Goal: Task Accomplishment & Management: Manage account settings

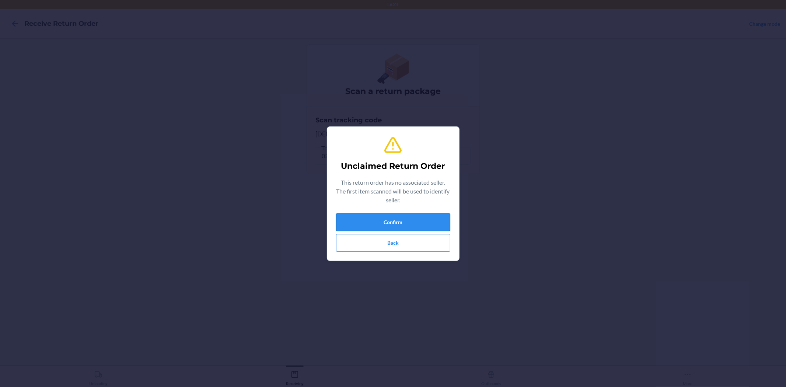
click at [444, 223] on button "Confirm" at bounding box center [393, 222] width 114 height 18
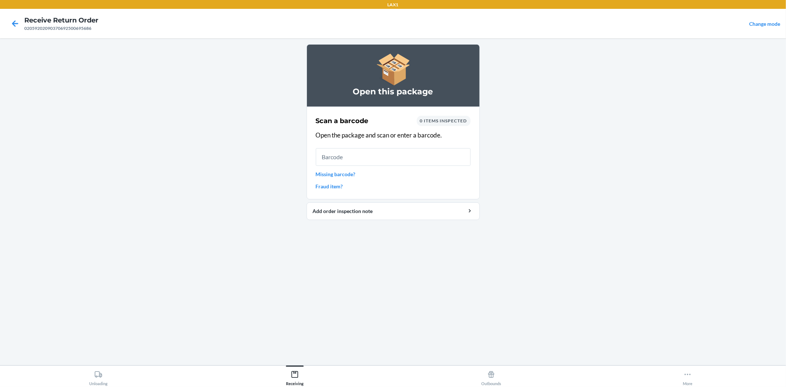
click at [338, 177] on link "Missing barcode?" at bounding box center [393, 174] width 155 height 8
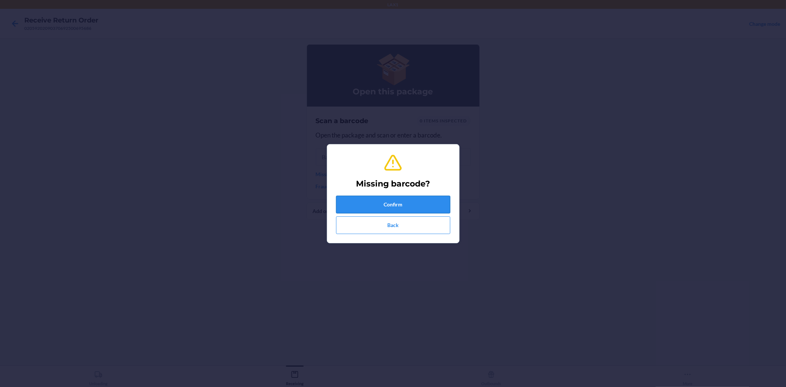
click at [366, 209] on button "Confirm" at bounding box center [393, 205] width 114 height 18
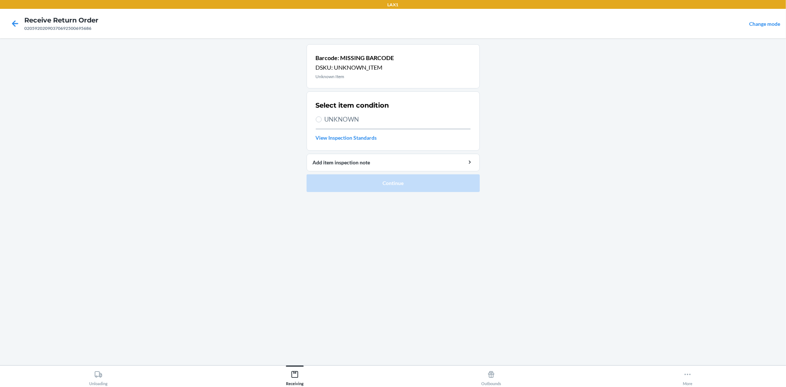
click at [352, 122] on span "UNKNOWN" at bounding box center [398, 120] width 146 height 10
click at [322, 122] on input "UNKNOWN" at bounding box center [319, 119] width 6 height 6
radio input "true"
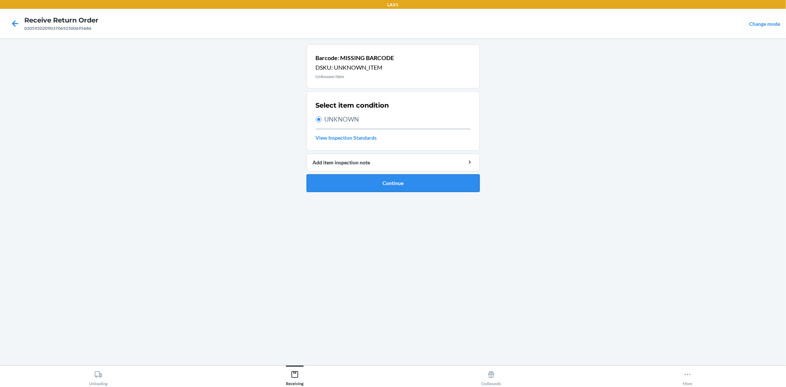
click at [398, 184] on button "Continue" at bounding box center [393, 183] width 173 height 18
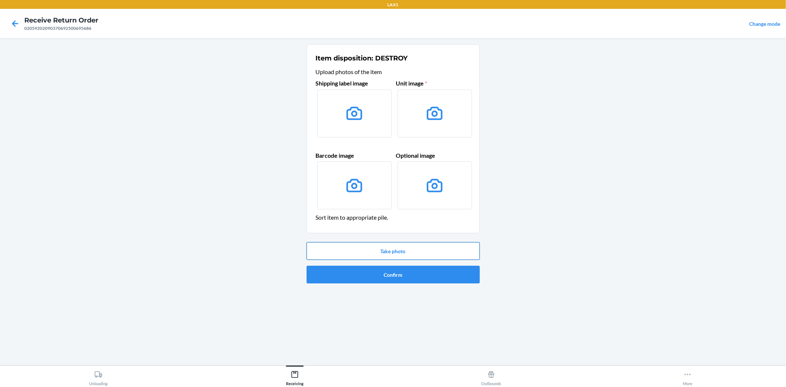
click at [395, 249] on button "Take photo" at bounding box center [393, 251] width 173 height 18
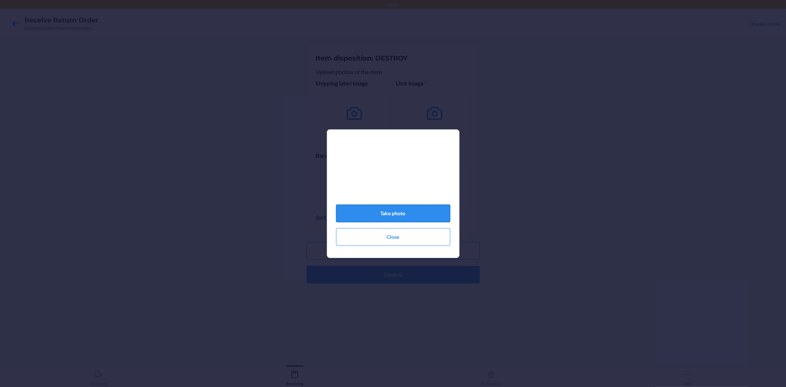
click at [396, 213] on button "Take photo" at bounding box center [393, 214] width 114 height 18
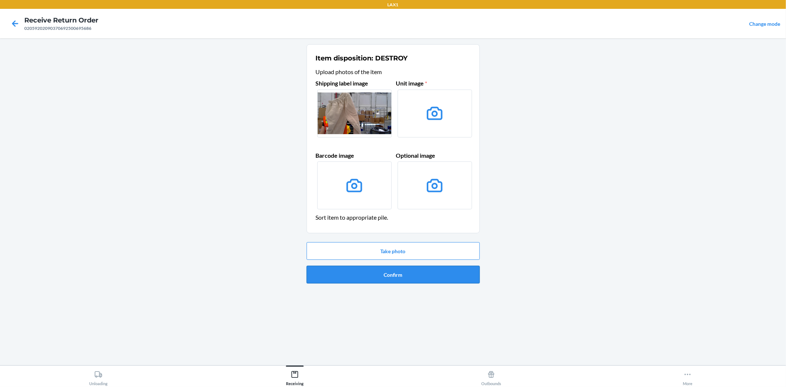
click at [384, 278] on button "Confirm" at bounding box center [393, 275] width 173 height 18
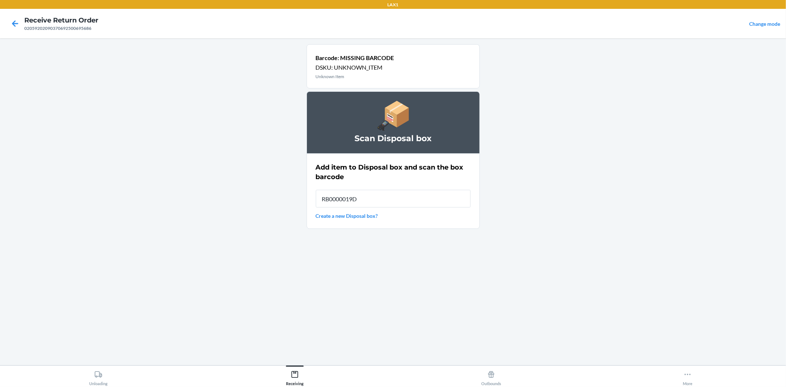
type input "RB0000019D0"
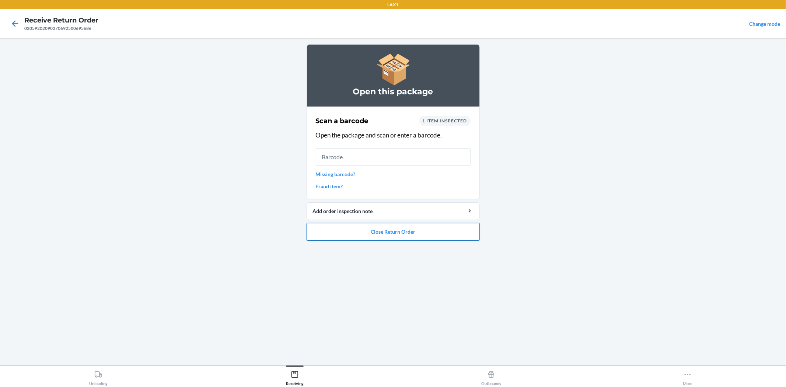
click at [406, 237] on button "Close Return Order" at bounding box center [393, 232] width 173 height 18
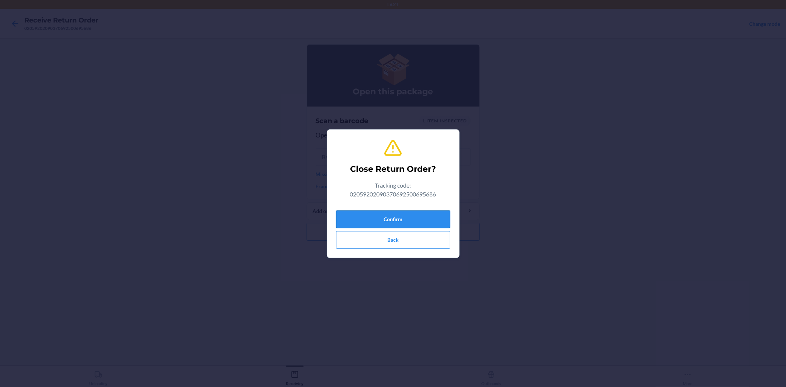
click at [408, 223] on button "Confirm" at bounding box center [393, 219] width 114 height 18
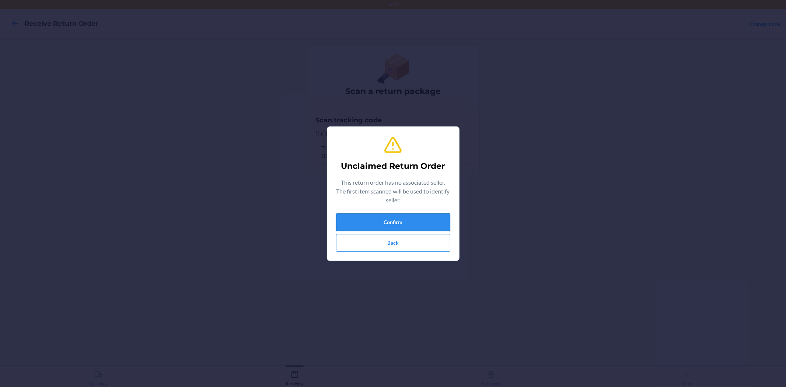
click at [449, 226] on button "Confirm" at bounding box center [393, 222] width 114 height 18
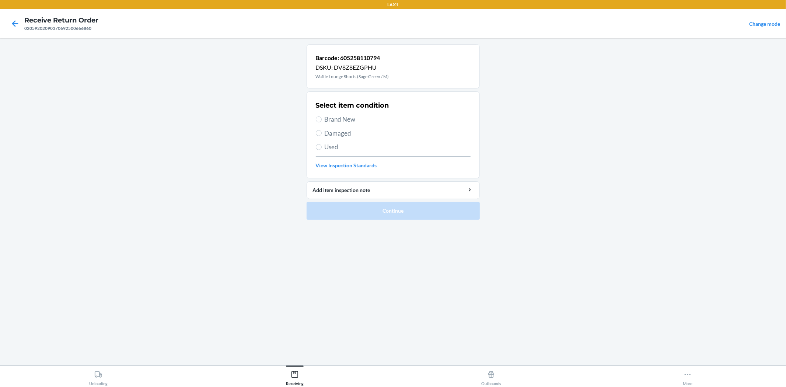
click at [330, 129] on span "Damaged" at bounding box center [398, 134] width 146 height 10
click at [322, 130] on input "Damaged" at bounding box center [319, 133] width 6 height 6
radio input "true"
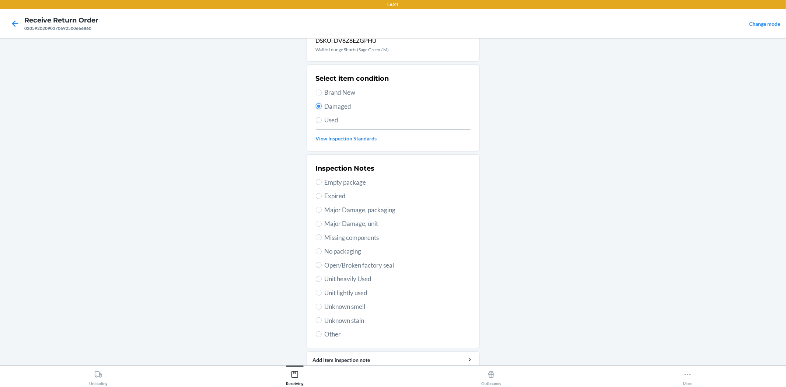
scroll to position [57, 0]
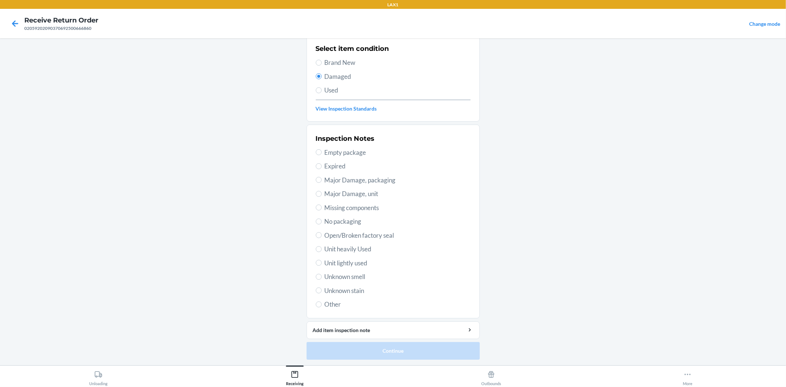
click at [351, 263] on span "Unit lightly used" at bounding box center [398, 263] width 146 height 10
click at [322, 263] on input "Unit lightly used" at bounding box center [319, 263] width 6 height 6
radio input "true"
click at [387, 345] on button "Continue" at bounding box center [393, 351] width 173 height 18
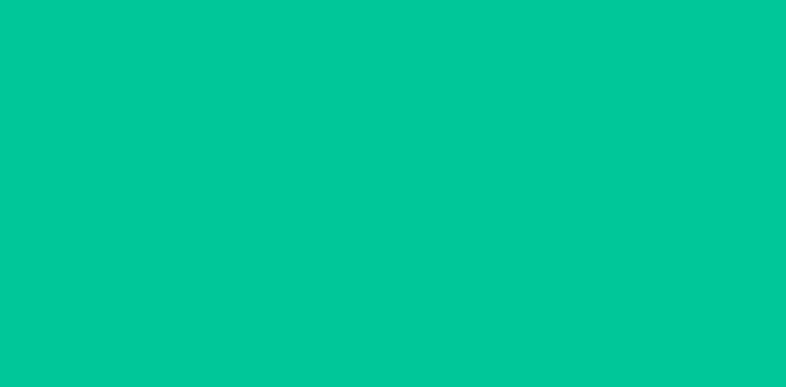
scroll to position [0, 0]
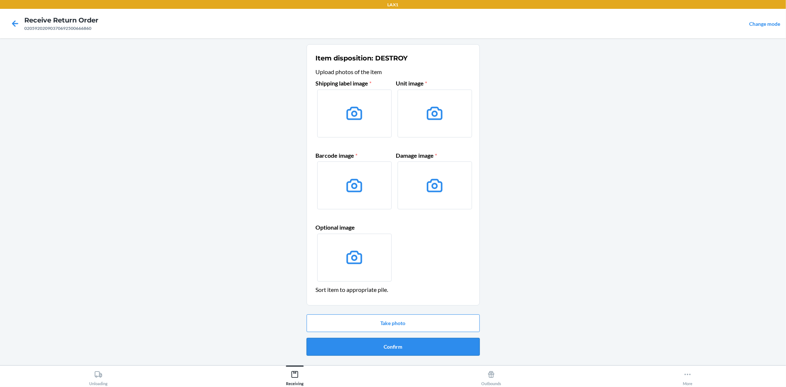
click at [386, 349] on button "Confirm" at bounding box center [393, 347] width 173 height 18
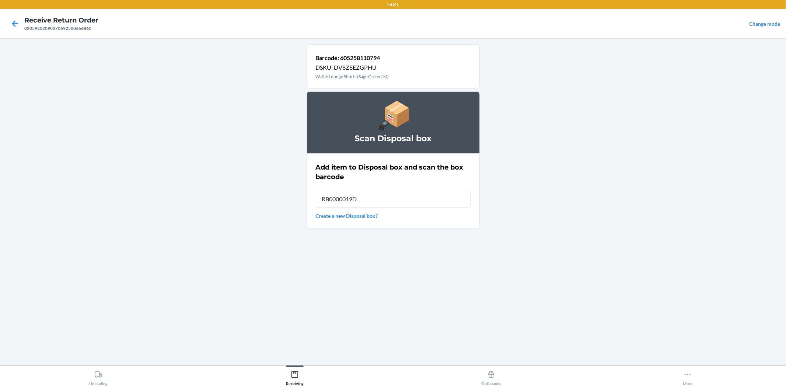
type input "RB0000019D0"
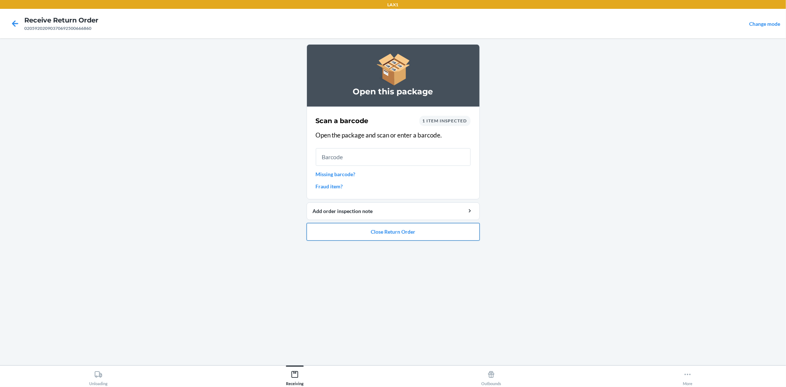
click at [363, 224] on button "Close Return Order" at bounding box center [393, 232] width 173 height 18
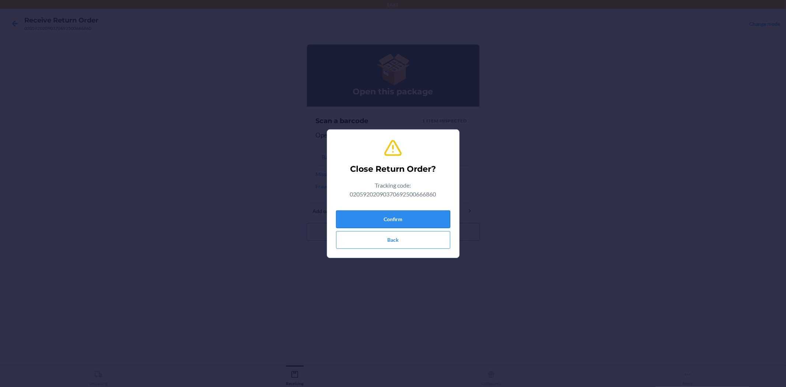
click at [383, 220] on button "Confirm" at bounding box center [393, 219] width 114 height 18
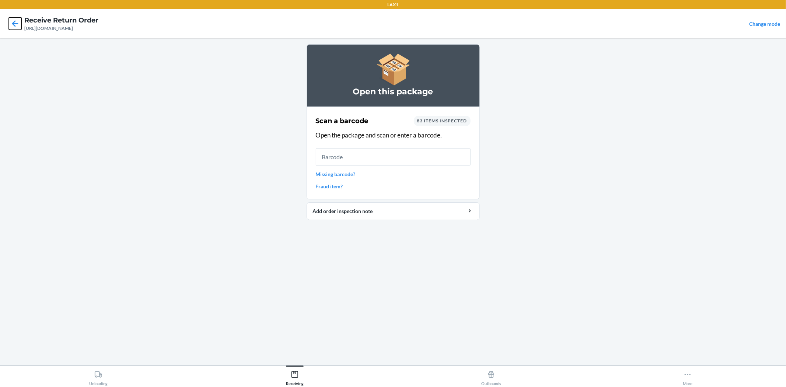
click at [15, 24] on icon at bounding box center [15, 23] width 13 height 13
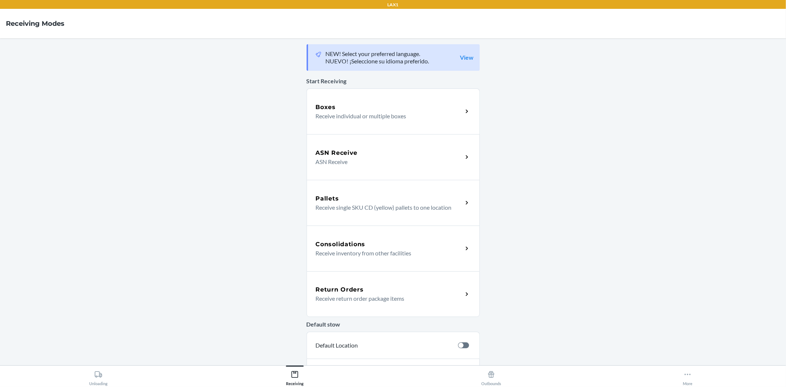
click at [342, 297] on p "Receive return order package items" at bounding box center [386, 298] width 141 height 9
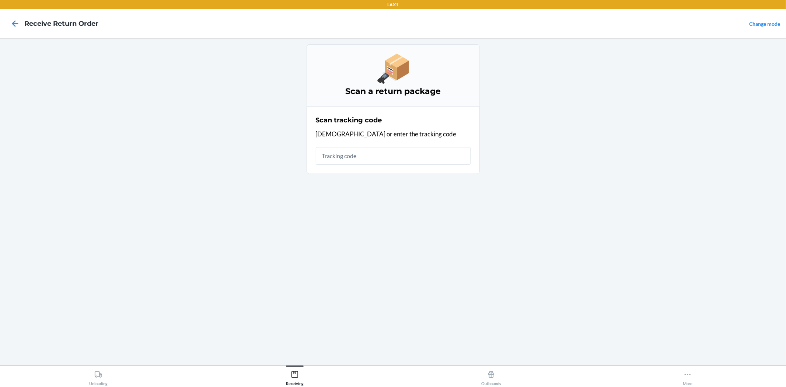
click at [327, 155] on input "text" at bounding box center [393, 156] width 155 height 18
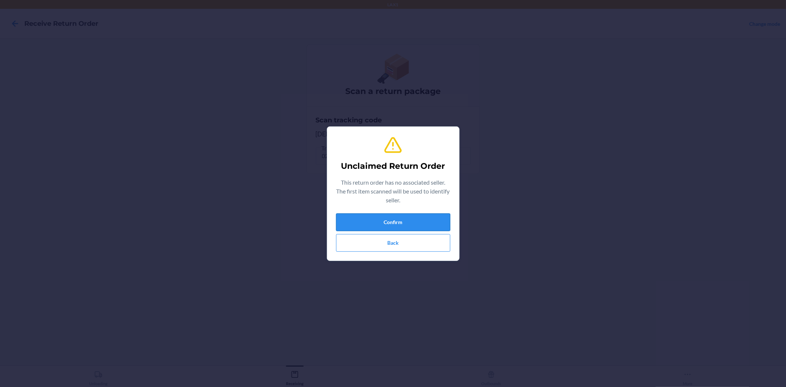
click at [434, 226] on button "Confirm" at bounding box center [393, 222] width 114 height 18
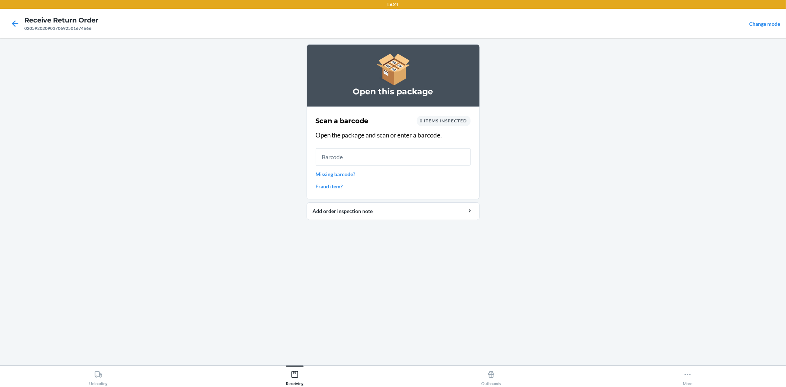
click at [345, 173] on link "Missing barcode?" at bounding box center [393, 174] width 155 height 8
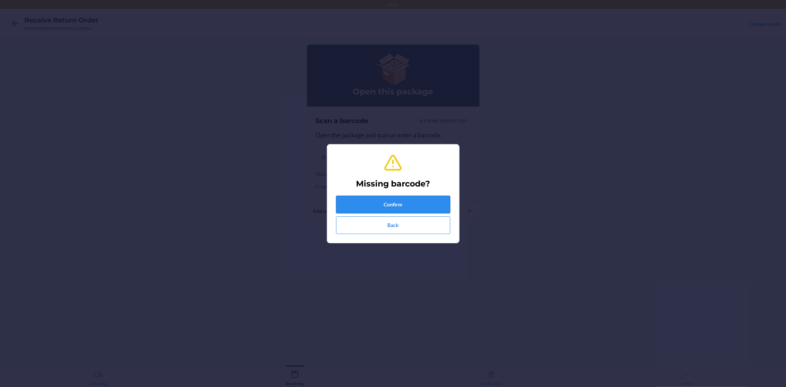
click at [374, 198] on button "Confirm" at bounding box center [393, 205] width 114 height 18
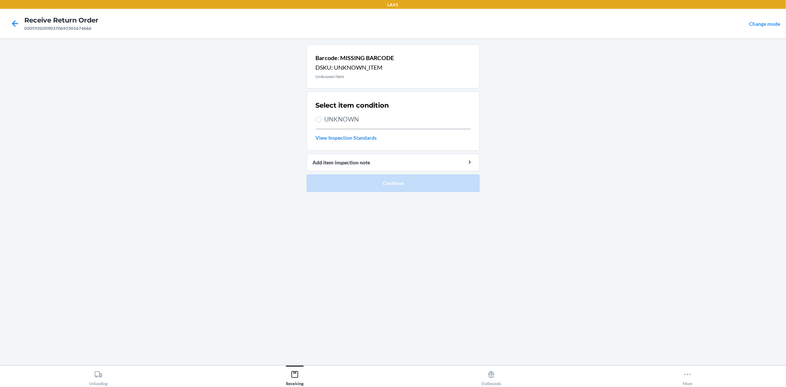
click at [332, 116] on span "UNKNOWN" at bounding box center [398, 120] width 146 height 10
click at [322, 116] on input "UNKNOWN" at bounding box center [319, 119] width 6 height 6
radio input "true"
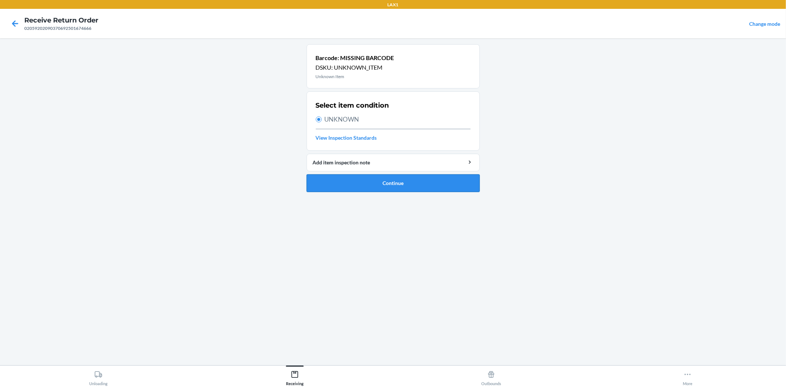
click at [349, 182] on button "Continue" at bounding box center [393, 183] width 173 height 18
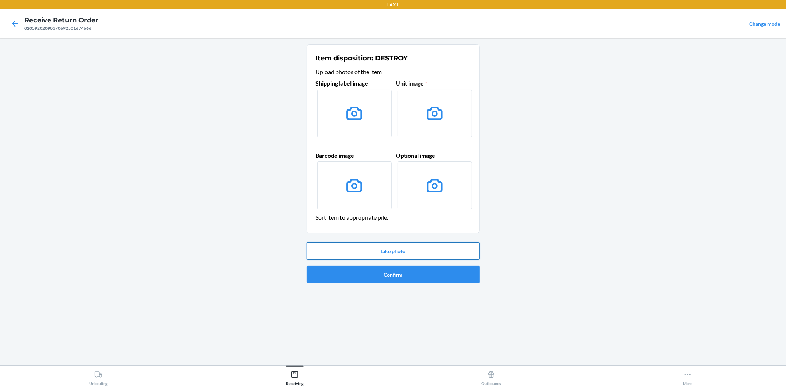
click at [444, 252] on button "Take photo" at bounding box center [393, 251] width 173 height 18
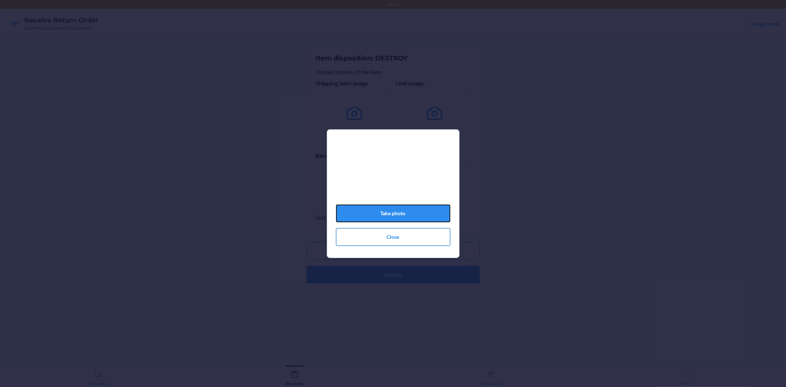
drag, startPoint x: 381, startPoint y: 215, endPoint x: 390, endPoint y: 247, distance: 33.7
click at [390, 247] on div "Take photo Close" at bounding box center [393, 196] width 114 height 104
click at [413, 217] on button "Take photo" at bounding box center [393, 214] width 114 height 18
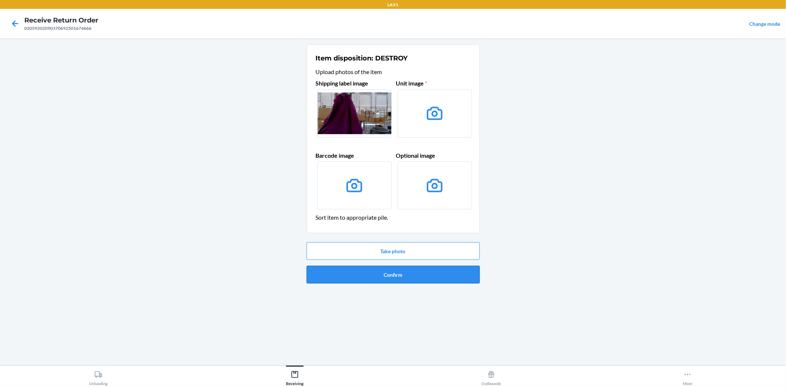
click at [402, 276] on button "Confirm" at bounding box center [393, 275] width 173 height 18
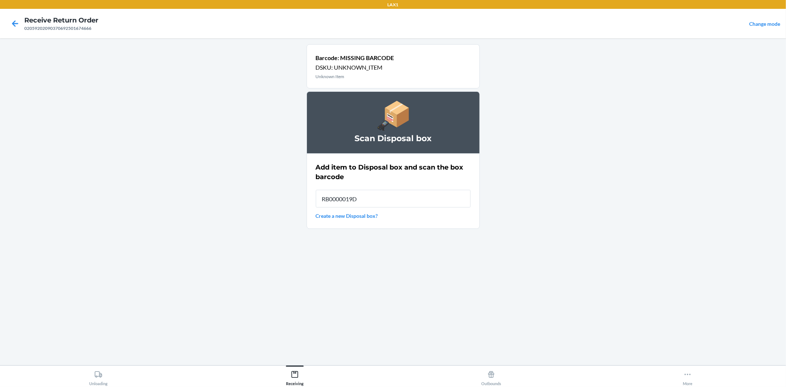
type input "RB0000019D0"
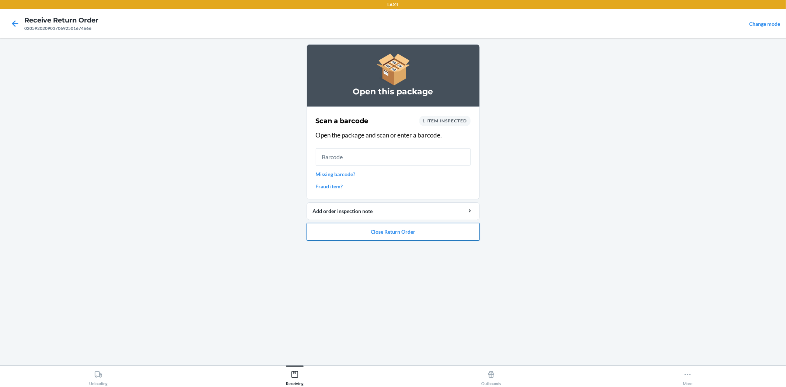
click at [404, 229] on button "Close Return Order" at bounding box center [393, 232] width 173 height 18
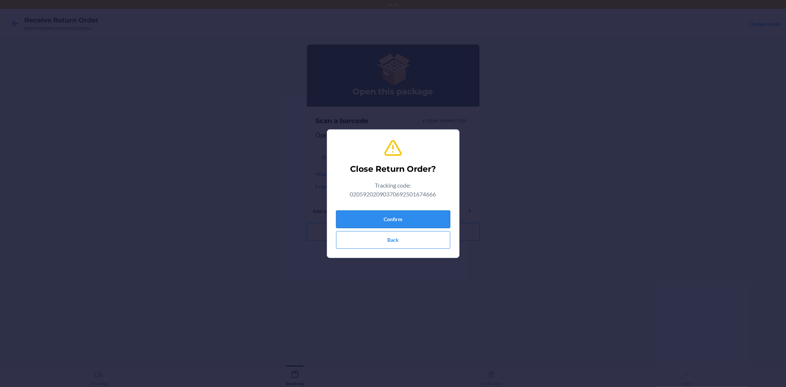
click at [403, 216] on button "Confirm" at bounding box center [393, 219] width 114 height 18
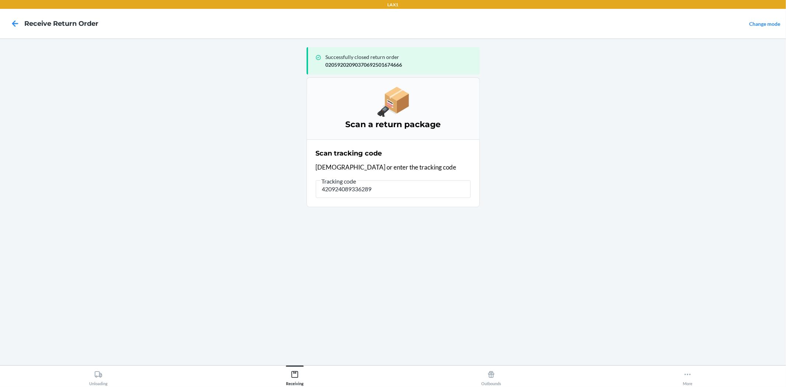
type input "4209240893362896"
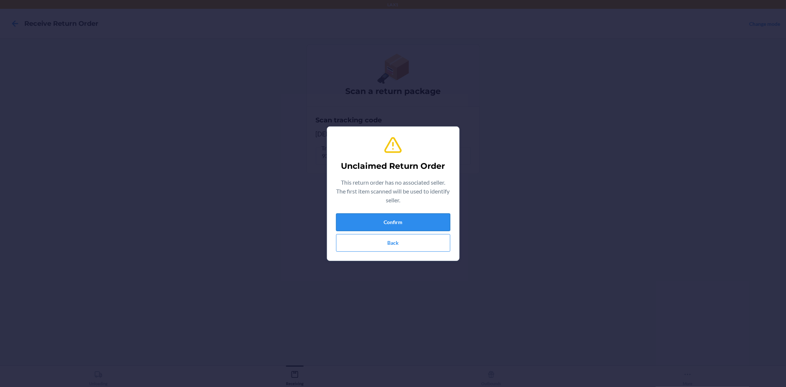
click at [443, 225] on button "Confirm" at bounding box center [393, 222] width 114 height 18
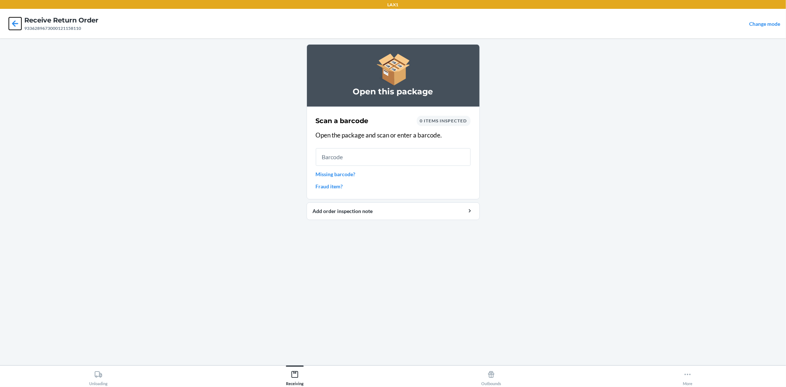
click at [12, 24] on icon at bounding box center [15, 23] width 6 height 6
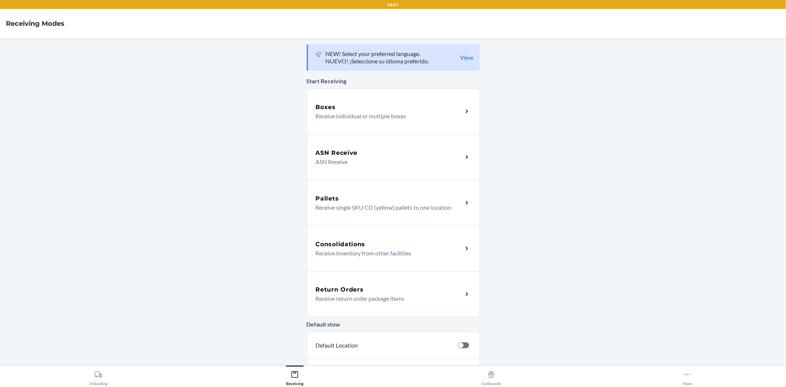
click at [360, 292] on div "Return Orders" at bounding box center [389, 289] width 147 height 9
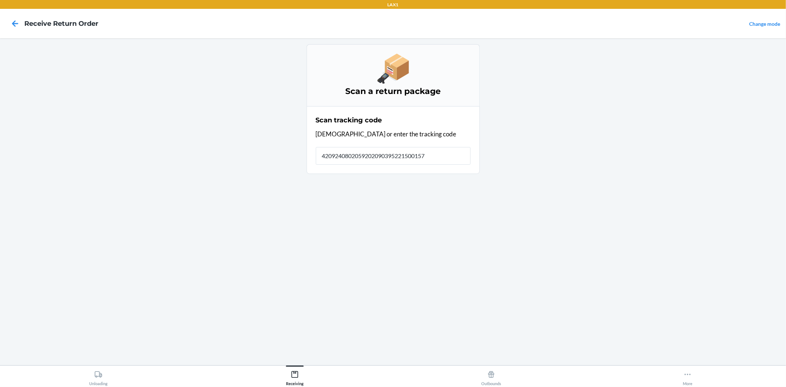
type input "42092408020592020903952215001574"
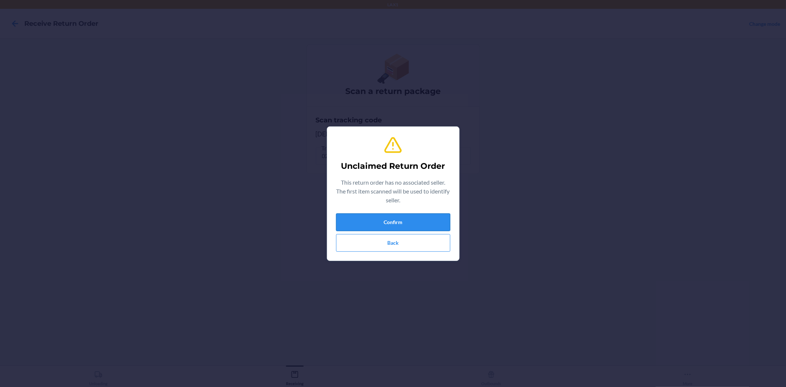
click at [434, 219] on button "Confirm" at bounding box center [393, 222] width 114 height 18
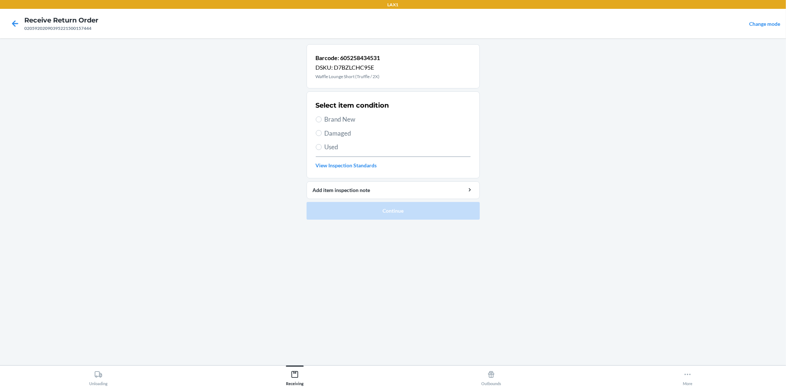
click at [332, 122] on span "Brand New" at bounding box center [398, 120] width 146 height 10
click at [322, 122] on input "Brand New" at bounding box center [319, 119] width 6 height 6
radio input "true"
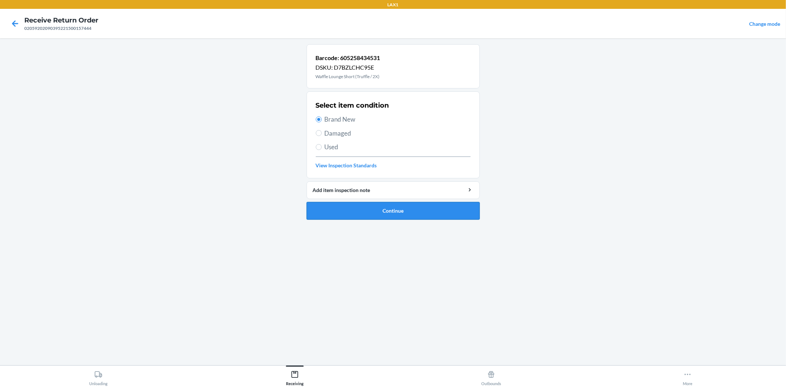
click at [367, 218] on button "Continue" at bounding box center [393, 211] width 173 height 18
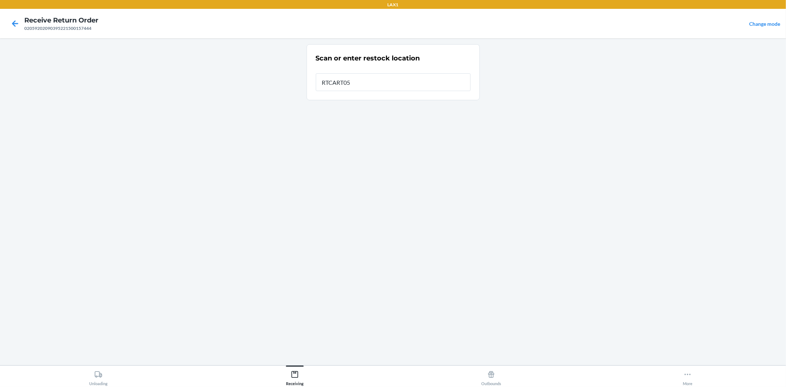
type input "RTCART052"
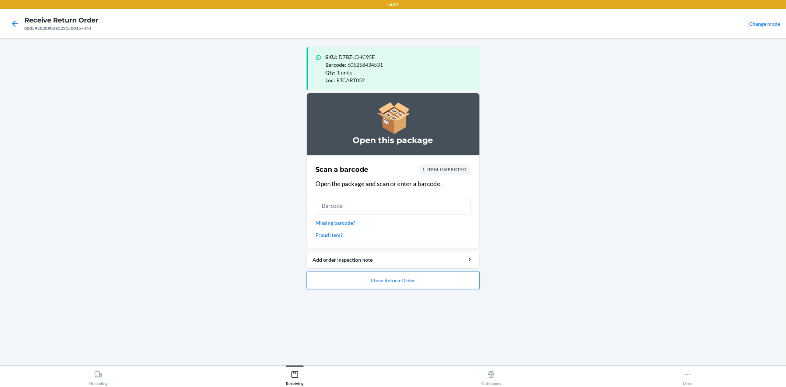
click at [368, 283] on button "Close Return Order" at bounding box center [393, 281] width 173 height 18
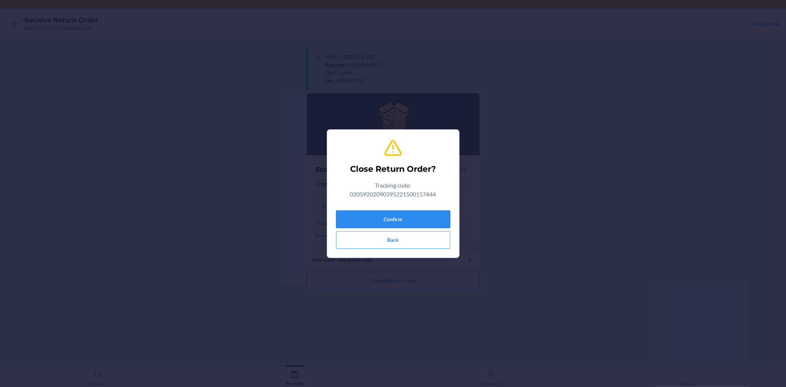
click at [374, 223] on button "Confirm" at bounding box center [393, 219] width 114 height 18
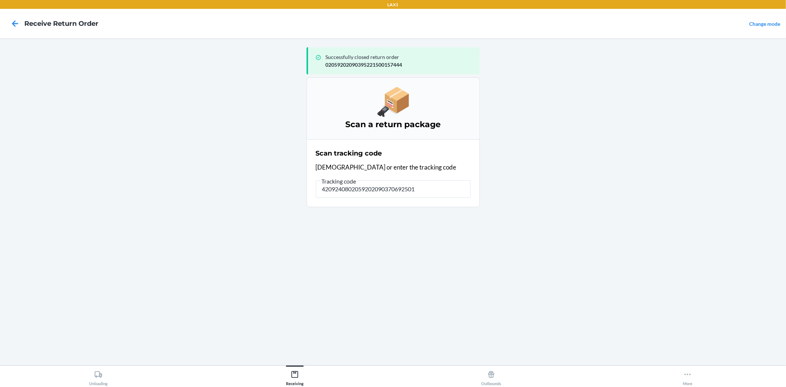
type input "42092408020592020903706925014"
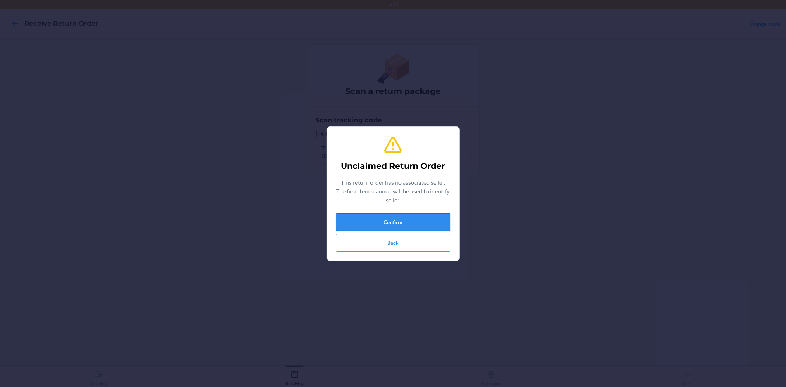
click at [440, 220] on button "Confirm" at bounding box center [393, 222] width 114 height 18
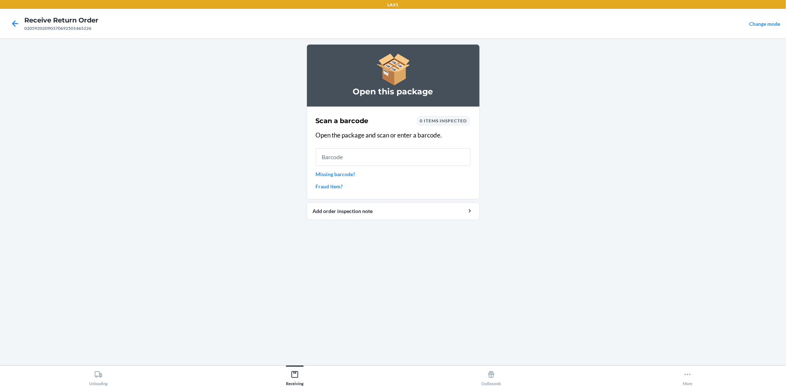
click at [332, 176] on link "Missing barcode?" at bounding box center [393, 174] width 155 height 8
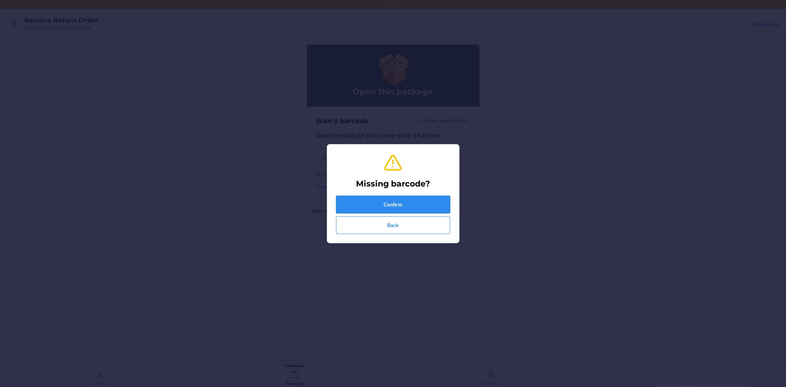
click at [370, 200] on button "Confirm" at bounding box center [393, 205] width 114 height 18
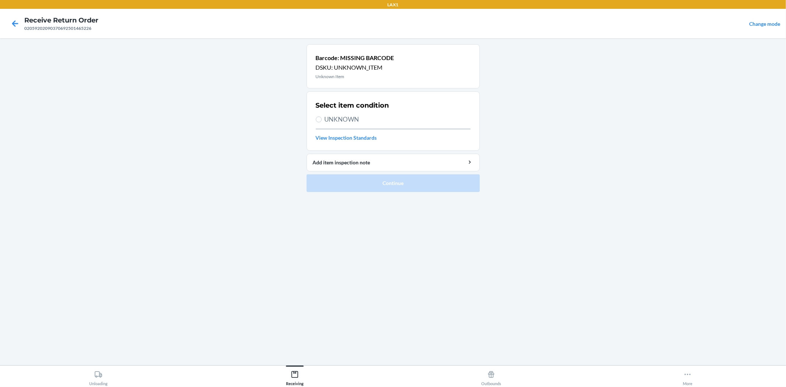
click at [348, 116] on span "UNKNOWN" at bounding box center [398, 120] width 146 height 10
click at [322, 116] on input "UNKNOWN" at bounding box center [319, 119] width 6 height 6
radio input "true"
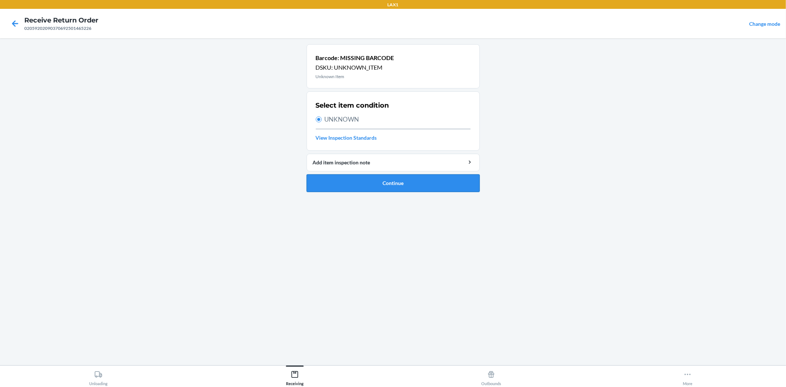
click at [393, 178] on button "Continue" at bounding box center [393, 183] width 173 height 18
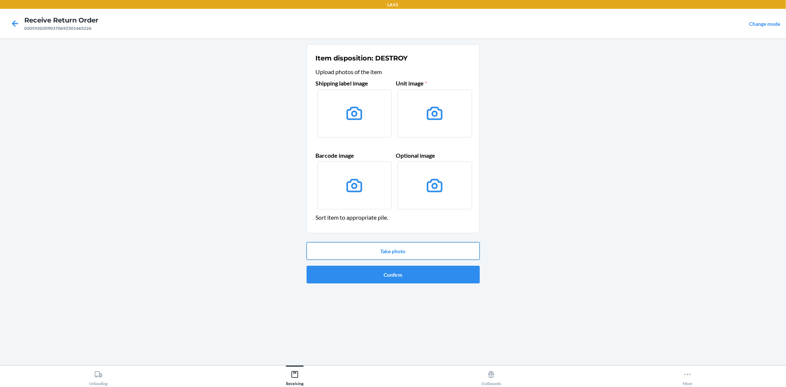
click at [470, 244] on button "Take photo" at bounding box center [393, 251] width 173 height 18
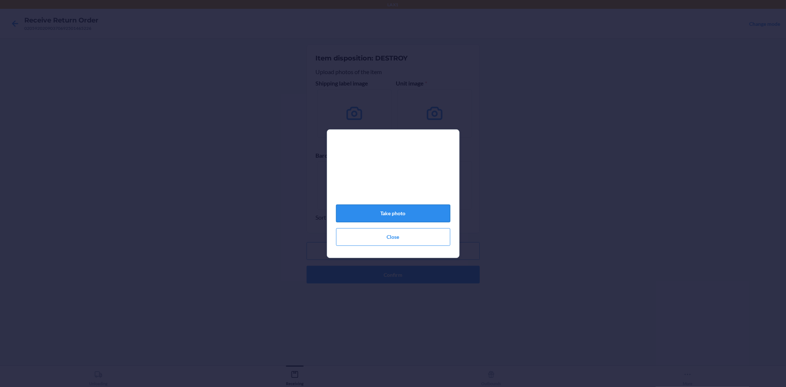
click at [401, 222] on button "Take photo" at bounding box center [393, 214] width 114 height 18
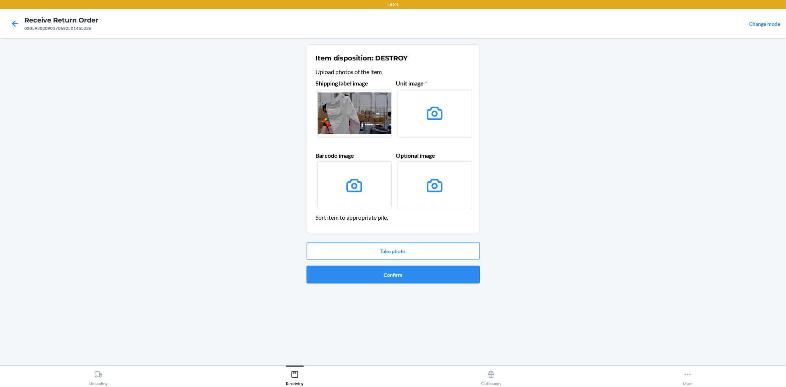
click at [387, 279] on button "Confirm" at bounding box center [393, 275] width 173 height 18
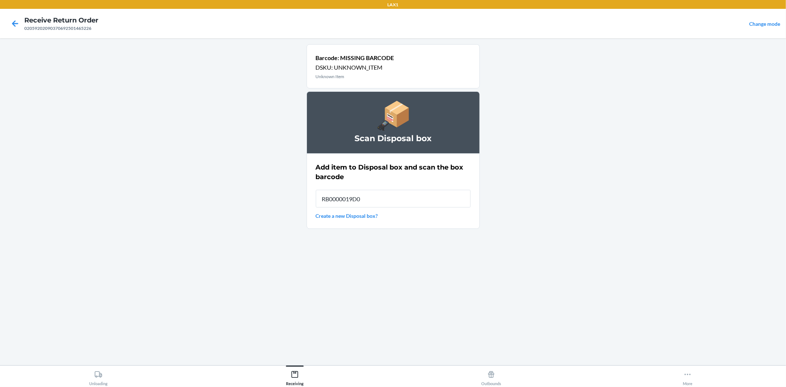
type input "RB0000019D0"
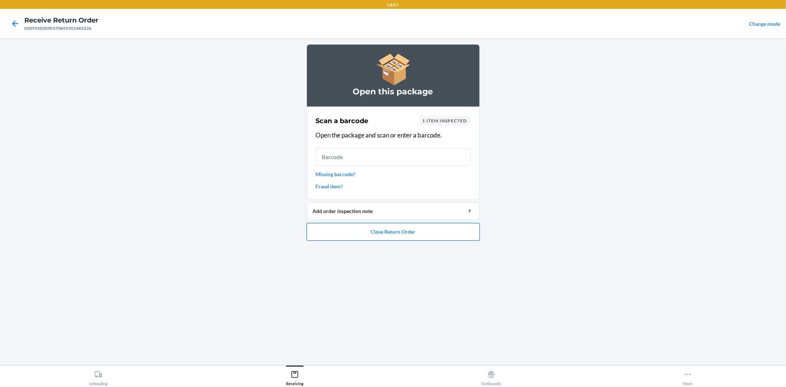
click at [375, 233] on button "Close Return Order" at bounding box center [393, 232] width 173 height 18
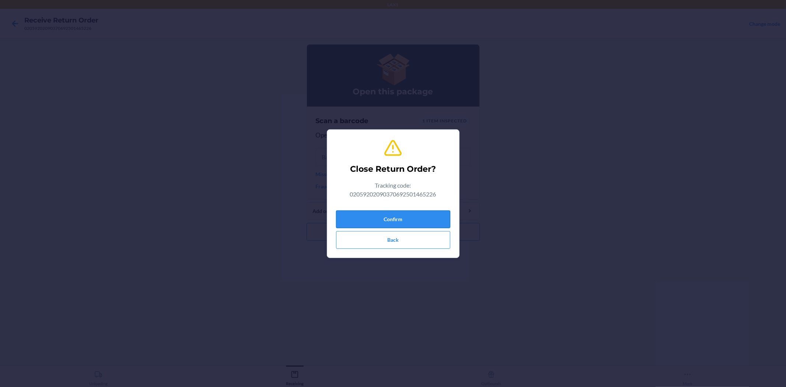
click at [395, 221] on button "Confirm" at bounding box center [393, 219] width 114 height 18
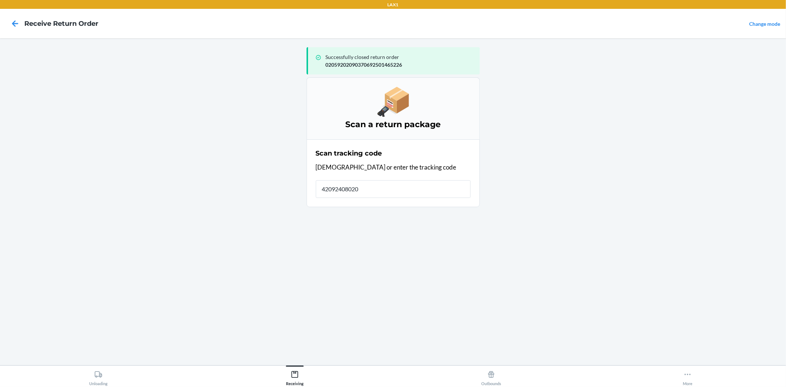
type input "420924080205"
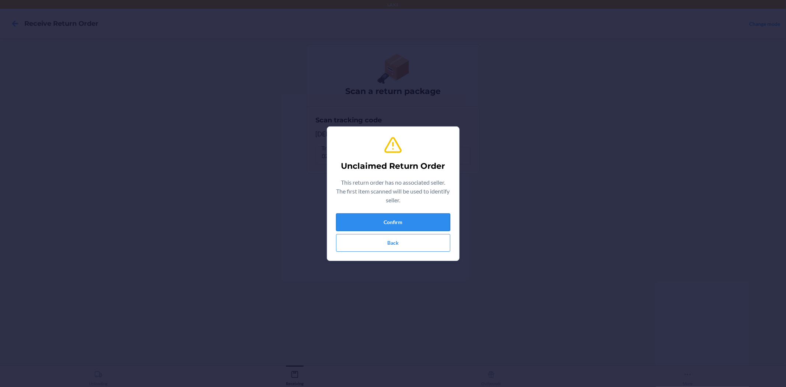
click at [441, 223] on button "Confirm" at bounding box center [393, 222] width 114 height 18
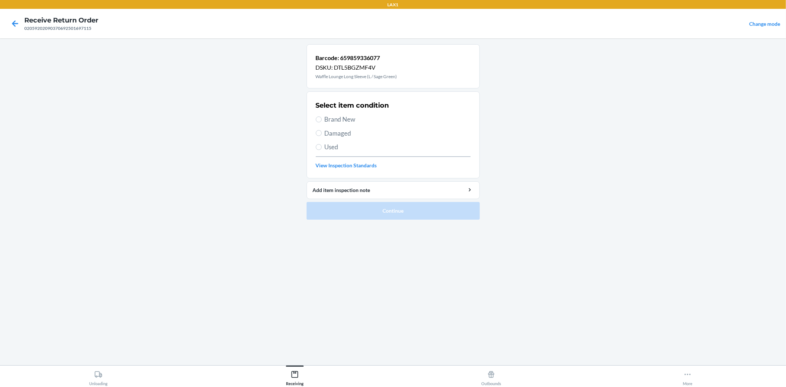
click at [341, 129] on span "Damaged" at bounding box center [398, 134] width 146 height 10
click at [322, 130] on input "Damaged" at bounding box center [319, 133] width 6 height 6
radio input "true"
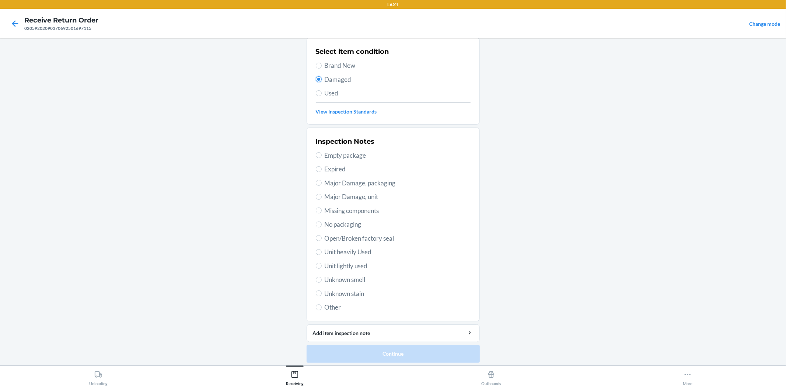
scroll to position [57, 0]
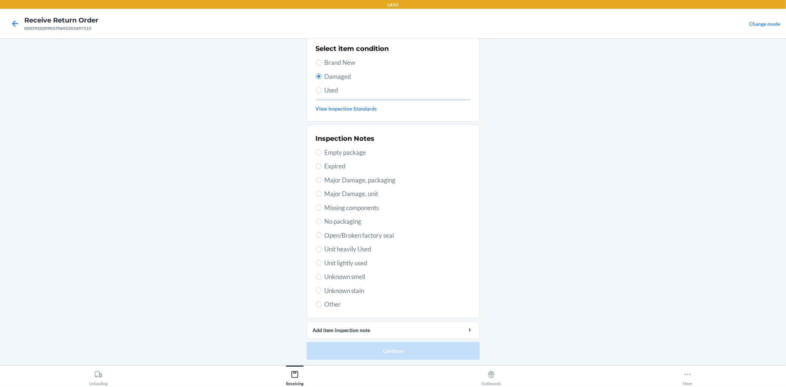
click at [361, 261] on span "Unit lightly used" at bounding box center [398, 263] width 146 height 10
click at [322, 261] on input "Unit lightly used" at bounding box center [319, 263] width 6 height 6
radio input "true"
click at [386, 348] on button "Continue" at bounding box center [393, 351] width 173 height 18
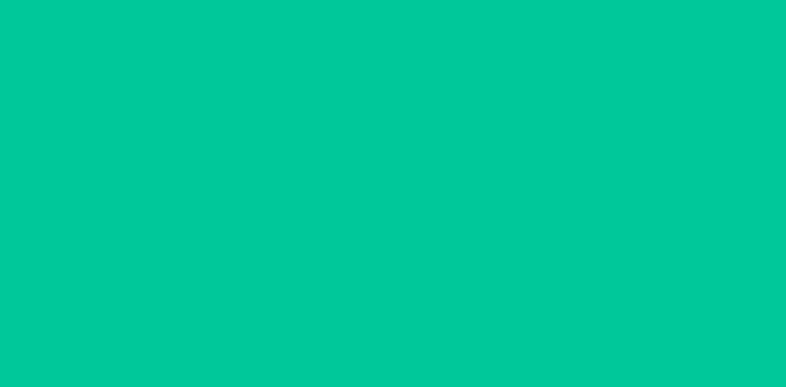
scroll to position [0, 0]
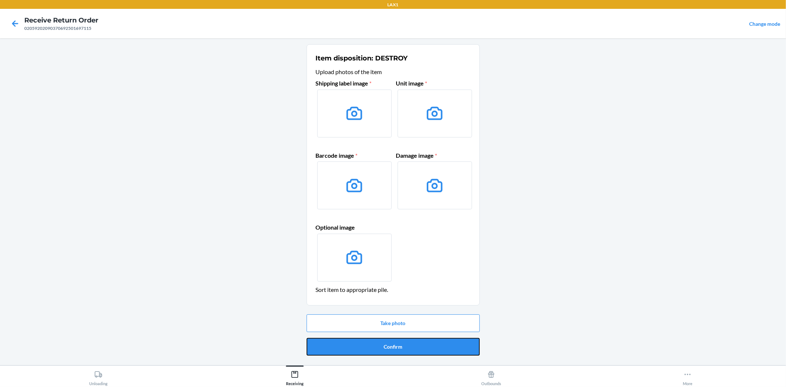
click at [394, 344] on button "Confirm" at bounding box center [393, 347] width 173 height 18
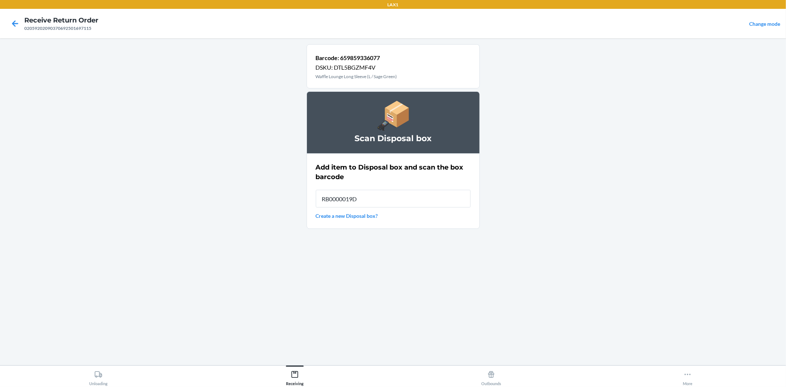
type input "RB0000019D0"
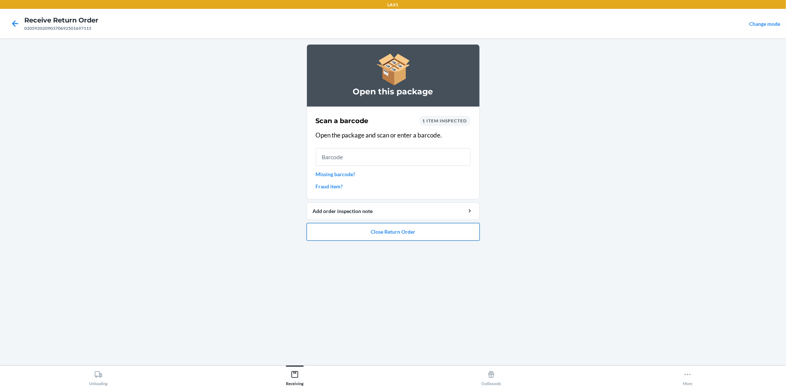
click at [388, 233] on button "Close Return Order" at bounding box center [393, 232] width 173 height 18
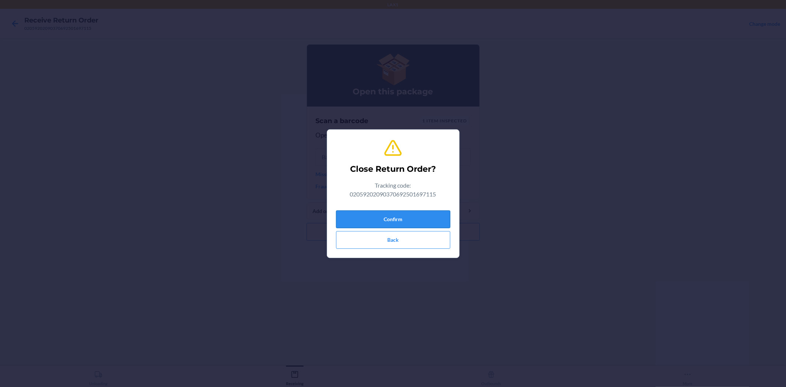
click at [391, 220] on button "Confirm" at bounding box center [393, 219] width 114 height 18
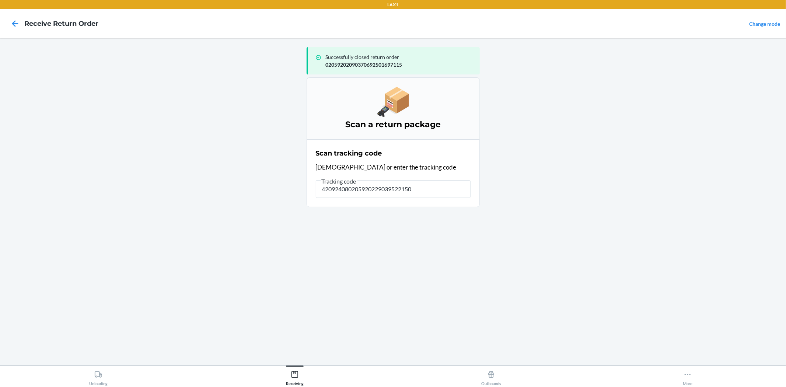
type input "4209240802059202290395221500"
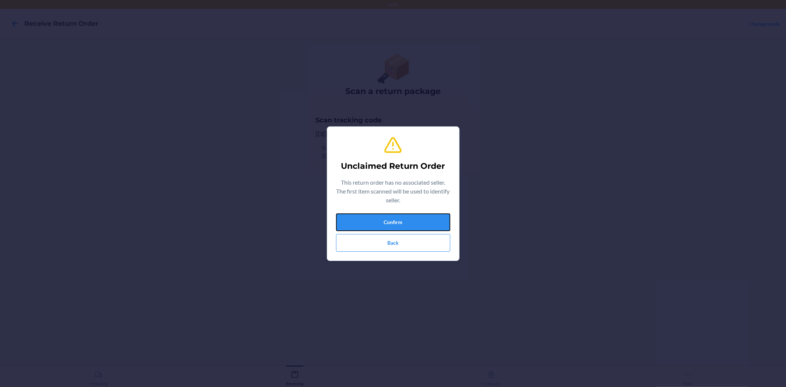
click at [447, 224] on button "Confirm" at bounding box center [393, 222] width 114 height 18
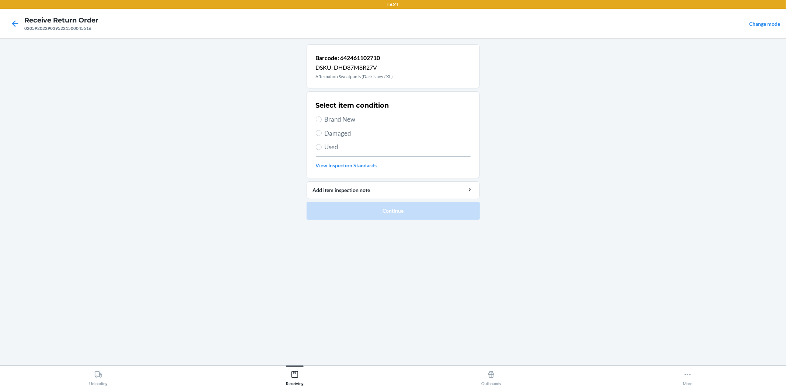
click at [344, 115] on span "Brand New" at bounding box center [398, 120] width 146 height 10
click at [322, 116] on input "Brand New" at bounding box center [319, 119] width 6 height 6
radio input "true"
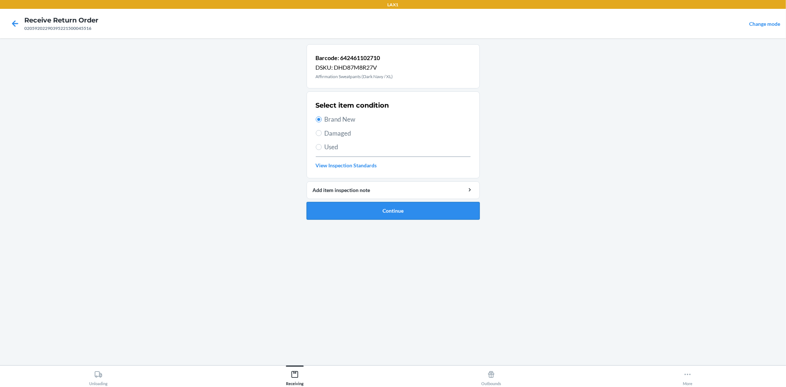
click at [394, 219] on button "Continue" at bounding box center [393, 211] width 173 height 18
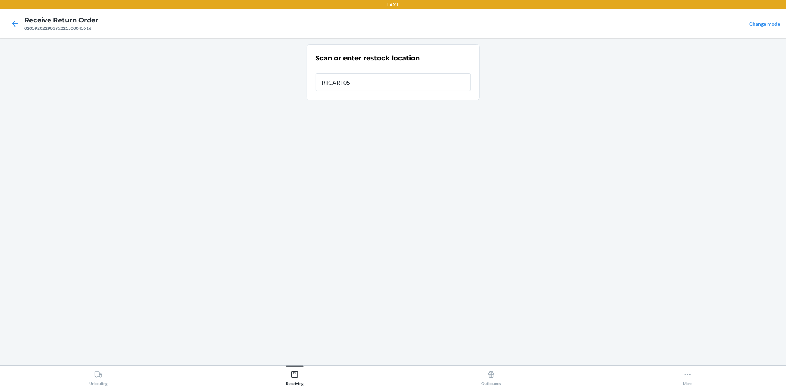
type input "RTCART052"
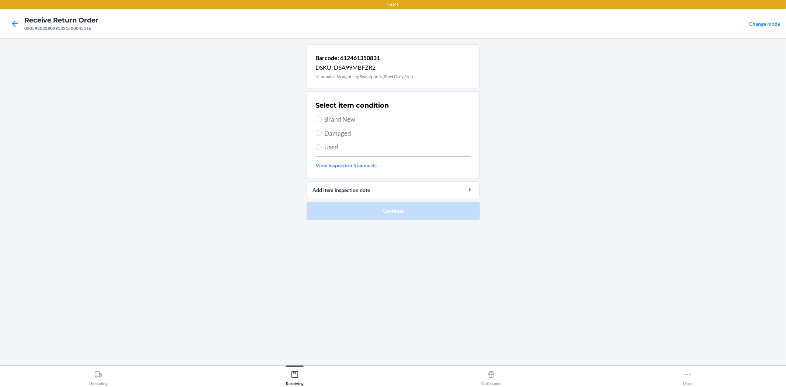
click at [336, 117] on span "Brand New" at bounding box center [398, 120] width 146 height 10
click at [322, 117] on input "Brand New" at bounding box center [319, 119] width 6 height 6
radio input "true"
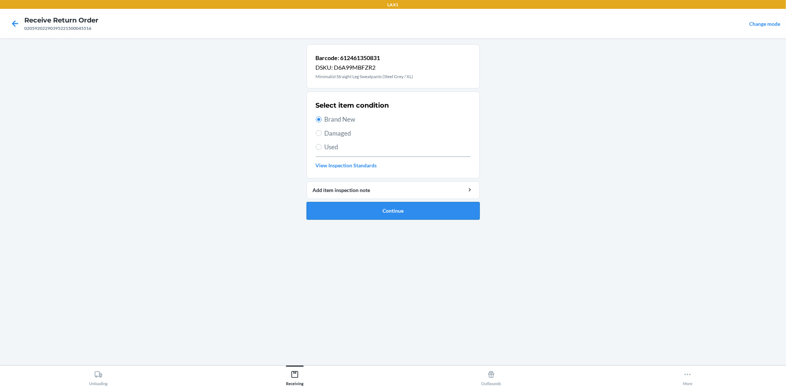
click at [370, 207] on button "Continue" at bounding box center [393, 211] width 173 height 18
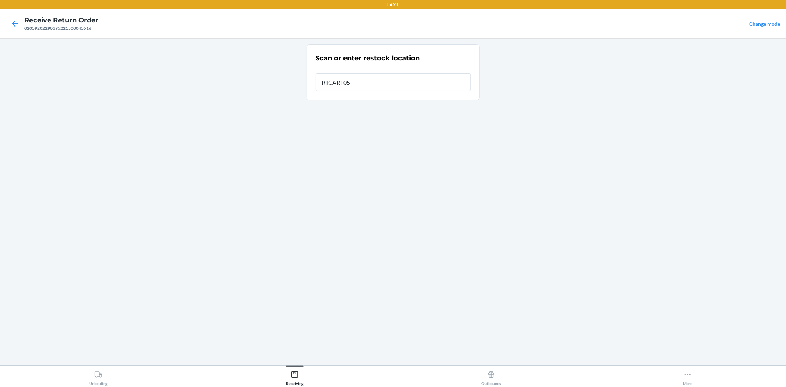
type input "RTCART052"
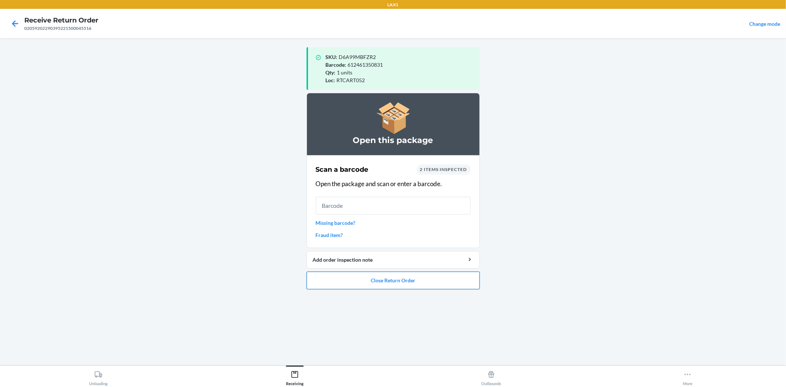
click at [389, 275] on button "Close Return Order" at bounding box center [393, 281] width 173 height 18
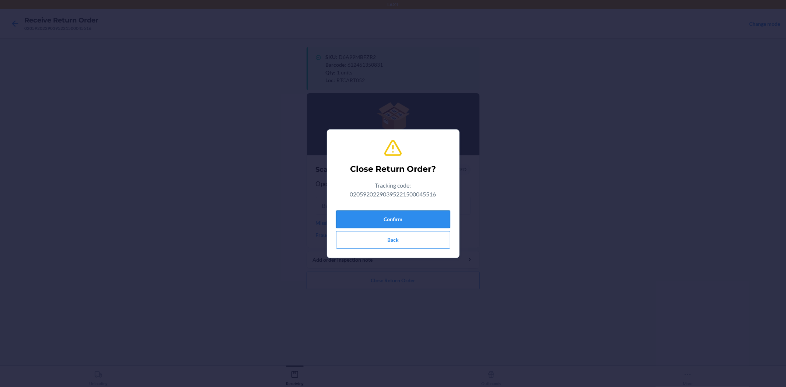
click at [393, 225] on button "Confirm" at bounding box center [393, 219] width 114 height 18
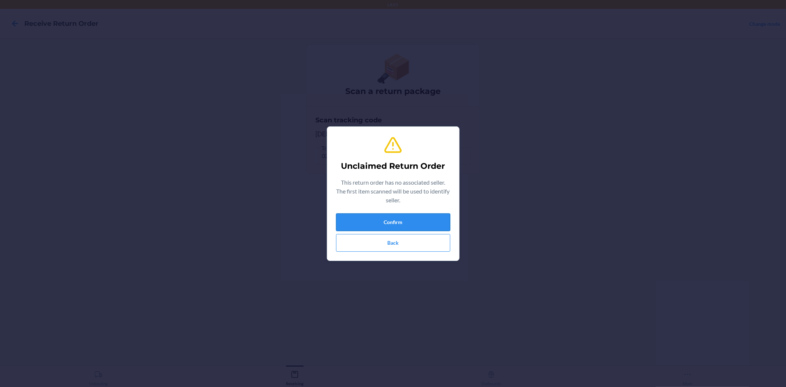
click at [432, 219] on button "Confirm" at bounding box center [393, 222] width 114 height 18
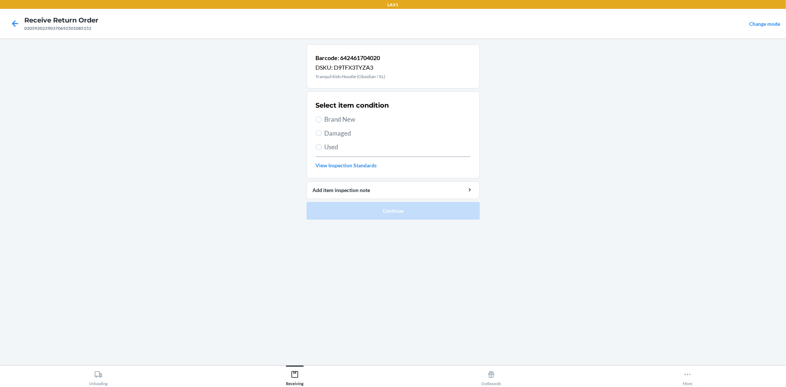
click at [340, 115] on span "Brand New" at bounding box center [398, 120] width 146 height 10
click at [322, 116] on input "Brand New" at bounding box center [319, 119] width 6 height 6
radio input "true"
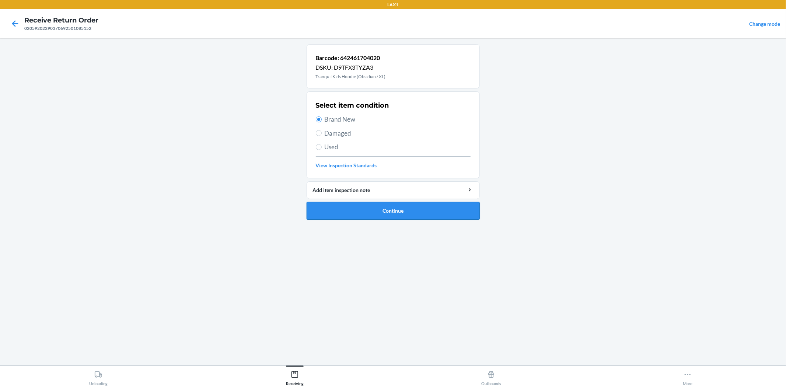
click at [383, 209] on button "Continue" at bounding box center [393, 211] width 173 height 18
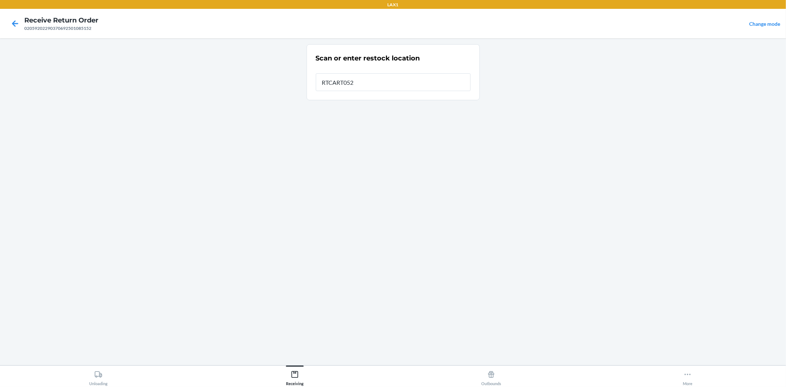
type input "RTCART052"
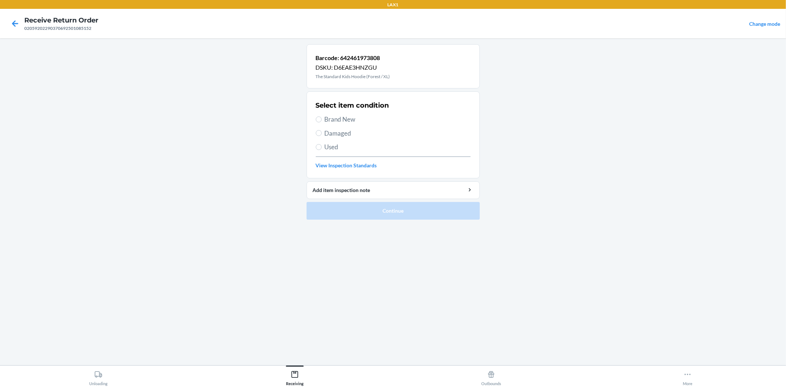
click at [349, 135] on span "Damaged" at bounding box center [398, 134] width 146 height 10
click at [322, 135] on input "Damaged" at bounding box center [319, 133] width 6 height 6
radio input "true"
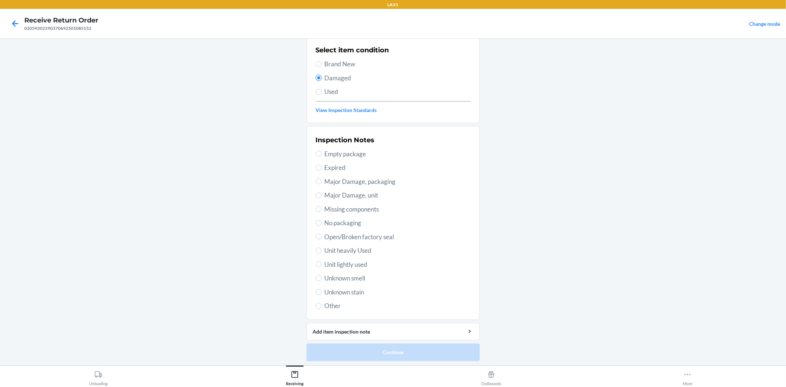
scroll to position [57, 0]
click at [349, 260] on span "Unit lightly used" at bounding box center [398, 263] width 146 height 10
click at [322, 260] on input "Unit lightly used" at bounding box center [319, 263] width 6 height 6
radio input "true"
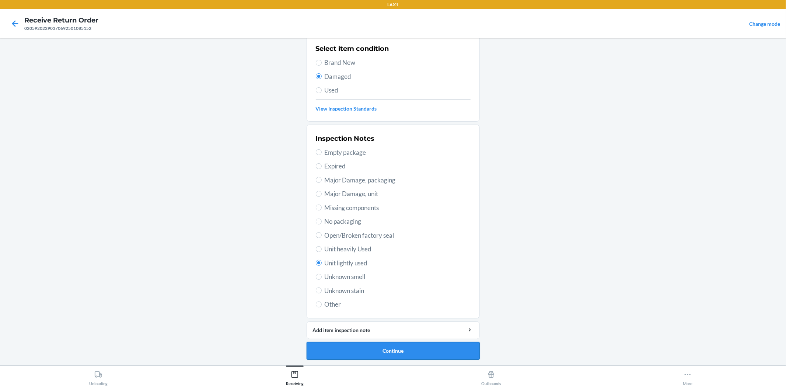
click at [384, 355] on button "Continue" at bounding box center [393, 351] width 173 height 18
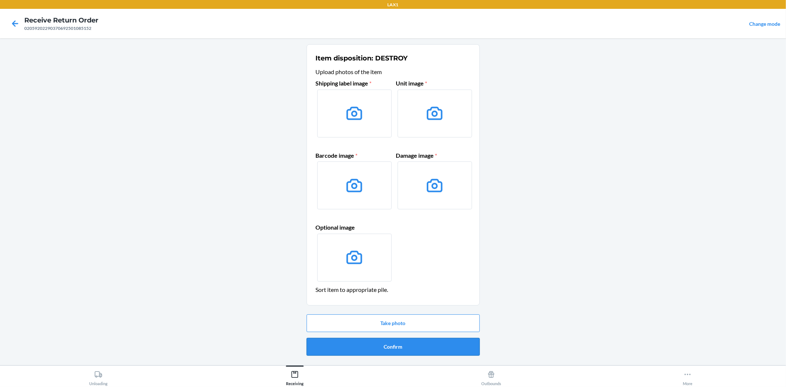
click at [382, 353] on button "Confirm" at bounding box center [393, 347] width 173 height 18
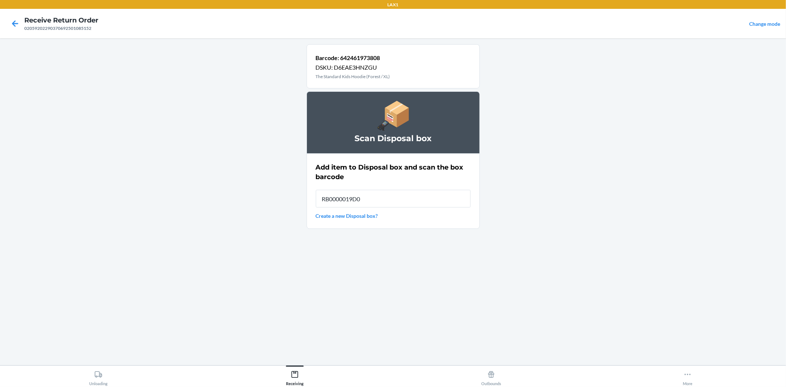
type input "RB0000019D0"
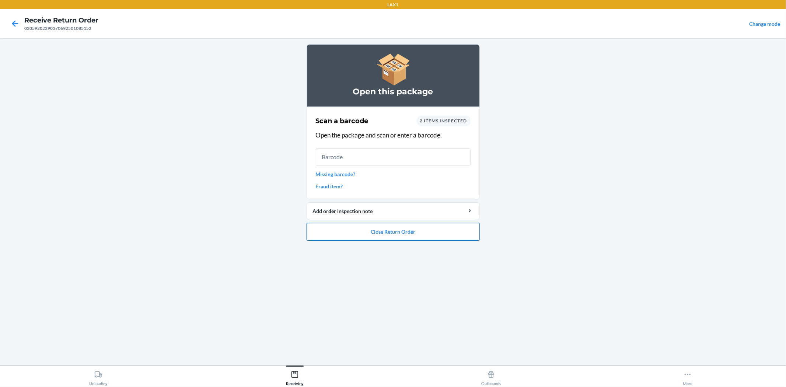
click at [367, 234] on button "Close Return Order" at bounding box center [393, 232] width 173 height 18
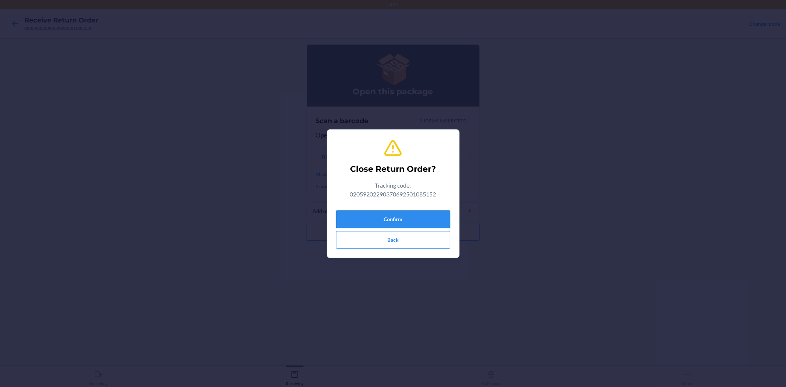
click at [374, 223] on button "Confirm" at bounding box center [393, 219] width 114 height 18
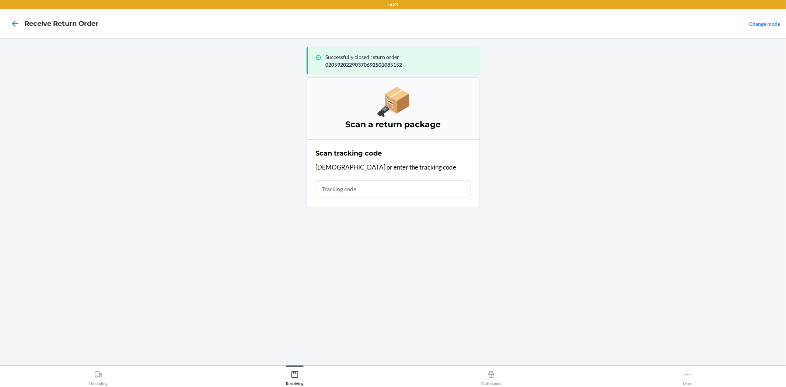
click at [375, 190] on input "text" at bounding box center [393, 189] width 155 height 18
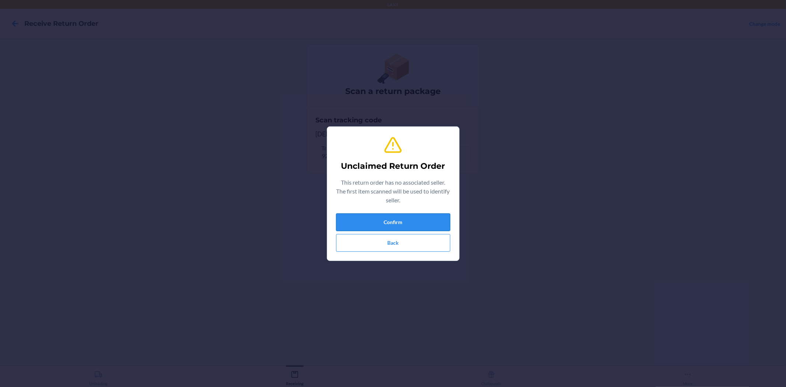
click at [446, 217] on button "Confirm" at bounding box center [393, 222] width 114 height 18
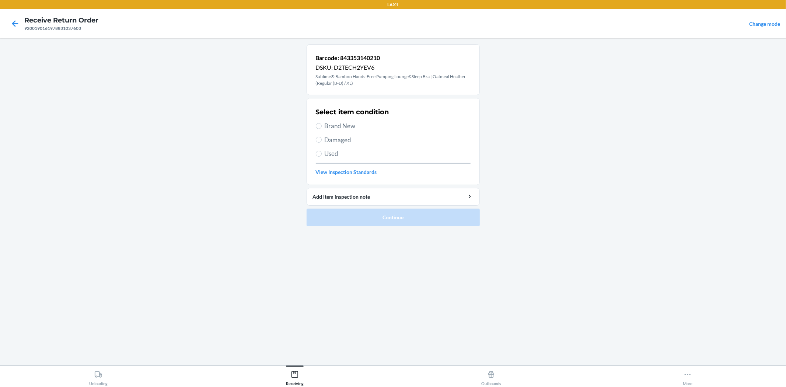
click at [370, 126] on span "Brand New" at bounding box center [398, 126] width 146 height 10
click at [322, 126] on input "Brand New" at bounding box center [319, 126] width 6 height 6
radio input "true"
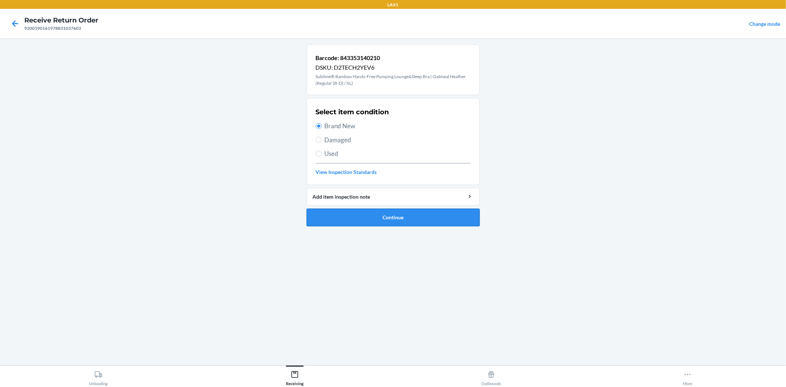
click at [368, 224] on button "Continue" at bounding box center [393, 218] width 173 height 18
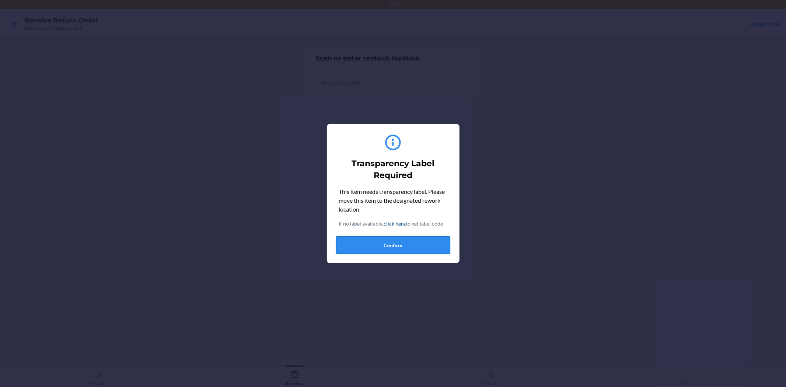
click at [393, 244] on button "Confirm" at bounding box center [393, 245] width 114 height 18
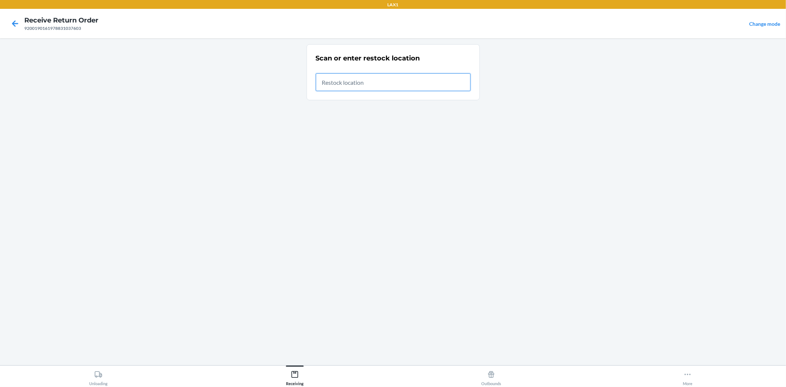
click at [386, 86] on input "text" at bounding box center [393, 82] width 155 height 18
type input "RTCART052"
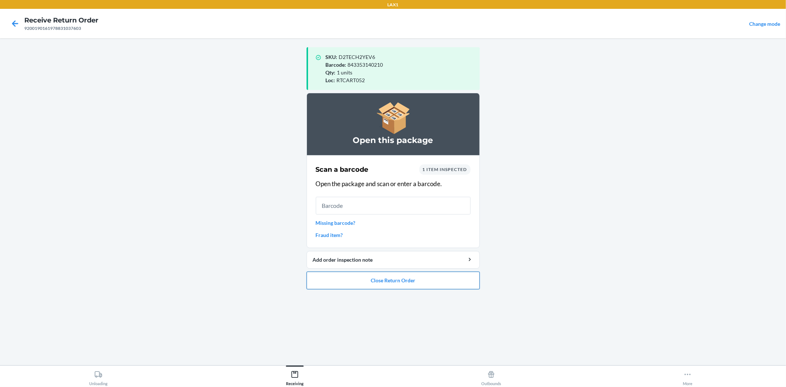
click at [386, 287] on button "Close Return Order" at bounding box center [393, 281] width 173 height 18
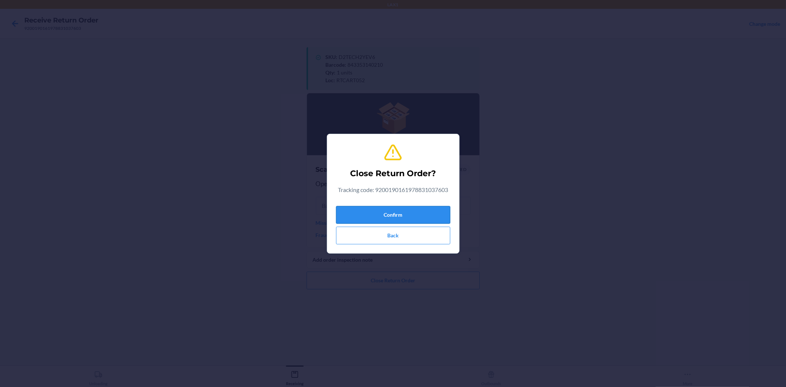
click at [408, 220] on button "Confirm" at bounding box center [393, 215] width 114 height 18
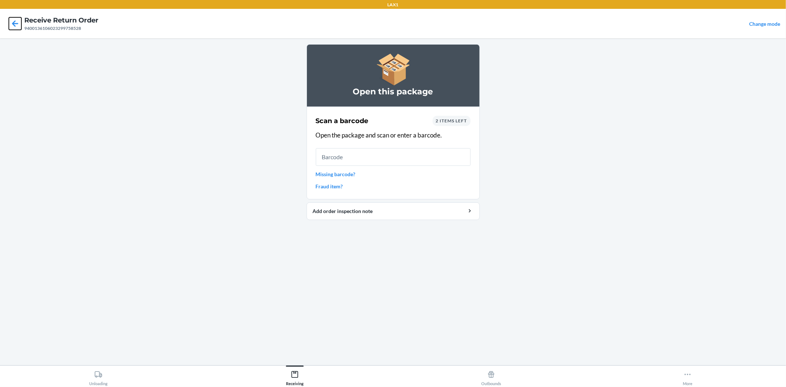
click at [15, 23] on icon at bounding box center [15, 23] width 13 height 13
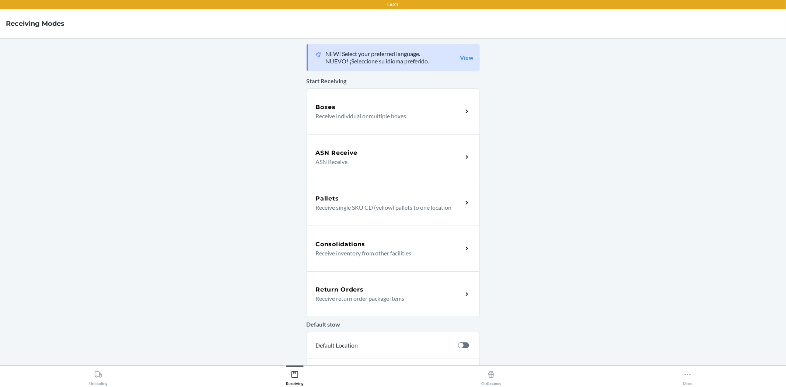
click at [373, 285] on div "Return Orders" at bounding box center [389, 289] width 147 height 9
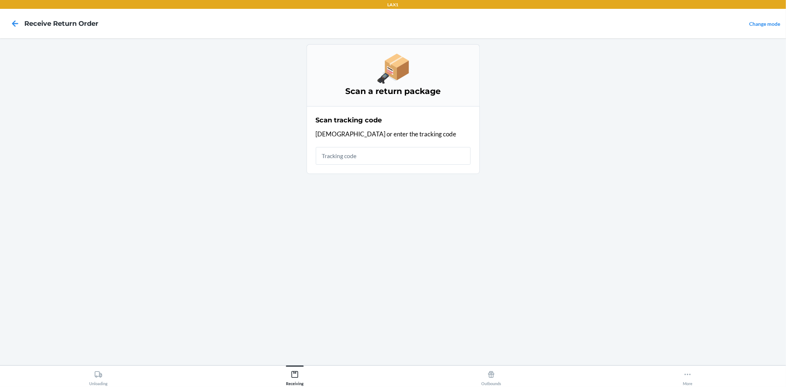
click at [377, 159] on input "text" at bounding box center [393, 156] width 155 height 18
type input "42092408940013610602329"
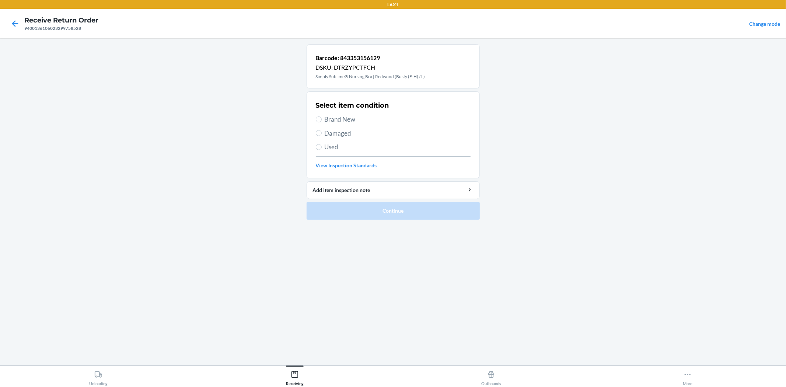
click at [332, 121] on span "Brand New" at bounding box center [398, 120] width 146 height 10
click at [322, 121] on input "Brand New" at bounding box center [319, 119] width 6 height 6
radio input "true"
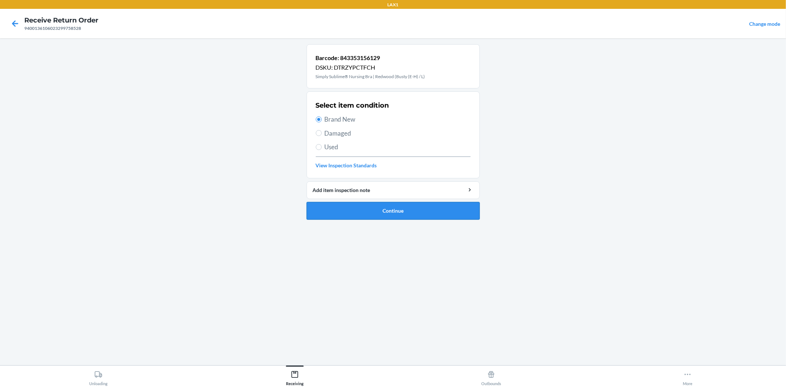
click at [379, 212] on button "Continue" at bounding box center [393, 211] width 173 height 18
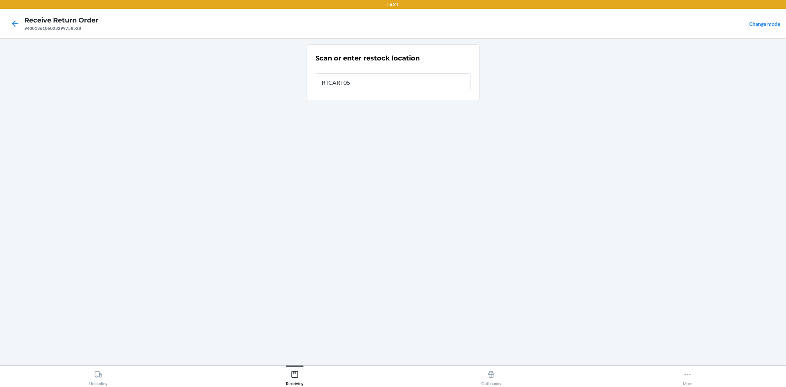
type input "RTCART052"
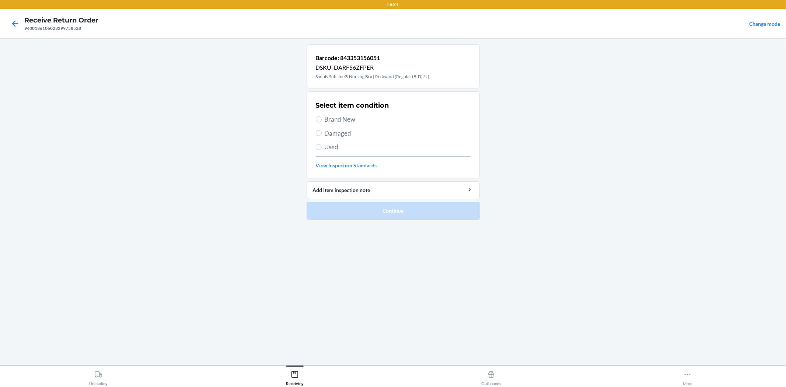
click at [326, 116] on span "Brand New" at bounding box center [398, 120] width 146 height 10
click at [322, 116] on input "Brand New" at bounding box center [319, 119] width 6 height 6
radio input "true"
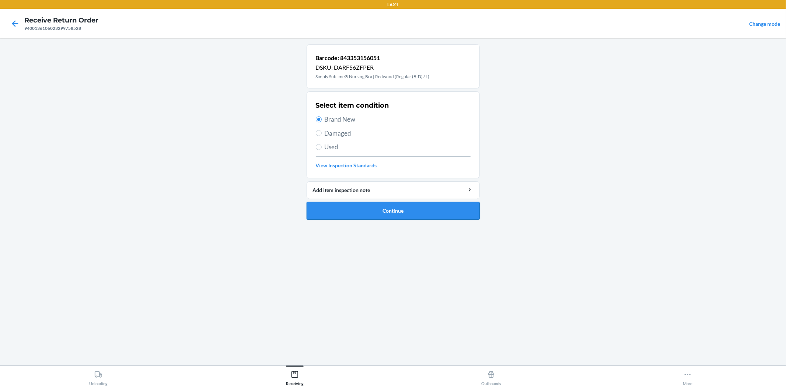
click at [385, 212] on button "Continue" at bounding box center [393, 211] width 173 height 18
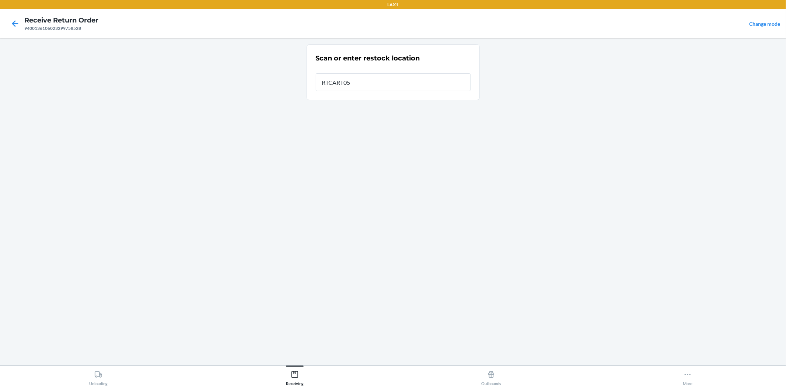
type input "RTCART052"
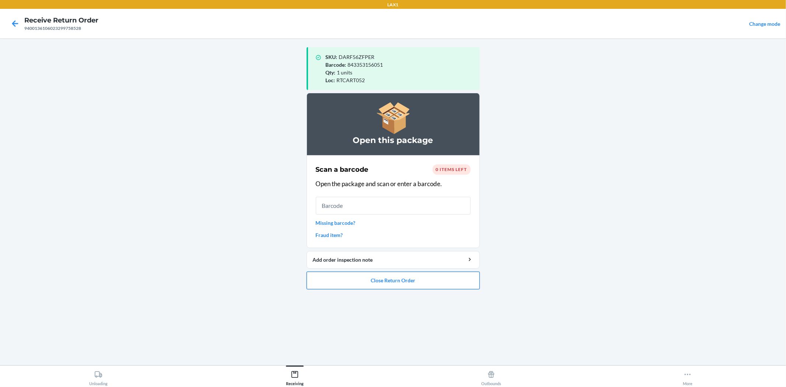
click at [403, 279] on button "Close Return Order" at bounding box center [393, 281] width 173 height 18
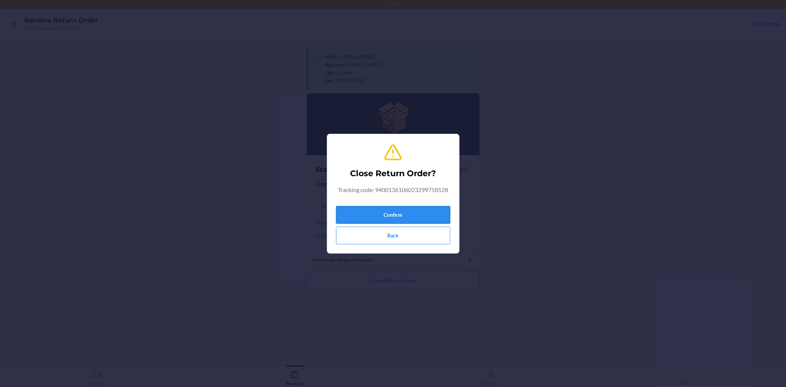
click at [407, 218] on button "Confirm" at bounding box center [393, 215] width 114 height 18
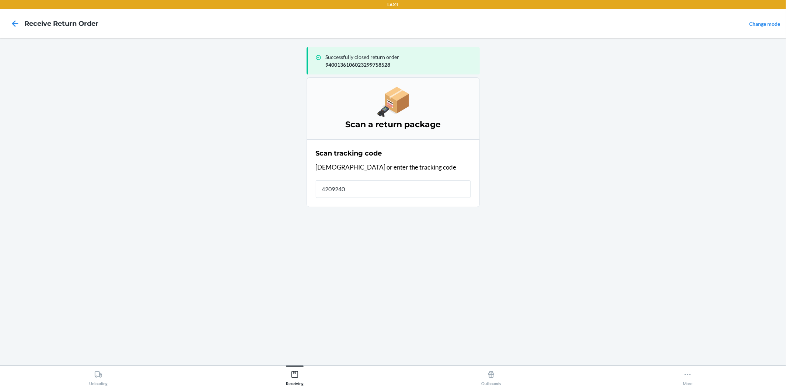
type input "42092408"
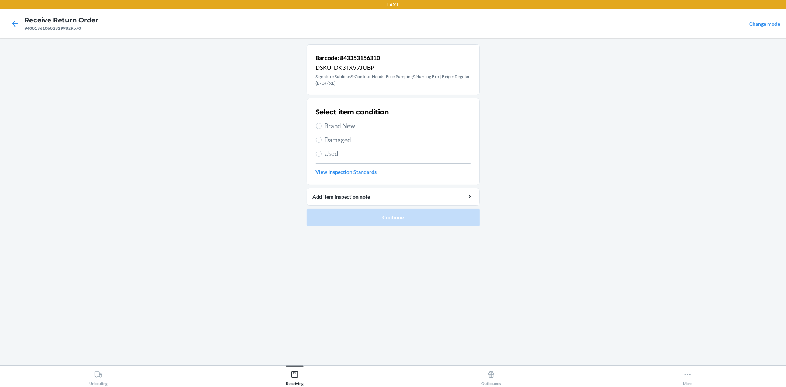
drag, startPoint x: 355, startPoint y: 144, endPoint x: 354, endPoint y: 135, distance: 8.5
click at [355, 143] on span "Damaged" at bounding box center [398, 140] width 146 height 10
click at [322, 143] on input "Damaged" at bounding box center [319, 140] width 6 height 6
radio input "true"
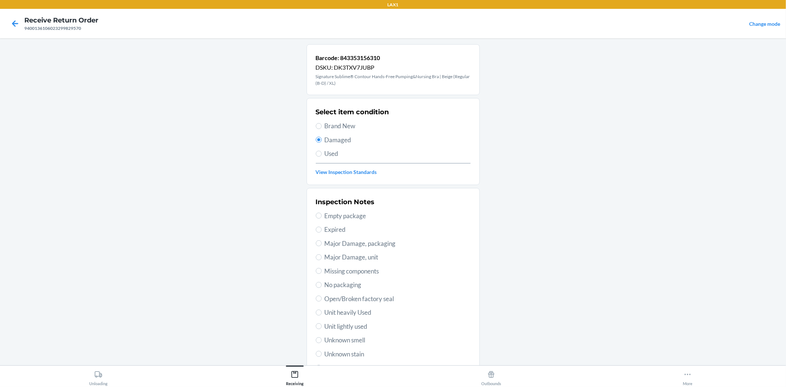
click at [344, 284] on span "No packaging" at bounding box center [398, 285] width 146 height 10
click at [322, 284] on input "No packaging" at bounding box center [319, 285] width 6 height 6
radio input "true"
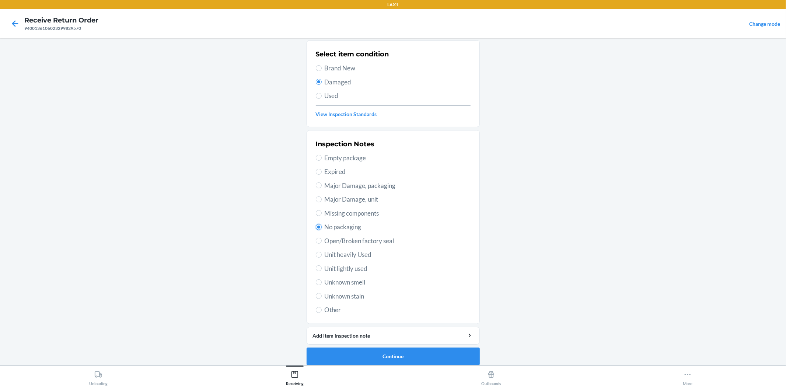
scroll to position [63, 0]
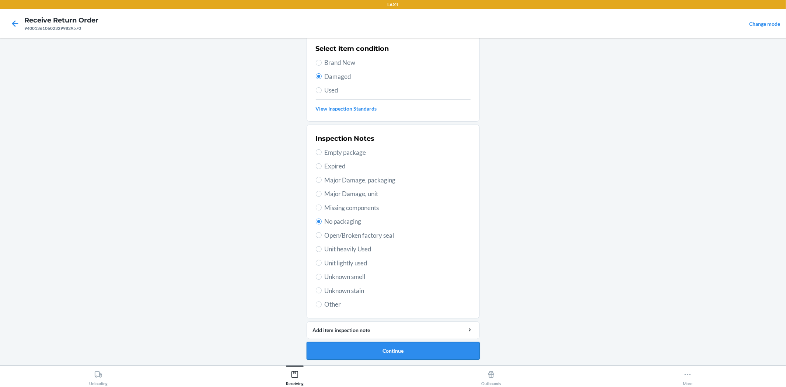
click at [383, 354] on button "Continue" at bounding box center [393, 351] width 173 height 18
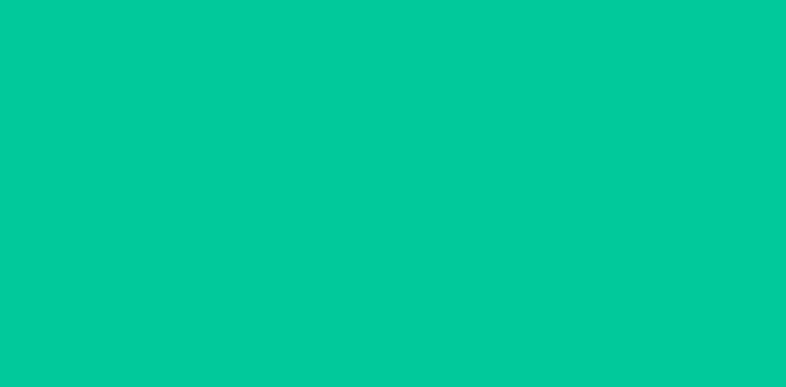
scroll to position [0, 0]
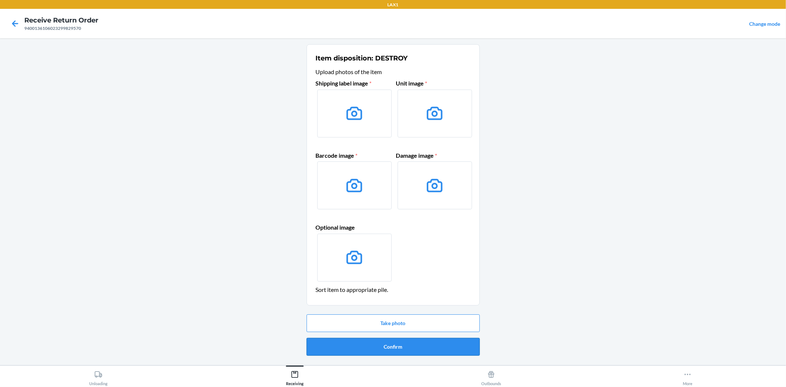
click at [390, 349] on button "Confirm" at bounding box center [393, 347] width 173 height 18
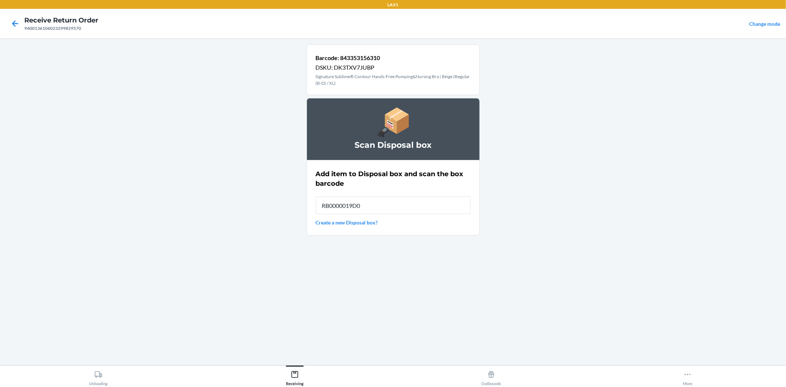
type input "RB0000019D0"
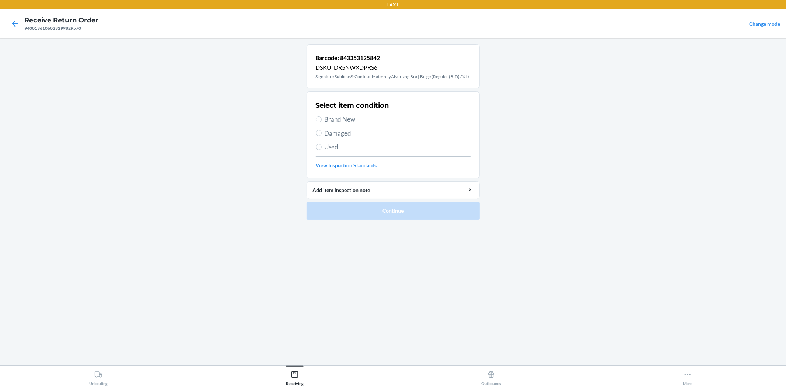
click at [322, 130] on label "Damaged" at bounding box center [393, 134] width 155 height 10
click at [322, 130] on input "Damaged" at bounding box center [319, 133] width 6 height 6
radio input "true"
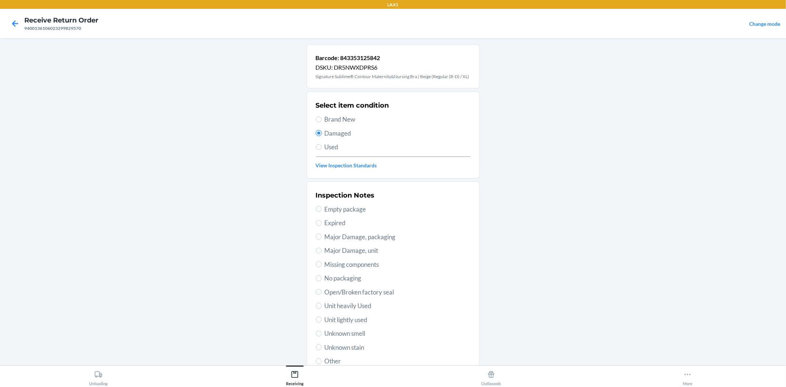
scroll to position [41, 0]
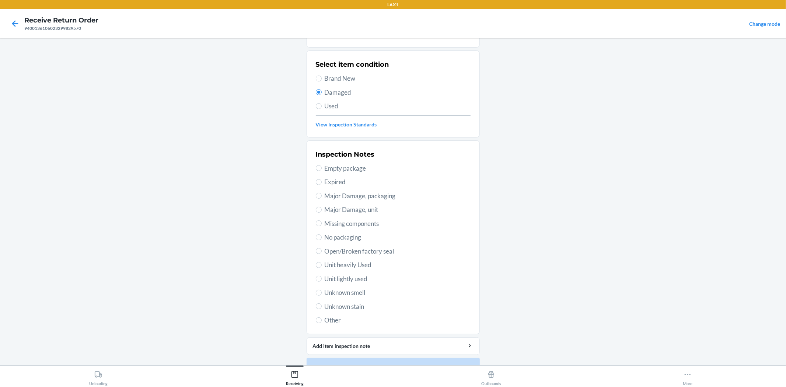
click at [350, 233] on span "No packaging" at bounding box center [398, 238] width 146 height 10
click at [322, 234] on input "No packaging" at bounding box center [319, 237] width 6 height 6
radio input "true"
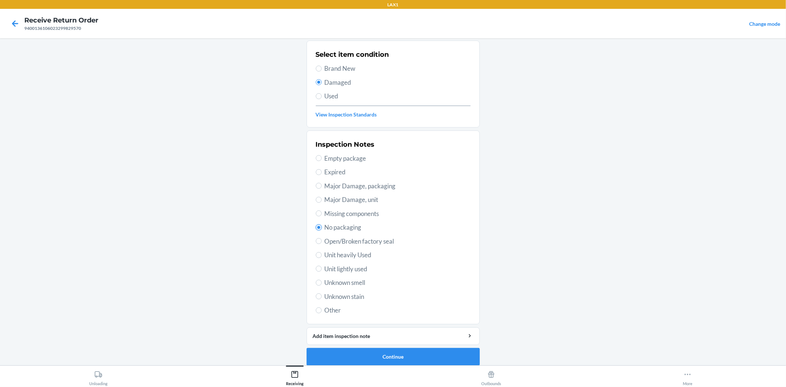
scroll to position [57, 0]
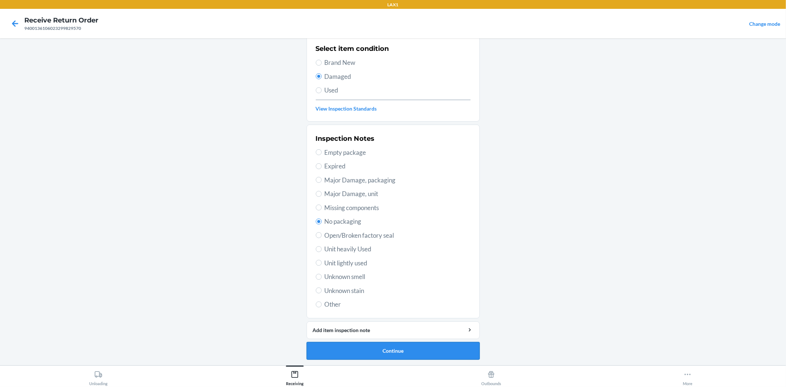
click at [436, 348] on button "Continue" at bounding box center [393, 351] width 173 height 18
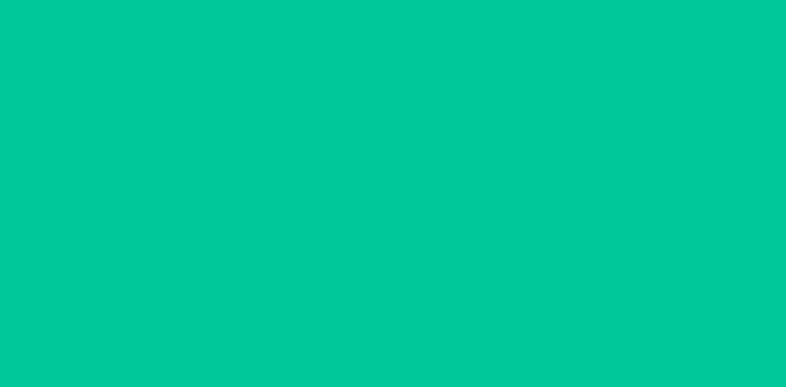
scroll to position [0, 0]
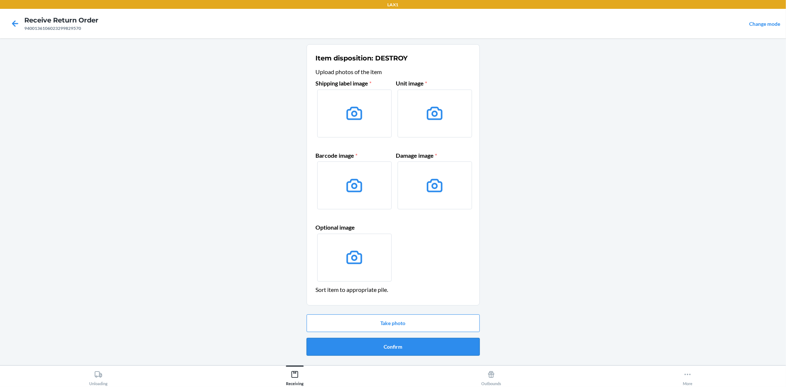
click at [398, 352] on button "Confirm" at bounding box center [393, 347] width 173 height 18
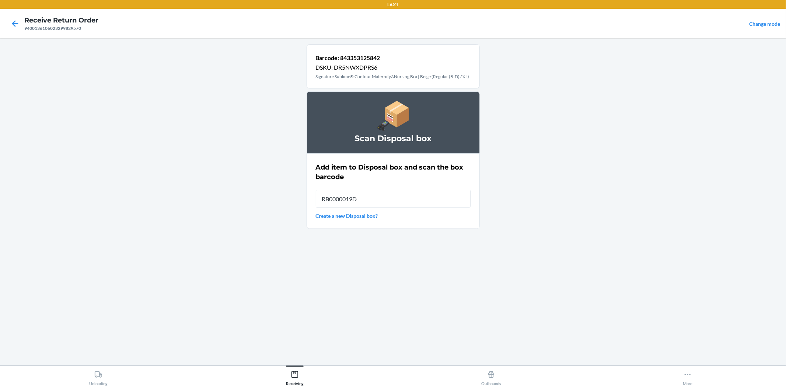
type input "RB0000019D0"
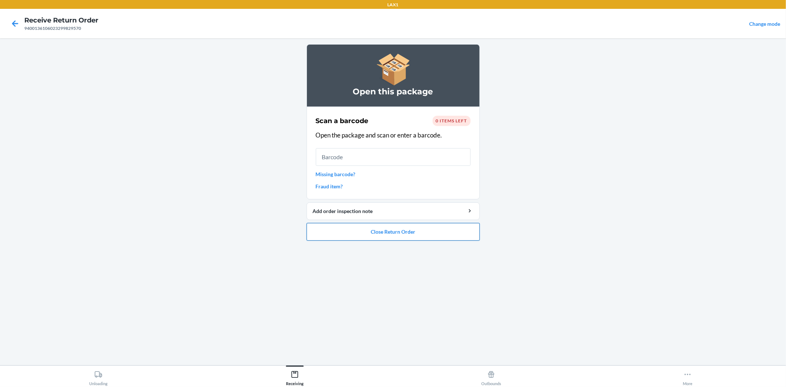
click at [407, 235] on button "Close Return Order" at bounding box center [393, 232] width 173 height 18
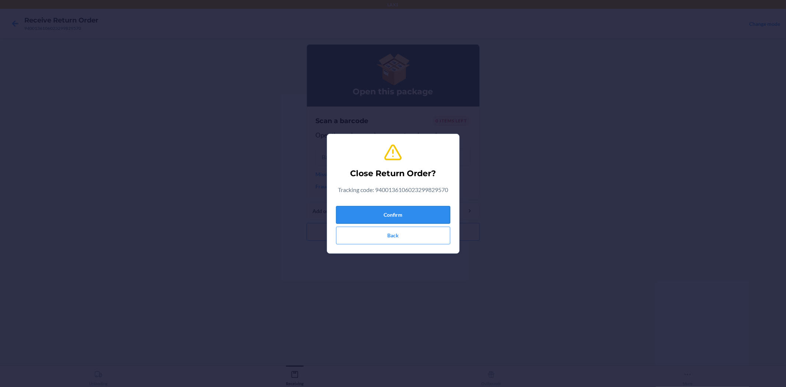
click at [395, 215] on button "Confirm" at bounding box center [393, 215] width 114 height 18
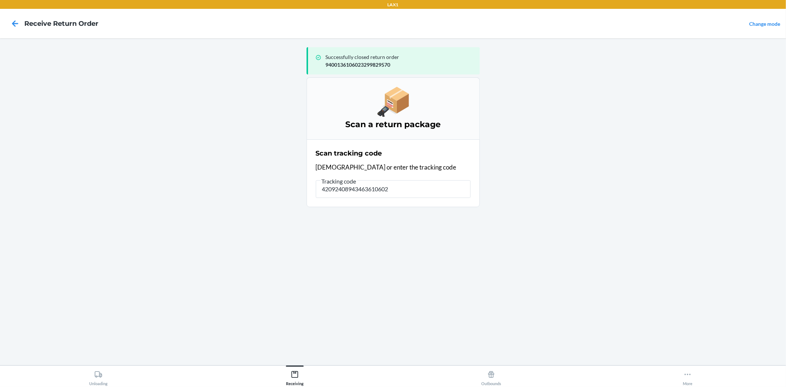
type input "420924089434636106023"
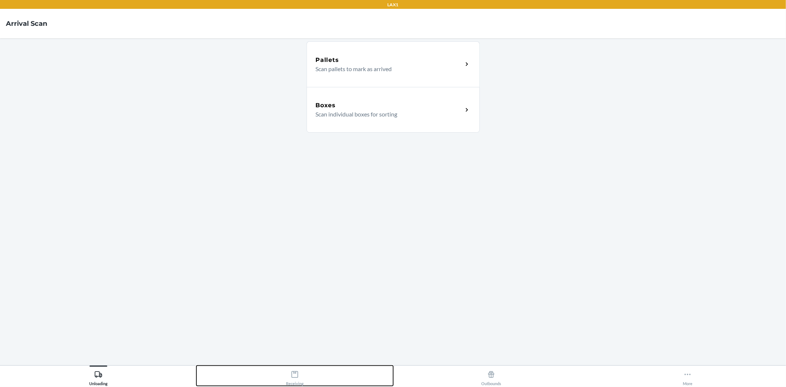
click at [299, 374] on div "Receiving" at bounding box center [295, 376] width 18 height 18
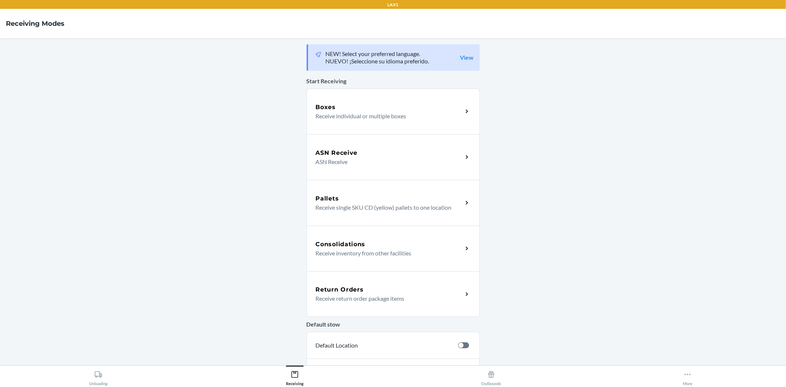
click at [352, 289] on h5 "Return Orders" at bounding box center [340, 289] width 48 height 9
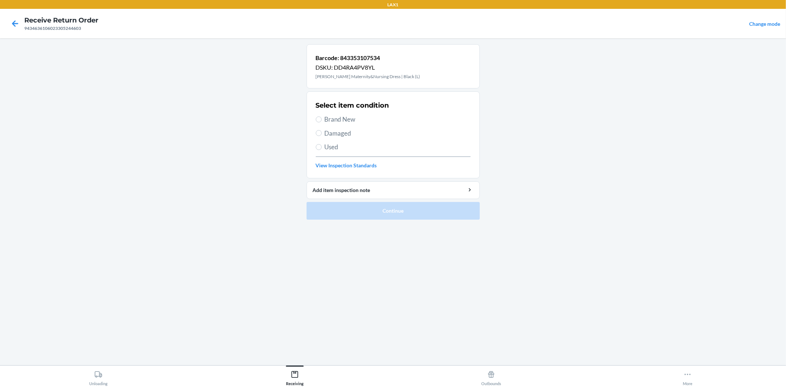
click at [332, 136] on span "Damaged" at bounding box center [398, 134] width 146 height 10
click at [322, 136] on input "Damaged" at bounding box center [319, 133] width 6 height 6
radio input "true"
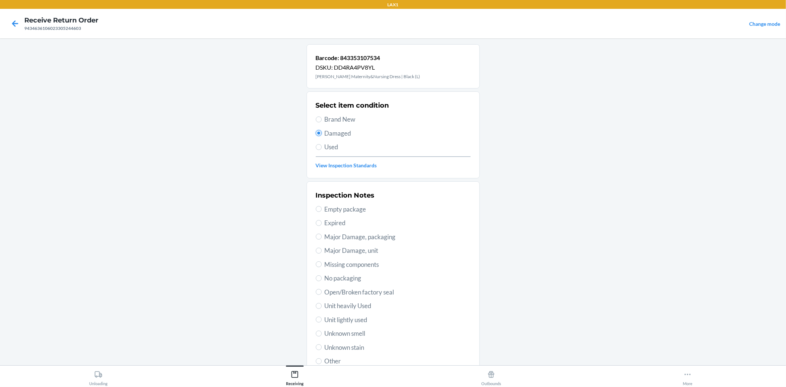
scroll to position [57, 0]
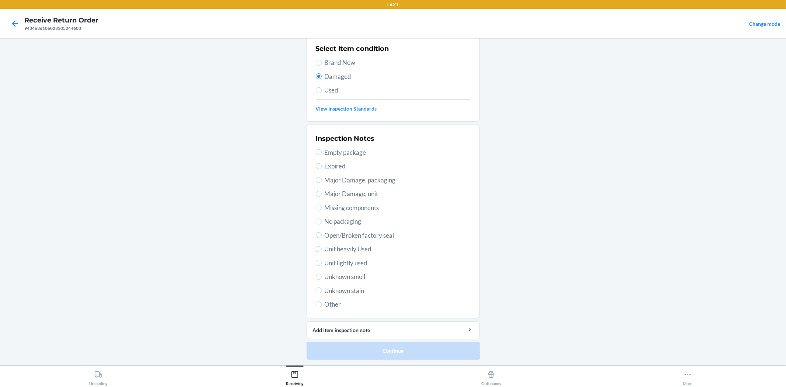
click at [362, 260] on span "Unit lightly used" at bounding box center [398, 263] width 146 height 10
click at [322, 260] on input "Unit lightly used" at bounding box center [319, 263] width 6 height 6
radio input "true"
click at [381, 349] on button "Continue" at bounding box center [393, 351] width 173 height 18
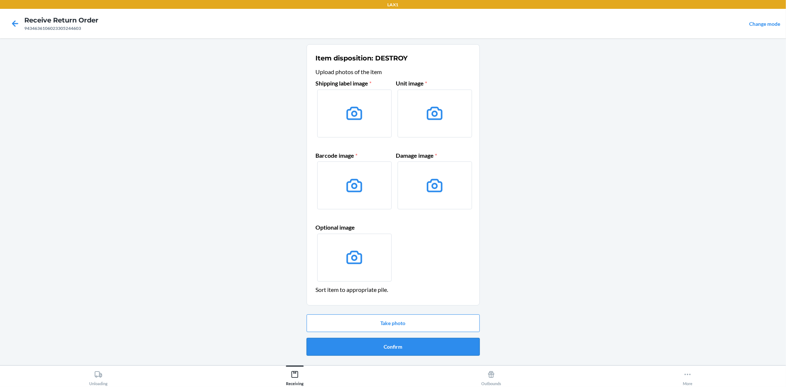
click at [404, 347] on button "Confirm" at bounding box center [393, 347] width 173 height 18
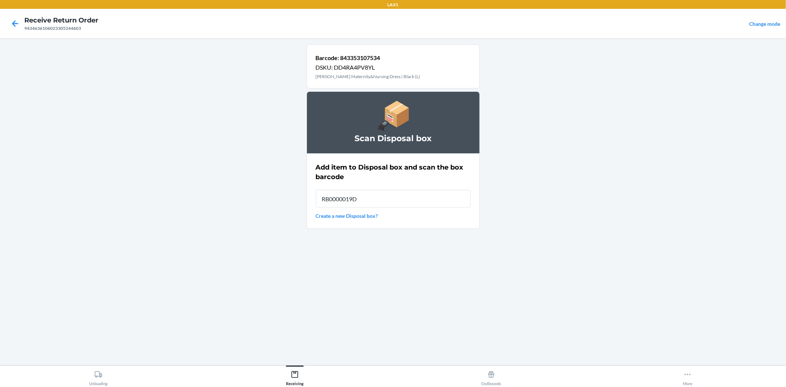
type input "RB0000019D0"
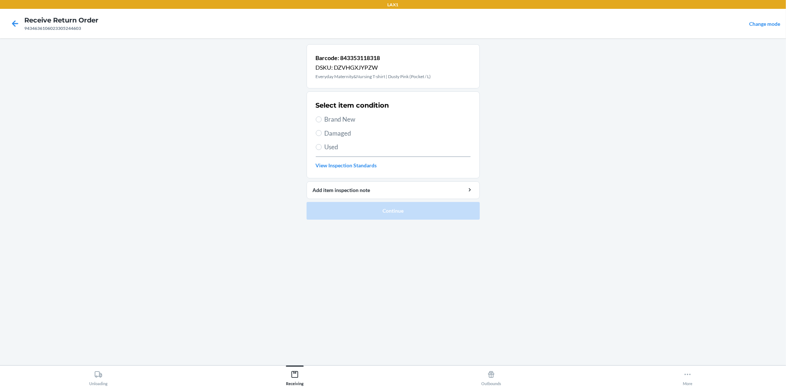
click at [336, 138] on div "Select item condition Brand New Damaged Used View Inspection Standards" at bounding box center [393, 134] width 155 height 73
click at [331, 144] on span "Used" at bounding box center [398, 147] width 146 height 10
click at [322, 144] on input "Used" at bounding box center [319, 147] width 6 height 6
radio input "true"
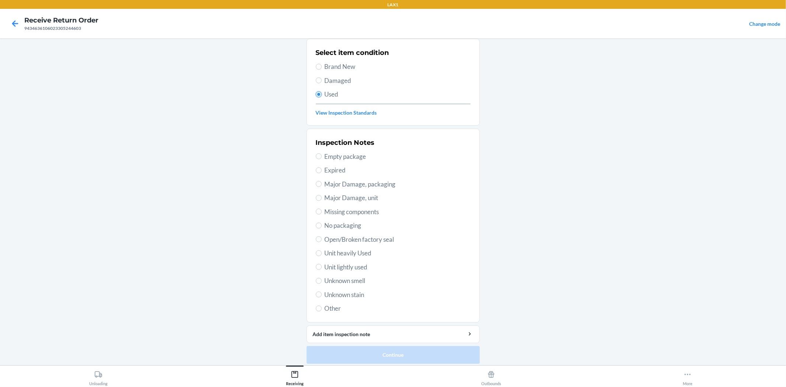
scroll to position [57, 0]
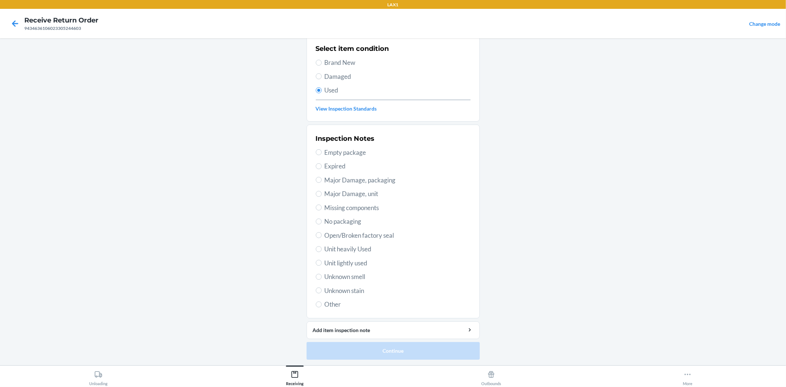
click at [350, 266] on span "Unit lightly used" at bounding box center [398, 263] width 146 height 10
click at [322, 266] on input "Unit lightly used" at bounding box center [319, 263] width 6 height 6
radio input "true"
click at [370, 345] on button "Continue" at bounding box center [393, 351] width 173 height 18
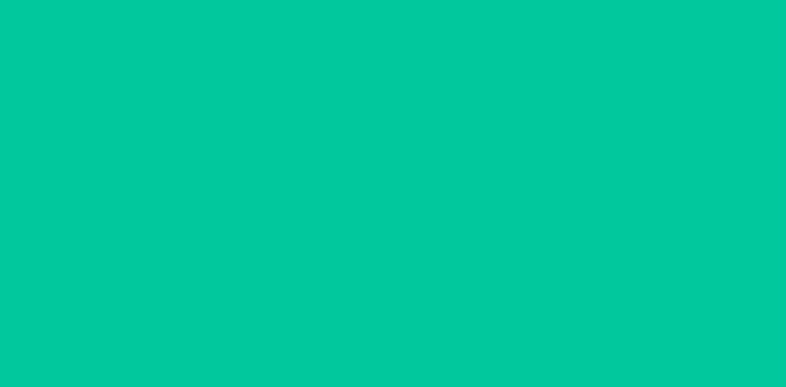
scroll to position [0, 0]
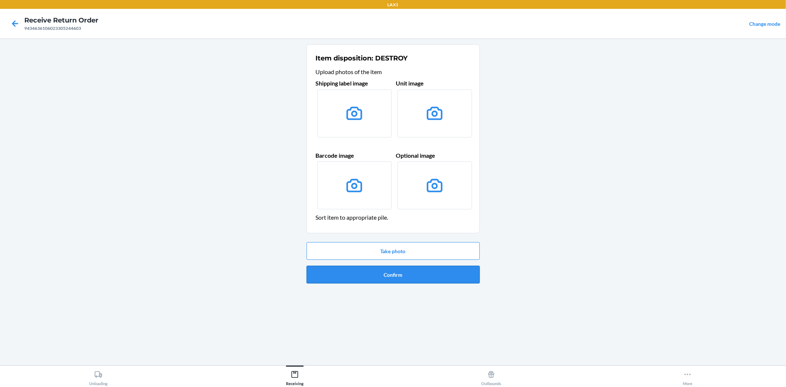
click at [450, 281] on button "Confirm" at bounding box center [393, 275] width 173 height 18
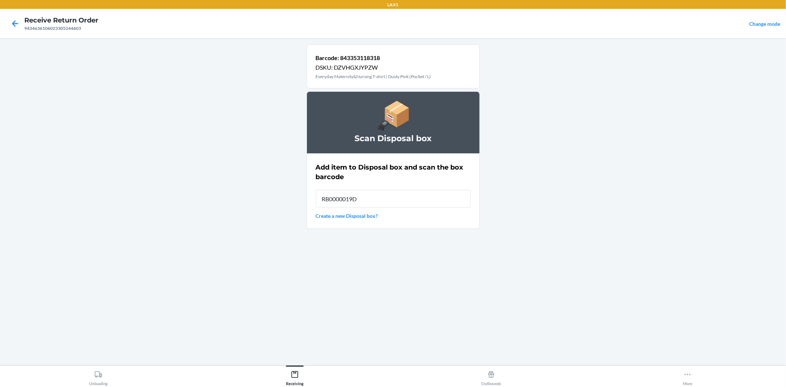
type input "RB0000019D0"
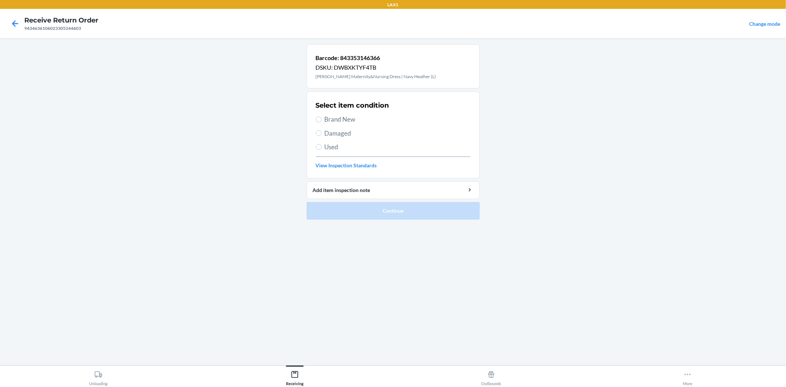
click at [354, 119] on span "Brand New" at bounding box center [398, 120] width 146 height 10
click at [322, 119] on input "Brand New" at bounding box center [319, 119] width 6 height 6
radio input "true"
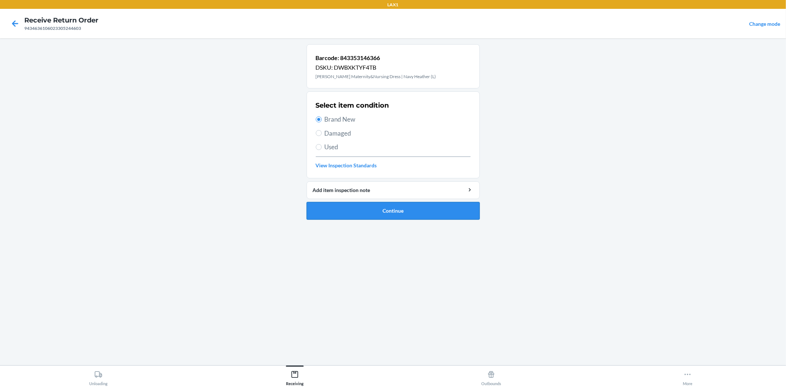
click at [379, 205] on button "Continue" at bounding box center [393, 211] width 173 height 18
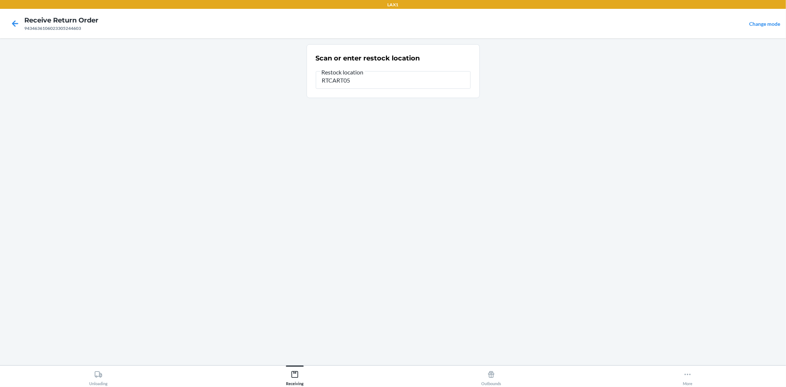
type input "RTCART052"
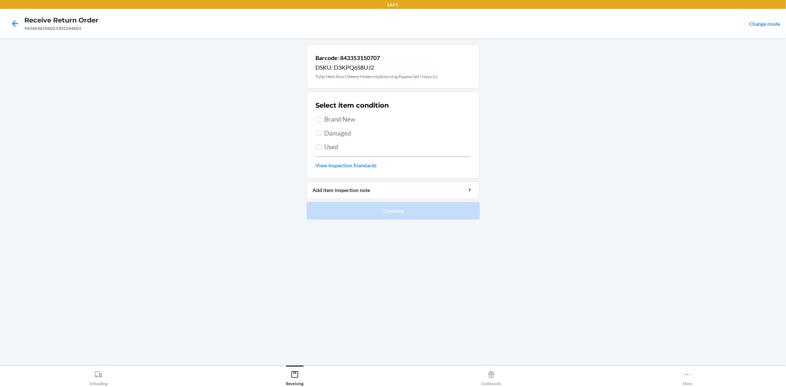
click at [339, 114] on div "Select item condition Brand New Damaged Used View Inspection Standards" at bounding box center [393, 134] width 155 height 73
click at [338, 120] on span "Brand New" at bounding box center [398, 120] width 146 height 10
click at [322, 120] on input "Brand New" at bounding box center [319, 119] width 6 height 6
radio input "true"
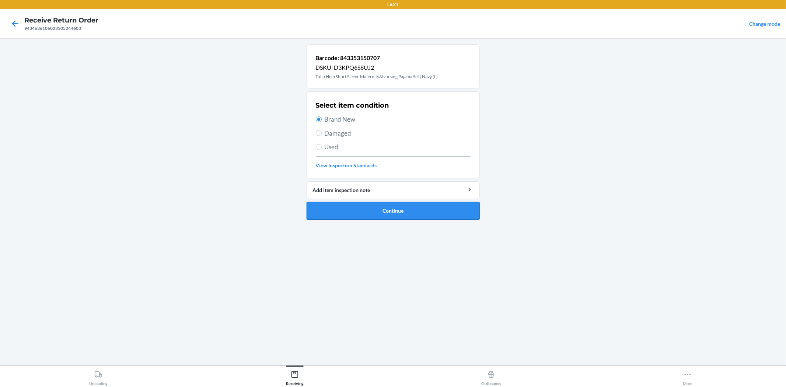
click at [373, 211] on button "Continue" at bounding box center [393, 211] width 173 height 18
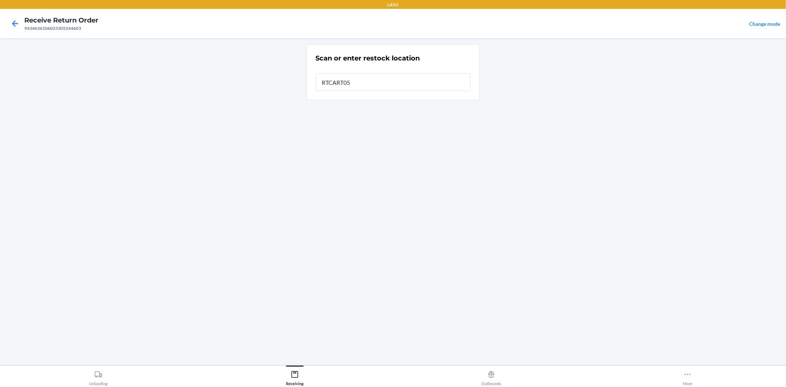
type input "RTCART052"
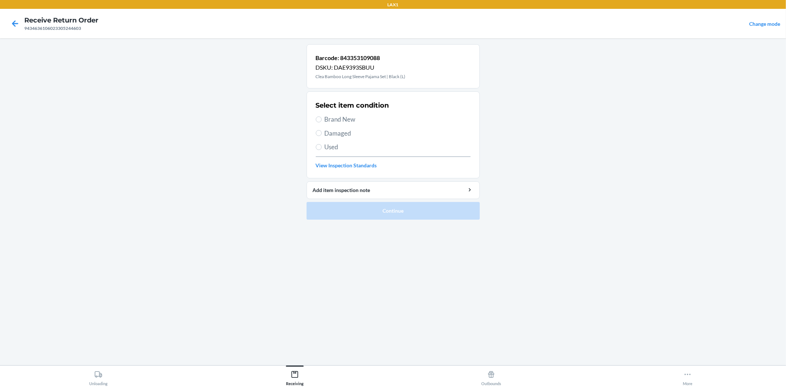
click at [344, 119] on span "Brand New" at bounding box center [398, 120] width 146 height 10
click at [322, 119] on input "Brand New" at bounding box center [319, 119] width 6 height 6
radio input "true"
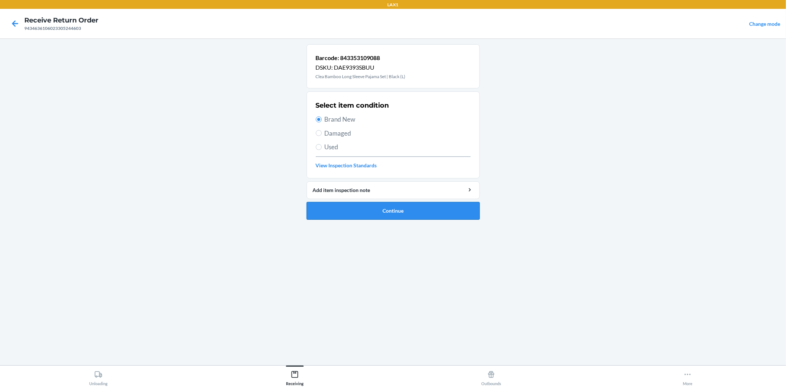
click at [363, 210] on button "Continue" at bounding box center [393, 211] width 173 height 18
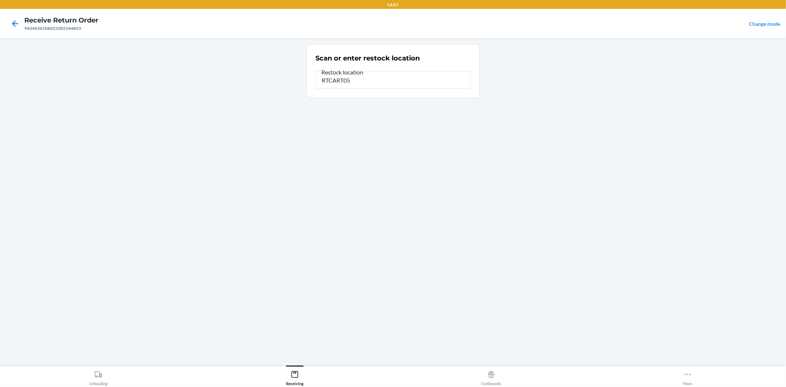
type input "RTCART052"
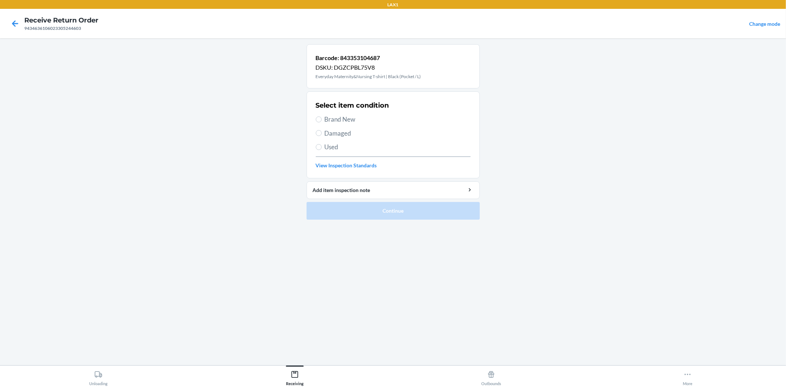
click at [335, 116] on span "Brand New" at bounding box center [398, 120] width 146 height 10
click at [322, 116] on input "Brand New" at bounding box center [319, 119] width 6 height 6
radio input "true"
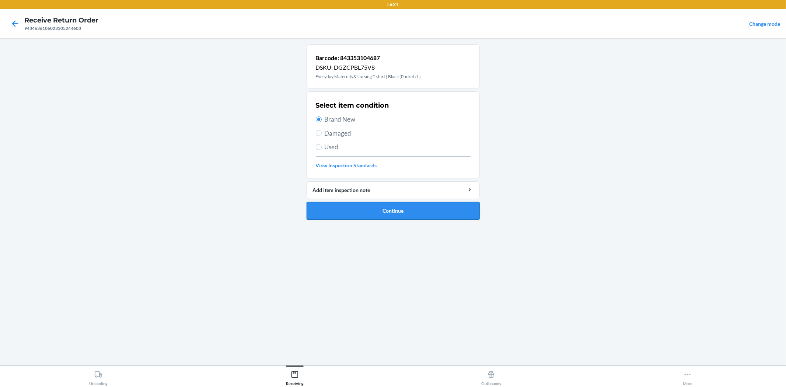
click at [378, 205] on button "Continue" at bounding box center [393, 211] width 173 height 18
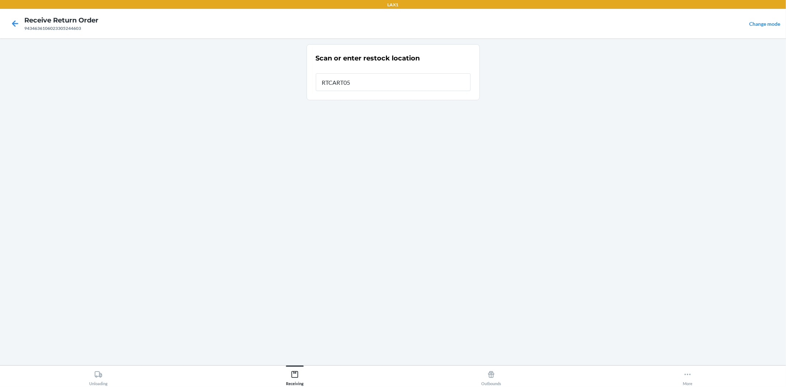
type input "RTCART052"
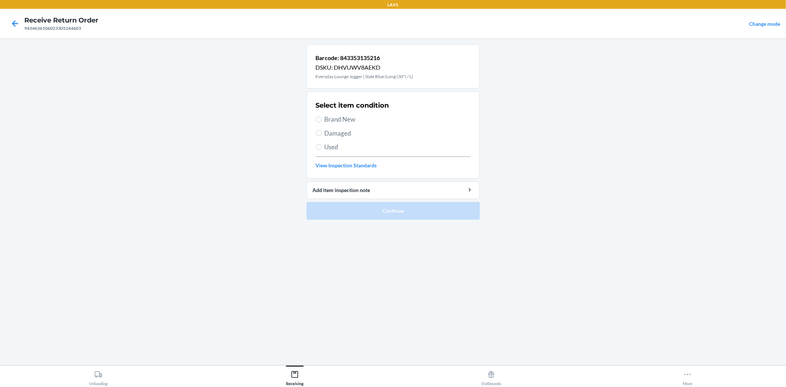
click at [335, 117] on span "Brand New" at bounding box center [398, 120] width 146 height 10
click at [322, 117] on input "Brand New" at bounding box center [319, 119] width 6 height 6
radio input "true"
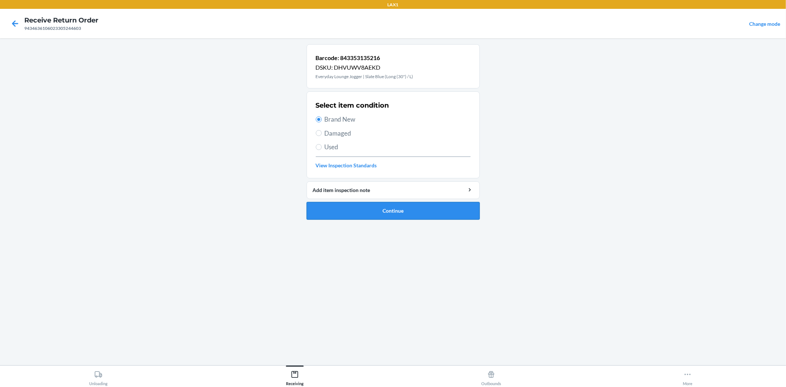
click at [379, 212] on button "Continue" at bounding box center [393, 211] width 173 height 18
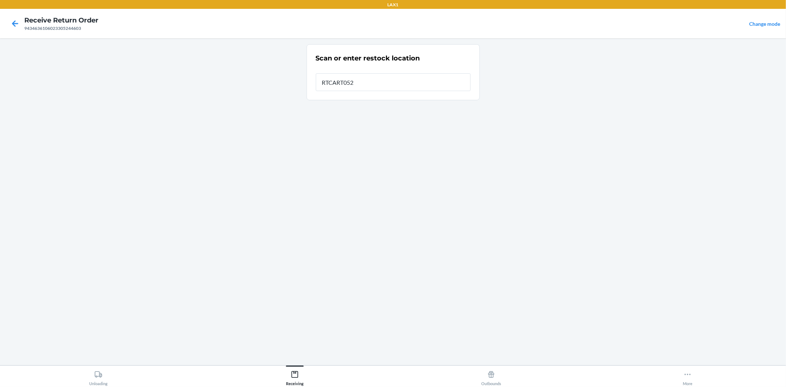
type input "RTCART052"
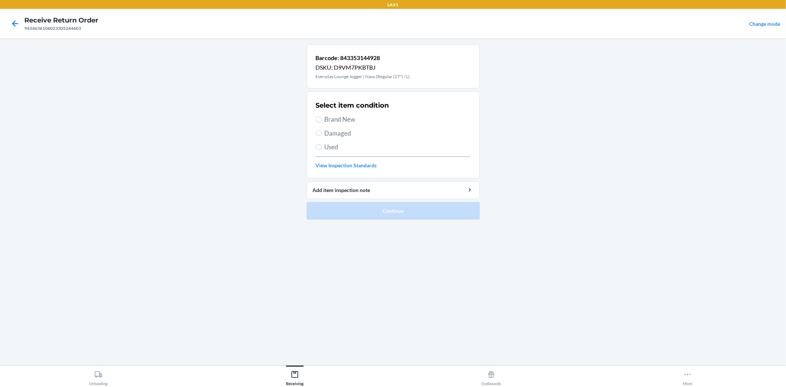
click at [357, 123] on span "Brand New" at bounding box center [398, 120] width 146 height 10
click at [322, 122] on input "Brand New" at bounding box center [319, 119] width 6 height 6
radio input "true"
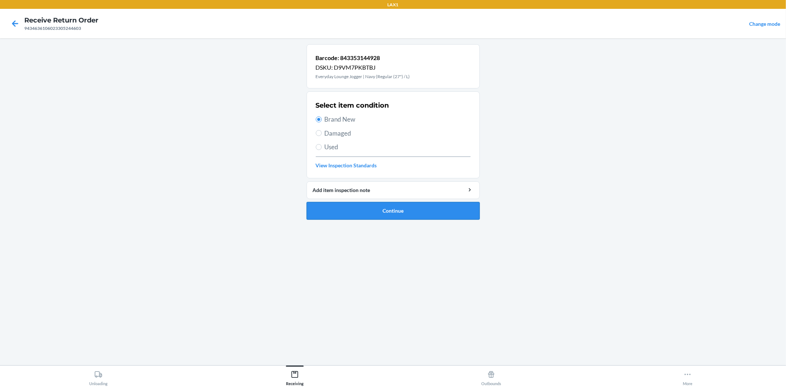
click at [352, 218] on button "Continue" at bounding box center [393, 211] width 173 height 18
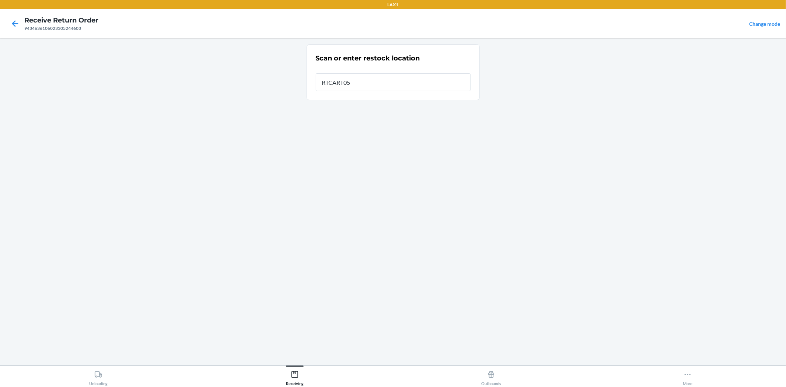
type input "RTCART052"
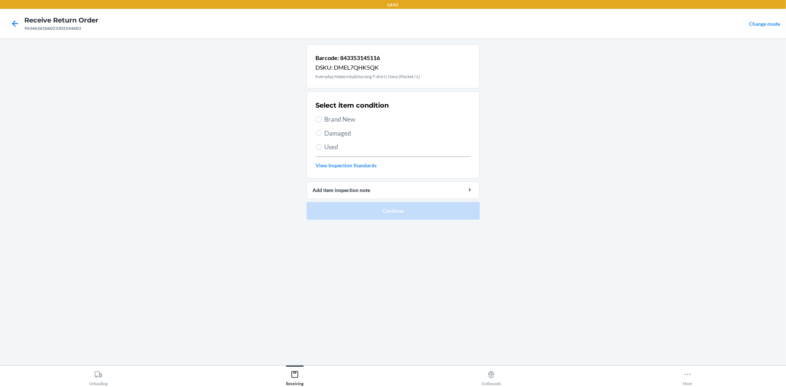
click at [344, 119] on span "Brand New" at bounding box center [398, 120] width 146 height 10
click at [322, 119] on input "Brand New" at bounding box center [319, 119] width 6 height 6
radio input "true"
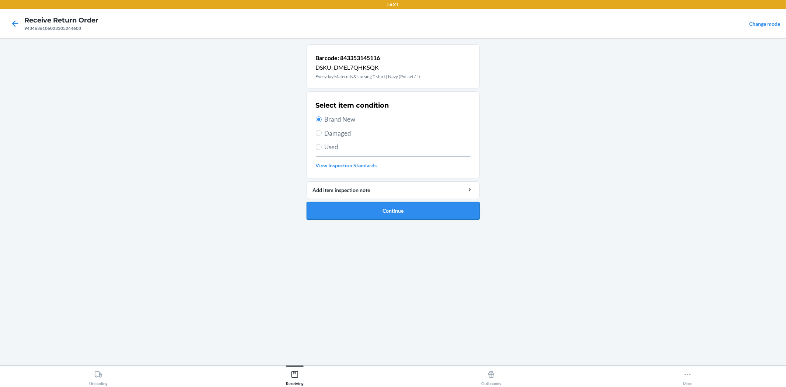
click at [377, 210] on button "Continue" at bounding box center [393, 211] width 173 height 18
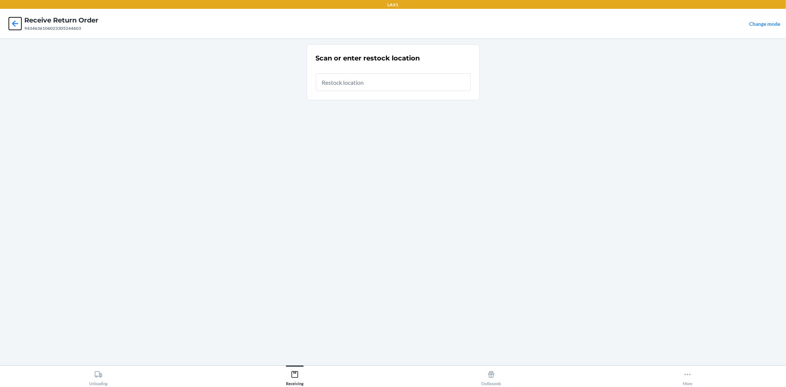
click at [18, 26] on icon at bounding box center [15, 23] width 13 height 13
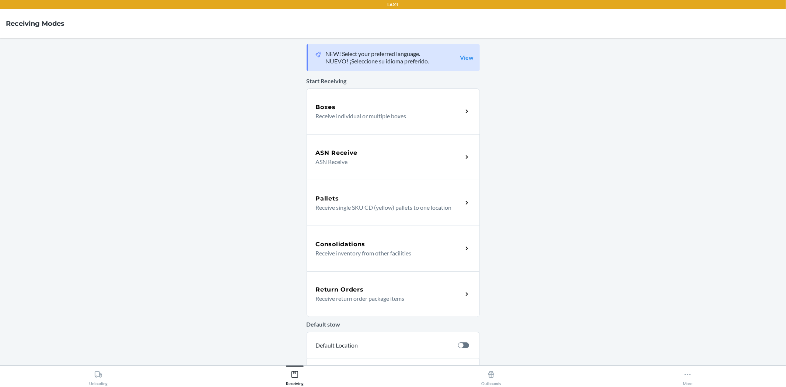
click at [337, 285] on h5 "Return Orders" at bounding box center [340, 289] width 48 height 9
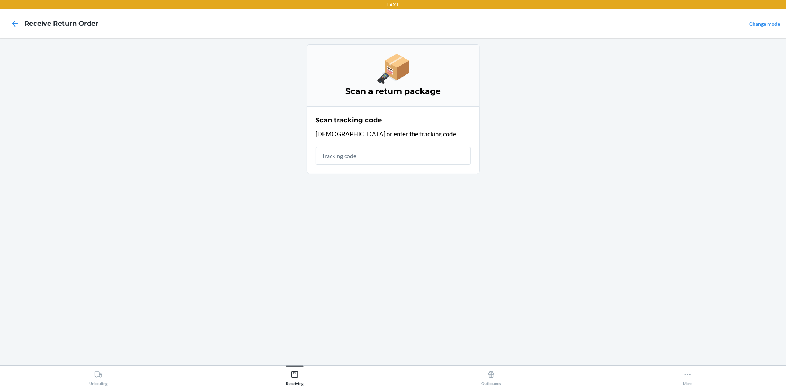
click at [370, 153] on input "text" at bounding box center [393, 156] width 155 height 18
type input "420924089434636106023"
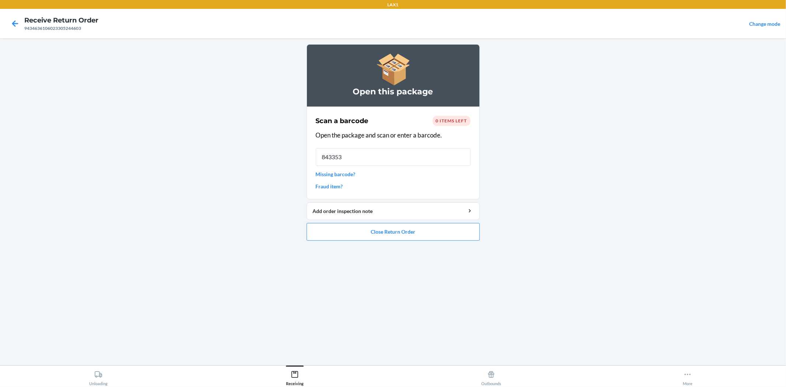
type input "8433531"
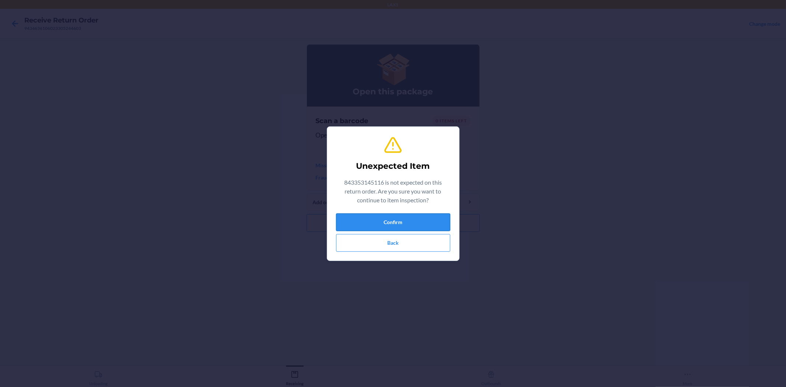
click at [407, 221] on button "Confirm" at bounding box center [393, 222] width 114 height 18
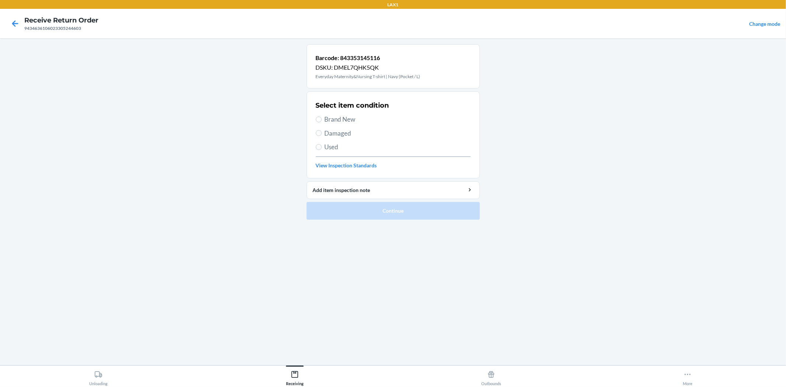
click at [340, 133] on span "Damaged" at bounding box center [398, 134] width 146 height 10
click at [322, 133] on input "Damaged" at bounding box center [319, 133] width 6 height 6
radio input "true"
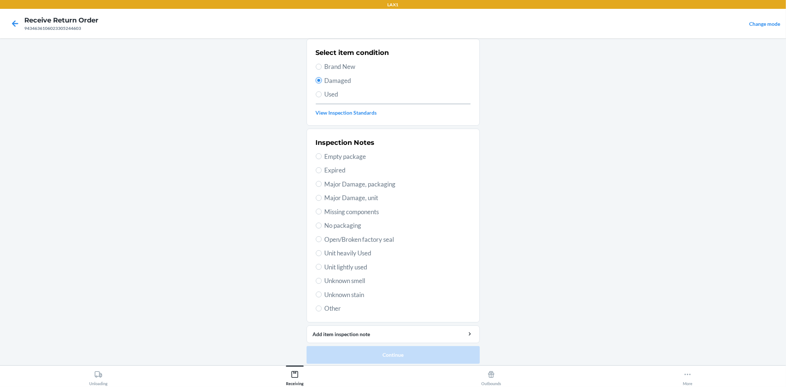
scroll to position [57, 0]
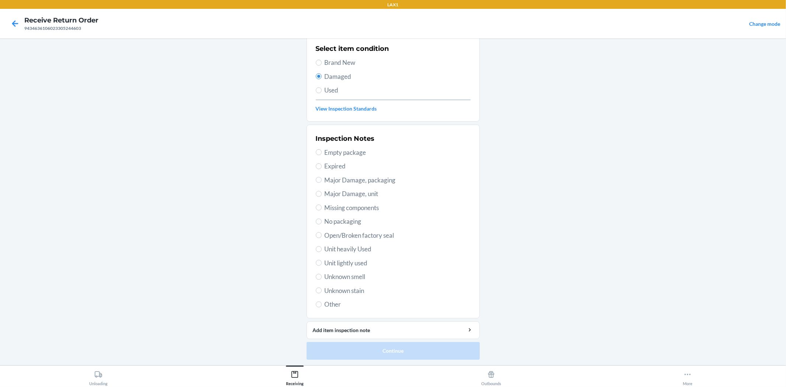
click at [351, 263] on span "Unit lightly used" at bounding box center [398, 263] width 146 height 10
click at [322, 263] on input "Unit lightly used" at bounding box center [319, 263] width 6 height 6
radio input "true"
click at [380, 354] on button "Continue" at bounding box center [393, 351] width 173 height 18
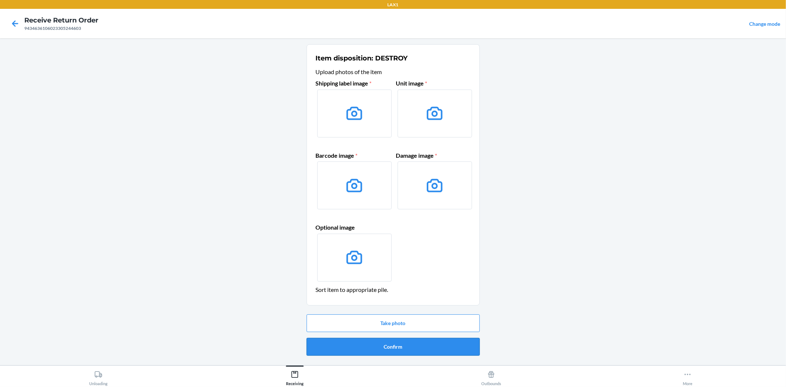
click at [394, 350] on button "Confirm" at bounding box center [393, 347] width 173 height 18
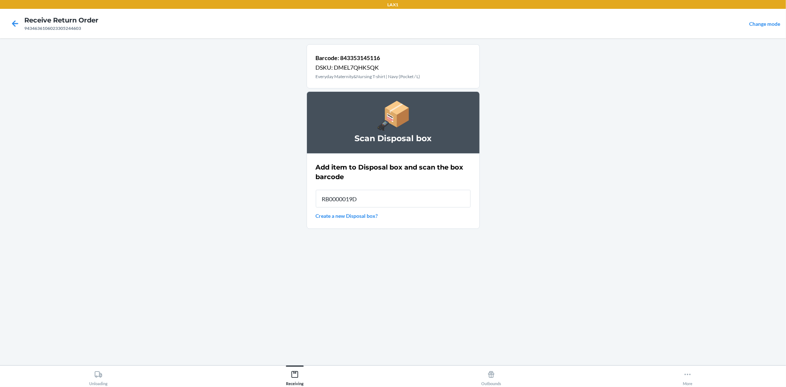
type input "RB0000019D0"
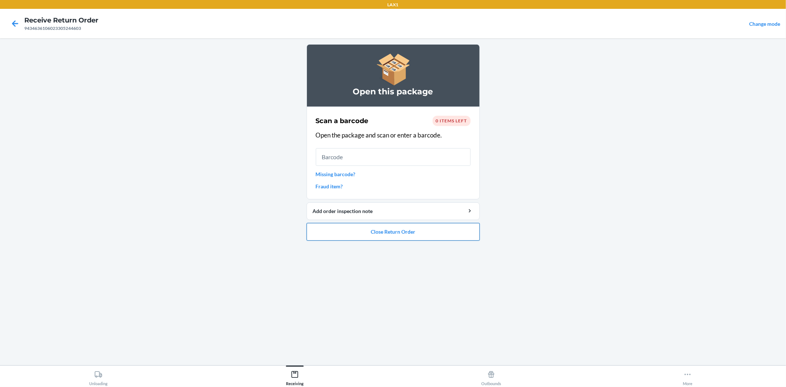
click at [437, 229] on button "Close Return Order" at bounding box center [393, 232] width 173 height 18
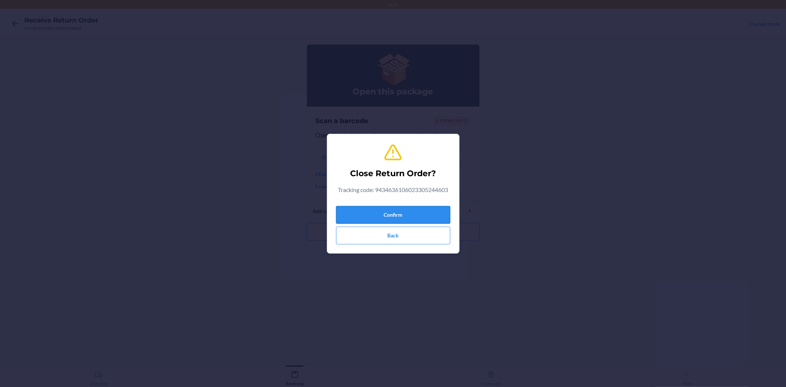
click at [428, 215] on button "Confirm" at bounding box center [393, 215] width 114 height 18
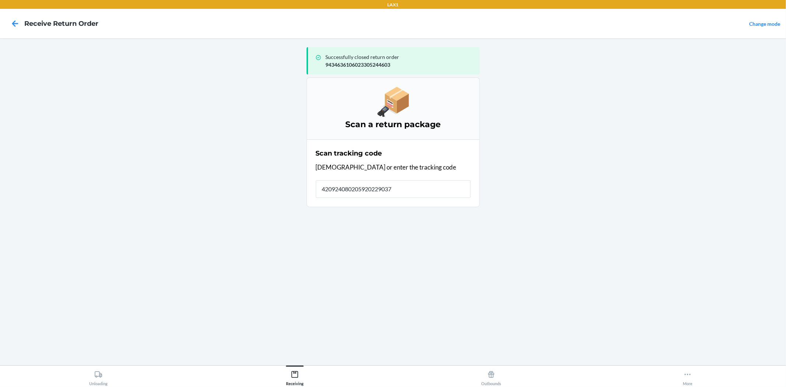
type input "4209240802059202290370"
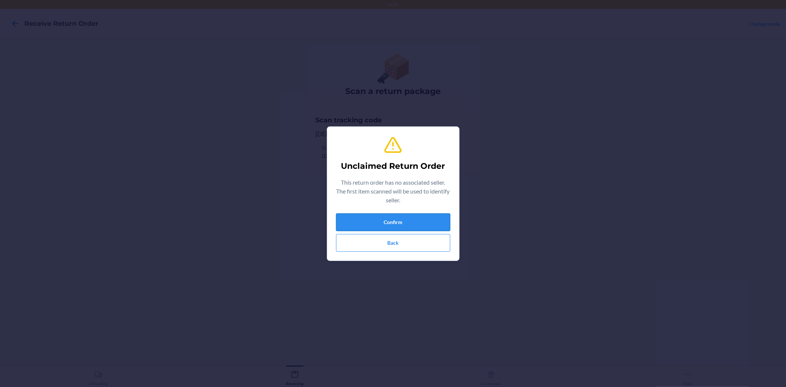
click at [446, 220] on button "Confirm" at bounding box center [393, 222] width 114 height 18
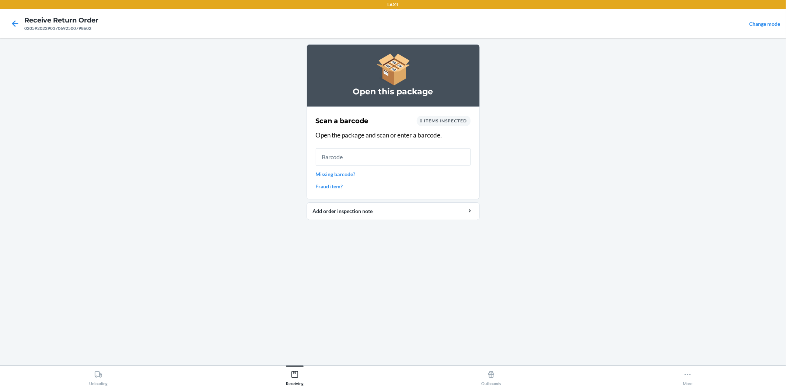
click at [335, 175] on link "Missing barcode?" at bounding box center [393, 174] width 155 height 8
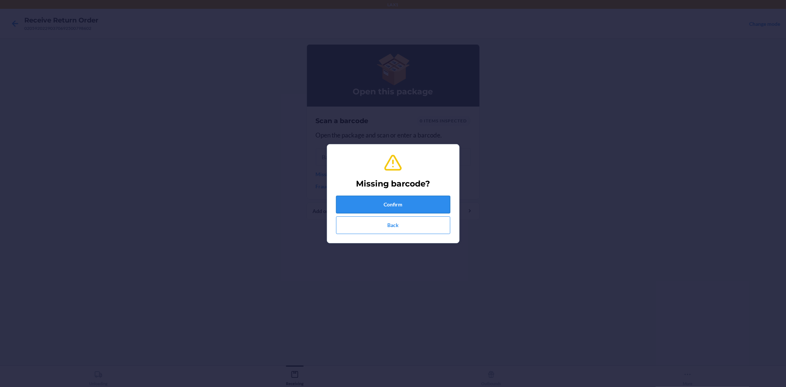
click at [369, 203] on button "Confirm" at bounding box center [393, 205] width 114 height 18
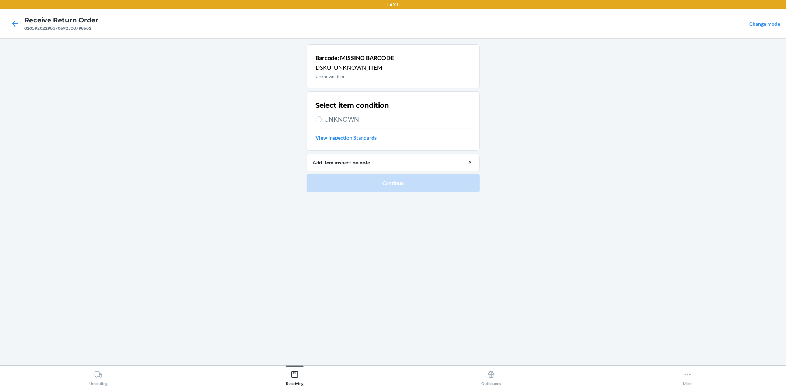
click at [352, 119] on span "UNKNOWN" at bounding box center [398, 120] width 146 height 10
click at [322, 119] on input "UNKNOWN" at bounding box center [319, 119] width 6 height 6
radio input "true"
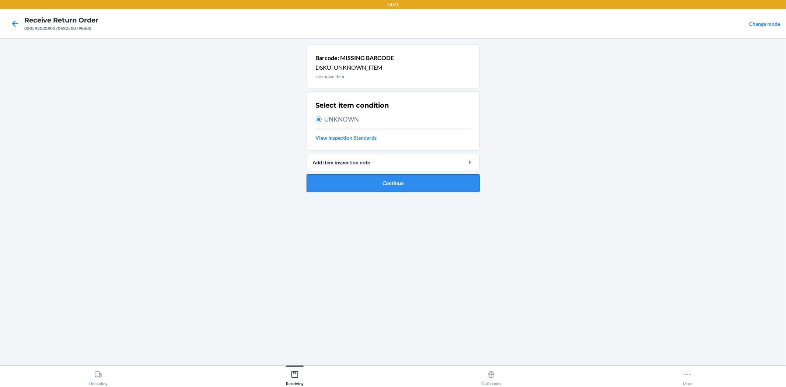
click at [390, 185] on button "Continue" at bounding box center [393, 183] width 173 height 18
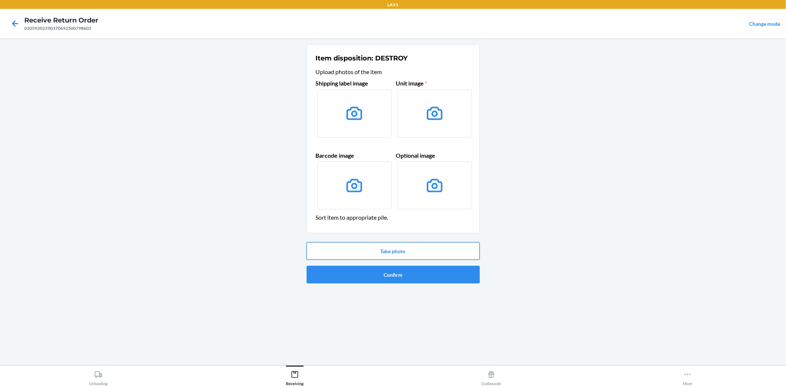
click at [391, 255] on button "Take photo" at bounding box center [393, 251] width 173 height 18
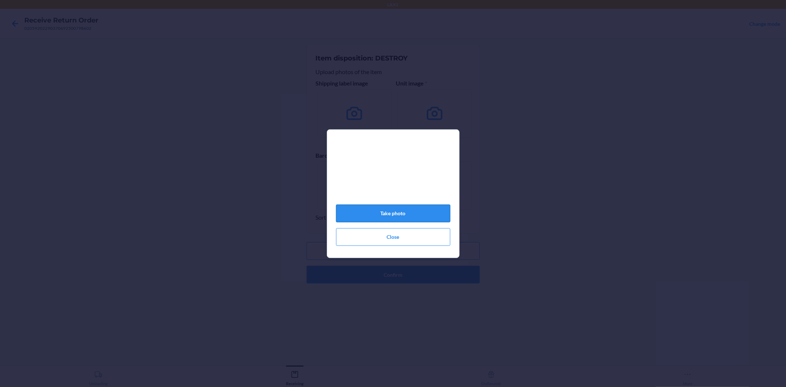
click at [406, 220] on button "Take photo" at bounding box center [393, 214] width 114 height 18
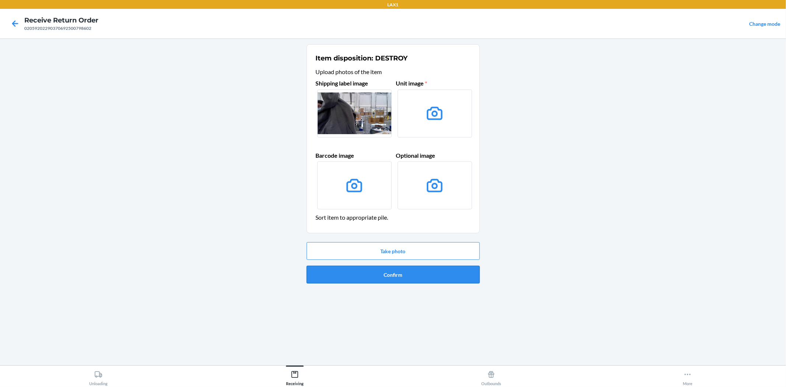
click at [389, 279] on button "Confirm" at bounding box center [393, 275] width 173 height 18
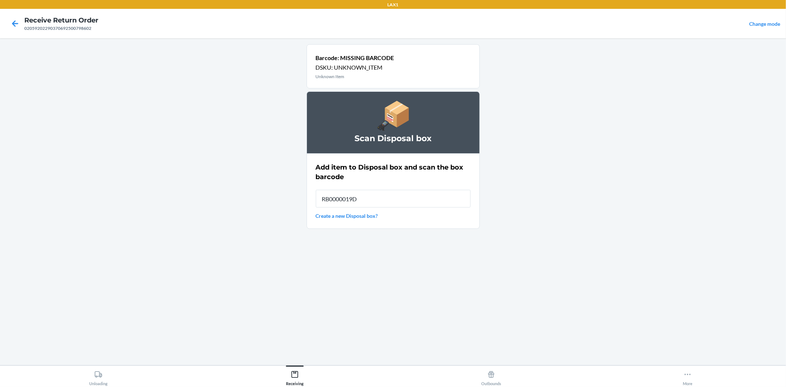
type input "RB0000019D0"
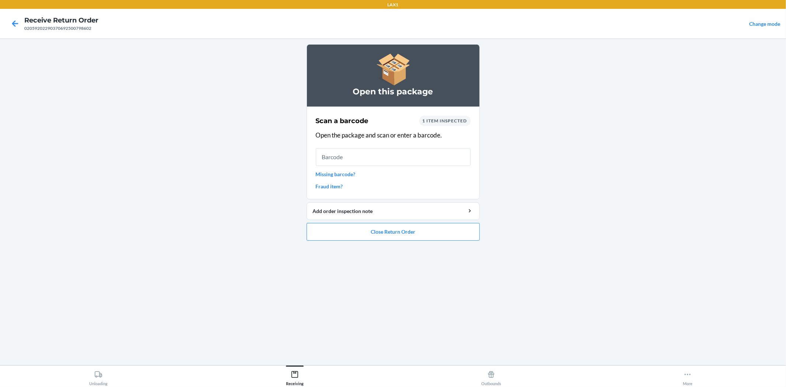
click at [347, 171] on link "Missing barcode?" at bounding box center [393, 174] width 155 height 8
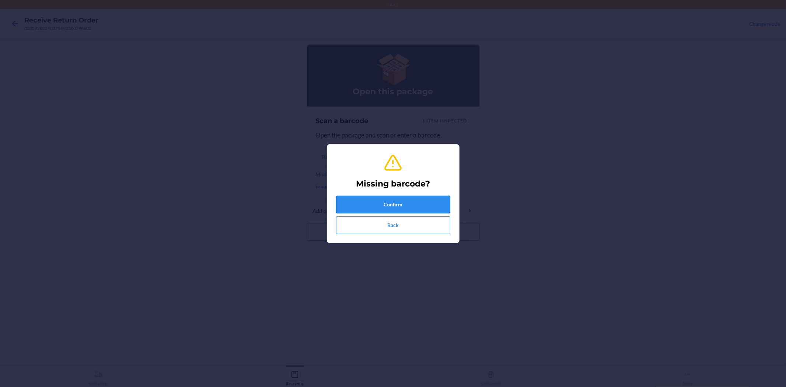
click at [378, 207] on button "Confirm" at bounding box center [393, 205] width 114 height 18
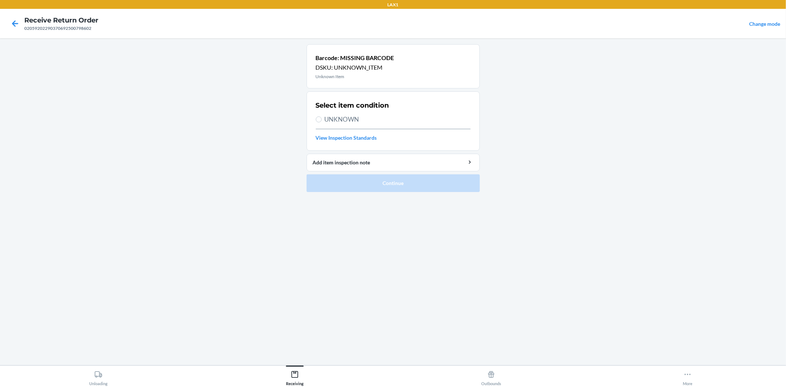
click at [351, 120] on span "UNKNOWN" at bounding box center [398, 120] width 146 height 10
click at [322, 120] on input "UNKNOWN" at bounding box center [319, 119] width 6 height 6
radio input "true"
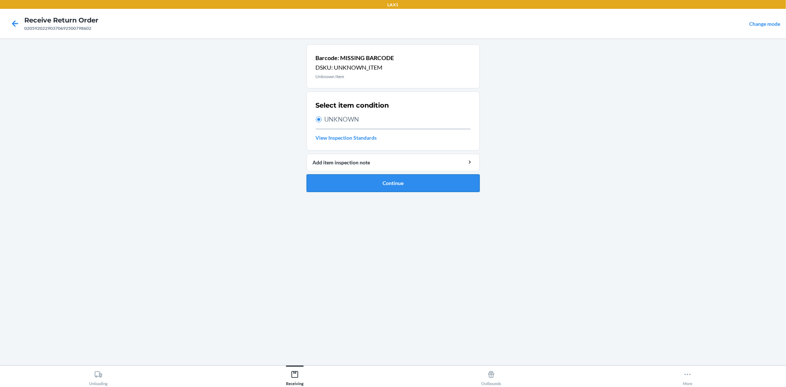
click at [371, 180] on button "Continue" at bounding box center [393, 183] width 173 height 18
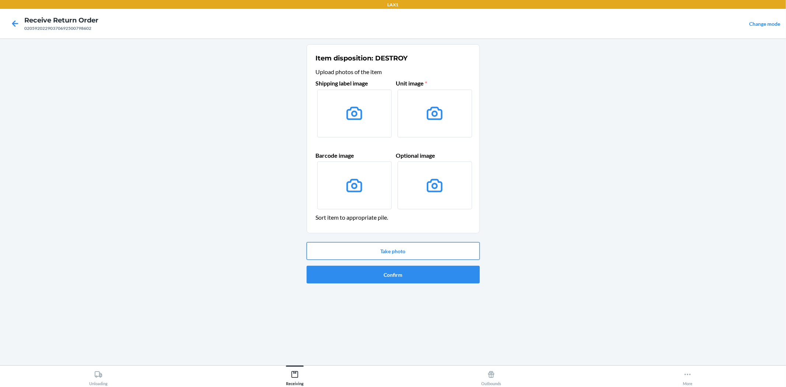
click at [383, 249] on button "Take photo" at bounding box center [393, 251] width 173 height 18
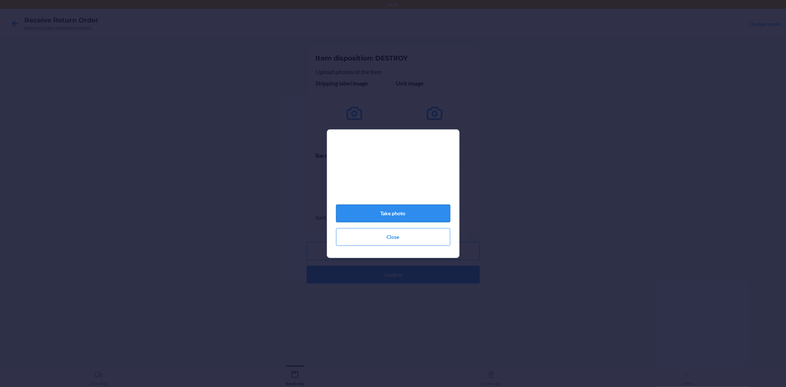
click at [393, 212] on button "Take photo" at bounding box center [393, 214] width 114 height 18
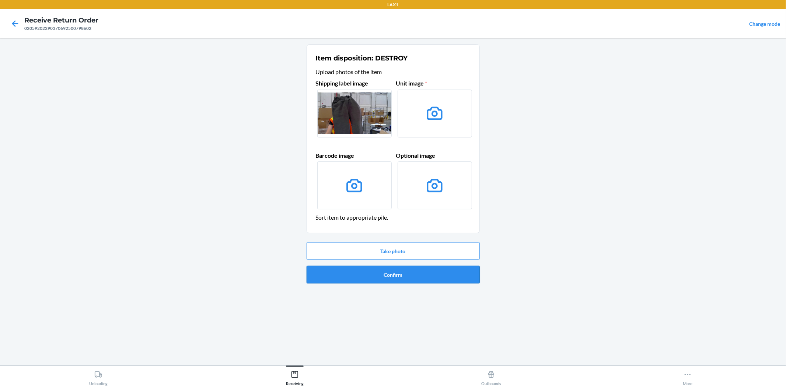
click at [389, 279] on button "Confirm" at bounding box center [393, 275] width 173 height 18
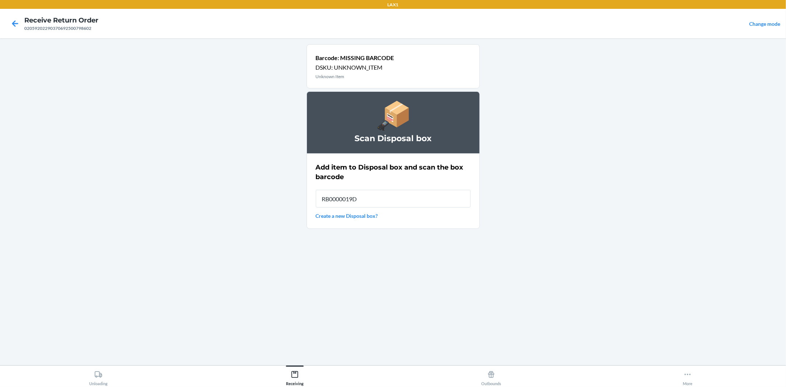
type input "RB0000019D0"
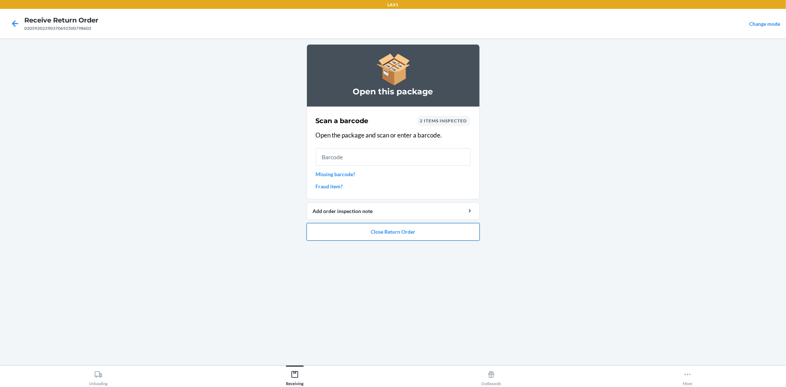
click at [398, 229] on button "Close Return Order" at bounding box center [393, 232] width 173 height 18
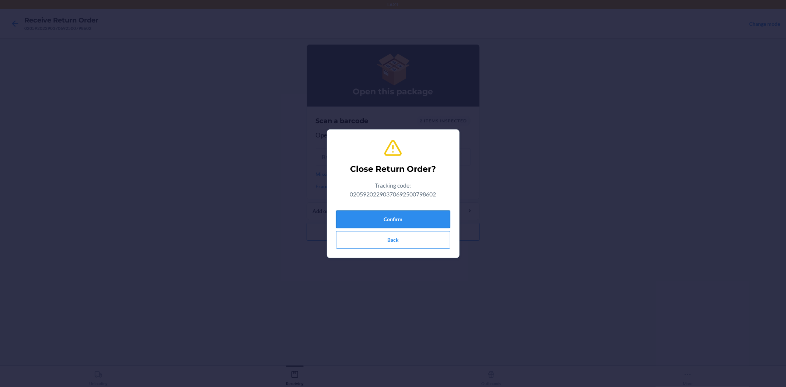
click at [400, 222] on button "Confirm" at bounding box center [393, 219] width 114 height 18
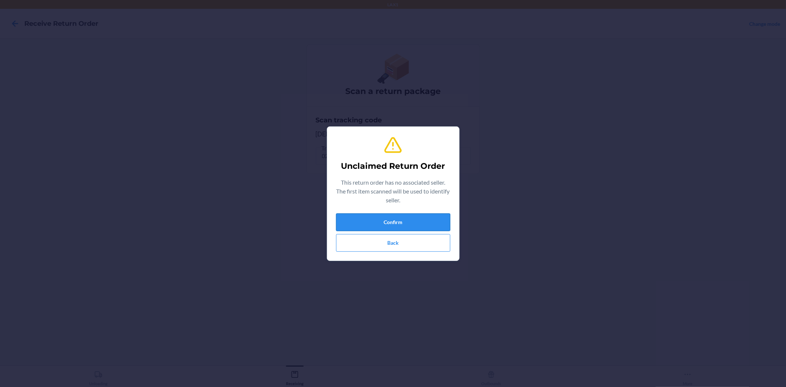
click at [434, 217] on button "Confirm" at bounding box center [393, 222] width 114 height 18
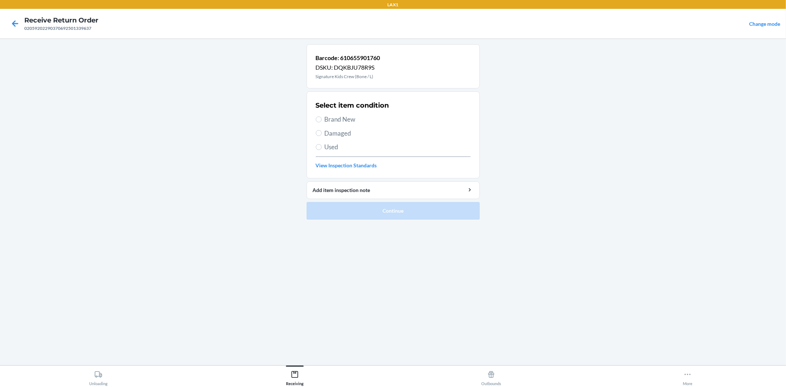
click at [323, 137] on label "Damaged" at bounding box center [393, 134] width 155 height 10
click at [322, 136] on input "Damaged" at bounding box center [319, 133] width 6 height 6
radio input "true"
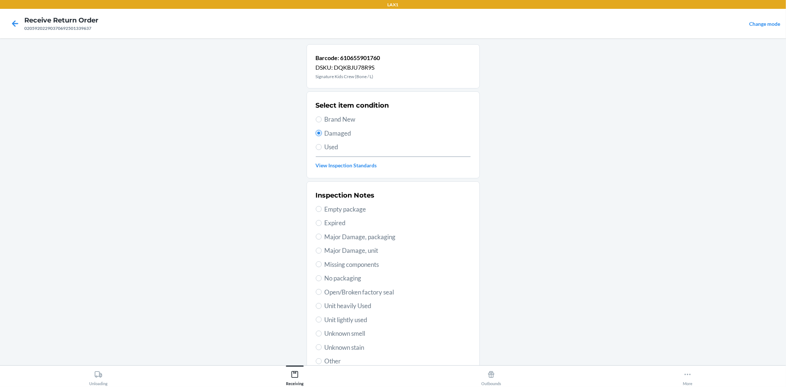
scroll to position [57, 0]
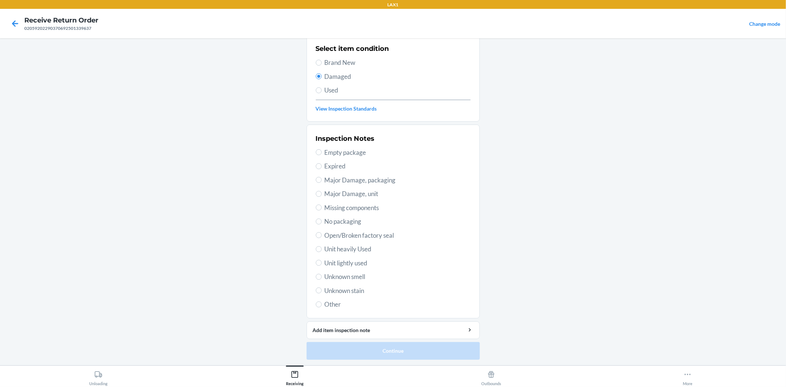
click at [349, 262] on span "Unit lightly used" at bounding box center [398, 263] width 146 height 10
click at [322, 262] on input "Unit lightly used" at bounding box center [319, 263] width 6 height 6
radio input "true"
click at [386, 353] on button "Continue" at bounding box center [393, 351] width 173 height 18
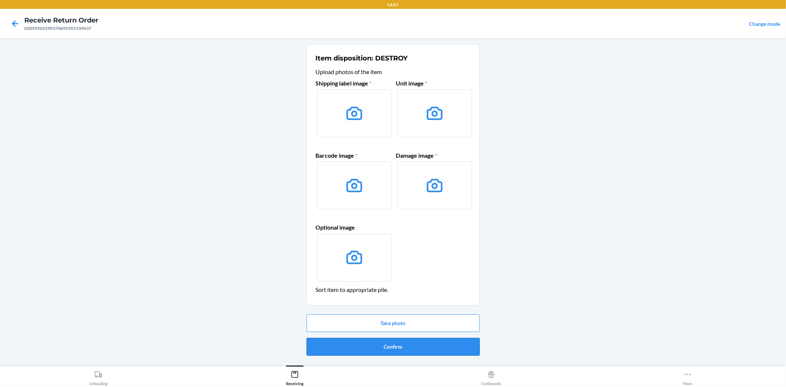
click at [399, 345] on button "Confirm" at bounding box center [393, 347] width 173 height 18
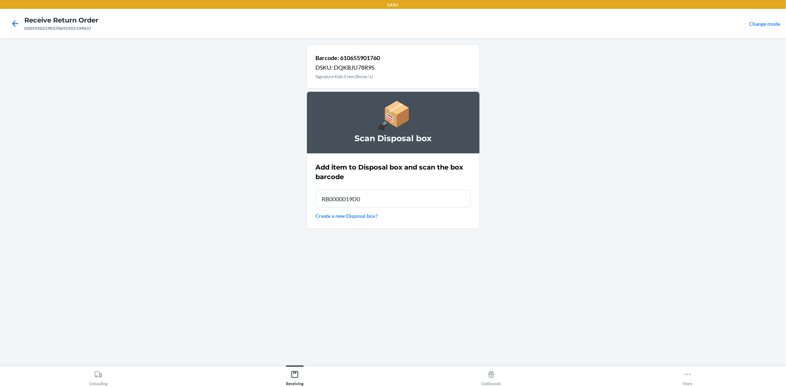
type input "RB0000019D0"
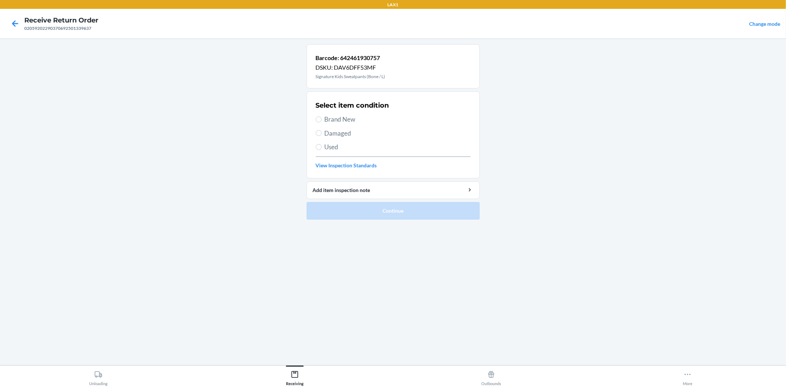
click at [328, 132] on span "Damaged" at bounding box center [398, 134] width 146 height 10
click at [322, 132] on input "Damaged" at bounding box center [319, 133] width 6 height 6
radio input "true"
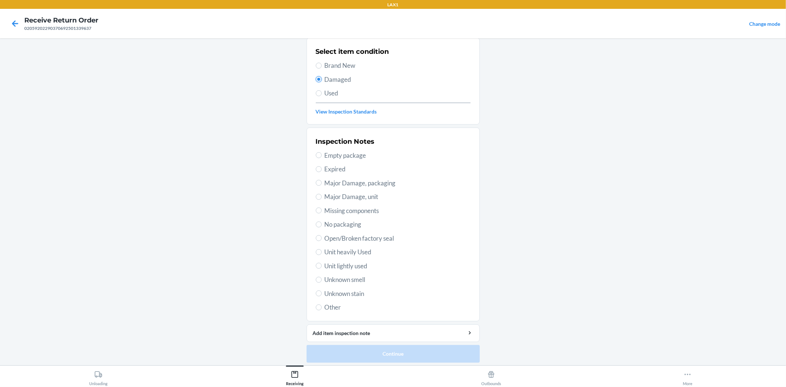
scroll to position [57, 0]
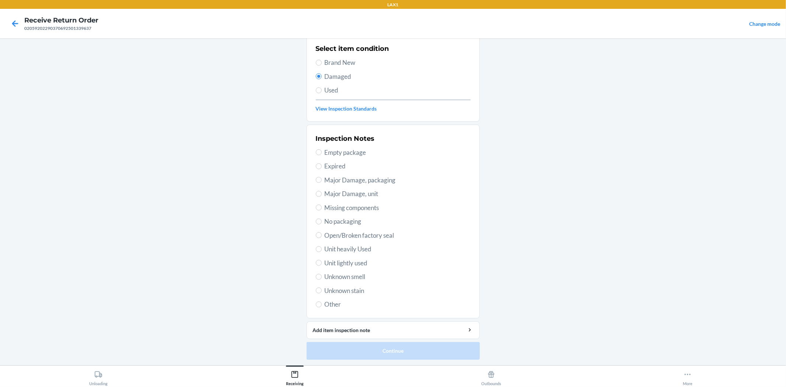
click at [359, 265] on span "Unit lightly used" at bounding box center [398, 263] width 146 height 10
click at [322, 265] on input "Unit lightly used" at bounding box center [319, 263] width 6 height 6
radio input "true"
click at [389, 355] on button "Continue" at bounding box center [393, 351] width 173 height 18
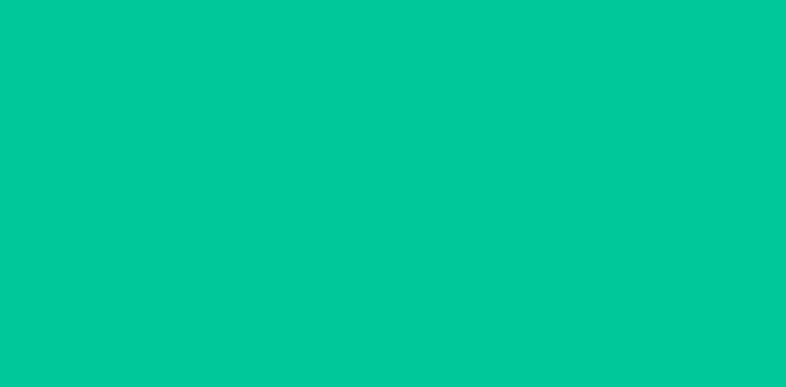
scroll to position [0, 0]
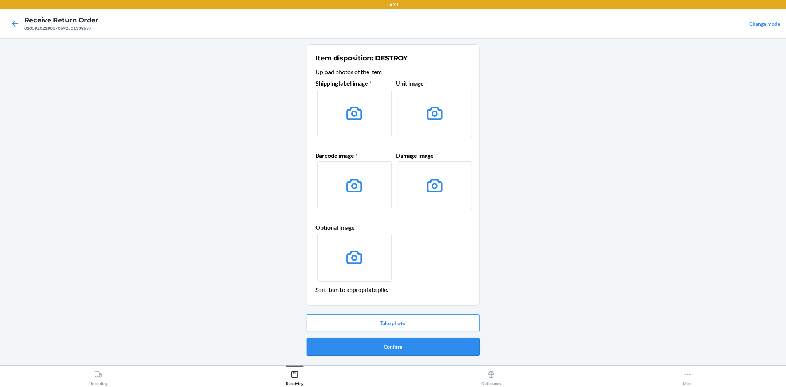
click at [390, 347] on button "Confirm" at bounding box center [393, 347] width 173 height 18
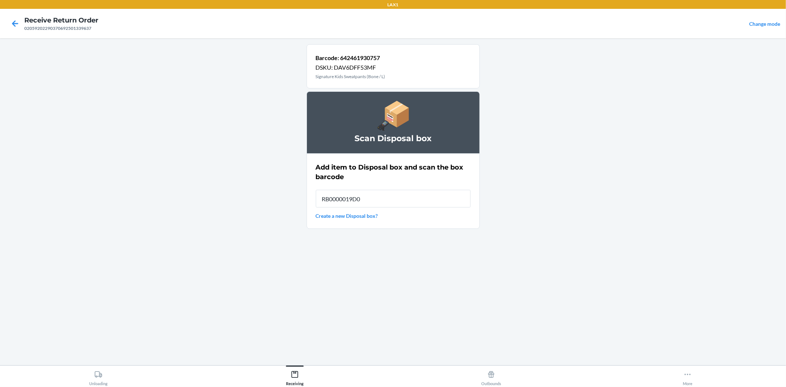
type input "RB0000019D0"
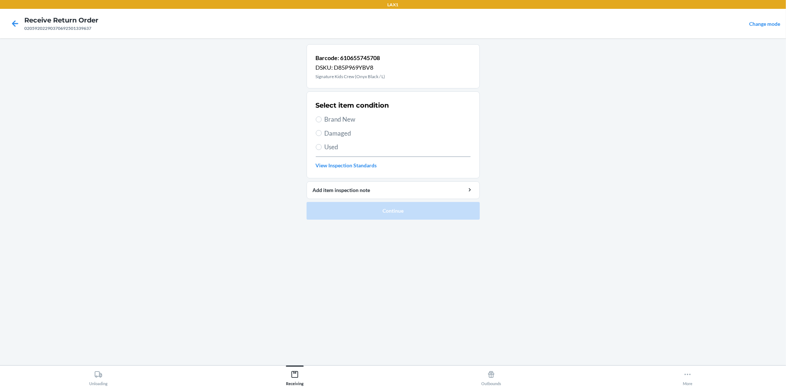
click at [346, 116] on span "Brand New" at bounding box center [398, 120] width 146 height 10
click at [322, 116] on input "Brand New" at bounding box center [319, 119] width 6 height 6
radio input "true"
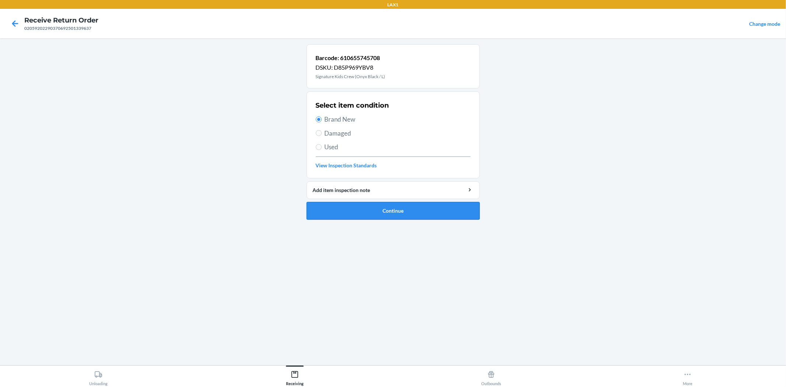
click at [379, 208] on button "Continue" at bounding box center [393, 211] width 173 height 18
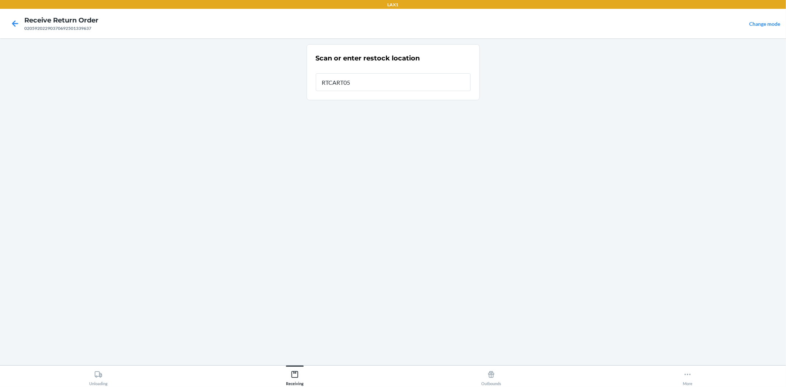
type input "RTCART052"
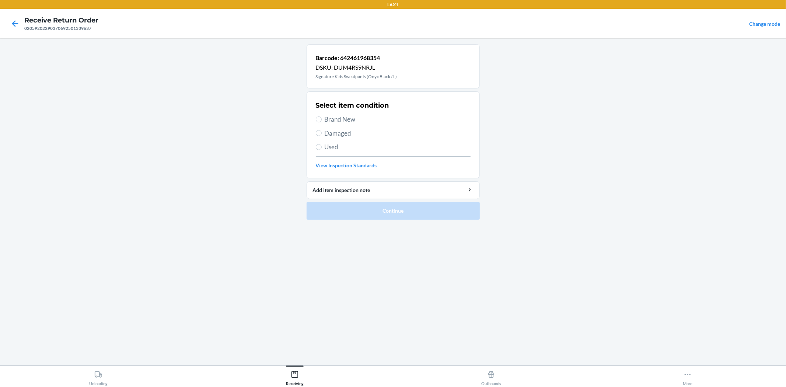
click at [341, 116] on span "Brand New" at bounding box center [398, 120] width 146 height 10
click at [322, 116] on input "Brand New" at bounding box center [319, 119] width 6 height 6
radio input "true"
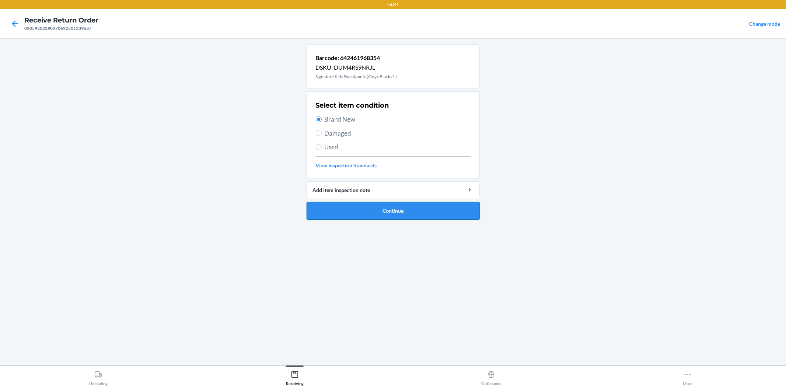
click at [377, 206] on button "Continue" at bounding box center [393, 211] width 173 height 18
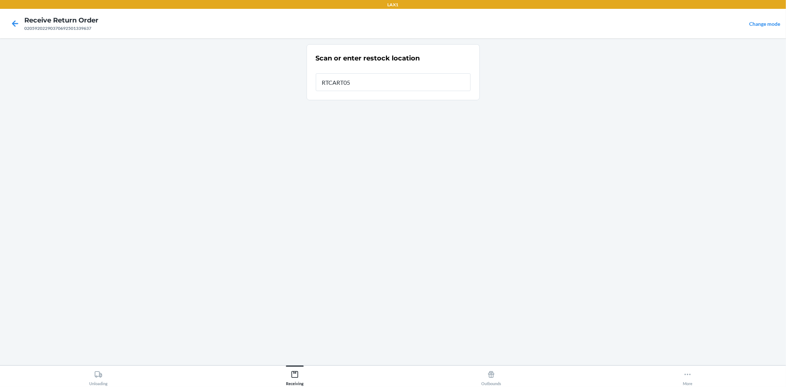
type input "RTCART052"
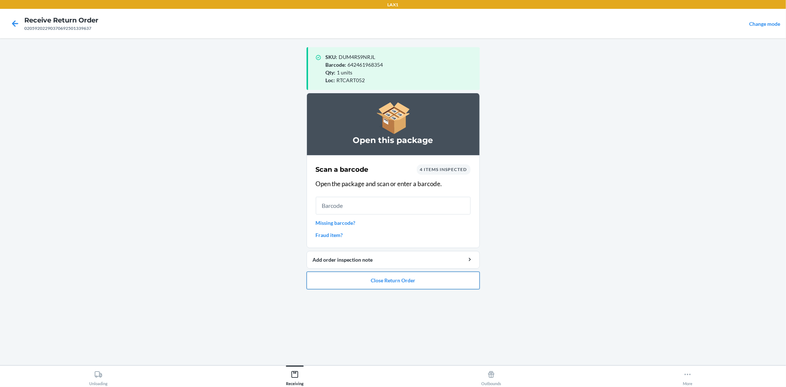
click at [386, 285] on button "Close Return Order" at bounding box center [393, 281] width 173 height 18
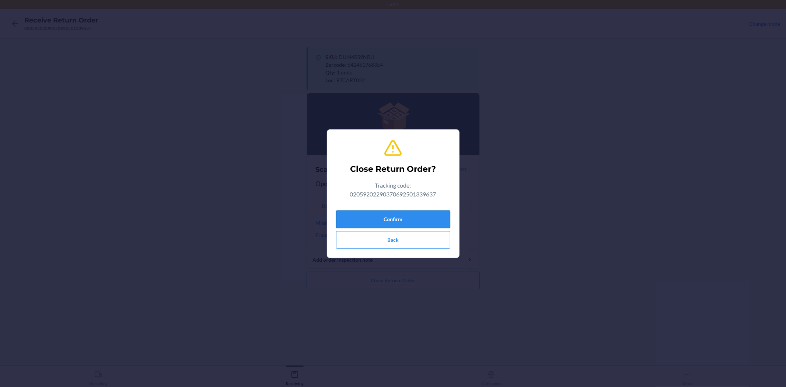
click at [392, 222] on button "Confirm" at bounding box center [393, 219] width 114 height 18
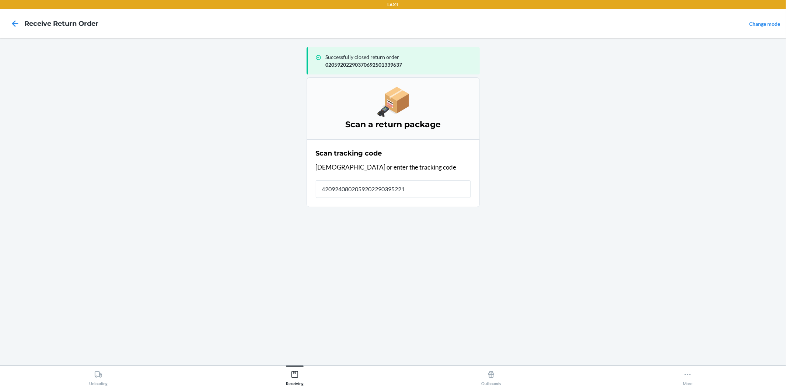
type input "42092408020592022903952215"
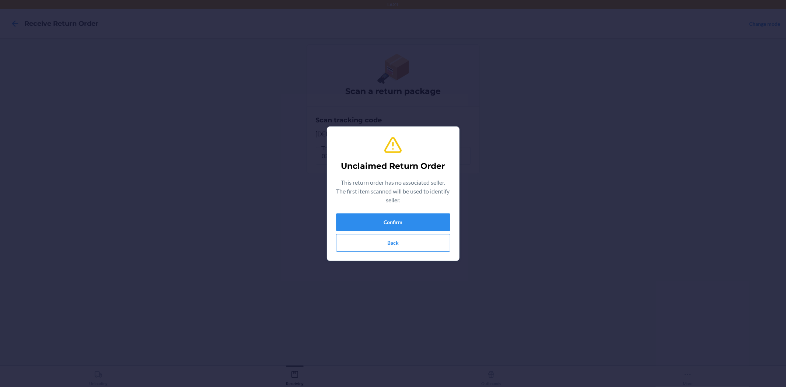
click at [443, 231] on div "Confirm Back" at bounding box center [393, 232] width 114 height 38
click at [443, 229] on button "Confirm" at bounding box center [393, 222] width 114 height 18
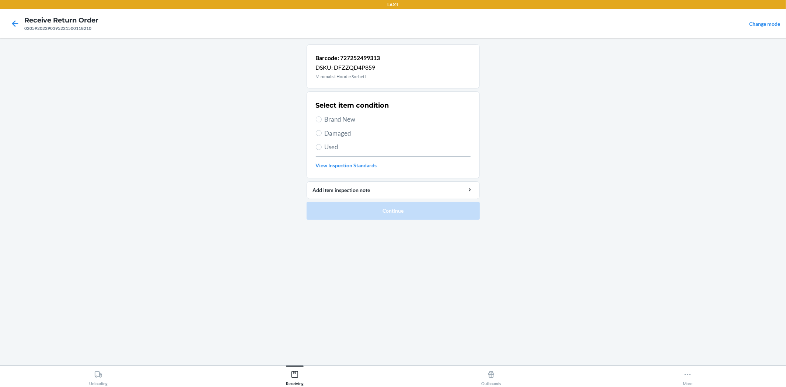
click at [336, 119] on span "Brand New" at bounding box center [398, 120] width 146 height 10
click at [322, 119] on input "Brand New" at bounding box center [319, 119] width 6 height 6
radio input "true"
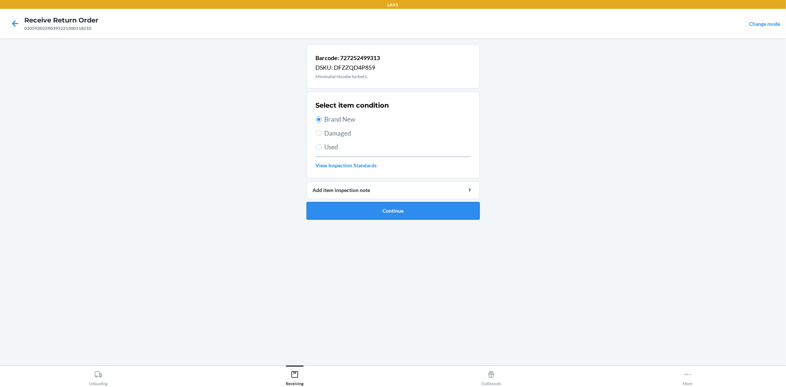
click at [396, 213] on button "Continue" at bounding box center [393, 211] width 173 height 18
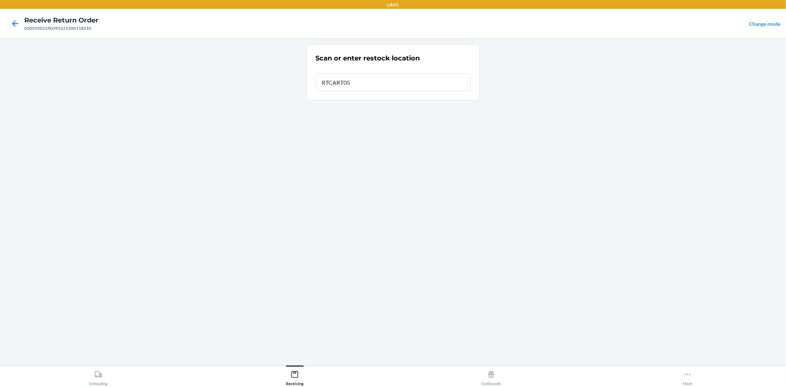
type input "RTCART052"
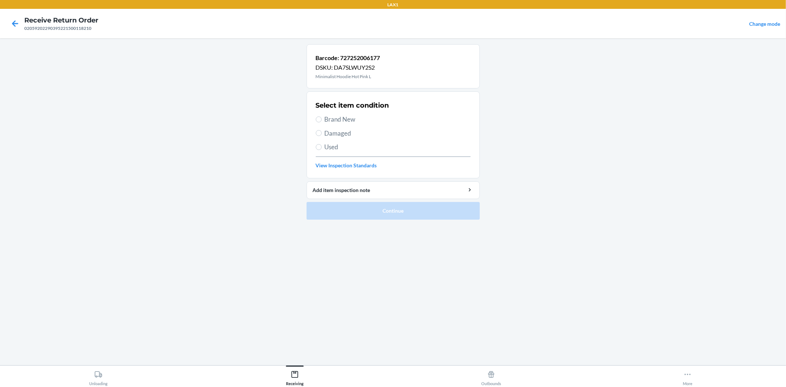
click at [346, 116] on span "Brand New" at bounding box center [398, 120] width 146 height 10
click at [322, 116] on input "Brand New" at bounding box center [319, 119] width 6 height 6
radio input "true"
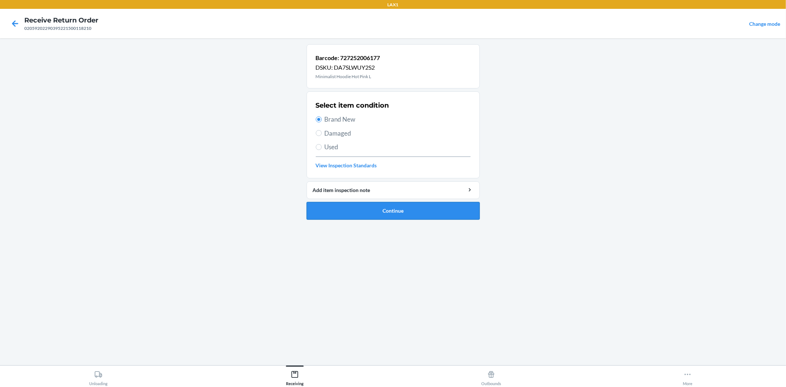
click at [370, 210] on button "Continue" at bounding box center [393, 211] width 173 height 18
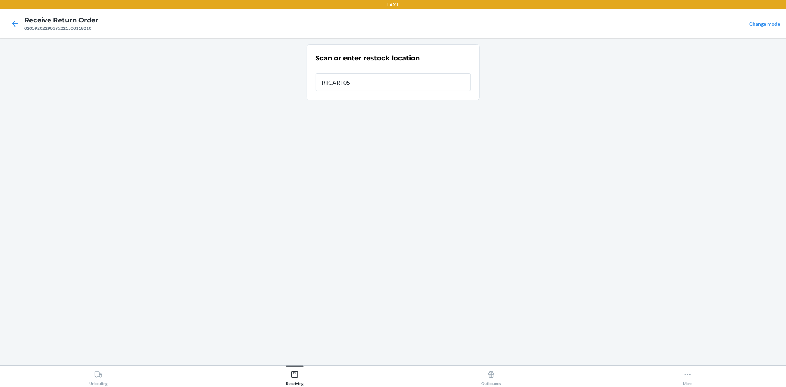
type input "RTCART052"
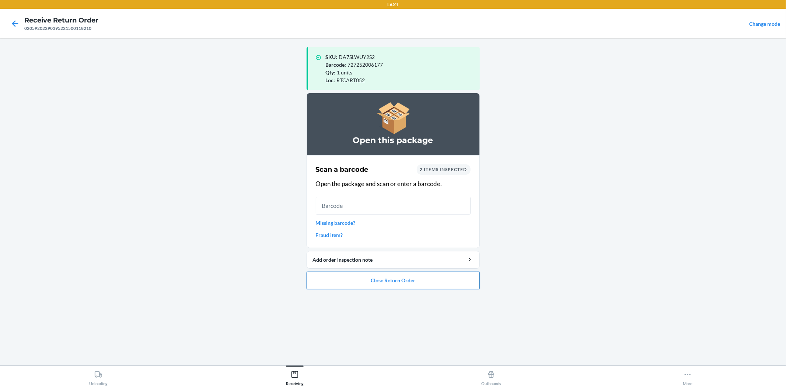
click at [410, 281] on button "Close Return Order" at bounding box center [393, 281] width 173 height 18
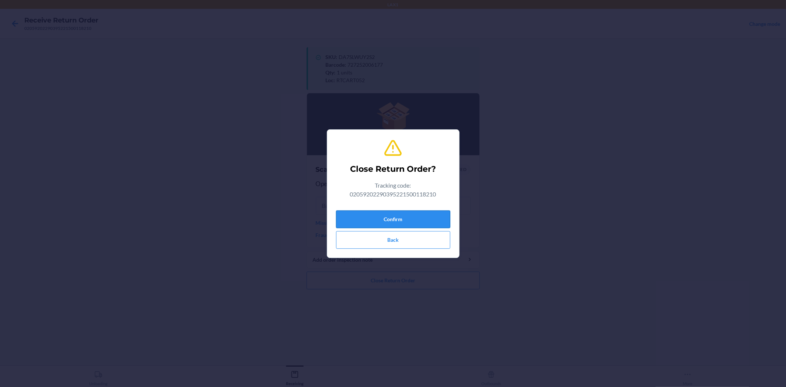
click at [410, 220] on button "Confirm" at bounding box center [393, 219] width 114 height 18
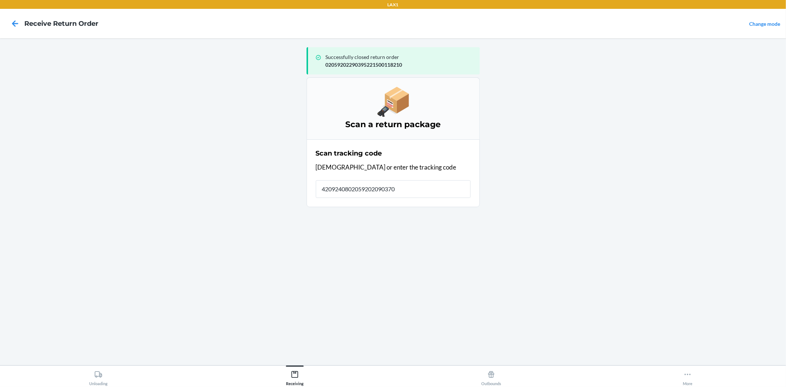
type input "42092408020592020903706"
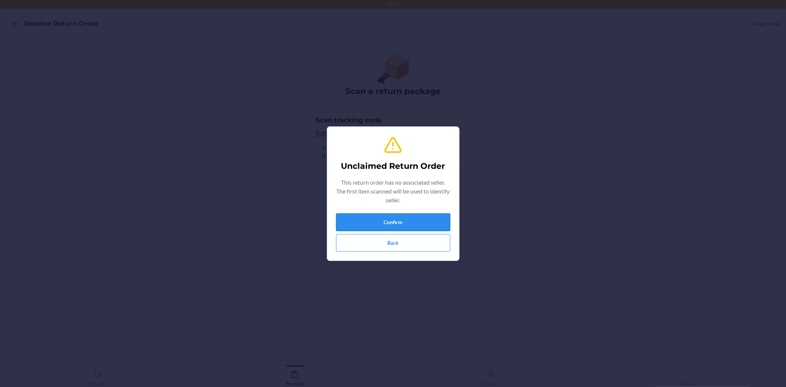
click at [408, 222] on button "Confirm" at bounding box center [393, 222] width 114 height 18
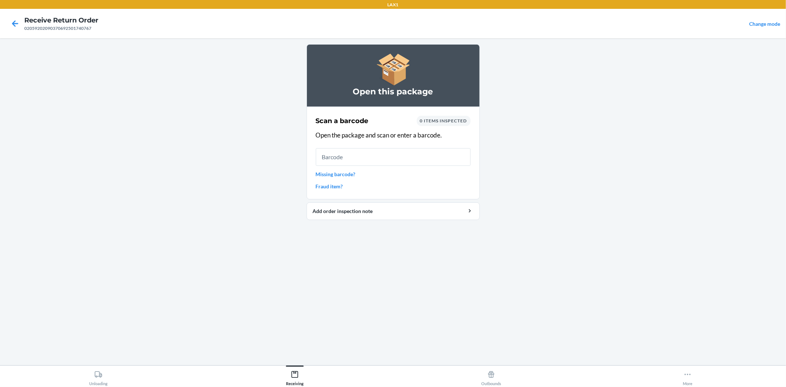
click at [376, 159] on input "text" at bounding box center [393, 157] width 155 height 18
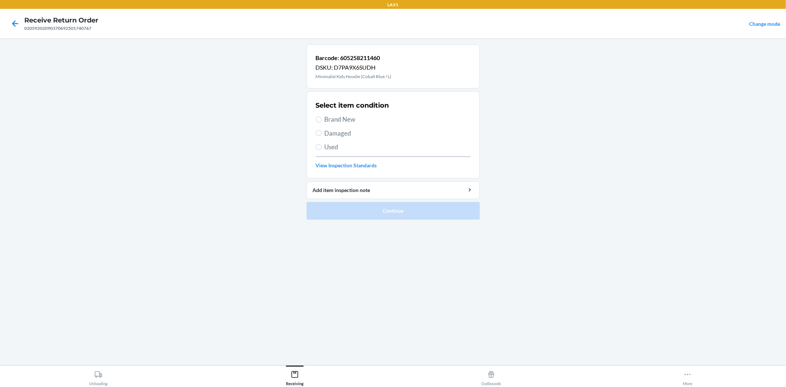
click at [345, 130] on span "Damaged" at bounding box center [398, 134] width 146 height 10
click at [322, 130] on input "Damaged" at bounding box center [319, 133] width 6 height 6
radio input "true"
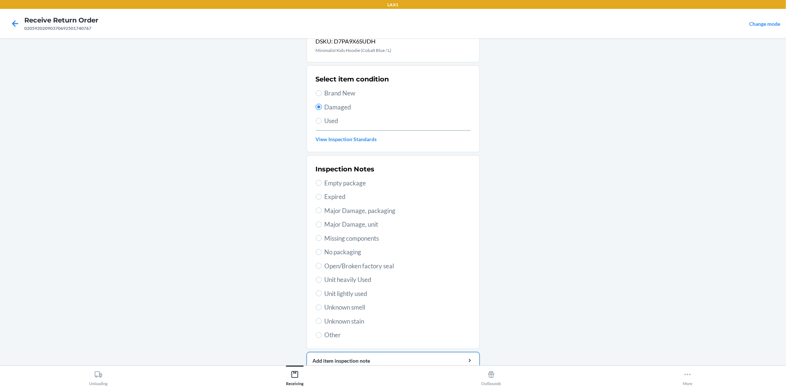
scroll to position [57, 0]
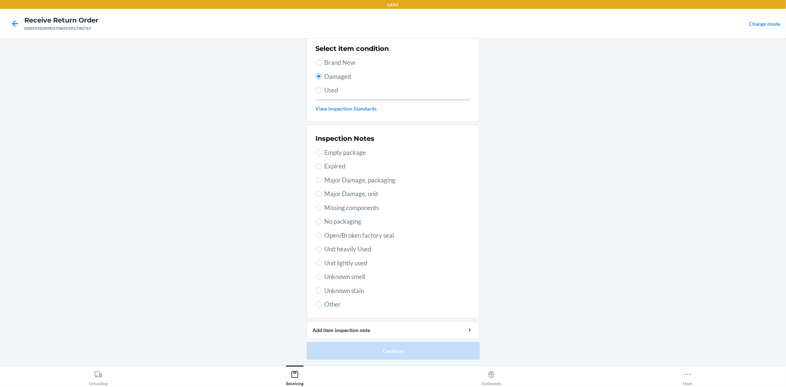
click at [344, 262] on span "Unit lightly used" at bounding box center [398, 263] width 146 height 10
click at [322, 262] on input "Unit lightly used" at bounding box center [319, 263] width 6 height 6
radio input "true"
click at [386, 352] on button "Continue" at bounding box center [393, 351] width 173 height 18
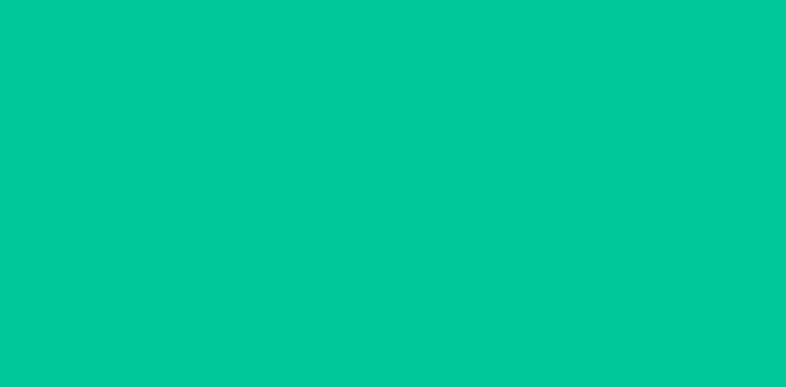
scroll to position [0, 0]
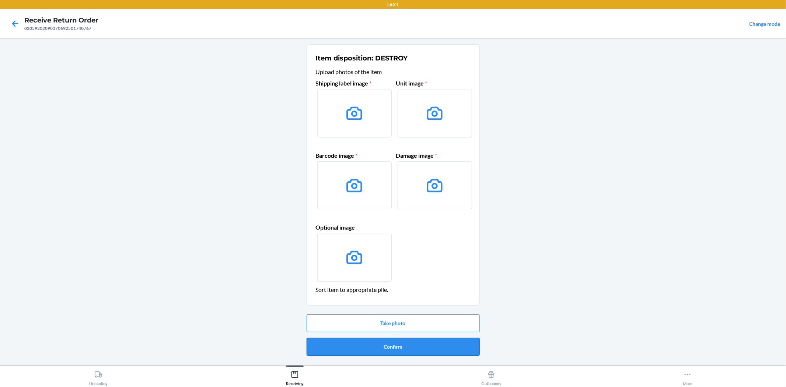
click at [383, 348] on button "Confirm" at bounding box center [393, 347] width 173 height 18
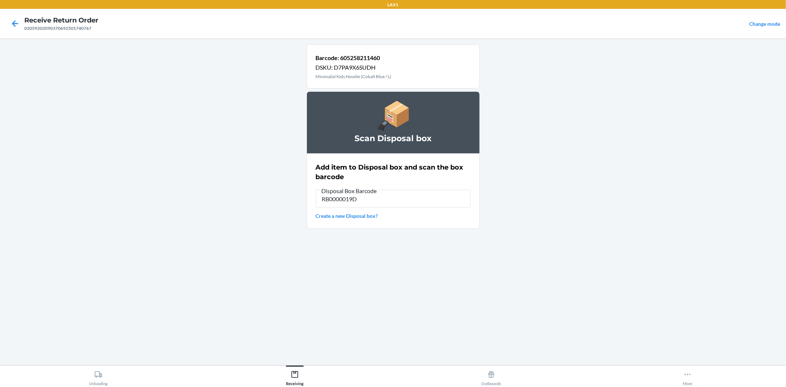
type input "RB0000019D0"
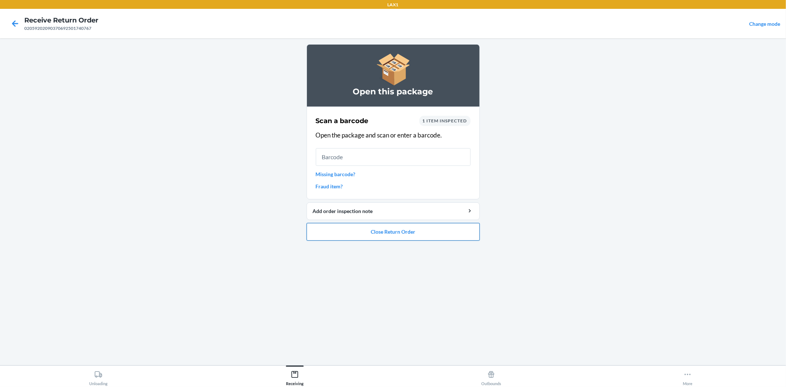
click at [382, 235] on button "Close Return Order" at bounding box center [393, 232] width 173 height 18
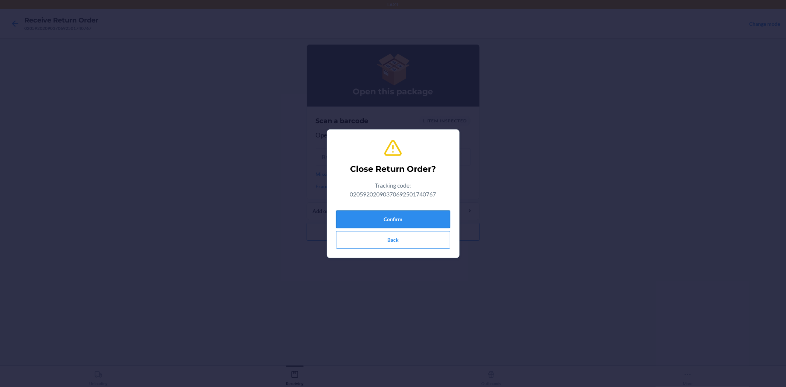
click at [401, 223] on button "Confirm" at bounding box center [393, 219] width 114 height 18
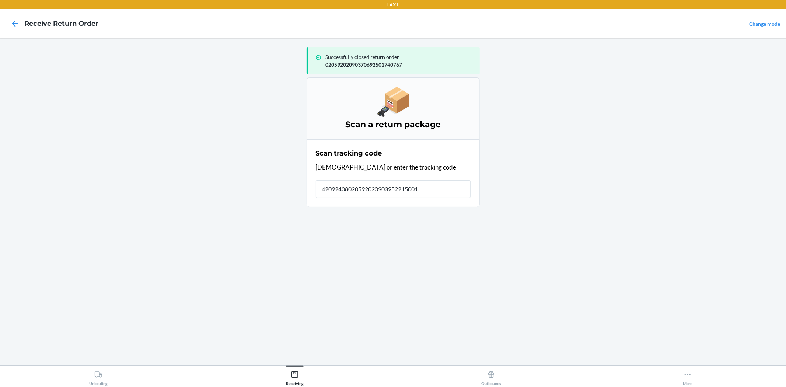
type input "420924080205920209039522150013"
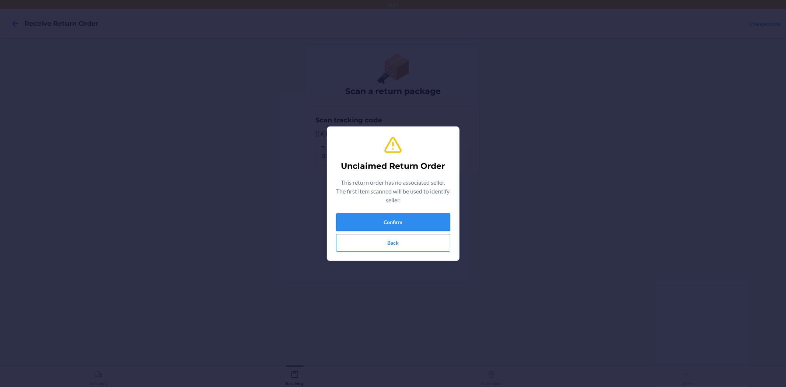
click at [426, 219] on button "Confirm" at bounding box center [393, 222] width 114 height 18
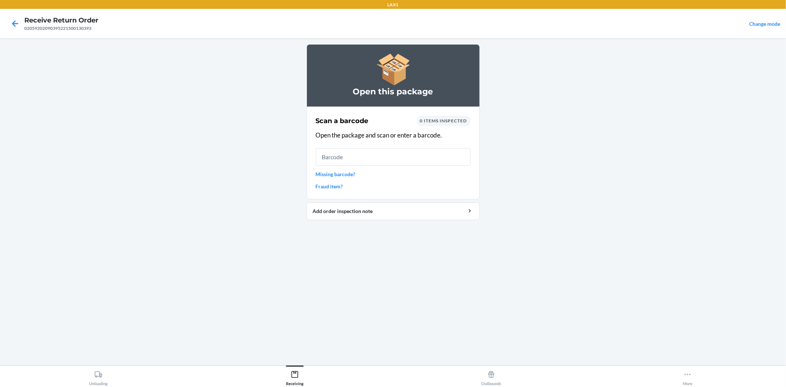
click at [399, 159] on input "text" at bounding box center [393, 157] width 155 height 18
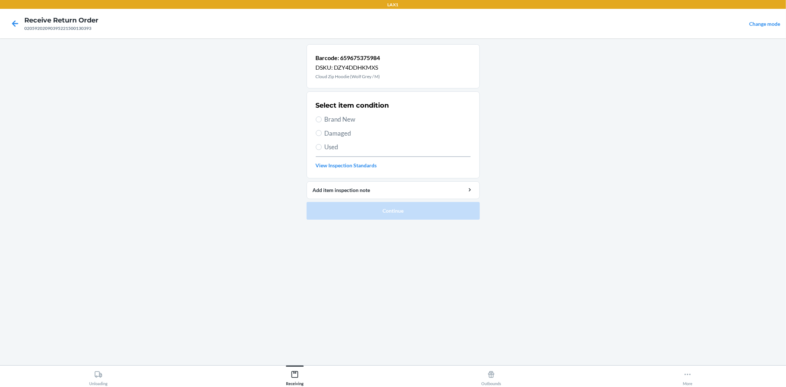
click at [338, 129] on span "Damaged" at bounding box center [398, 134] width 146 height 10
click at [322, 130] on input "Damaged" at bounding box center [319, 133] width 6 height 6
radio input "true"
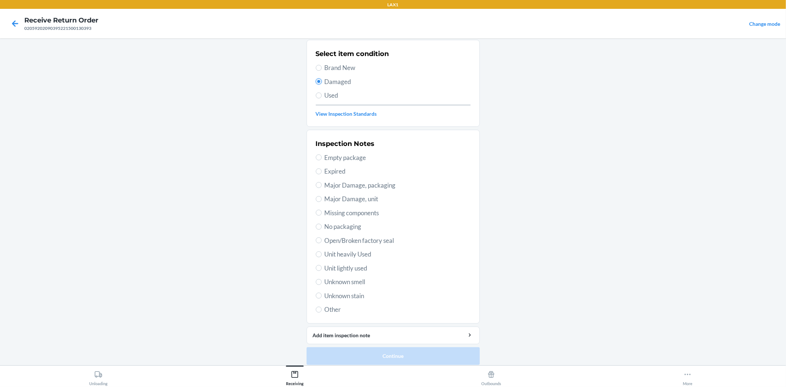
scroll to position [57, 0]
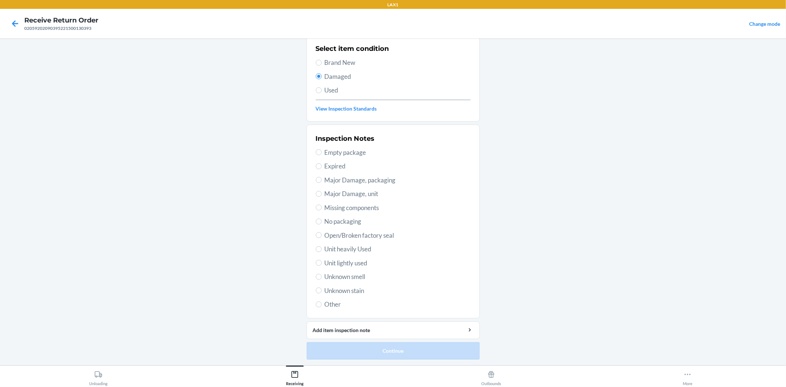
click at [347, 266] on span "Unit lightly used" at bounding box center [398, 263] width 146 height 10
click at [322, 266] on input "Unit lightly used" at bounding box center [319, 263] width 6 height 6
radio input "true"
click at [384, 352] on button "Continue" at bounding box center [393, 351] width 173 height 18
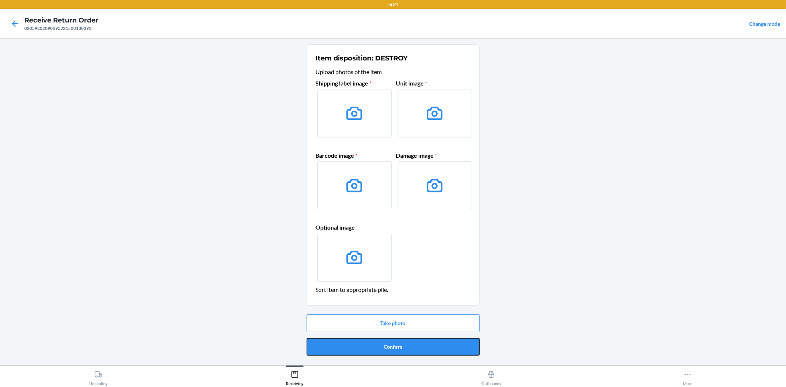
click at [384, 352] on button "Confirm" at bounding box center [393, 347] width 173 height 18
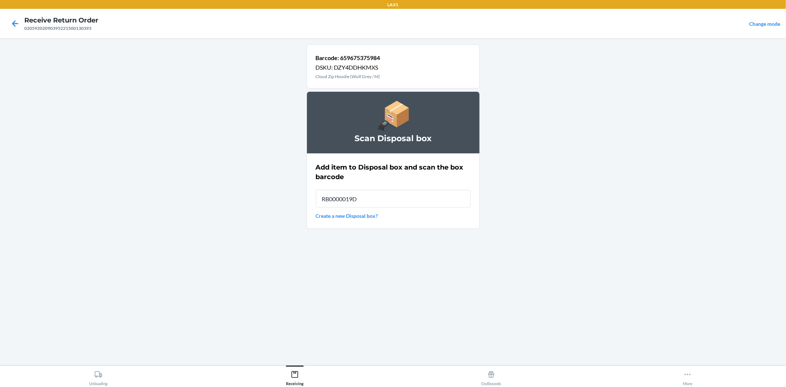
type input "RB0000019D0"
click at [409, 199] on input "UNKNOWN_ERROR" at bounding box center [393, 199] width 155 height 18
type input "RB0000019D0"
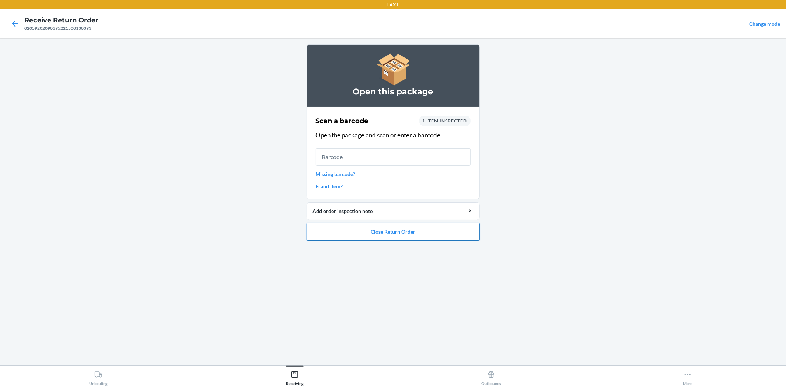
click at [377, 230] on button "Close Return Order" at bounding box center [393, 232] width 173 height 18
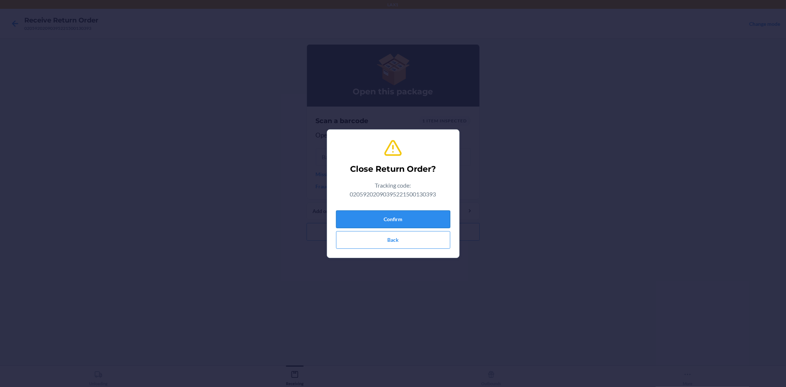
click at [384, 221] on button "Confirm" at bounding box center [393, 219] width 114 height 18
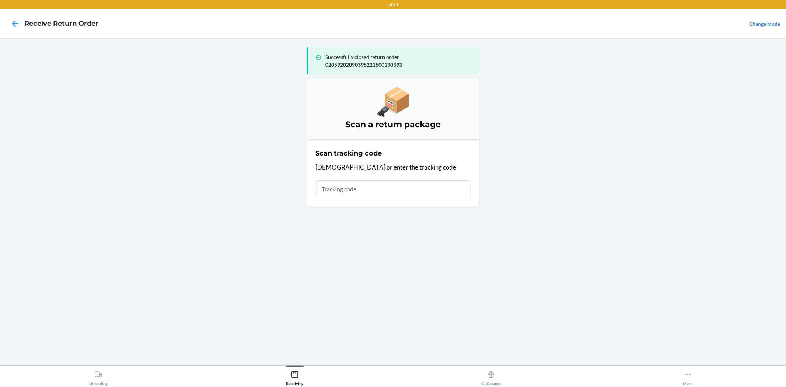
click at [387, 194] on input "text" at bounding box center [393, 189] width 155 height 18
type input "42092408020592022903706925"
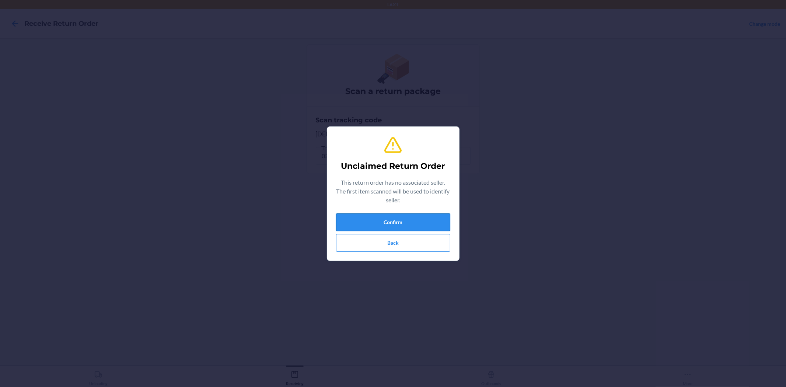
click at [449, 220] on button "Confirm" at bounding box center [393, 222] width 114 height 18
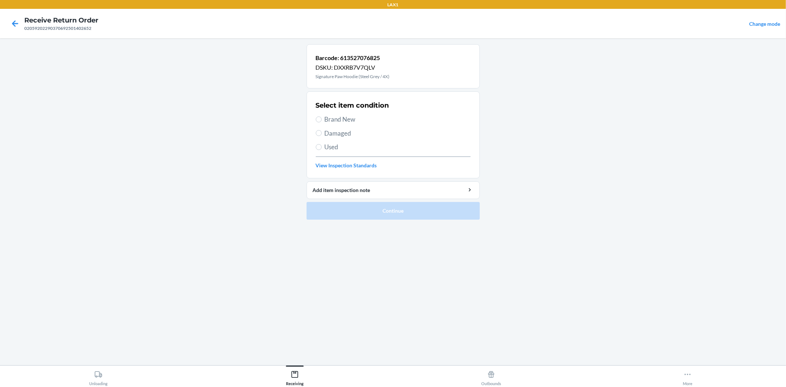
click at [348, 122] on span "Brand New" at bounding box center [398, 120] width 146 height 10
click at [322, 122] on input "Brand New" at bounding box center [319, 119] width 6 height 6
radio input "true"
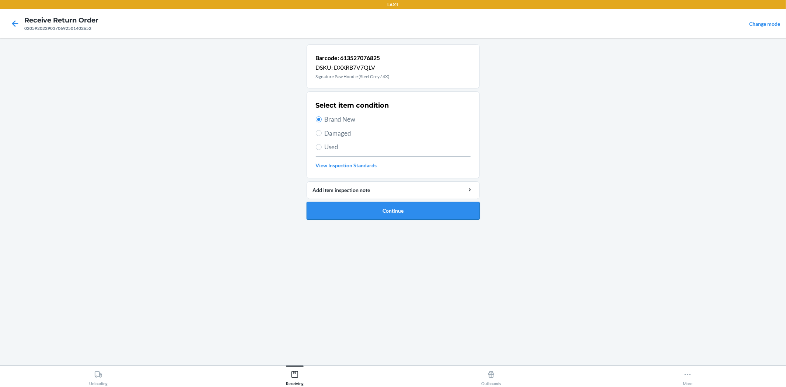
click at [385, 212] on button "Continue" at bounding box center [393, 211] width 173 height 18
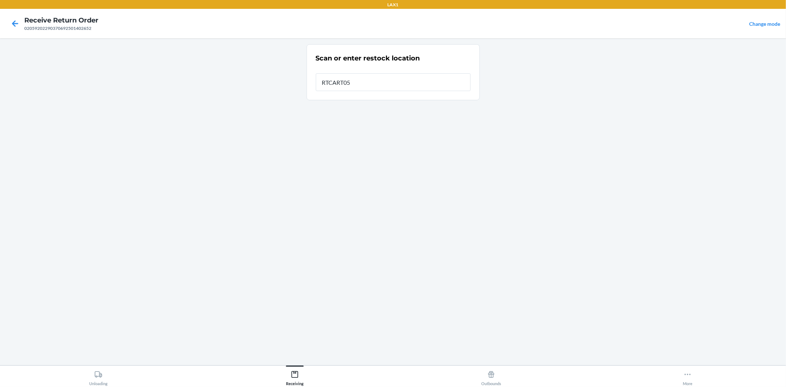
type input "RTCART052"
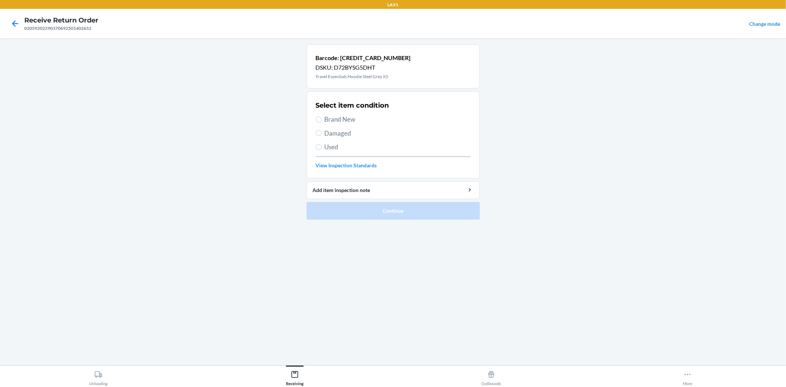
click at [345, 122] on span "Brand New" at bounding box center [398, 120] width 146 height 10
click at [322, 122] on input "Brand New" at bounding box center [319, 119] width 6 height 6
radio input "true"
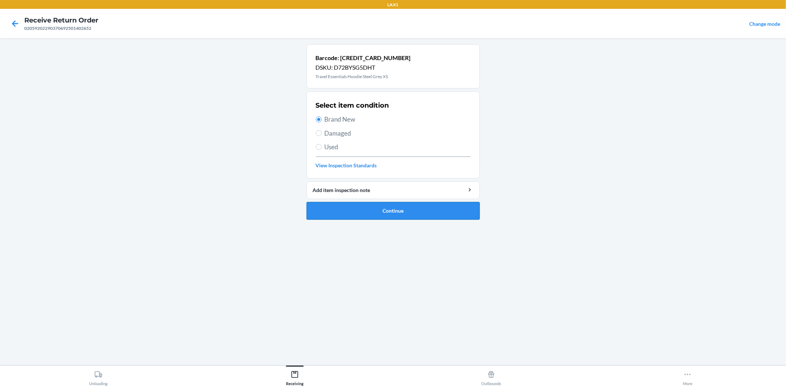
click at [380, 212] on button "Continue" at bounding box center [393, 211] width 173 height 18
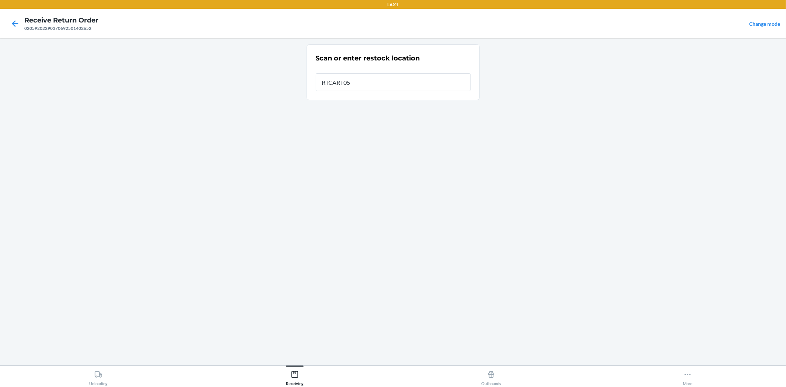
type input "RTCART052"
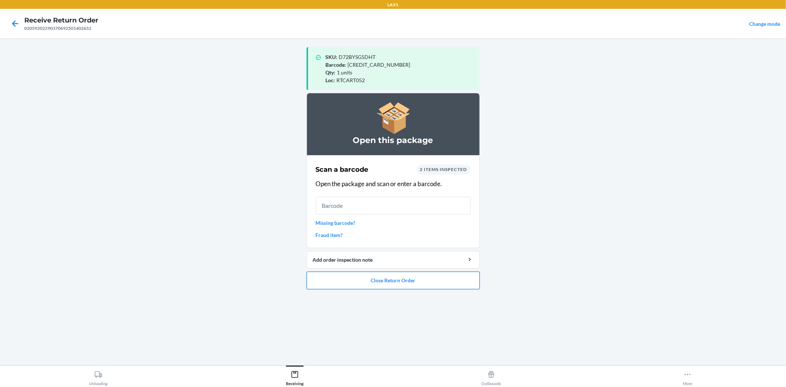
click at [399, 281] on button "Close Return Order" at bounding box center [393, 281] width 173 height 18
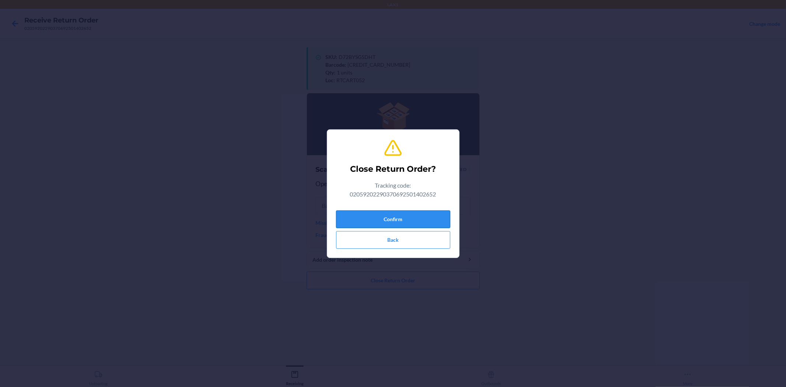
click at [404, 216] on button "Confirm" at bounding box center [393, 219] width 114 height 18
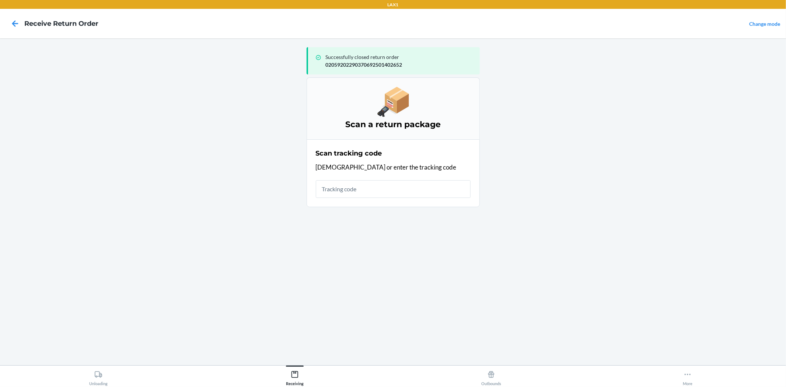
click at [403, 183] on input "text" at bounding box center [393, 189] width 155 height 18
type input "420924080205920229037069"
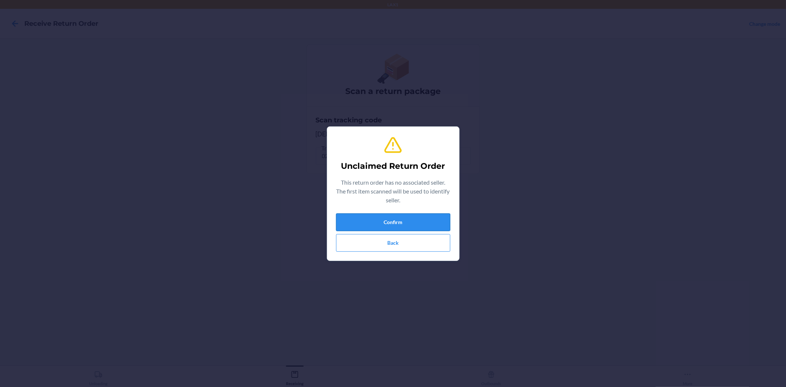
click at [436, 219] on button "Confirm" at bounding box center [393, 222] width 114 height 18
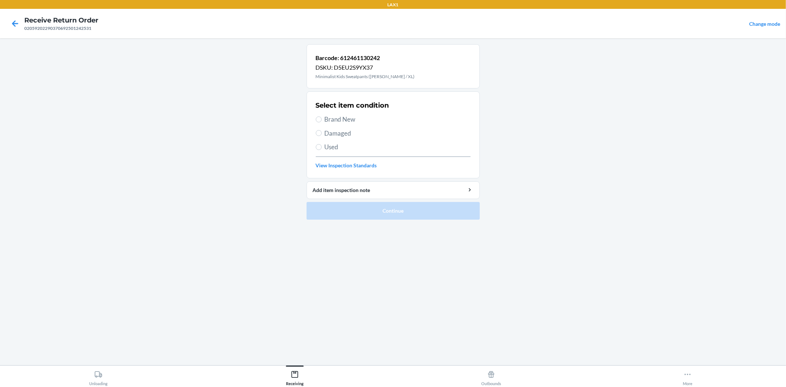
click at [321, 121] on label "Brand New" at bounding box center [393, 120] width 155 height 10
click at [321, 121] on input "Brand New" at bounding box center [319, 119] width 6 height 6
radio input "true"
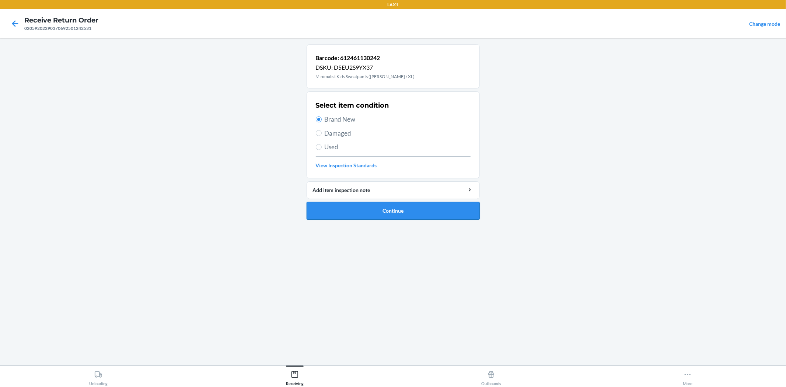
click at [382, 208] on button "Continue" at bounding box center [393, 211] width 173 height 18
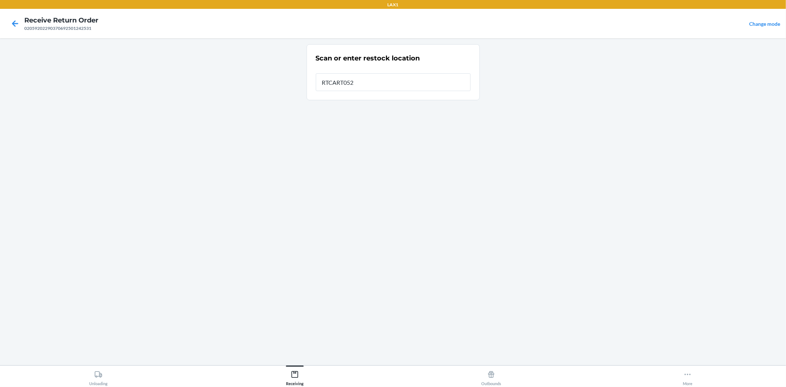
type input "RTCART052"
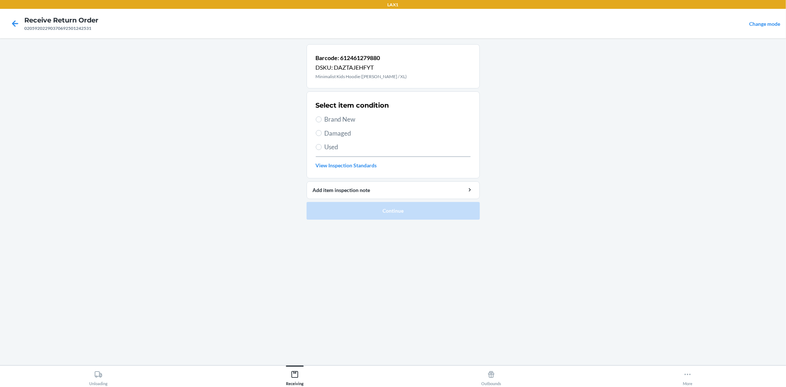
click at [344, 123] on span "Brand New" at bounding box center [398, 120] width 146 height 10
click at [322, 122] on input "Brand New" at bounding box center [319, 119] width 6 height 6
radio input "true"
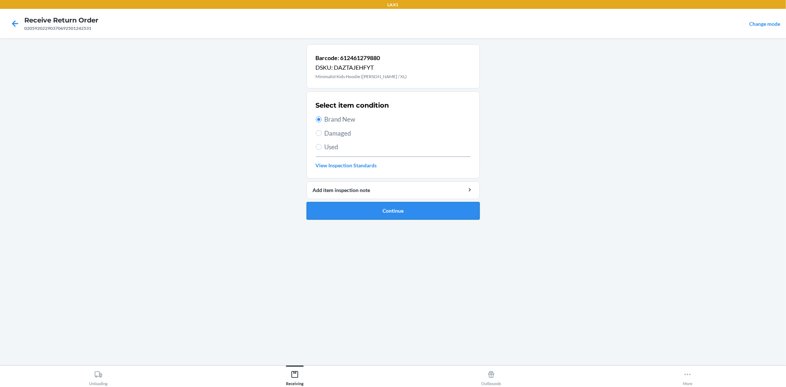
click at [372, 211] on button "Continue" at bounding box center [393, 211] width 173 height 18
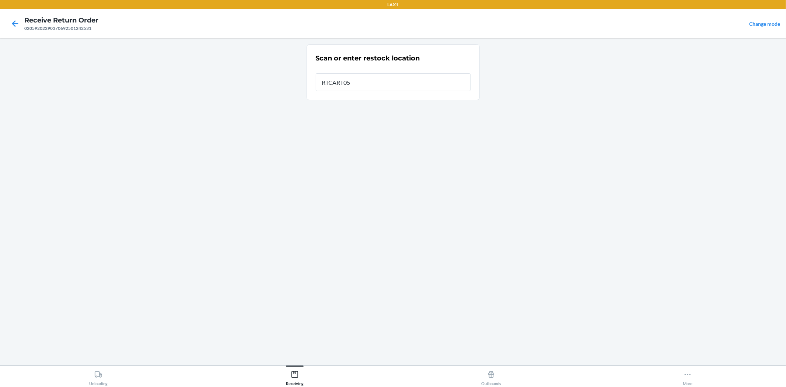
type input "RTCART052"
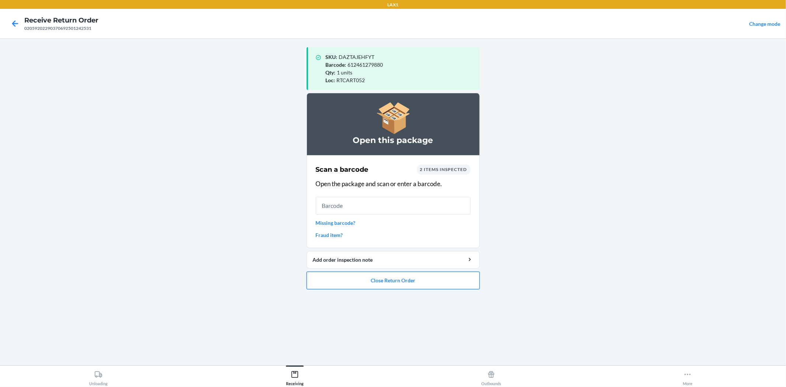
click at [384, 281] on button "Close Return Order" at bounding box center [393, 281] width 173 height 18
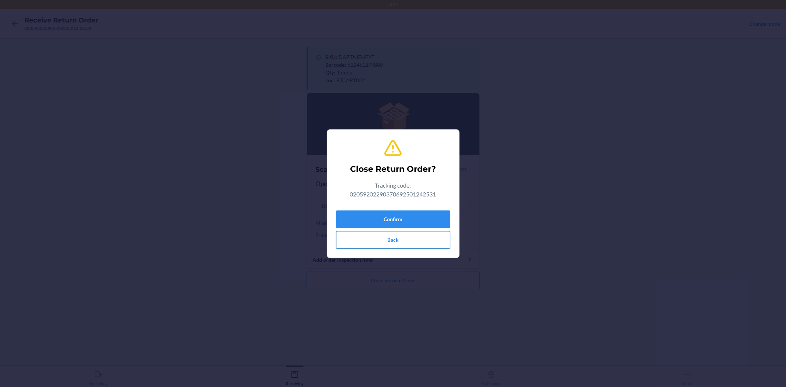
click at [421, 239] on button "Back" at bounding box center [393, 240] width 114 height 18
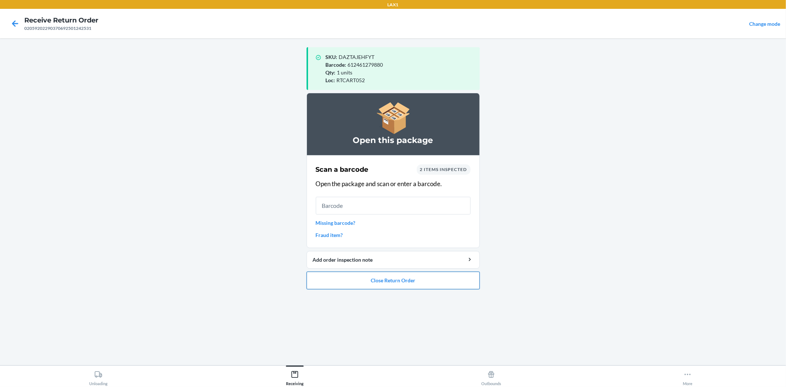
click at [389, 284] on button "Close Return Order" at bounding box center [393, 281] width 173 height 18
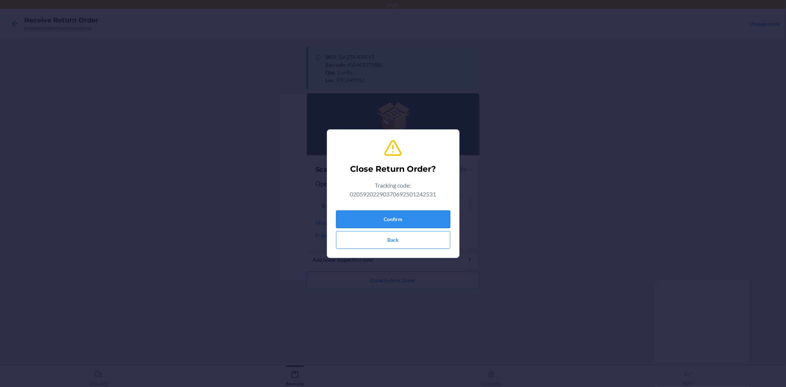
click at [403, 221] on button "Confirm" at bounding box center [393, 219] width 114 height 18
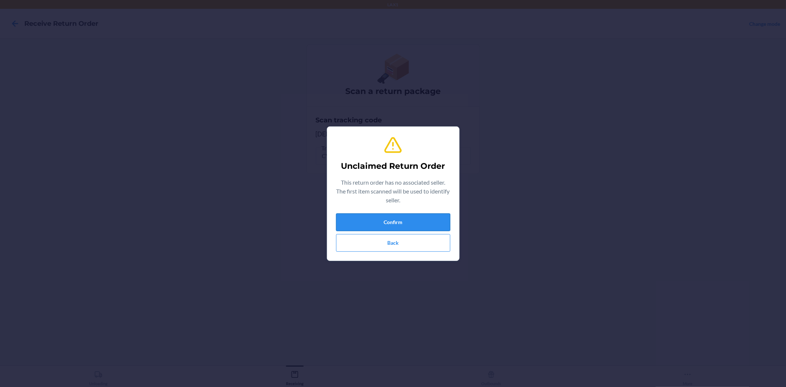
click at [400, 223] on button "Confirm" at bounding box center [393, 222] width 114 height 18
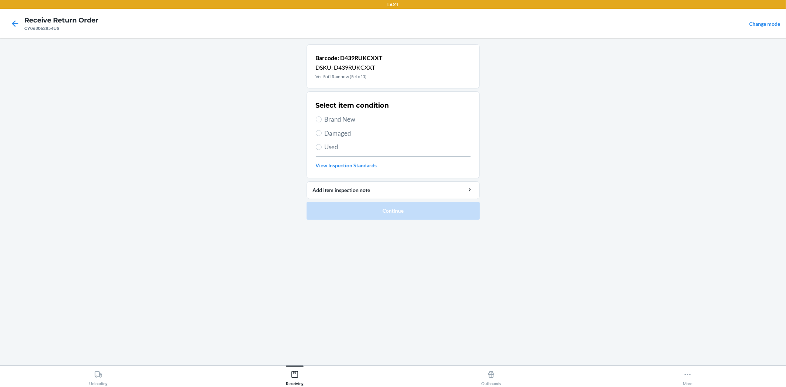
click at [342, 121] on span "Brand New" at bounding box center [398, 120] width 146 height 10
click at [322, 121] on input "Brand New" at bounding box center [319, 119] width 6 height 6
radio input "true"
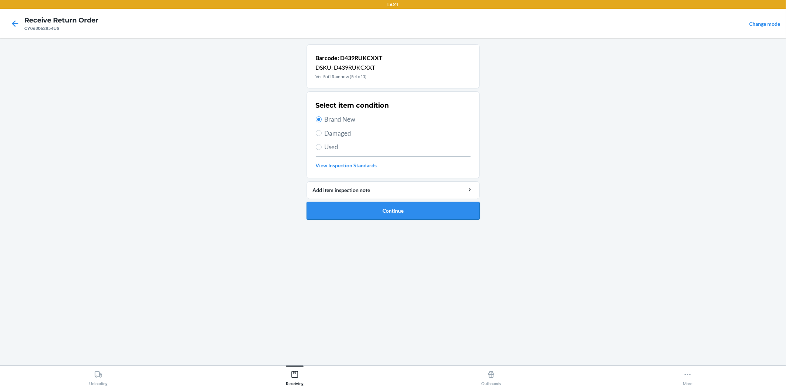
click at [375, 210] on button "Continue" at bounding box center [393, 211] width 173 height 18
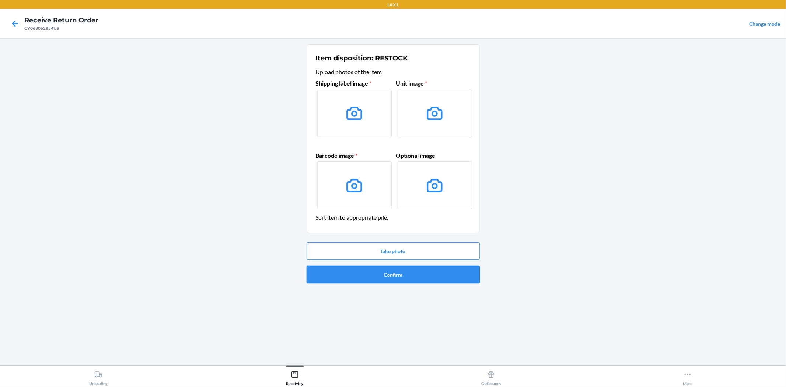
click at [412, 271] on button "Confirm" at bounding box center [393, 275] width 173 height 18
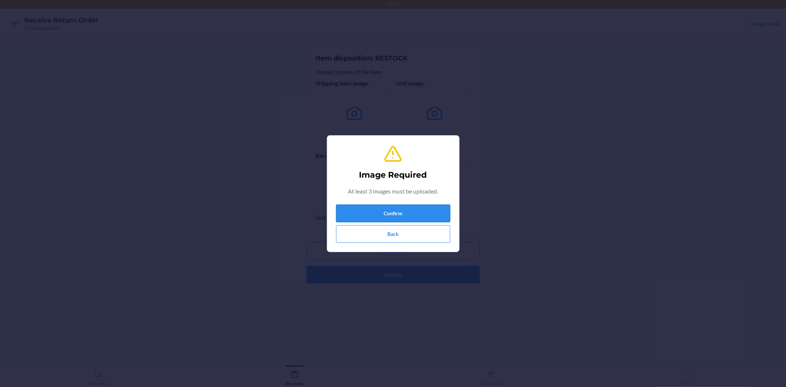
click at [419, 207] on button "Confirm" at bounding box center [393, 214] width 114 height 18
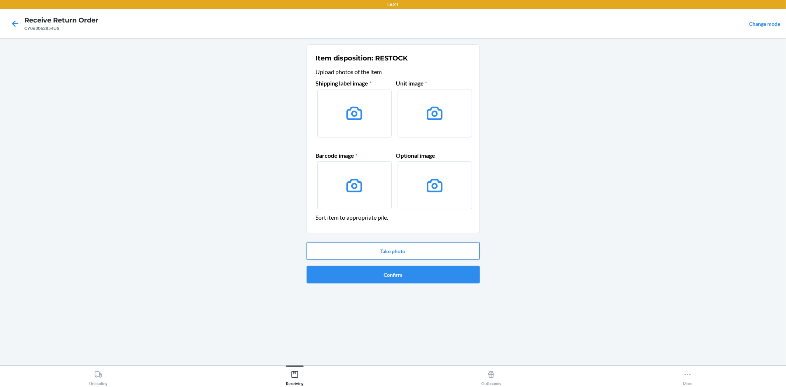
click at [347, 245] on button "Take photo" at bounding box center [393, 251] width 173 height 18
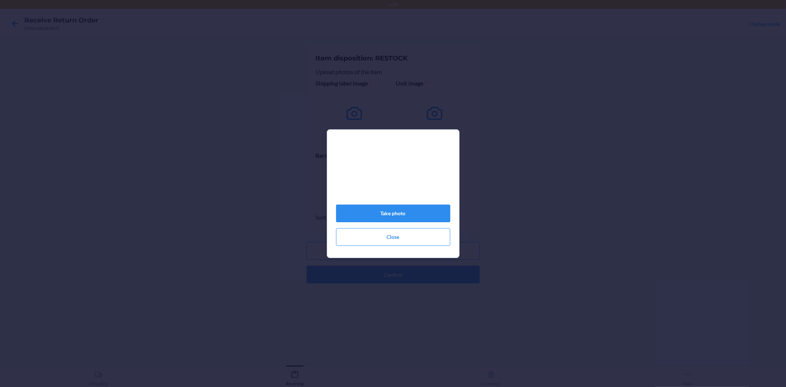
click at [332, 240] on section "Take photo Close" at bounding box center [393, 193] width 133 height 129
click at [410, 212] on button "Take photo" at bounding box center [393, 214] width 114 height 18
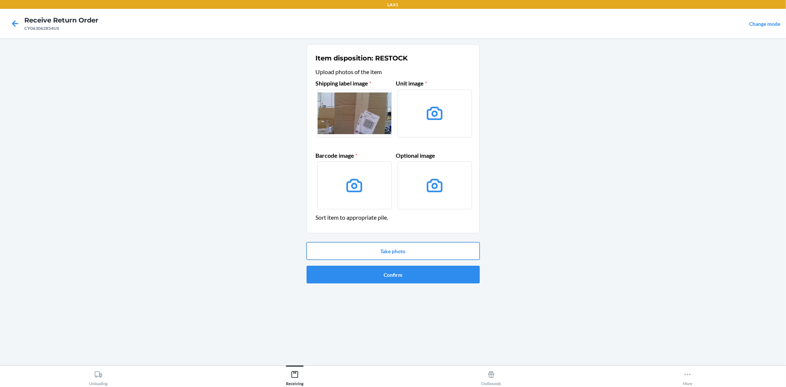
click at [414, 247] on button "Take photo" at bounding box center [393, 251] width 173 height 18
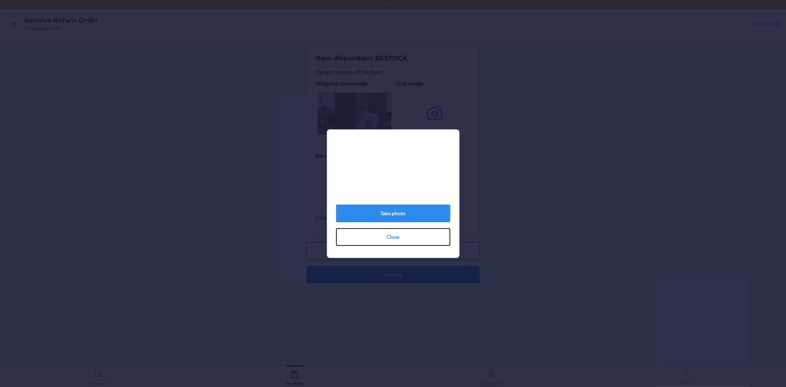
click at [414, 246] on button "Close" at bounding box center [393, 237] width 114 height 18
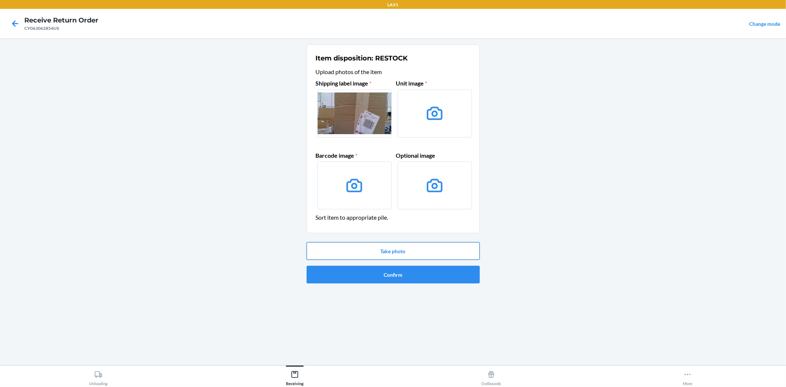
click at [412, 248] on button "Take photo" at bounding box center [393, 251] width 173 height 18
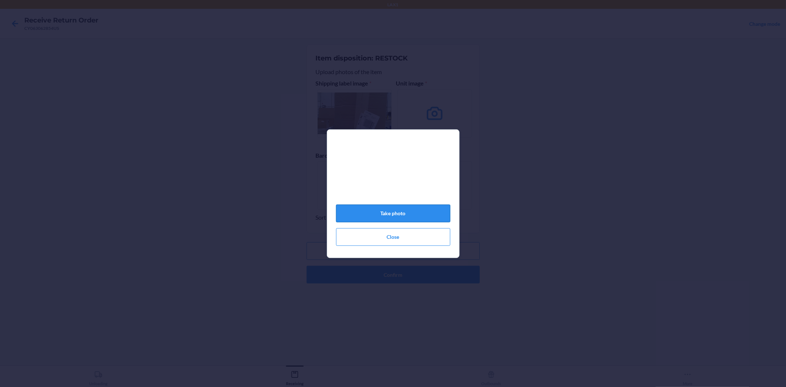
click at [412, 219] on button "Take photo" at bounding box center [393, 214] width 114 height 18
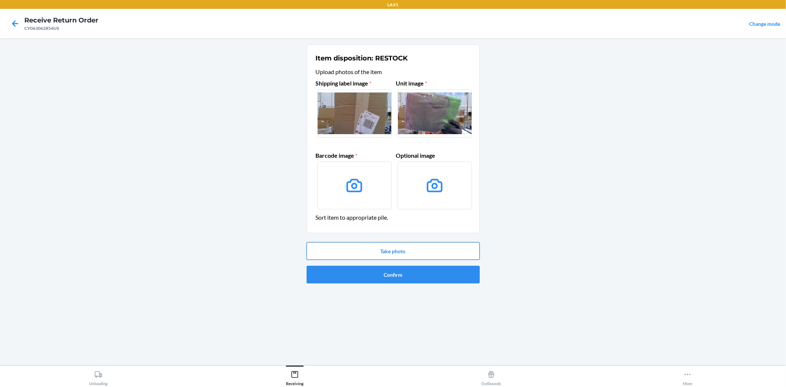
click at [393, 246] on button "Take photo" at bounding box center [393, 251] width 173 height 18
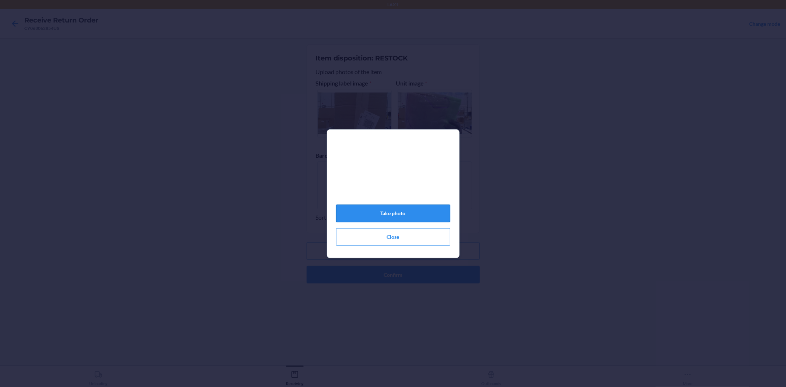
click at [396, 222] on button "Take photo" at bounding box center [393, 214] width 114 height 18
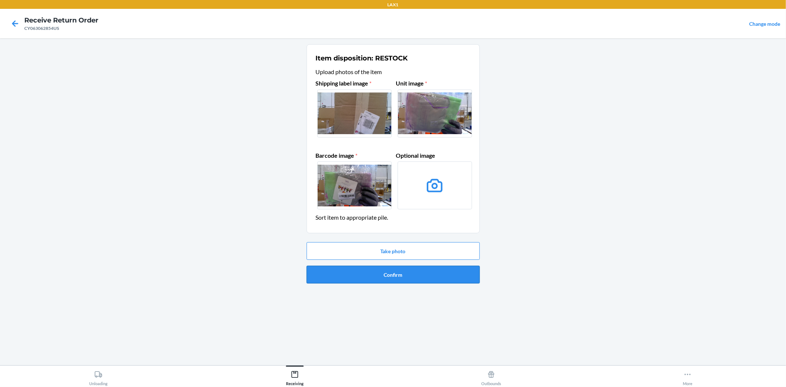
click at [403, 273] on button "Confirm" at bounding box center [393, 275] width 173 height 18
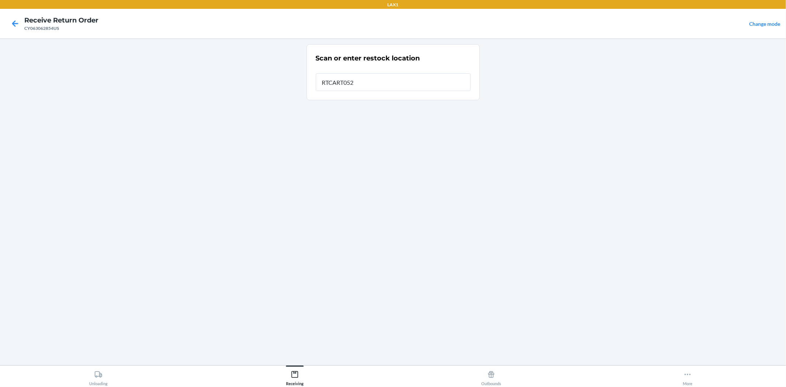
type input "RTCART052"
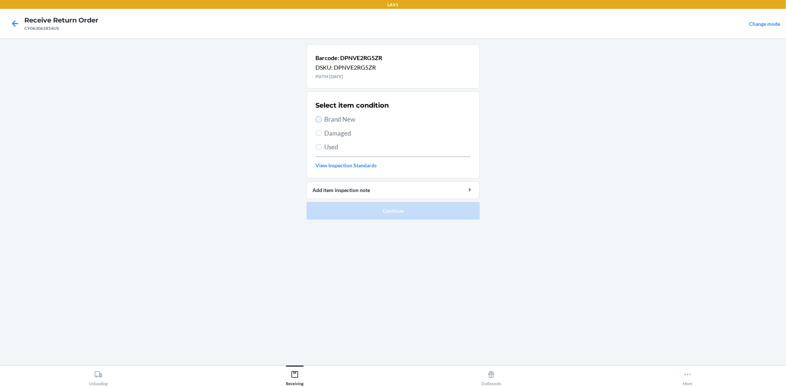
click at [320, 117] on input "Brand New" at bounding box center [319, 119] width 6 height 6
radio input "true"
click at [397, 204] on button "Continue" at bounding box center [393, 211] width 173 height 18
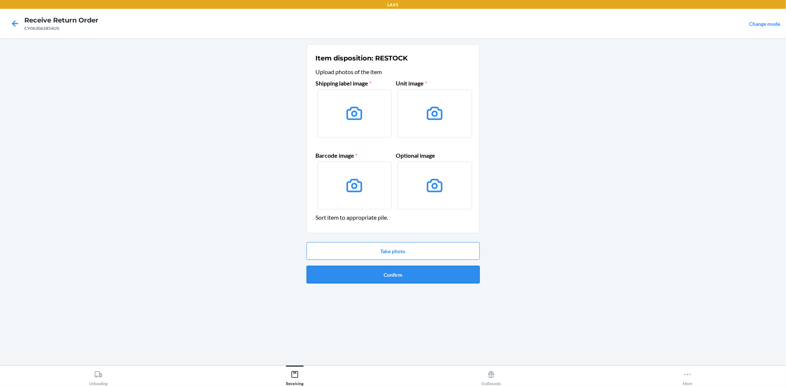
click at [399, 273] on button "Confirm" at bounding box center [393, 275] width 173 height 18
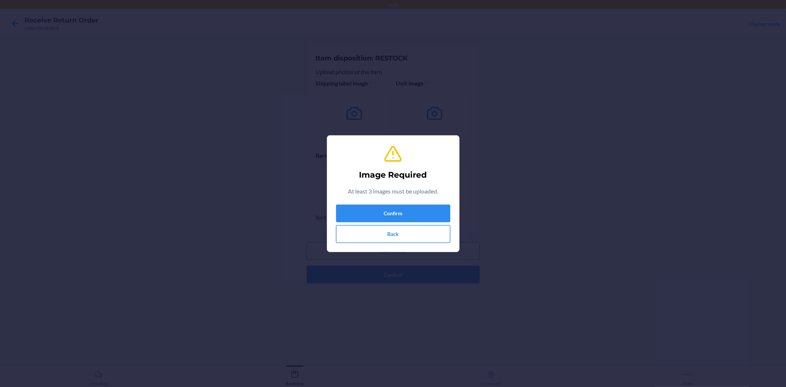
click at [382, 230] on button "Back" at bounding box center [393, 234] width 114 height 18
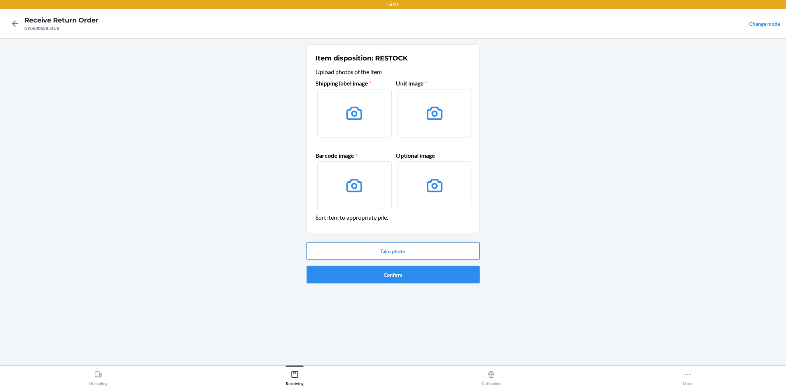
click at [408, 250] on button "Take photo" at bounding box center [393, 251] width 173 height 18
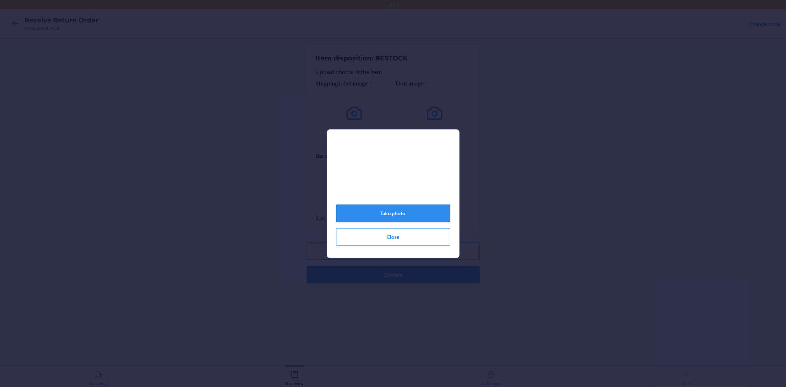
click at [408, 216] on button "Take photo" at bounding box center [393, 214] width 114 height 18
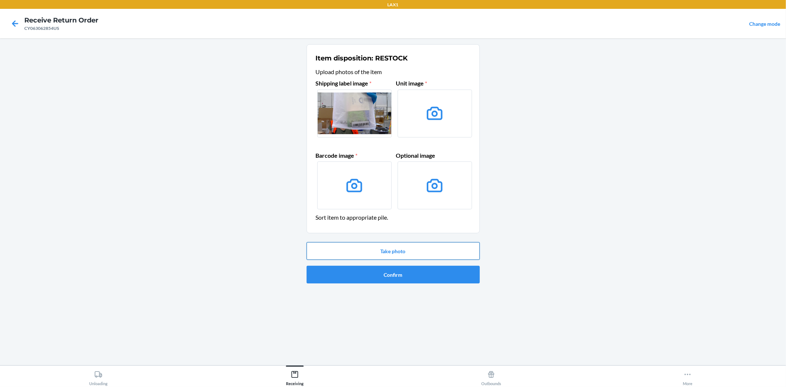
click at [433, 253] on button "Take photo" at bounding box center [393, 251] width 173 height 18
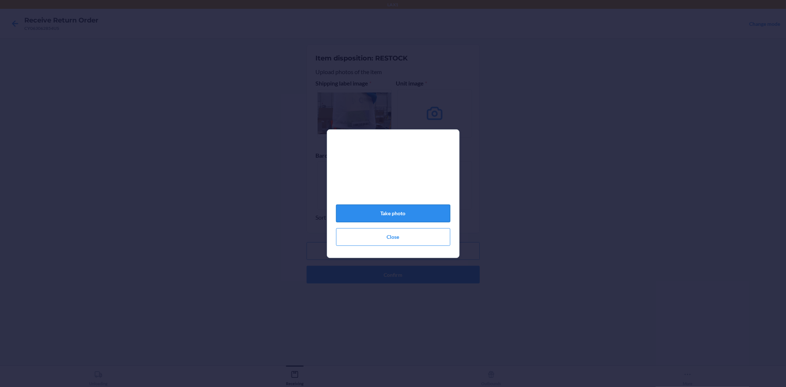
click at [405, 218] on button "Take photo" at bounding box center [393, 214] width 114 height 18
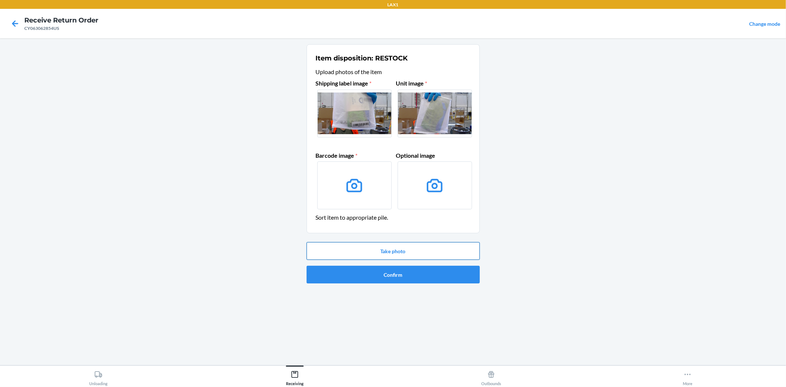
click at [404, 248] on button "Take photo" at bounding box center [393, 251] width 173 height 18
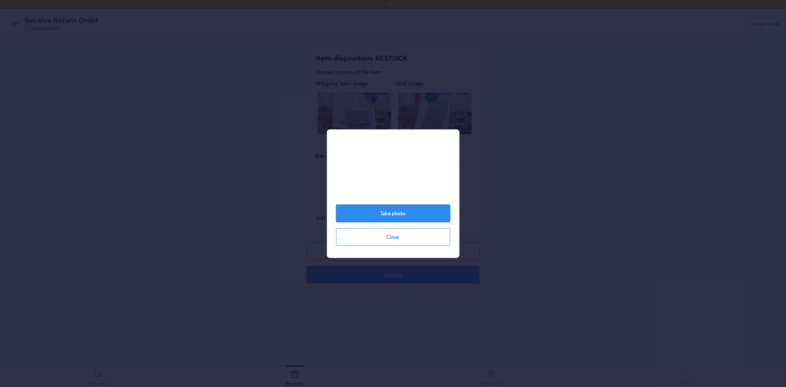
click at [396, 219] on button "Take photo" at bounding box center [393, 214] width 114 height 18
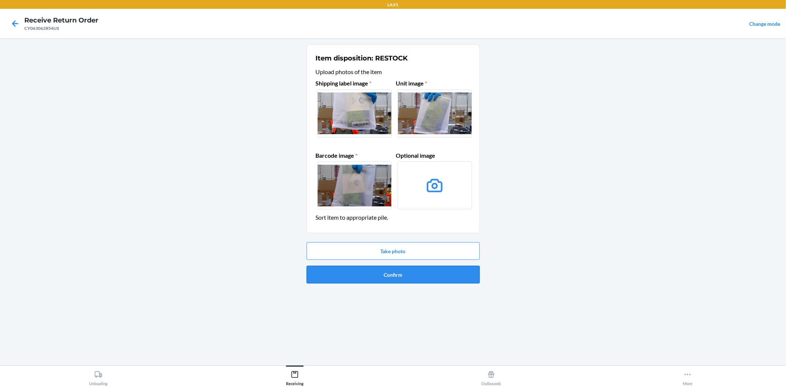
click at [380, 274] on button "Confirm" at bounding box center [393, 275] width 173 height 18
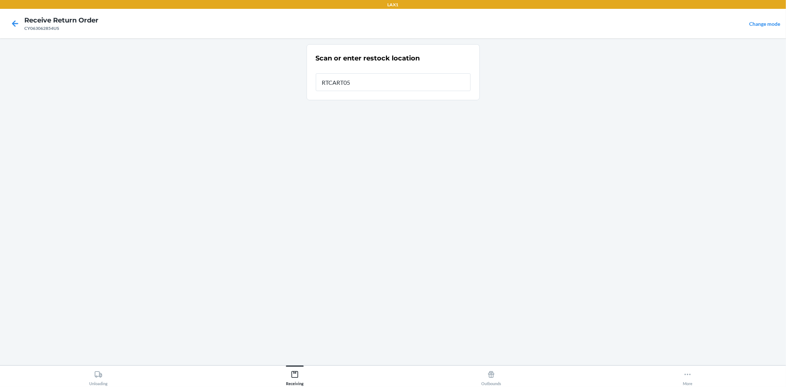
type input "RTCART052"
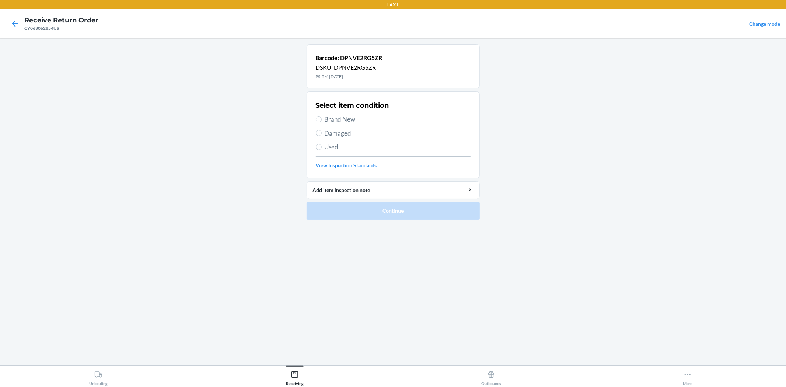
click at [346, 116] on span "Brand New" at bounding box center [398, 120] width 146 height 10
click at [322, 116] on input "Brand New" at bounding box center [319, 119] width 6 height 6
radio input "true"
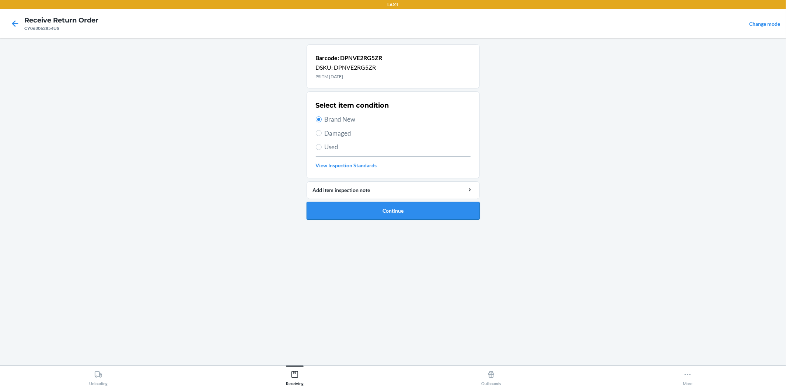
click at [382, 207] on button "Continue" at bounding box center [393, 211] width 173 height 18
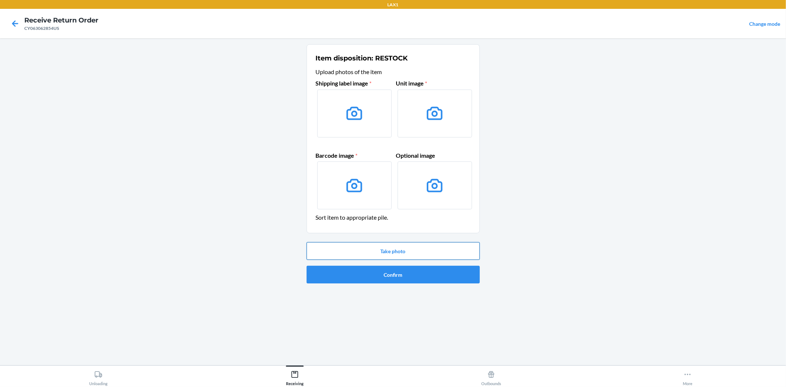
click at [418, 255] on button "Take photo" at bounding box center [393, 251] width 173 height 18
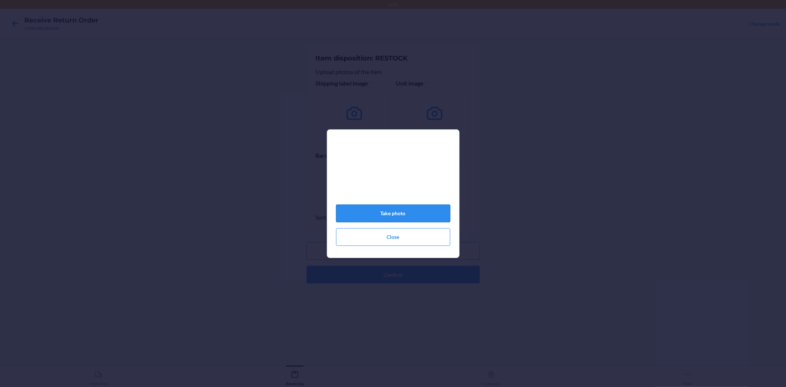
click at [388, 215] on button "Take photo" at bounding box center [393, 214] width 114 height 18
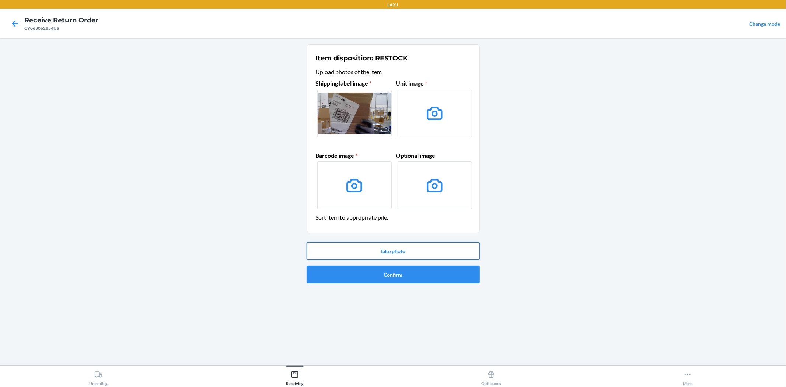
click at [412, 252] on button "Take photo" at bounding box center [393, 251] width 173 height 18
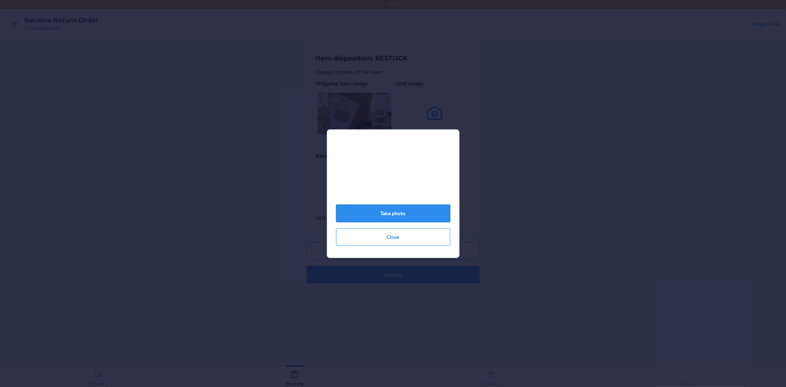
click at [399, 219] on button "Take photo" at bounding box center [393, 214] width 114 height 18
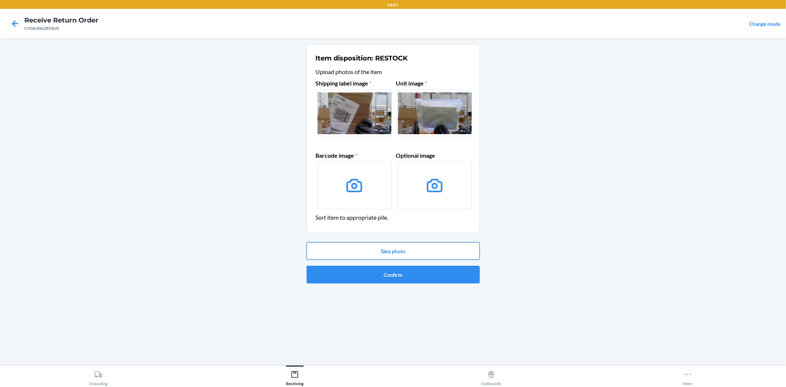
click at [397, 256] on button "Take photo" at bounding box center [393, 251] width 173 height 18
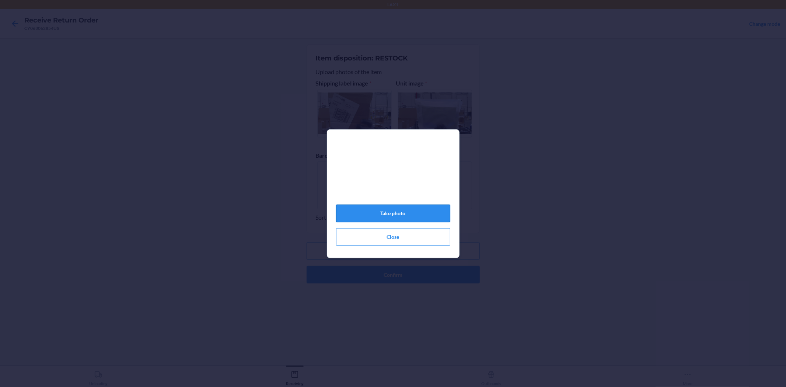
click at [403, 219] on button "Take photo" at bounding box center [393, 214] width 114 height 18
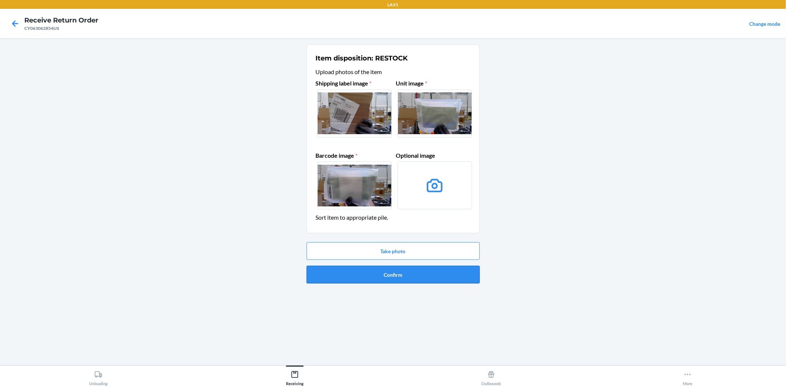
click at [395, 275] on button "Confirm" at bounding box center [393, 275] width 173 height 18
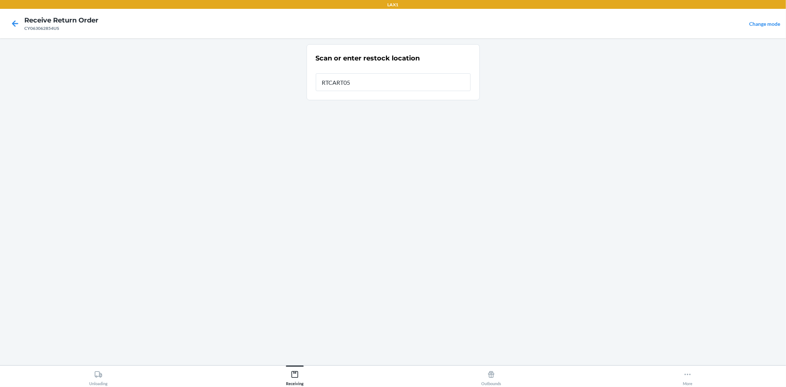
type input "RTCART052"
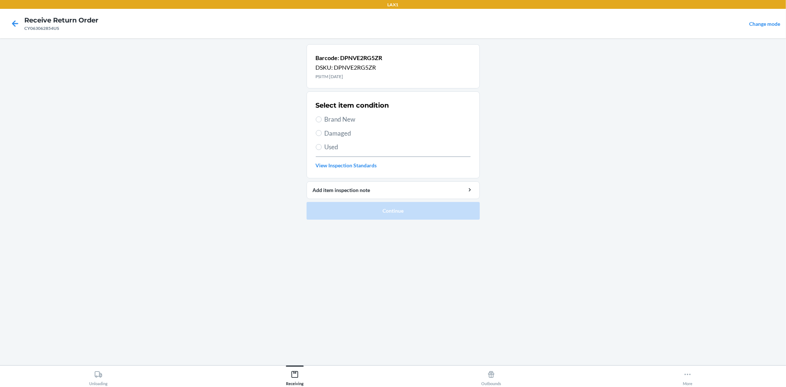
click at [339, 111] on div "Select item condition Brand New Damaged Used View Inspection Standards" at bounding box center [393, 134] width 155 height 73
click at [340, 116] on span "Brand New" at bounding box center [398, 120] width 146 height 10
click at [322, 116] on input "Brand New" at bounding box center [319, 119] width 6 height 6
radio input "true"
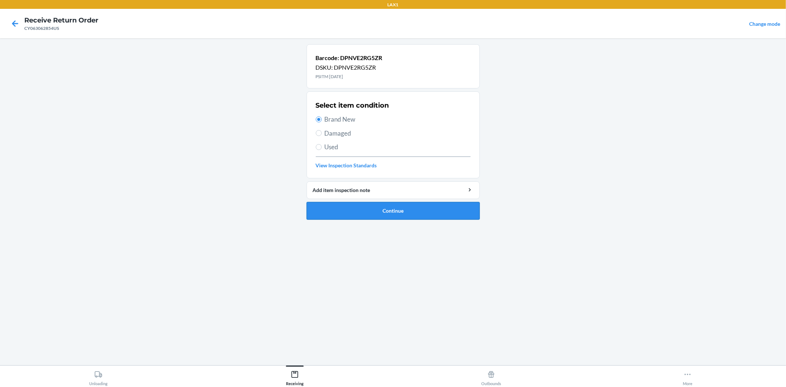
click at [392, 209] on button "Continue" at bounding box center [393, 211] width 173 height 18
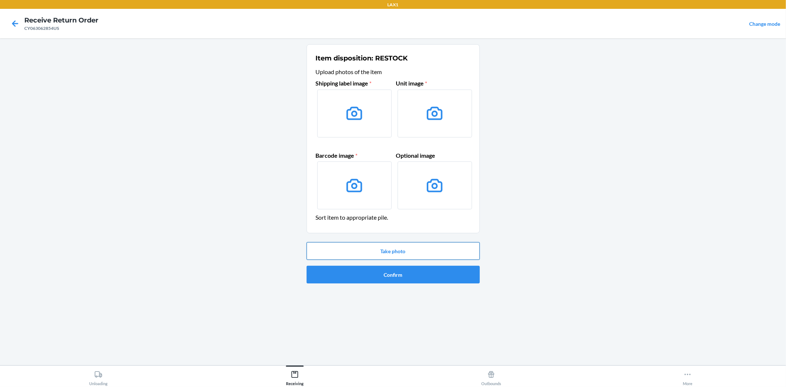
click at [436, 248] on button "Take photo" at bounding box center [393, 251] width 173 height 18
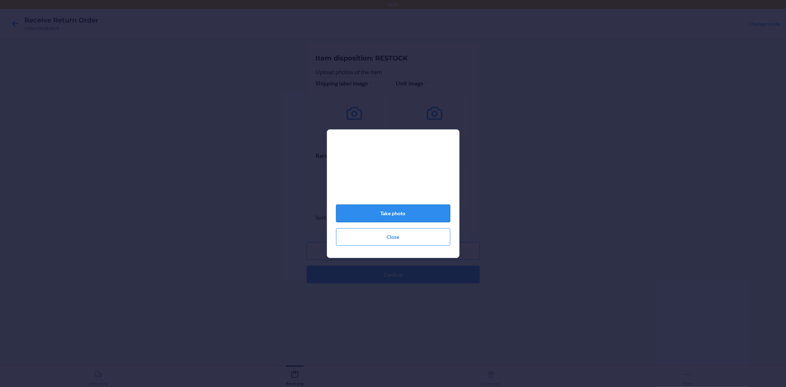
click at [394, 222] on button "Take photo" at bounding box center [393, 214] width 114 height 18
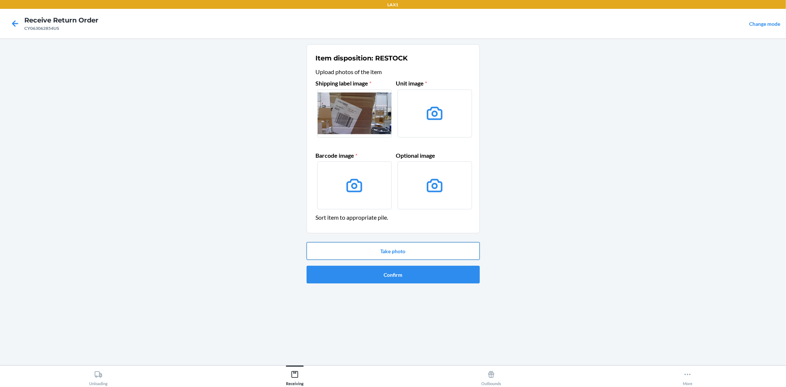
click at [403, 250] on button "Take photo" at bounding box center [393, 251] width 173 height 18
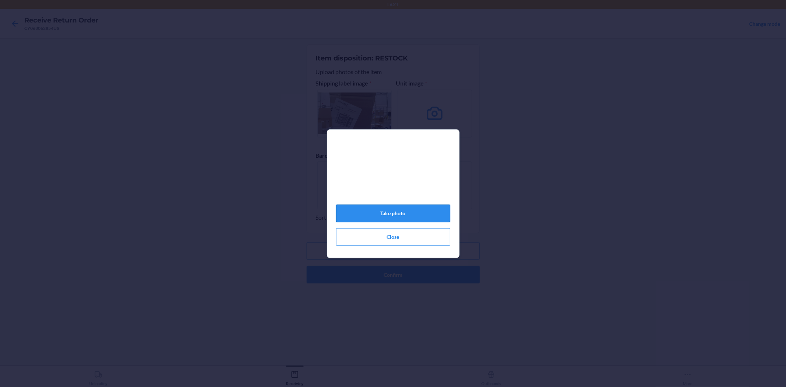
click at [394, 216] on button "Take photo" at bounding box center [393, 214] width 114 height 18
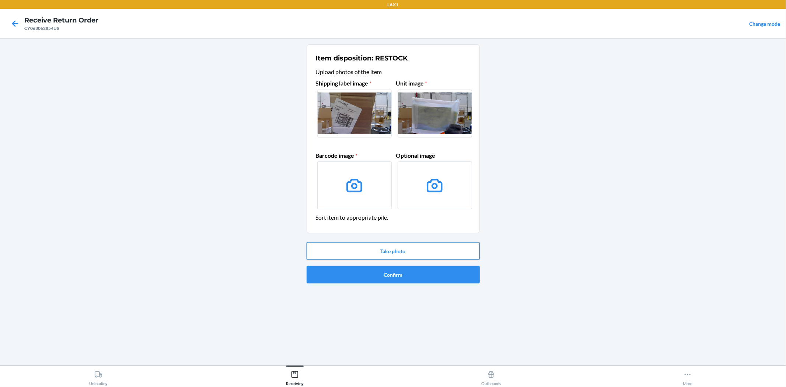
click at [389, 246] on button "Take photo" at bounding box center [393, 251] width 173 height 18
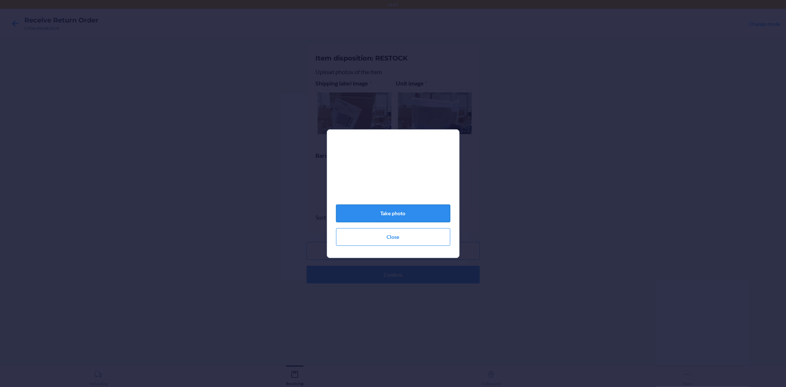
click at [401, 219] on button "Take photo" at bounding box center [393, 214] width 114 height 18
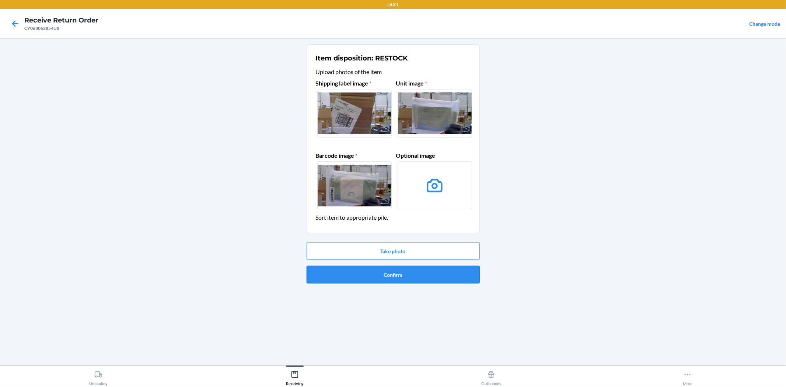
click at [399, 276] on button "Confirm" at bounding box center [393, 275] width 173 height 18
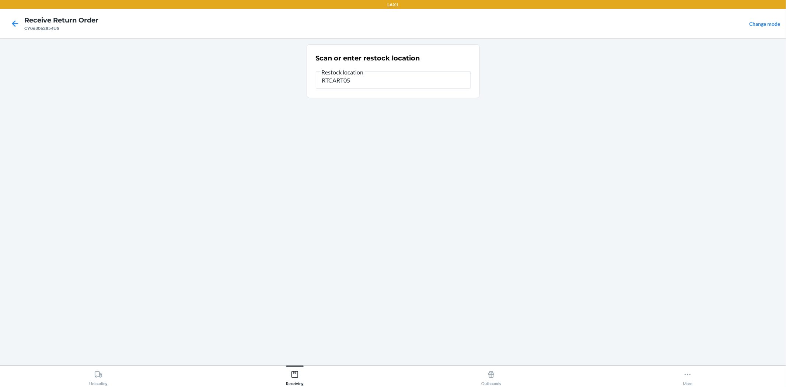
type input "RTCART052"
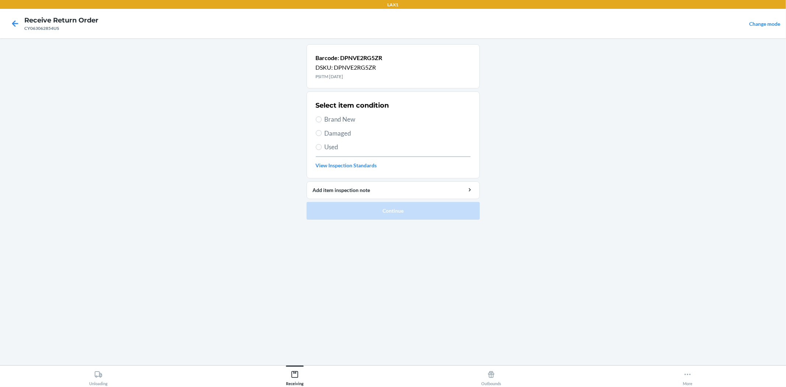
click at [325, 122] on span "Brand New" at bounding box center [398, 120] width 146 height 10
click at [322, 122] on input "Brand New" at bounding box center [319, 119] width 6 height 6
radio input "true"
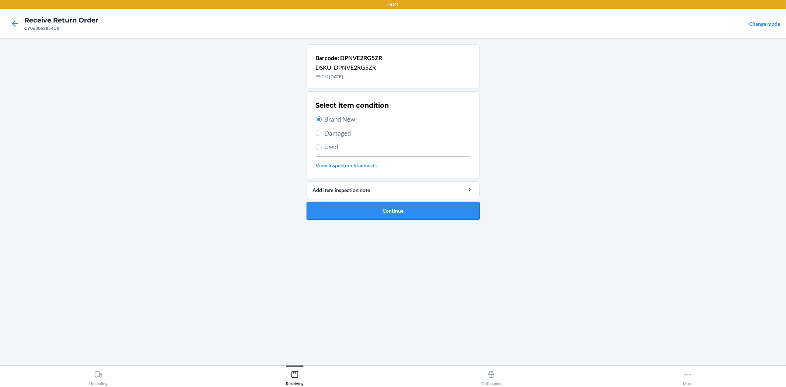
click at [371, 216] on button "Continue" at bounding box center [393, 211] width 173 height 18
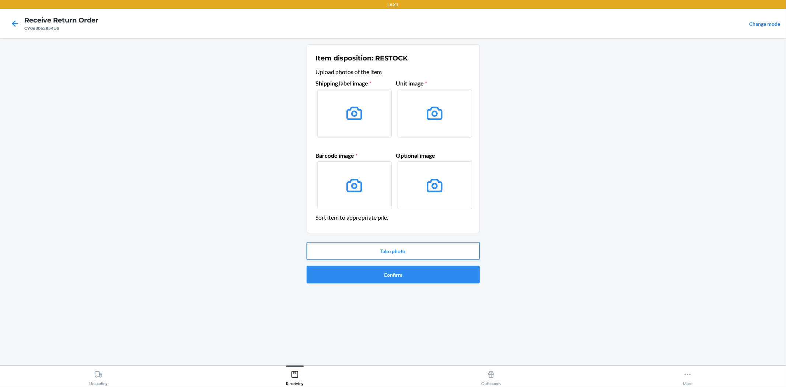
click at [393, 248] on button "Take photo" at bounding box center [393, 251] width 173 height 18
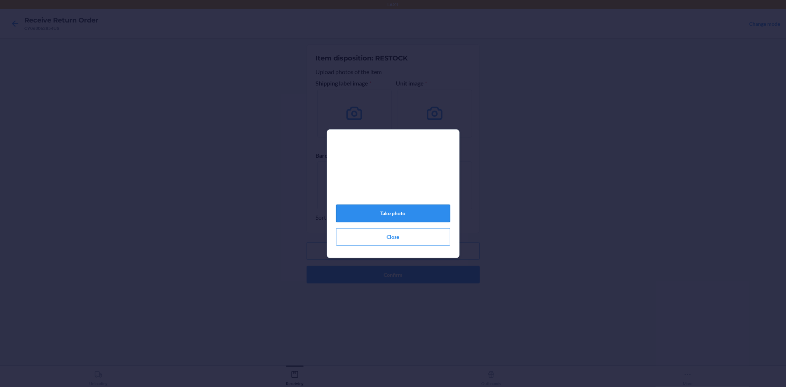
click at [385, 220] on button "Take photo" at bounding box center [393, 214] width 114 height 18
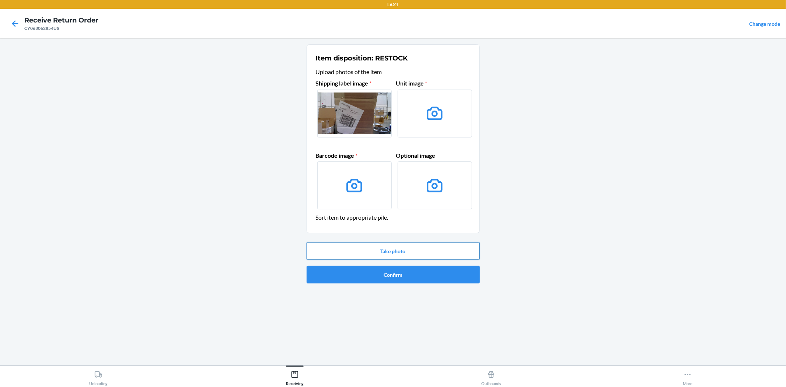
click at [391, 248] on button "Take photo" at bounding box center [393, 251] width 173 height 18
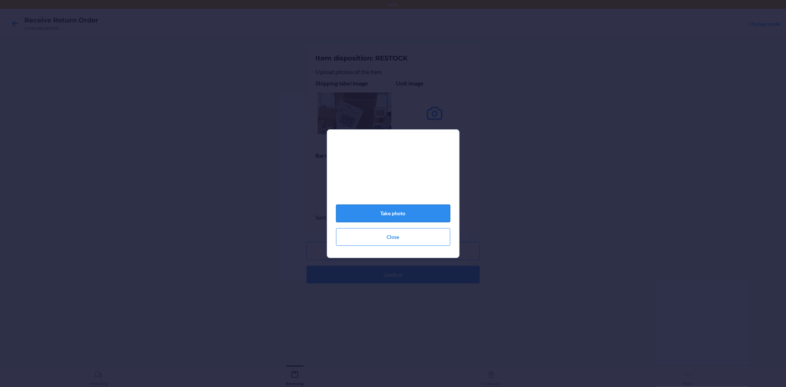
click at [396, 219] on button "Take photo" at bounding box center [393, 214] width 114 height 18
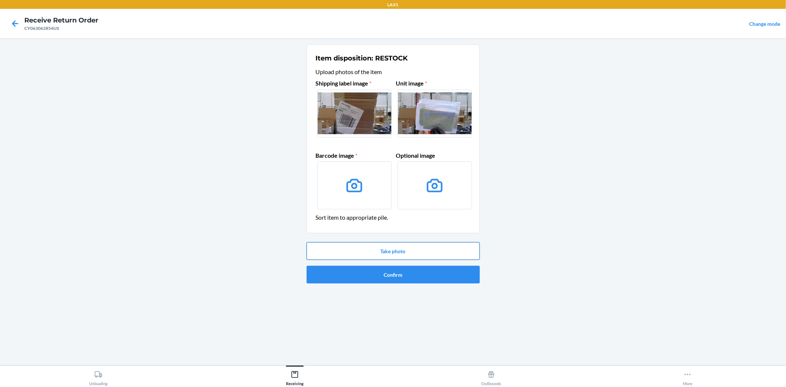
click at [385, 250] on button "Take photo" at bounding box center [393, 251] width 173 height 18
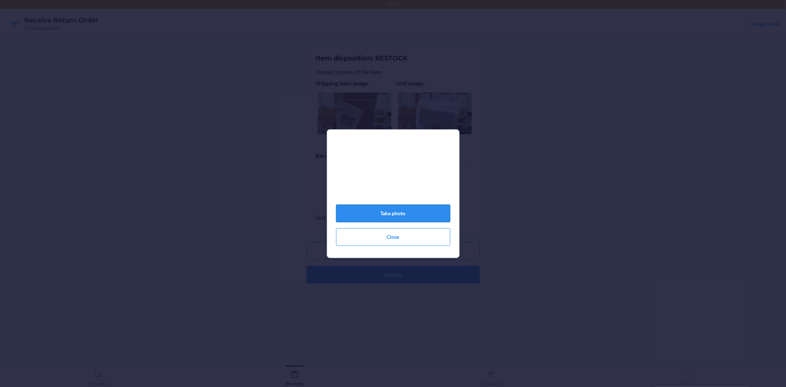
click at [390, 222] on button "Take photo" at bounding box center [393, 214] width 114 height 18
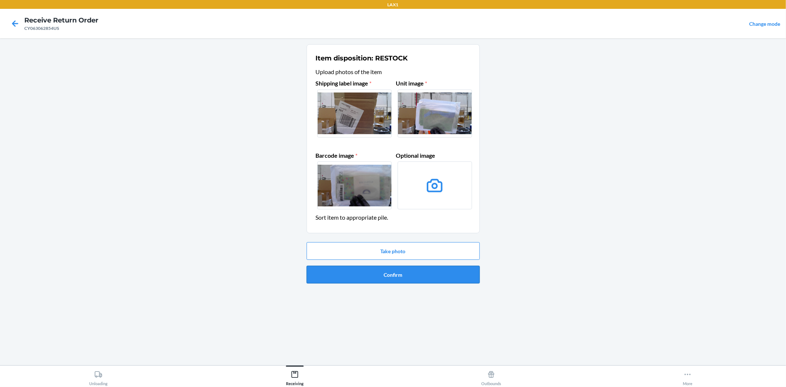
click at [399, 275] on button "Confirm" at bounding box center [393, 275] width 173 height 18
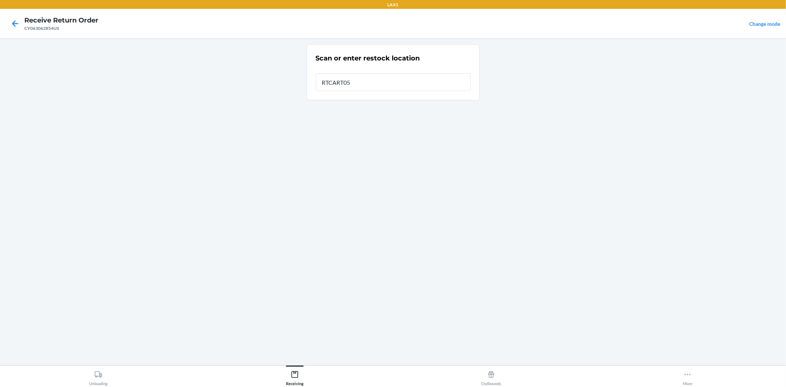
type input "RTCART052"
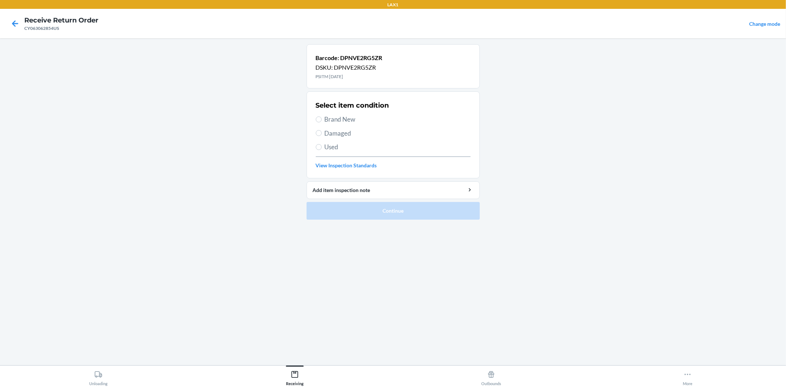
click at [344, 122] on span "Brand New" at bounding box center [398, 120] width 146 height 10
click at [322, 122] on input "Brand New" at bounding box center [319, 119] width 6 height 6
radio input "true"
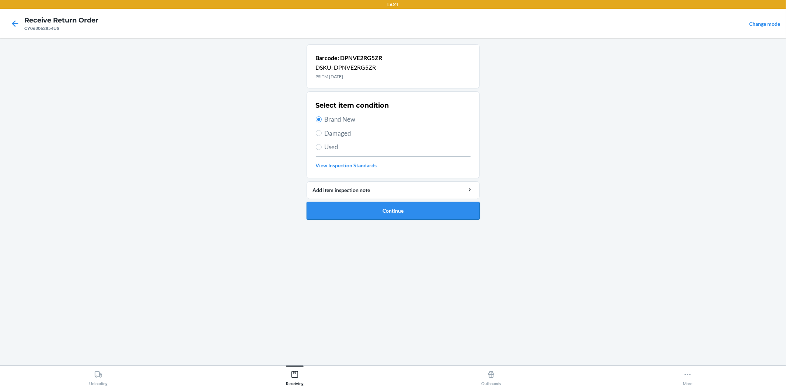
click at [378, 207] on button "Continue" at bounding box center [393, 211] width 173 height 18
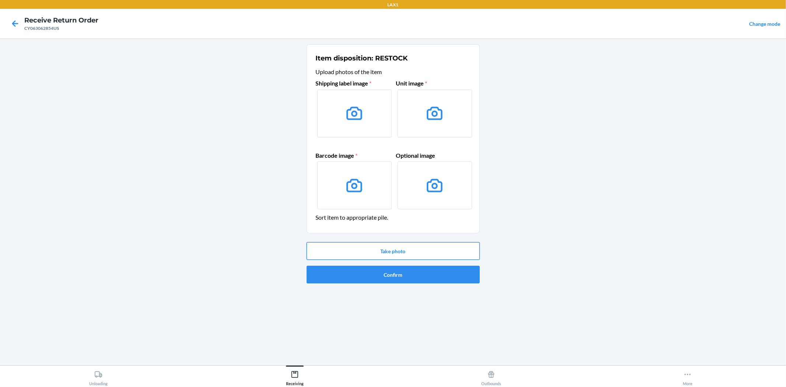
click at [386, 243] on button "Take photo" at bounding box center [393, 251] width 173 height 18
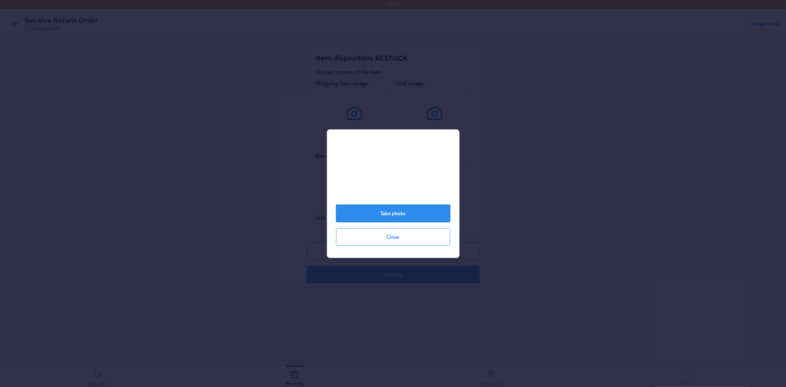
click at [381, 212] on button "Take photo" at bounding box center [393, 214] width 114 height 18
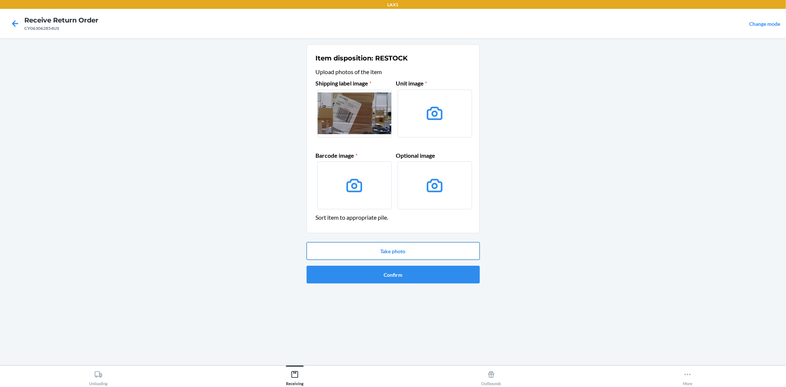
click at [396, 251] on button "Take photo" at bounding box center [393, 251] width 173 height 18
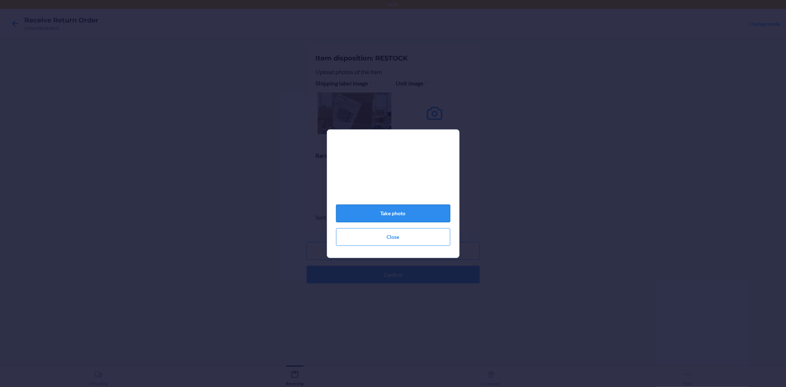
click at [385, 217] on button "Take photo" at bounding box center [393, 214] width 114 height 18
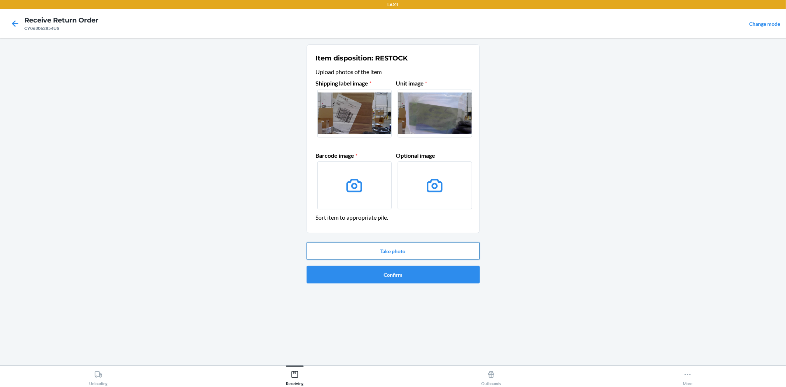
click at [390, 251] on button "Take photo" at bounding box center [393, 251] width 173 height 18
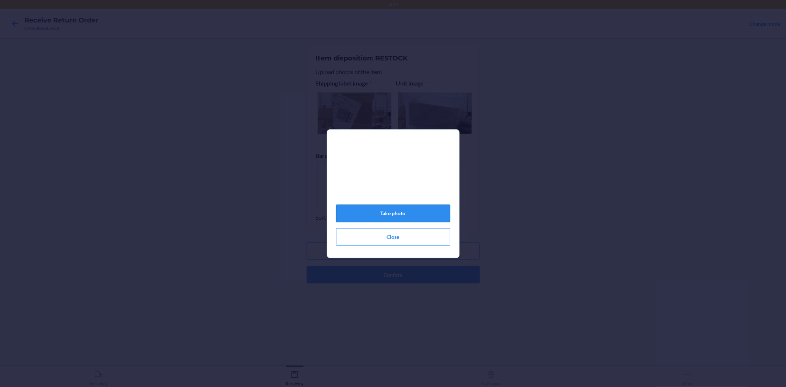
click at [393, 214] on button "Take photo" at bounding box center [393, 214] width 114 height 18
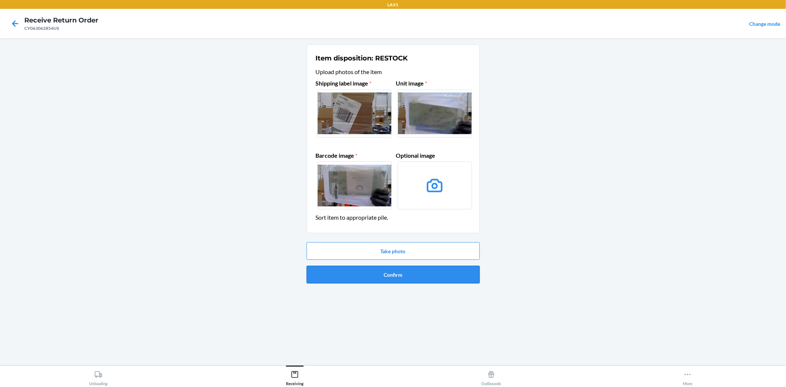
click at [379, 277] on button "Confirm" at bounding box center [393, 275] width 173 height 18
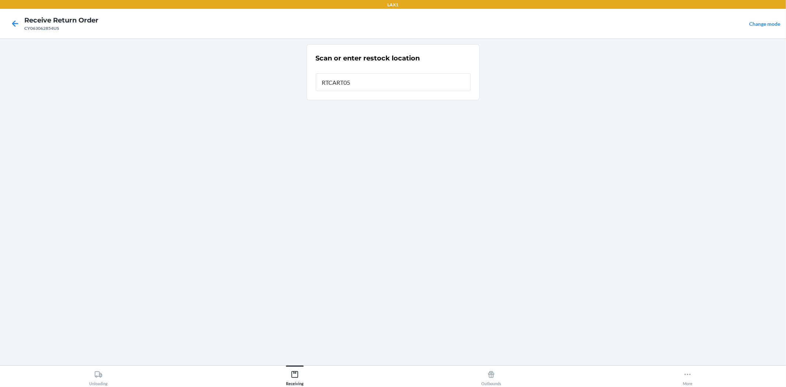
type input "RTCART052"
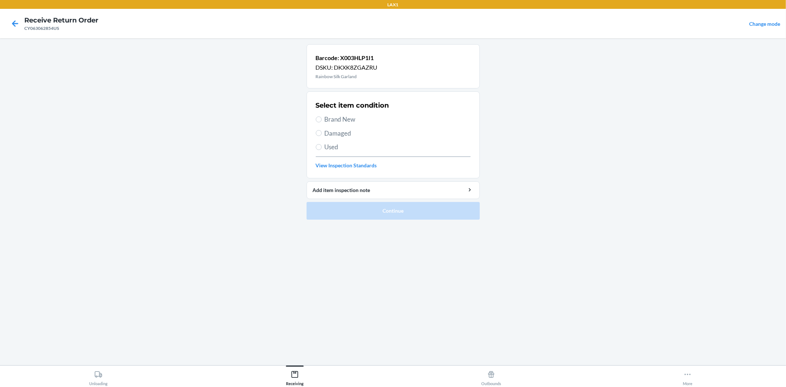
click at [338, 120] on span "Brand New" at bounding box center [398, 120] width 146 height 10
click at [322, 120] on input "Brand New" at bounding box center [319, 119] width 6 height 6
radio input "true"
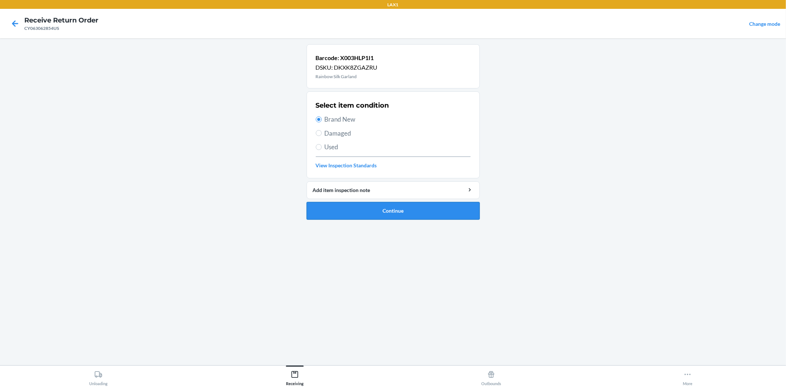
click at [369, 209] on button "Continue" at bounding box center [393, 211] width 173 height 18
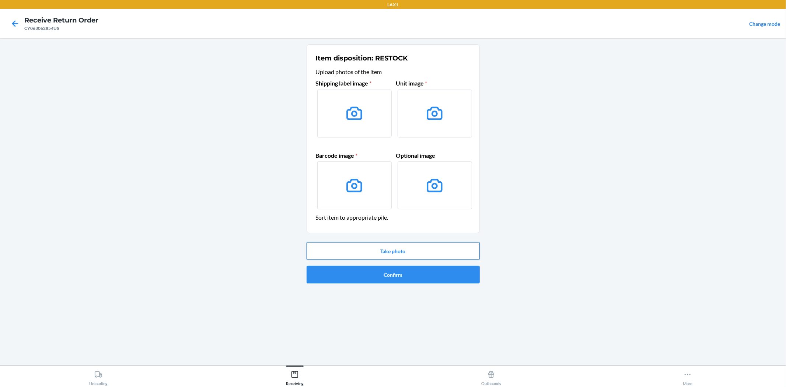
click at [389, 255] on button "Take photo" at bounding box center [393, 251] width 173 height 18
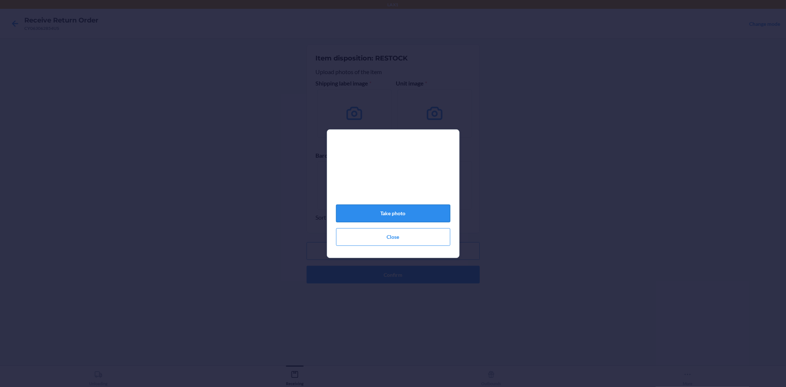
click at [389, 222] on button "Take photo" at bounding box center [393, 214] width 114 height 18
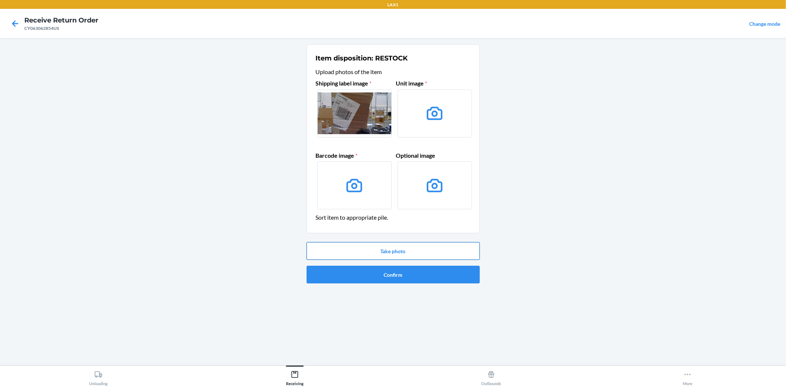
click at [389, 249] on button "Take photo" at bounding box center [393, 251] width 173 height 18
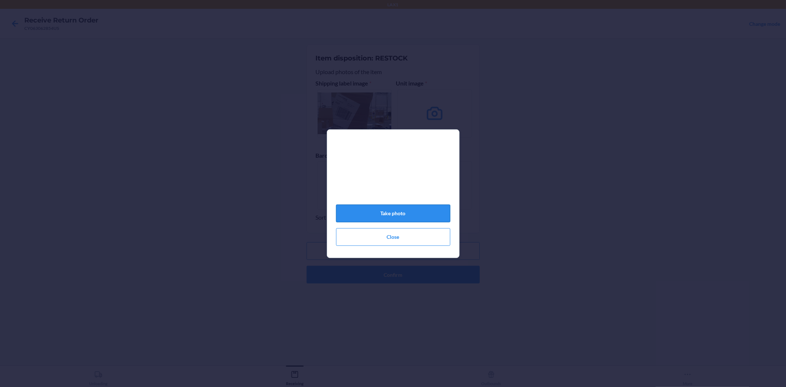
click at [386, 221] on button "Take photo" at bounding box center [393, 214] width 114 height 18
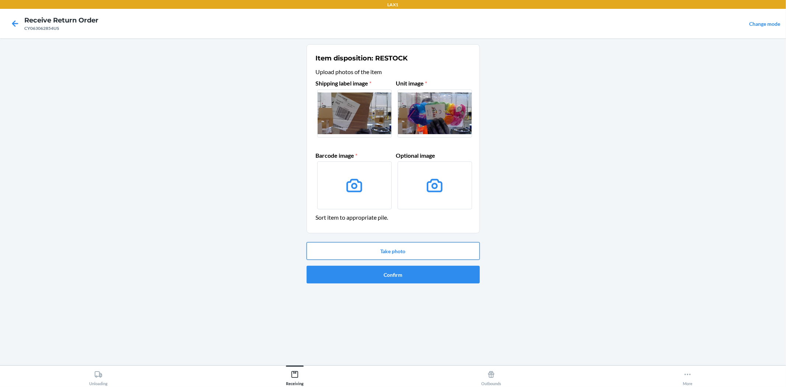
click at [398, 248] on button "Take photo" at bounding box center [393, 251] width 173 height 18
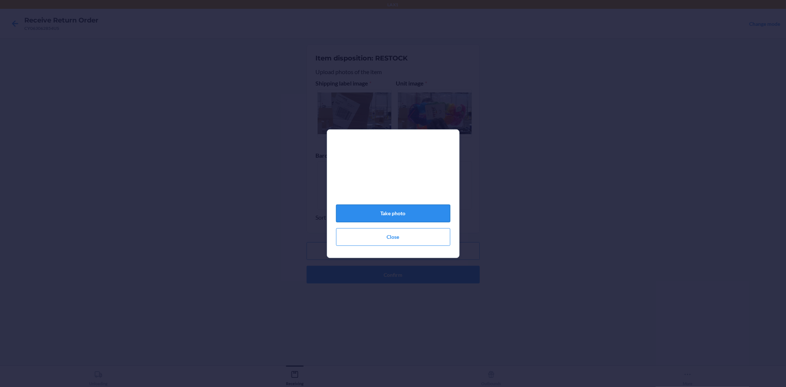
click at [390, 216] on button "Take photo" at bounding box center [393, 214] width 114 height 18
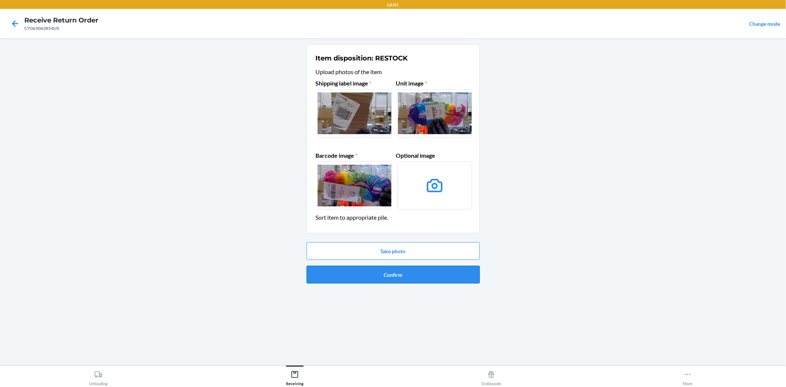
click at [395, 276] on button "Confirm" at bounding box center [393, 275] width 173 height 18
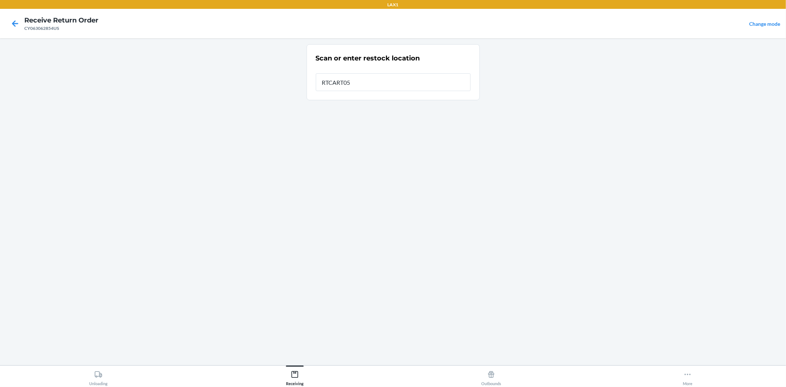
type input "RTCART052"
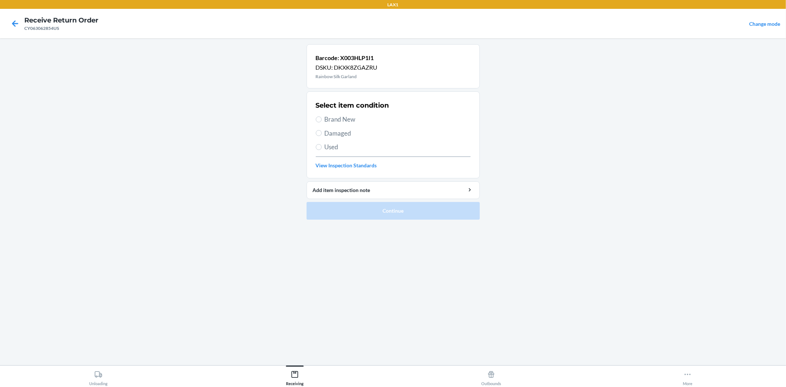
click at [345, 120] on span "Brand New" at bounding box center [398, 120] width 146 height 10
click at [322, 120] on input "Brand New" at bounding box center [319, 119] width 6 height 6
radio input "true"
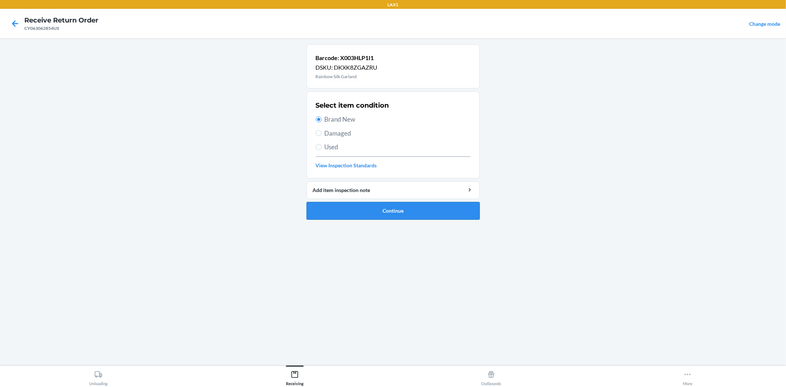
click at [380, 212] on button "Continue" at bounding box center [393, 211] width 173 height 18
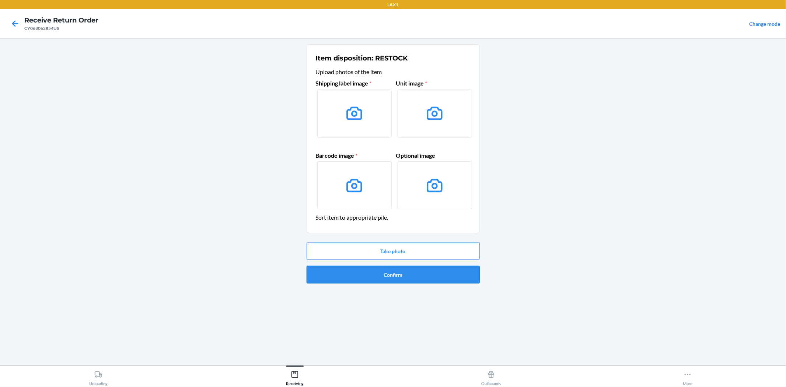
click at [394, 274] on button "Confirm" at bounding box center [393, 275] width 173 height 18
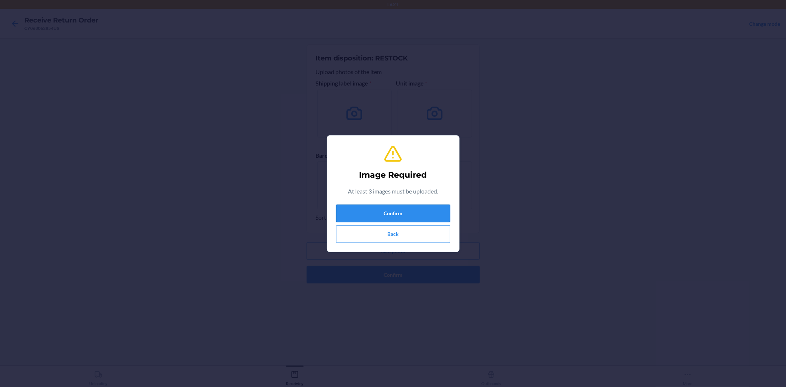
click at [398, 211] on button "Confirm" at bounding box center [393, 214] width 114 height 18
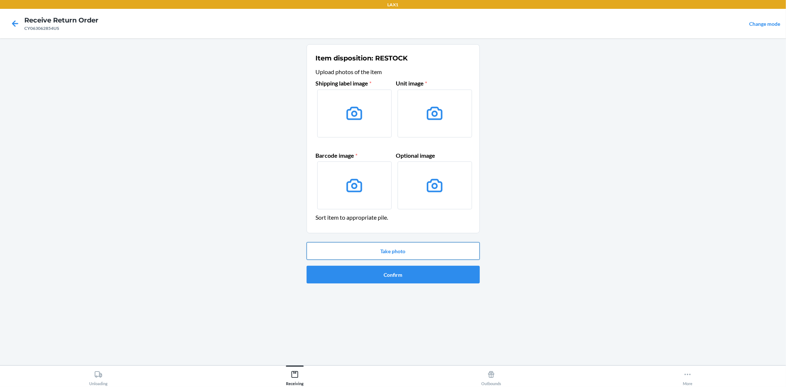
click at [383, 247] on button "Take photo" at bounding box center [393, 251] width 173 height 18
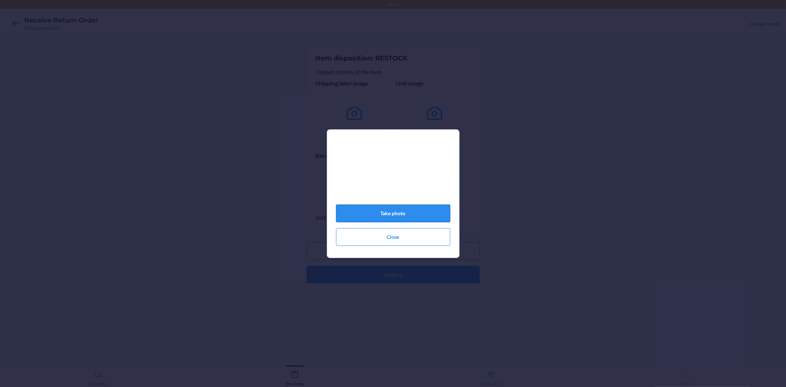
click at [396, 216] on button "Take photo" at bounding box center [393, 214] width 114 height 18
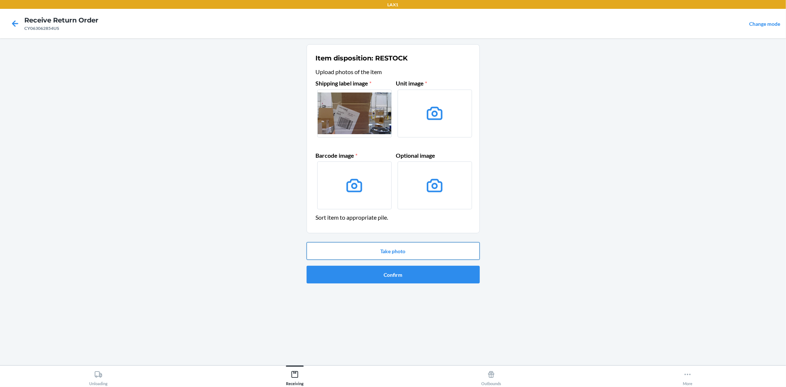
click at [404, 254] on button "Take photo" at bounding box center [393, 251] width 173 height 18
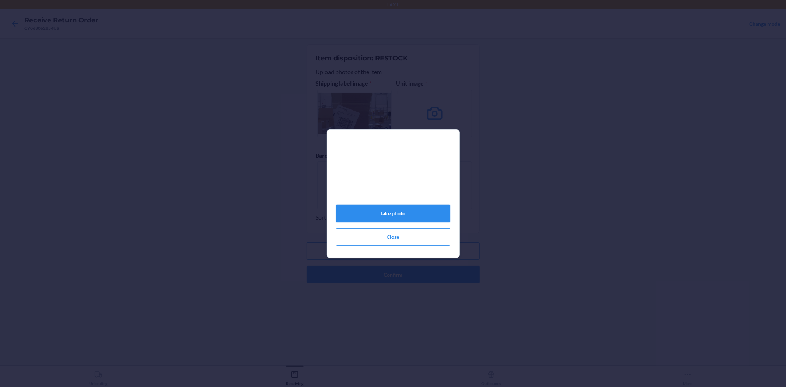
click at [401, 216] on button "Take photo" at bounding box center [393, 214] width 114 height 18
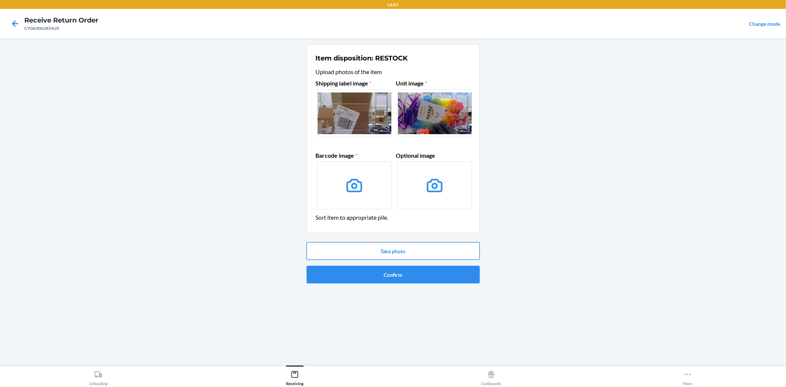
click at [408, 251] on button "Take photo" at bounding box center [393, 251] width 173 height 18
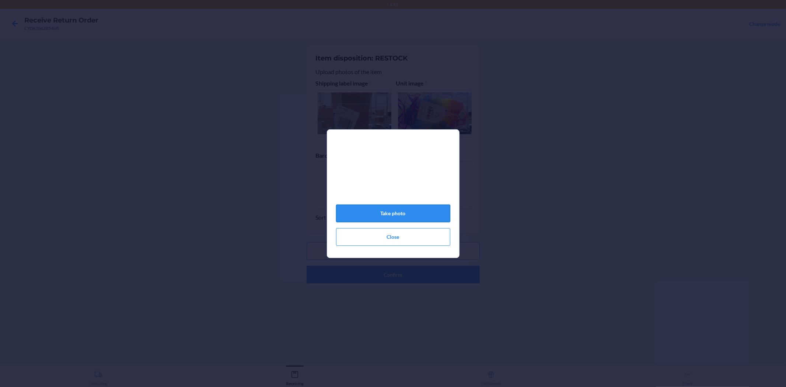
click at [409, 216] on button "Take photo" at bounding box center [393, 214] width 114 height 18
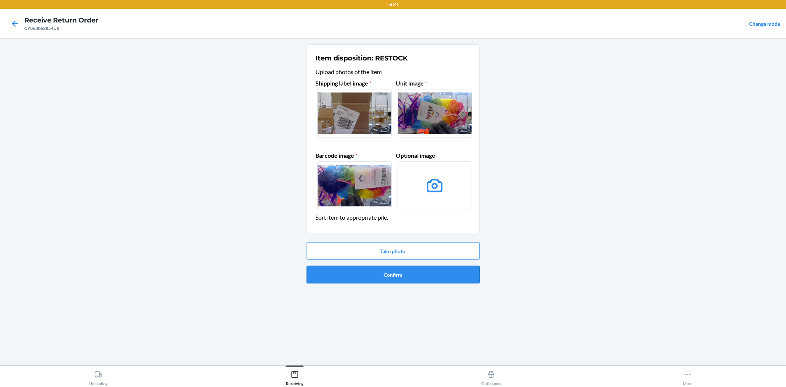
click at [380, 275] on button "Confirm" at bounding box center [393, 275] width 173 height 18
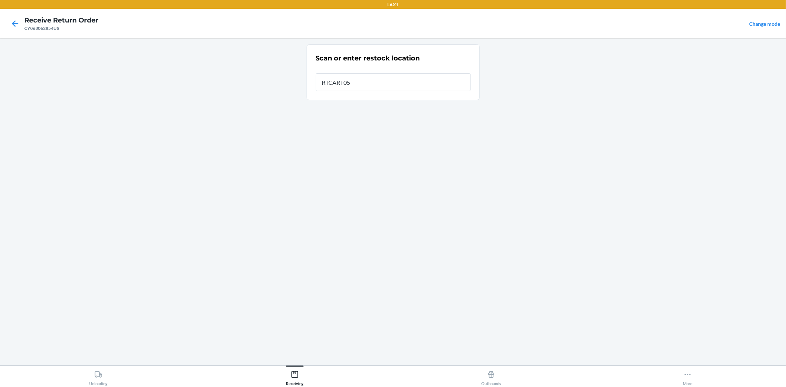
type input "RTCART052"
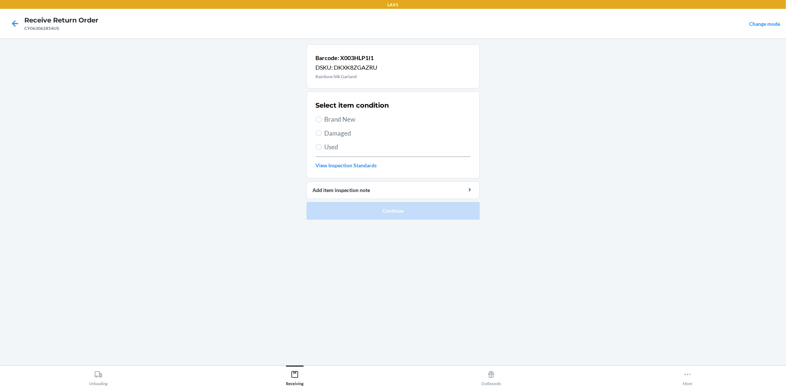
click at [358, 117] on span "Brand New" at bounding box center [398, 120] width 146 height 10
click at [322, 117] on input "Brand New" at bounding box center [319, 119] width 6 height 6
radio input "true"
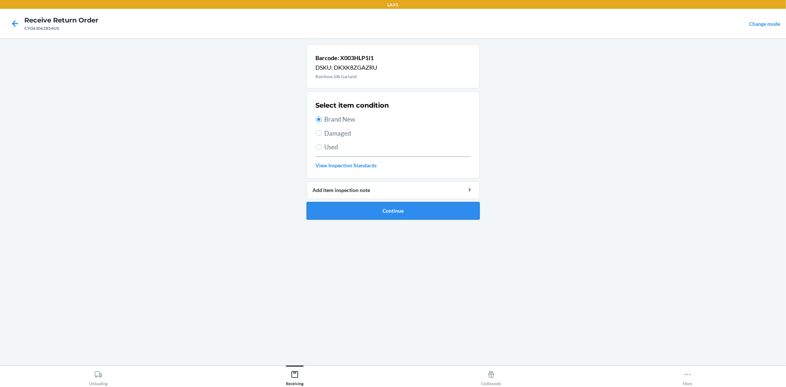
click at [385, 209] on button "Continue" at bounding box center [393, 211] width 173 height 18
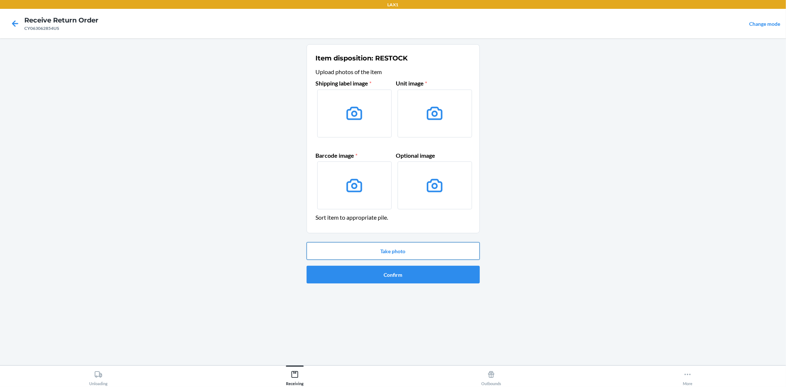
click at [390, 251] on button "Take photo" at bounding box center [393, 251] width 173 height 18
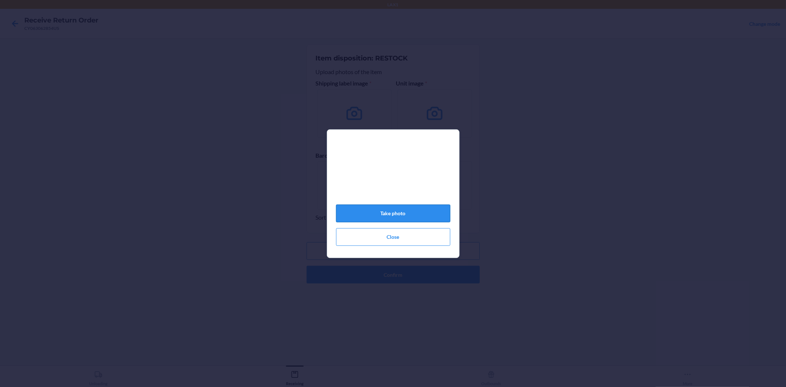
click at [388, 219] on button "Take photo" at bounding box center [393, 214] width 114 height 18
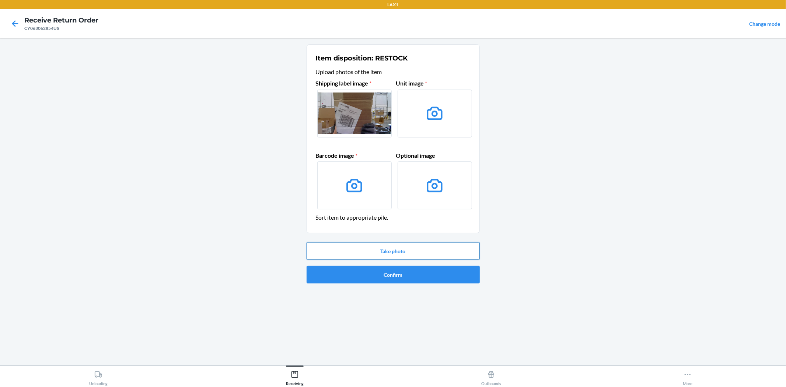
click at [400, 246] on button "Take photo" at bounding box center [393, 251] width 173 height 18
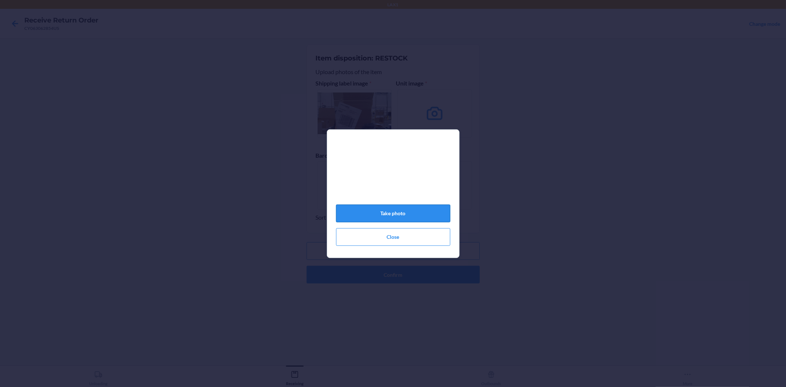
click at [394, 216] on button "Take photo" at bounding box center [393, 214] width 114 height 18
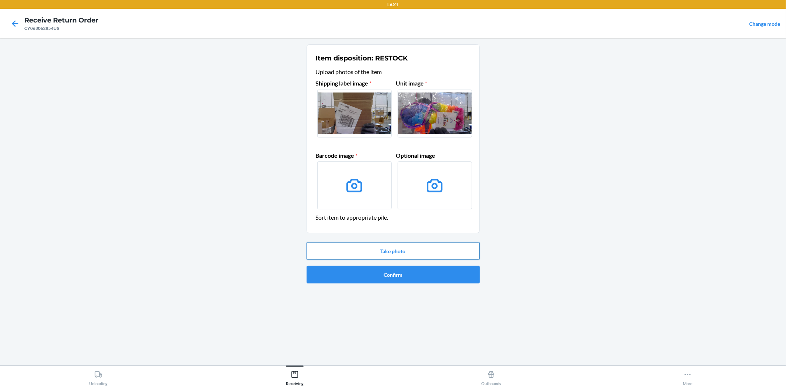
click at [392, 249] on button "Take photo" at bounding box center [393, 251] width 173 height 18
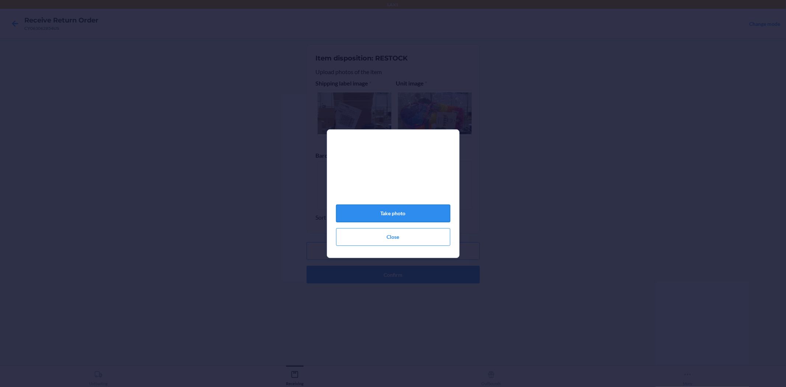
click at [391, 215] on button "Take photo" at bounding box center [393, 214] width 114 height 18
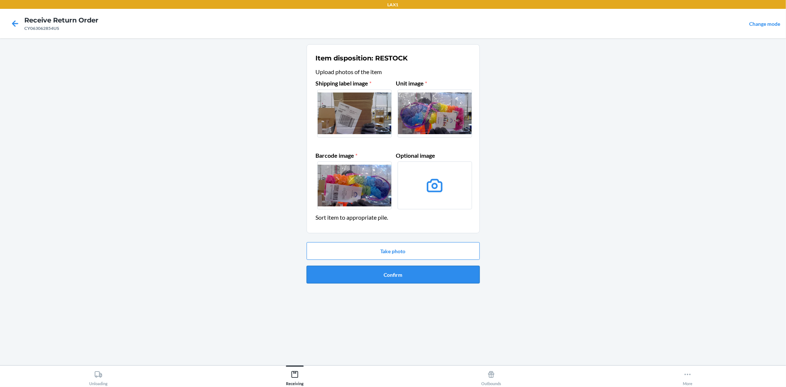
click at [391, 280] on button "Confirm" at bounding box center [393, 275] width 173 height 18
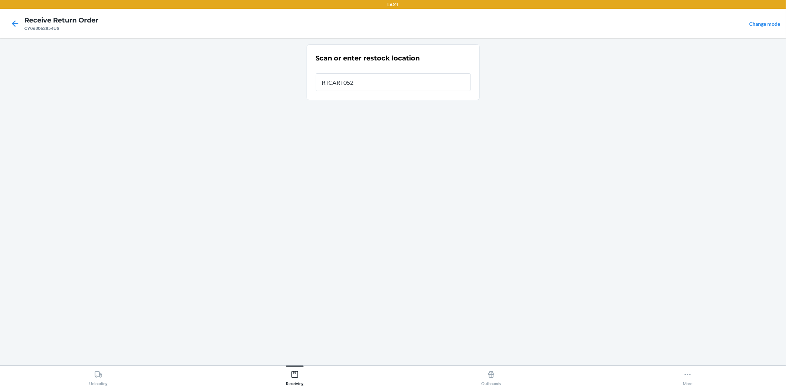
type input "RTCART052"
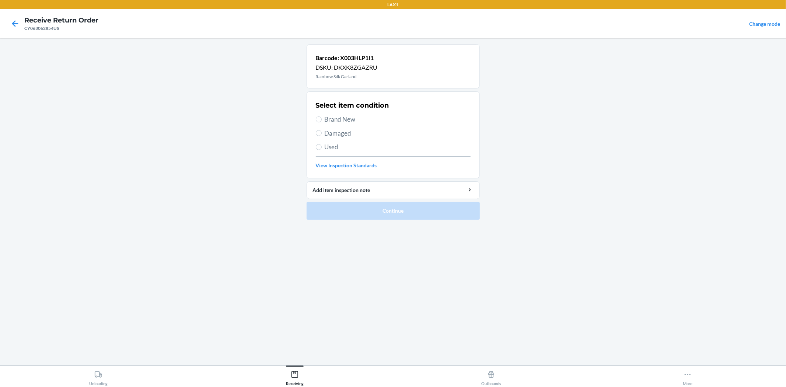
click at [333, 120] on span "Brand New" at bounding box center [398, 120] width 146 height 10
click at [322, 120] on input "Brand New" at bounding box center [319, 119] width 6 height 6
radio input "true"
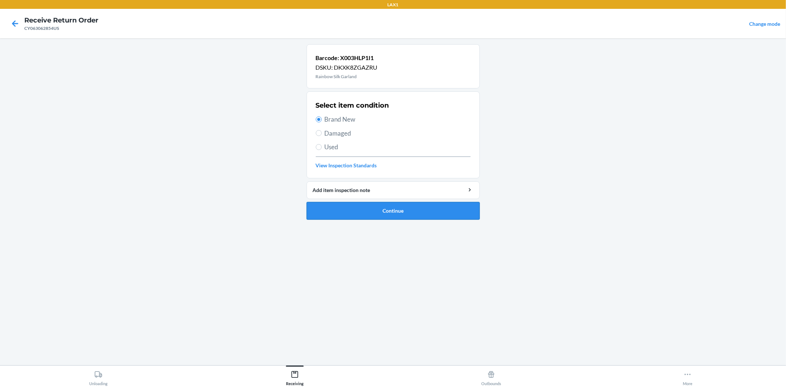
click at [376, 209] on button "Continue" at bounding box center [393, 211] width 173 height 18
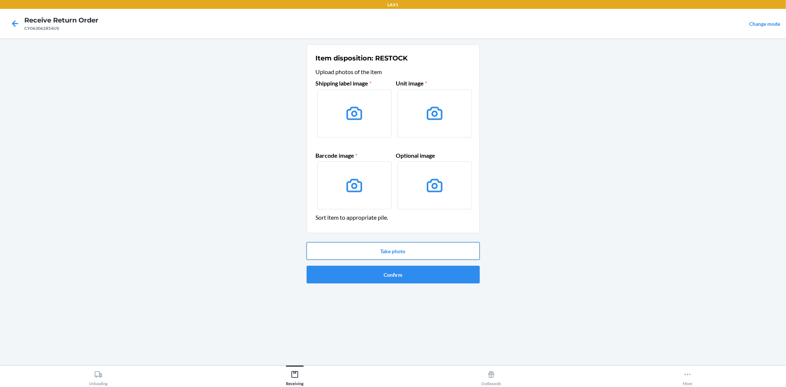
click at [403, 253] on button "Take photo" at bounding box center [393, 251] width 173 height 18
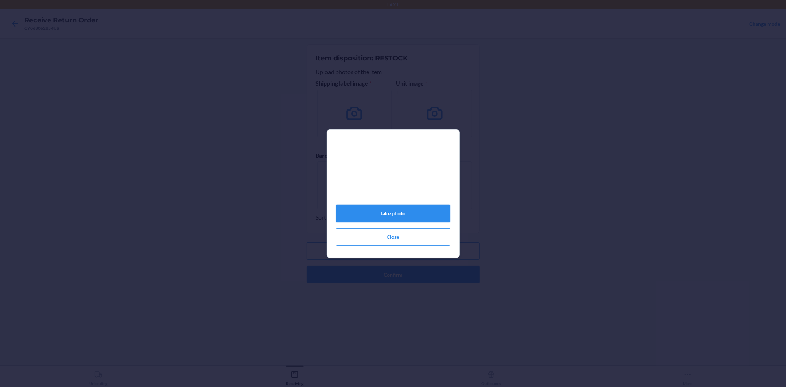
click at [396, 216] on button "Take photo" at bounding box center [393, 214] width 114 height 18
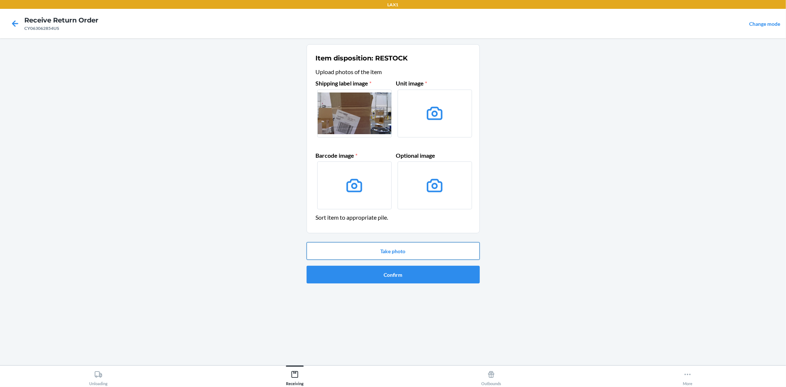
click at [377, 252] on button "Take photo" at bounding box center [393, 251] width 173 height 18
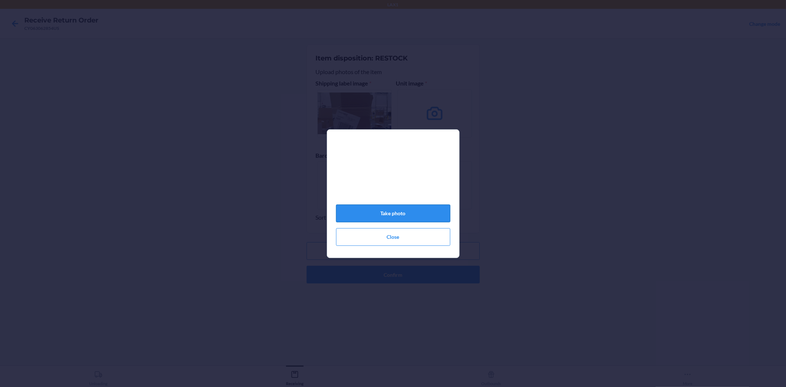
click at [391, 217] on button "Take photo" at bounding box center [393, 214] width 114 height 18
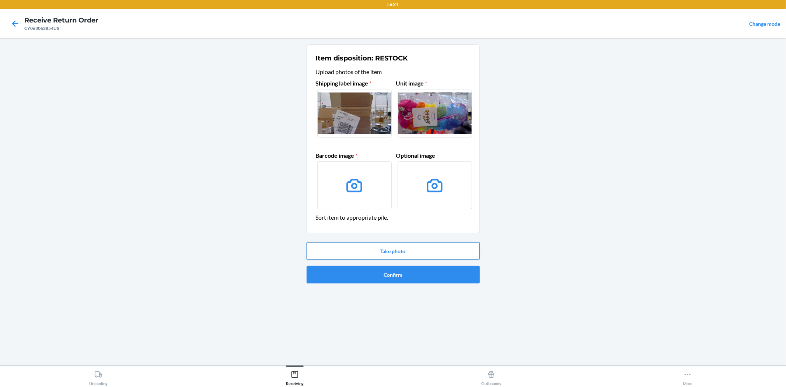
click at [393, 248] on button "Take photo" at bounding box center [393, 251] width 173 height 18
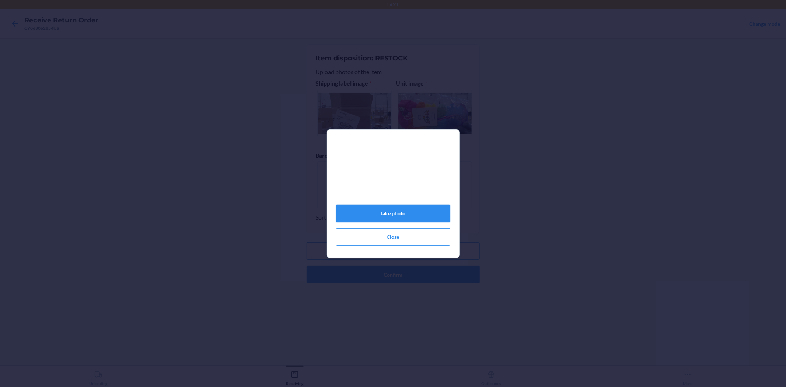
click at [400, 219] on button "Take photo" at bounding box center [393, 214] width 114 height 18
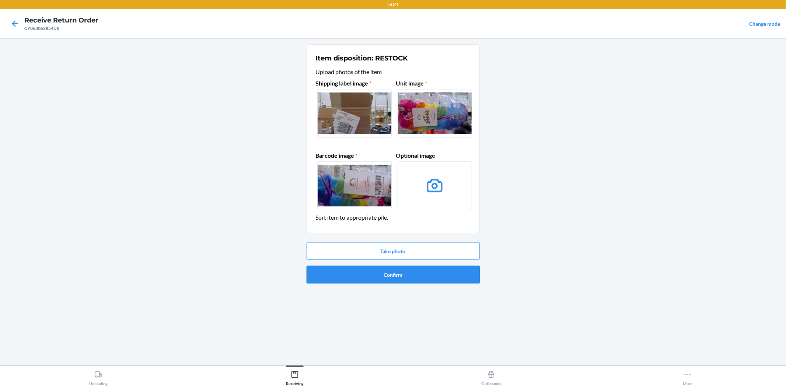
click at [394, 280] on button "Confirm" at bounding box center [393, 275] width 173 height 18
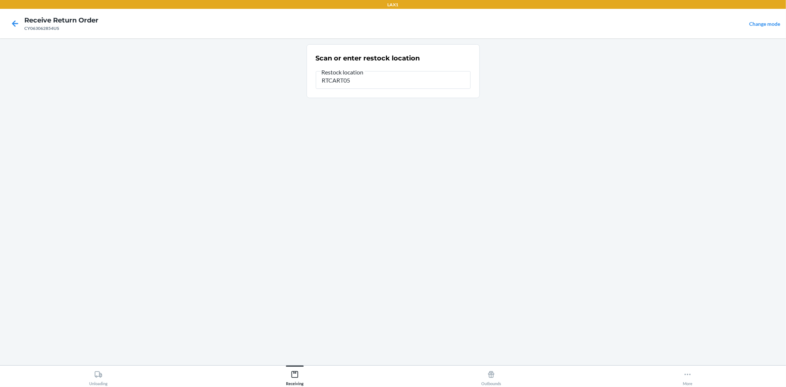
type input "RTCART052"
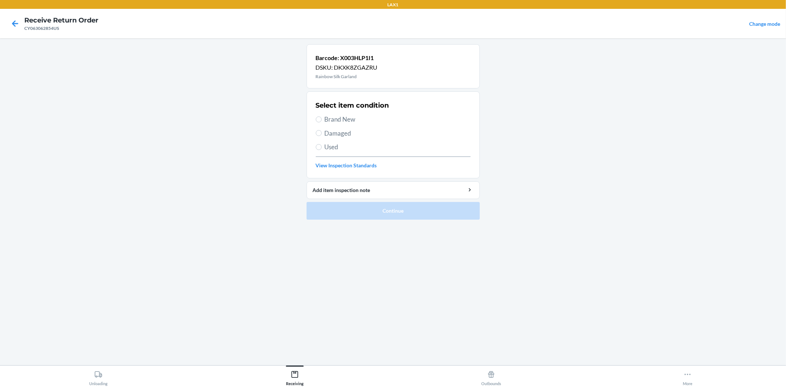
click at [345, 121] on span "Brand New" at bounding box center [398, 120] width 146 height 10
click at [322, 121] on input "Brand New" at bounding box center [319, 119] width 6 height 6
radio input "true"
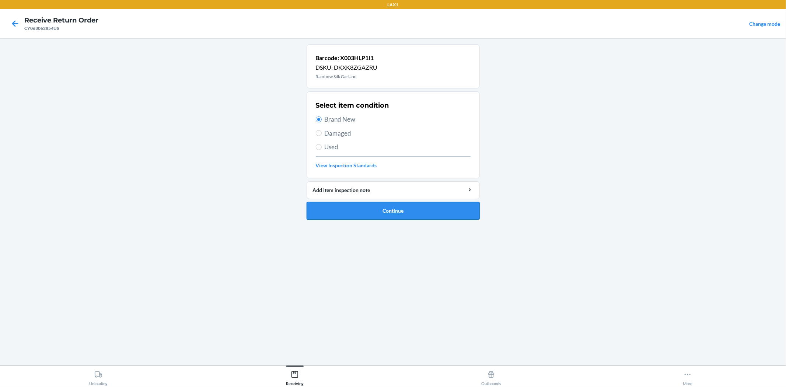
click at [386, 216] on button "Continue" at bounding box center [393, 211] width 173 height 18
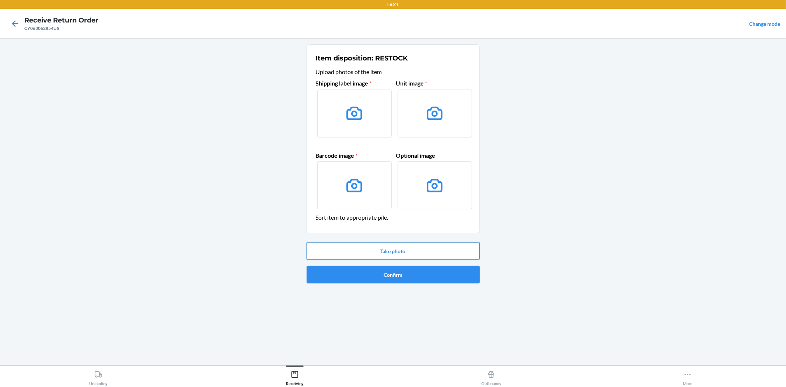
click at [368, 249] on button "Take photo" at bounding box center [393, 251] width 173 height 18
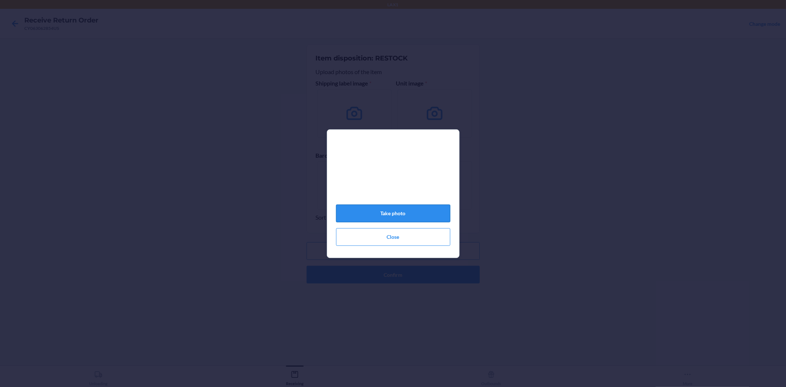
click at [392, 216] on button "Take photo" at bounding box center [393, 214] width 114 height 18
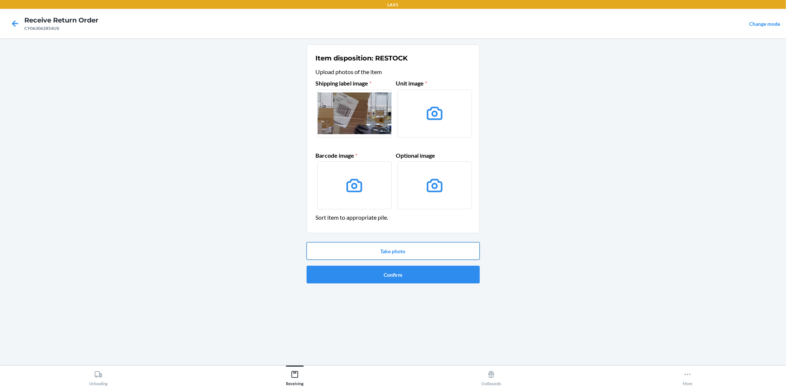
click at [391, 250] on button "Take photo" at bounding box center [393, 251] width 173 height 18
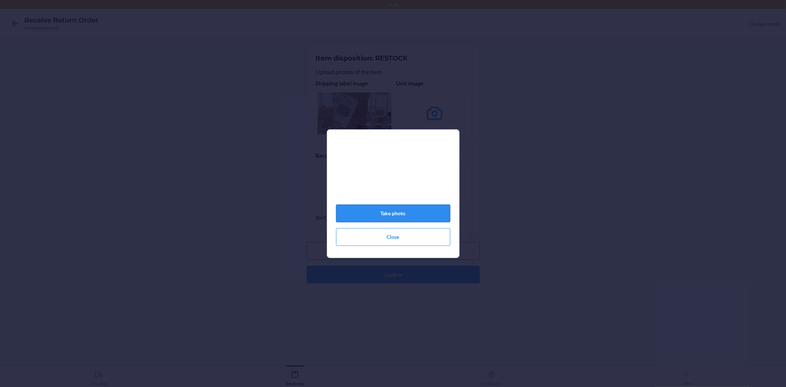
click at [394, 214] on button "Take photo" at bounding box center [393, 214] width 114 height 18
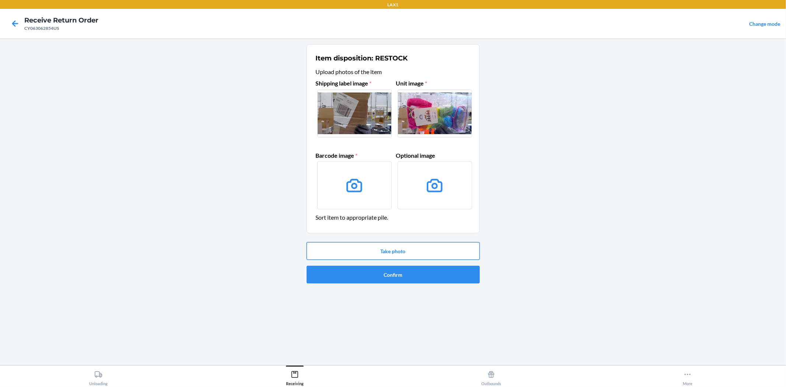
click at [395, 245] on button "Take photo" at bounding box center [393, 251] width 173 height 18
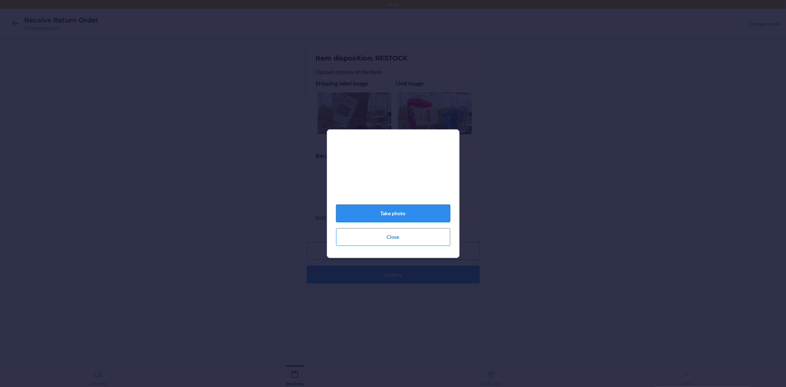
click at [393, 219] on button "Take photo" at bounding box center [393, 214] width 114 height 18
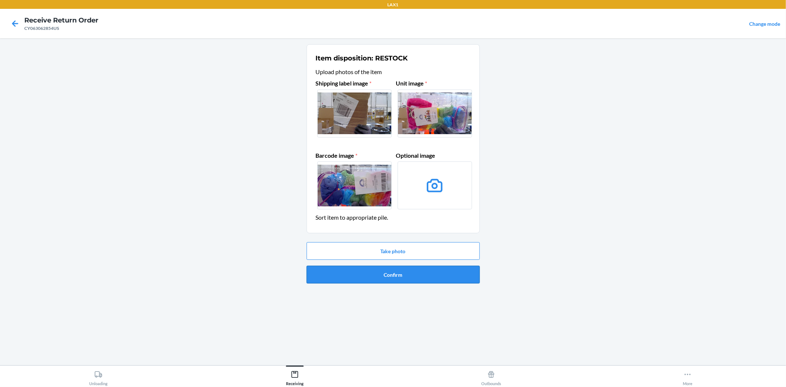
click at [395, 274] on button "Confirm" at bounding box center [393, 275] width 173 height 18
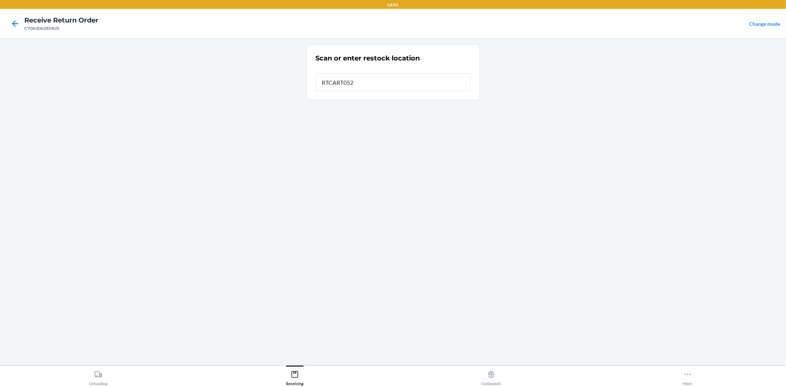
type input "RTCART052"
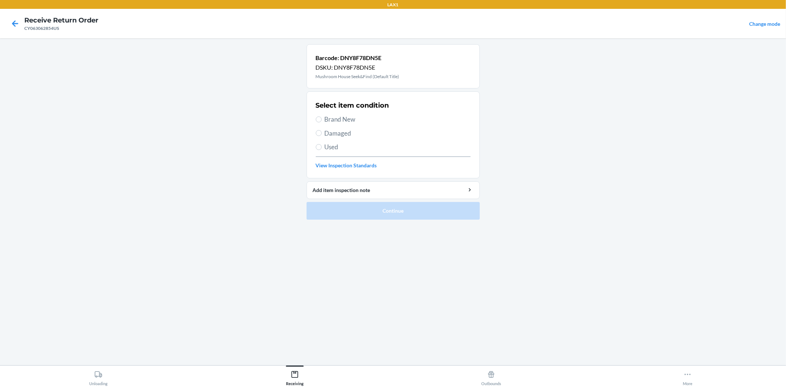
click at [344, 121] on span "Brand New" at bounding box center [398, 120] width 146 height 10
click at [322, 121] on input "Brand New" at bounding box center [319, 119] width 6 height 6
radio input "true"
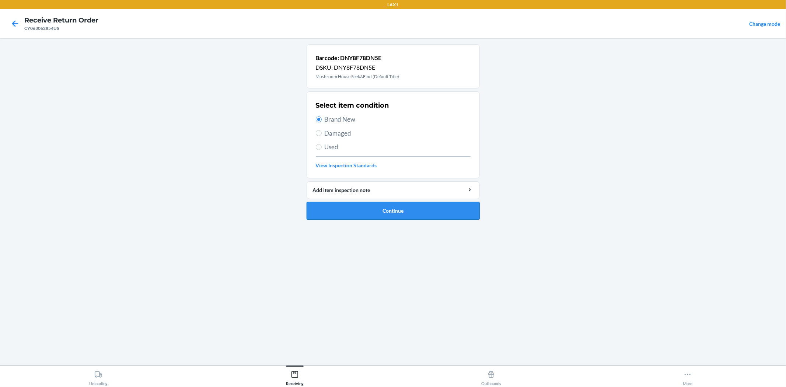
click at [404, 208] on button "Continue" at bounding box center [393, 211] width 173 height 18
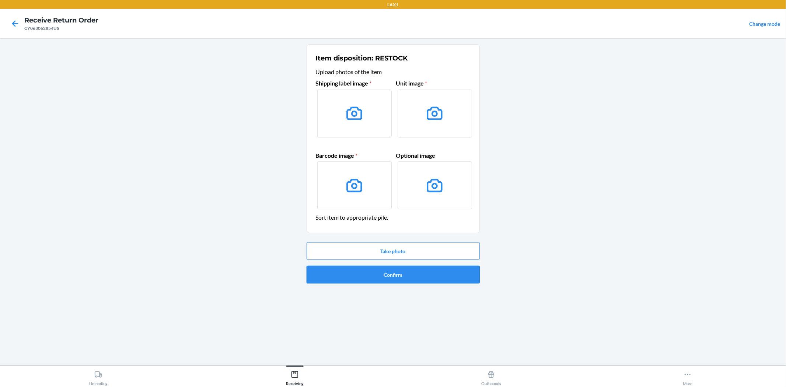
click at [386, 281] on button "Confirm" at bounding box center [393, 275] width 173 height 18
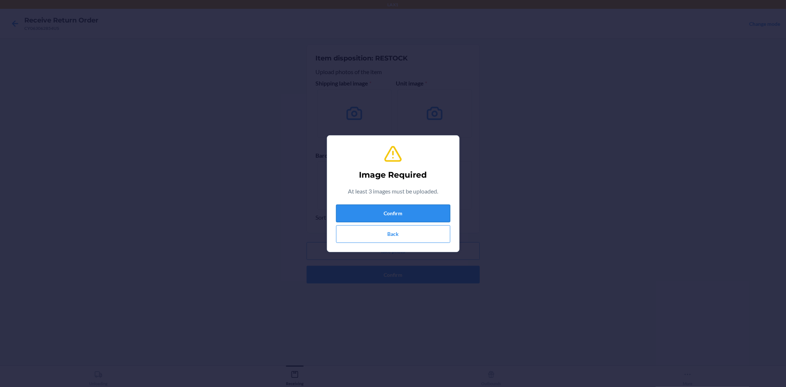
click at [397, 213] on button "Confirm" at bounding box center [393, 214] width 114 height 18
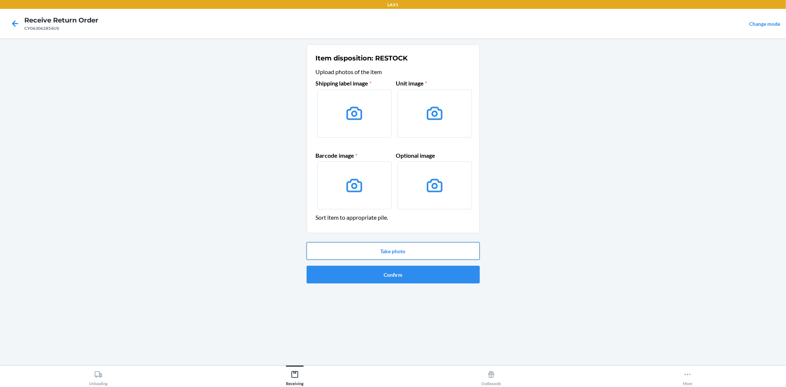
click at [392, 251] on button "Take photo" at bounding box center [393, 251] width 173 height 18
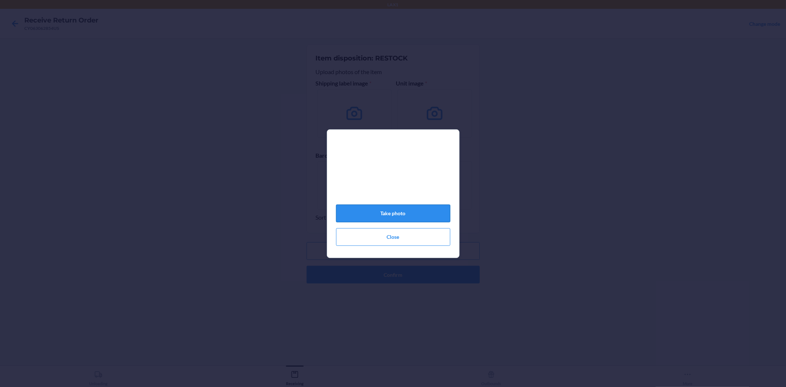
click at [392, 219] on button "Take photo" at bounding box center [393, 214] width 114 height 18
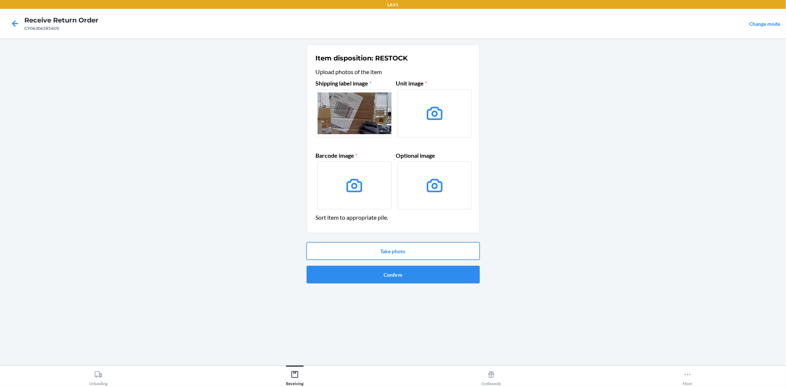
click at [401, 245] on button "Take photo" at bounding box center [393, 251] width 173 height 18
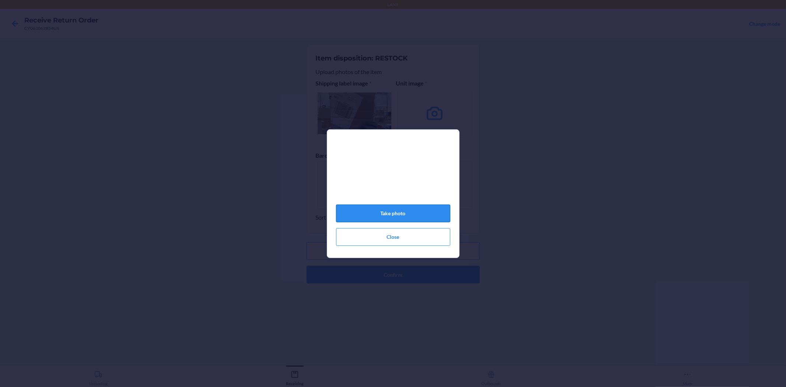
click at [396, 218] on button "Take photo" at bounding box center [393, 214] width 114 height 18
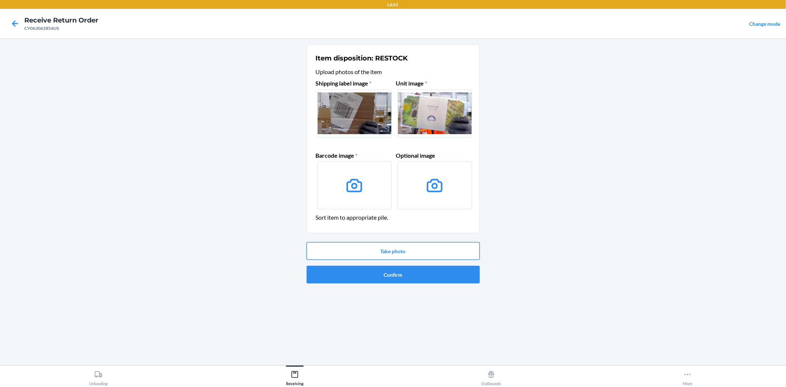
click at [380, 250] on button "Take photo" at bounding box center [393, 251] width 173 height 18
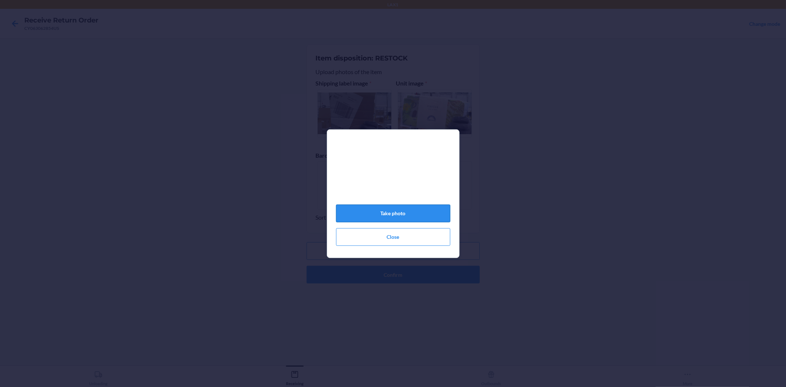
click at [389, 220] on button "Take photo" at bounding box center [393, 214] width 114 height 18
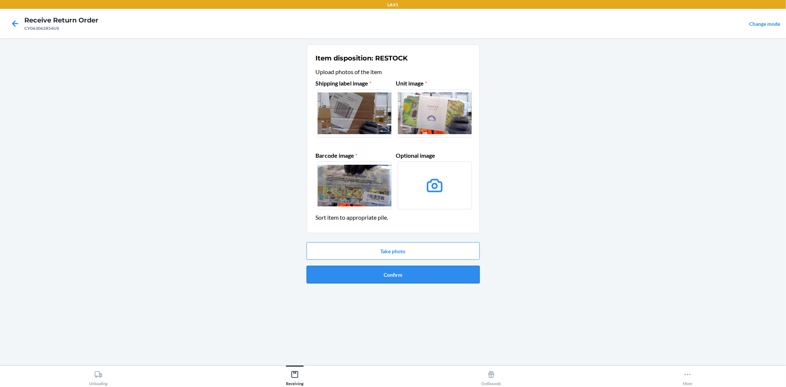
click at [392, 279] on button "Confirm" at bounding box center [393, 275] width 173 height 18
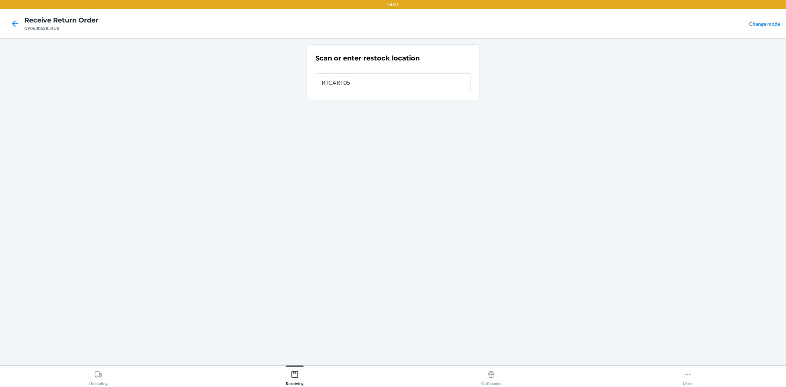
type input "RTCART052"
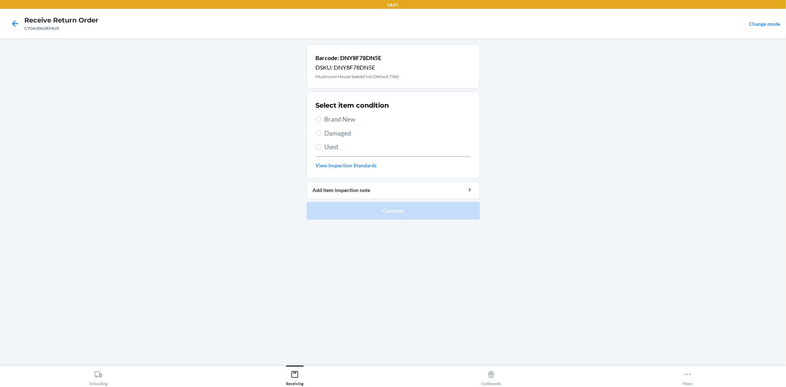
click at [332, 120] on span "Brand New" at bounding box center [398, 120] width 146 height 10
click at [322, 120] on input "Brand New" at bounding box center [319, 119] width 6 height 6
radio input "true"
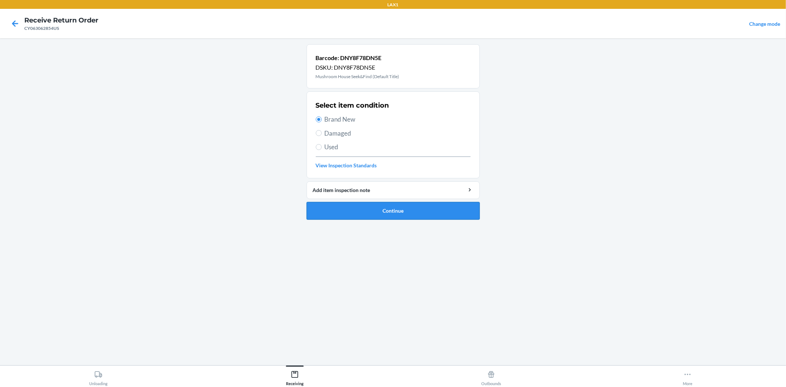
click at [379, 214] on button "Continue" at bounding box center [393, 211] width 173 height 18
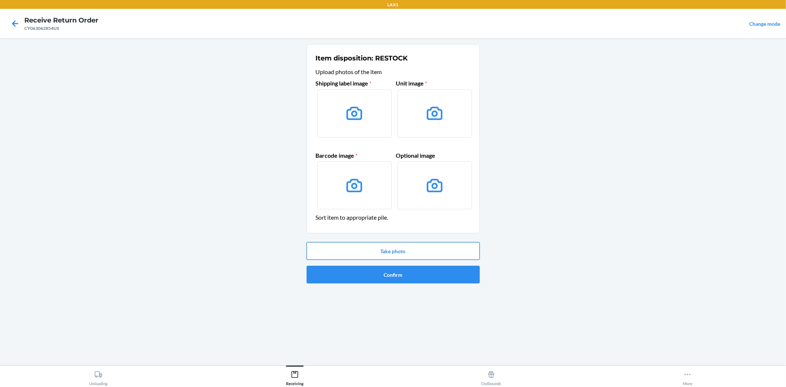
click at [396, 251] on button "Take photo" at bounding box center [393, 251] width 173 height 18
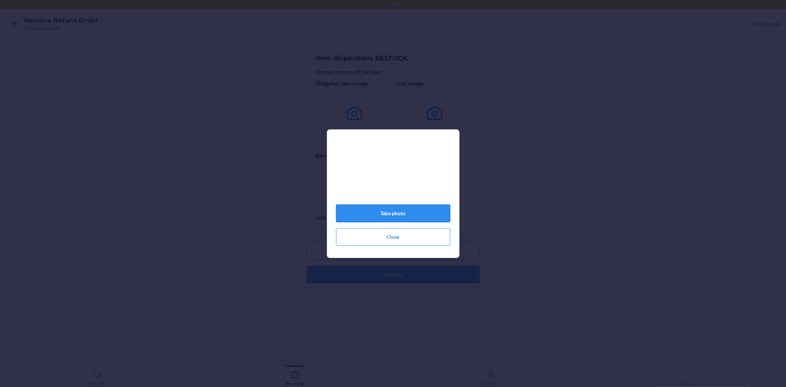
click at [384, 214] on button "Take photo" at bounding box center [393, 214] width 114 height 18
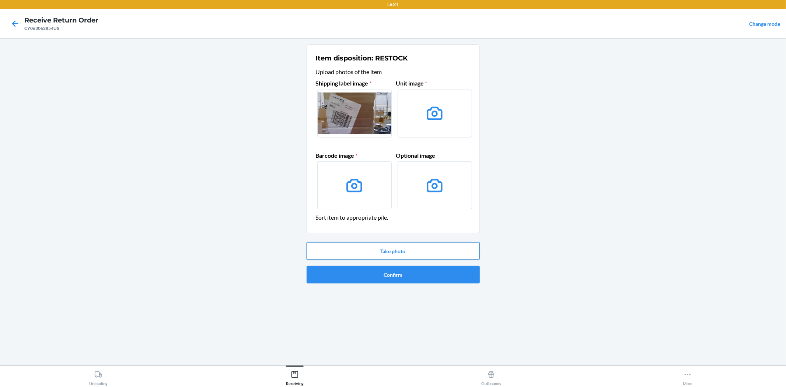
click at [389, 256] on button "Take photo" at bounding box center [393, 251] width 173 height 18
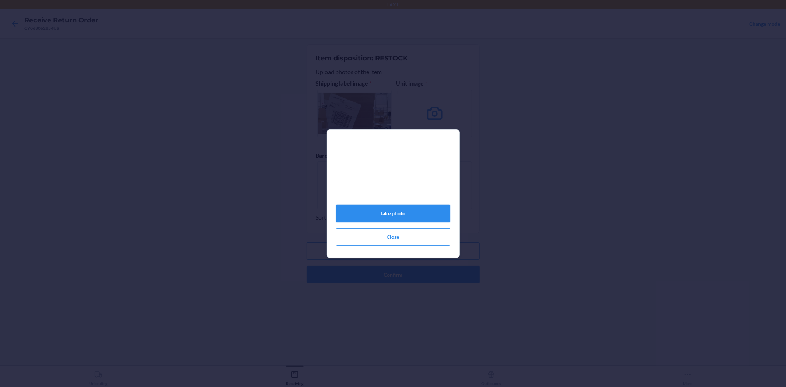
click at [391, 216] on button "Take photo" at bounding box center [393, 214] width 114 height 18
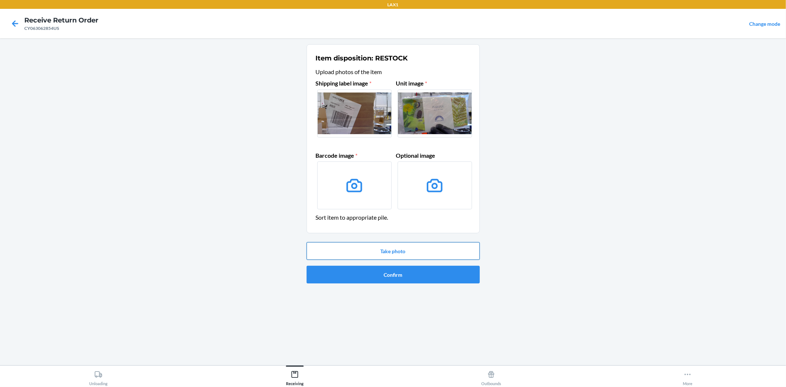
click at [390, 248] on button "Take photo" at bounding box center [393, 251] width 173 height 18
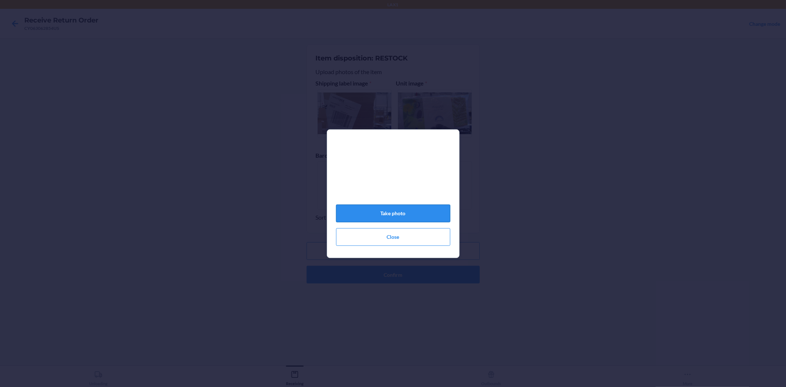
click at [398, 216] on button "Take photo" at bounding box center [393, 214] width 114 height 18
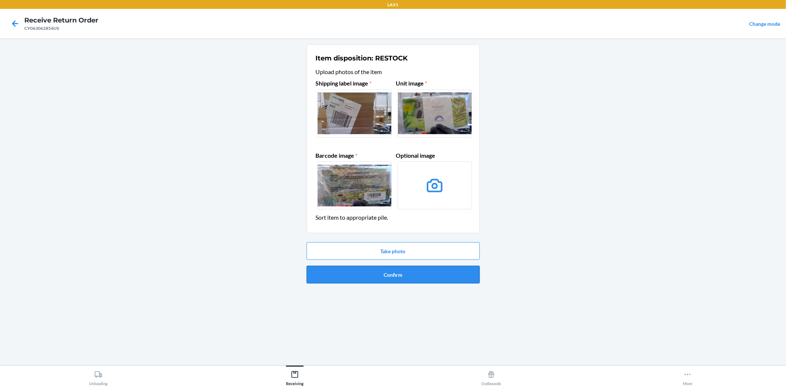
click at [391, 274] on button "Confirm" at bounding box center [393, 275] width 173 height 18
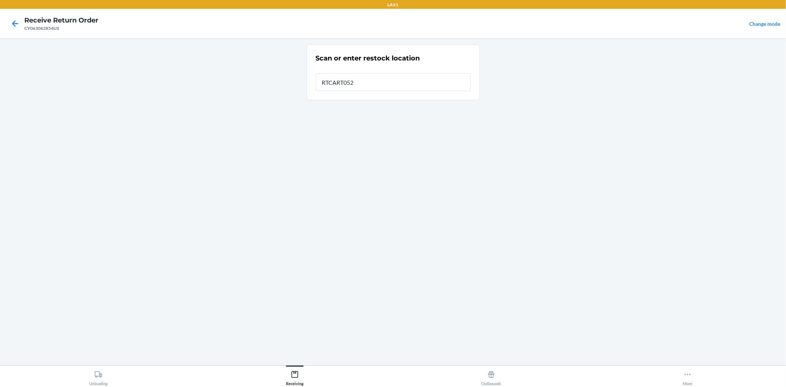
type input "RTCART052"
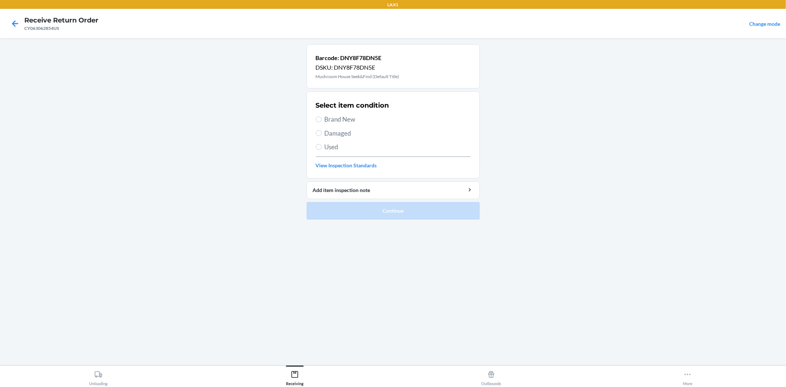
click at [345, 115] on span "Brand New" at bounding box center [398, 120] width 146 height 10
click at [322, 116] on input "Brand New" at bounding box center [319, 119] width 6 height 6
radio input "true"
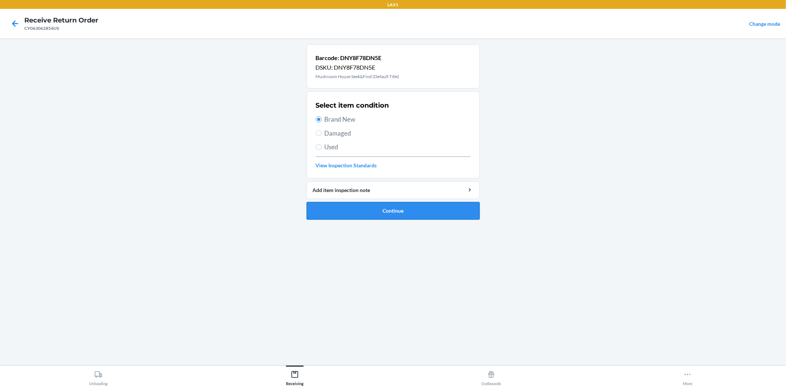
click at [373, 215] on button "Continue" at bounding box center [393, 211] width 173 height 18
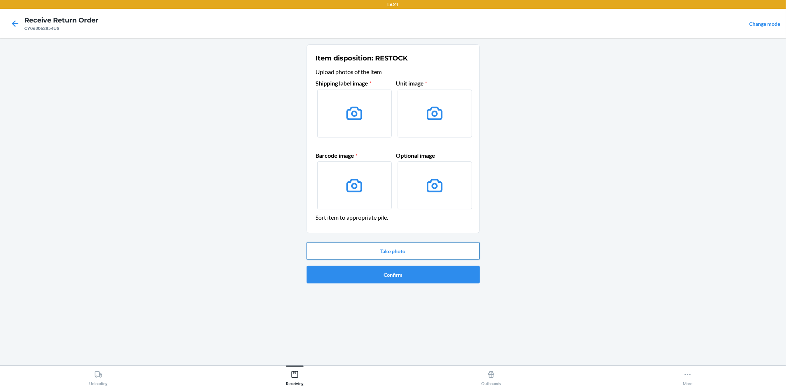
click at [391, 250] on button "Take photo" at bounding box center [393, 251] width 173 height 18
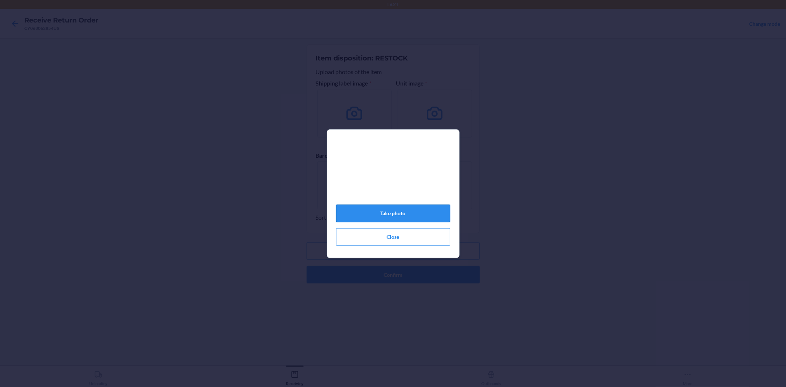
click at [371, 219] on button "Take photo" at bounding box center [393, 214] width 114 height 18
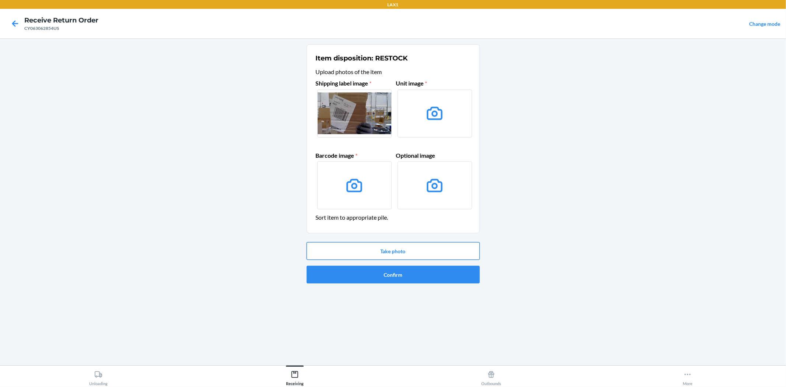
click at [425, 258] on button "Take photo" at bounding box center [393, 251] width 173 height 18
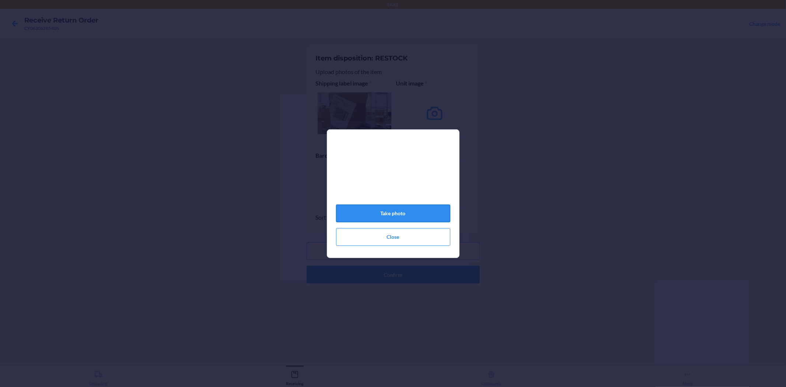
click at [384, 220] on button "Take photo" at bounding box center [393, 214] width 114 height 18
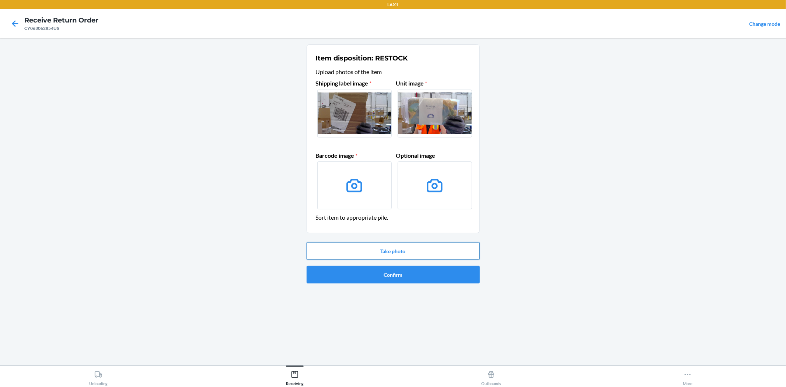
click at [390, 247] on button "Take photo" at bounding box center [393, 251] width 173 height 18
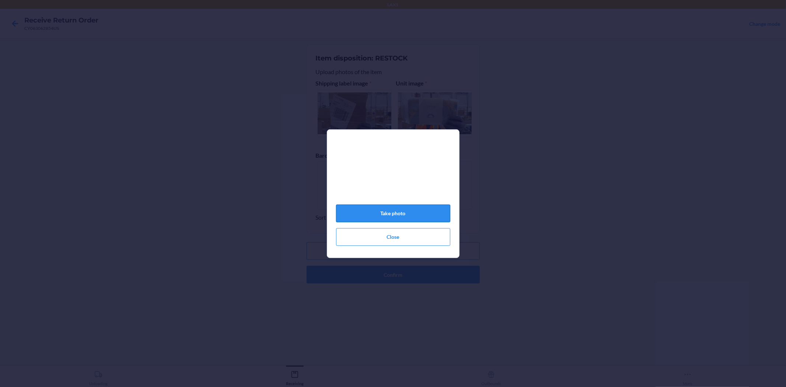
click at [397, 220] on button "Take photo" at bounding box center [393, 214] width 114 height 18
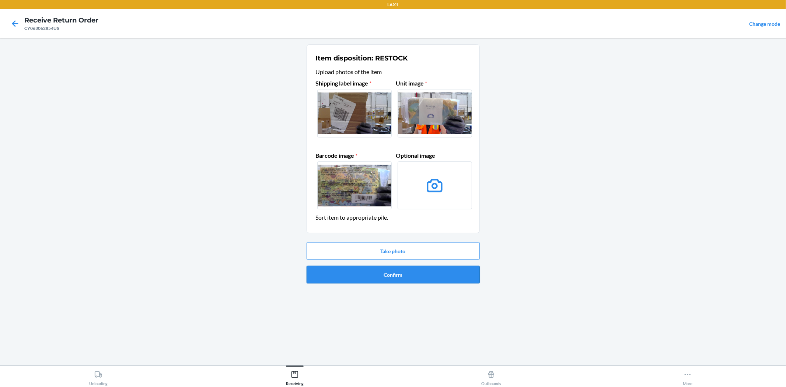
click at [392, 271] on button "Confirm" at bounding box center [393, 275] width 173 height 18
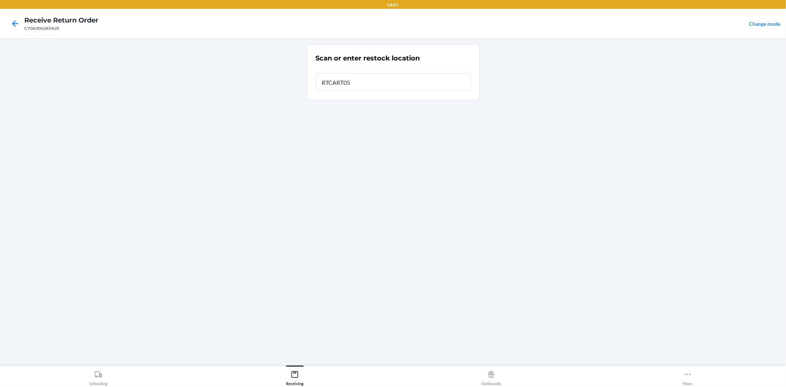
type input "RTCART052"
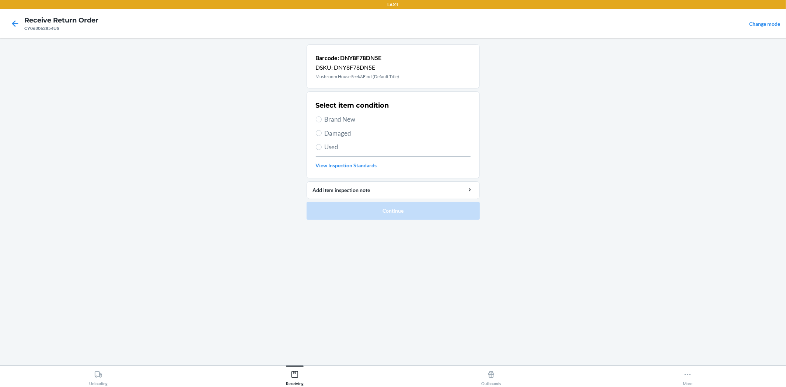
click at [357, 123] on span "Brand New" at bounding box center [398, 120] width 146 height 10
click at [322, 122] on input "Brand New" at bounding box center [319, 119] width 6 height 6
radio input "true"
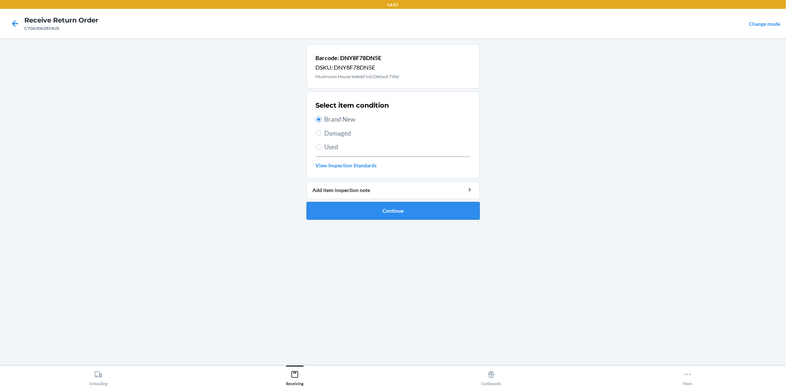
click at [387, 214] on button "Continue" at bounding box center [393, 211] width 173 height 18
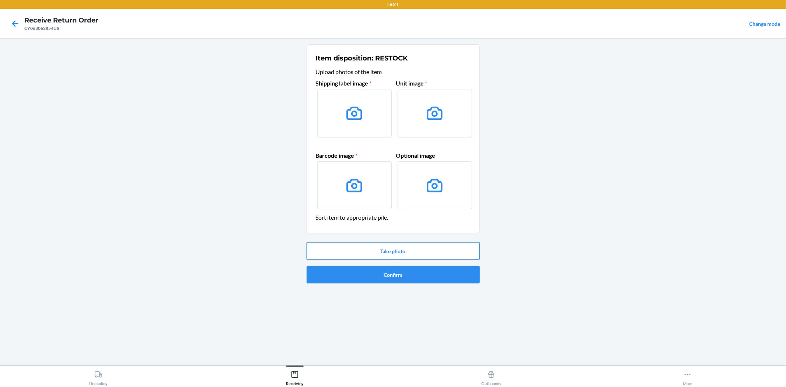
click at [389, 255] on button "Take photo" at bounding box center [393, 251] width 173 height 18
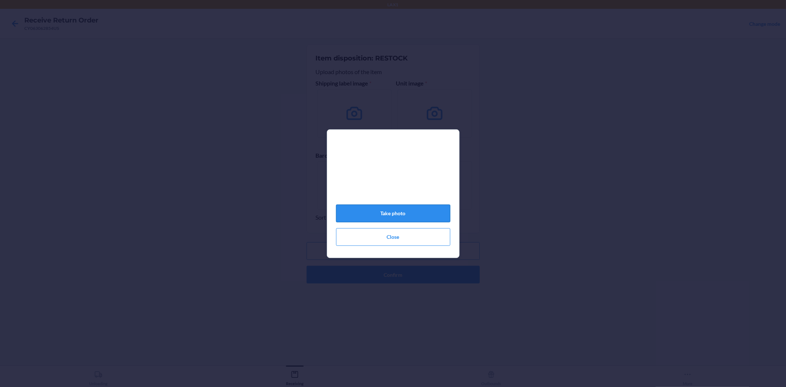
click at [400, 217] on button "Take photo" at bounding box center [393, 214] width 114 height 18
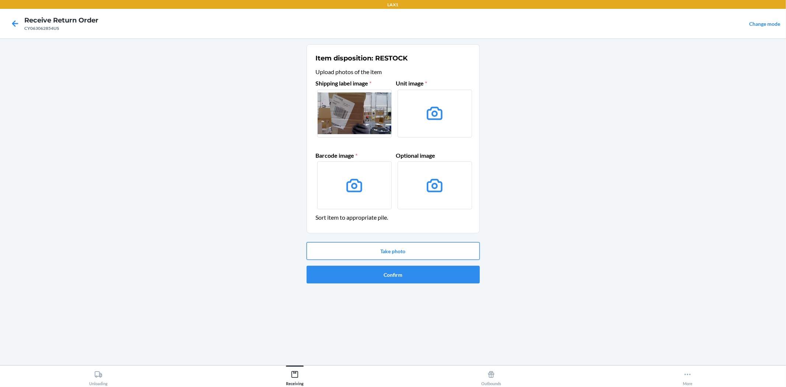
click at [386, 248] on button "Take photo" at bounding box center [393, 251] width 173 height 18
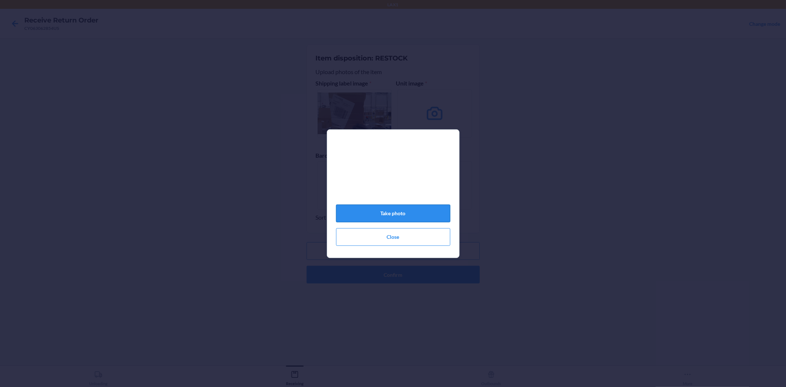
click at [393, 216] on button "Take photo" at bounding box center [393, 214] width 114 height 18
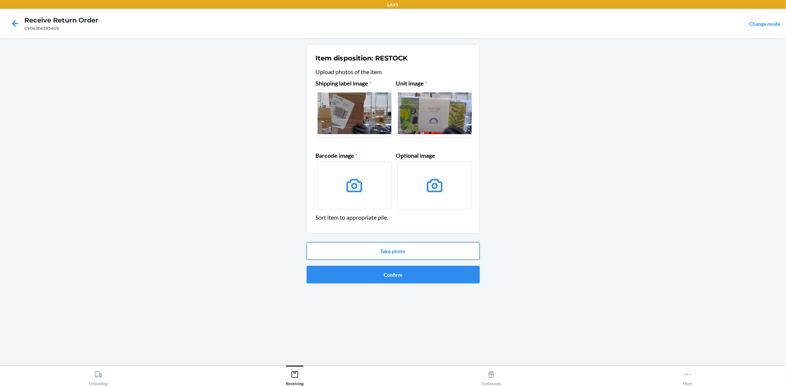
click at [375, 249] on button "Take photo" at bounding box center [393, 251] width 173 height 18
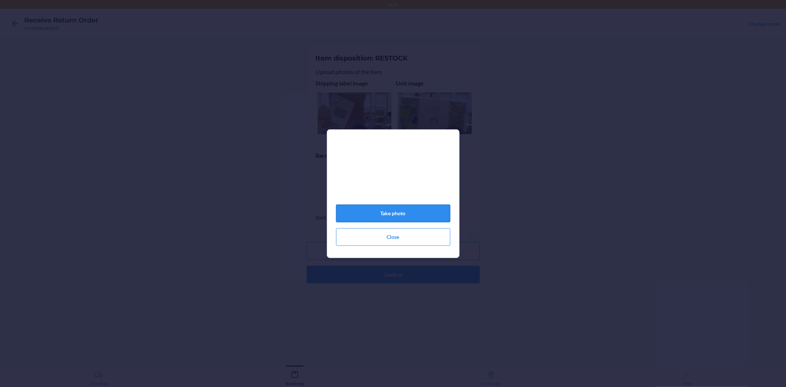
click at [390, 216] on button "Take photo" at bounding box center [393, 214] width 114 height 18
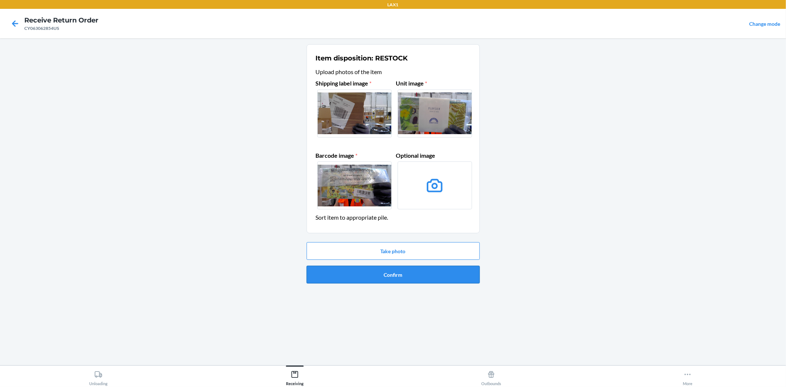
click at [382, 275] on button "Confirm" at bounding box center [393, 275] width 173 height 18
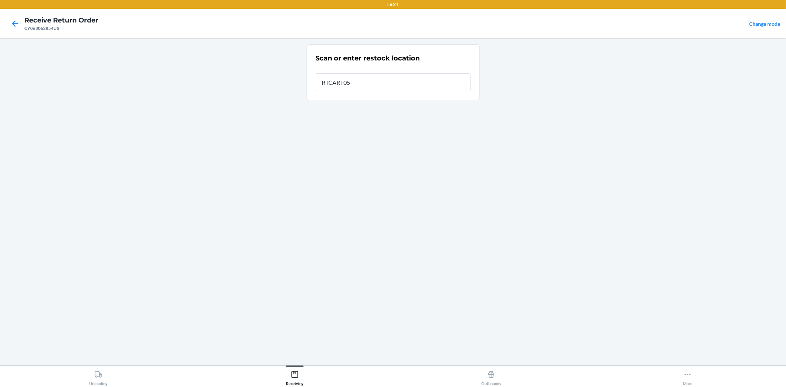
type input "RTCART052"
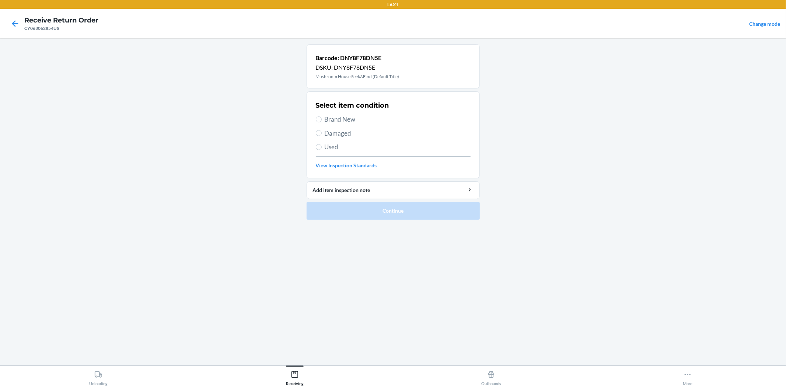
click at [344, 115] on span "Brand New" at bounding box center [398, 120] width 146 height 10
click at [322, 116] on input "Brand New" at bounding box center [319, 119] width 6 height 6
radio input "true"
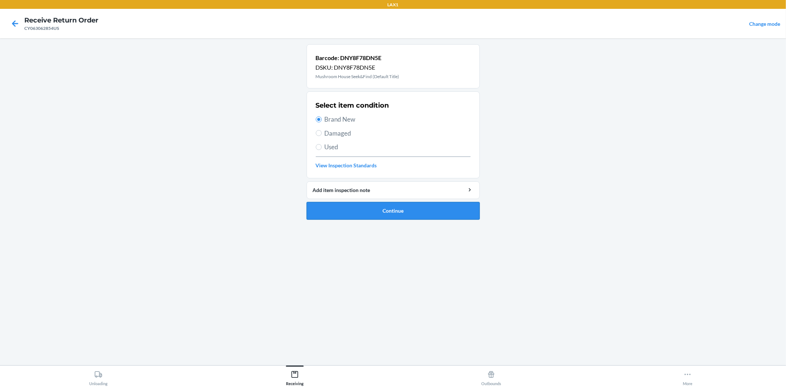
click at [384, 208] on button "Continue" at bounding box center [393, 211] width 173 height 18
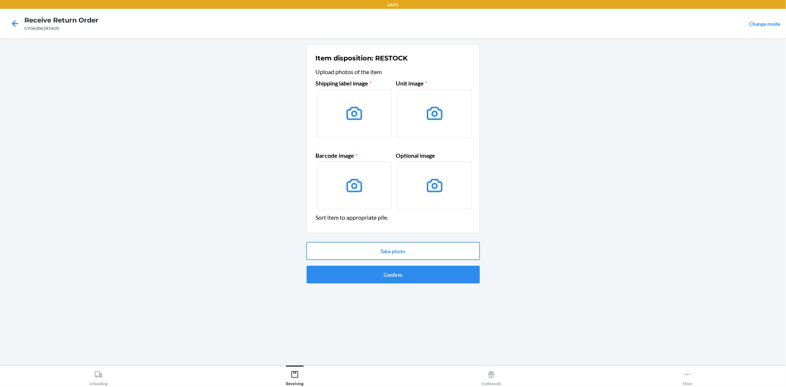
click at [386, 257] on button "Take photo" at bounding box center [393, 251] width 173 height 18
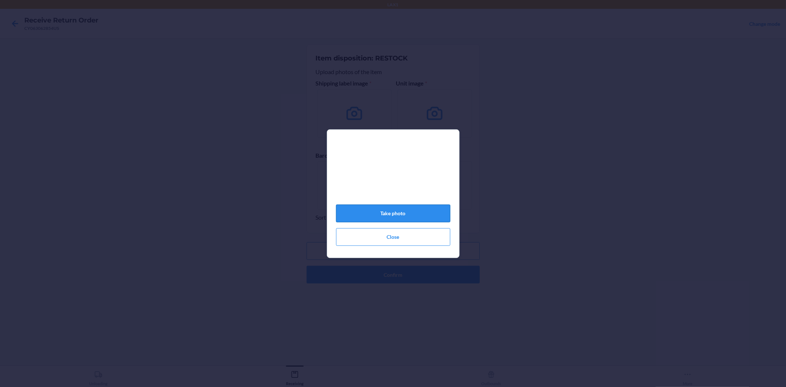
click at [391, 218] on button "Take photo" at bounding box center [393, 214] width 114 height 18
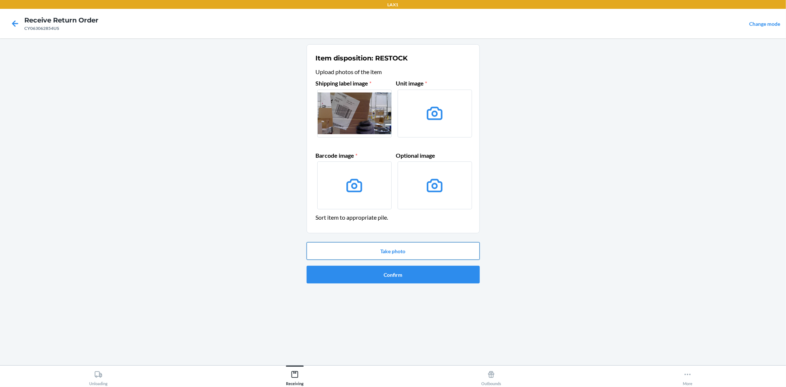
click at [396, 253] on button "Take photo" at bounding box center [393, 251] width 173 height 18
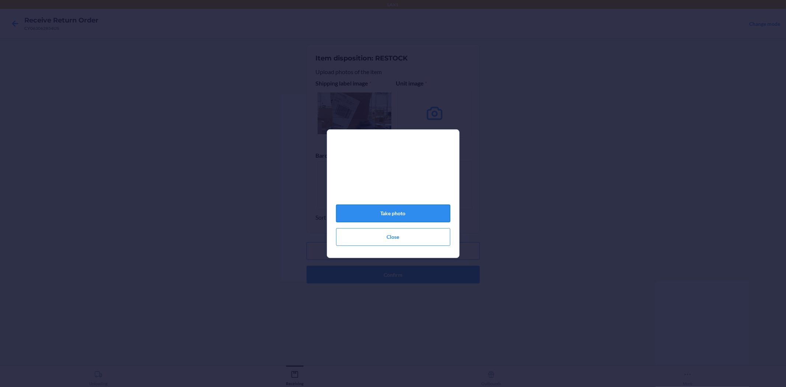
click at [394, 218] on button "Take photo" at bounding box center [393, 214] width 114 height 18
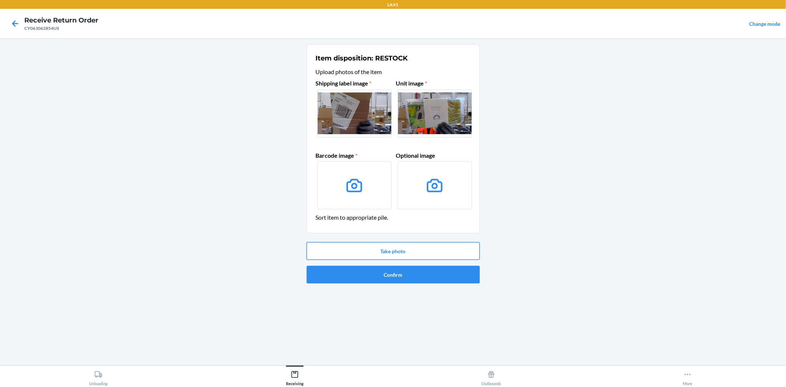
click at [359, 254] on button "Take photo" at bounding box center [393, 251] width 173 height 18
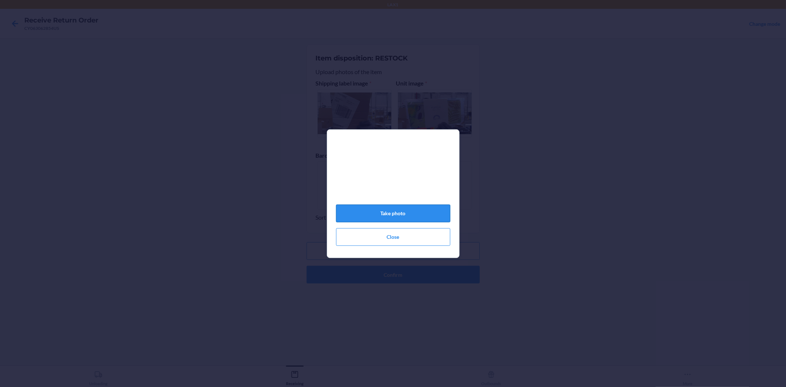
click at [389, 216] on button "Take photo" at bounding box center [393, 214] width 114 height 18
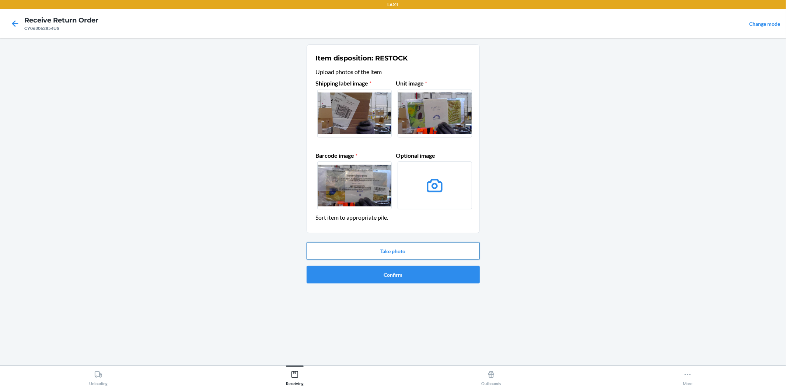
click at [370, 248] on button "Take photo" at bounding box center [393, 251] width 173 height 18
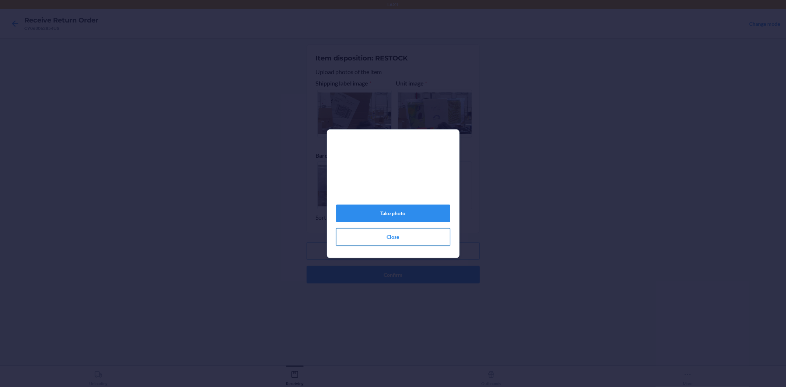
click at [380, 240] on button "Close" at bounding box center [393, 237] width 114 height 18
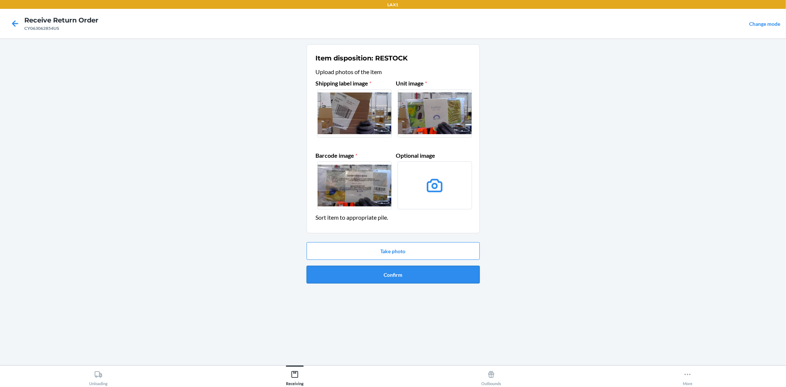
click at [390, 275] on button "Confirm" at bounding box center [393, 275] width 173 height 18
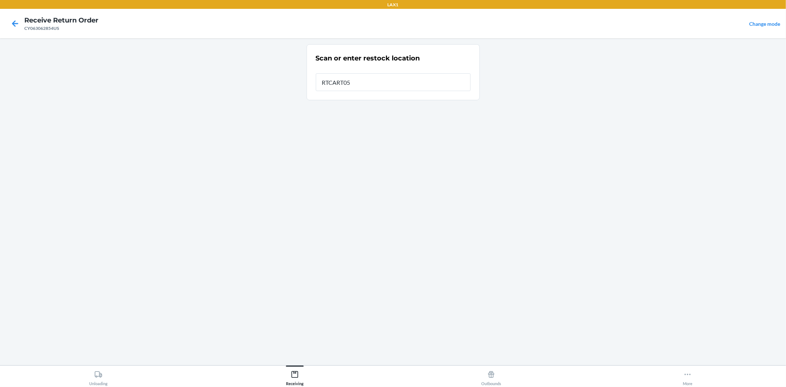
type input "RTCART052"
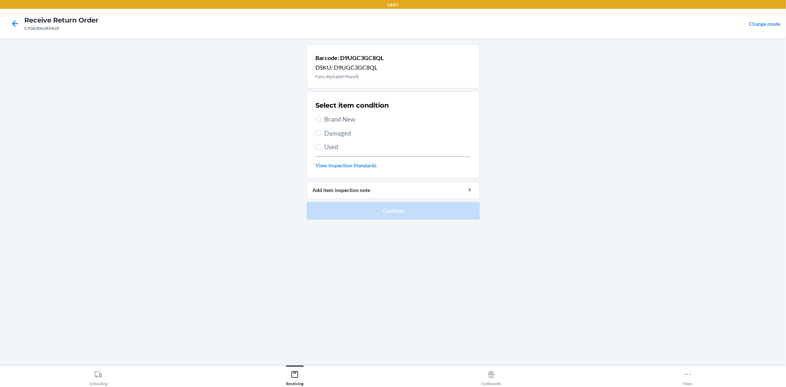
click at [331, 119] on span "Brand New" at bounding box center [398, 120] width 146 height 10
click at [322, 119] on input "Brand New" at bounding box center [319, 119] width 6 height 6
radio input "true"
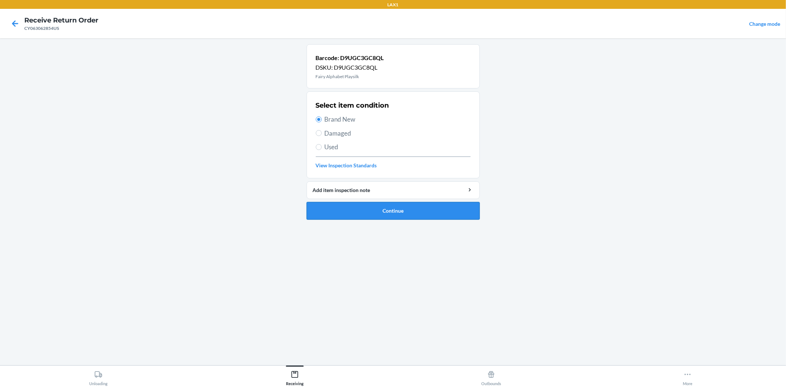
click at [400, 215] on button "Continue" at bounding box center [393, 211] width 173 height 18
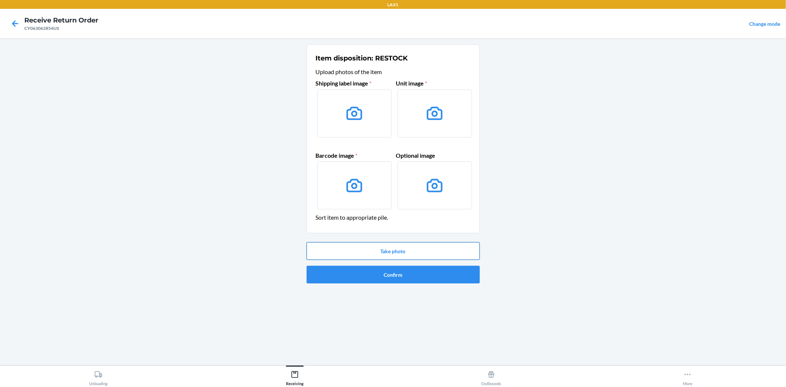
click at [397, 246] on button "Take photo" at bounding box center [393, 251] width 173 height 18
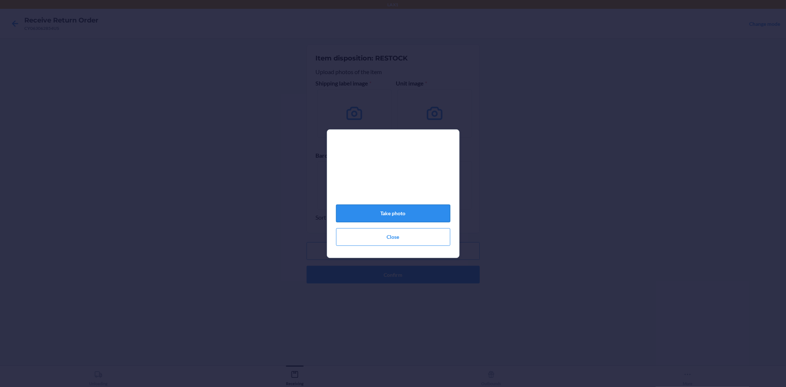
click at [388, 218] on button "Take photo" at bounding box center [393, 214] width 114 height 18
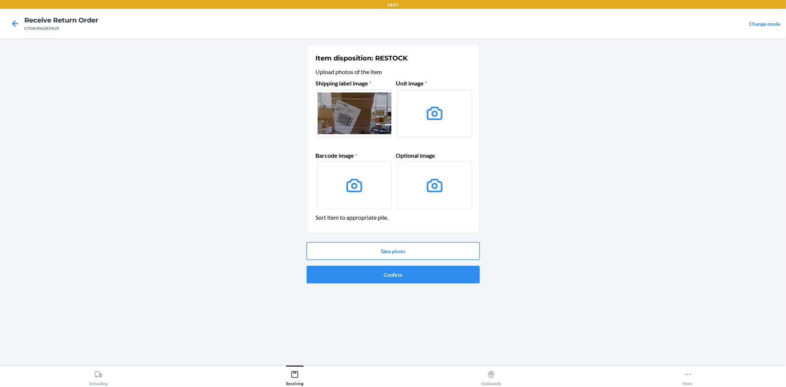
click at [387, 250] on button "Take photo" at bounding box center [393, 251] width 173 height 18
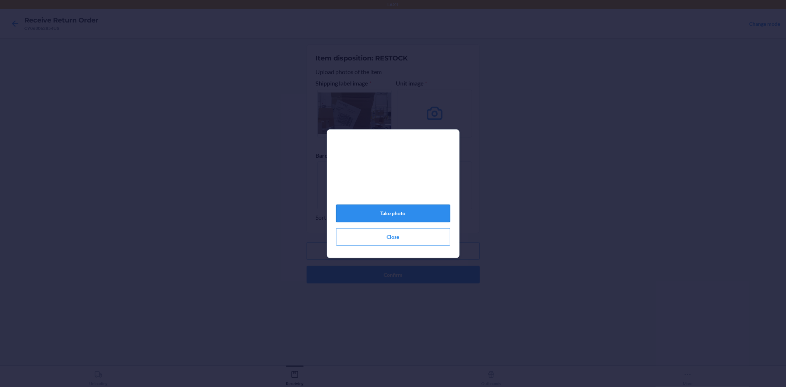
click at [393, 215] on button "Take photo" at bounding box center [393, 214] width 114 height 18
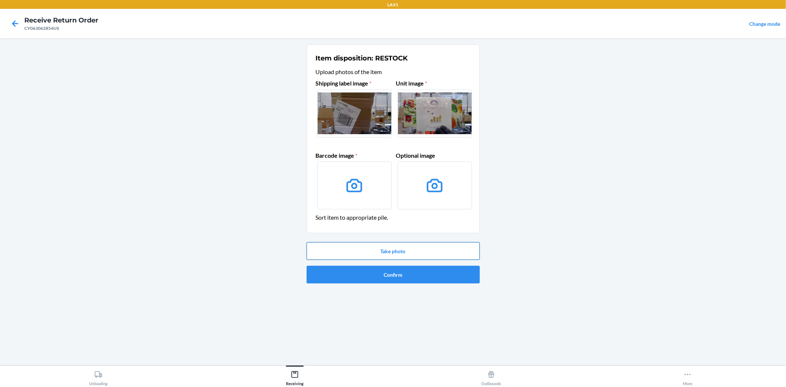
click at [391, 249] on button "Take photo" at bounding box center [393, 251] width 173 height 18
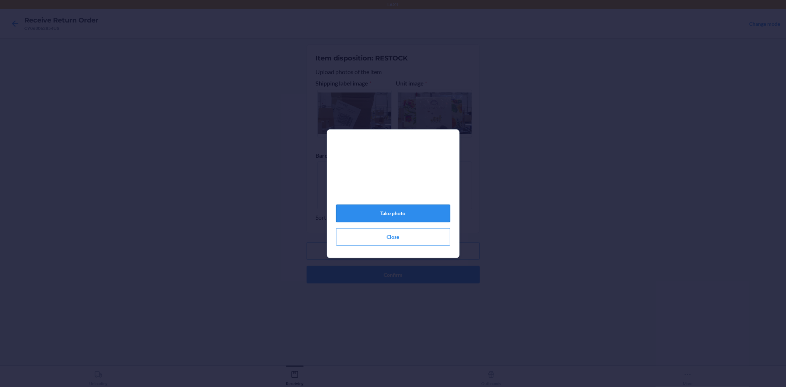
click at [395, 218] on button "Take photo" at bounding box center [393, 214] width 114 height 18
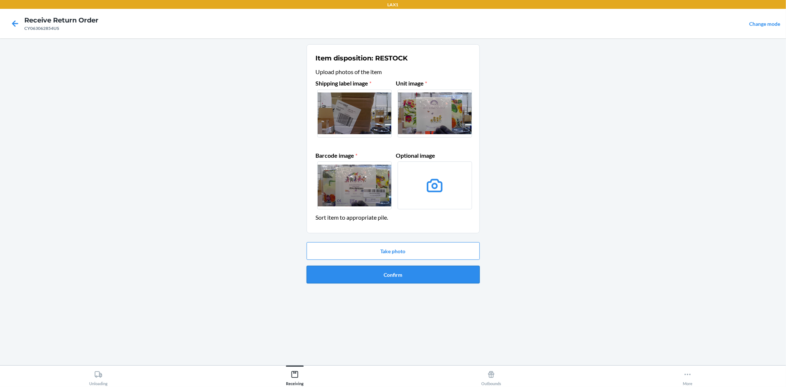
click at [387, 280] on button "Confirm" at bounding box center [393, 275] width 173 height 18
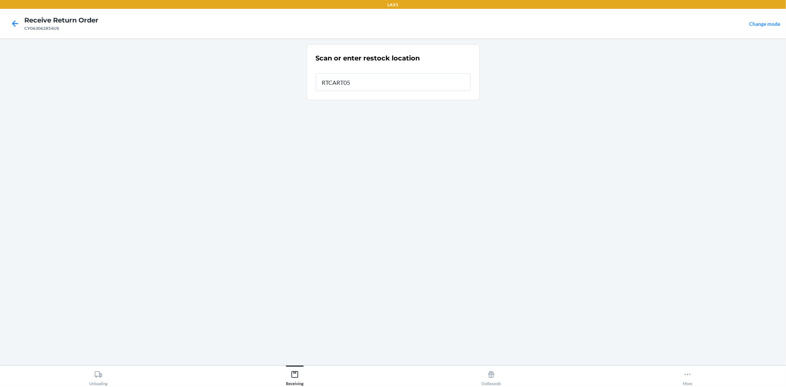
type input "RTCART052"
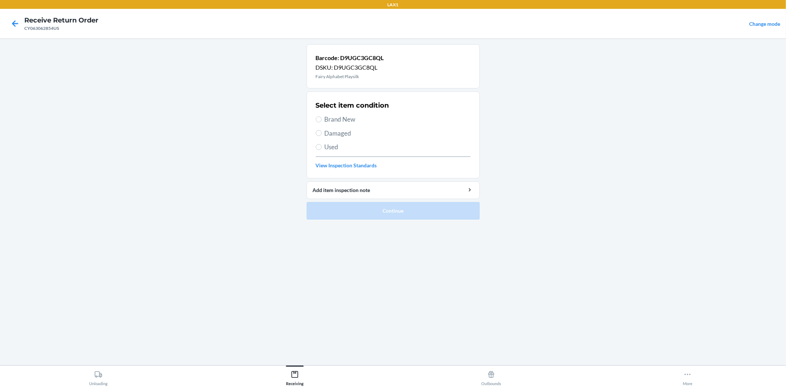
click at [342, 122] on span "Brand New" at bounding box center [398, 120] width 146 height 10
click at [322, 122] on input "Brand New" at bounding box center [319, 119] width 6 height 6
radio input "true"
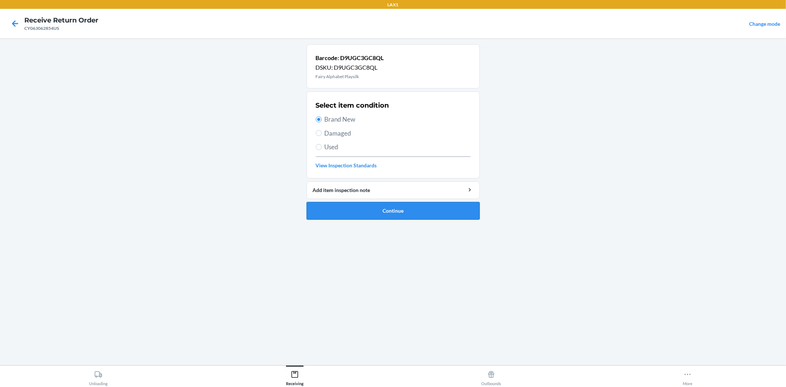
click at [371, 207] on button "Continue" at bounding box center [393, 211] width 173 height 18
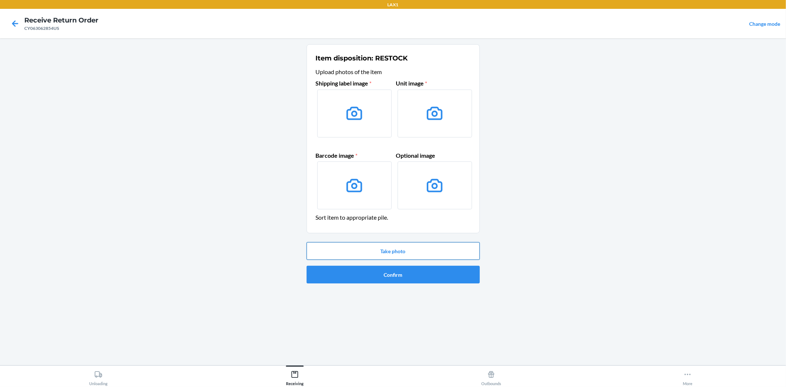
click at [391, 246] on button "Take photo" at bounding box center [393, 251] width 173 height 18
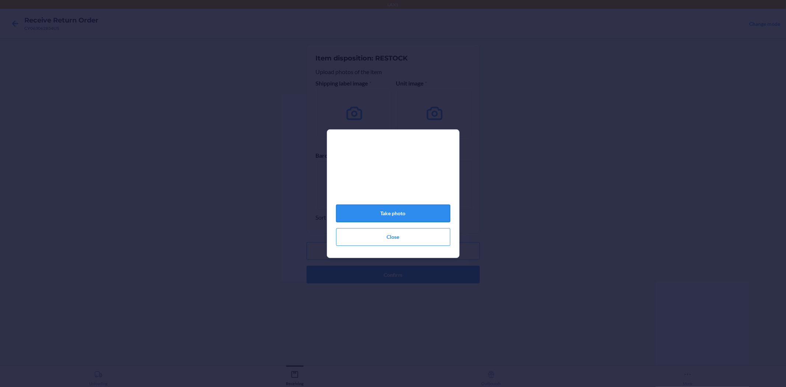
click at [391, 218] on button "Take photo" at bounding box center [393, 214] width 114 height 18
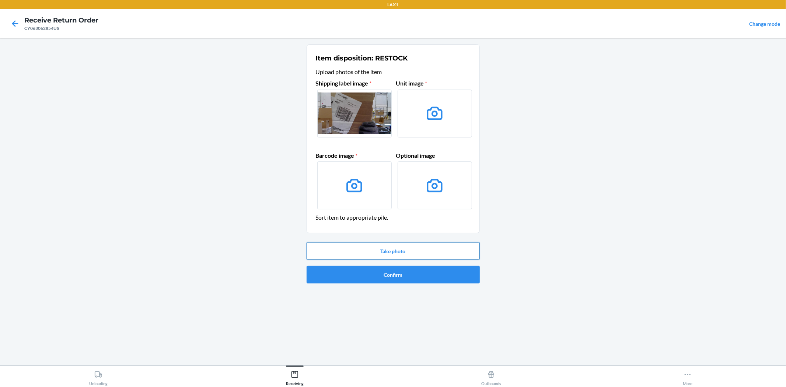
click at [396, 253] on button "Take photo" at bounding box center [393, 251] width 173 height 18
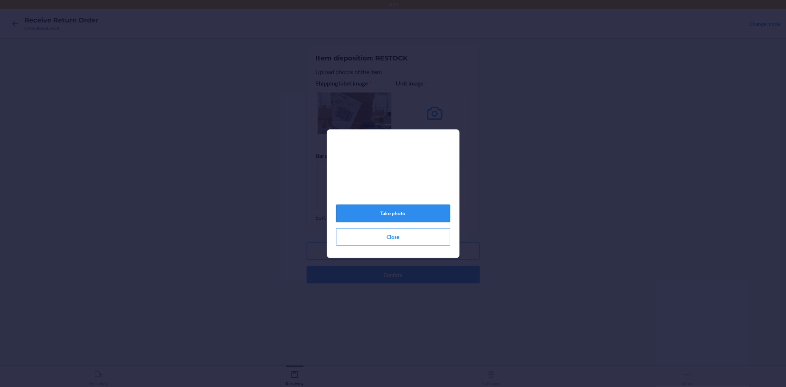
click at [393, 220] on button "Take photo" at bounding box center [393, 214] width 114 height 18
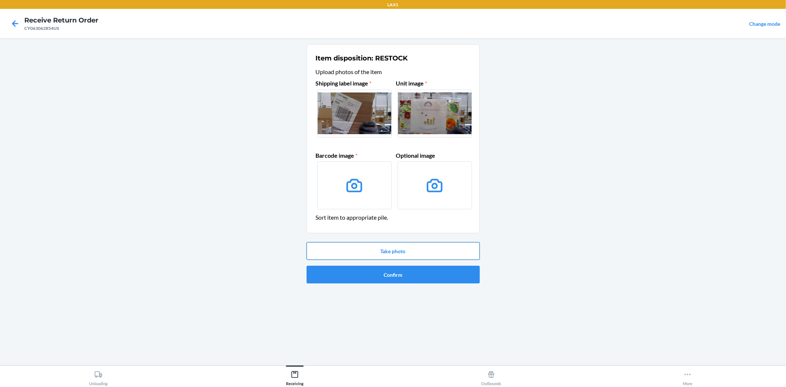
click at [392, 251] on button "Take photo" at bounding box center [393, 251] width 173 height 18
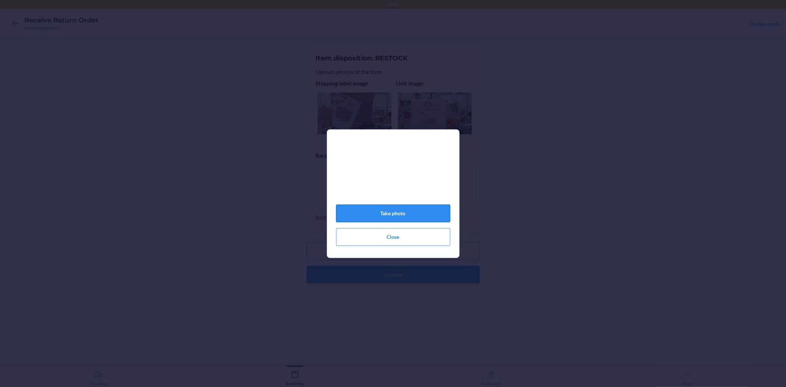
click at [386, 219] on button "Take photo" at bounding box center [393, 214] width 114 height 18
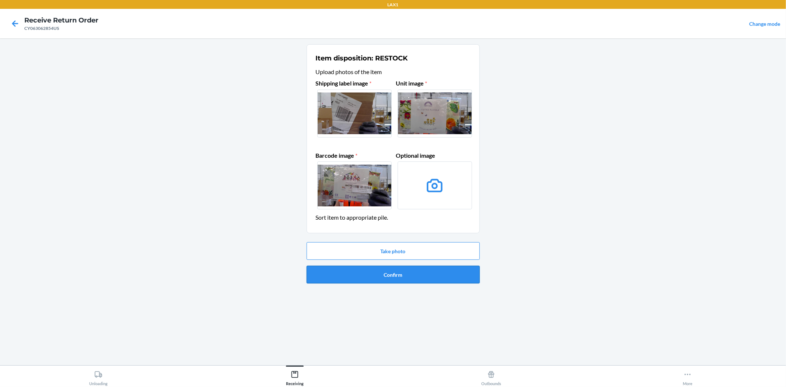
click at [393, 274] on button "Confirm" at bounding box center [393, 275] width 173 height 18
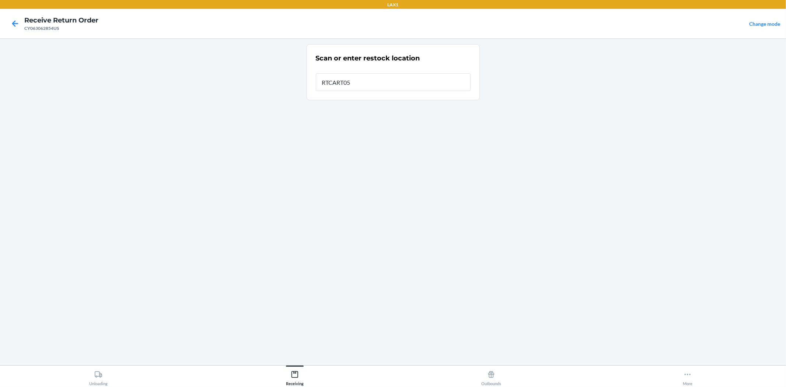
type input "RTCART052"
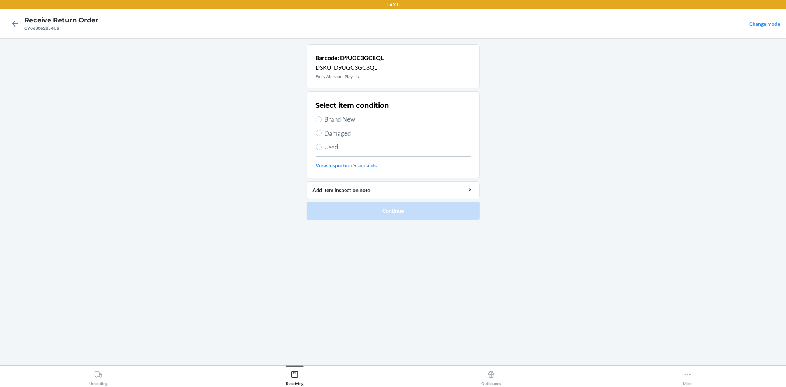
click at [345, 119] on span "Brand New" at bounding box center [398, 120] width 146 height 10
click at [322, 119] on input "Brand New" at bounding box center [319, 119] width 6 height 6
radio input "true"
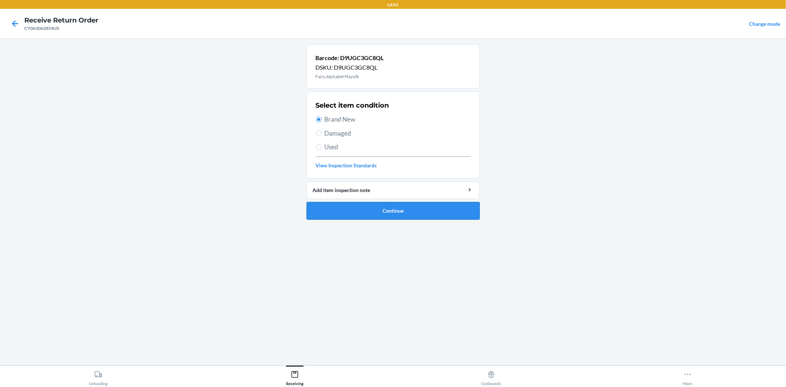
click at [386, 211] on button "Continue" at bounding box center [393, 211] width 173 height 18
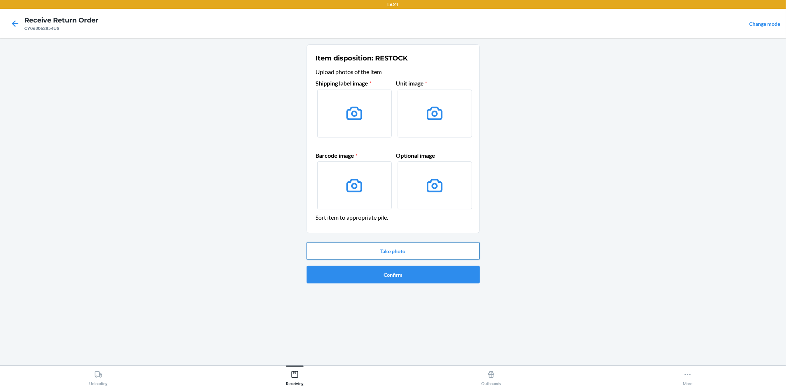
click at [400, 248] on button "Take photo" at bounding box center [393, 251] width 173 height 18
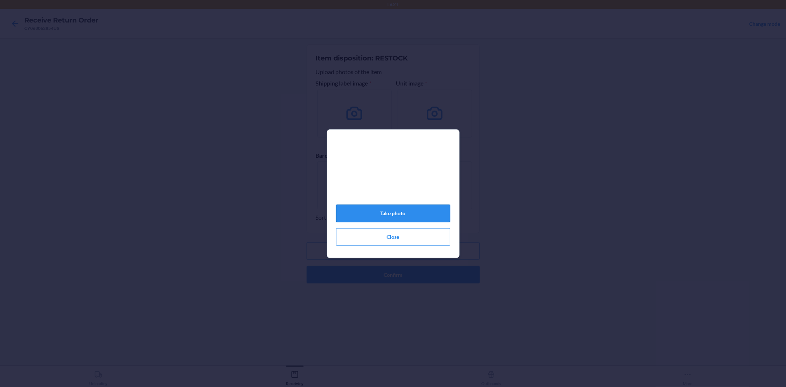
click at [389, 216] on button "Take photo" at bounding box center [393, 214] width 114 height 18
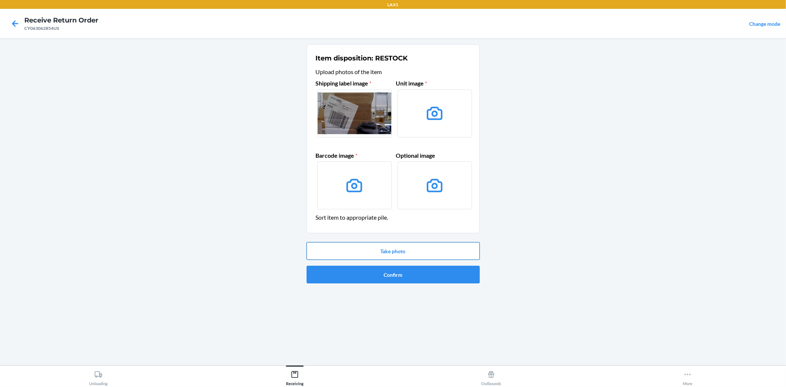
click at [386, 245] on button "Take photo" at bounding box center [393, 251] width 173 height 18
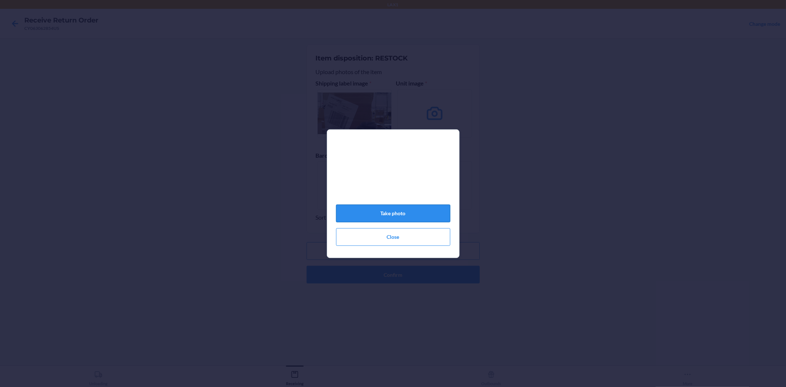
click at [400, 220] on button "Take photo" at bounding box center [393, 214] width 114 height 18
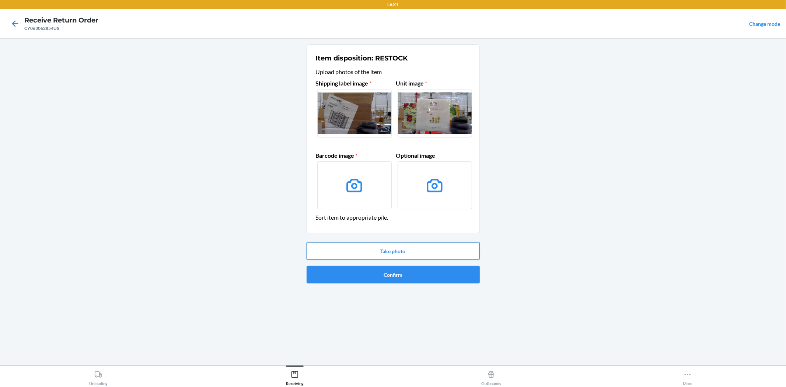
click at [388, 256] on button "Take photo" at bounding box center [393, 251] width 173 height 18
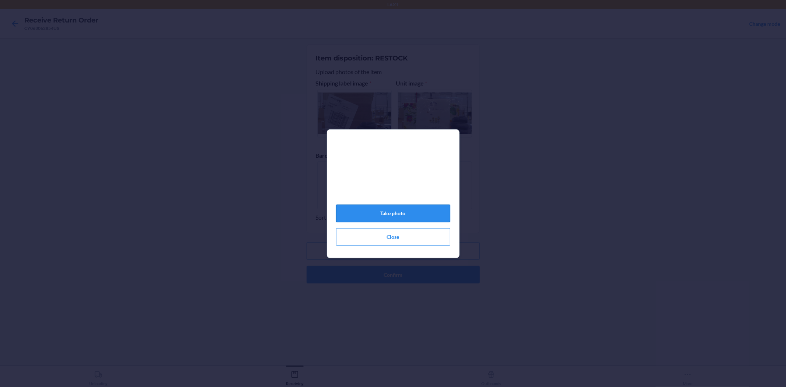
click at [393, 219] on button "Take photo" at bounding box center [393, 214] width 114 height 18
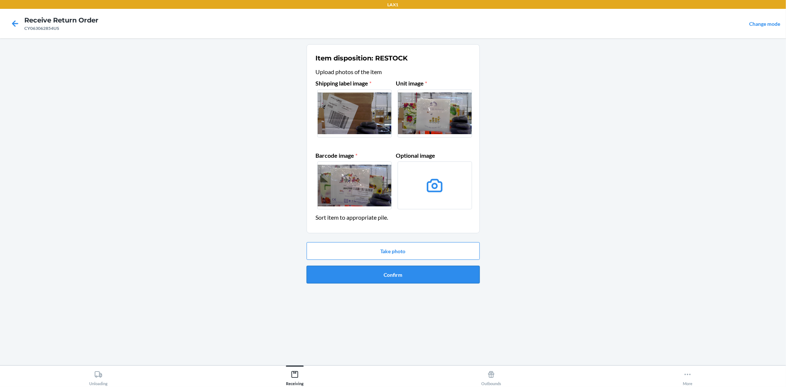
click at [398, 273] on button "Confirm" at bounding box center [393, 275] width 173 height 18
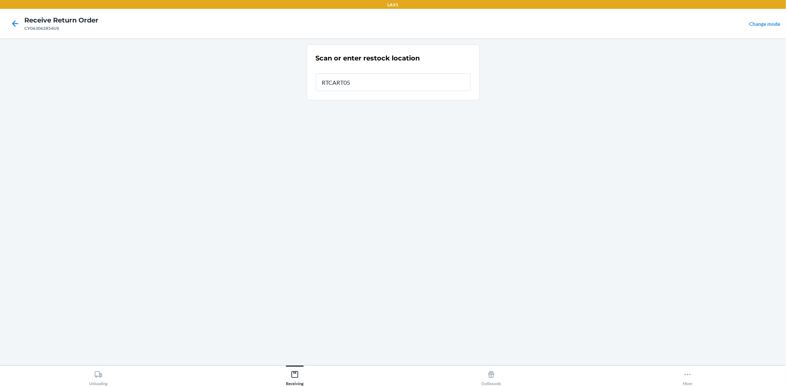
type input "RTCART052"
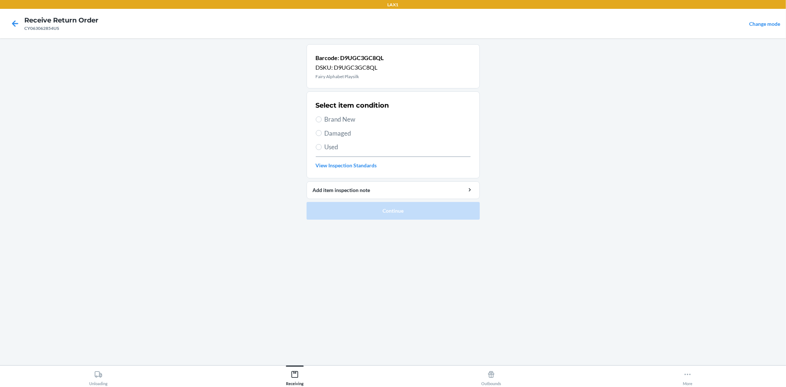
click at [344, 116] on span "Brand New" at bounding box center [398, 120] width 146 height 10
click at [322, 116] on input "Brand New" at bounding box center [319, 119] width 6 height 6
radio input "true"
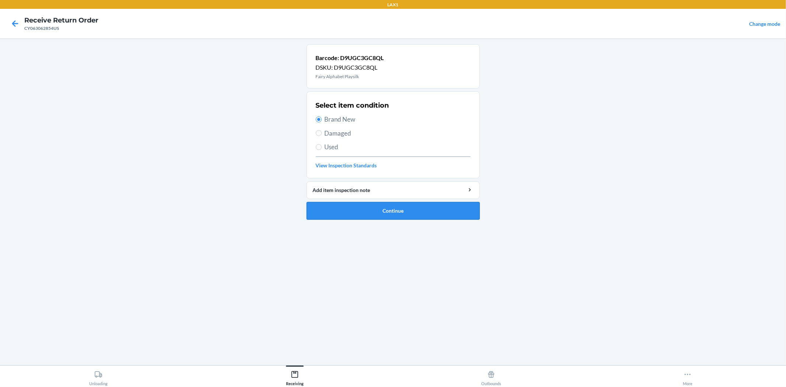
click at [383, 207] on button "Continue" at bounding box center [393, 211] width 173 height 18
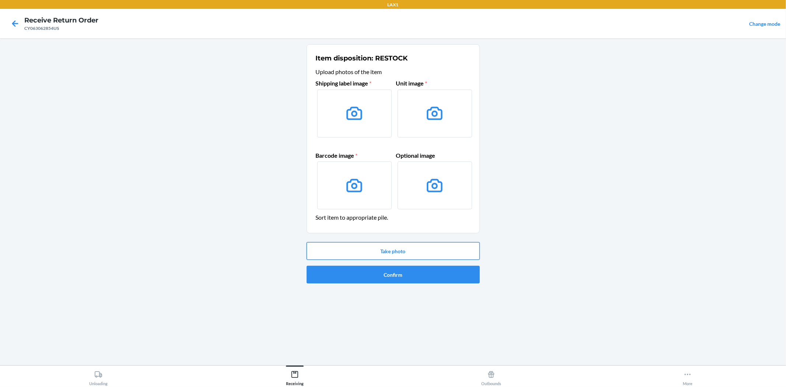
click at [392, 248] on button "Take photo" at bounding box center [393, 251] width 173 height 18
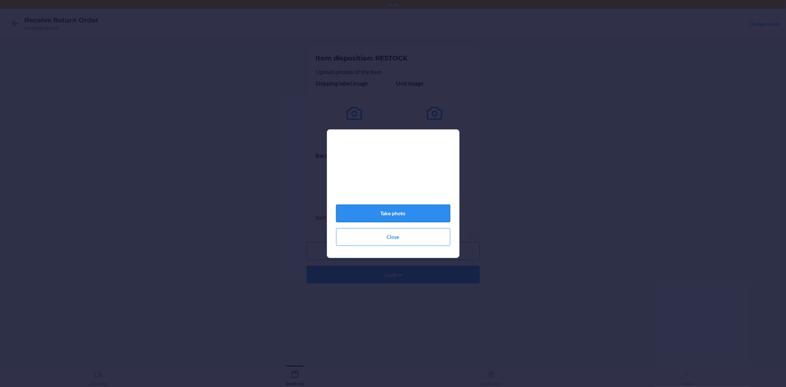
click at [394, 216] on button "Take photo" at bounding box center [393, 214] width 114 height 18
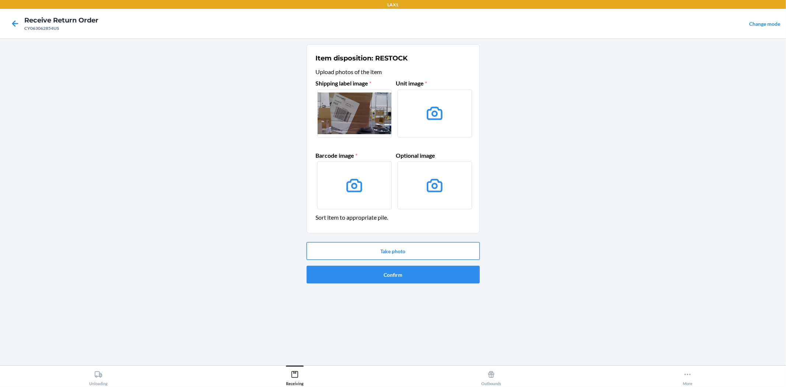
click at [391, 245] on button "Take photo" at bounding box center [393, 251] width 173 height 18
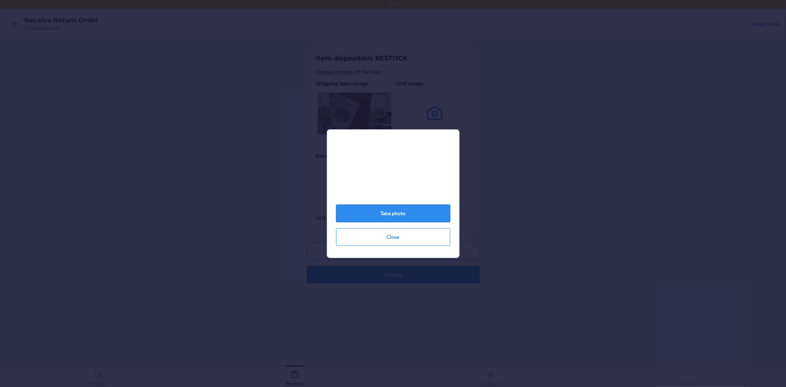
click at [387, 219] on button "Take photo" at bounding box center [393, 214] width 114 height 18
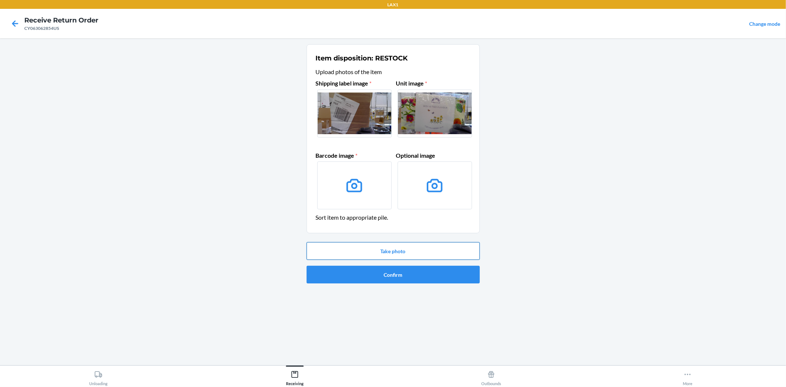
click at [399, 247] on button "Take photo" at bounding box center [393, 251] width 173 height 18
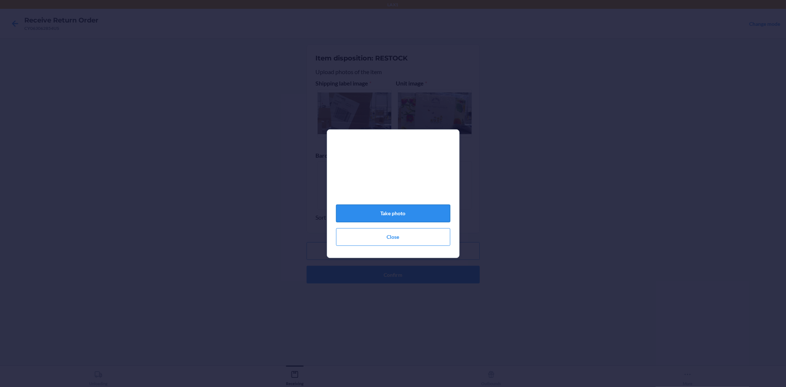
click at [387, 214] on button "Take photo" at bounding box center [393, 214] width 114 height 18
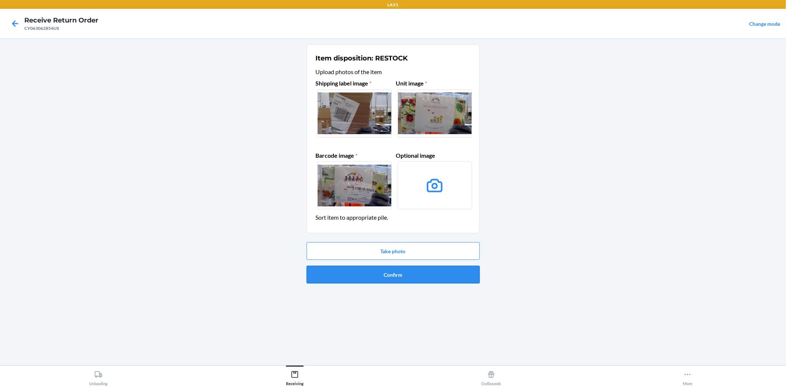
click at [399, 268] on button "Confirm" at bounding box center [393, 275] width 173 height 18
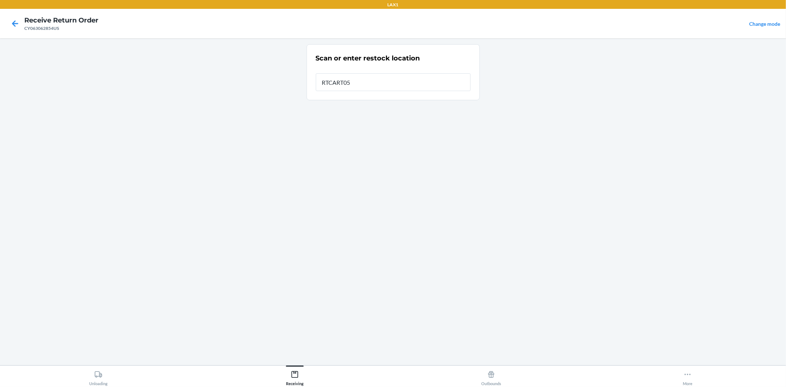
type input "RTCART052"
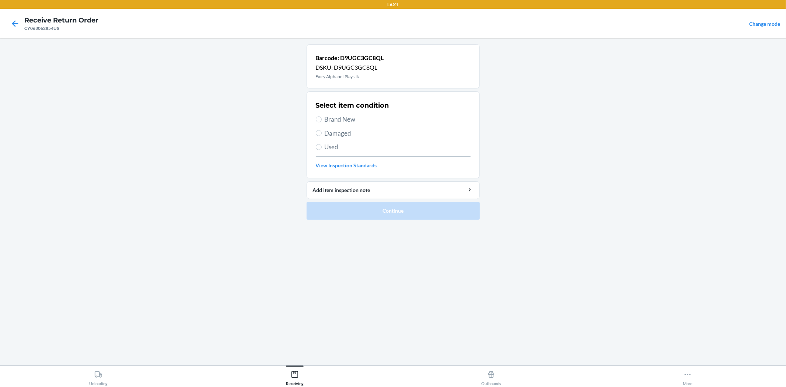
click at [349, 118] on span "Brand New" at bounding box center [398, 120] width 146 height 10
click at [322, 118] on input "Brand New" at bounding box center [319, 119] width 6 height 6
radio input "true"
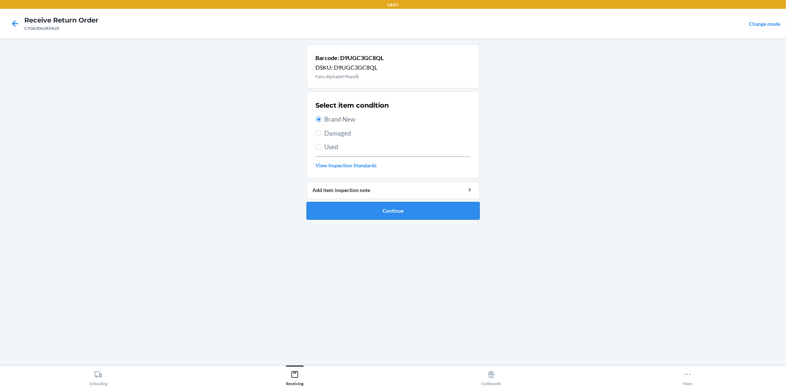
click at [386, 207] on button "Continue" at bounding box center [393, 211] width 173 height 18
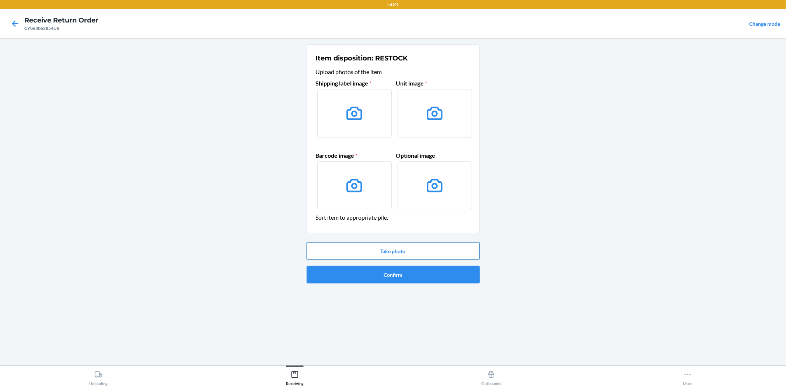
click at [398, 247] on button "Take photo" at bounding box center [393, 251] width 173 height 18
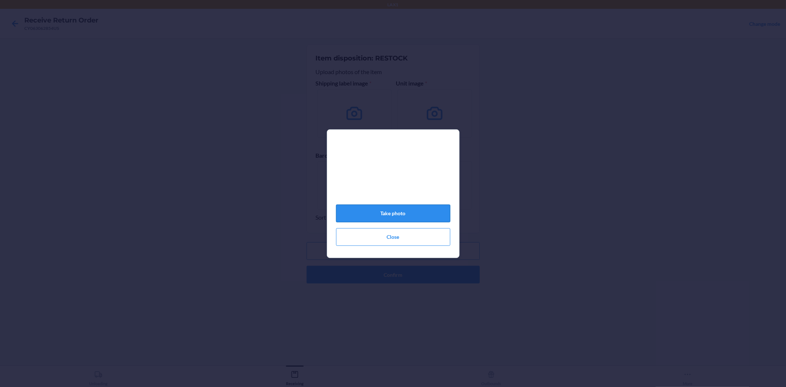
click at [384, 221] on button "Take photo" at bounding box center [393, 214] width 114 height 18
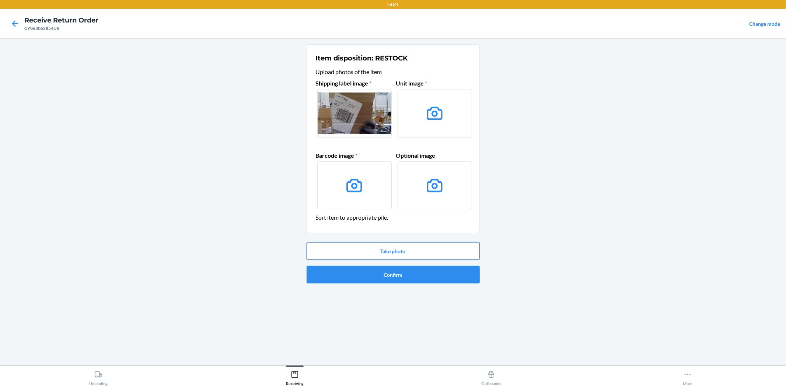
click at [391, 248] on button "Take photo" at bounding box center [393, 251] width 173 height 18
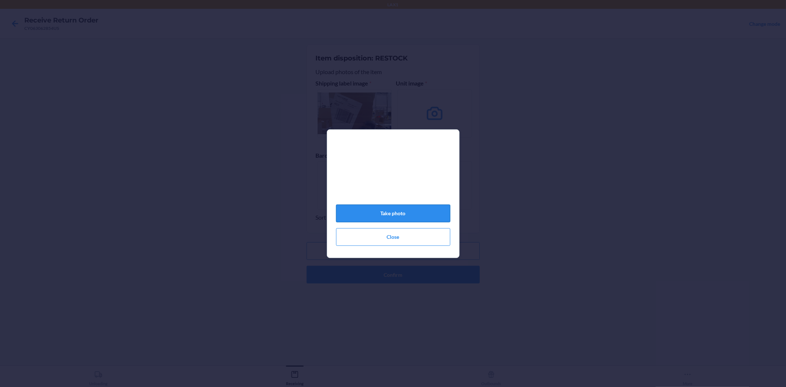
click at [393, 215] on button "Take photo" at bounding box center [393, 214] width 114 height 18
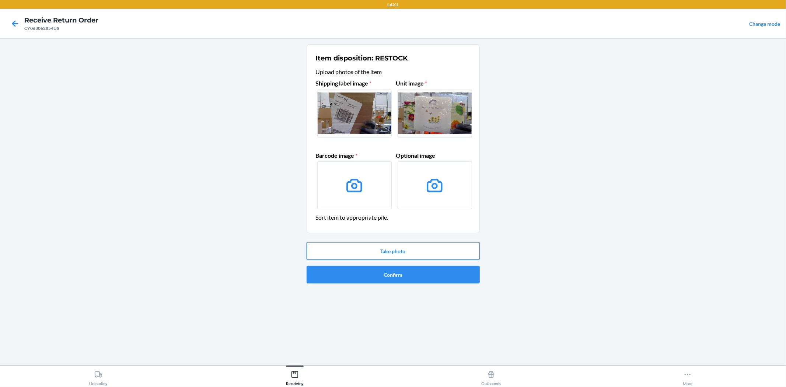
click at [397, 249] on button "Take photo" at bounding box center [393, 251] width 173 height 18
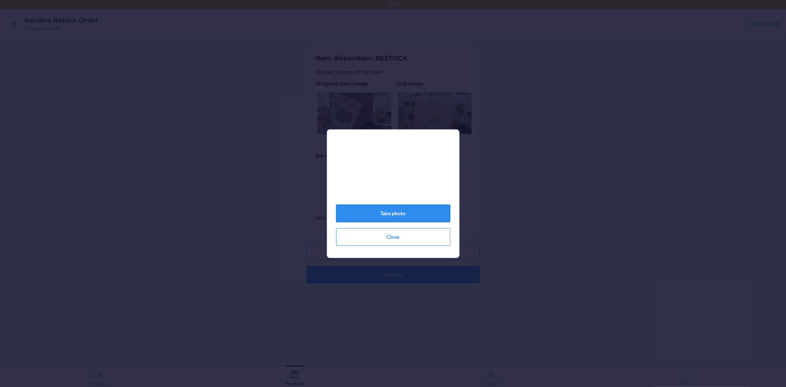
click at [386, 222] on button "Take photo" at bounding box center [393, 214] width 114 height 18
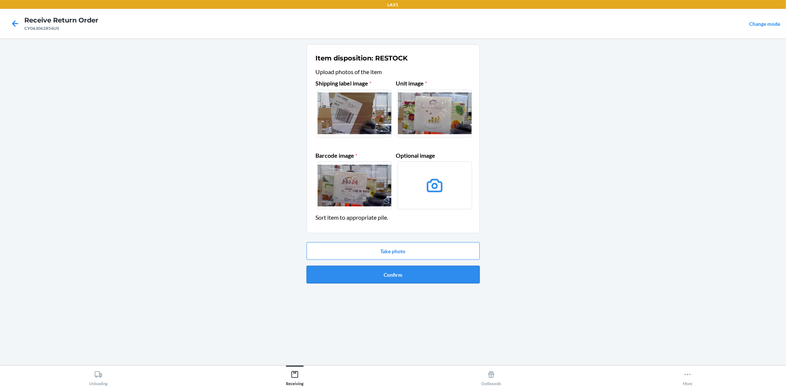
click at [382, 275] on button "Confirm" at bounding box center [393, 275] width 173 height 18
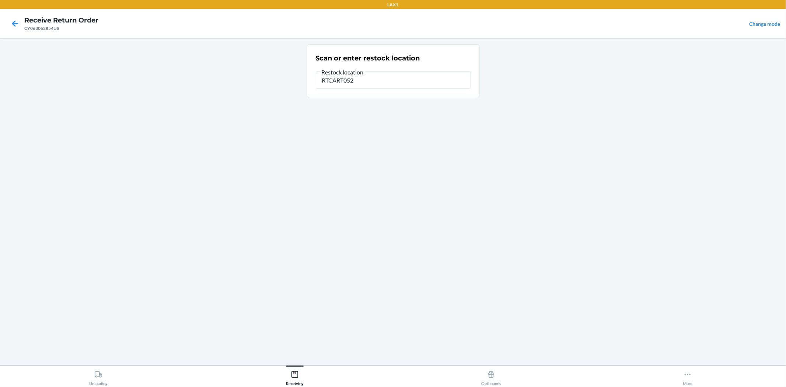
type input "RTCART052"
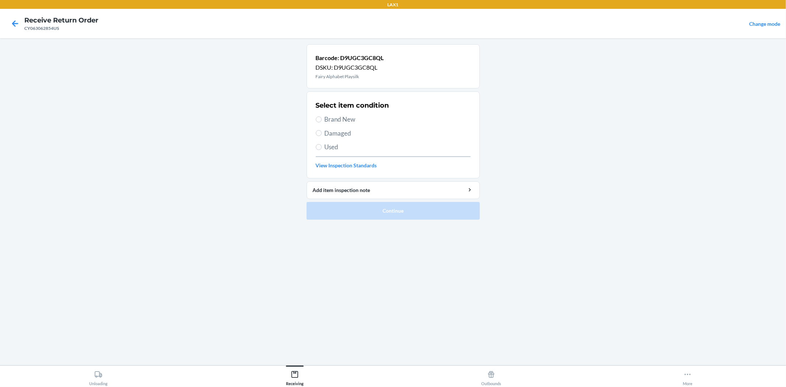
click at [349, 121] on span "Brand New" at bounding box center [398, 120] width 146 height 10
click at [322, 121] on input "Brand New" at bounding box center [319, 119] width 6 height 6
radio input "true"
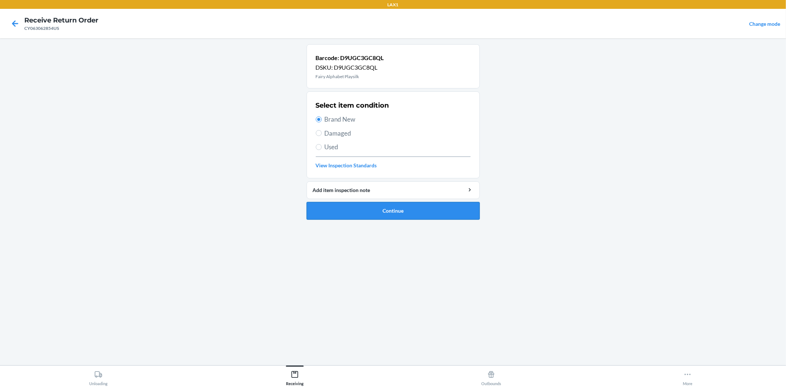
click at [380, 209] on button "Continue" at bounding box center [393, 211] width 173 height 18
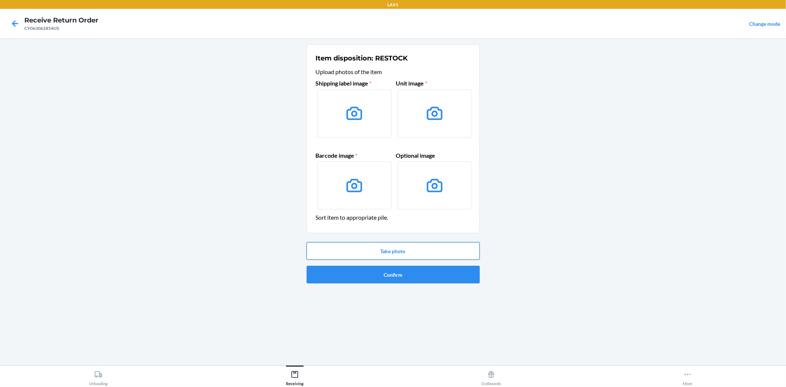
click at [389, 247] on button "Take photo" at bounding box center [393, 251] width 173 height 18
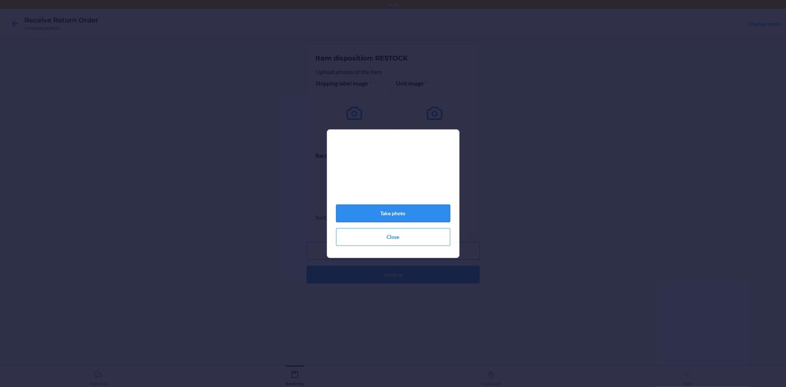
click at [389, 220] on button "Take photo" at bounding box center [393, 214] width 114 height 18
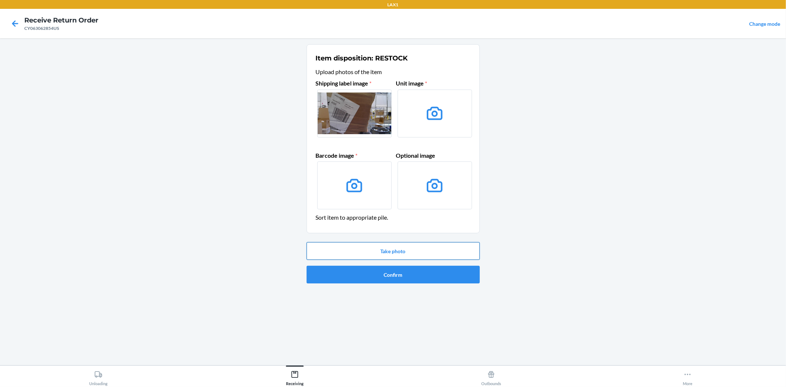
click at [401, 251] on button "Take photo" at bounding box center [393, 251] width 173 height 18
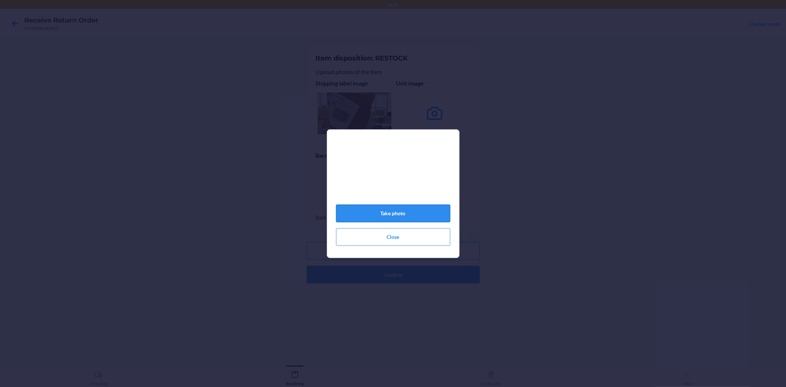
click at [393, 217] on button "Take photo" at bounding box center [393, 214] width 114 height 18
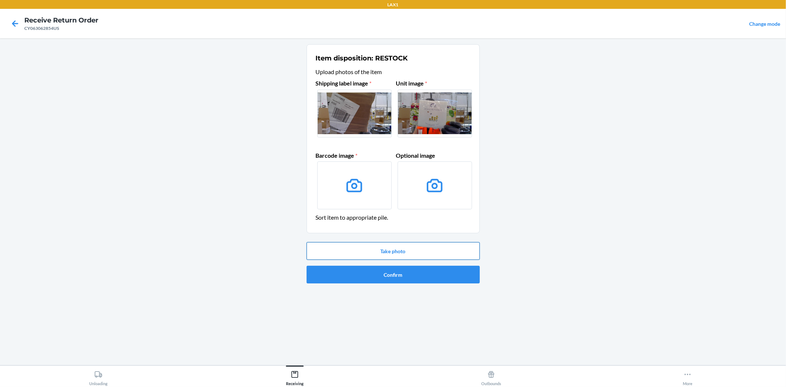
click at [387, 256] on button "Take photo" at bounding box center [393, 251] width 173 height 18
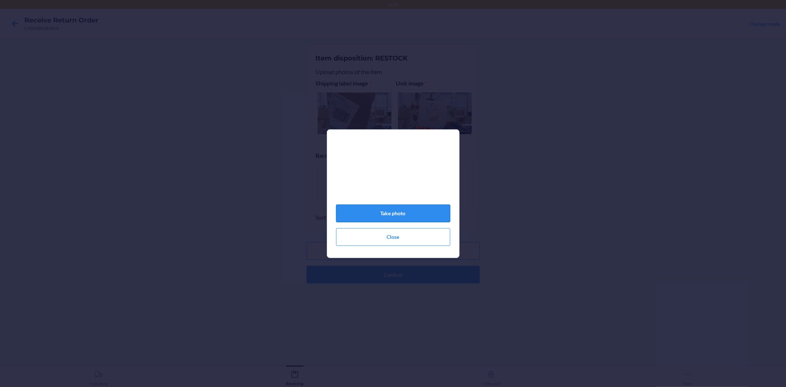
click at [395, 222] on button "Take photo" at bounding box center [393, 214] width 114 height 18
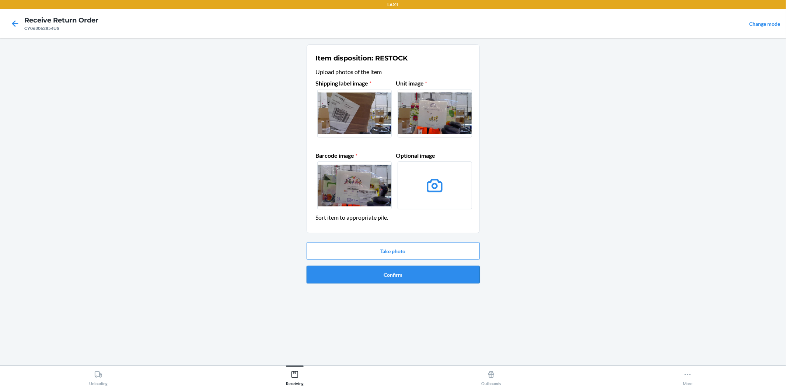
click at [390, 275] on button "Confirm" at bounding box center [393, 275] width 173 height 18
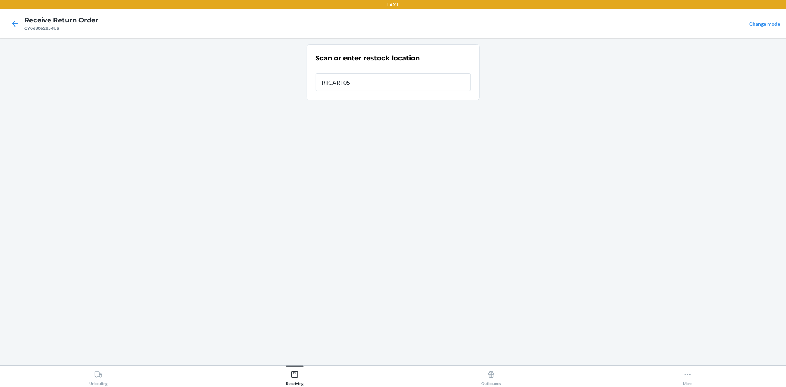
type input "RTCART052"
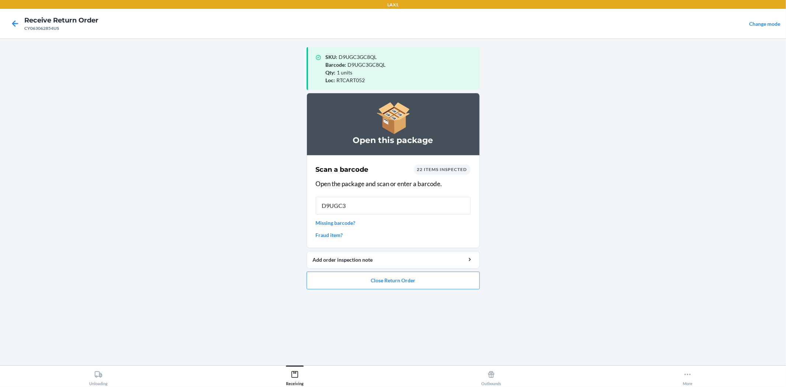
type input "D9UGC3G"
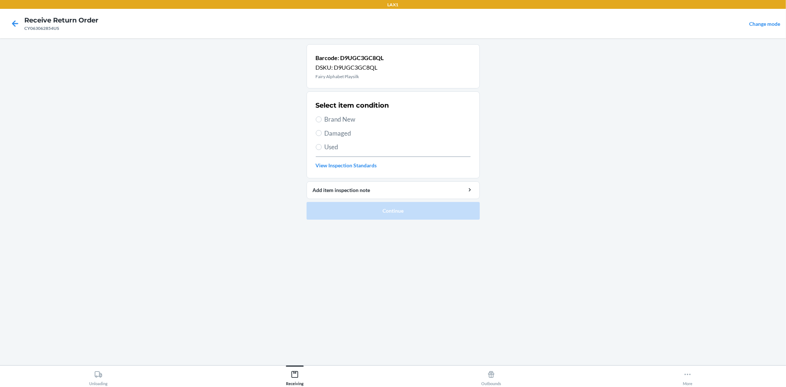
click at [329, 123] on span "Brand New" at bounding box center [398, 120] width 146 height 10
click at [322, 122] on input "Brand New" at bounding box center [319, 119] width 6 height 6
radio input "true"
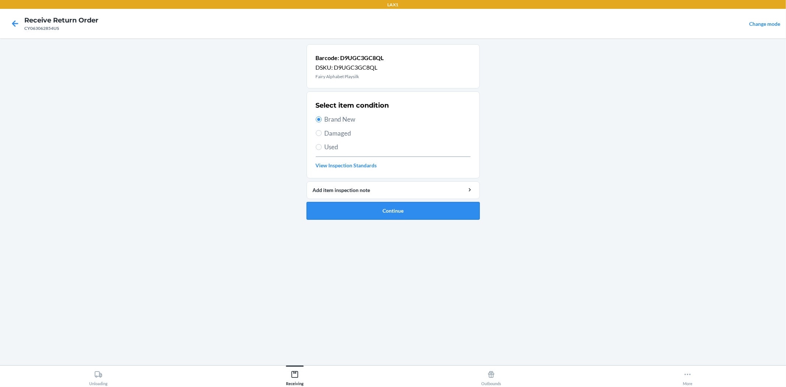
click at [379, 208] on button "Continue" at bounding box center [393, 211] width 173 height 18
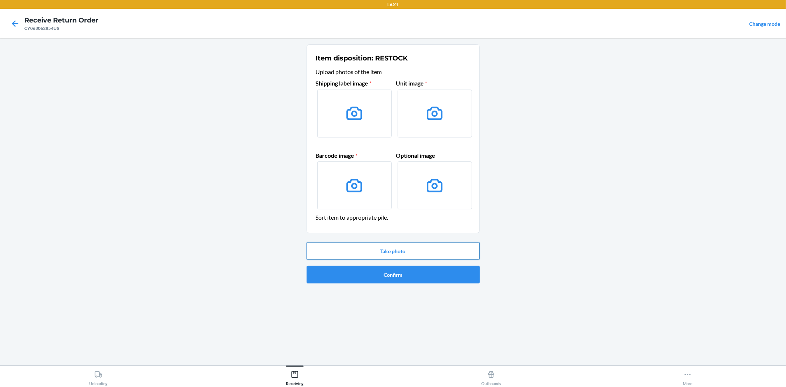
click at [394, 257] on button "Take photo" at bounding box center [393, 251] width 173 height 18
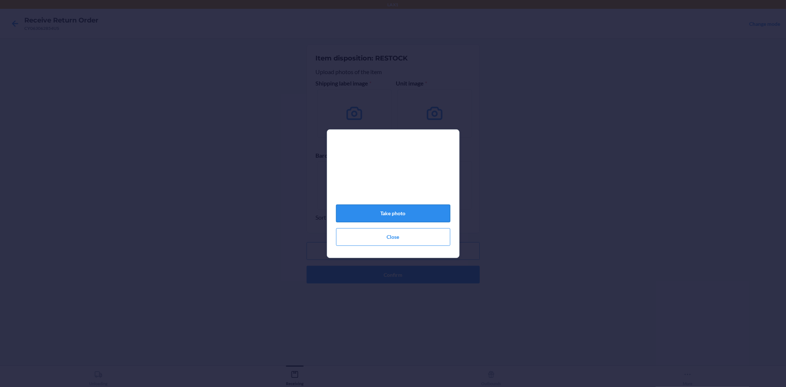
click at [384, 214] on button "Take photo" at bounding box center [393, 214] width 114 height 18
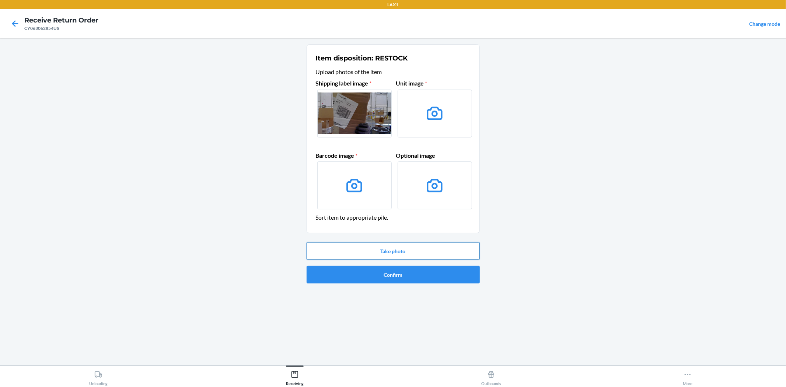
click at [393, 255] on button "Take photo" at bounding box center [393, 251] width 173 height 18
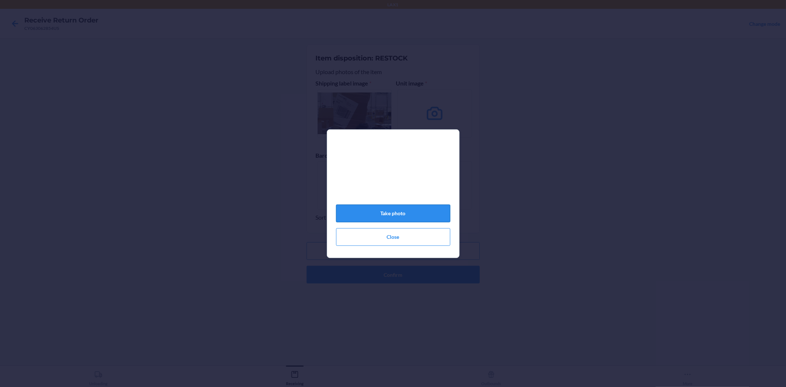
click at [386, 215] on button "Take photo" at bounding box center [393, 214] width 114 height 18
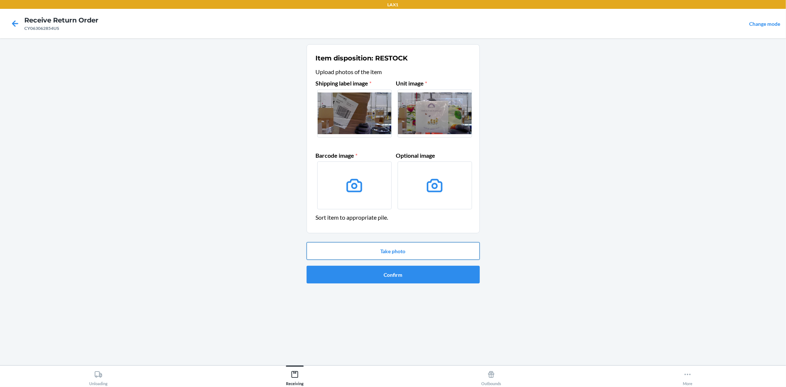
click at [396, 248] on button "Take photo" at bounding box center [393, 251] width 173 height 18
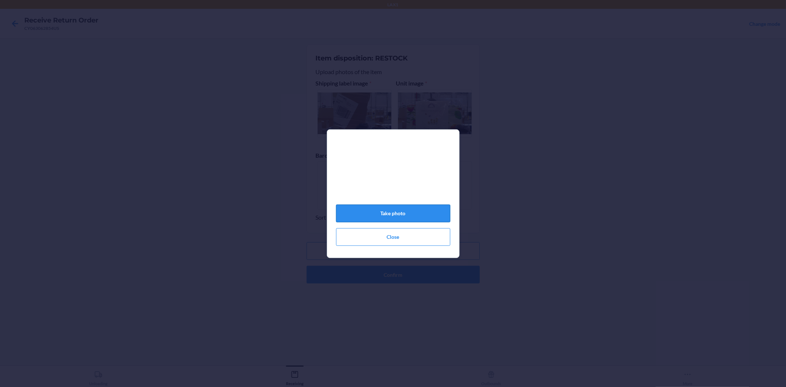
click at [393, 220] on button "Take photo" at bounding box center [393, 214] width 114 height 18
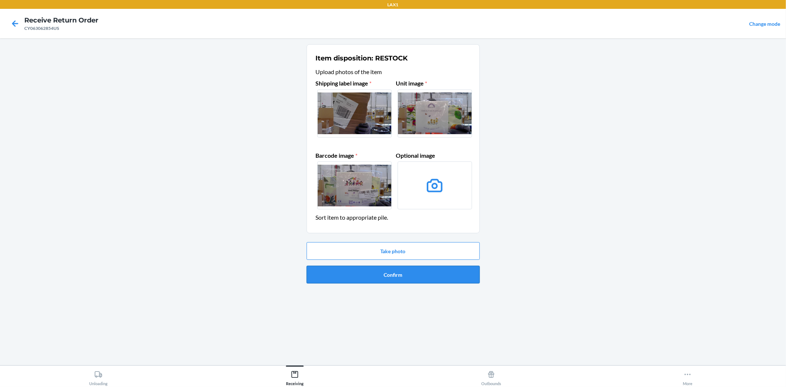
click at [391, 281] on button "Confirm" at bounding box center [393, 275] width 173 height 18
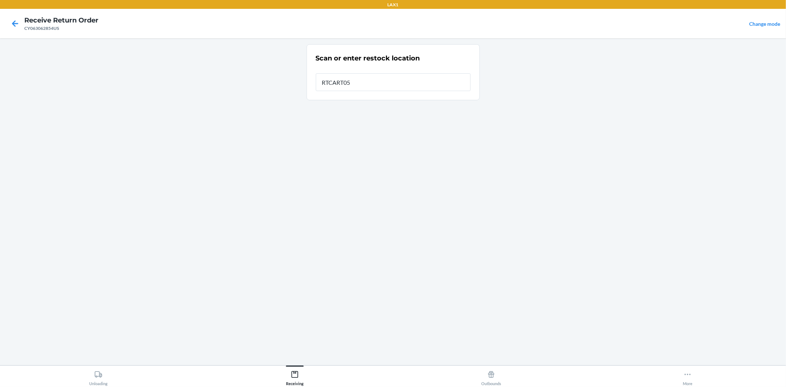
type input "RTCART052"
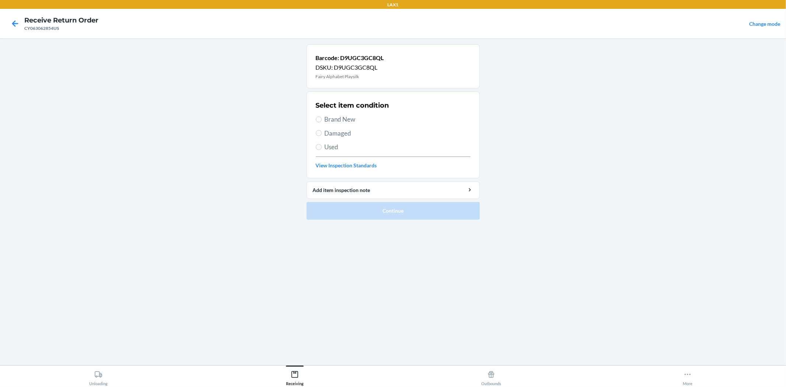
click at [348, 116] on span "Brand New" at bounding box center [398, 120] width 146 height 10
click at [322, 116] on input "Brand New" at bounding box center [319, 119] width 6 height 6
radio input "true"
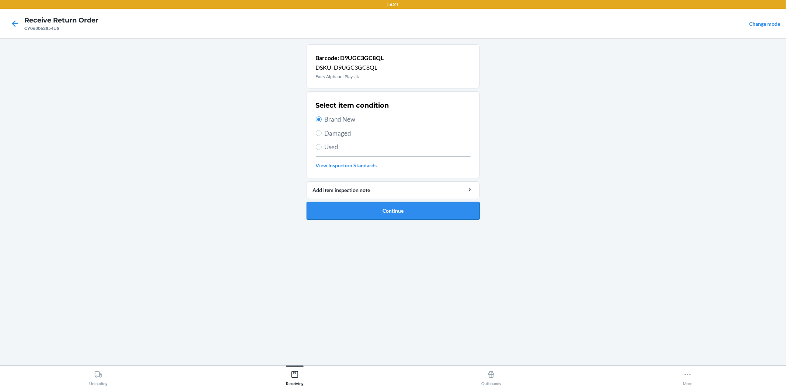
click at [386, 219] on button "Continue" at bounding box center [393, 211] width 173 height 18
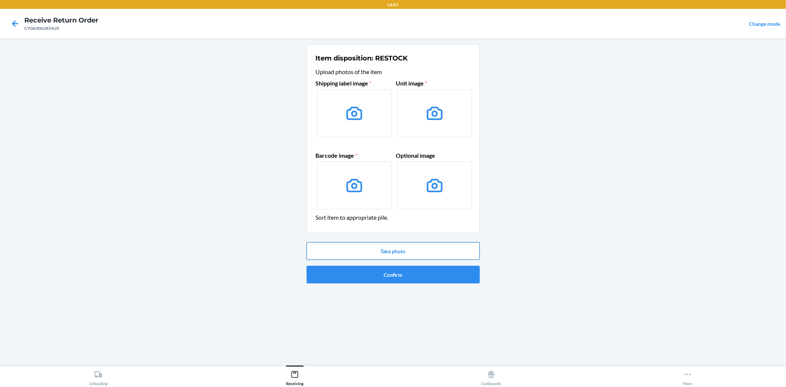
click at [327, 255] on button "Take photo" at bounding box center [393, 251] width 173 height 18
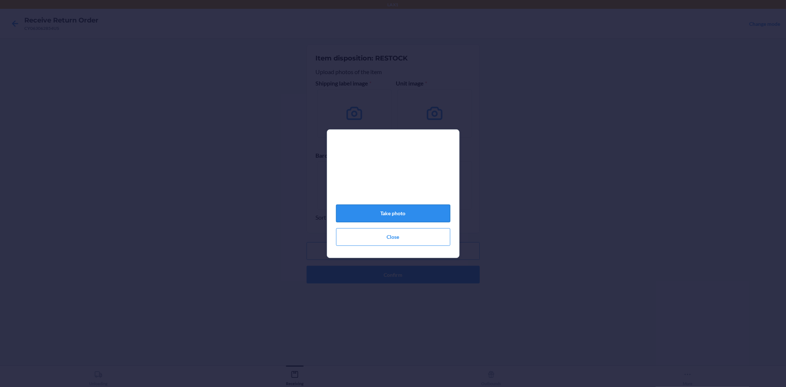
click at [376, 219] on button "Take photo" at bounding box center [393, 214] width 114 height 18
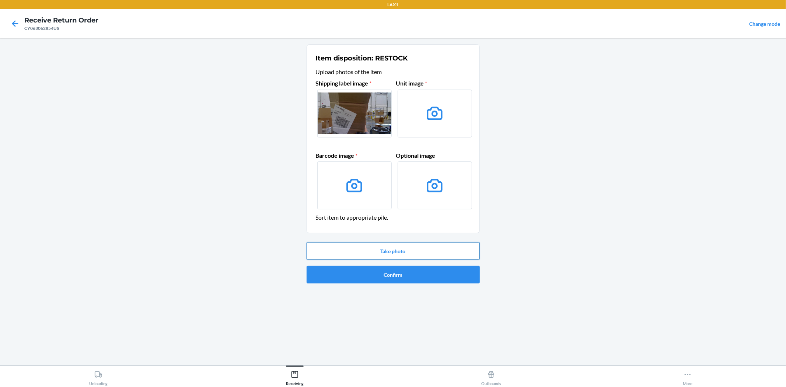
click at [355, 253] on button "Take photo" at bounding box center [393, 251] width 173 height 18
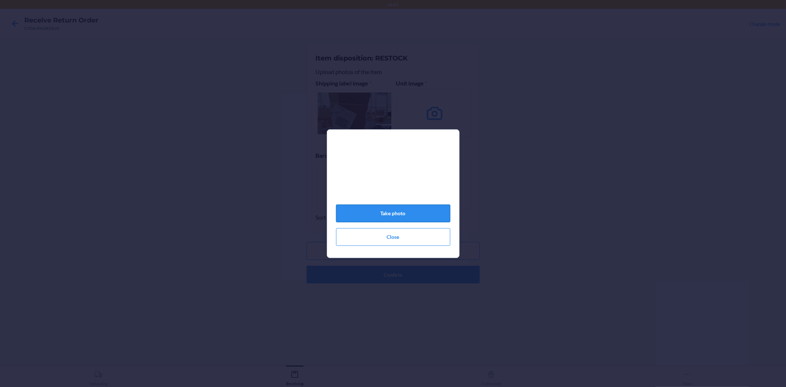
click at [386, 219] on button "Take photo" at bounding box center [393, 214] width 114 height 18
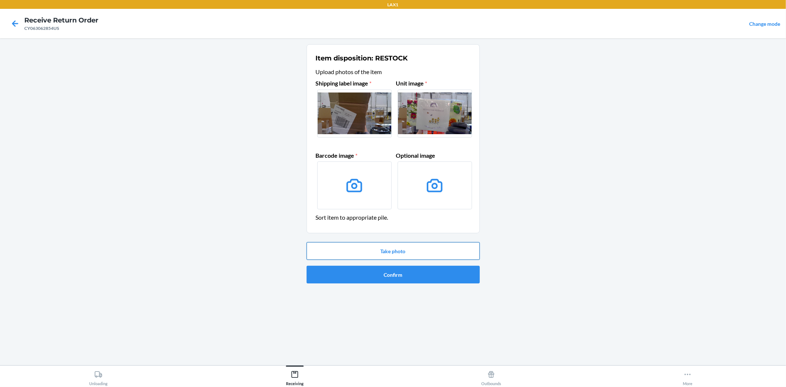
click at [395, 251] on button "Take photo" at bounding box center [393, 251] width 173 height 18
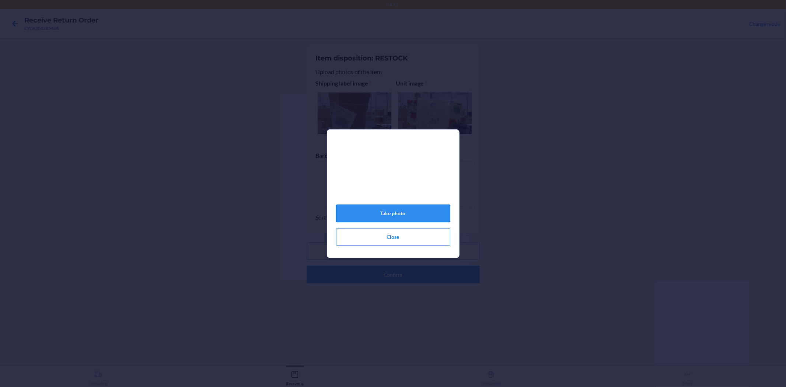
click at [394, 220] on button "Take photo" at bounding box center [393, 214] width 114 height 18
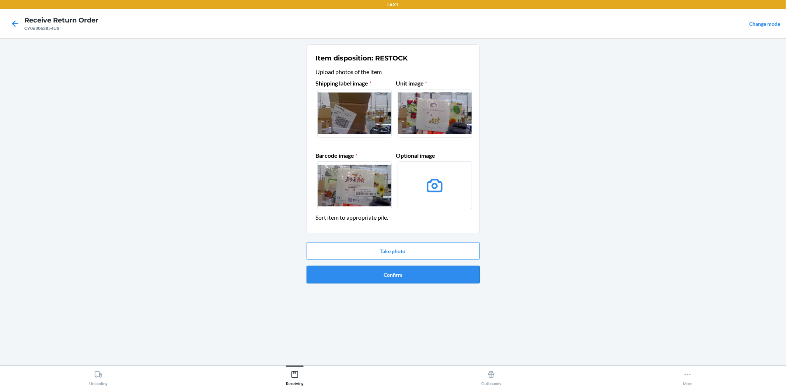
click at [414, 281] on button "Confirm" at bounding box center [393, 275] width 173 height 18
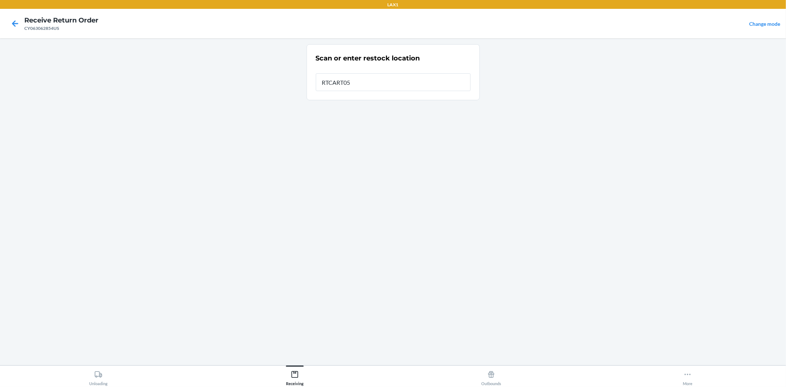
type input "RTCART052"
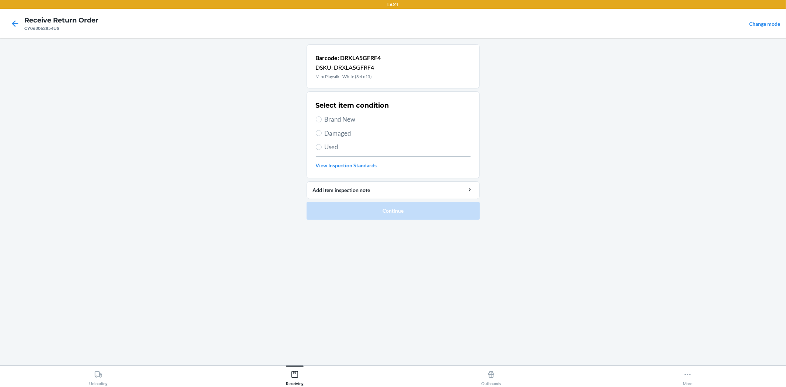
click at [345, 122] on span "Brand New" at bounding box center [398, 120] width 146 height 10
click at [322, 122] on input "Brand New" at bounding box center [319, 119] width 6 height 6
radio input "true"
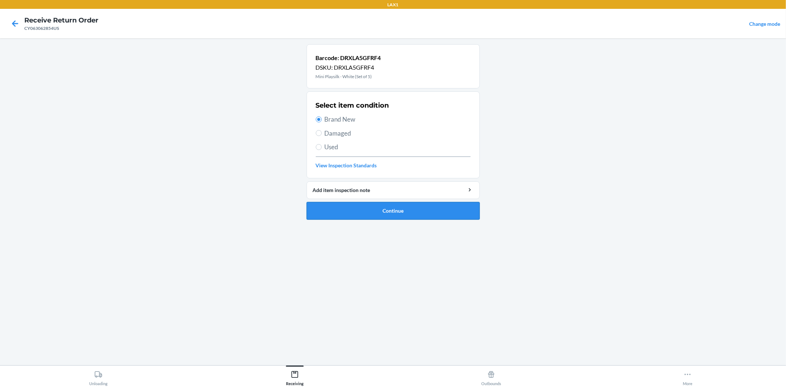
click at [393, 214] on button "Continue" at bounding box center [393, 211] width 173 height 18
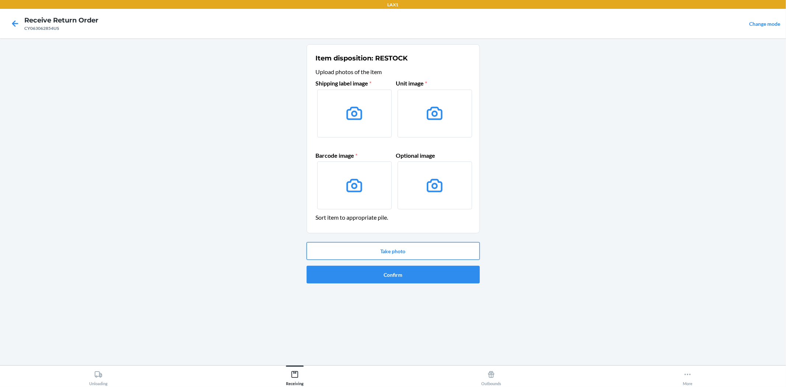
click at [398, 248] on button "Take photo" at bounding box center [393, 251] width 173 height 18
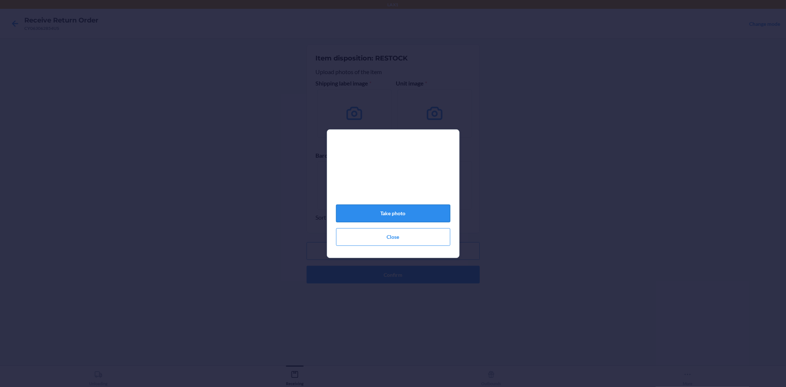
click at [391, 215] on button "Take photo" at bounding box center [393, 214] width 114 height 18
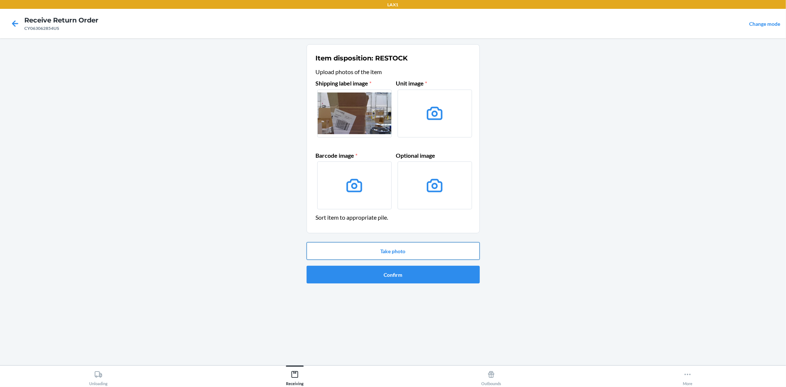
click at [403, 250] on button "Take photo" at bounding box center [393, 251] width 173 height 18
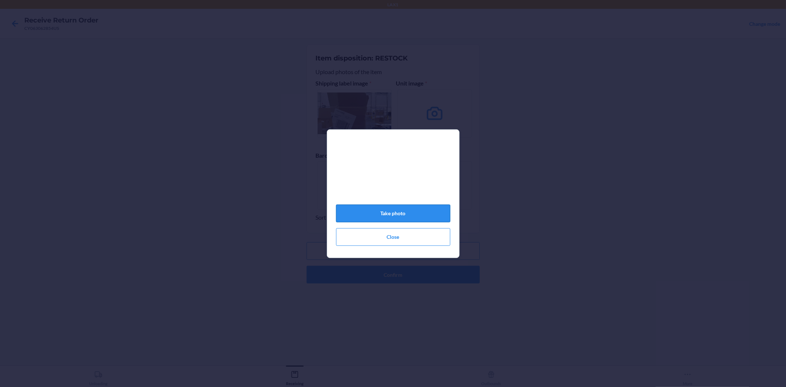
click at [393, 217] on button "Take photo" at bounding box center [393, 214] width 114 height 18
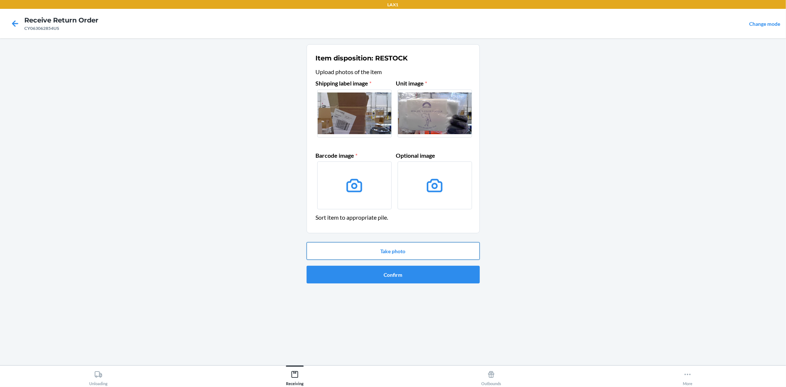
click at [389, 249] on button "Take photo" at bounding box center [393, 251] width 173 height 18
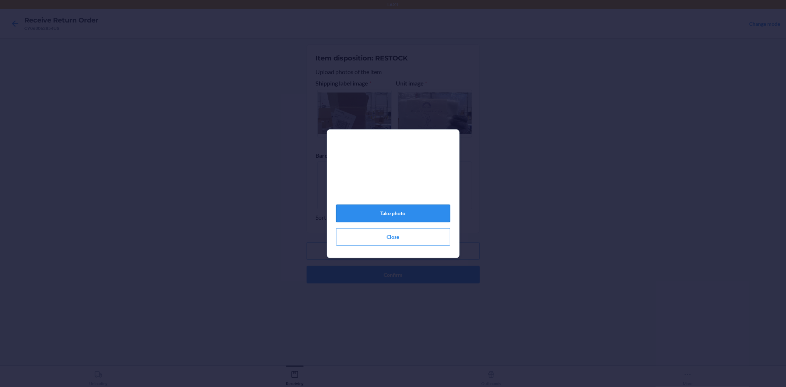
click at [393, 218] on button "Take photo" at bounding box center [393, 214] width 114 height 18
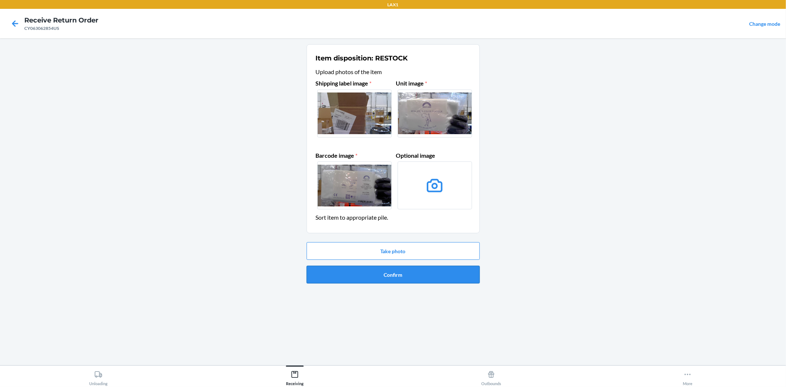
click at [400, 279] on button "Confirm" at bounding box center [393, 275] width 173 height 18
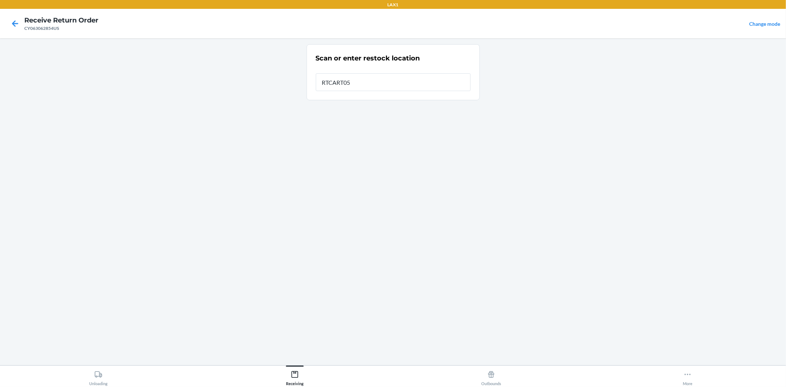
type input "RTCART052"
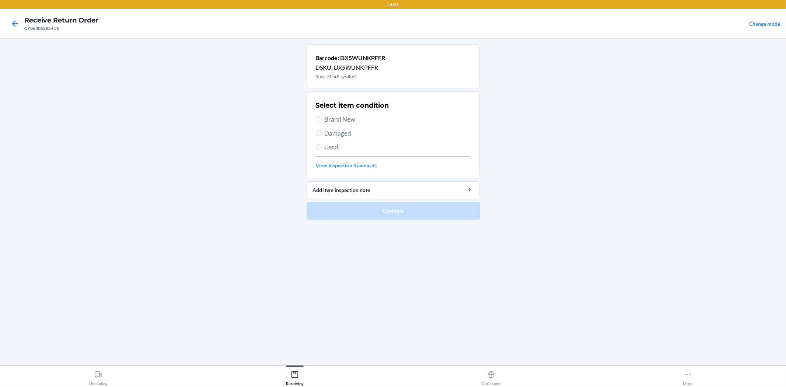
click at [348, 118] on span "Brand New" at bounding box center [398, 120] width 146 height 10
click at [322, 118] on input "Brand New" at bounding box center [319, 119] width 6 height 6
radio input "true"
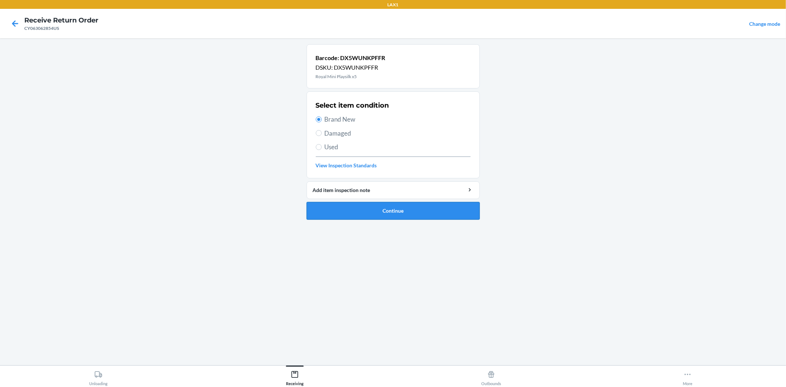
click at [386, 207] on button "Continue" at bounding box center [393, 211] width 173 height 18
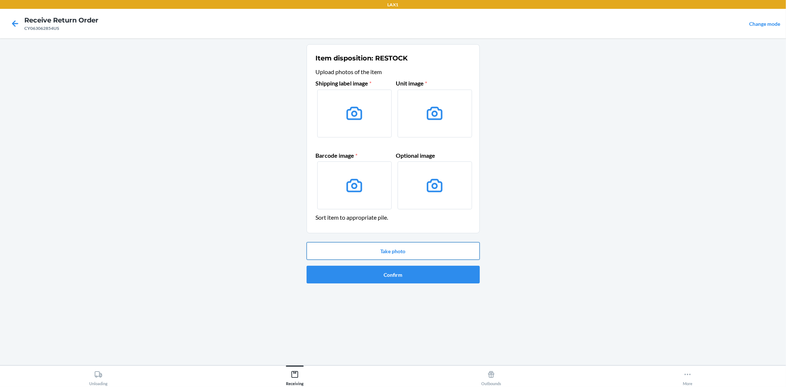
click at [448, 252] on button "Take photo" at bounding box center [393, 251] width 173 height 18
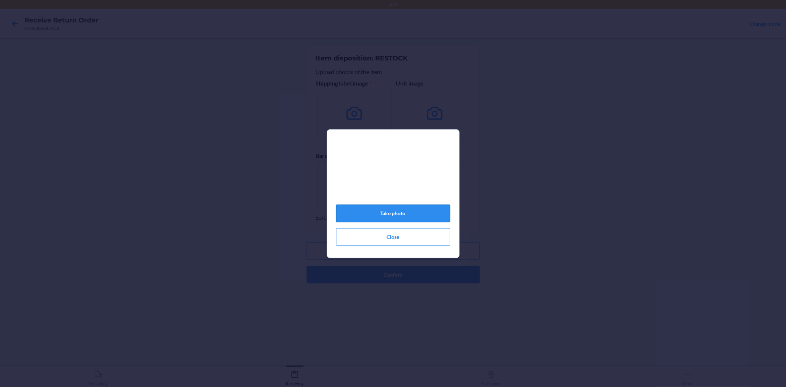
click at [384, 215] on button "Take photo" at bounding box center [393, 214] width 114 height 18
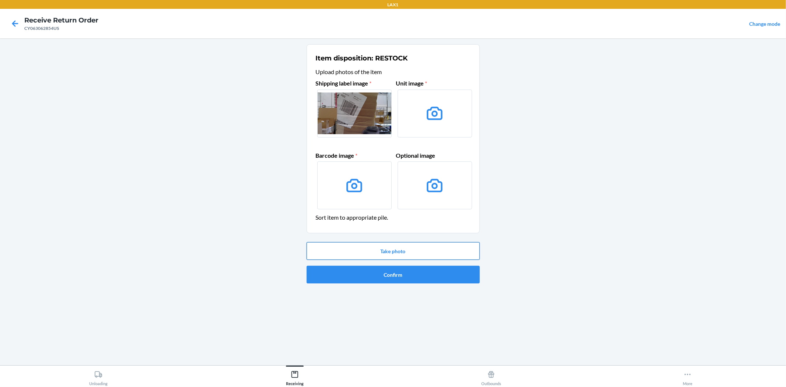
click at [384, 255] on button "Take photo" at bounding box center [393, 251] width 173 height 18
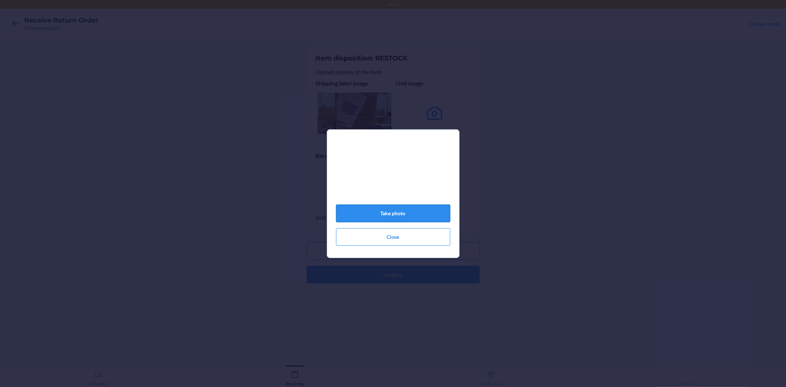
click at [393, 216] on button "Take photo" at bounding box center [393, 214] width 114 height 18
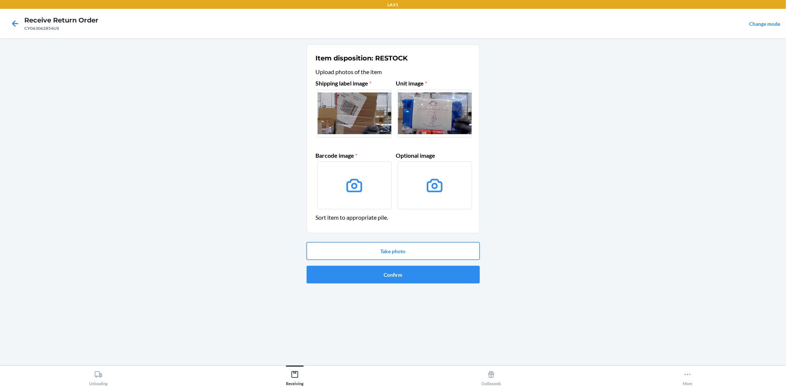
click at [385, 252] on button "Take photo" at bounding box center [393, 251] width 173 height 18
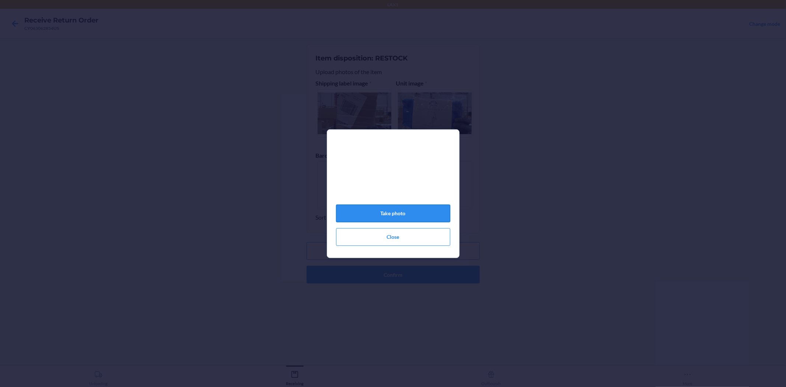
click at [394, 219] on button "Take photo" at bounding box center [393, 214] width 114 height 18
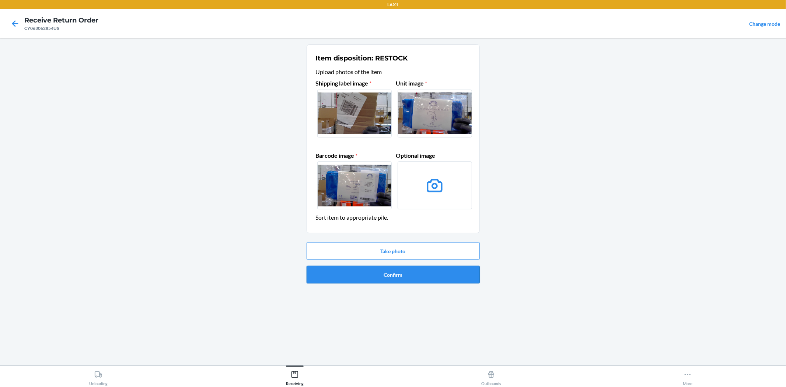
click at [411, 276] on button "Confirm" at bounding box center [393, 275] width 173 height 18
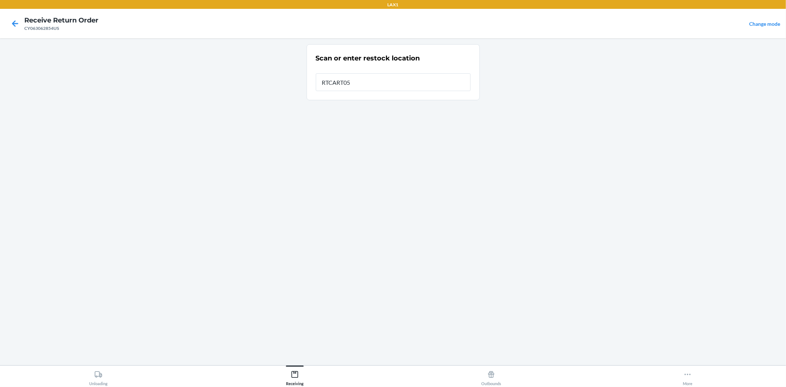
type input "RTCART052"
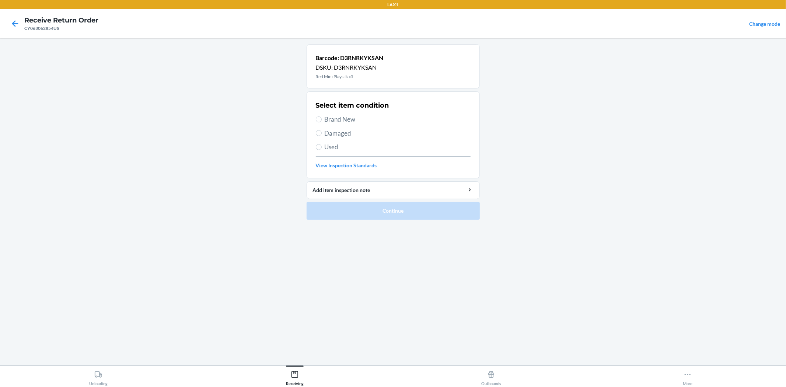
click at [363, 118] on span "Brand New" at bounding box center [398, 120] width 146 height 10
click at [322, 118] on input "Brand New" at bounding box center [319, 119] width 6 height 6
radio input "true"
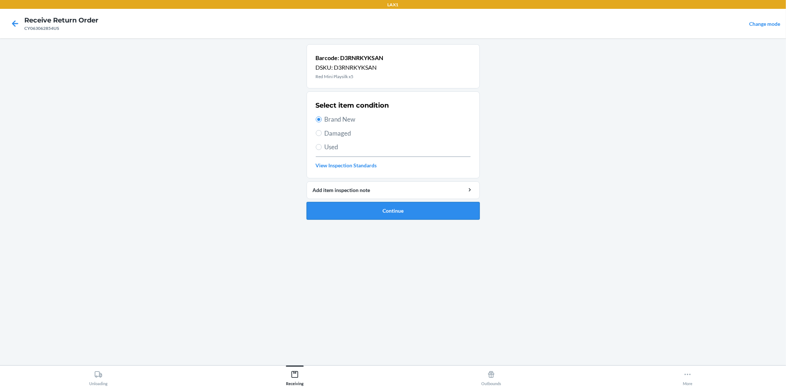
click at [380, 211] on button "Continue" at bounding box center [393, 211] width 173 height 18
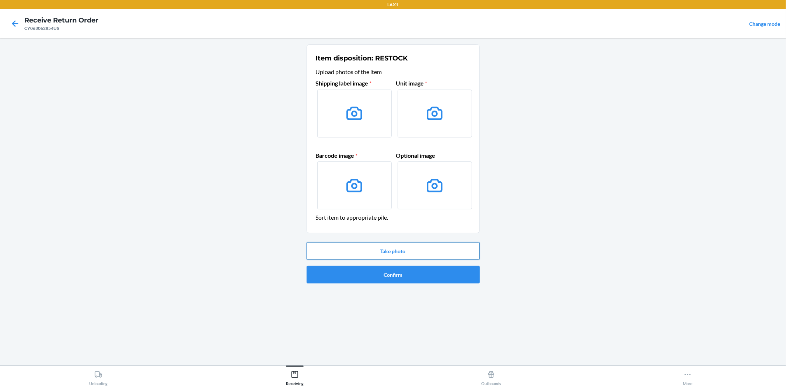
click at [391, 248] on button "Take photo" at bounding box center [393, 251] width 173 height 18
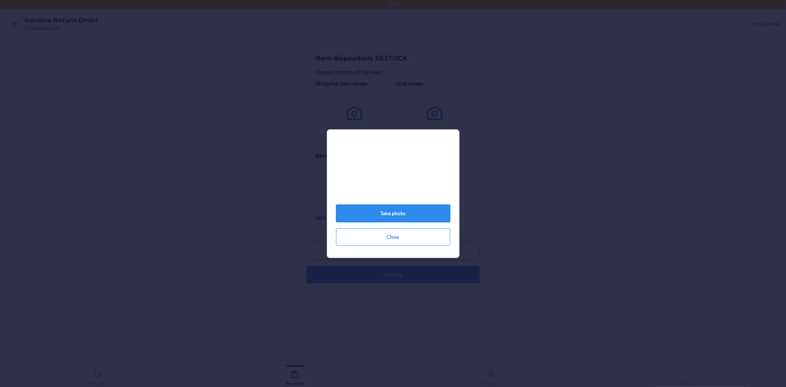
click at [391, 218] on button "Take photo" at bounding box center [393, 214] width 114 height 18
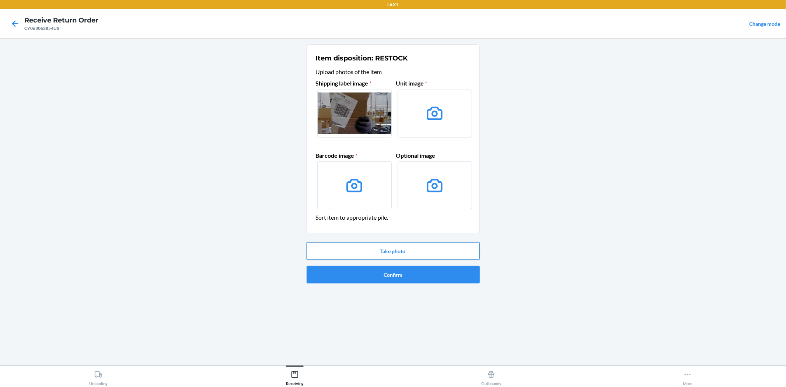
click at [384, 251] on button "Take photo" at bounding box center [393, 251] width 173 height 18
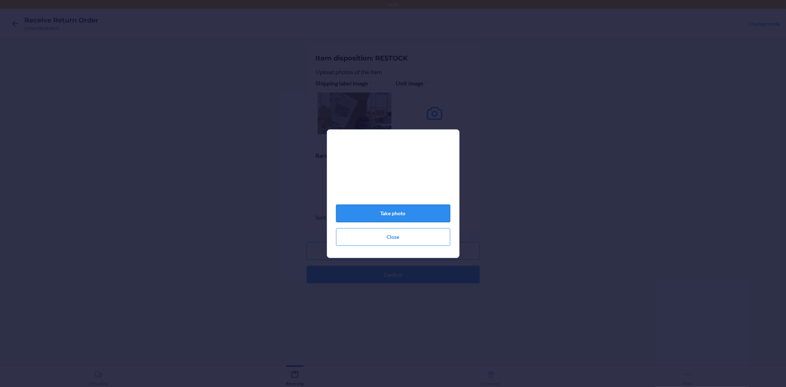
click at [387, 219] on button "Take photo" at bounding box center [393, 214] width 114 height 18
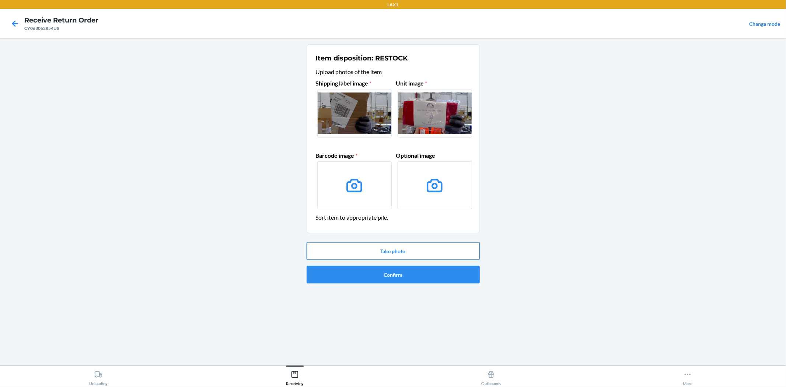
click at [395, 249] on button "Take photo" at bounding box center [393, 251] width 173 height 18
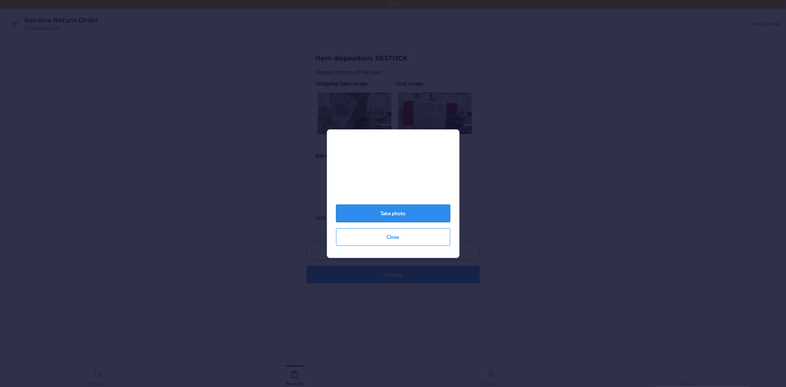
click at [392, 219] on button "Take photo" at bounding box center [393, 214] width 114 height 18
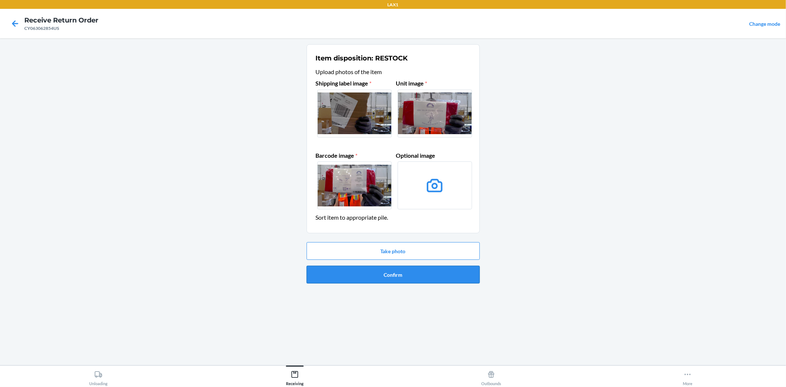
click at [383, 271] on button "Confirm" at bounding box center [393, 275] width 173 height 18
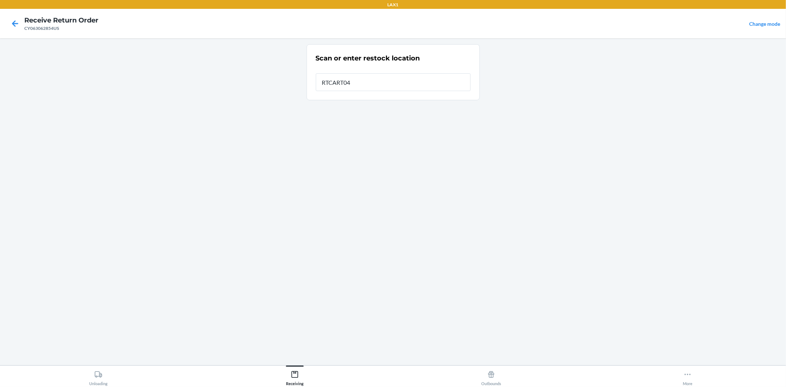
type input "RTCART047"
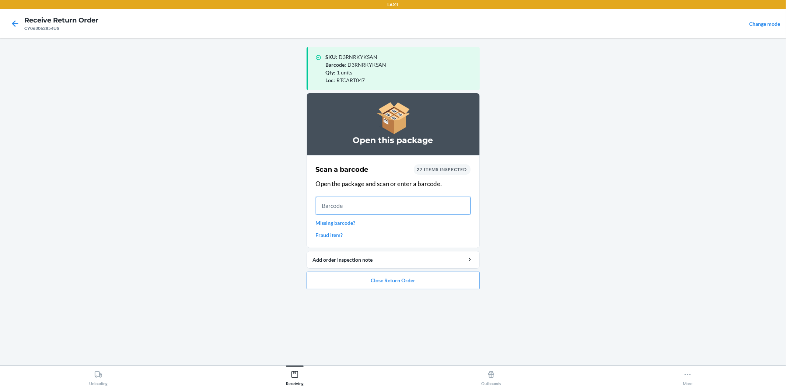
click at [327, 207] on input "text" at bounding box center [393, 206] width 155 height 18
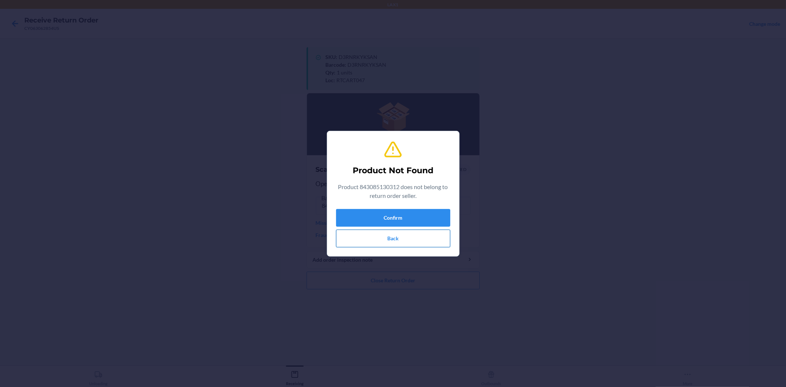
click at [401, 235] on button "Back" at bounding box center [393, 239] width 114 height 18
click at [395, 237] on button "Back" at bounding box center [393, 239] width 114 height 18
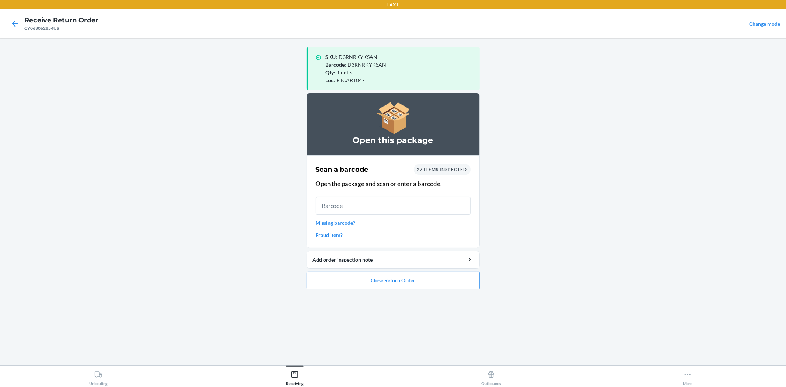
click at [57, 24] on h4 "Receive Return Order" at bounding box center [61, 20] width 74 height 10
click at [56, 27] on div "Receive Return Order CY063062854US" at bounding box center [61, 23] width 74 height 16
click at [71, 53] on main "SKU : D3RNRKYKSAN Barcode : D3RNRKYKSAN Qty : 1 units Loc : RTCART047 Open this…" at bounding box center [393, 201] width 786 height 327
click at [56, 29] on div "CY063062854US" at bounding box center [61, 28] width 74 height 7
drag, startPoint x: 56, startPoint y: 29, endPoint x: 60, endPoint y: 27, distance: 5.1
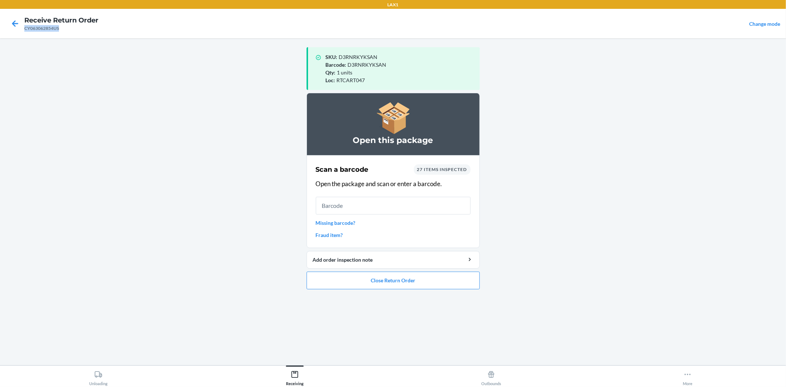
click at [60, 27] on div "CY063062854US" at bounding box center [61, 28] width 74 height 7
copy div "CY063062854US"
click at [10, 22] on icon at bounding box center [15, 23] width 13 height 13
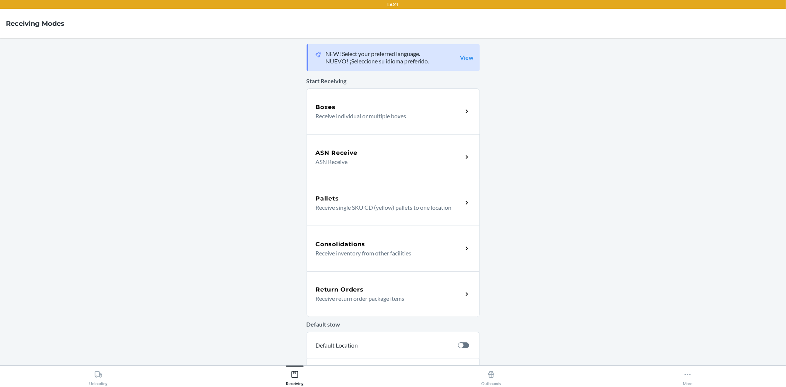
click at [464, 296] on icon at bounding box center [467, 294] width 8 height 8
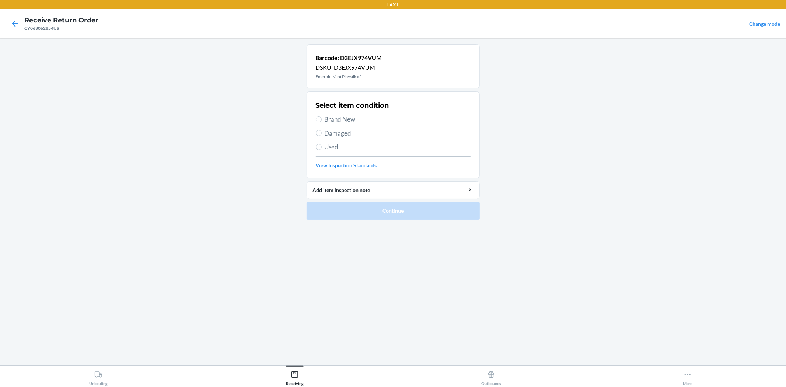
click at [333, 117] on span "Brand New" at bounding box center [398, 120] width 146 height 10
click at [322, 117] on input "Brand New" at bounding box center [319, 119] width 6 height 6
radio input "true"
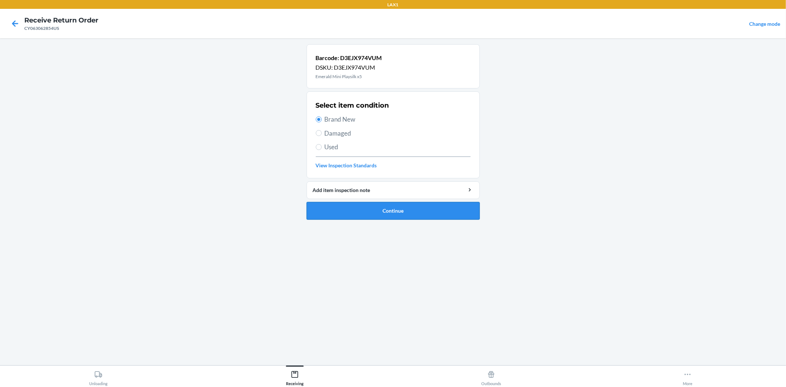
click at [396, 209] on button "Continue" at bounding box center [393, 211] width 173 height 18
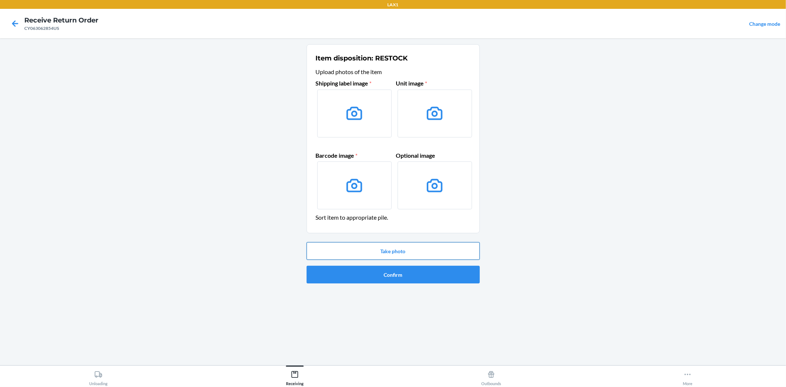
click at [381, 253] on button "Take photo" at bounding box center [393, 251] width 173 height 18
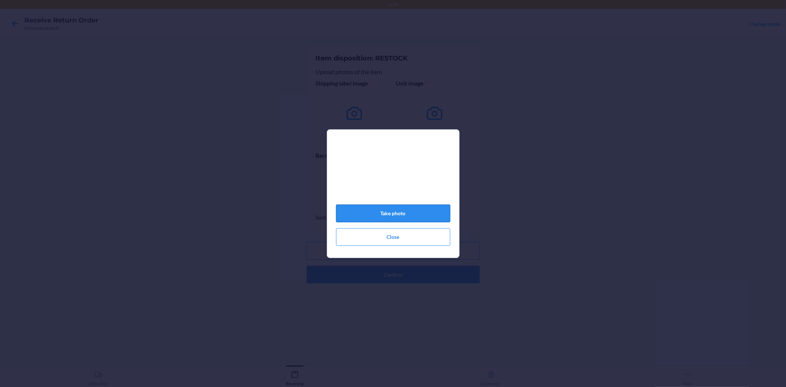
click at [380, 219] on button "Take photo" at bounding box center [393, 214] width 114 height 18
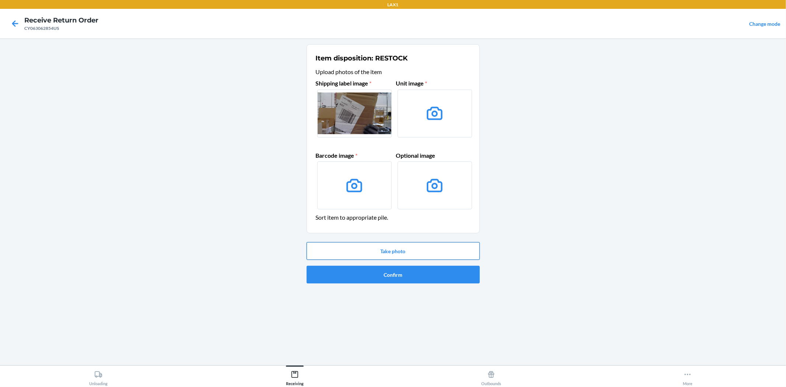
click at [404, 255] on button "Take photo" at bounding box center [393, 251] width 173 height 18
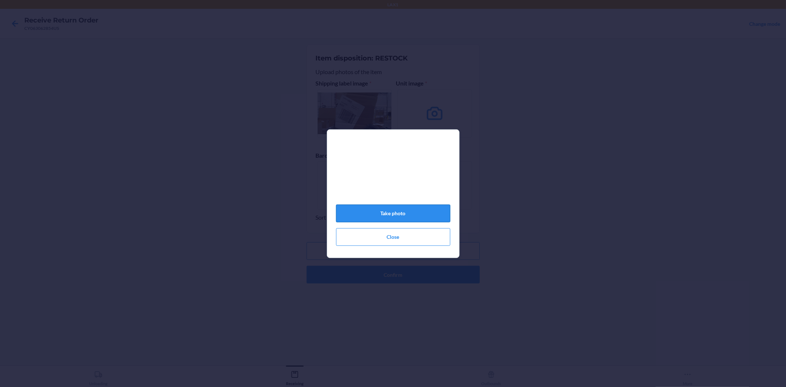
click at [395, 219] on button "Take photo" at bounding box center [393, 214] width 114 height 18
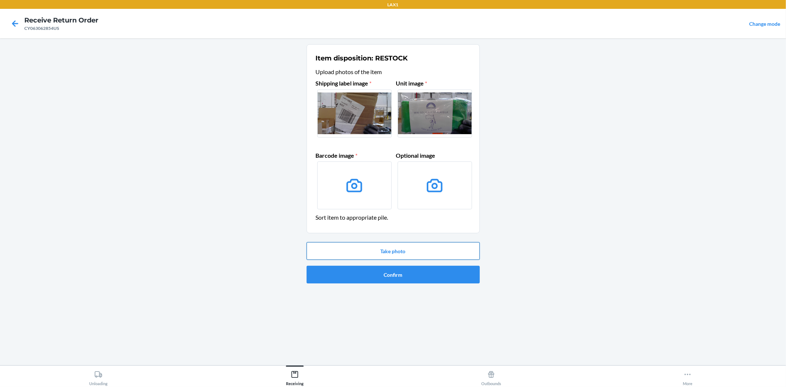
click at [392, 253] on button "Take photo" at bounding box center [393, 251] width 173 height 18
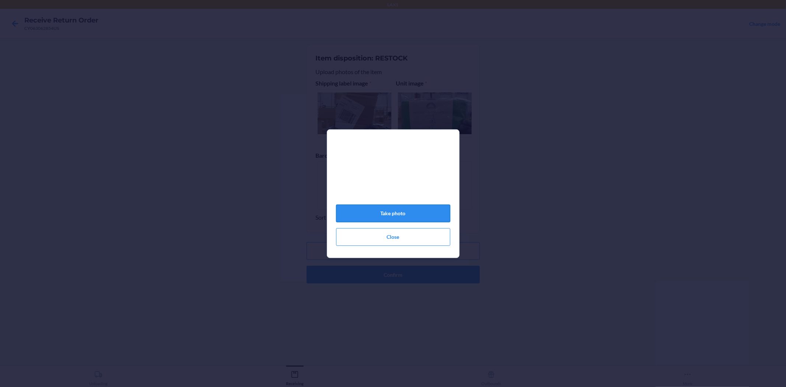
click at [399, 219] on button "Take photo" at bounding box center [393, 214] width 114 height 18
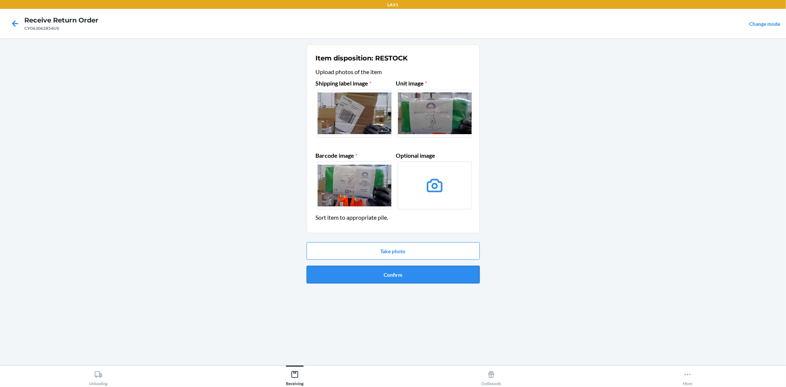
click at [403, 275] on button "Confirm" at bounding box center [393, 275] width 173 height 18
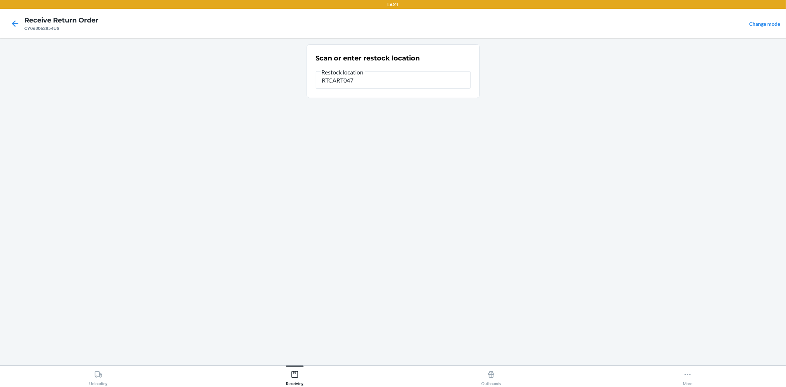
type input "RTCART047"
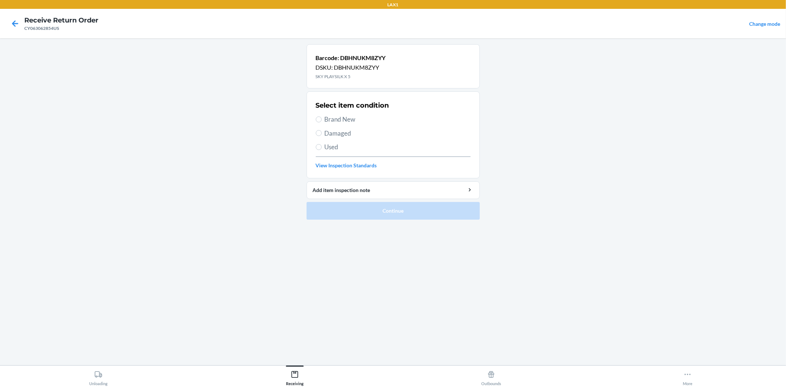
click at [336, 117] on span "Brand New" at bounding box center [398, 120] width 146 height 10
click at [322, 117] on input "Brand New" at bounding box center [319, 119] width 6 height 6
radio input "true"
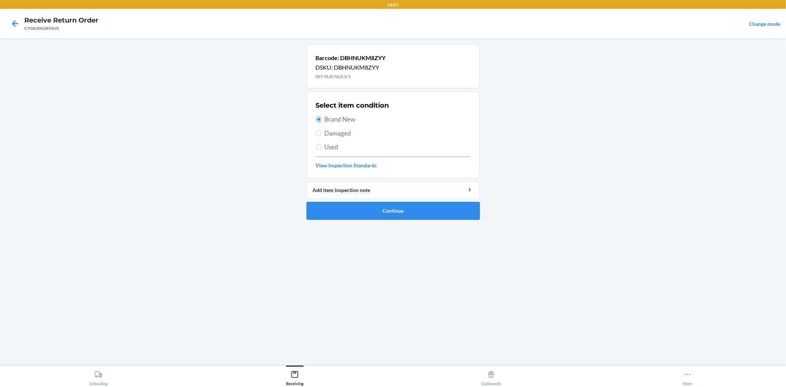
click at [394, 210] on button "Continue" at bounding box center [393, 211] width 173 height 18
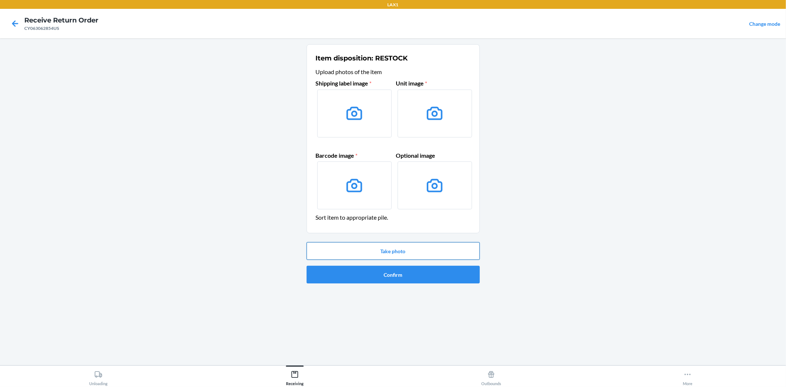
click at [389, 248] on button "Take photo" at bounding box center [393, 251] width 173 height 18
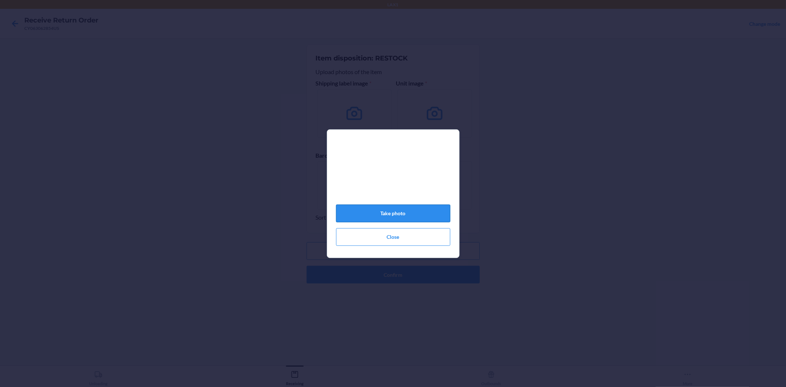
click at [387, 219] on button "Take photo" at bounding box center [393, 214] width 114 height 18
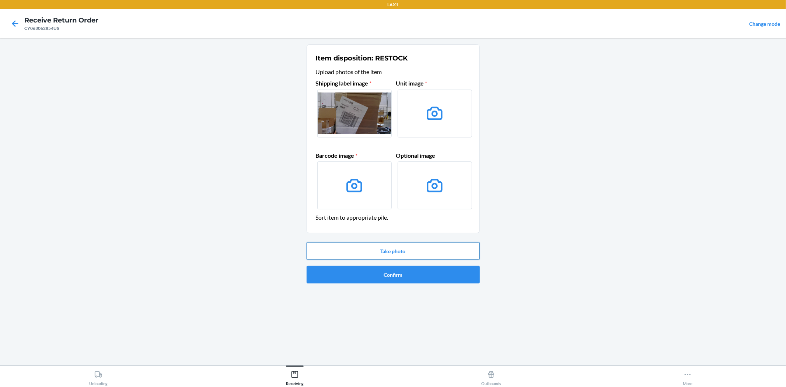
click at [383, 247] on button "Take photo" at bounding box center [393, 251] width 173 height 18
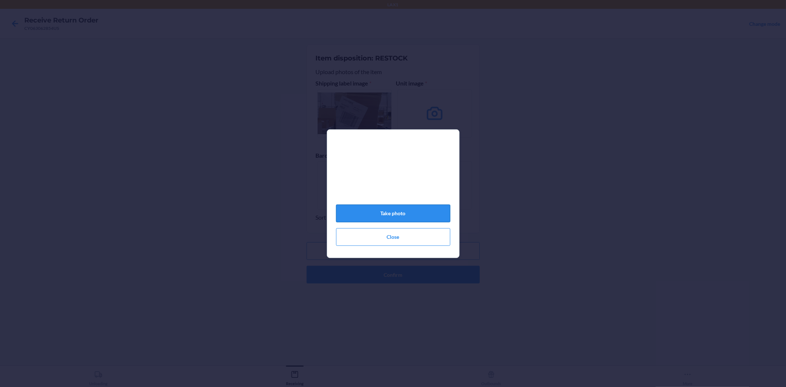
click at [381, 219] on button "Take photo" at bounding box center [393, 214] width 114 height 18
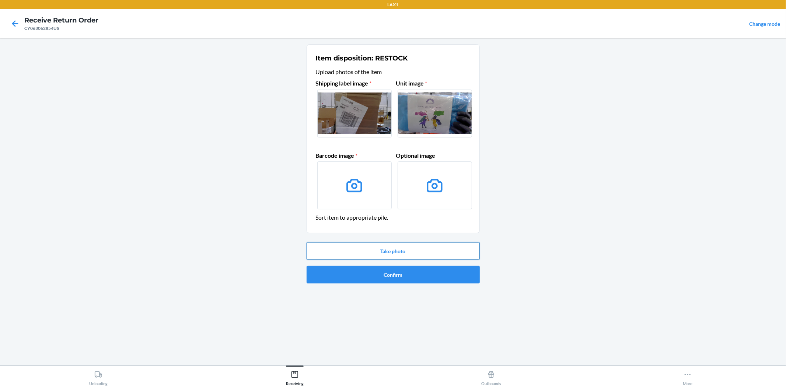
click at [391, 248] on button "Take photo" at bounding box center [393, 251] width 173 height 18
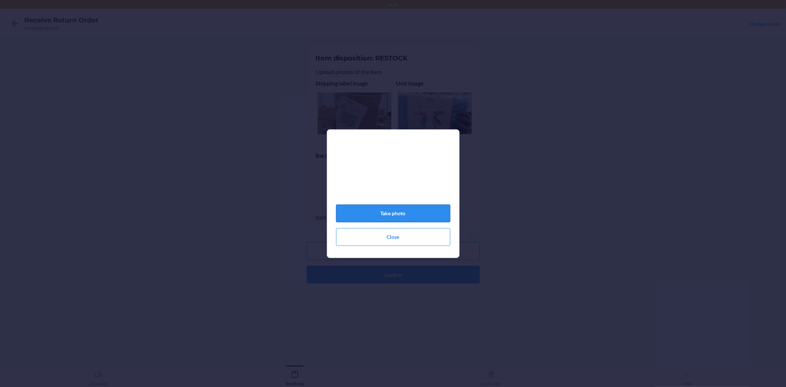
click at [391, 216] on button "Take photo" at bounding box center [393, 214] width 114 height 18
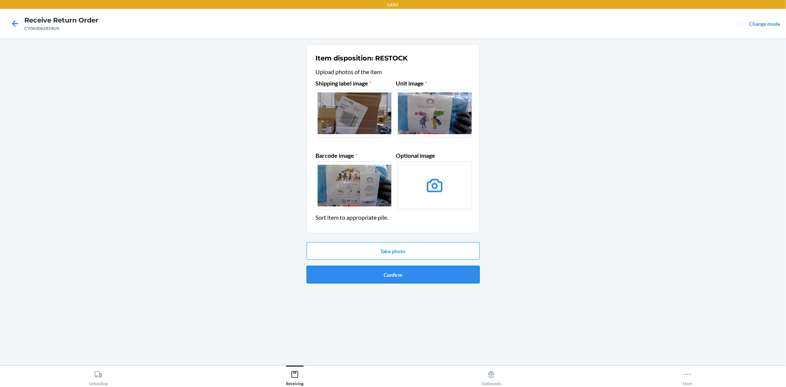
click at [395, 275] on button "Confirm" at bounding box center [393, 275] width 173 height 18
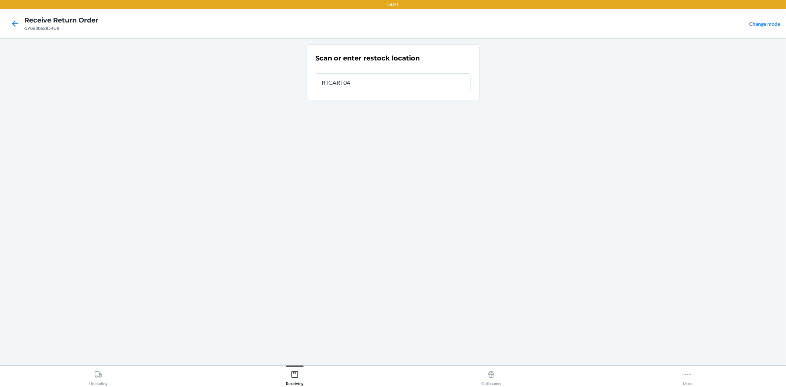
type input "RTCART047"
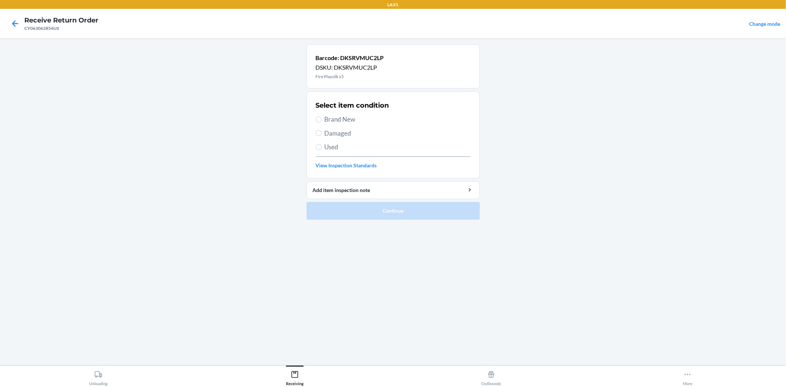
click at [351, 120] on span "Brand New" at bounding box center [398, 120] width 146 height 10
click at [322, 120] on input "Brand New" at bounding box center [319, 119] width 6 height 6
radio input "true"
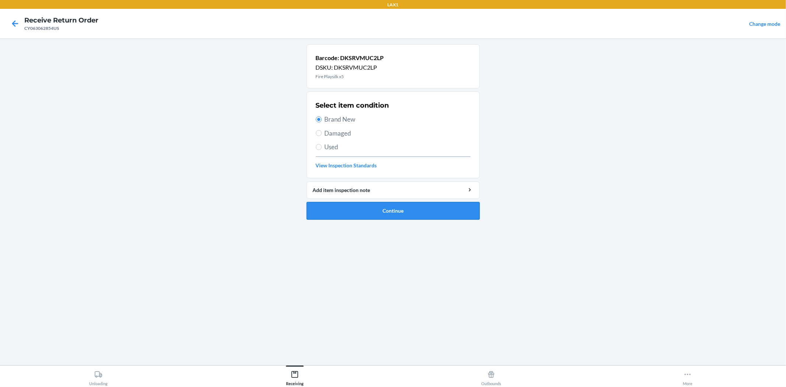
click at [370, 217] on button "Continue" at bounding box center [393, 211] width 173 height 18
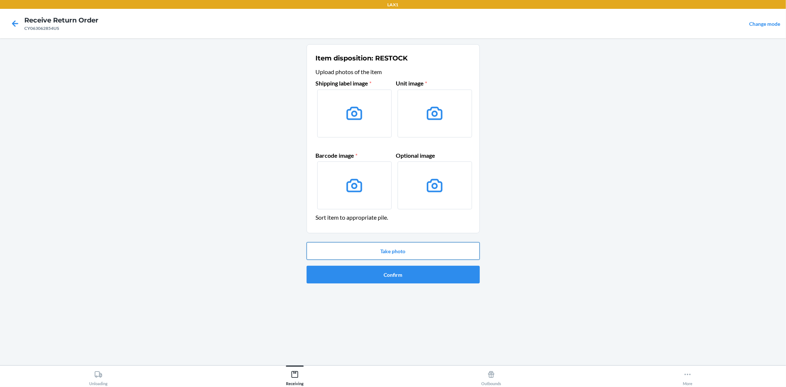
click at [403, 255] on button "Take photo" at bounding box center [393, 251] width 173 height 18
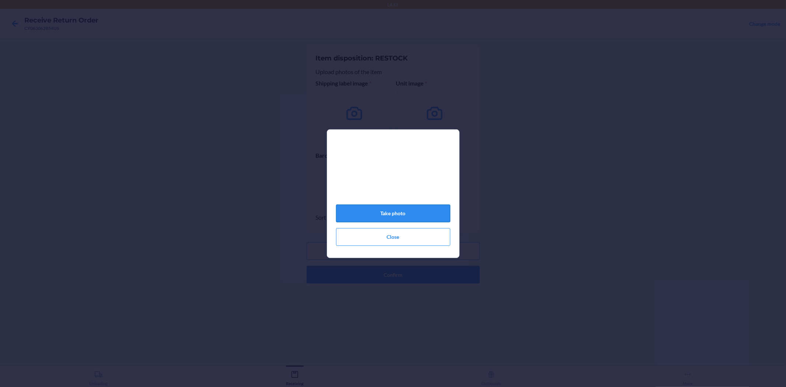
click at [385, 216] on button "Take photo" at bounding box center [393, 214] width 114 height 18
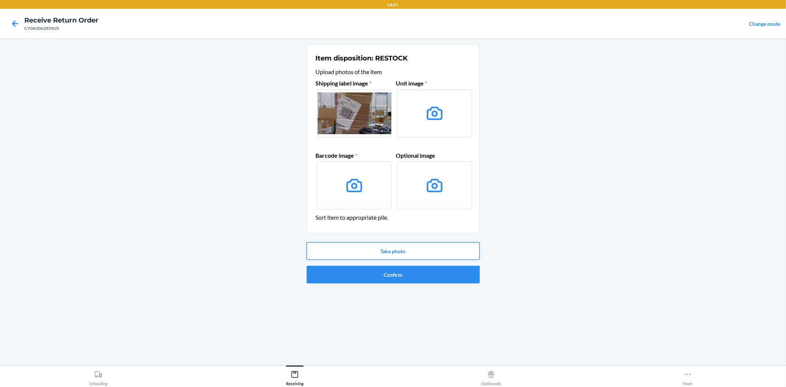
click at [383, 246] on button "Take photo" at bounding box center [393, 251] width 173 height 18
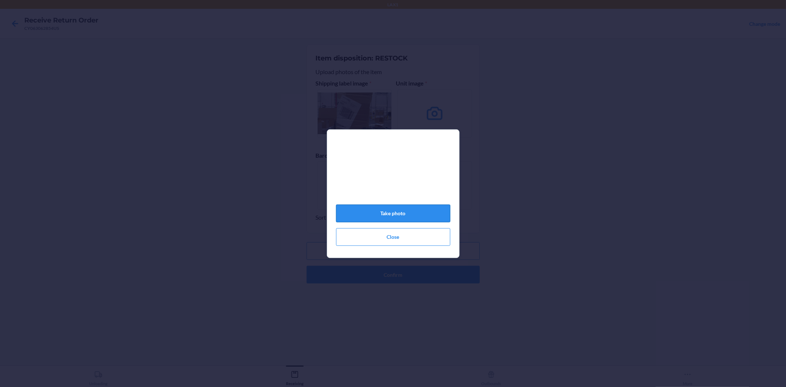
click at [390, 217] on button "Take photo" at bounding box center [393, 214] width 114 height 18
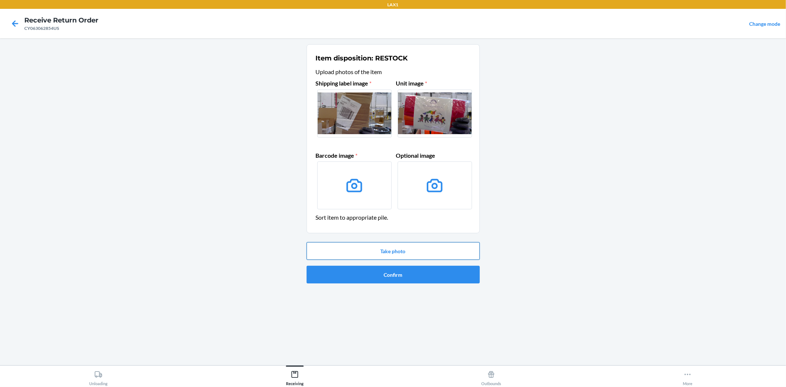
click at [393, 252] on button "Take photo" at bounding box center [393, 251] width 173 height 18
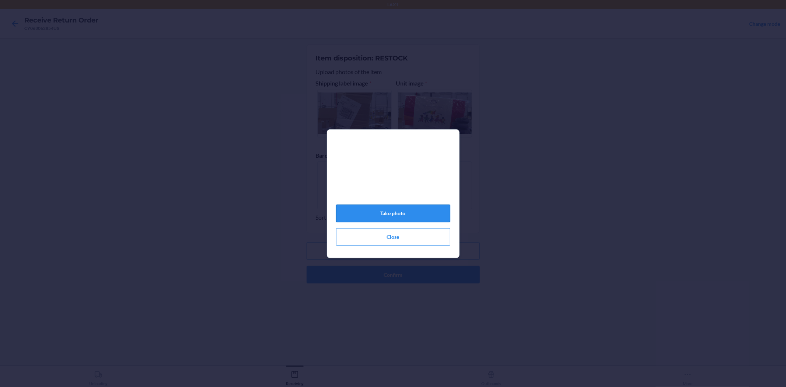
click at [398, 220] on button "Take photo" at bounding box center [393, 214] width 114 height 18
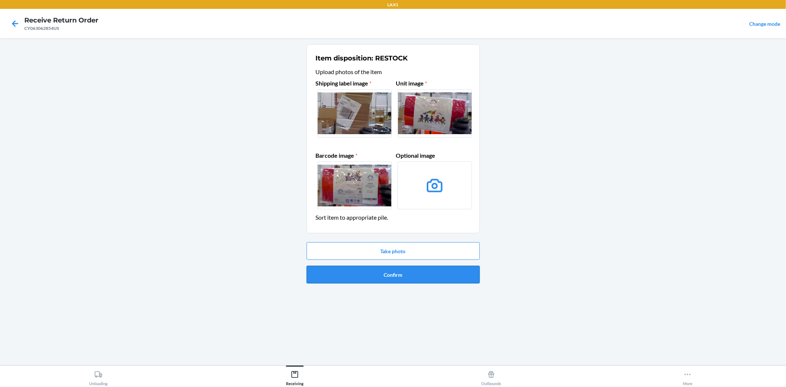
click at [382, 278] on button "Confirm" at bounding box center [393, 275] width 173 height 18
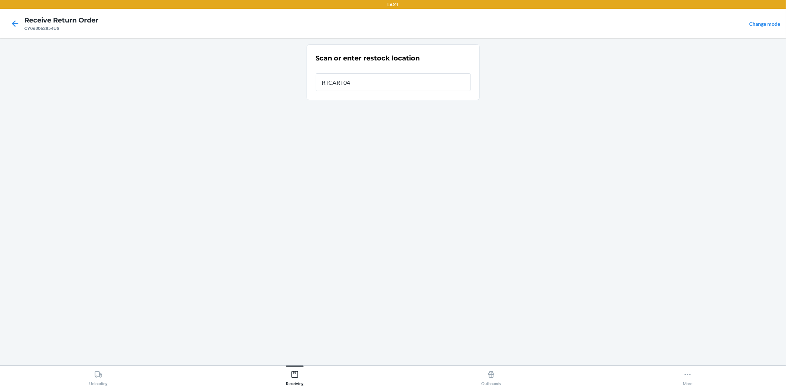
type input "RTCART047"
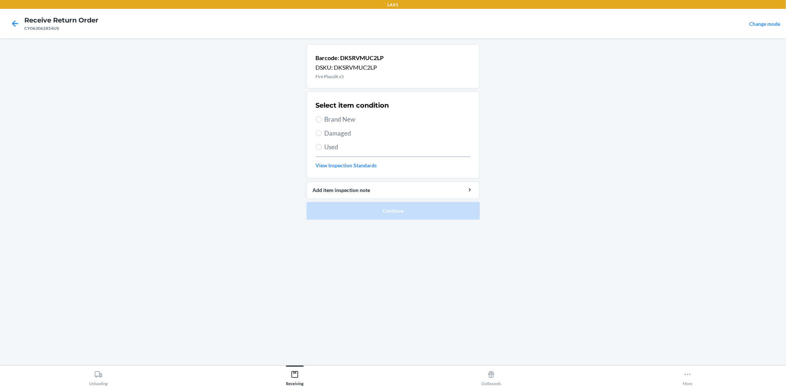
click at [338, 120] on span "Brand New" at bounding box center [398, 120] width 146 height 10
click at [322, 120] on input "Brand New" at bounding box center [319, 119] width 6 height 6
radio input "true"
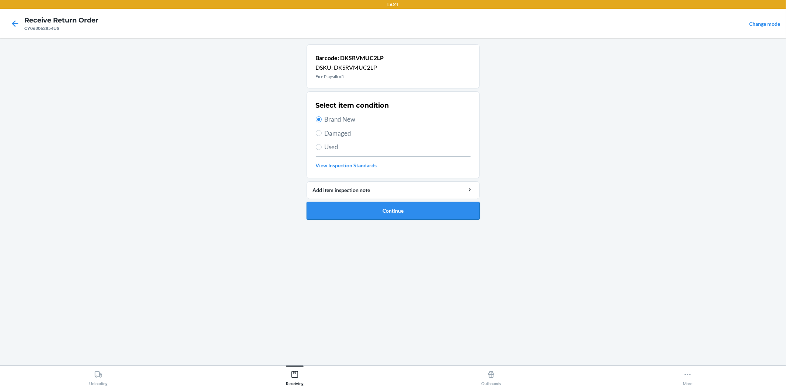
click at [392, 216] on button "Continue" at bounding box center [393, 211] width 173 height 18
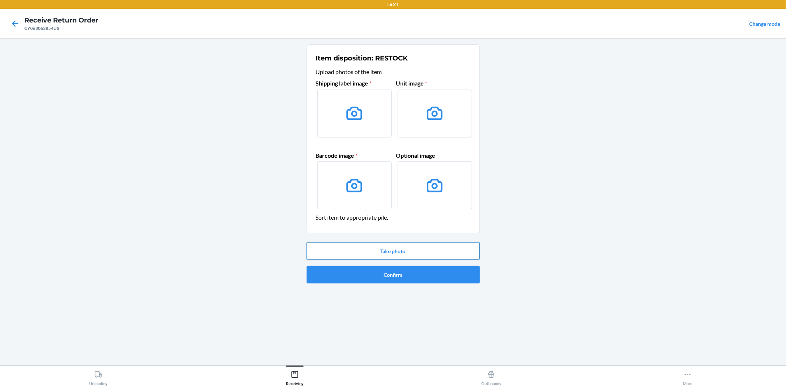
click at [407, 248] on button "Take photo" at bounding box center [393, 251] width 173 height 18
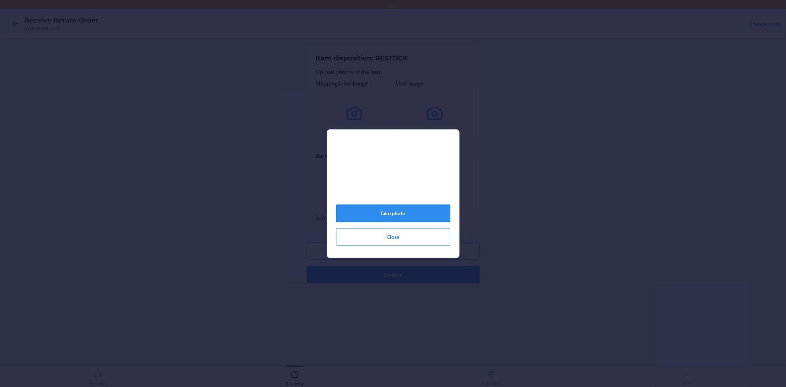
click at [391, 215] on button "Take photo" at bounding box center [393, 214] width 114 height 18
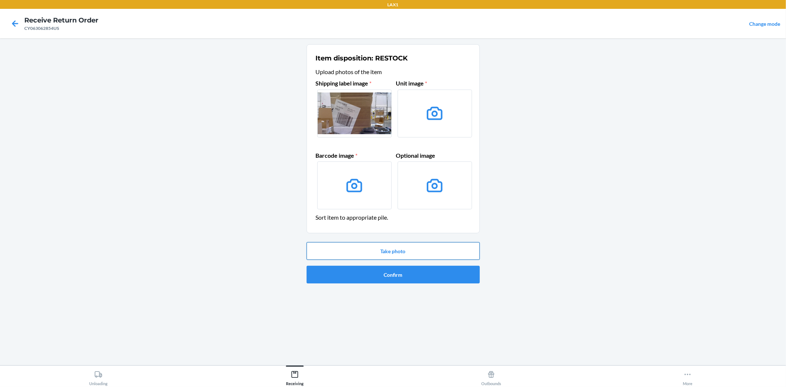
click at [393, 251] on button "Take photo" at bounding box center [393, 251] width 173 height 18
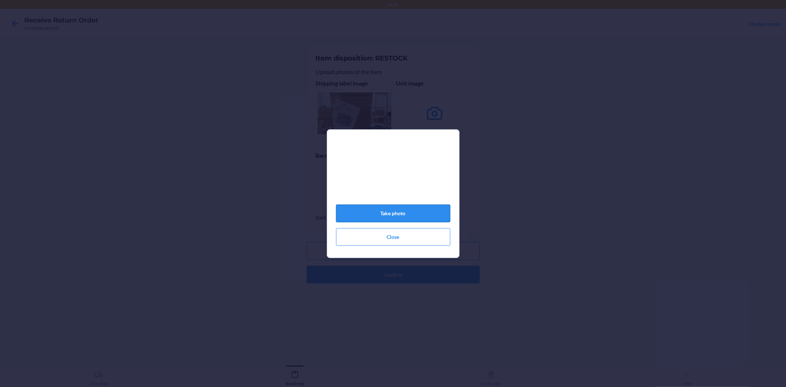
click at [387, 220] on button "Take photo" at bounding box center [393, 214] width 114 height 18
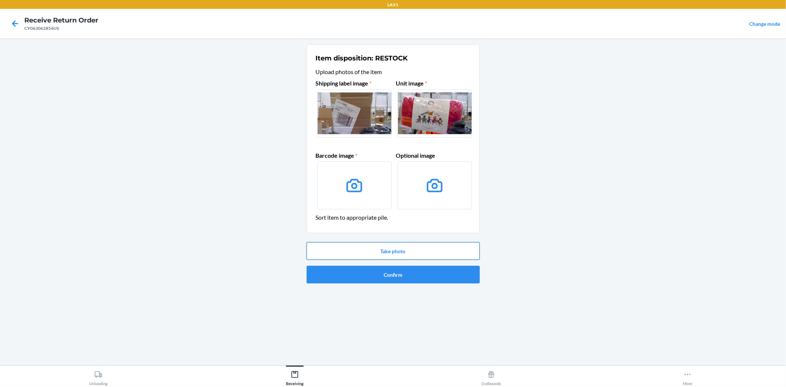
click at [391, 251] on button "Take photo" at bounding box center [393, 251] width 173 height 18
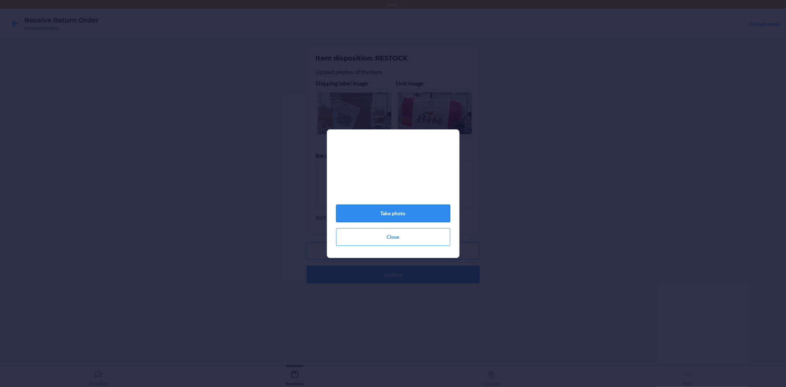
click at [397, 222] on button "Take photo" at bounding box center [393, 214] width 114 height 18
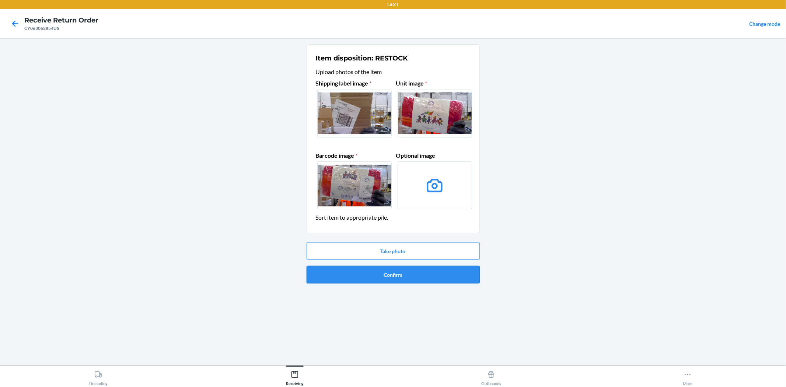
click at [410, 278] on button "Confirm" at bounding box center [393, 275] width 173 height 18
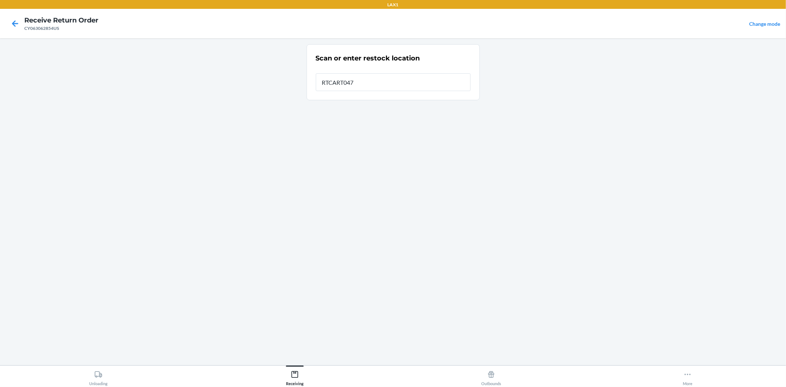
type input "RTCART047"
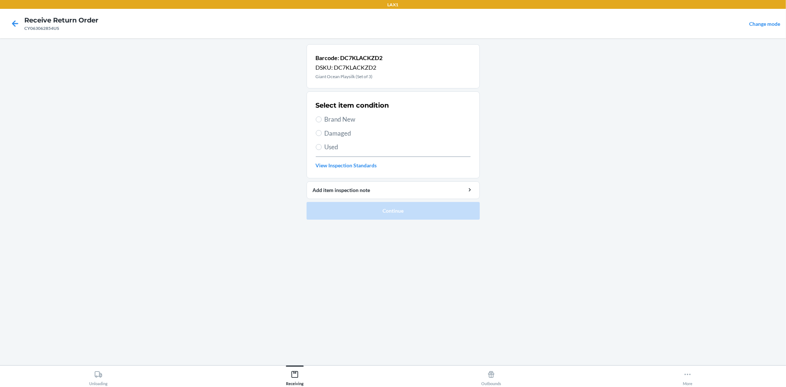
click at [330, 122] on span "Brand New" at bounding box center [398, 120] width 146 height 10
click at [322, 122] on input "Brand New" at bounding box center [319, 119] width 6 height 6
radio input "true"
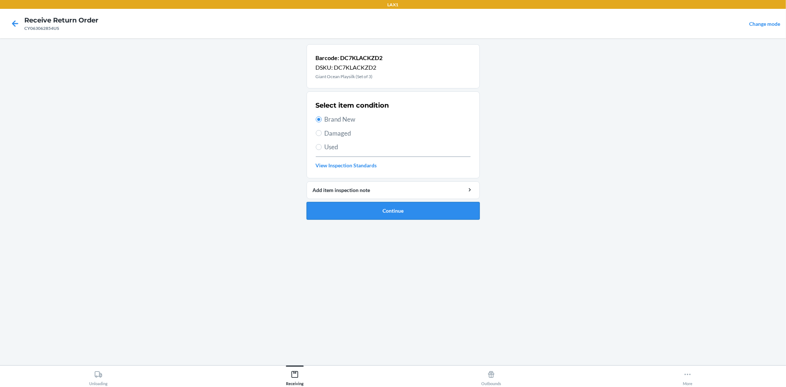
click at [387, 216] on button "Continue" at bounding box center [393, 211] width 173 height 18
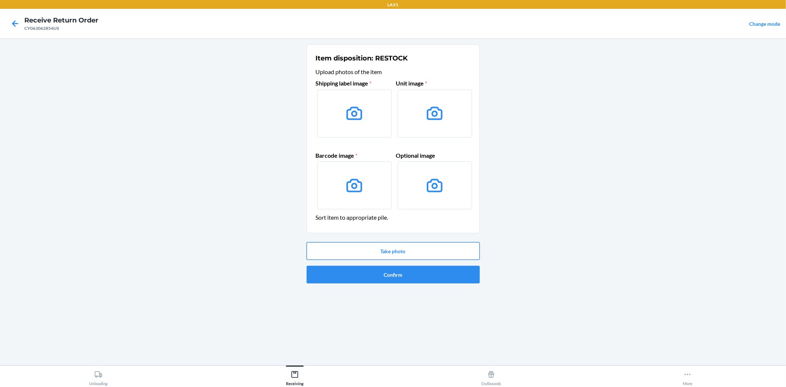
click at [401, 249] on button "Take photo" at bounding box center [393, 251] width 173 height 18
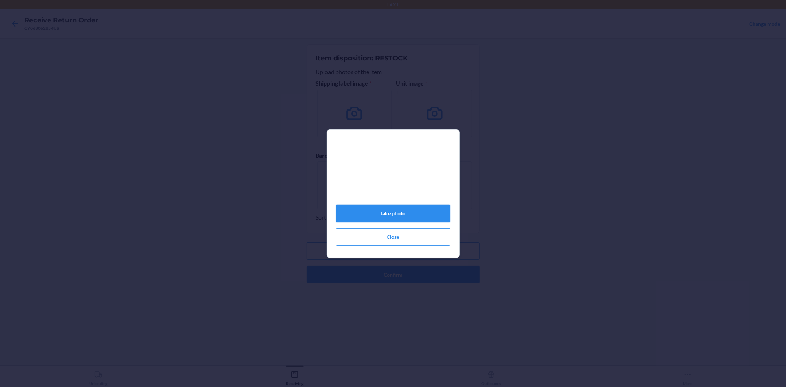
click at [391, 216] on button "Take photo" at bounding box center [393, 214] width 114 height 18
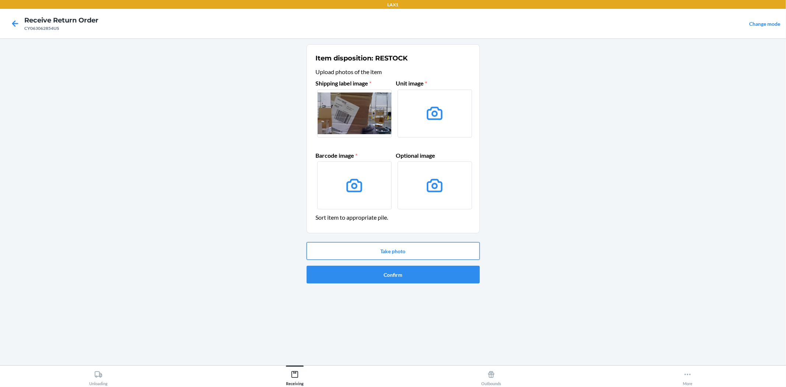
click at [386, 248] on button "Take photo" at bounding box center [393, 251] width 173 height 18
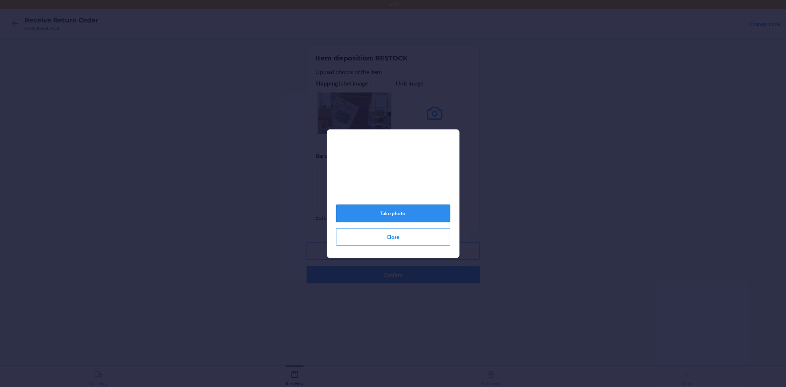
click at [389, 213] on button "Take photo" at bounding box center [393, 214] width 114 height 18
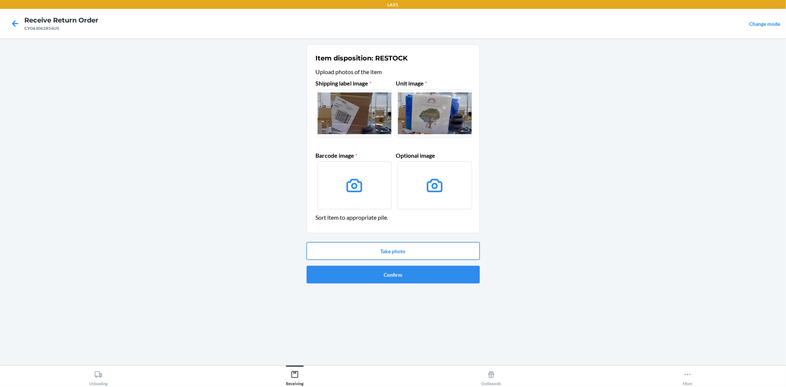
click at [384, 256] on button "Take photo" at bounding box center [393, 251] width 173 height 18
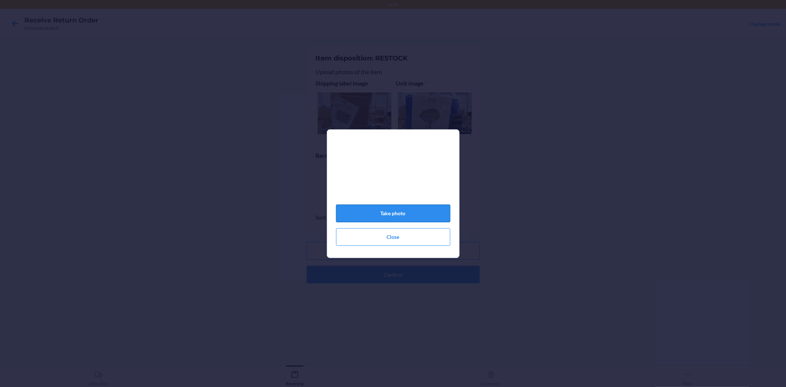
click at [392, 216] on button "Take photo" at bounding box center [393, 214] width 114 height 18
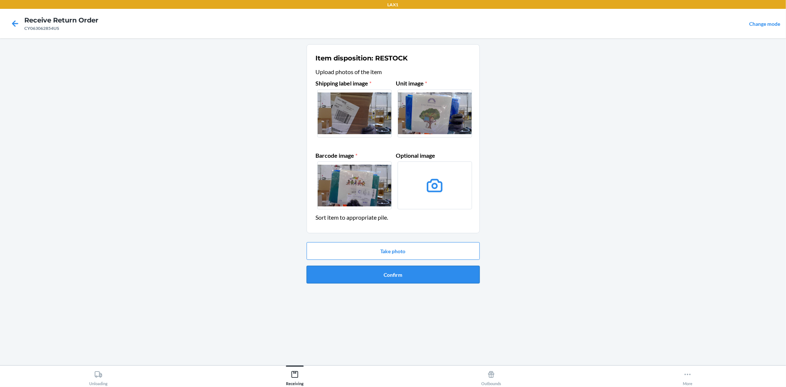
click at [391, 282] on button "Confirm" at bounding box center [393, 275] width 173 height 18
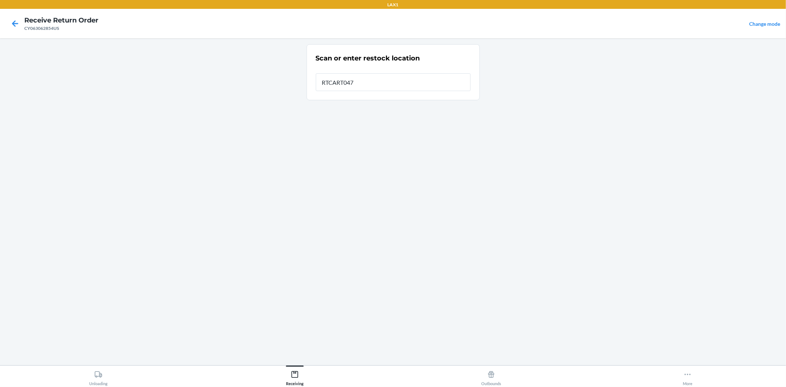
type input "RTCART047"
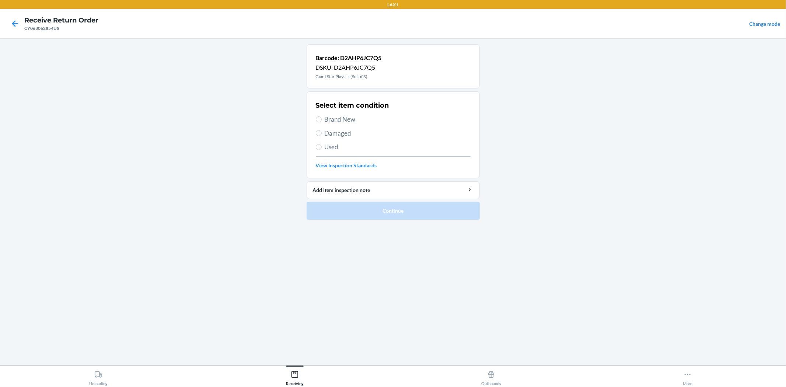
click at [336, 118] on span "Brand New" at bounding box center [398, 120] width 146 height 10
click at [322, 118] on input "Brand New" at bounding box center [319, 119] width 6 height 6
radio input "true"
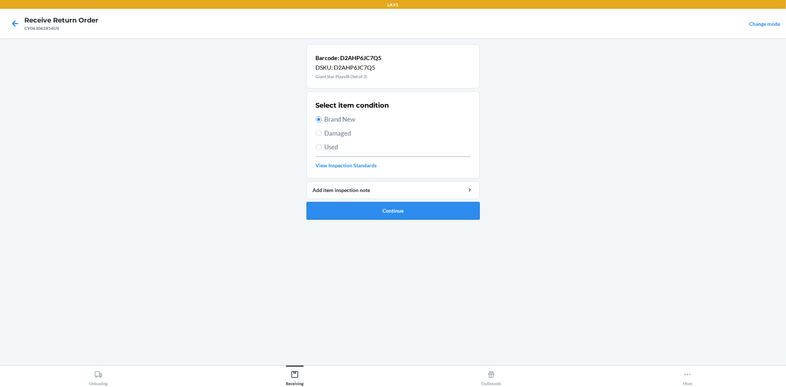
click at [391, 210] on button "Continue" at bounding box center [393, 211] width 173 height 18
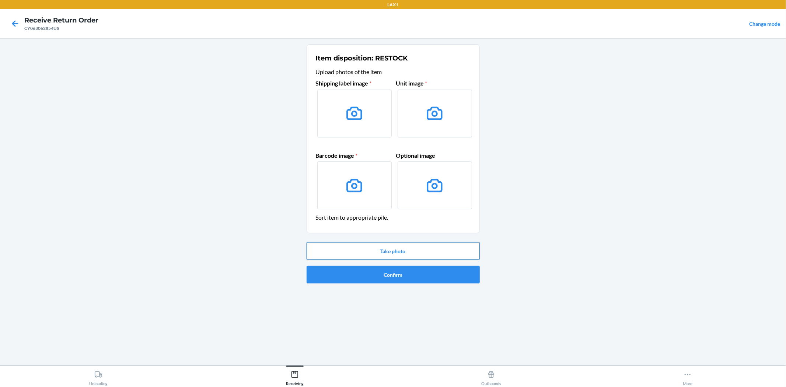
click at [394, 249] on button "Take photo" at bounding box center [393, 251] width 173 height 18
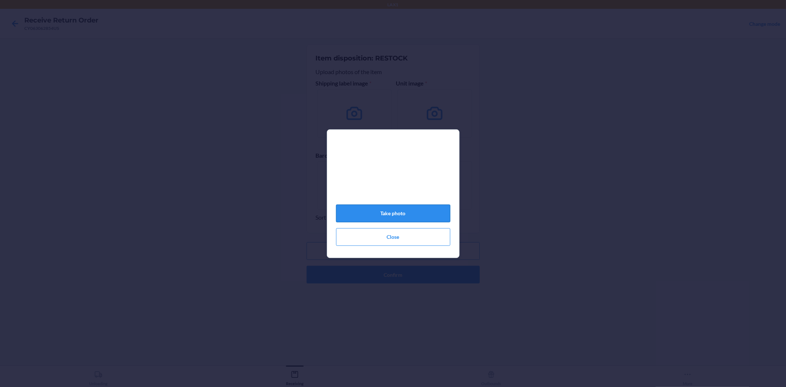
click at [394, 215] on button "Take photo" at bounding box center [393, 214] width 114 height 18
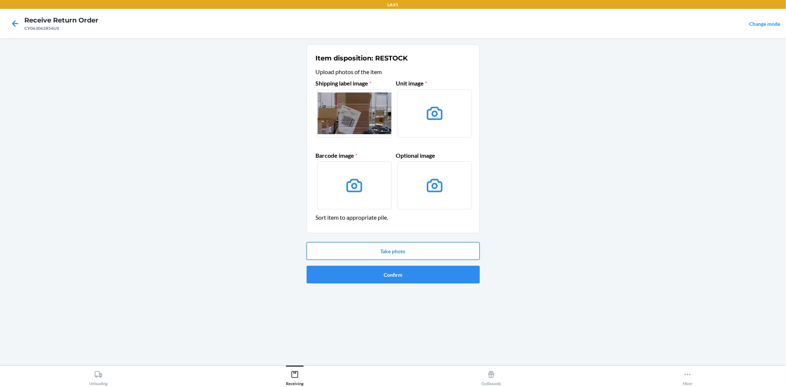
click at [413, 247] on button "Take photo" at bounding box center [393, 251] width 173 height 18
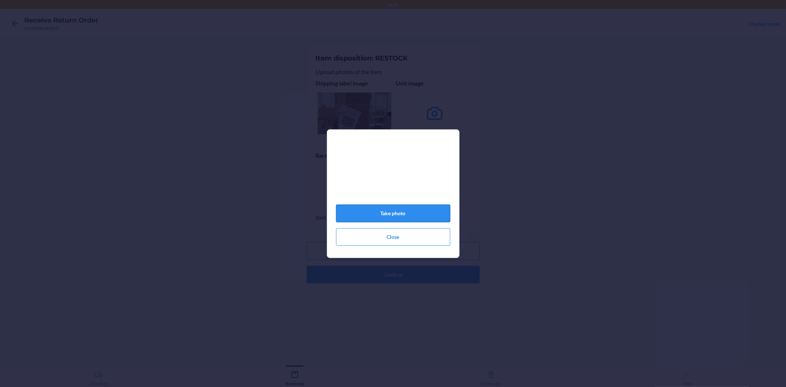
click at [391, 216] on button "Take photo" at bounding box center [393, 214] width 114 height 18
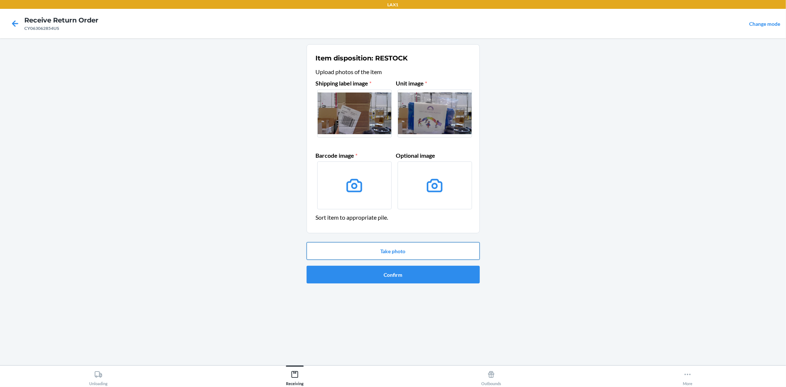
click at [391, 249] on button "Take photo" at bounding box center [393, 251] width 173 height 18
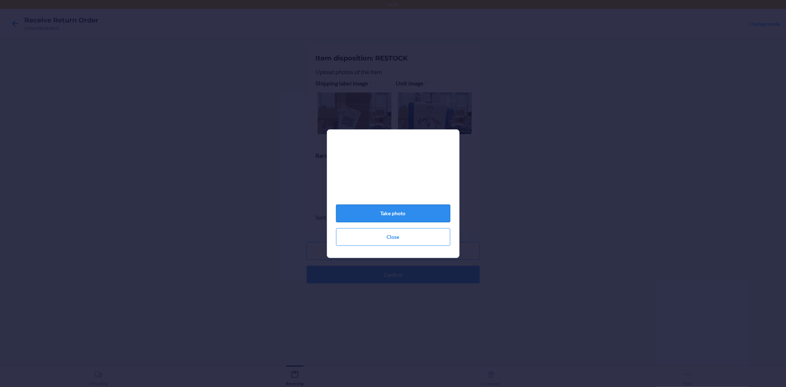
click at [394, 222] on button "Take photo" at bounding box center [393, 214] width 114 height 18
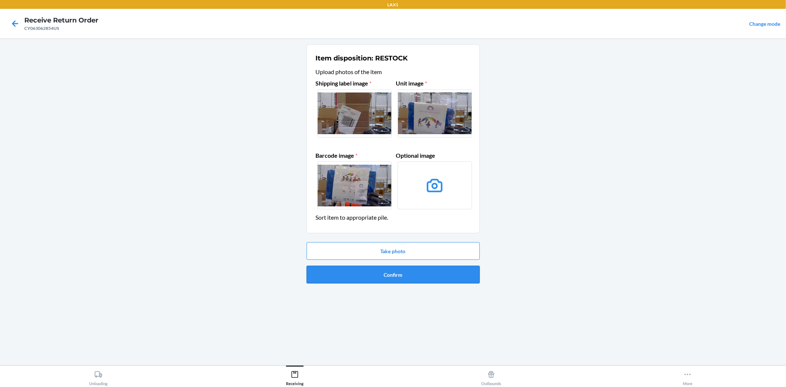
click at [397, 276] on button "Confirm" at bounding box center [393, 275] width 173 height 18
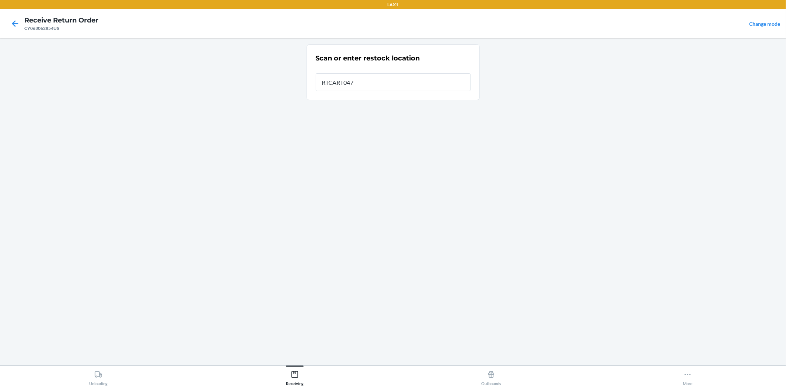
type input "RTCART047"
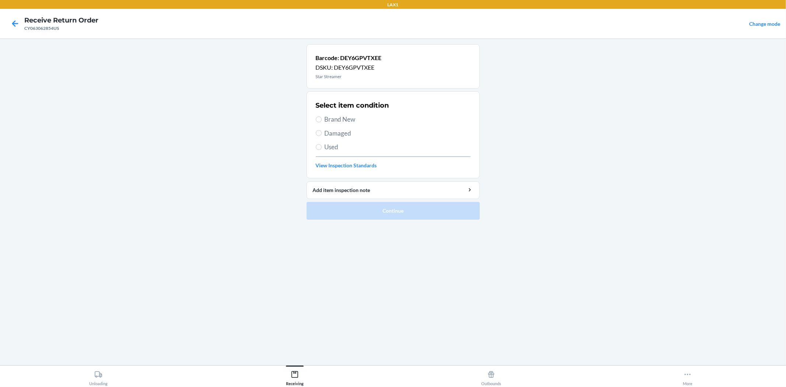
click at [330, 121] on span "Brand New" at bounding box center [398, 120] width 146 height 10
click at [322, 121] on input "Brand New" at bounding box center [319, 119] width 6 height 6
radio input "true"
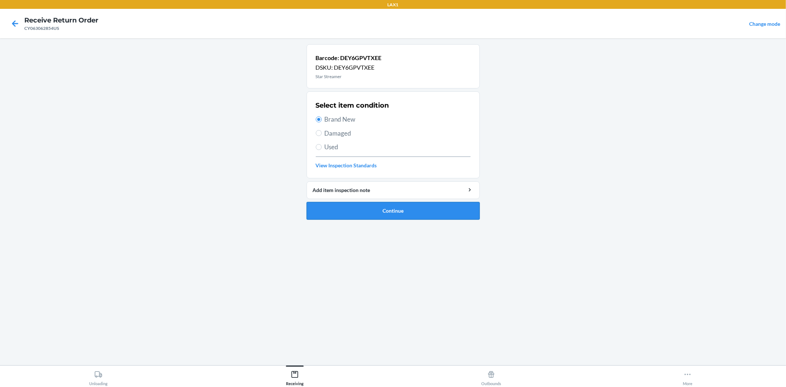
click at [382, 209] on button "Continue" at bounding box center [393, 211] width 173 height 18
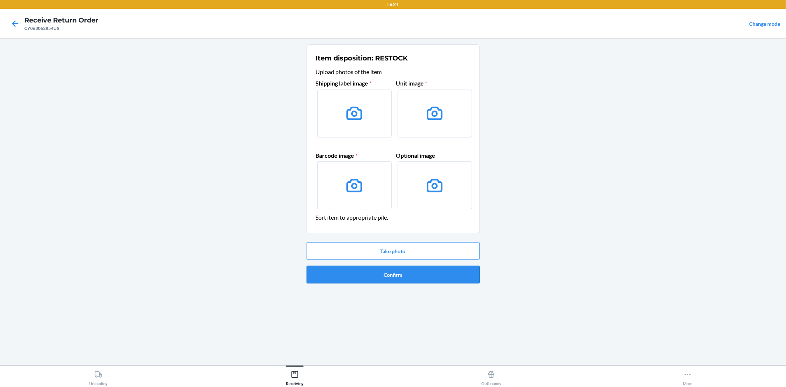
click at [391, 276] on button "Confirm" at bounding box center [393, 275] width 173 height 18
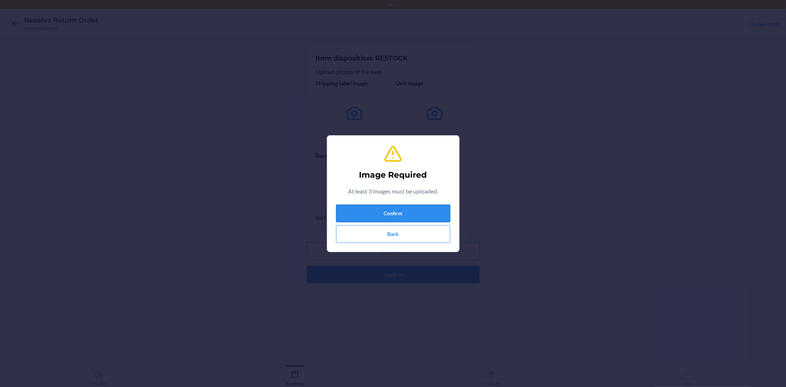
click at [391, 213] on button "Confirm" at bounding box center [393, 214] width 114 height 18
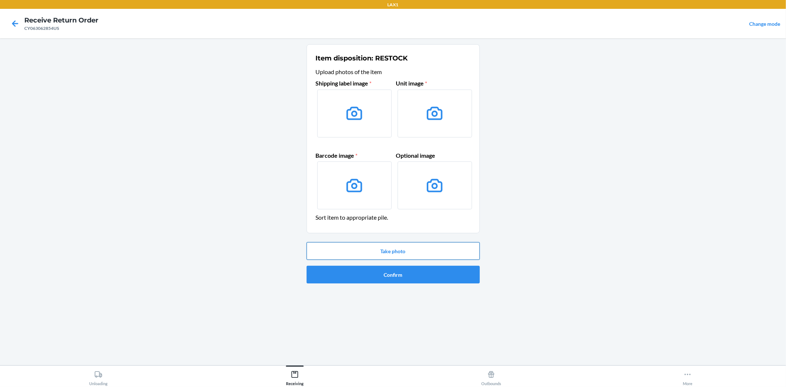
click at [389, 249] on button "Take photo" at bounding box center [393, 251] width 173 height 18
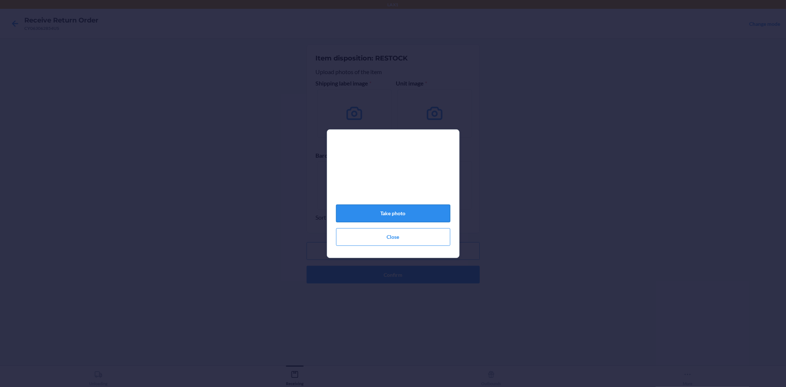
click at [389, 217] on button "Take photo" at bounding box center [393, 214] width 114 height 18
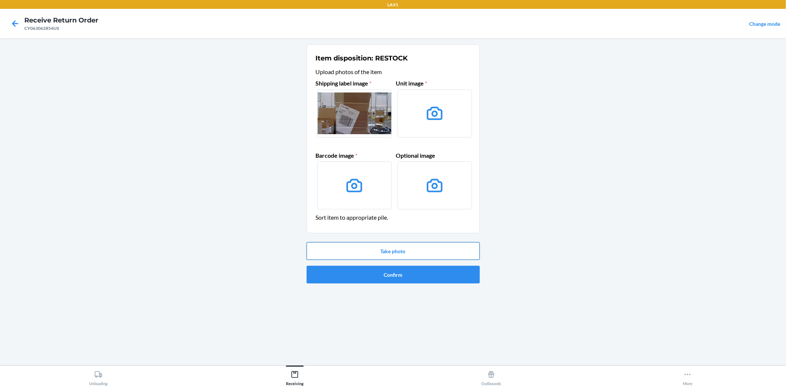
click at [400, 247] on button "Take photo" at bounding box center [393, 251] width 173 height 18
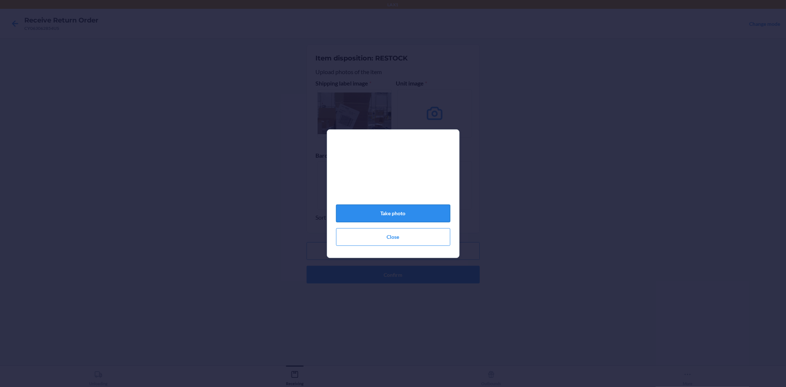
click at [390, 216] on button "Take photo" at bounding box center [393, 214] width 114 height 18
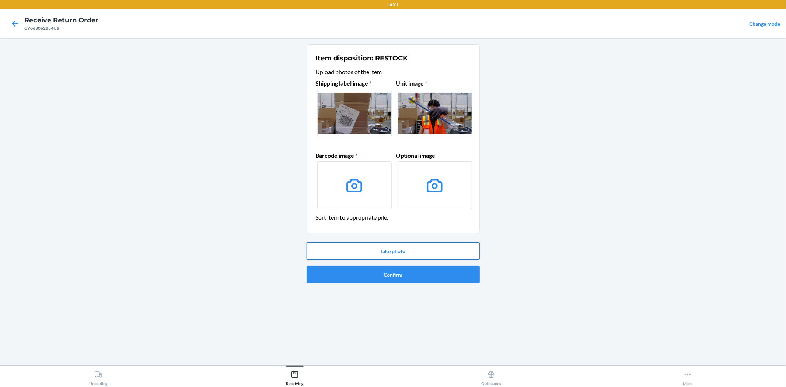
click at [400, 248] on button "Take photo" at bounding box center [393, 251] width 173 height 18
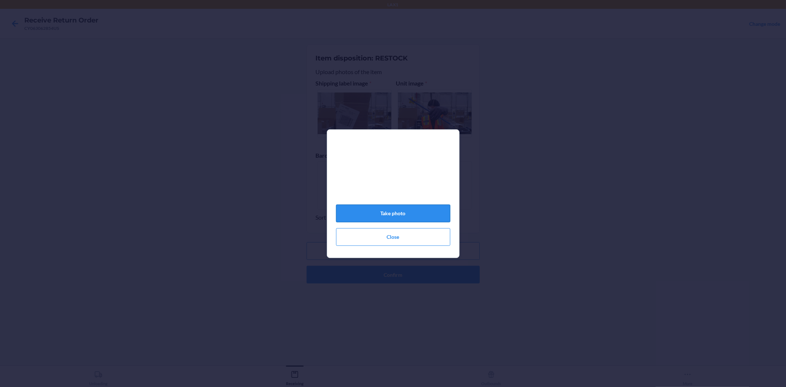
click at [393, 218] on button "Take photo" at bounding box center [393, 214] width 114 height 18
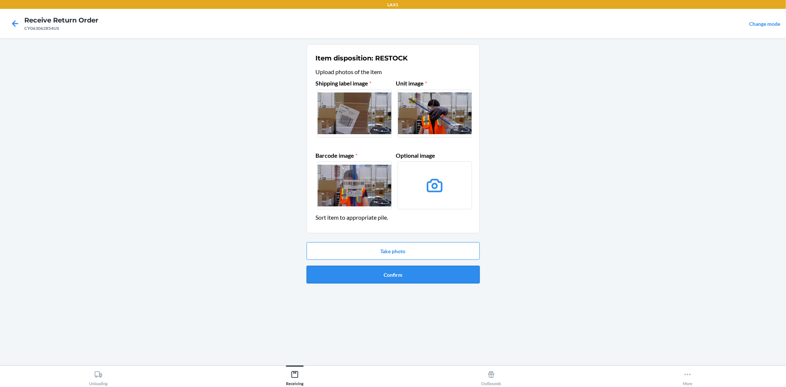
click at [397, 281] on button "Confirm" at bounding box center [393, 275] width 173 height 18
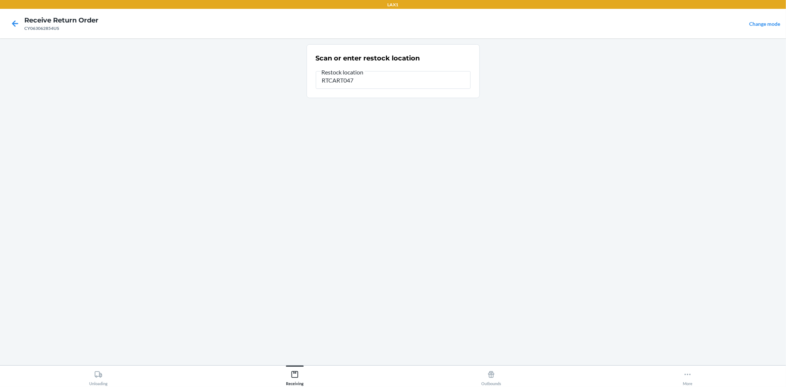
type input "RTCART047"
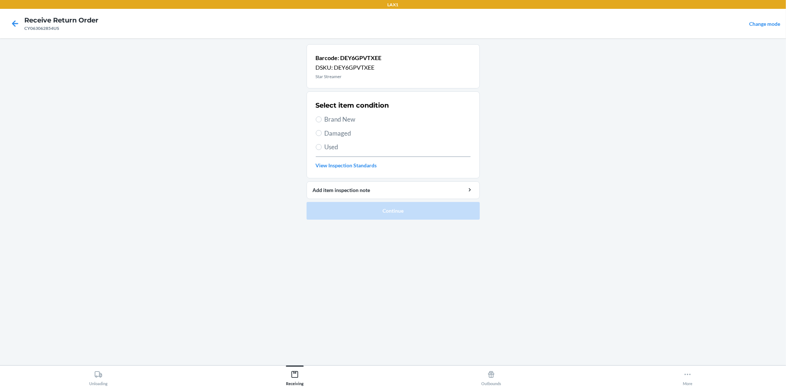
click at [334, 116] on span "Brand New" at bounding box center [398, 120] width 146 height 10
click at [322, 116] on input "Brand New" at bounding box center [319, 119] width 6 height 6
radio input "true"
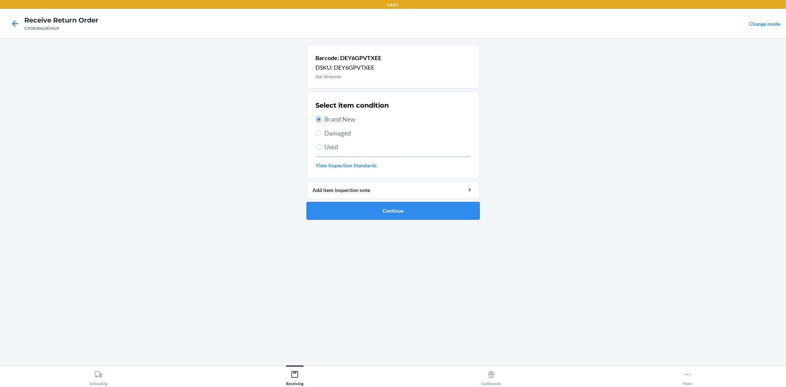
click at [388, 210] on button "Continue" at bounding box center [393, 211] width 173 height 18
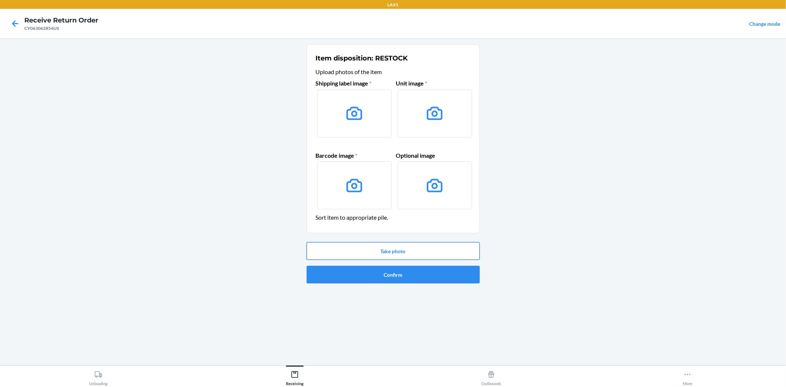
click at [397, 255] on button "Take photo" at bounding box center [393, 251] width 173 height 18
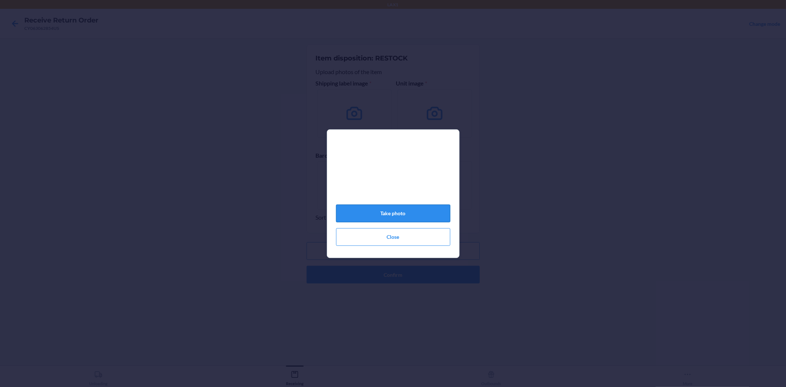
click at [391, 216] on button "Take photo" at bounding box center [393, 214] width 114 height 18
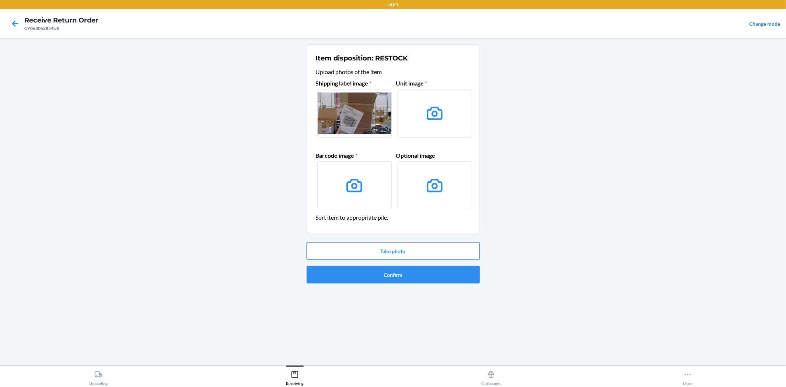
click at [396, 252] on button "Take photo" at bounding box center [393, 251] width 173 height 18
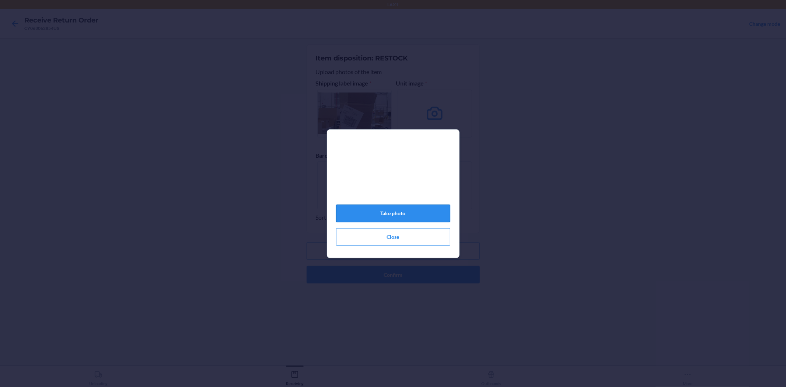
click at [395, 216] on button "Take photo" at bounding box center [393, 214] width 114 height 18
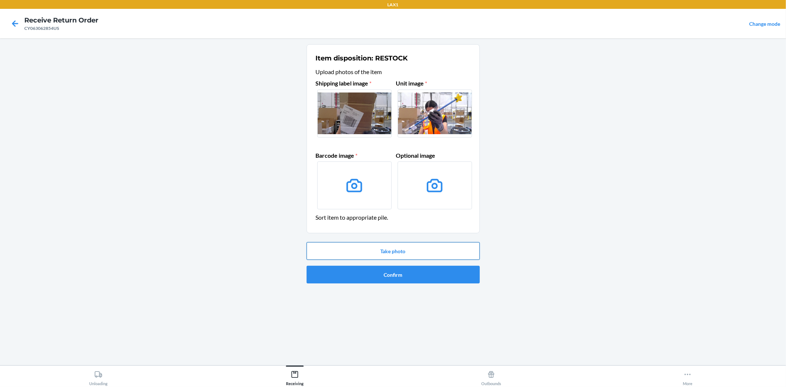
click at [402, 248] on button "Take photo" at bounding box center [393, 251] width 173 height 18
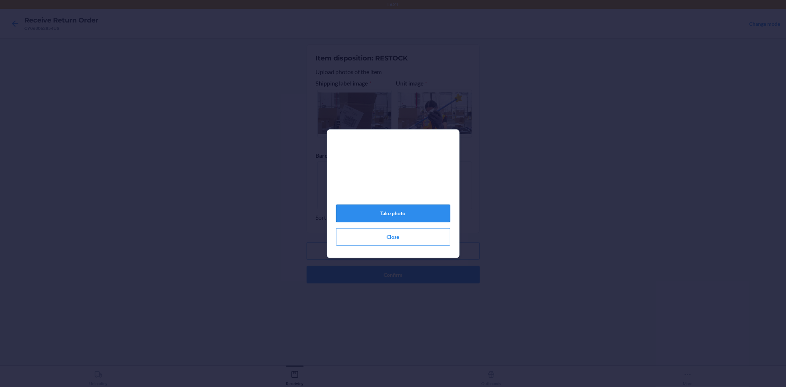
click at [396, 216] on button "Take photo" at bounding box center [393, 214] width 114 height 18
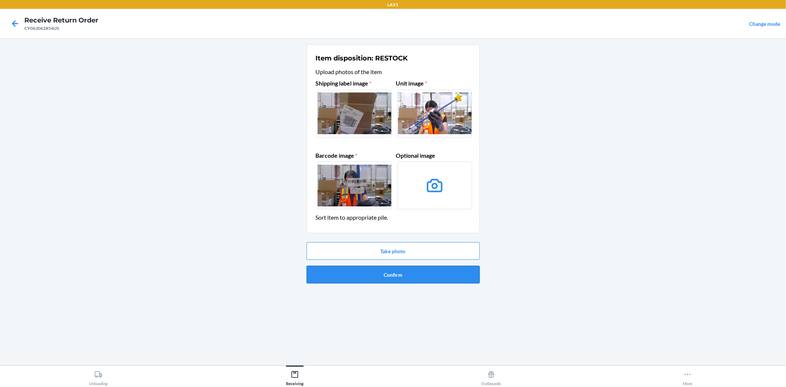
click at [389, 273] on button "Confirm" at bounding box center [393, 275] width 173 height 18
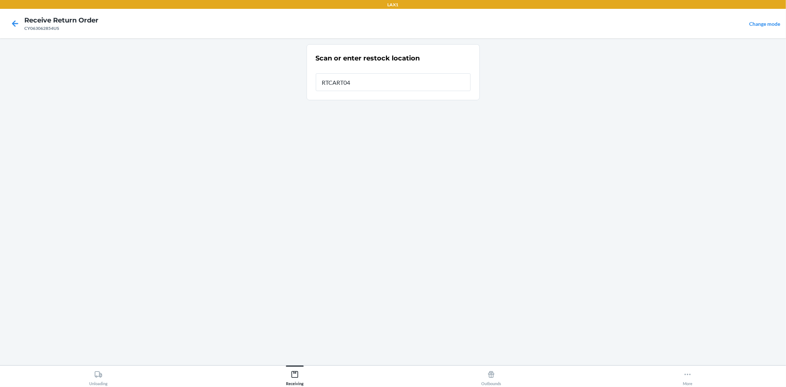
type input "RTCART047"
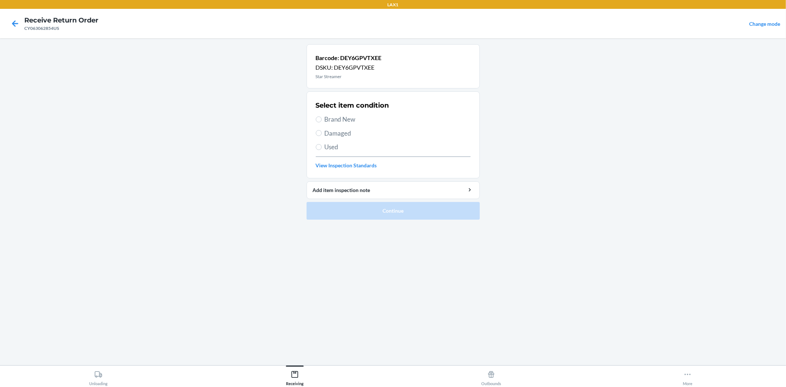
click at [346, 119] on span "Brand New" at bounding box center [398, 120] width 146 height 10
click at [322, 119] on input "Brand New" at bounding box center [319, 119] width 6 height 6
radio input "true"
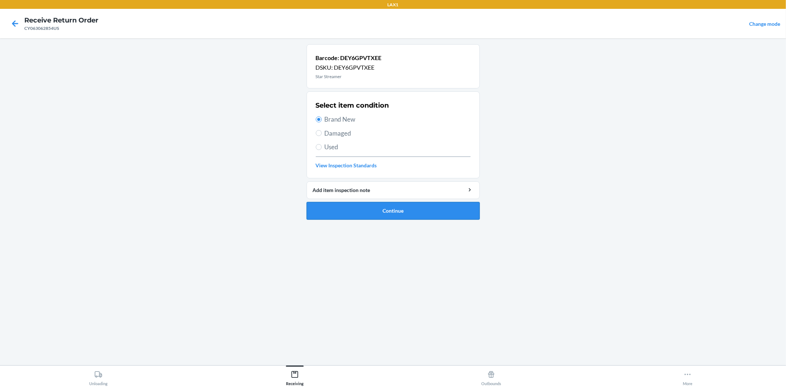
click at [389, 217] on button "Continue" at bounding box center [393, 211] width 173 height 18
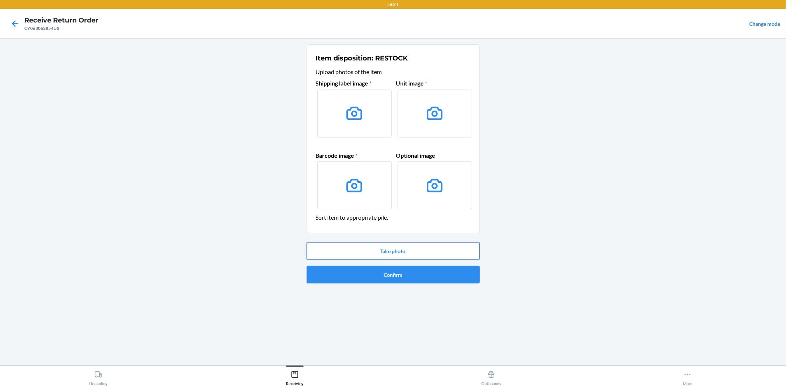
click at [382, 247] on button "Take photo" at bounding box center [393, 251] width 173 height 18
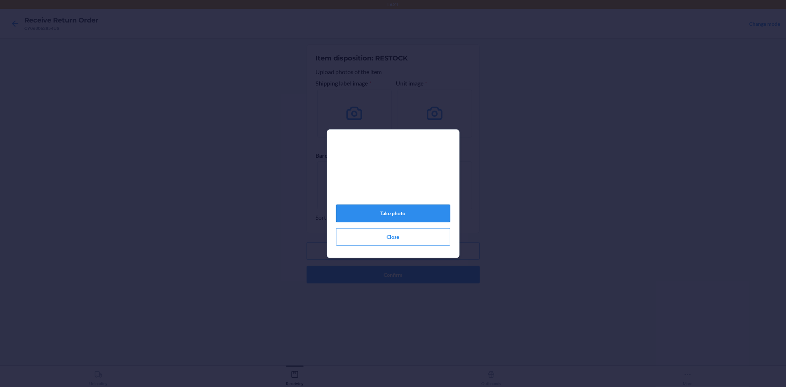
click at [392, 216] on button "Take photo" at bounding box center [393, 214] width 114 height 18
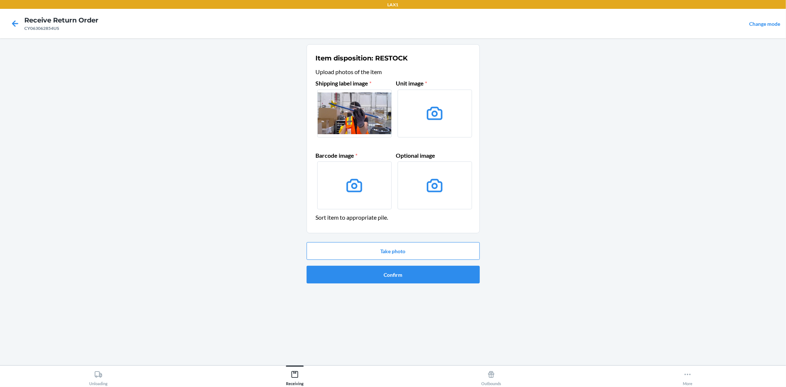
click at [363, 115] on label at bounding box center [354, 114] width 74 height 48
click at [0, 0] on input "file" at bounding box center [0, 0] width 0 height 0
drag, startPoint x: 331, startPoint y: 104, endPoint x: 428, endPoint y: 111, distance: 97.9
click at [428, 111] on div "Shipping label image * Unit image * Barcode image * Optional image" at bounding box center [393, 145] width 155 height 138
click at [543, 152] on main "Item disposition: RESTOCK Upload photos of the item Shipping label image * Unit…" at bounding box center [393, 201] width 786 height 327
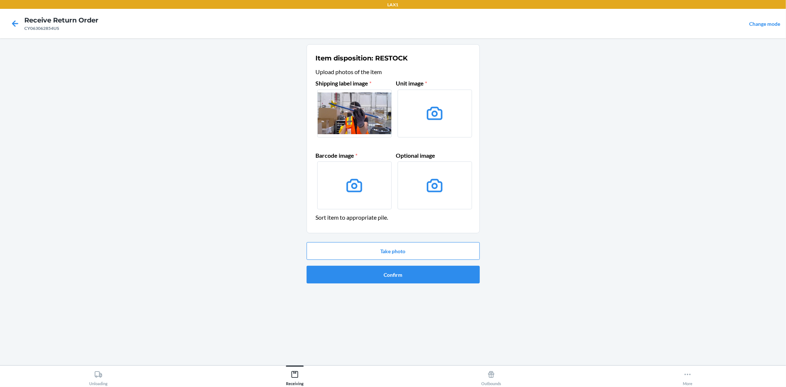
click at [435, 109] on icon at bounding box center [434, 113] width 19 height 19
click at [0, 0] on input "file" at bounding box center [0, 0] width 0 height 0
click at [359, 249] on button "Take photo" at bounding box center [393, 251] width 173 height 18
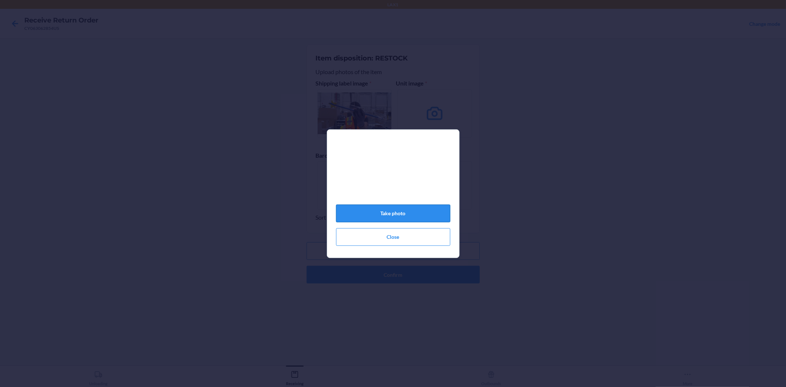
click at [392, 222] on button "Take photo" at bounding box center [393, 214] width 114 height 18
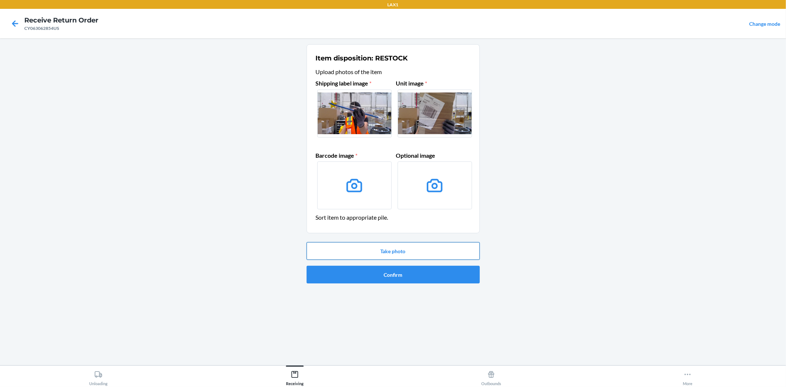
click at [414, 248] on button "Take photo" at bounding box center [393, 251] width 173 height 18
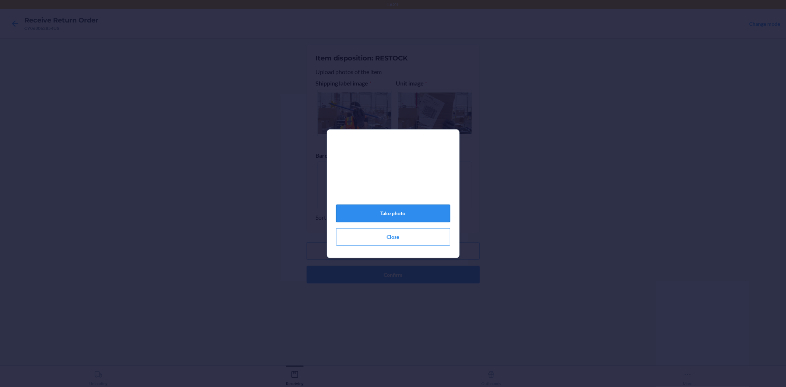
click at [396, 214] on button "Take photo" at bounding box center [393, 214] width 114 height 18
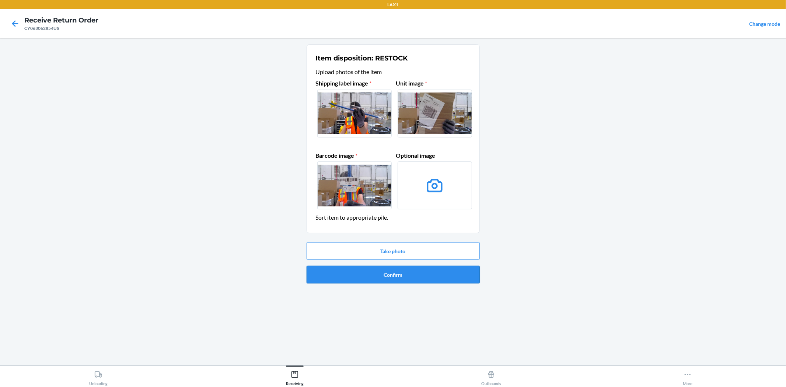
click at [407, 275] on button "Confirm" at bounding box center [393, 275] width 173 height 18
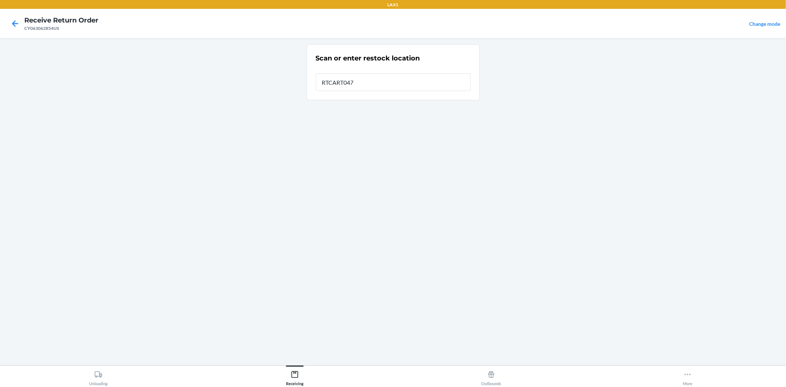
type input "RTCART047"
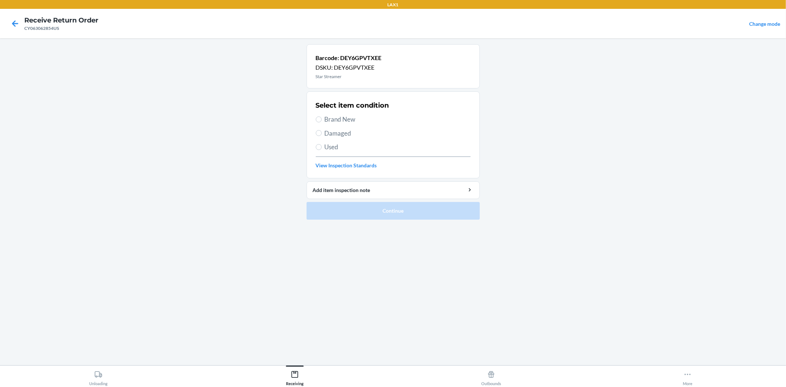
click at [348, 120] on span "Brand New" at bounding box center [398, 120] width 146 height 10
click at [322, 120] on input "Brand New" at bounding box center [319, 119] width 6 height 6
radio input "true"
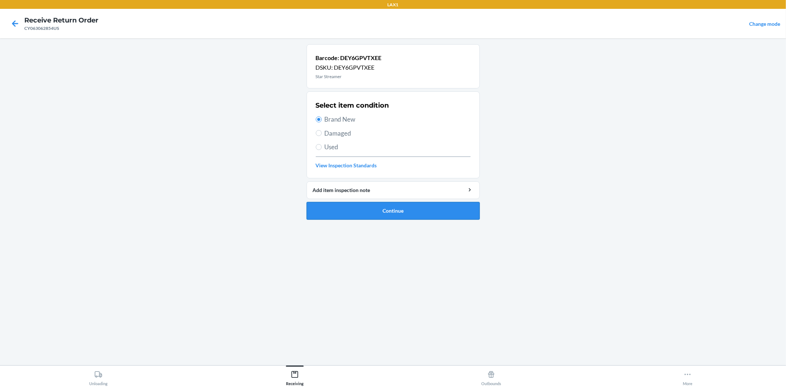
click at [379, 211] on button "Continue" at bounding box center [393, 211] width 173 height 18
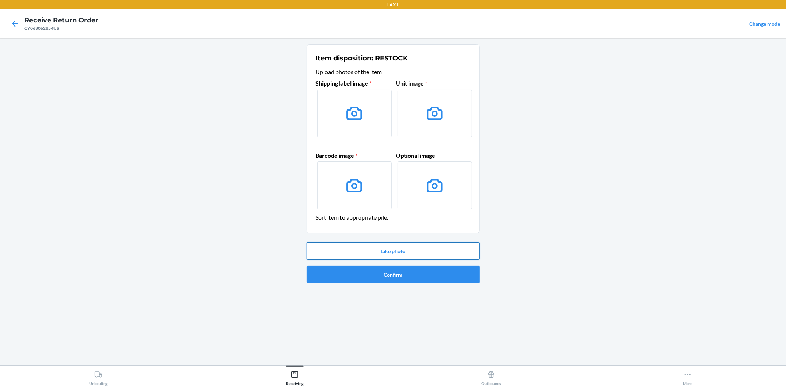
click at [412, 255] on button "Take photo" at bounding box center [393, 251] width 173 height 18
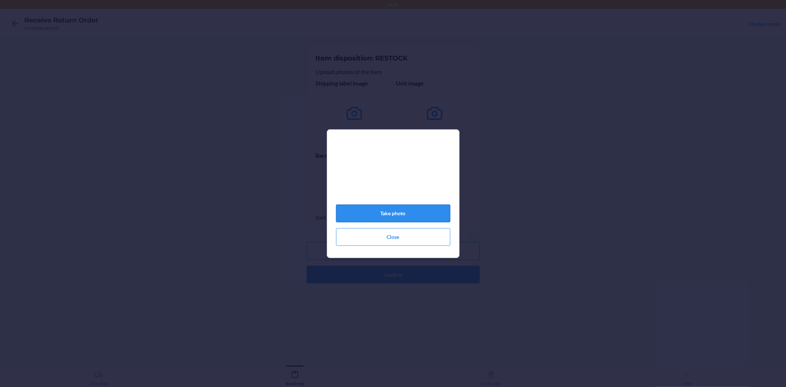
click at [386, 219] on button "Take photo" at bounding box center [393, 214] width 114 height 18
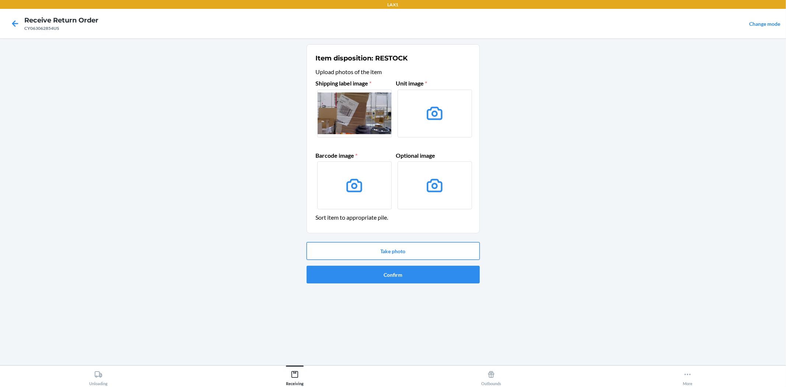
click at [383, 250] on button "Take photo" at bounding box center [393, 251] width 173 height 18
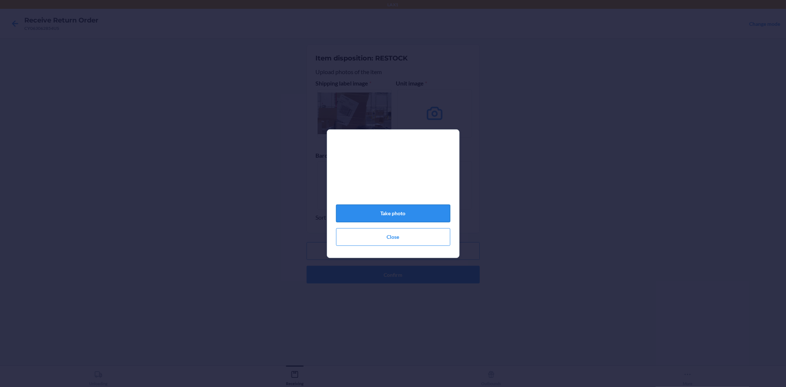
click at [395, 220] on button "Take photo" at bounding box center [393, 214] width 114 height 18
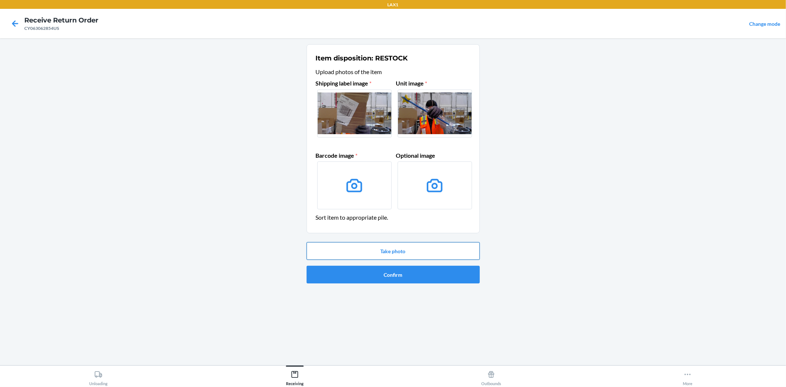
click at [383, 250] on button "Take photo" at bounding box center [393, 251] width 173 height 18
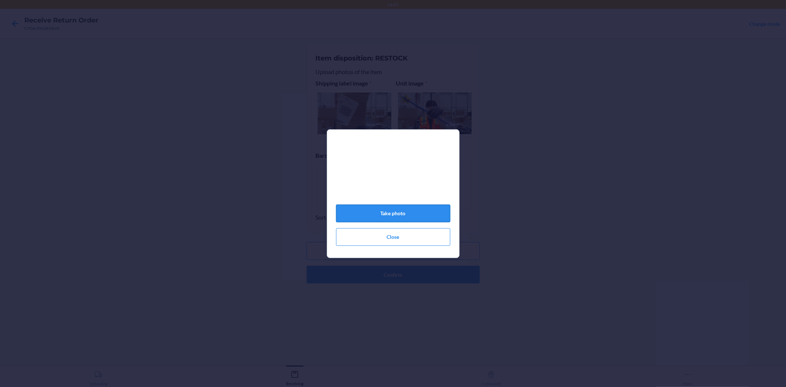
click at [399, 217] on button "Take photo" at bounding box center [393, 214] width 114 height 18
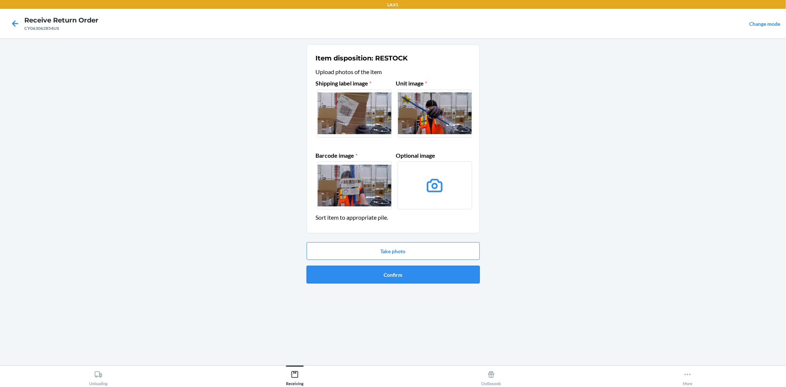
click at [393, 279] on button "Confirm" at bounding box center [393, 275] width 173 height 18
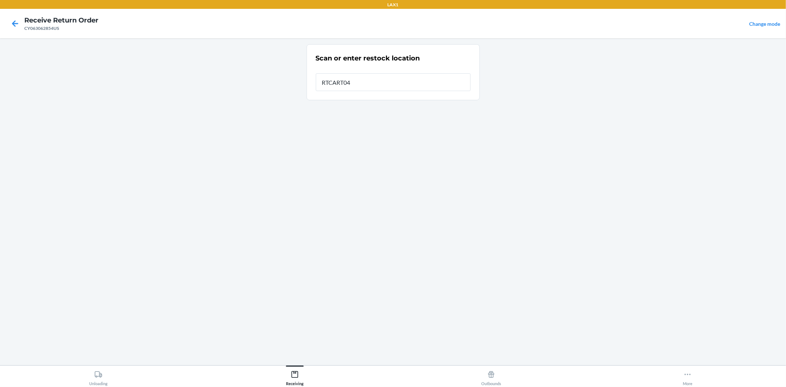
type input "RTCART047"
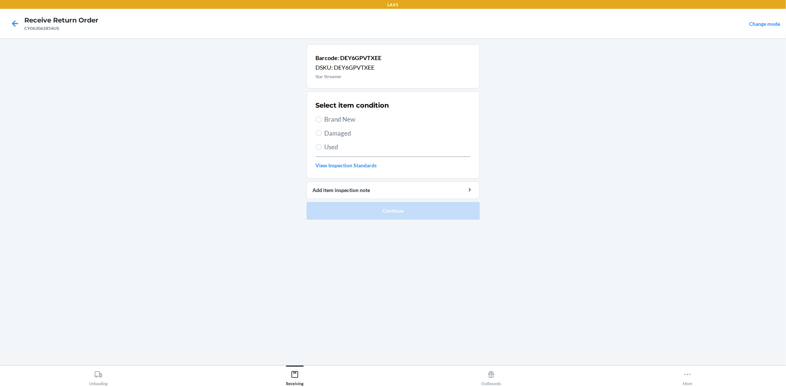
click at [328, 111] on div "Select item condition Brand New Damaged Used View Inspection Standards" at bounding box center [393, 134] width 155 height 73
click at [330, 121] on span "Brand New" at bounding box center [398, 120] width 146 height 10
click at [322, 121] on input "Brand New" at bounding box center [319, 119] width 6 height 6
radio input "true"
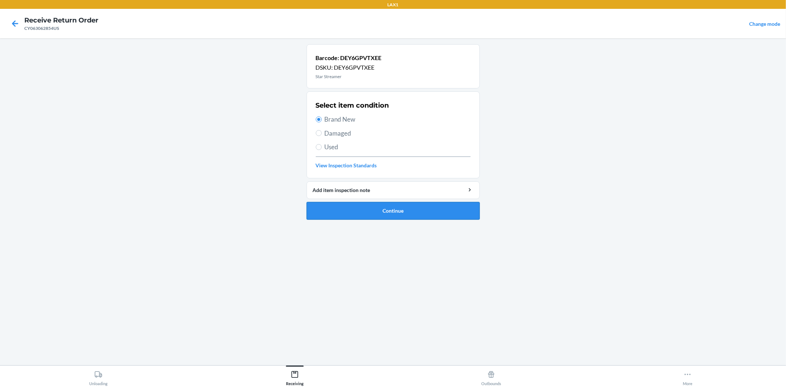
click at [393, 205] on button "Continue" at bounding box center [393, 211] width 173 height 18
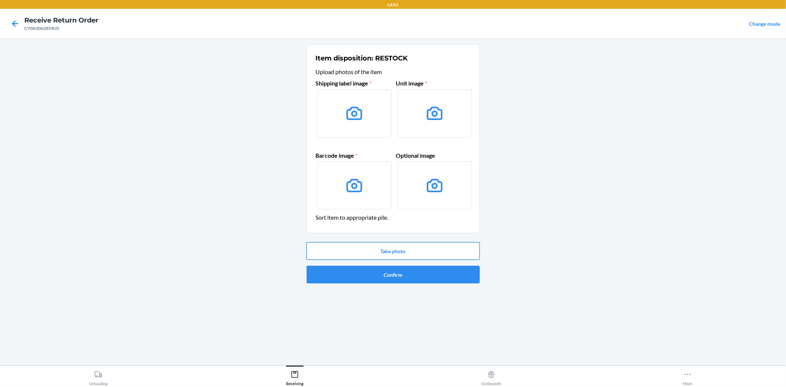
click at [404, 256] on button "Take photo" at bounding box center [393, 251] width 173 height 18
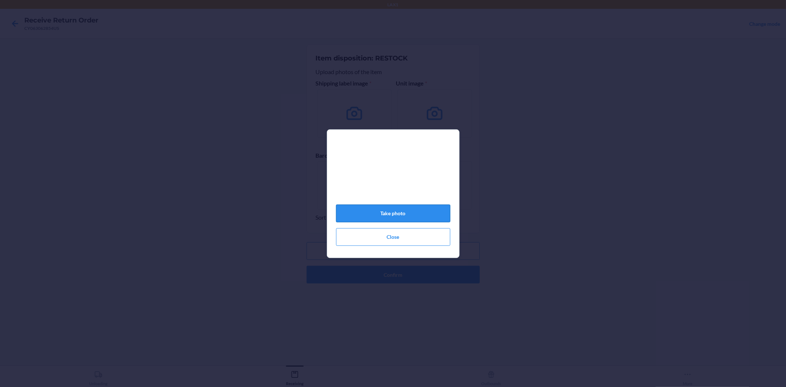
click at [390, 220] on button "Take photo" at bounding box center [393, 214] width 114 height 18
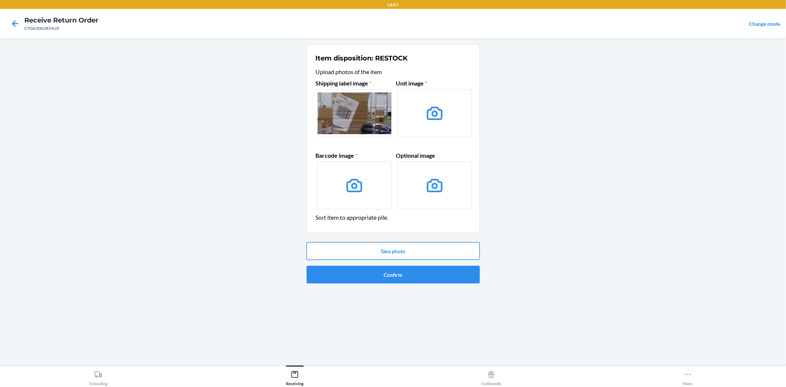
click at [391, 244] on button "Take photo" at bounding box center [393, 251] width 173 height 18
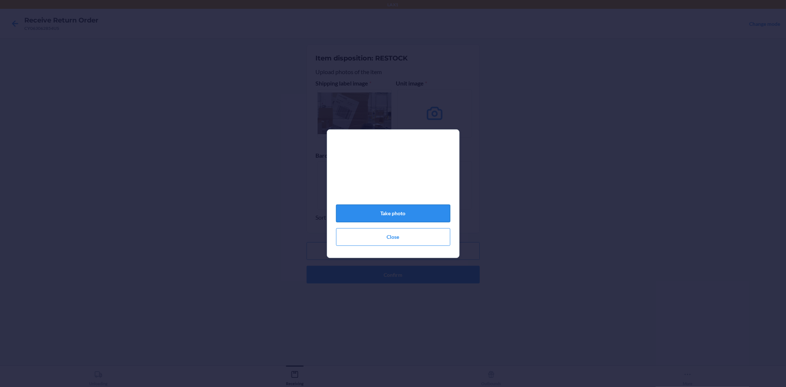
click at [392, 214] on button "Take photo" at bounding box center [393, 214] width 114 height 18
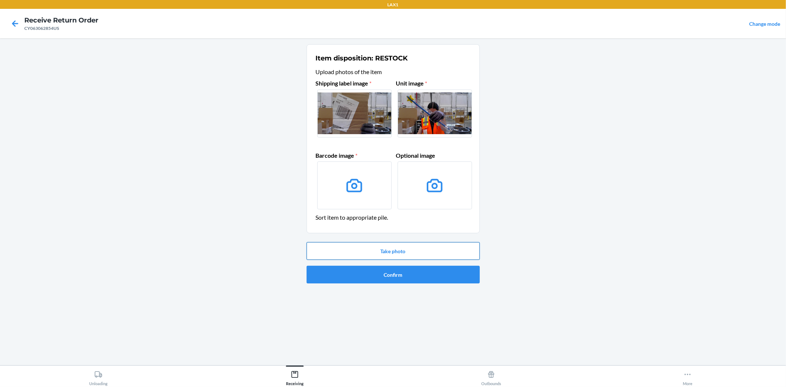
click at [394, 245] on button "Take photo" at bounding box center [393, 251] width 173 height 18
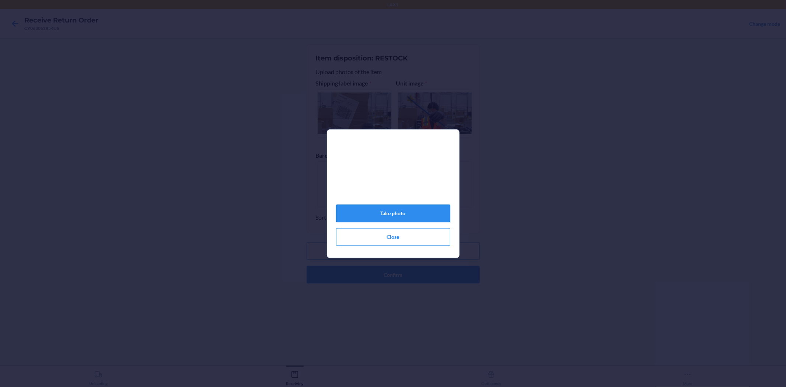
click at [399, 215] on button "Take photo" at bounding box center [393, 214] width 114 height 18
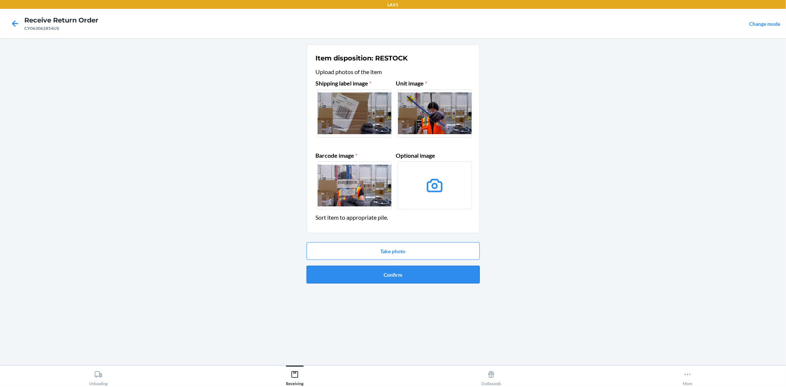
click at [389, 274] on button "Confirm" at bounding box center [393, 275] width 173 height 18
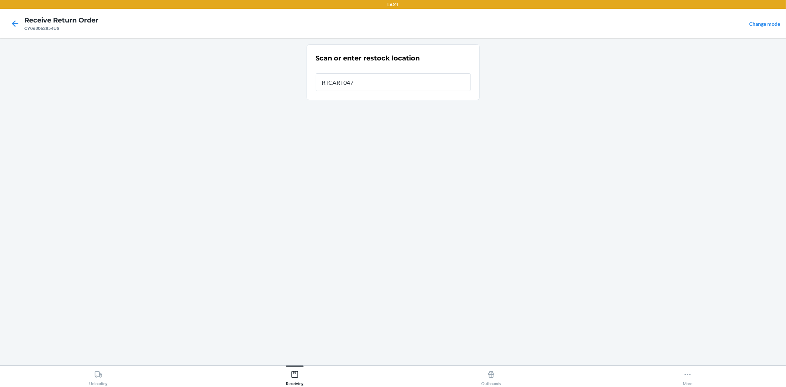
type input "RTCART047"
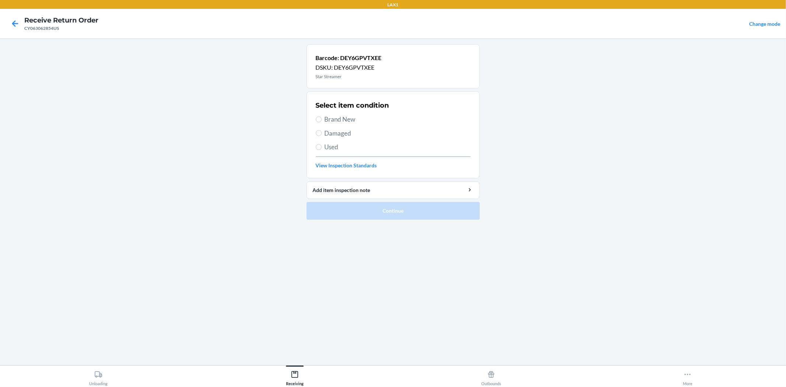
click at [349, 118] on span "Brand New" at bounding box center [398, 120] width 146 height 10
click at [322, 118] on input "Brand New" at bounding box center [319, 119] width 6 height 6
radio input "true"
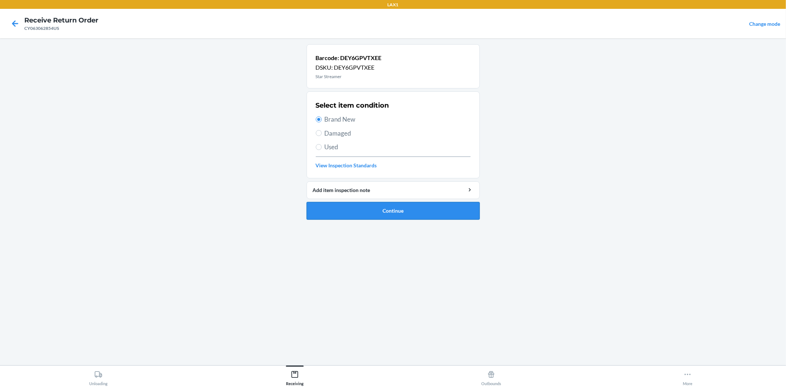
click at [384, 219] on button "Continue" at bounding box center [393, 211] width 173 height 18
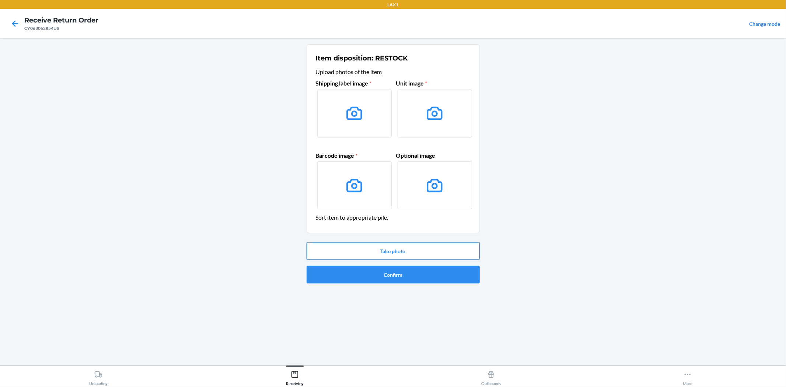
click at [390, 256] on button "Take photo" at bounding box center [393, 251] width 173 height 18
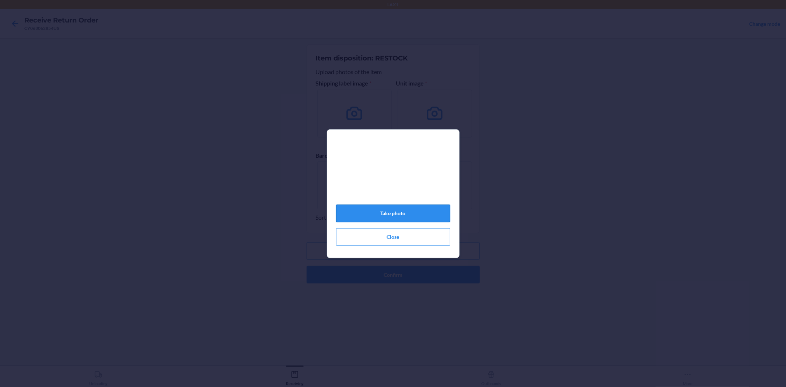
click at [382, 217] on button "Take photo" at bounding box center [393, 214] width 114 height 18
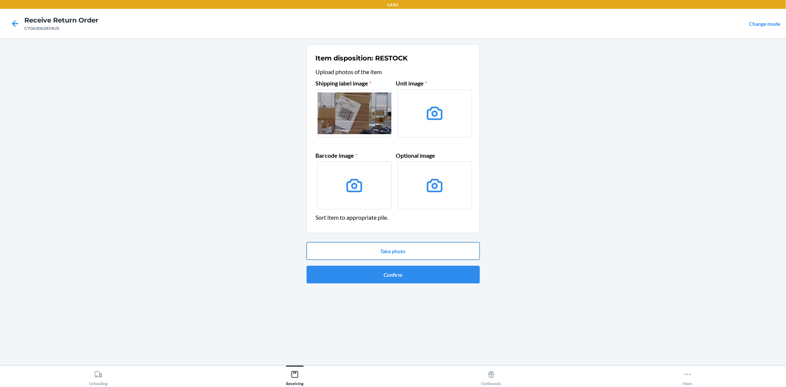
click at [372, 254] on button "Take photo" at bounding box center [393, 251] width 173 height 18
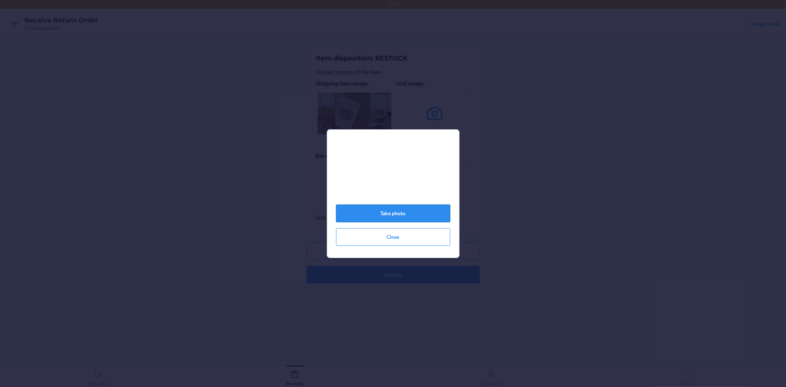
click at [397, 222] on button "Take photo" at bounding box center [393, 214] width 114 height 18
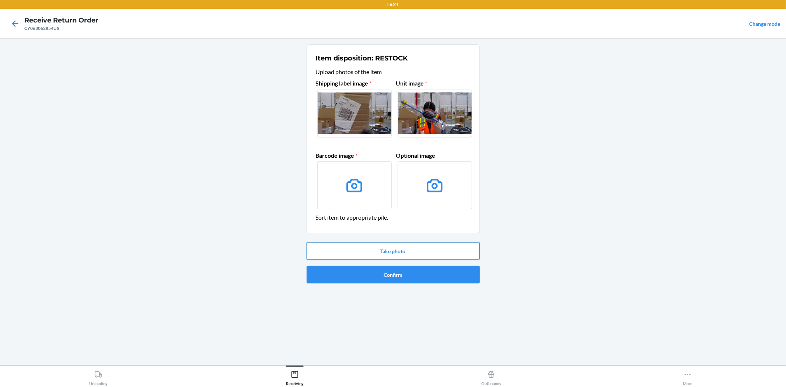
click at [382, 249] on button "Take photo" at bounding box center [393, 251] width 173 height 18
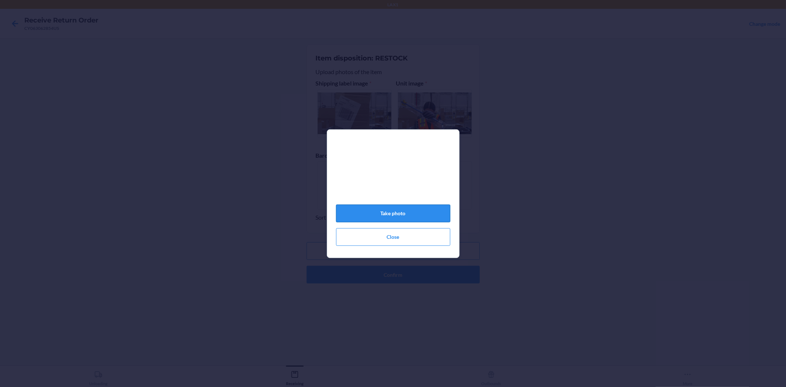
click at [388, 213] on button "Take photo" at bounding box center [393, 214] width 114 height 18
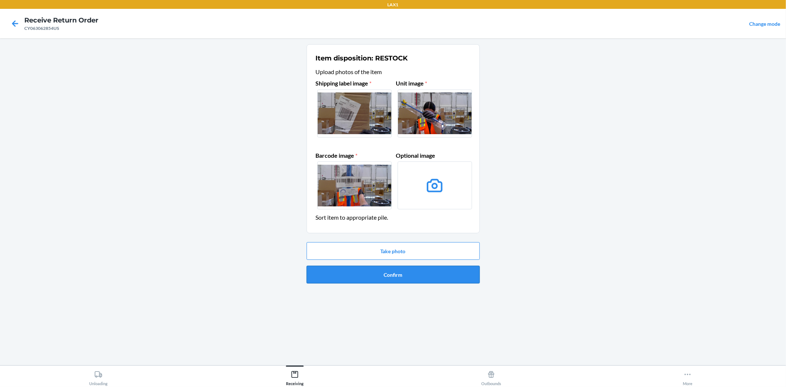
click at [393, 277] on button "Confirm" at bounding box center [393, 275] width 173 height 18
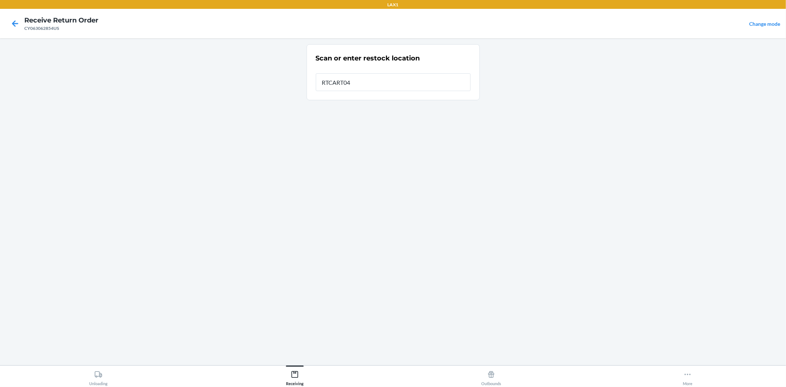
type input "RTCART047"
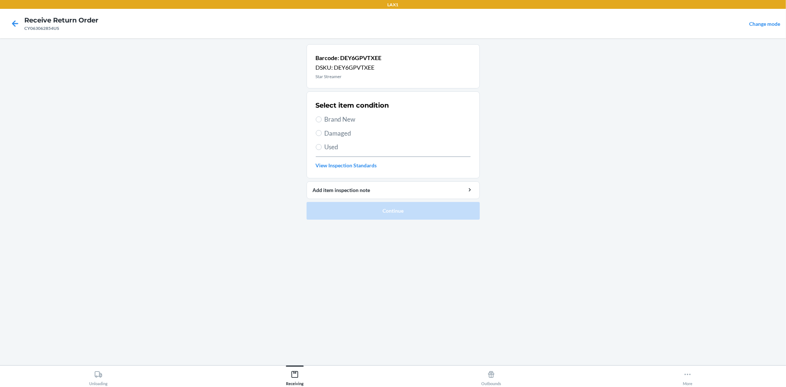
click at [353, 117] on span "Brand New" at bounding box center [398, 120] width 146 height 10
click at [322, 117] on input "Brand New" at bounding box center [319, 119] width 6 height 6
radio input "true"
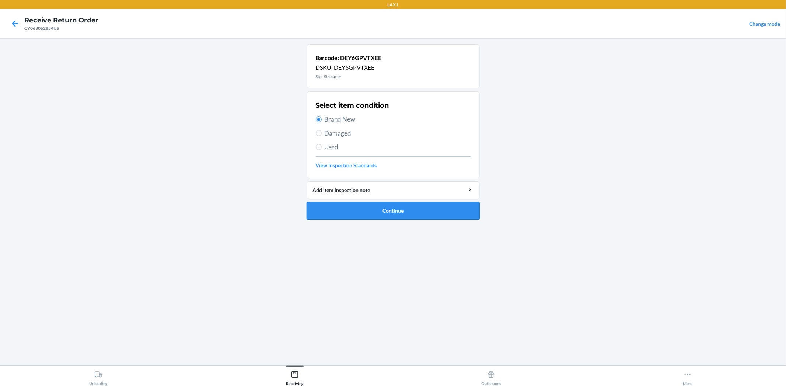
click at [401, 214] on button "Continue" at bounding box center [393, 211] width 173 height 18
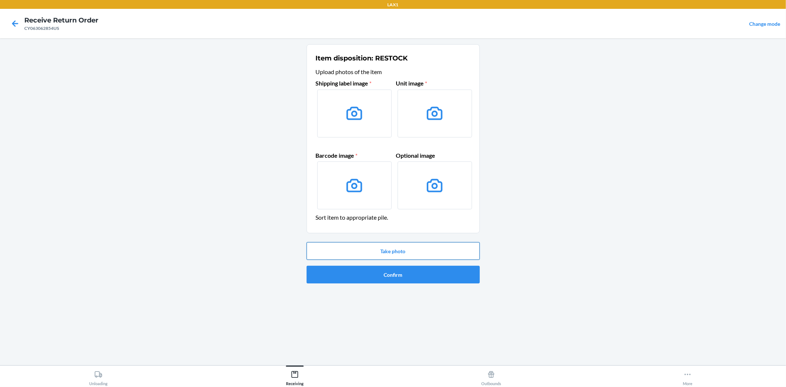
click at [385, 257] on button "Take photo" at bounding box center [393, 251] width 173 height 18
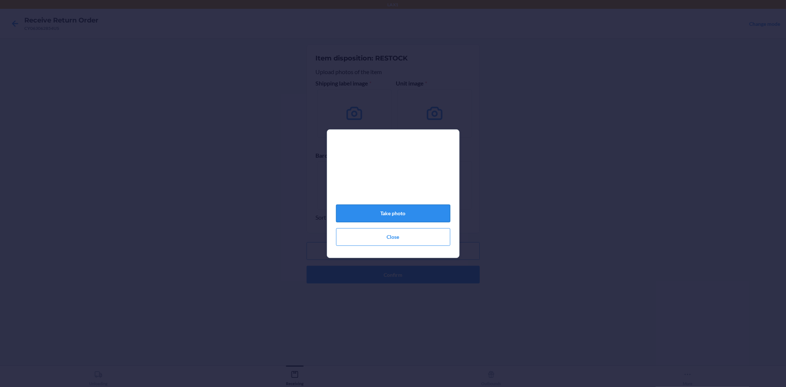
click at [391, 209] on button "Take photo" at bounding box center [393, 214] width 114 height 18
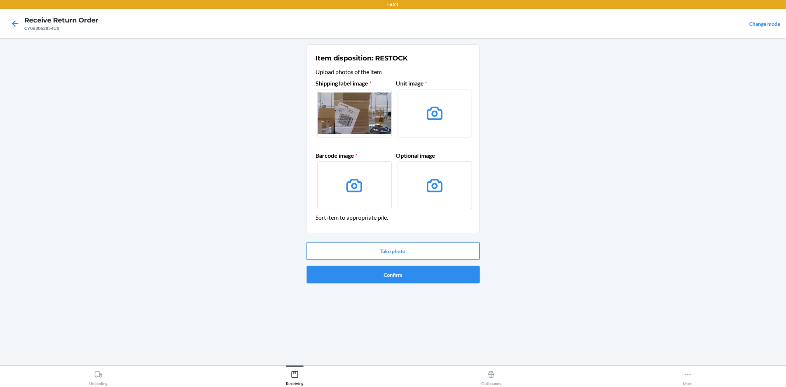
click at [383, 247] on button "Take photo" at bounding box center [393, 251] width 173 height 18
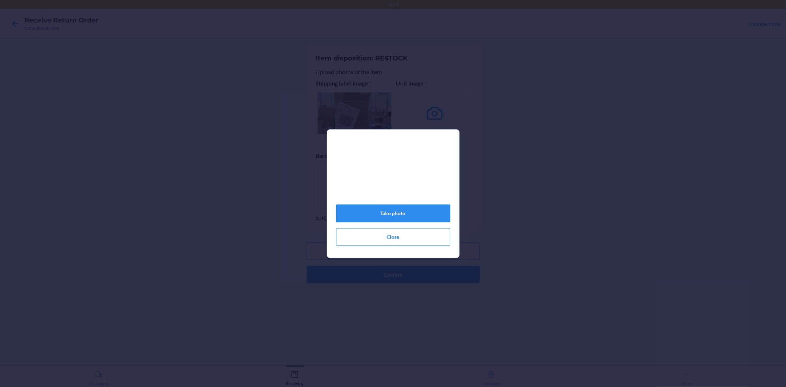
click at [397, 216] on button "Take photo" at bounding box center [393, 214] width 114 height 18
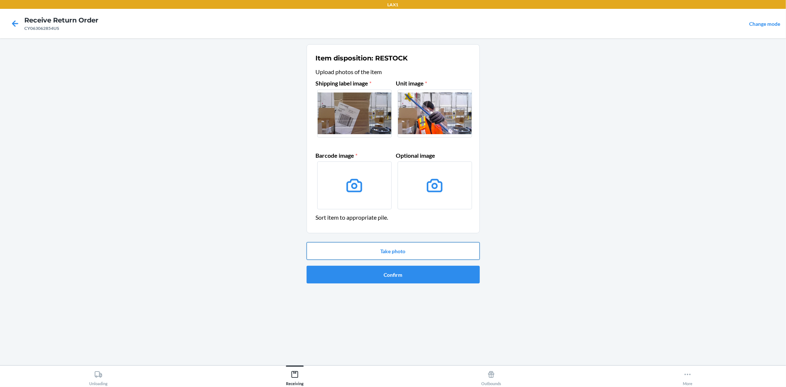
click at [400, 252] on button "Take photo" at bounding box center [393, 251] width 173 height 18
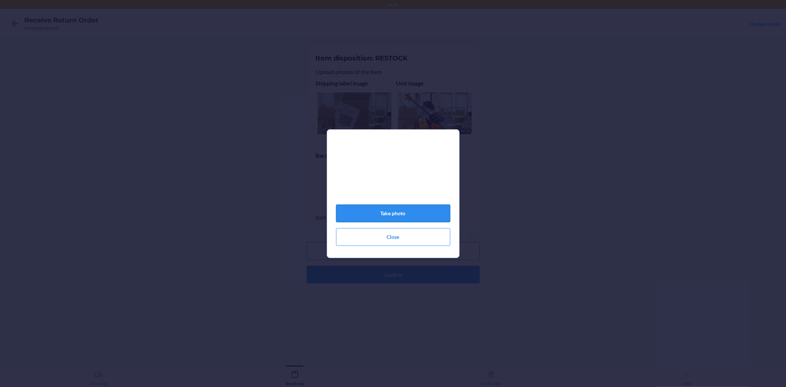
click at [390, 215] on button "Take photo" at bounding box center [393, 214] width 114 height 18
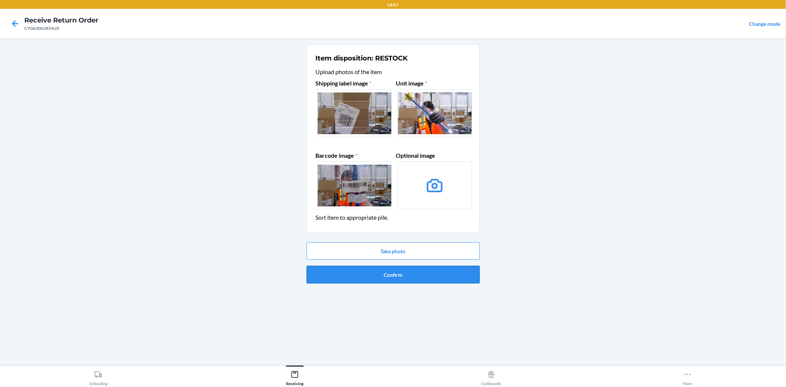
click at [396, 271] on button "Confirm" at bounding box center [393, 275] width 173 height 18
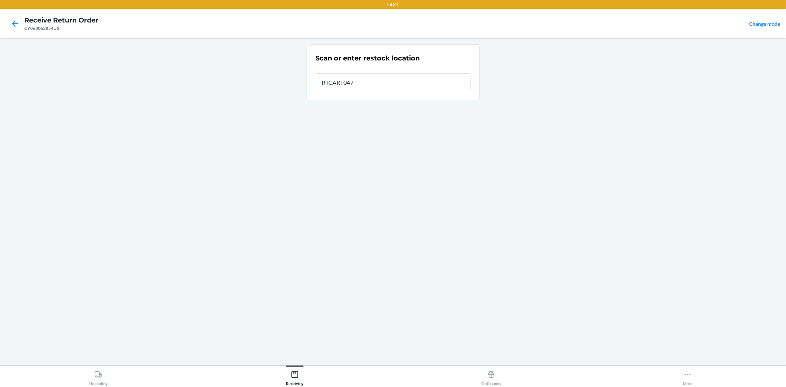
type input "RTCART047"
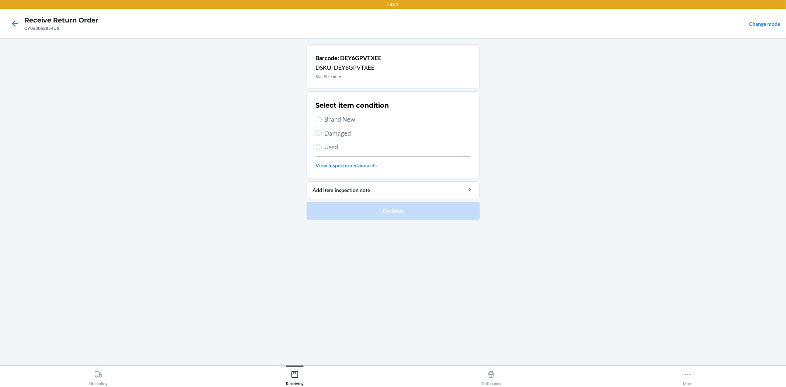
click at [341, 118] on span "Brand New" at bounding box center [398, 120] width 146 height 10
click at [322, 118] on input "Brand New" at bounding box center [319, 119] width 6 height 6
radio input "true"
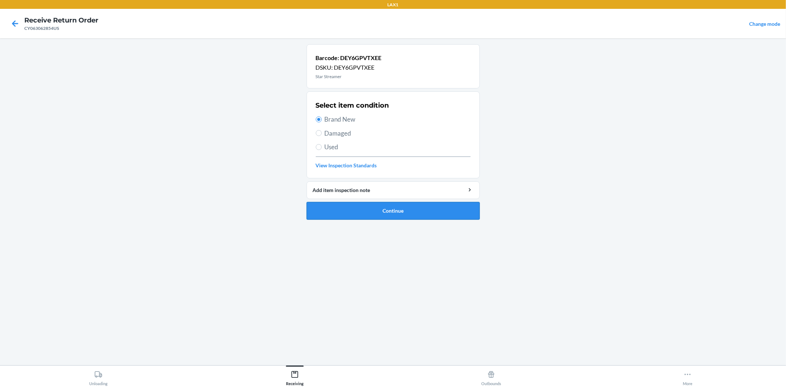
click at [377, 216] on button "Continue" at bounding box center [393, 211] width 173 height 18
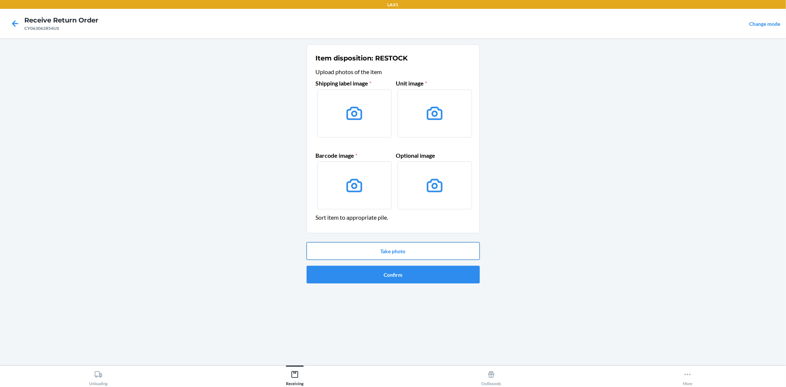
click at [385, 244] on button "Take photo" at bounding box center [393, 251] width 173 height 18
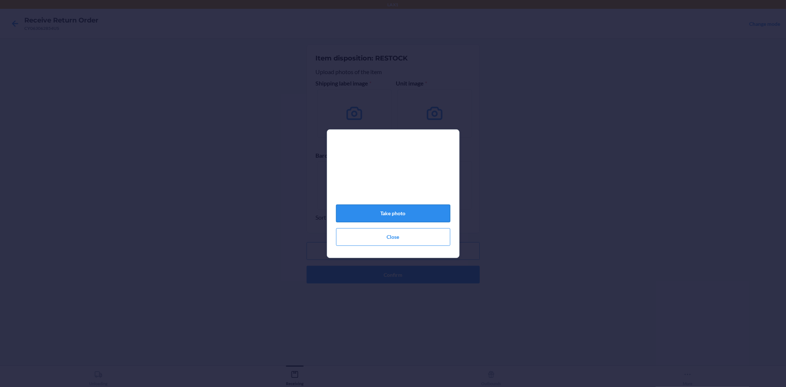
click at [385, 216] on button "Take photo" at bounding box center [393, 214] width 114 height 18
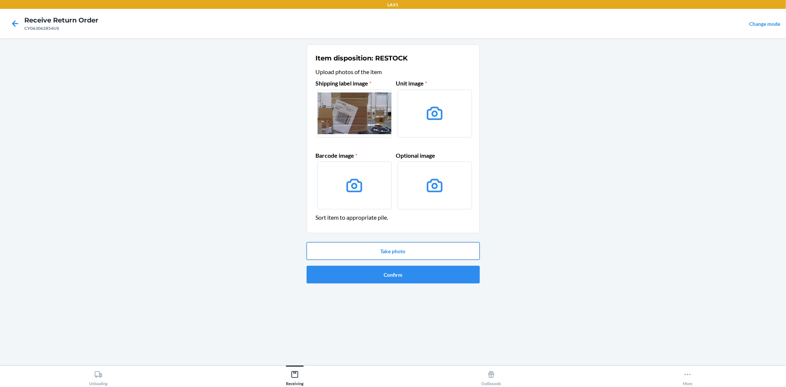
click at [390, 256] on button "Take photo" at bounding box center [393, 251] width 173 height 18
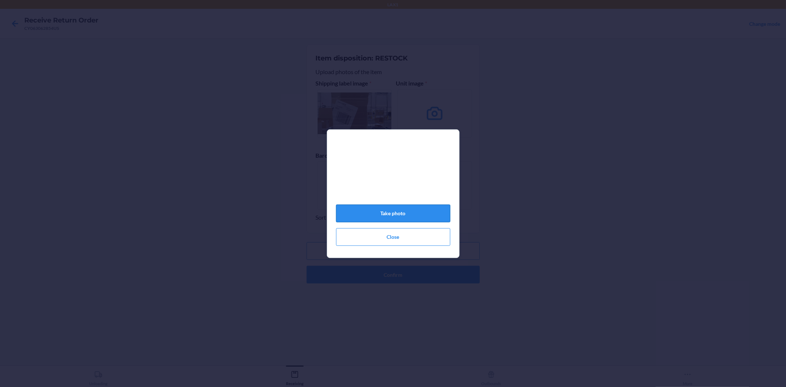
click at [381, 220] on button "Take photo" at bounding box center [393, 214] width 114 height 18
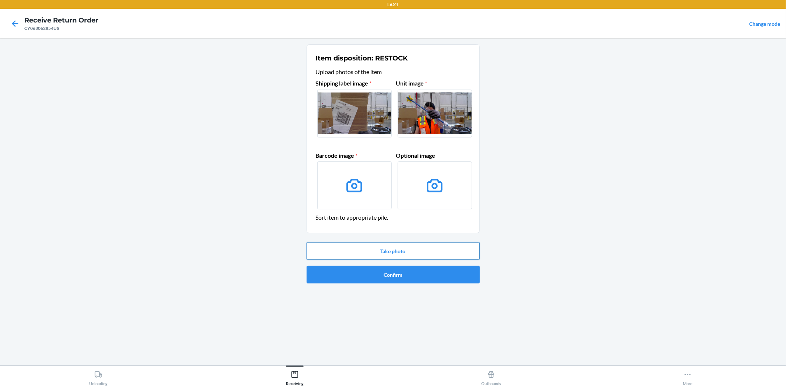
click at [399, 254] on button "Take photo" at bounding box center [393, 251] width 173 height 18
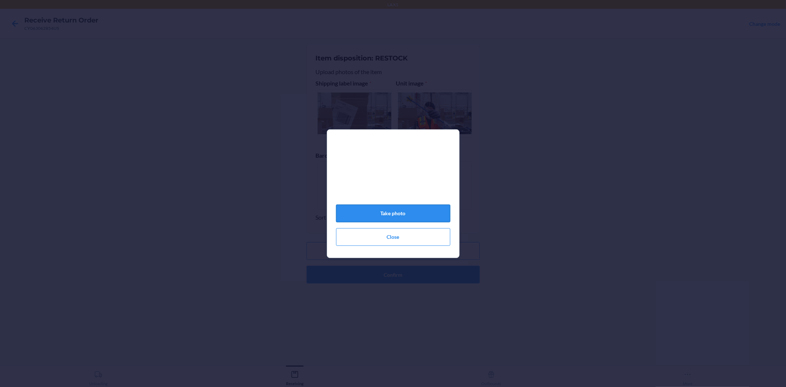
click at [386, 218] on button "Take photo" at bounding box center [393, 214] width 114 height 18
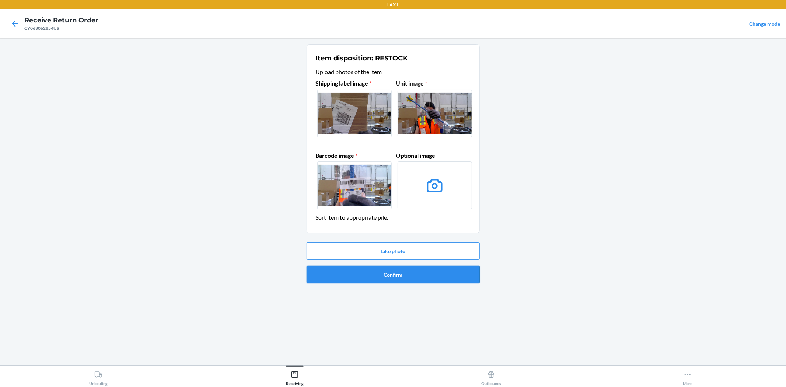
click at [390, 270] on button "Confirm" at bounding box center [393, 275] width 173 height 18
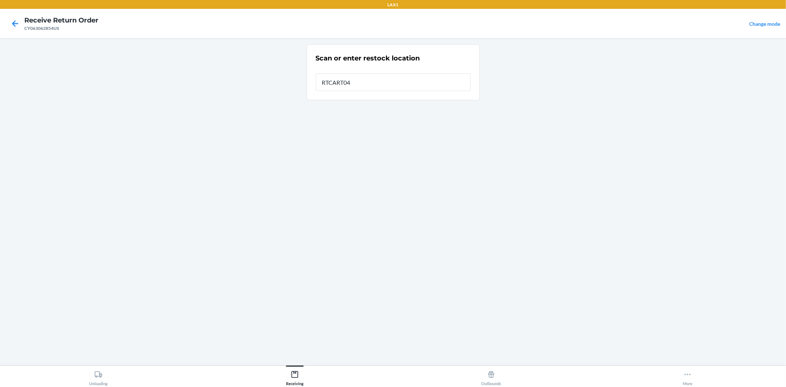
type input "RTCART047"
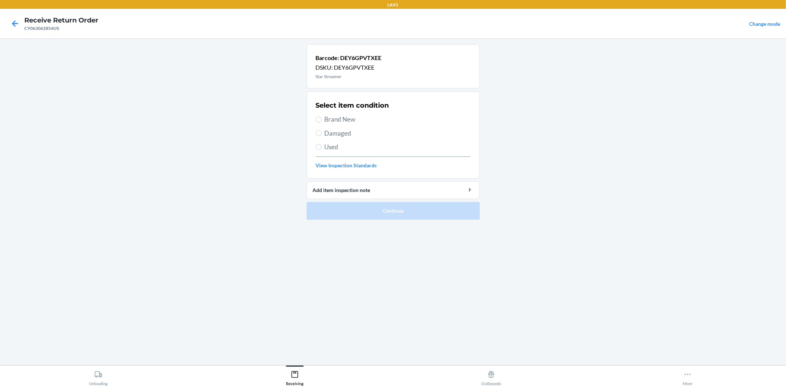
click at [348, 119] on span "Brand New" at bounding box center [398, 120] width 146 height 10
click at [322, 119] on input "Brand New" at bounding box center [319, 119] width 6 height 6
radio input "true"
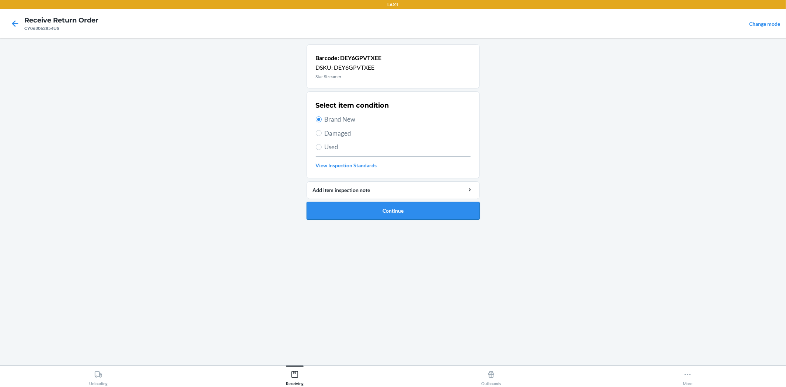
click at [389, 212] on button "Continue" at bounding box center [393, 211] width 173 height 18
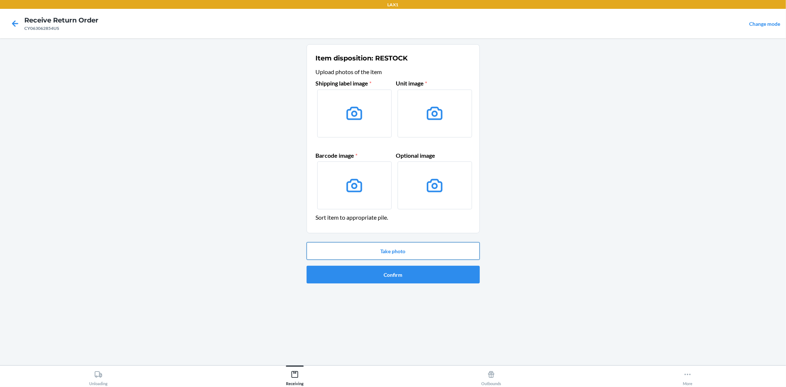
click at [395, 252] on button "Take photo" at bounding box center [393, 251] width 173 height 18
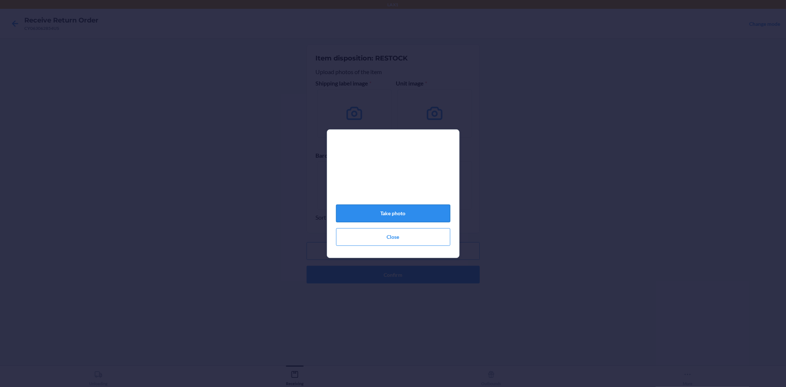
click at [386, 214] on button "Take photo" at bounding box center [393, 214] width 114 height 18
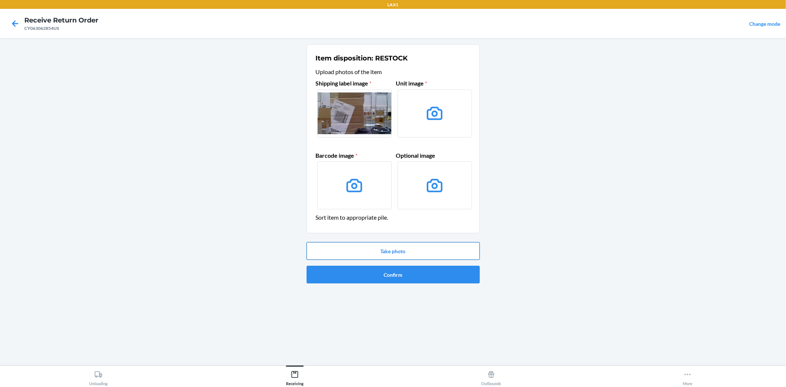
click at [407, 250] on button "Take photo" at bounding box center [393, 251] width 173 height 18
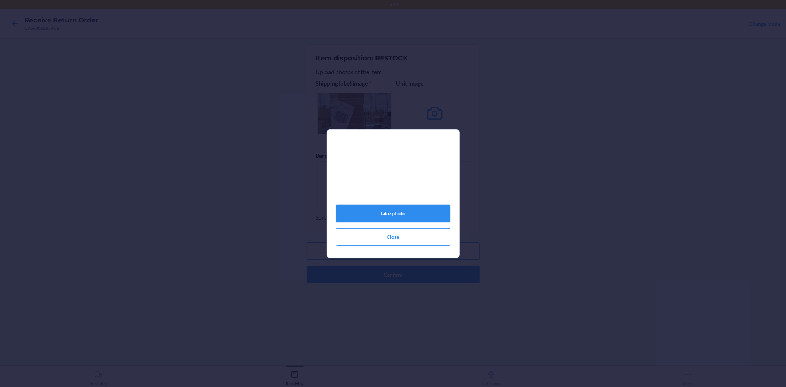
click at [392, 216] on button "Take photo" at bounding box center [393, 214] width 114 height 18
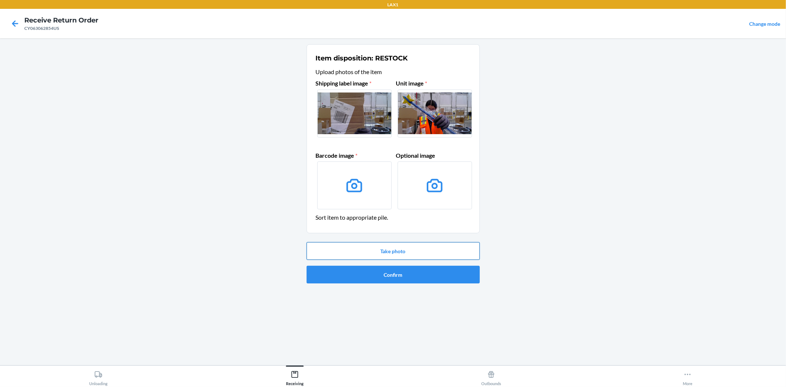
click at [371, 248] on button "Take photo" at bounding box center [393, 251] width 173 height 18
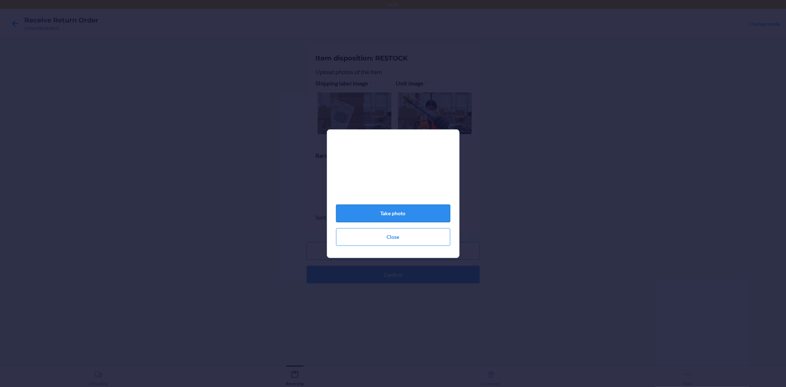
click at [402, 214] on button "Take photo" at bounding box center [393, 214] width 114 height 18
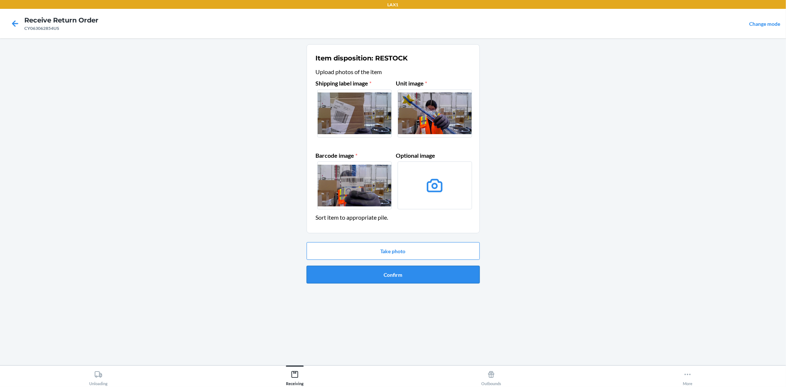
click at [407, 274] on button "Confirm" at bounding box center [393, 275] width 173 height 18
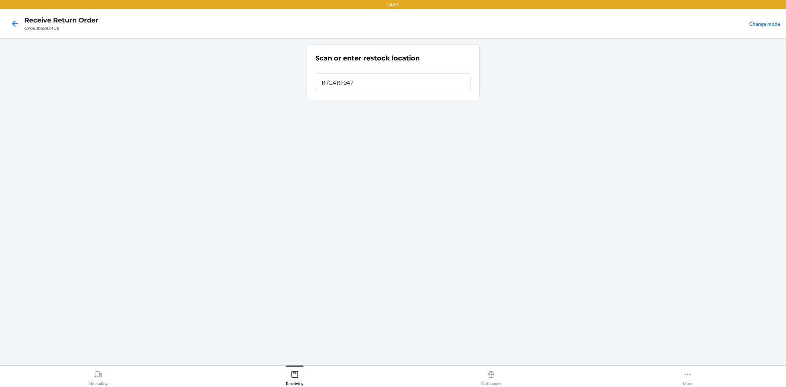
type input "RTCART047"
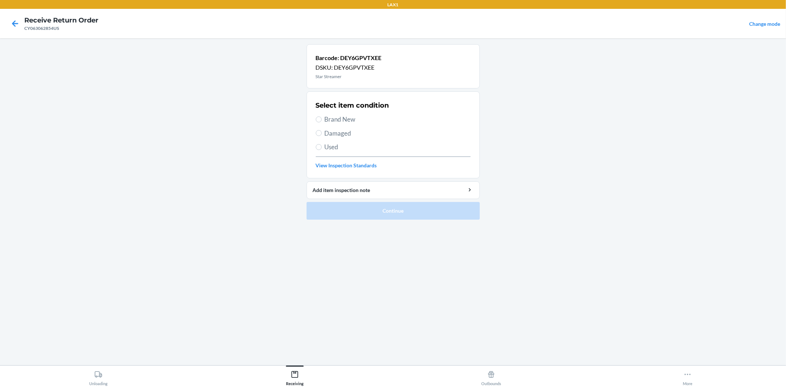
click at [338, 122] on span "Brand New" at bounding box center [398, 120] width 146 height 10
click at [322, 122] on input "Brand New" at bounding box center [319, 119] width 6 height 6
radio input "true"
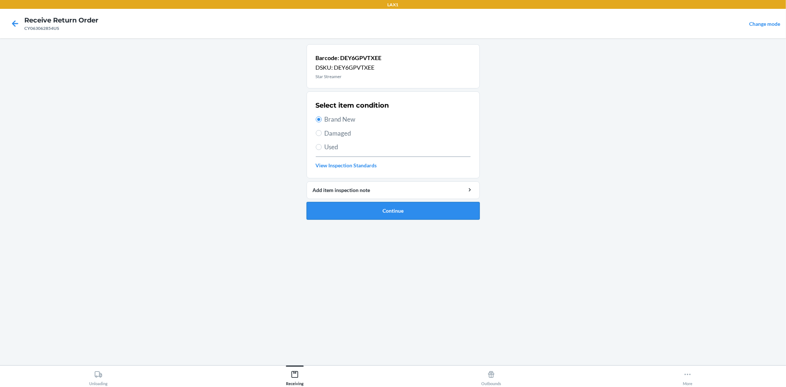
click at [378, 211] on button "Continue" at bounding box center [393, 211] width 173 height 18
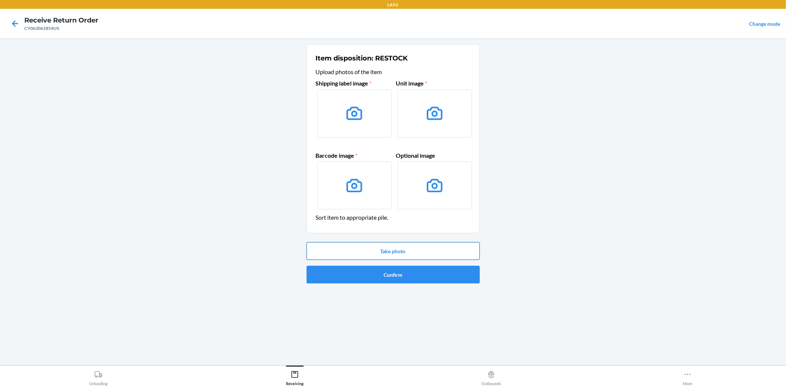
click at [395, 253] on button "Take photo" at bounding box center [393, 251] width 173 height 18
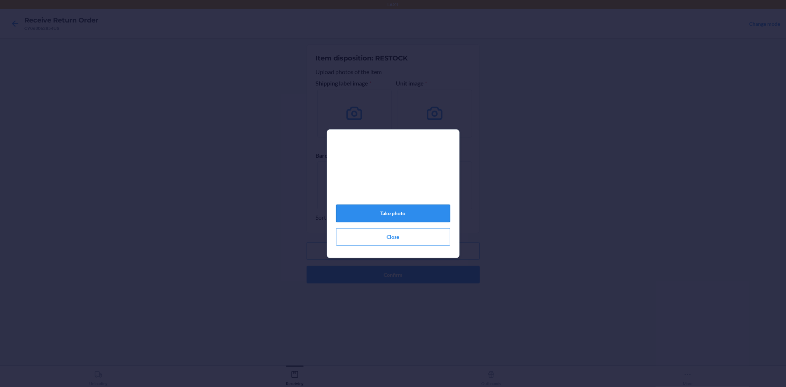
click at [374, 219] on button "Take photo" at bounding box center [393, 214] width 114 height 18
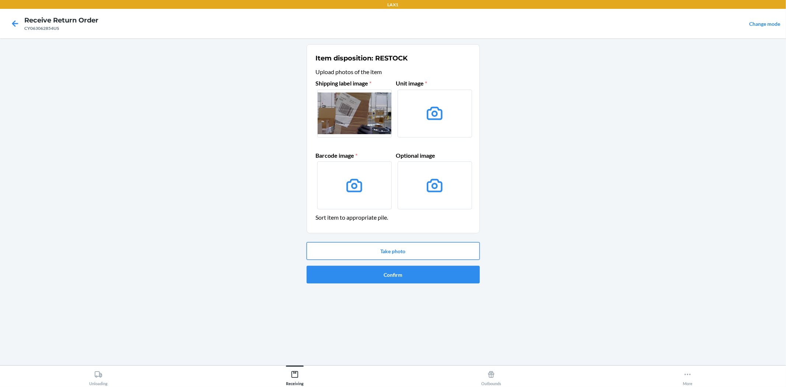
click at [377, 255] on button "Take photo" at bounding box center [393, 251] width 173 height 18
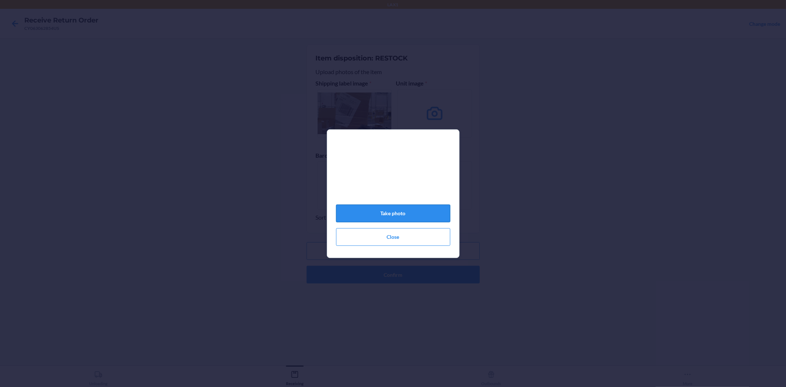
click at [393, 214] on button "Take photo" at bounding box center [393, 214] width 114 height 18
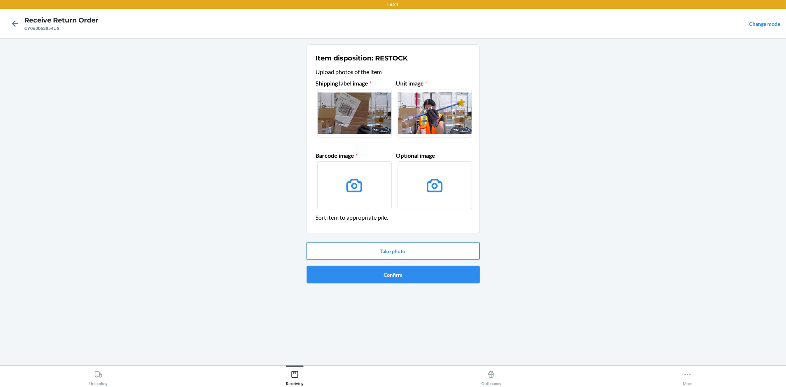
click at [389, 253] on button "Take photo" at bounding box center [393, 251] width 173 height 18
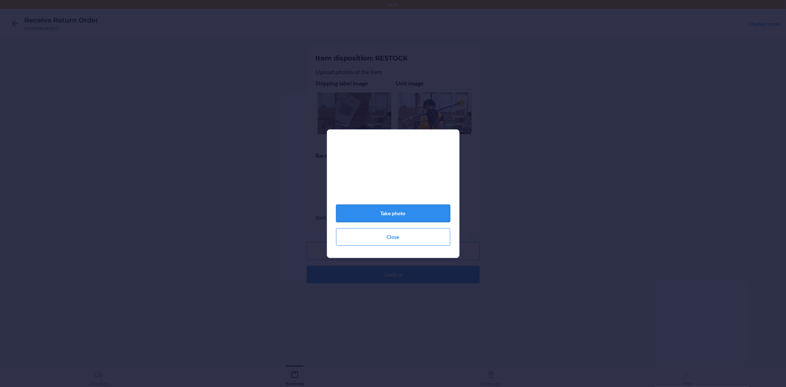
click at [395, 213] on button "Take photo" at bounding box center [393, 214] width 114 height 18
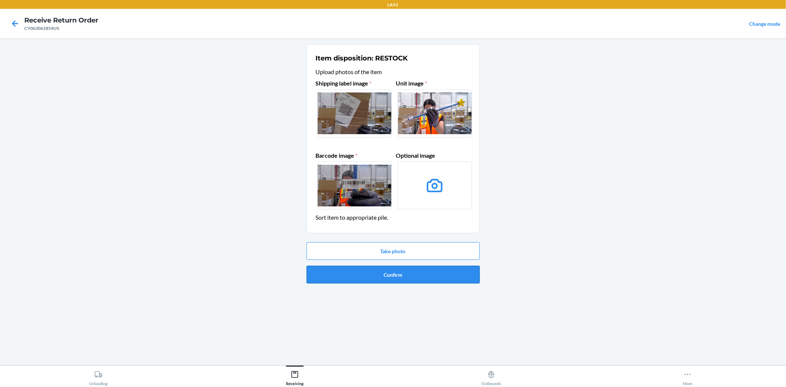
click at [393, 279] on button "Confirm" at bounding box center [393, 275] width 173 height 18
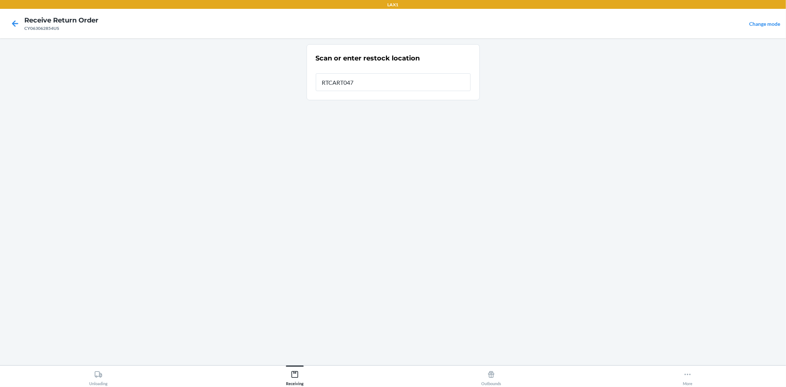
type input "RTCART047"
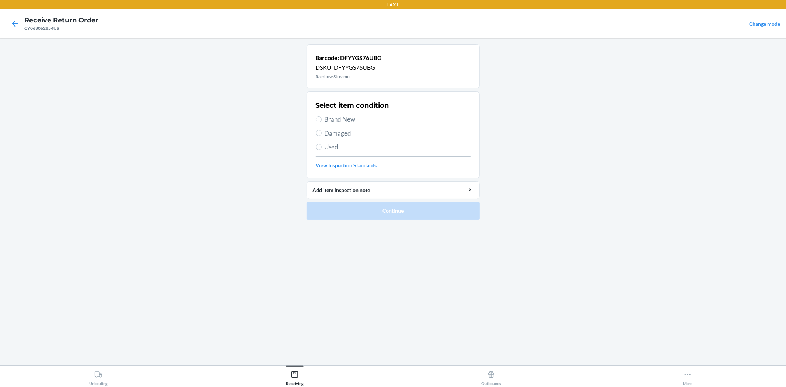
click at [344, 120] on span "Brand New" at bounding box center [398, 120] width 146 height 10
click at [322, 120] on input "Brand New" at bounding box center [319, 119] width 6 height 6
radio input "true"
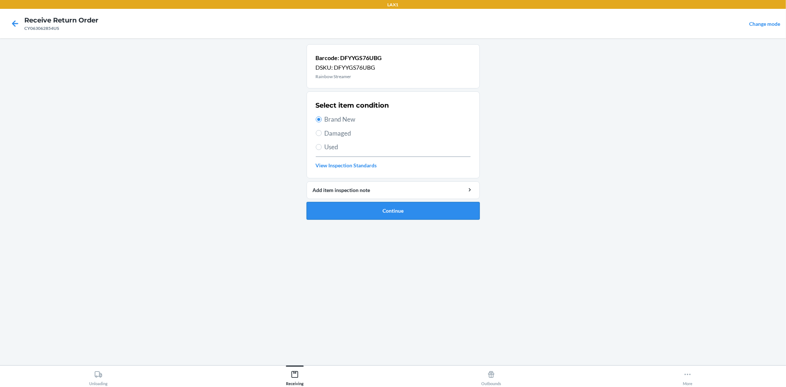
click at [369, 208] on button "Continue" at bounding box center [393, 211] width 173 height 18
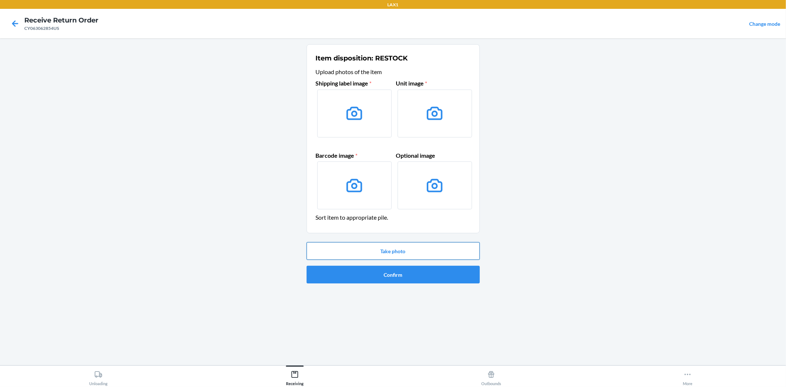
click at [399, 253] on button "Take photo" at bounding box center [393, 251] width 173 height 18
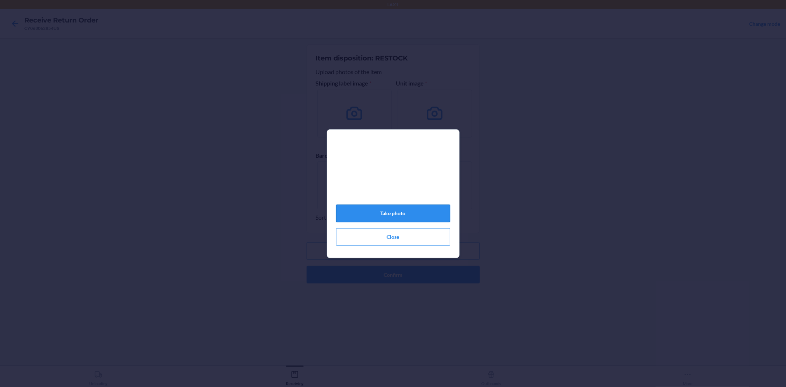
click at [391, 215] on button "Take photo" at bounding box center [393, 214] width 114 height 18
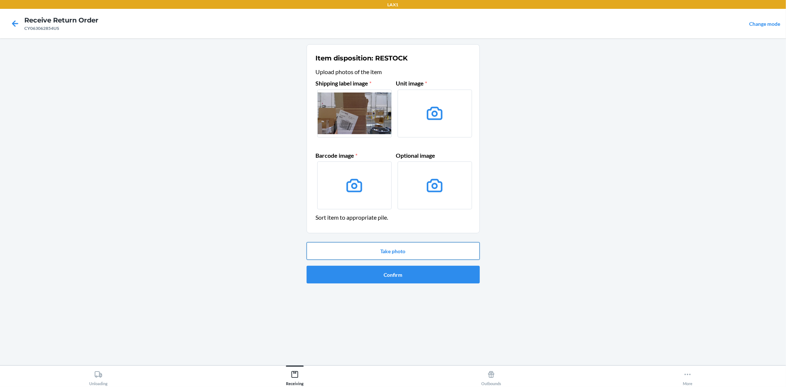
click at [410, 250] on button "Take photo" at bounding box center [393, 251] width 173 height 18
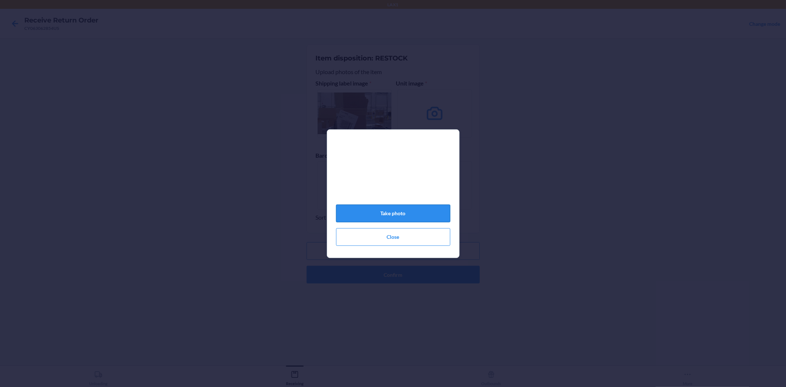
click at [388, 222] on button "Take photo" at bounding box center [393, 214] width 114 height 18
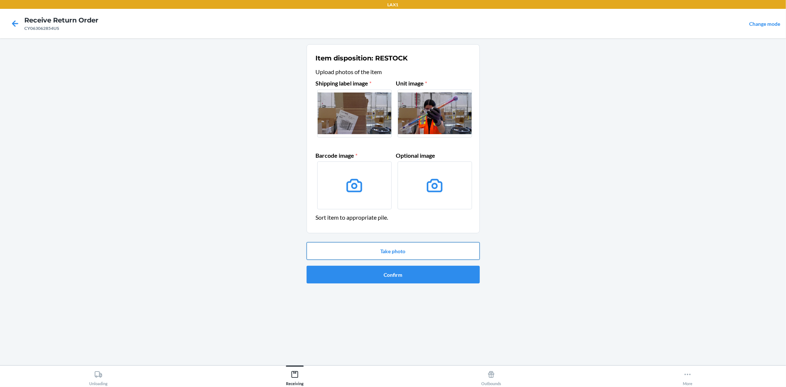
click at [386, 254] on button "Take photo" at bounding box center [393, 251] width 173 height 18
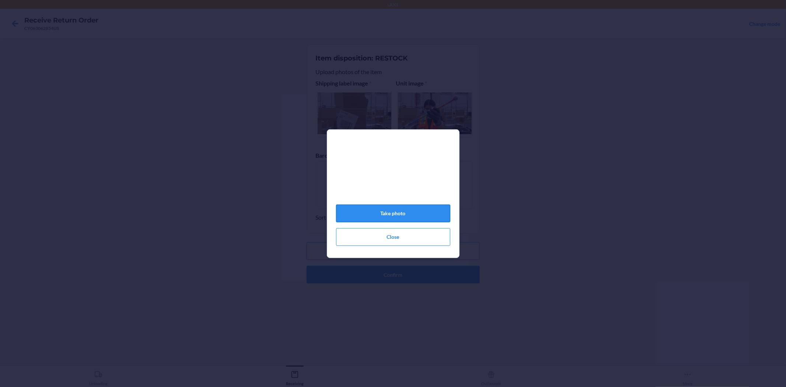
click at [386, 216] on button "Take photo" at bounding box center [393, 214] width 114 height 18
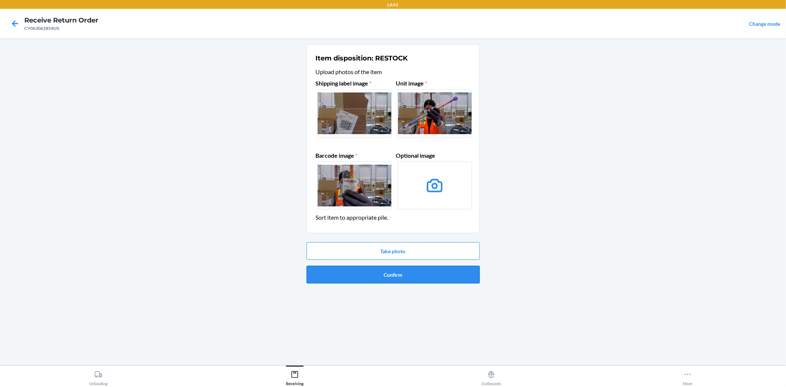
click at [401, 276] on button "Confirm" at bounding box center [393, 275] width 173 height 18
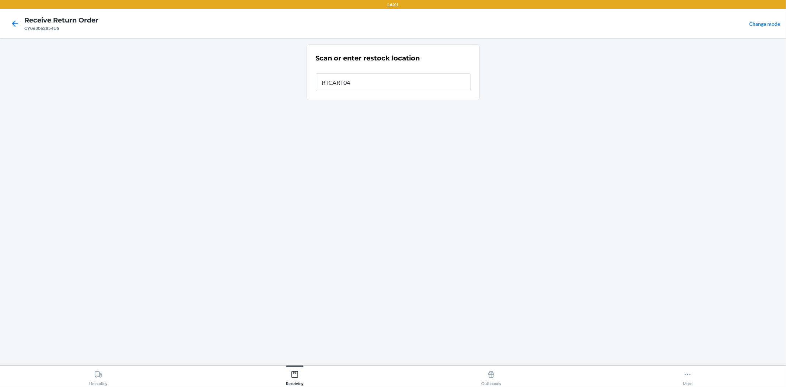
type input "RTCART047"
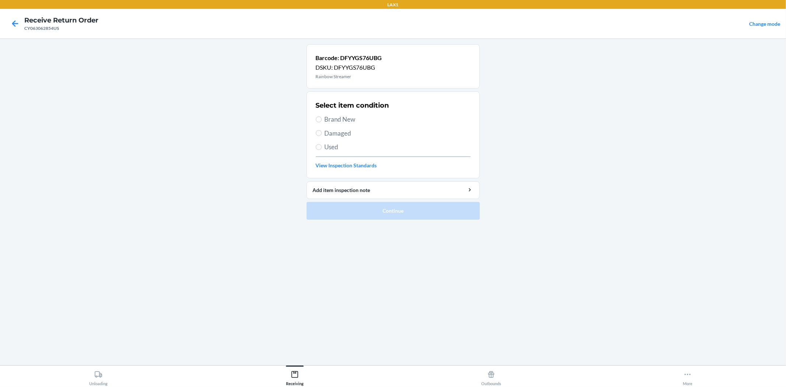
click at [337, 115] on span "Brand New" at bounding box center [398, 120] width 146 height 10
click at [322, 116] on input "Brand New" at bounding box center [319, 119] width 6 height 6
radio input "true"
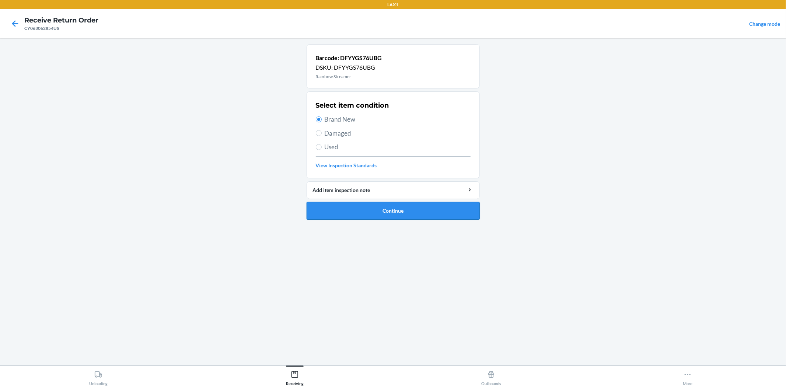
click at [389, 208] on button "Continue" at bounding box center [393, 211] width 173 height 18
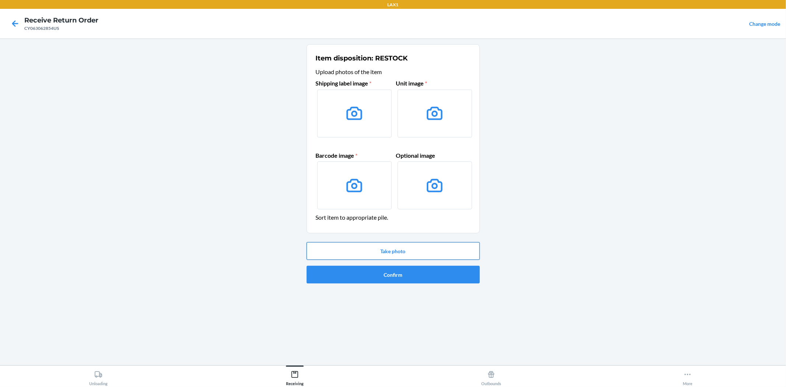
click at [389, 255] on button "Take photo" at bounding box center [393, 251] width 173 height 18
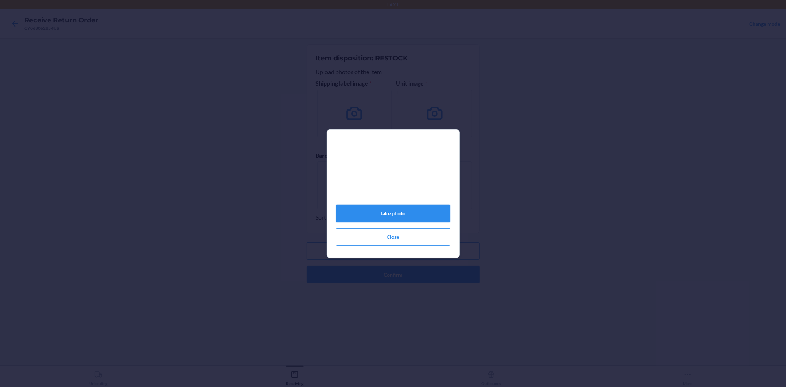
click at [395, 214] on button "Take photo" at bounding box center [393, 214] width 114 height 18
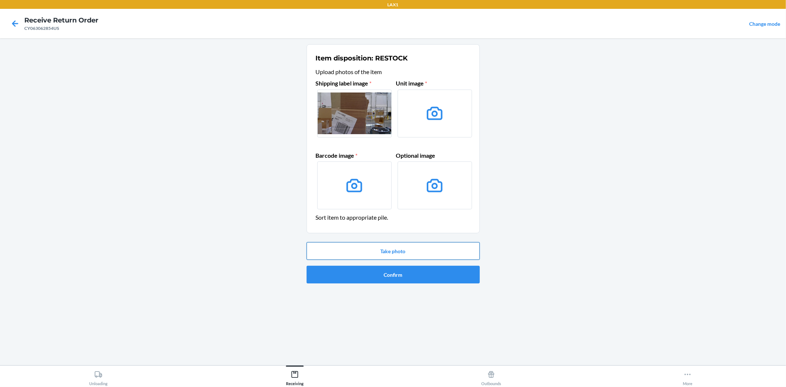
click at [411, 248] on button "Take photo" at bounding box center [393, 251] width 173 height 18
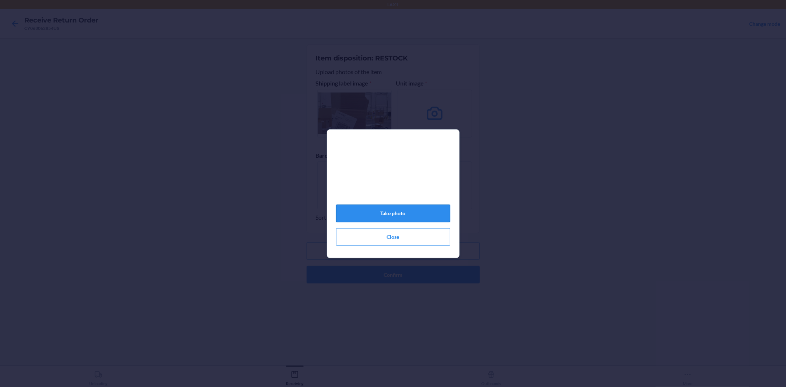
click at [391, 217] on button "Take photo" at bounding box center [393, 214] width 114 height 18
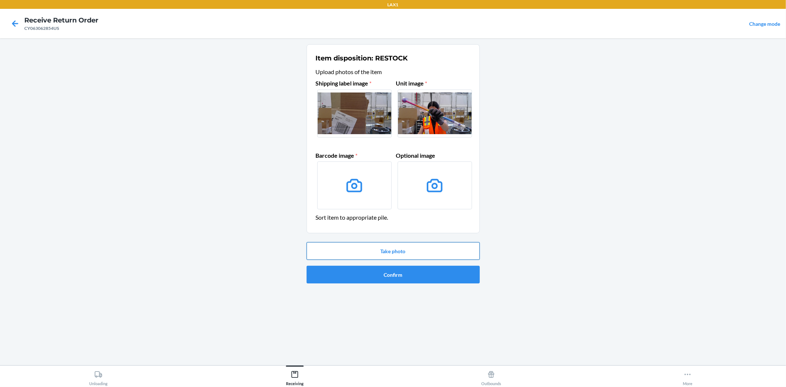
click at [391, 246] on button "Take photo" at bounding box center [393, 251] width 173 height 18
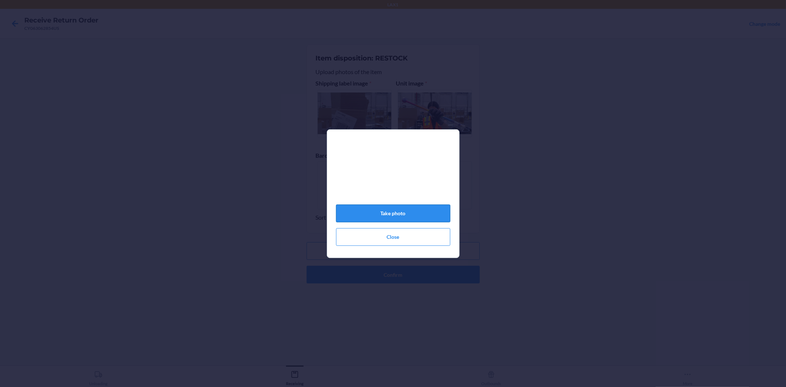
click at [387, 216] on button "Take photo" at bounding box center [393, 214] width 114 height 18
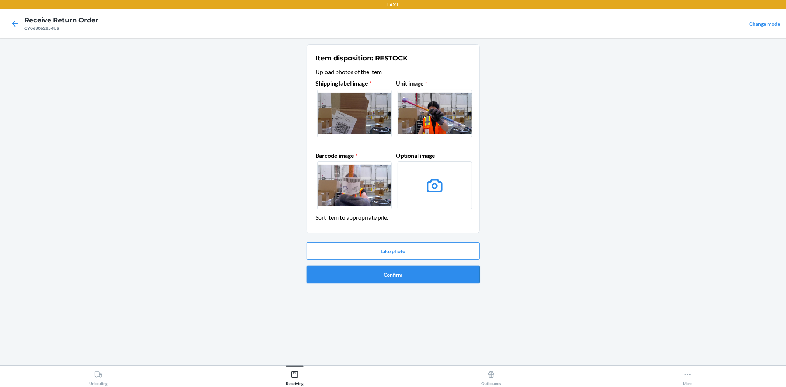
click at [398, 274] on button "Confirm" at bounding box center [393, 275] width 173 height 18
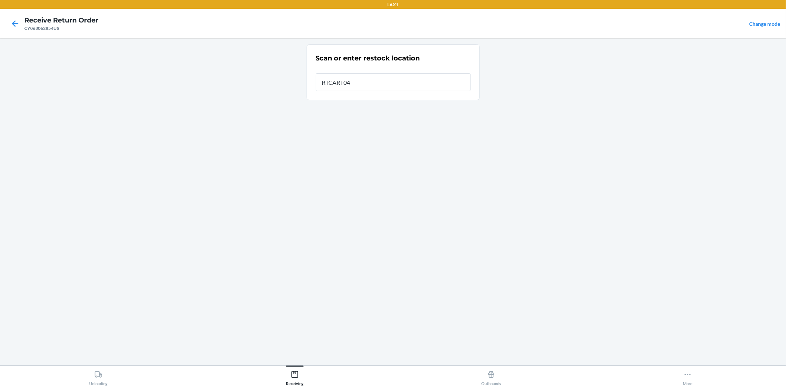
type input "RTCART047"
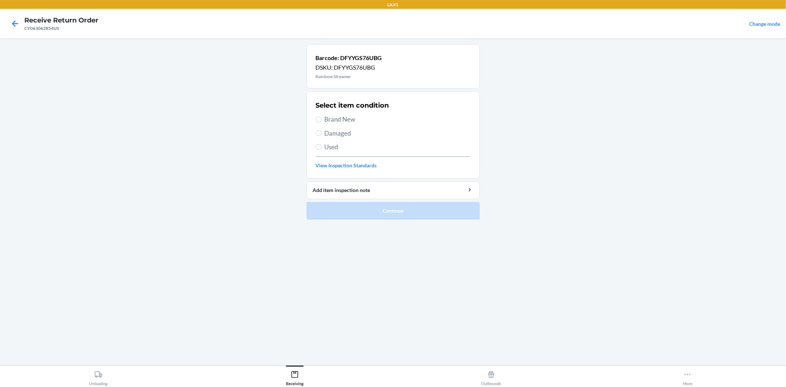
click at [325, 118] on span "Brand New" at bounding box center [398, 120] width 146 height 10
click at [322, 118] on input "Brand New" at bounding box center [319, 119] width 6 height 6
radio input "true"
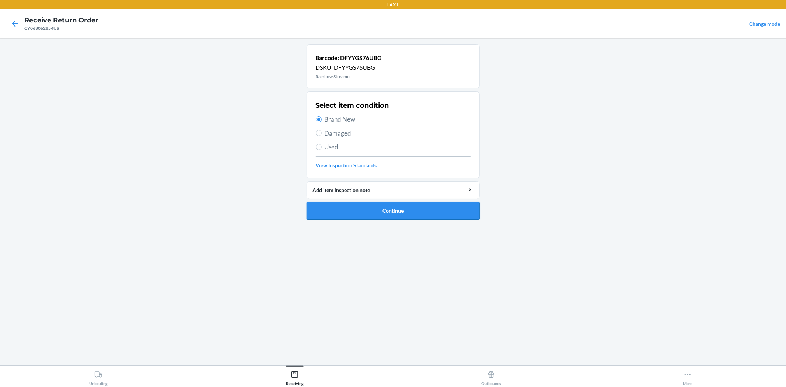
click at [387, 214] on button "Continue" at bounding box center [393, 211] width 173 height 18
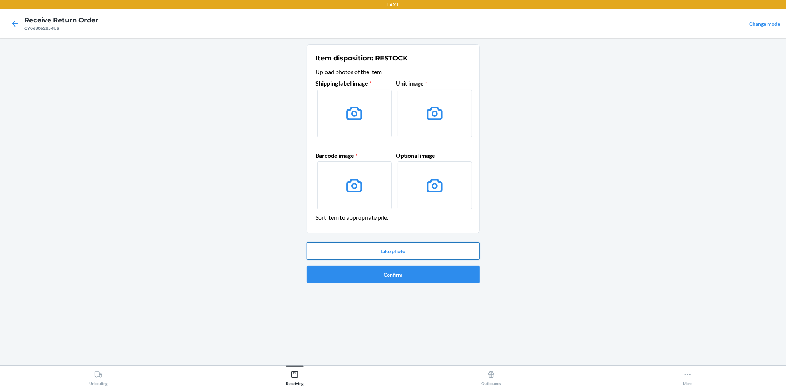
click at [389, 248] on button "Take photo" at bounding box center [393, 251] width 173 height 18
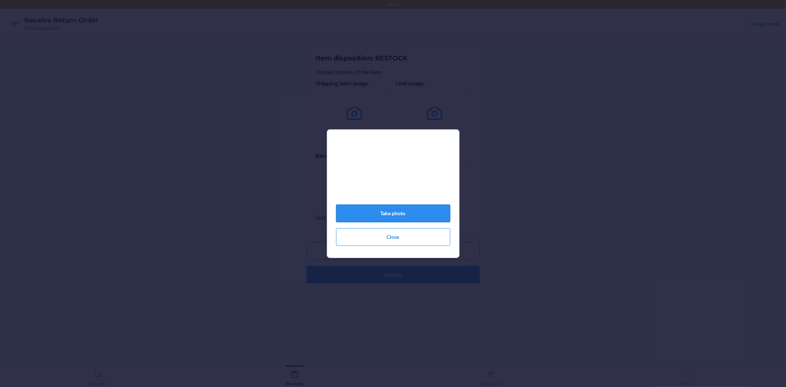
click at [386, 219] on button "Take photo" at bounding box center [393, 214] width 114 height 18
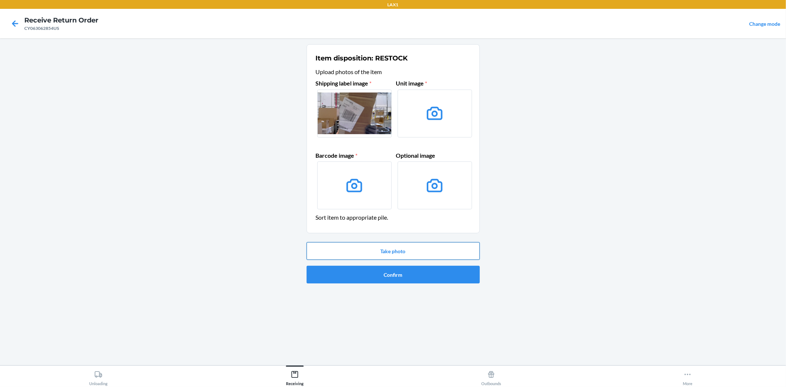
click at [383, 248] on button "Take photo" at bounding box center [393, 251] width 173 height 18
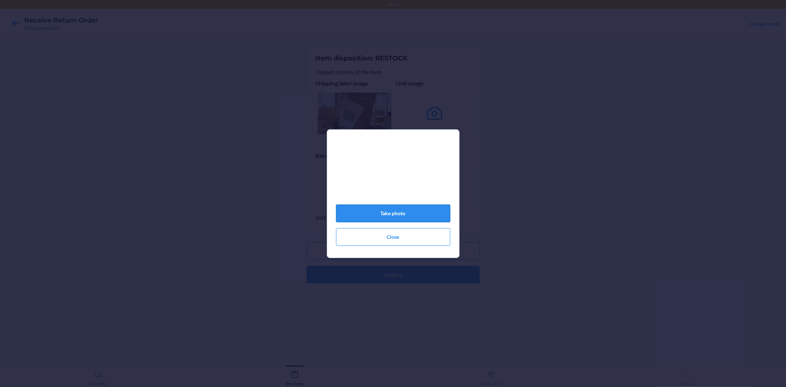
click at [384, 218] on button "Take photo" at bounding box center [393, 214] width 114 height 18
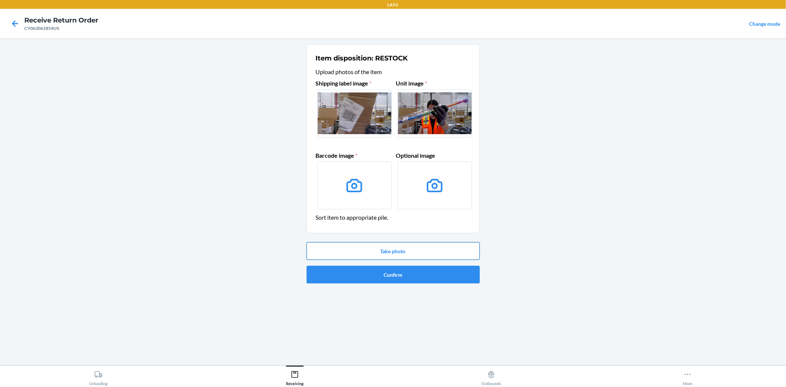
click at [381, 248] on button "Take photo" at bounding box center [393, 251] width 173 height 18
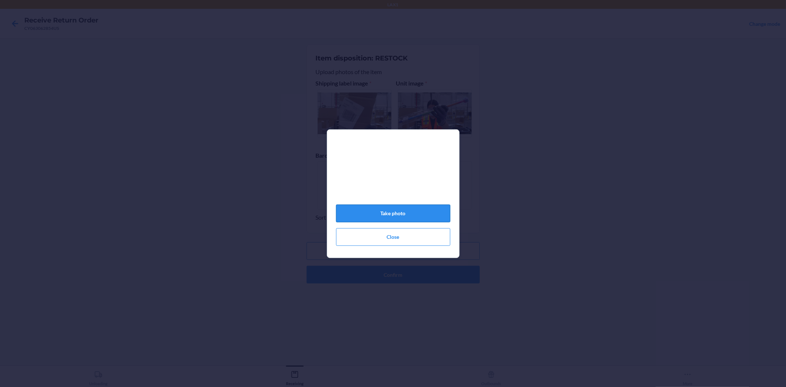
click at [380, 219] on button "Take photo" at bounding box center [393, 214] width 114 height 18
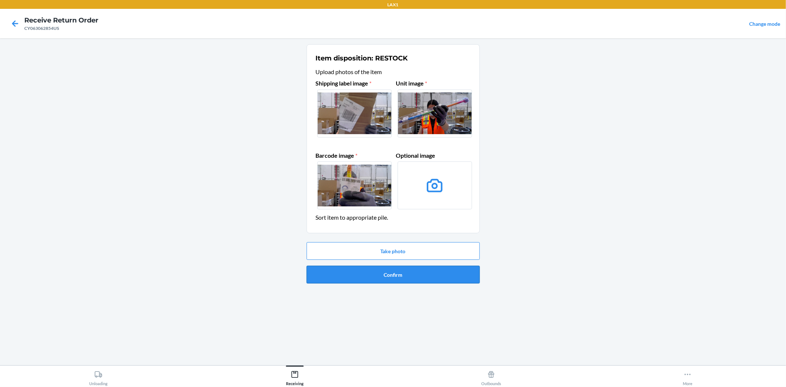
click at [388, 279] on button "Confirm" at bounding box center [393, 275] width 173 height 18
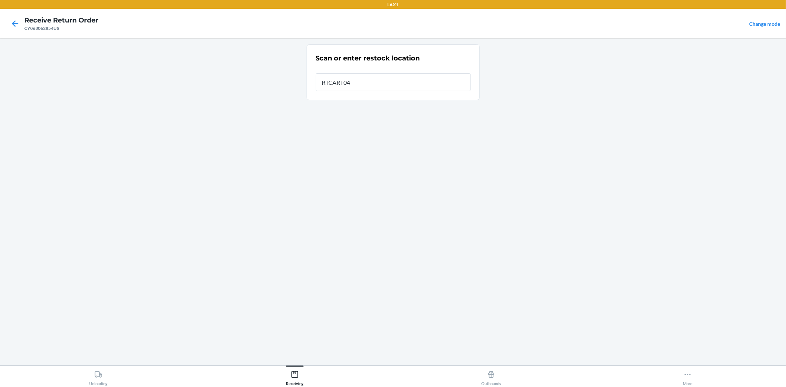
type input "RTCART047"
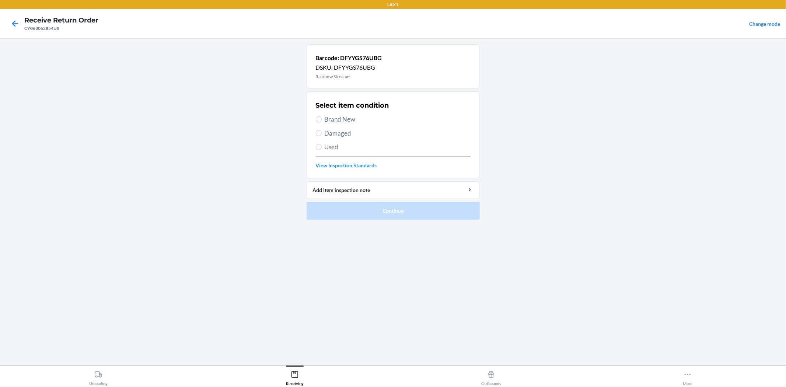
click at [338, 119] on span "Brand New" at bounding box center [398, 120] width 146 height 10
click at [322, 119] on input "Brand New" at bounding box center [319, 119] width 6 height 6
radio input "true"
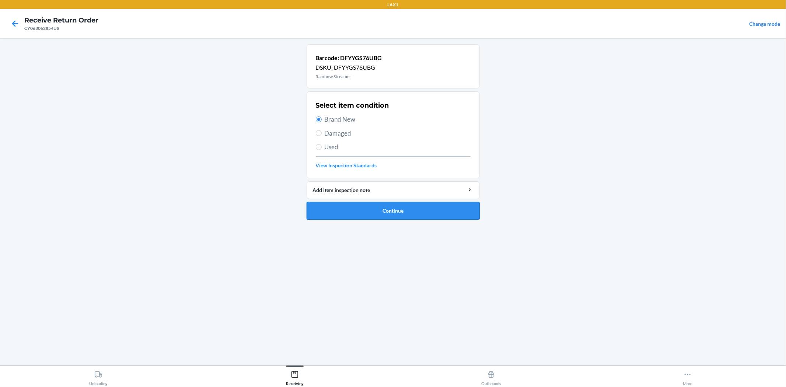
click at [367, 208] on button "Continue" at bounding box center [393, 211] width 173 height 18
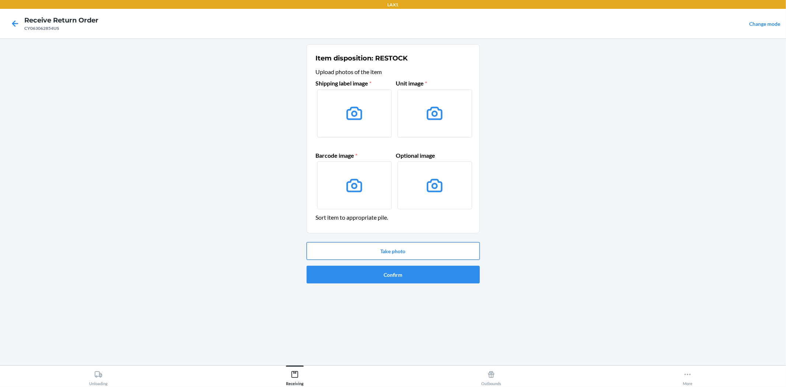
click at [403, 247] on button "Take photo" at bounding box center [393, 251] width 173 height 18
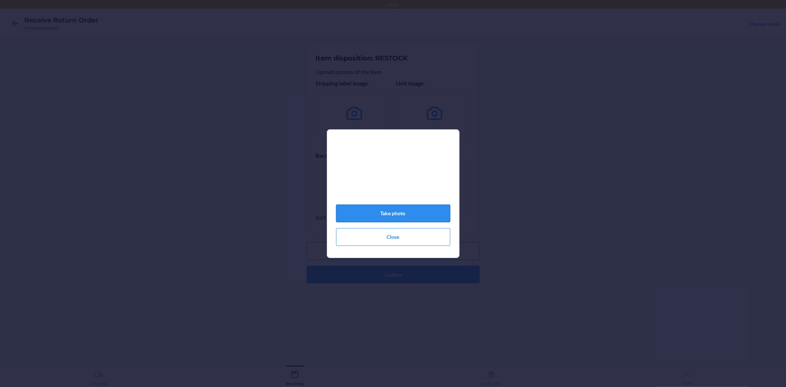
click at [392, 215] on button "Take photo" at bounding box center [393, 214] width 114 height 18
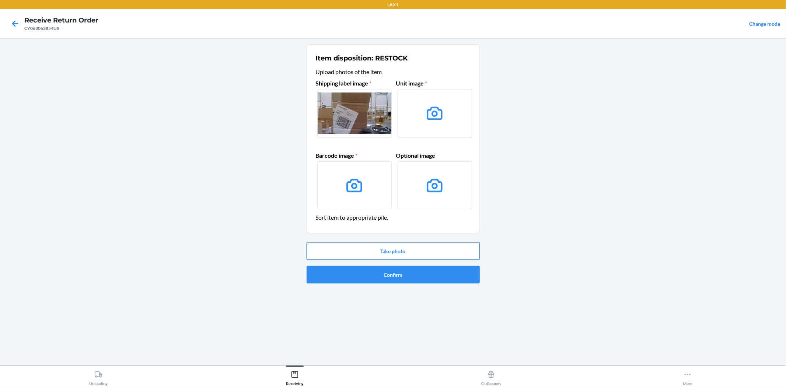
click at [399, 248] on button "Take photo" at bounding box center [393, 251] width 173 height 18
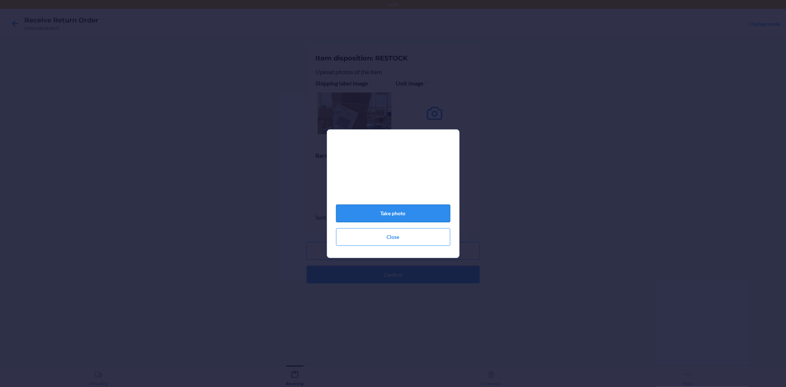
click at [389, 216] on button "Take photo" at bounding box center [393, 214] width 114 height 18
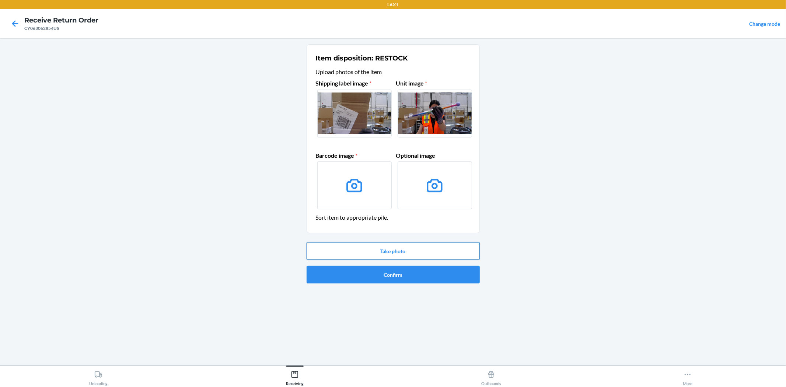
click at [387, 250] on button "Take photo" at bounding box center [393, 251] width 173 height 18
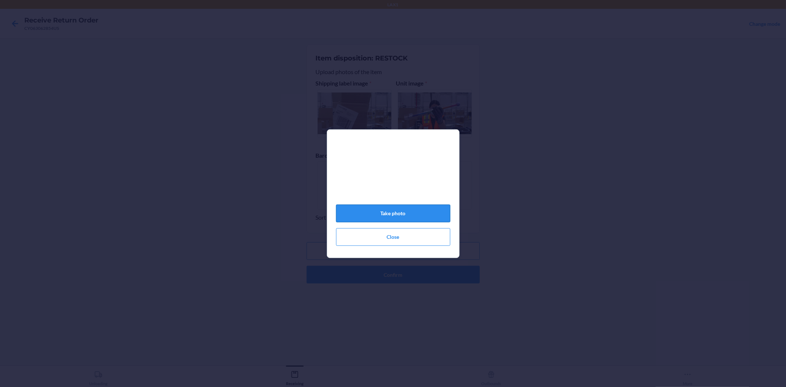
click at [391, 216] on button "Take photo" at bounding box center [393, 214] width 114 height 18
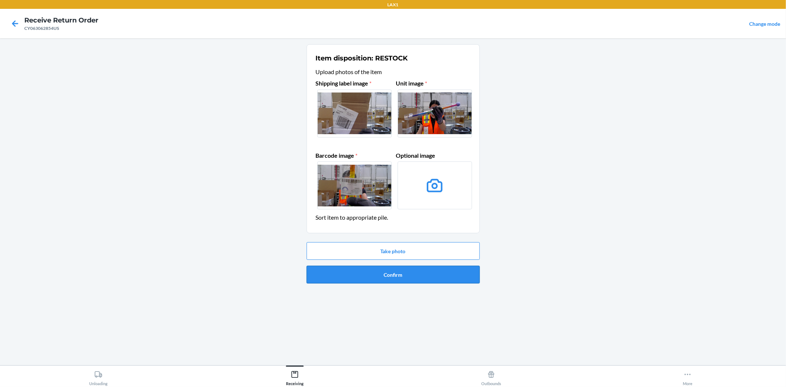
click at [391, 281] on button "Confirm" at bounding box center [393, 275] width 173 height 18
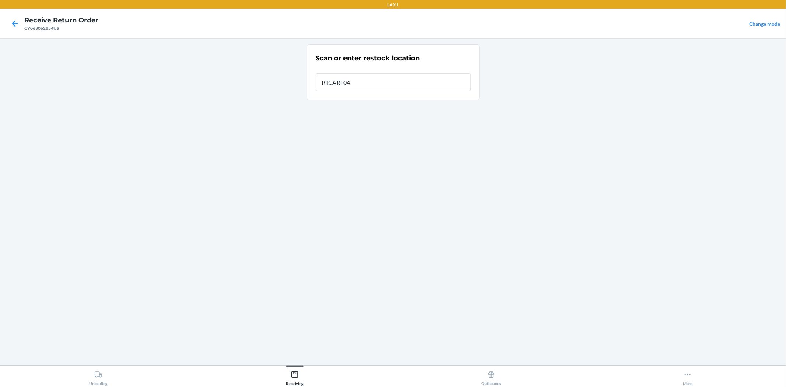
type input "RTCART047"
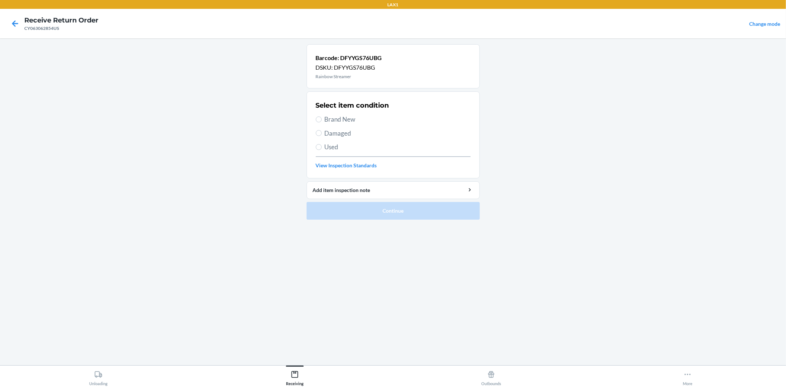
click at [342, 117] on span "Brand New" at bounding box center [398, 120] width 146 height 10
click at [322, 117] on input "Brand New" at bounding box center [319, 119] width 6 height 6
radio input "true"
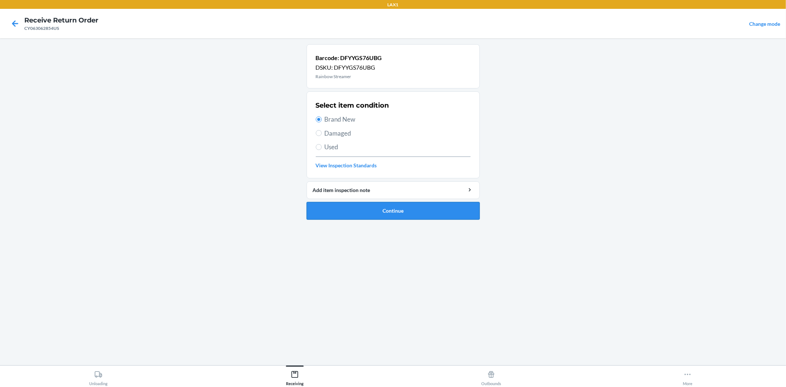
click at [372, 214] on button "Continue" at bounding box center [393, 211] width 173 height 18
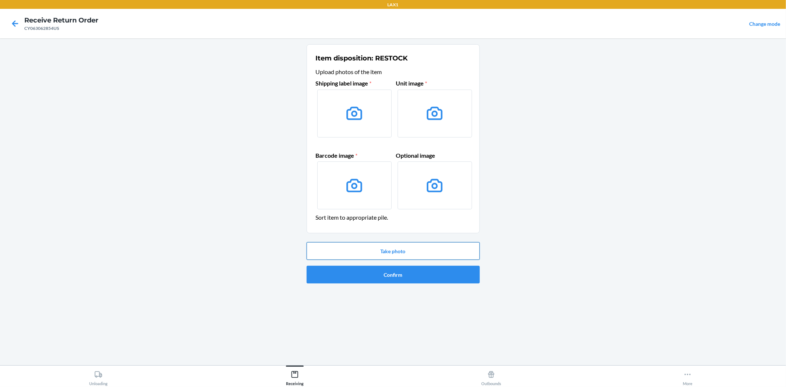
click at [405, 246] on button "Take photo" at bounding box center [393, 251] width 173 height 18
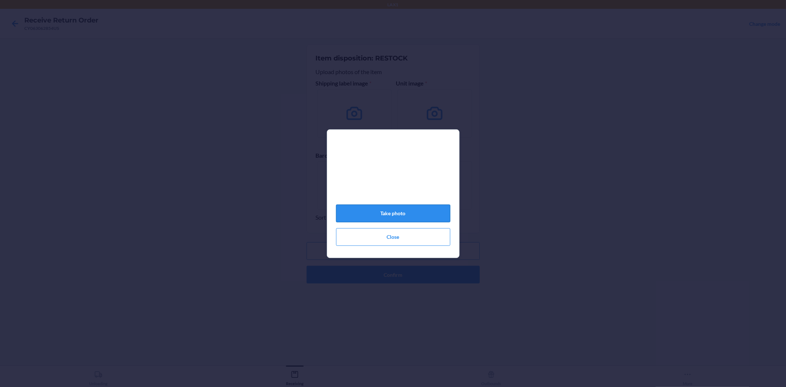
click at [395, 216] on button "Take photo" at bounding box center [393, 214] width 114 height 18
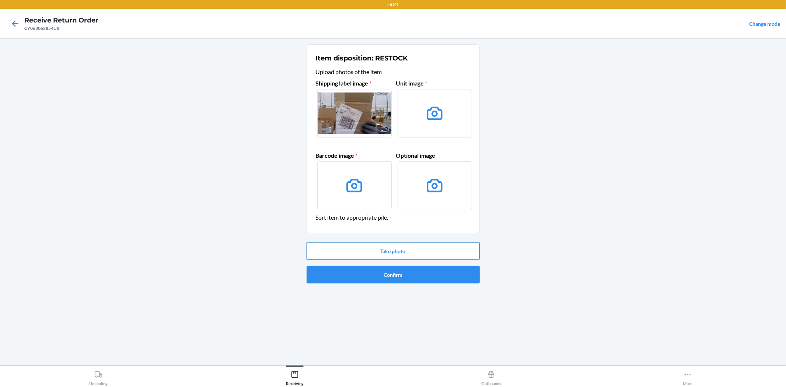
click at [393, 252] on button "Take photo" at bounding box center [393, 251] width 173 height 18
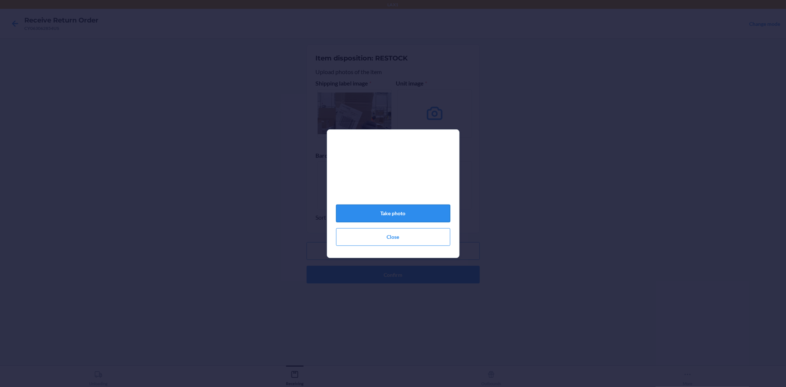
click at [396, 216] on button "Take photo" at bounding box center [393, 214] width 114 height 18
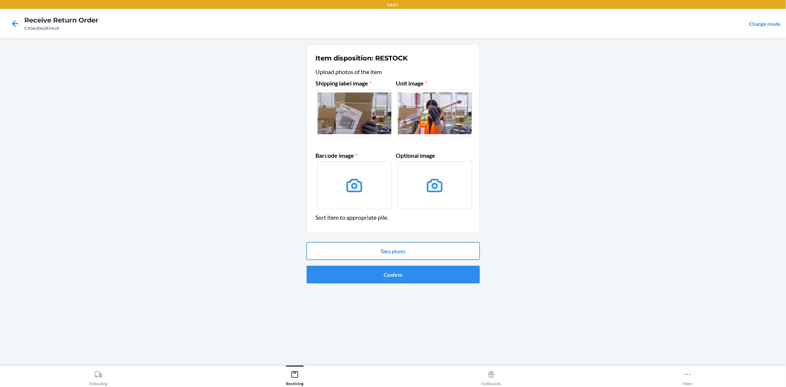
click at [394, 253] on button "Take photo" at bounding box center [393, 251] width 173 height 18
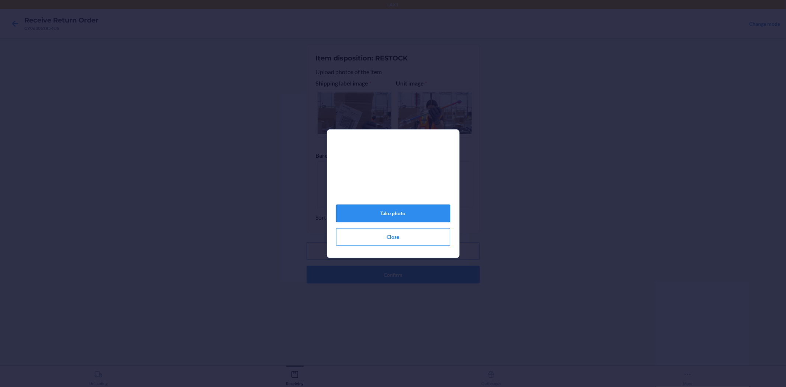
click at [389, 214] on button "Take photo" at bounding box center [393, 214] width 114 height 18
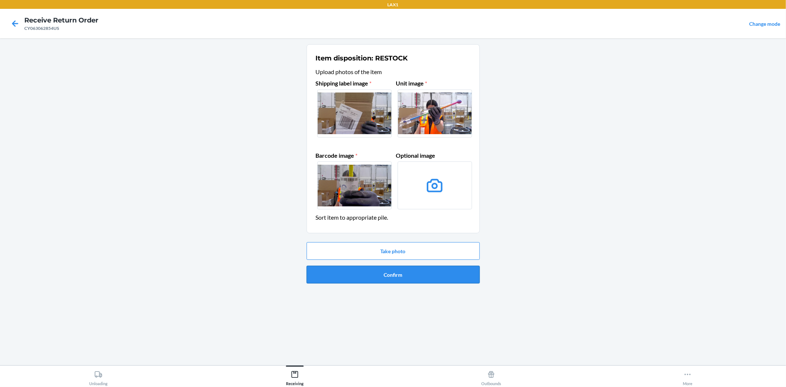
click at [387, 271] on button "Confirm" at bounding box center [393, 275] width 173 height 18
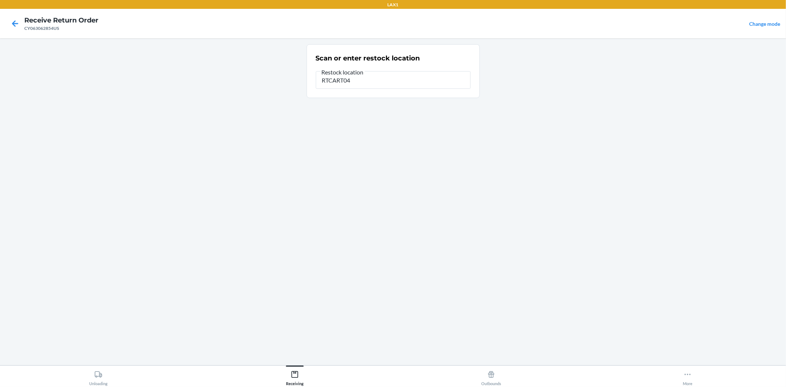
type input "RTCART047"
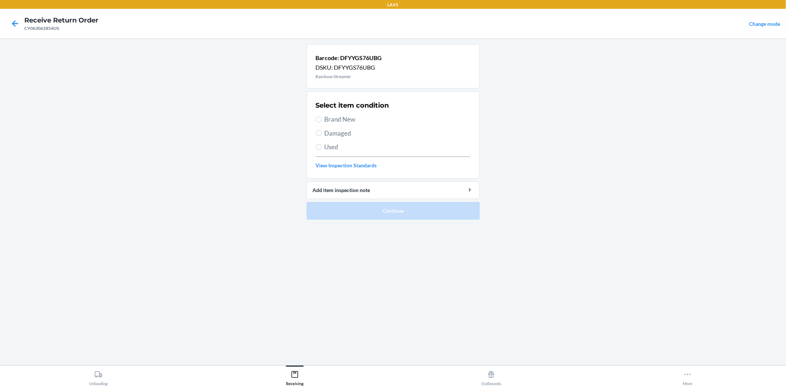
click at [329, 118] on span "Brand New" at bounding box center [398, 120] width 146 height 10
click at [322, 118] on input "Brand New" at bounding box center [319, 119] width 6 height 6
radio input "true"
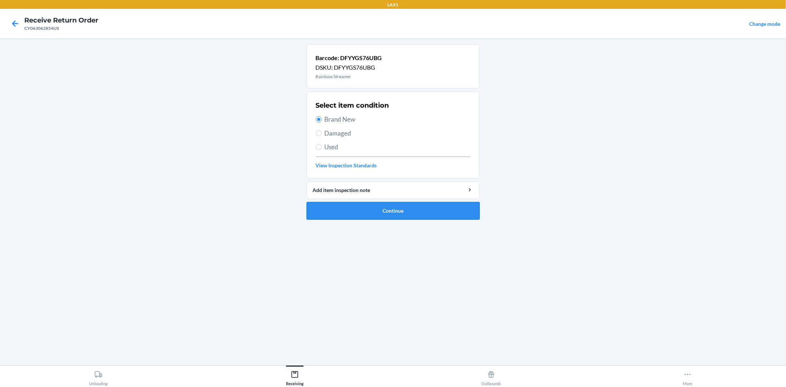
click at [371, 205] on button "Continue" at bounding box center [393, 211] width 173 height 18
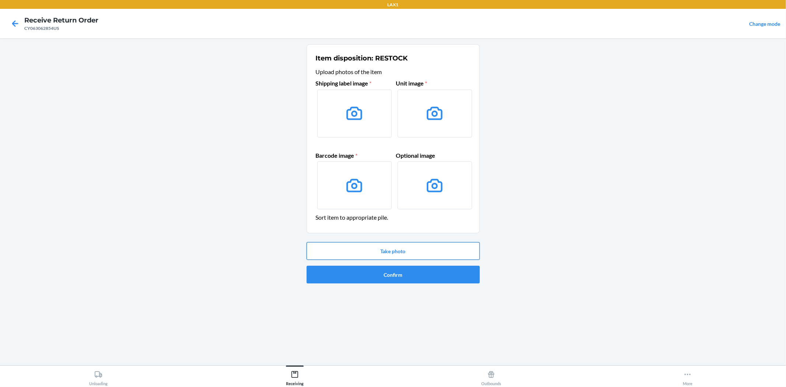
click at [379, 250] on button "Take photo" at bounding box center [393, 251] width 173 height 18
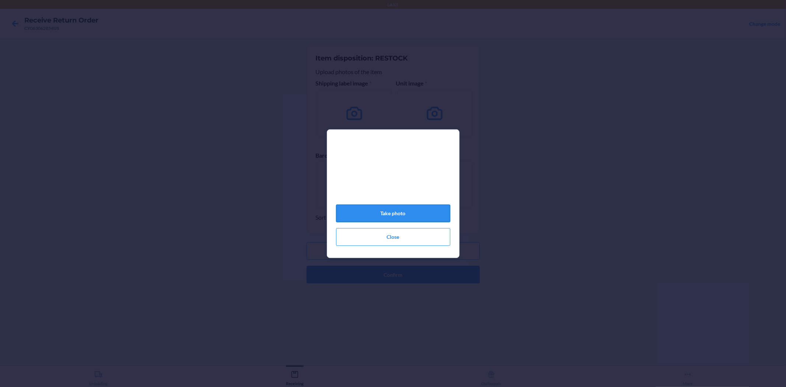
click at [383, 220] on button "Take photo" at bounding box center [393, 214] width 114 height 18
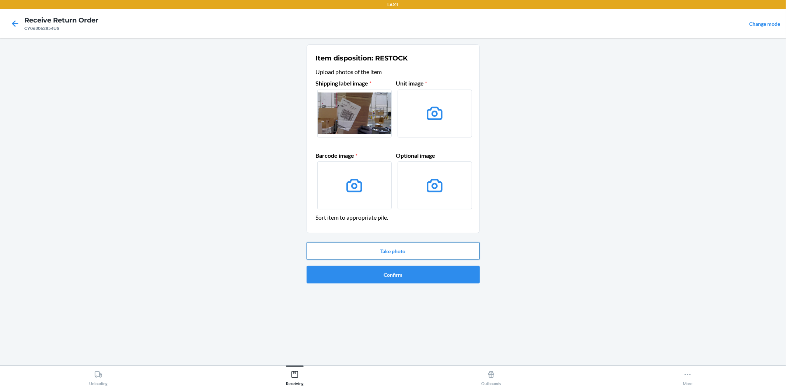
click at [386, 257] on button "Take photo" at bounding box center [393, 251] width 173 height 18
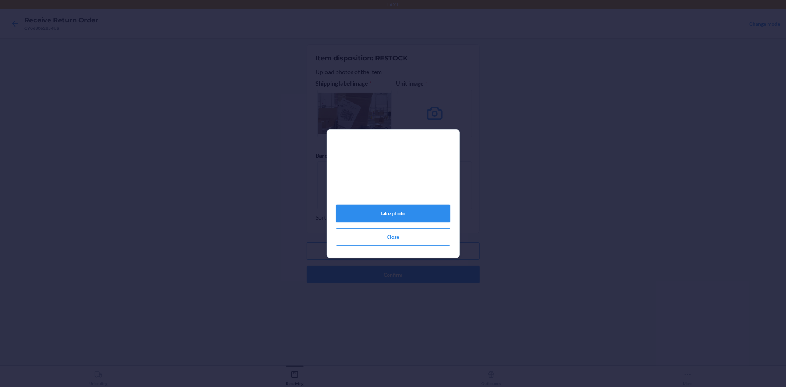
click at [389, 220] on button "Take photo" at bounding box center [393, 214] width 114 height 18
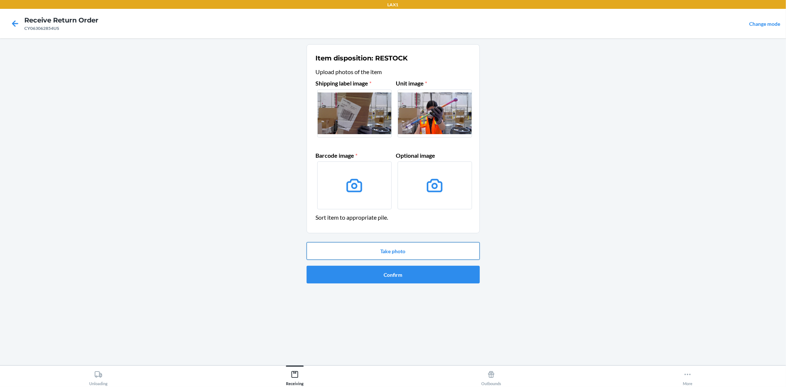
click at [399, 252] on button "Take photo" at bounding box center [393, 251] width 173 height 18
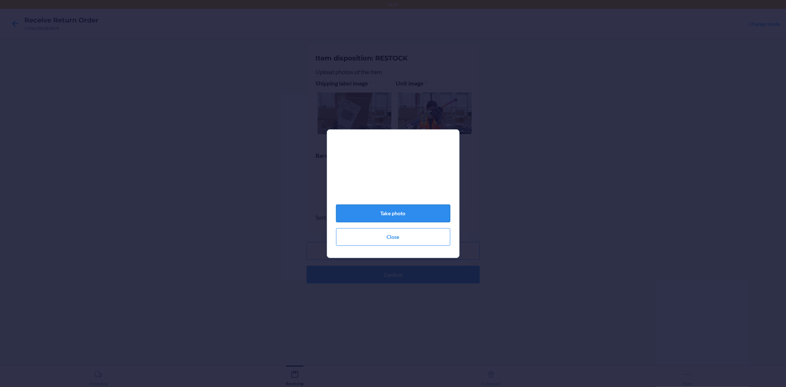
click at [394, 219] on button "Take photo" at bounding box center [393, 214] width 114 height 18
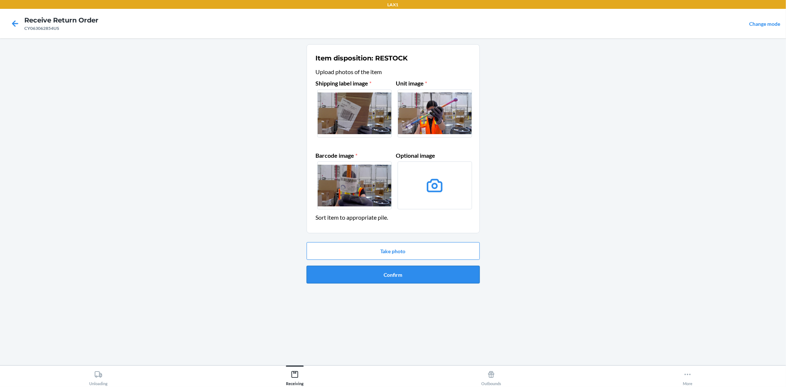
click at [393, 277] on button "Confirm" at bounding box center [393, 275] width 173 height 18
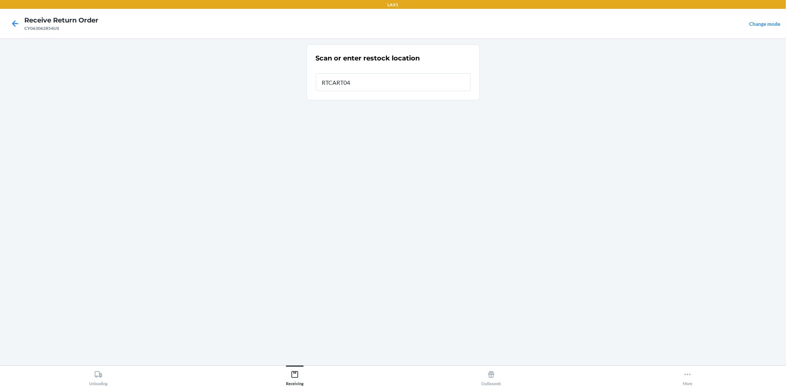
type input "RTCART047"
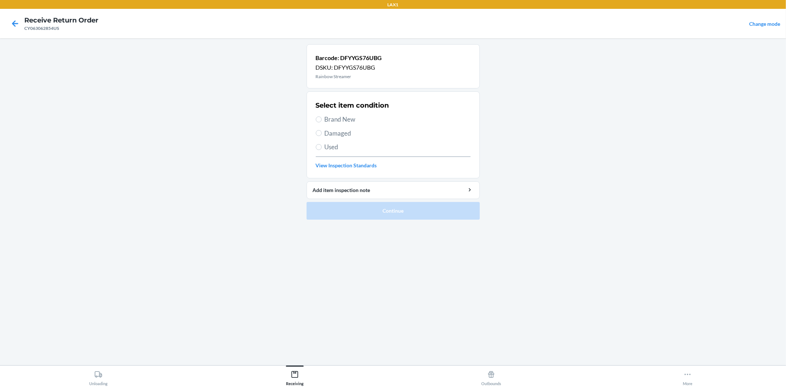
click at [333, 120] on span "Brand New" at bounding box center [398, 120] width 146 height 10
click at [322, 120] on input "Brand New" at bounding box center [319, 119] width 6 height 6
radio input "true"
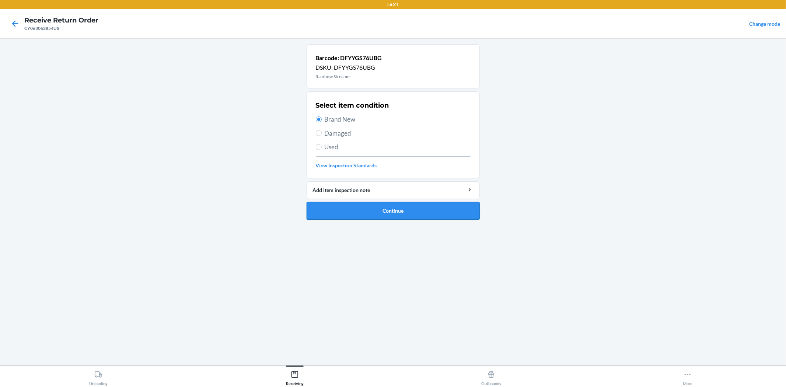
click at [380, 208] on button "Continue" at bounding box center [393, 211] width 173 height 18
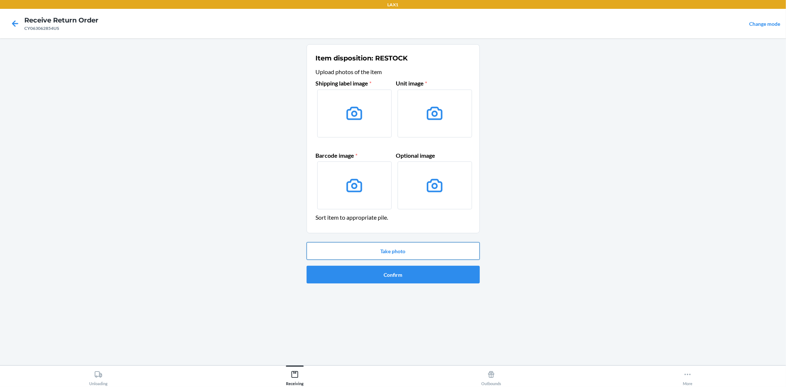
click at [399, 251] on button "Take photo" at bounding box center [393, 251] width 173 height 18
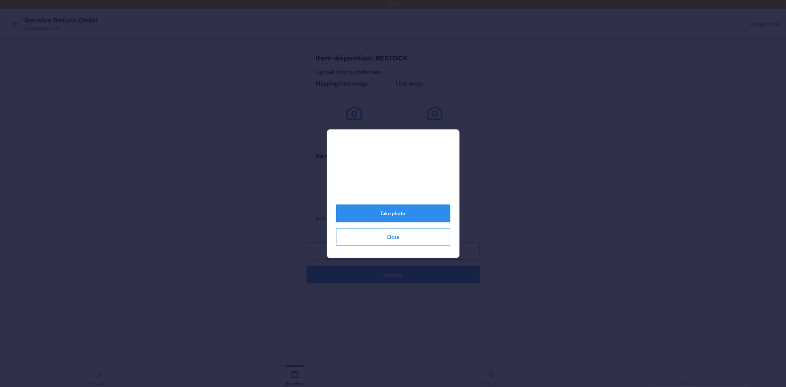
click at [388, 215] on button "Take photo" at bounding box center [393, 214] width 114 height 18
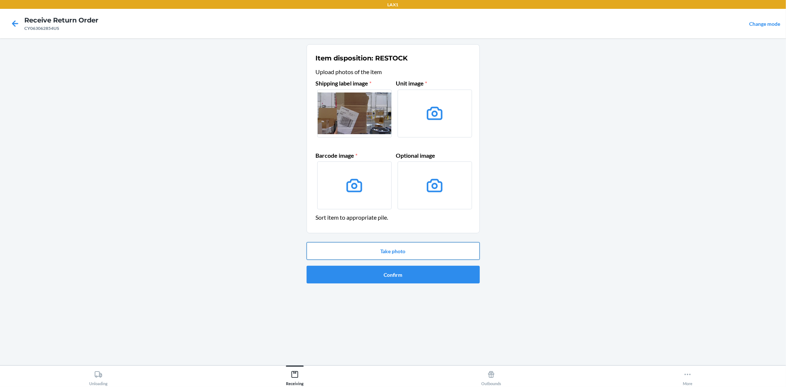
click at [391, 249] on button "Take photo" at bounding box center [393, 251] width 173 height 18
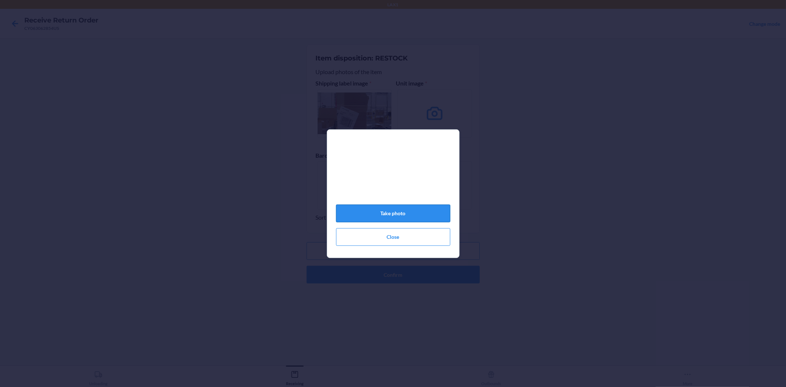
click at [393, 216] on button "Take photo" at bounding box center [393, 214] width 114 height 18
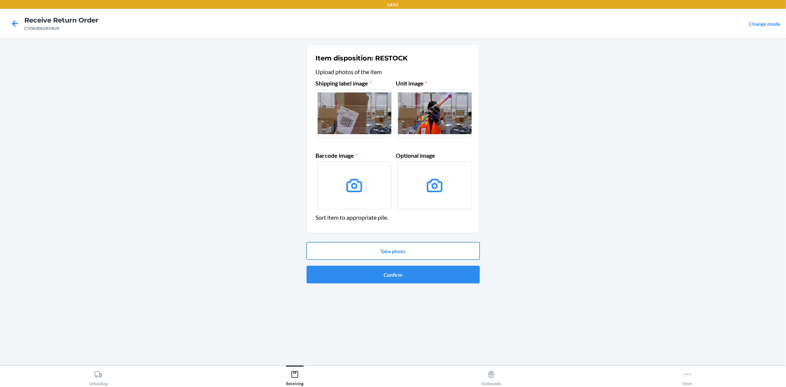
click at [386, 249] on button "Take photo" at bounding box center [393, 251] width 173 height 18
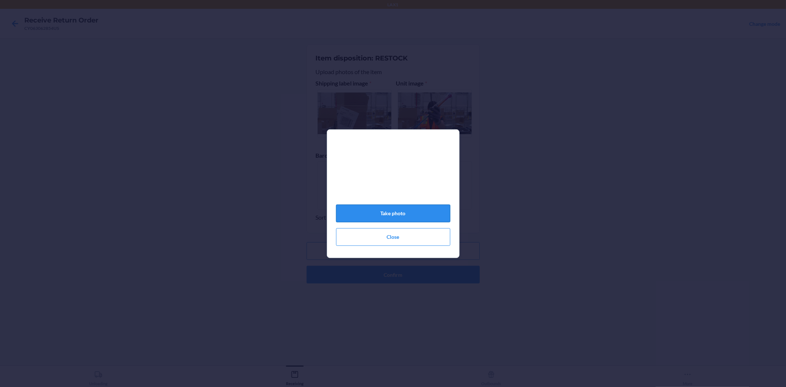
click at [400, 218] on button "Take photo" at bounding box center [393, 214] width 114 height 18
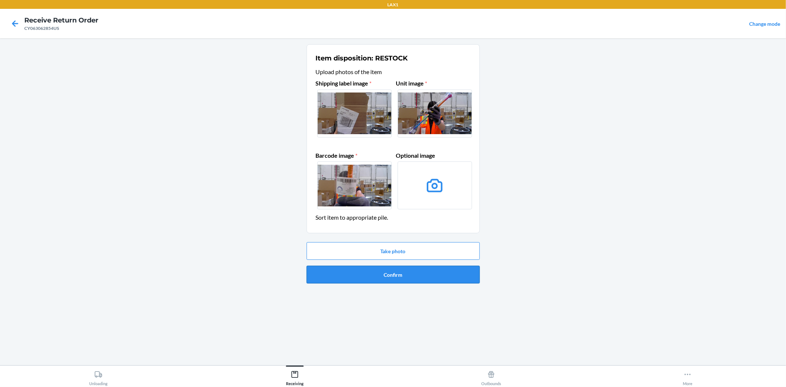
click at [396, 273] on button "Confirm" at bounding box center [393, 275] width 173 height 18
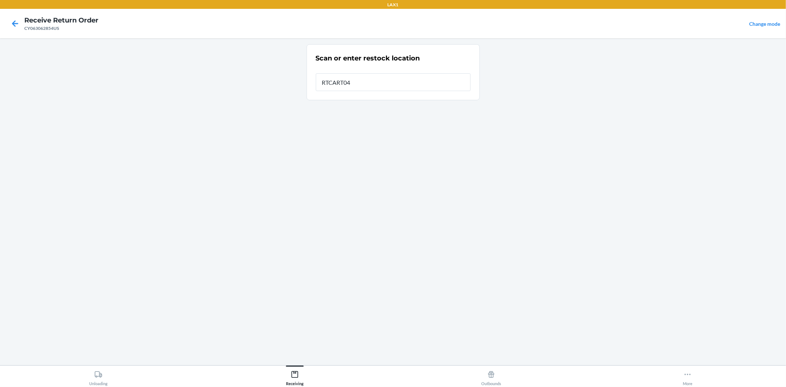
type input "RTCART047"
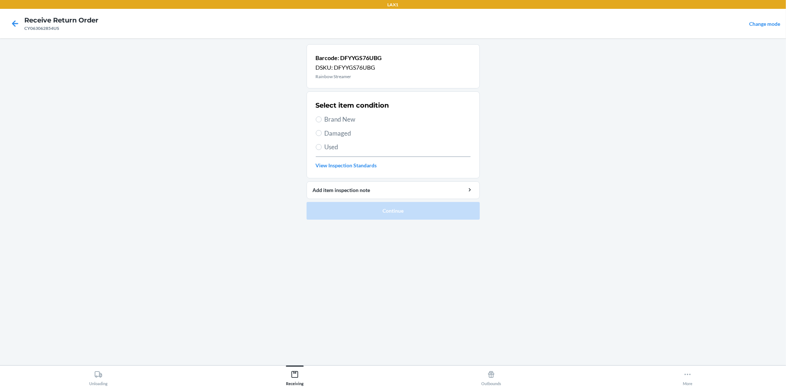
click at [340, 123] on span "Brand New" at bounding box center [398, 120] width 146 height 10
click at [322, 122] on input "Brand New" at bounding box center [319, 119] width 6 height 6
radio input "true"
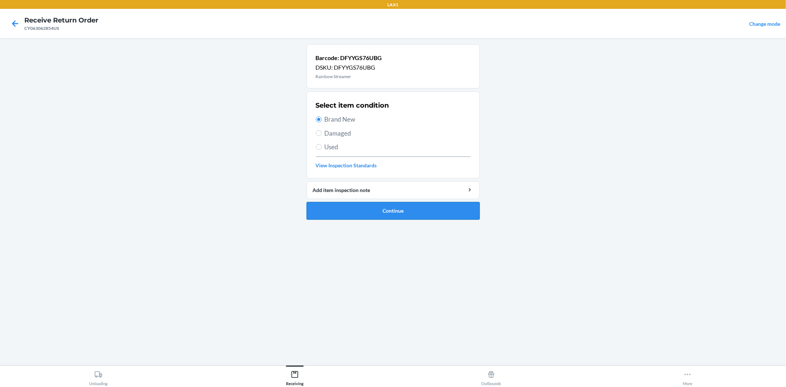
click at [412, 215] on button "Continue" at bounding box center [393, 211] width 173 height 18
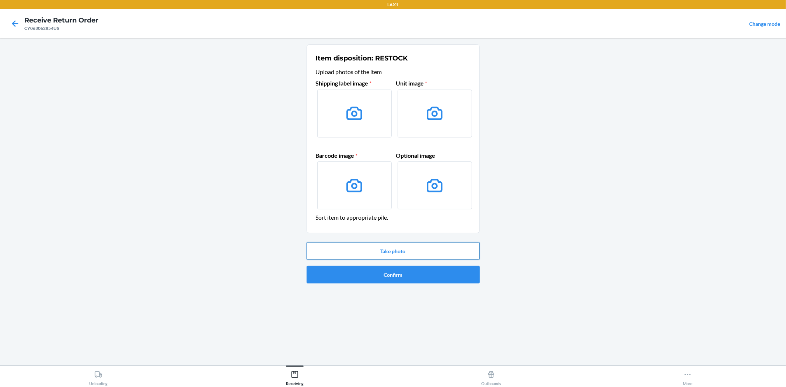
click at [393, 256] on button "Take photo" at bounding box center [393, 251] width 173 height 18
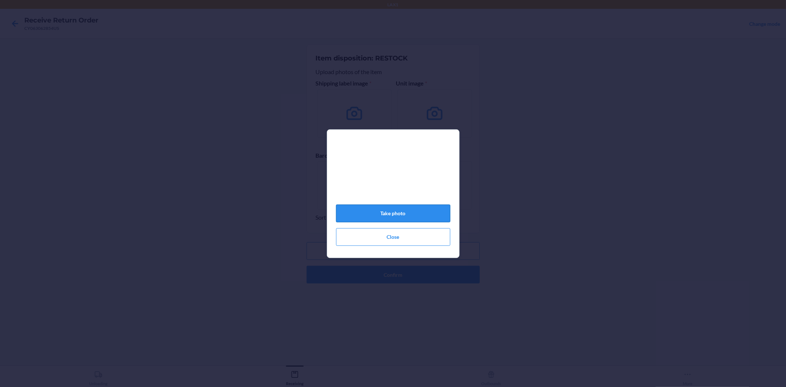
click at [386, 210] on button "Take photo" at bounding box center [393, 214] width 114 height 18
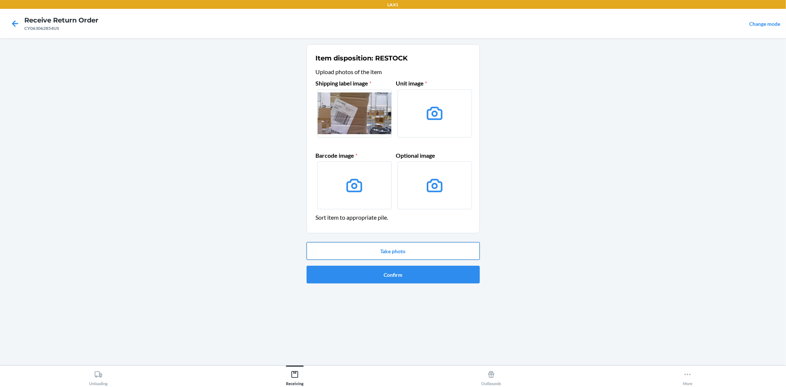
click at [393, 253] on button "Take photo" at bounding box center [393, 251] width 173 height 18
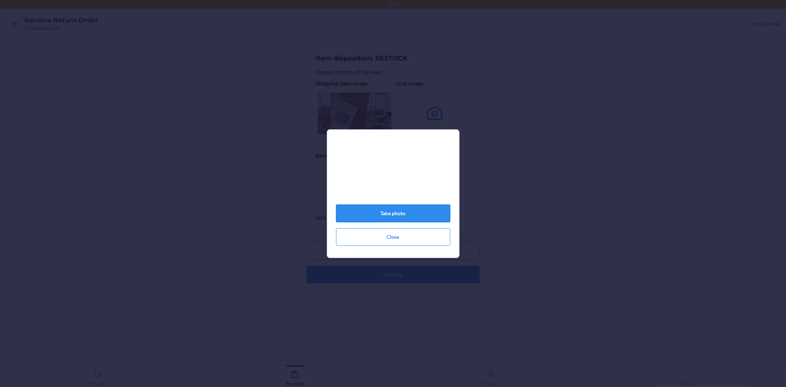
click at [398, 220] on button "Take photo" at bounding box center [393, 214] width 114 height 18
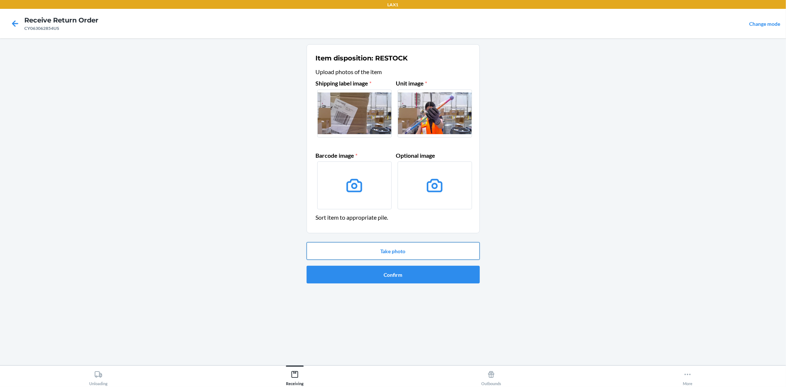
click at [398, 248] on button "Take photo" at bounding box center [393, 251] width 173 height 18
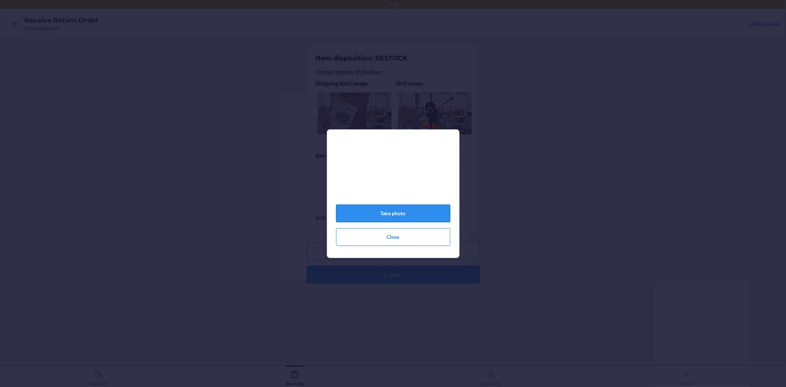
click at [394, 215] on button "Take photo" at bounding box center [393, 214] width 114 height 18
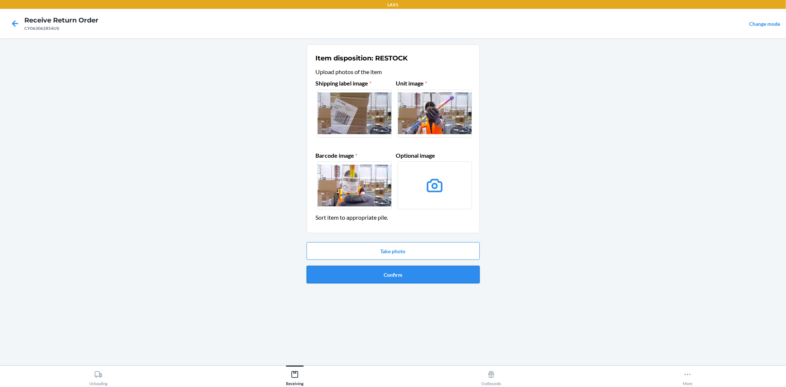
click at [399, 275] on button "Confirm" at bounding box center [393, 275] width 173 height 18
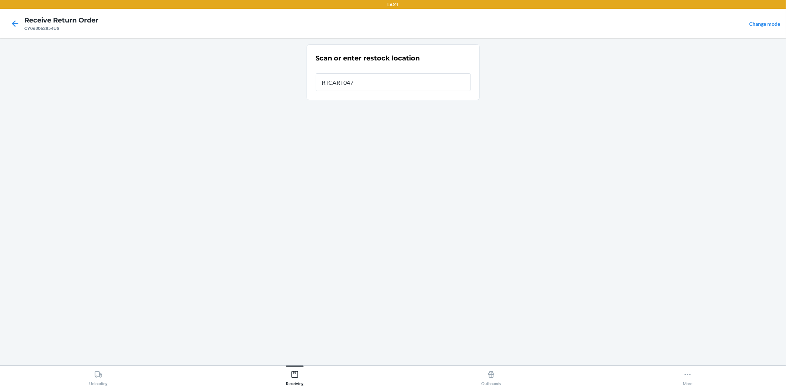
type input "RTCART047"
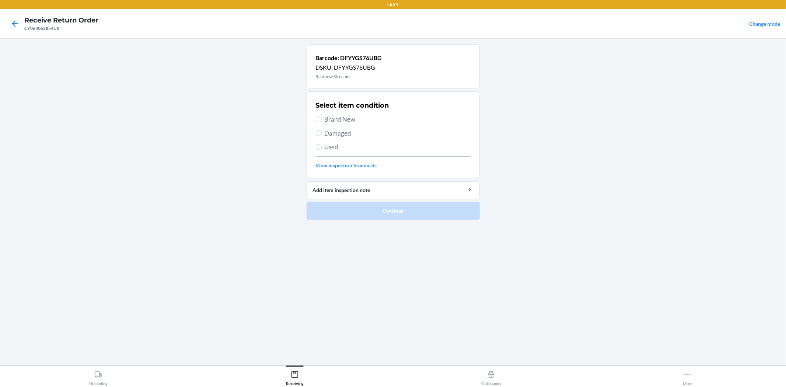
click at [331, 119] on span "Brand New" at bounding box center [398, 120] width 146 height 10
click at [322, 119] on input "Brand New" at bounding box center [319, 119] width 6 height 6
radio input "true"
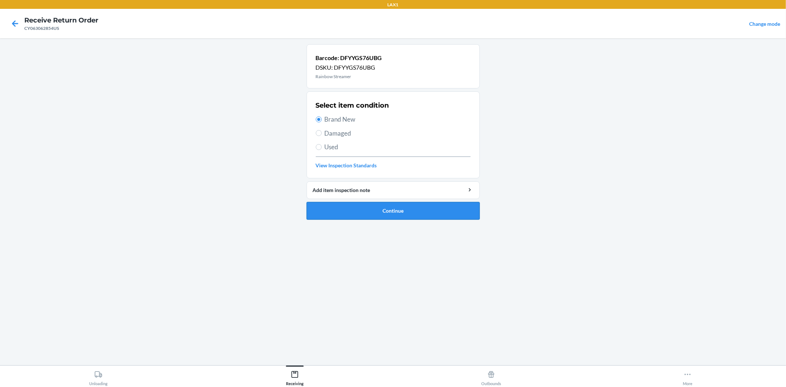
click at [389, 211] on button "Continue" at bounding box center [393, 211] width 173 height 18
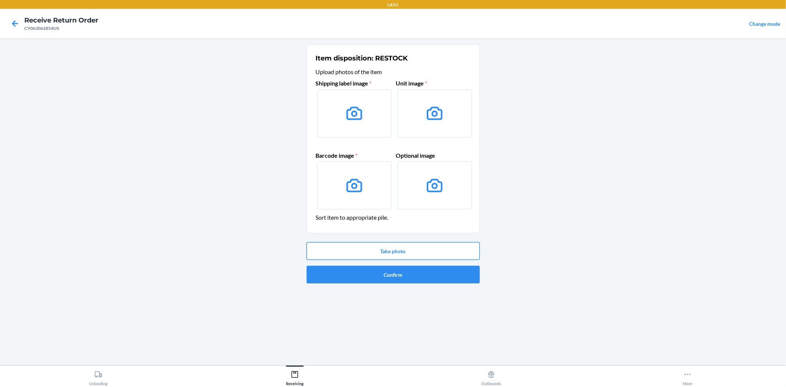
click at [393, 244] on button "Take photo" at bounding box center [393, 251] width 173 height 18
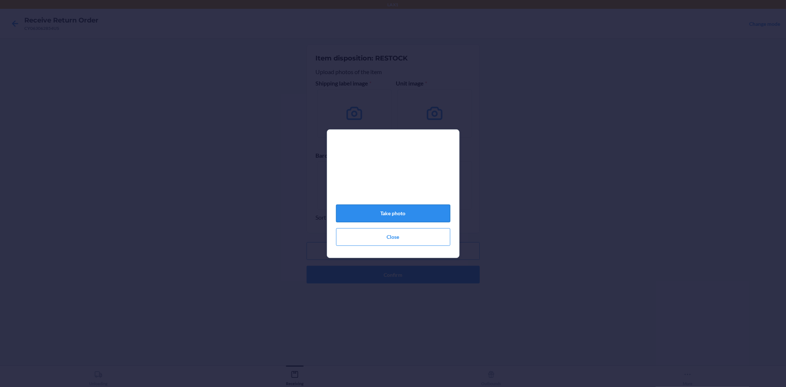
click at [387, 218] on button "Take photo" at bounding box center [393, 214] width 114 height 18
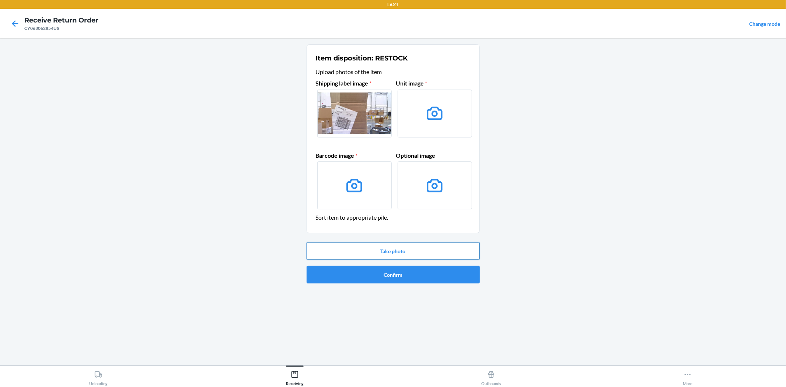
click at [383, 252] on button "Take photo" at bounding box center [393, 251] width 173 height 18
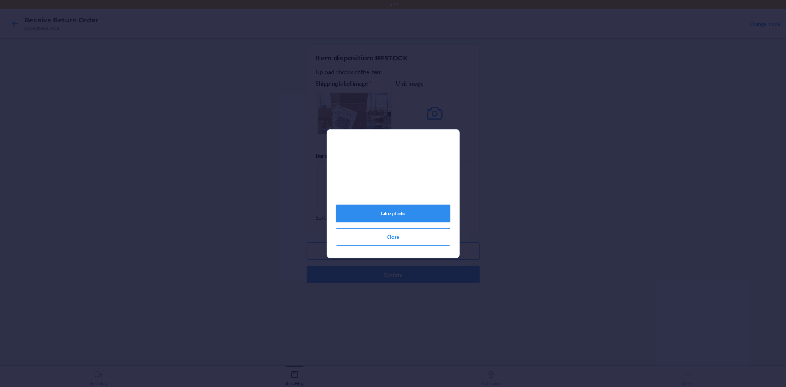
click at [390, 216] on button "Take photo" at bounding box center [393, 214] width 114 height 18
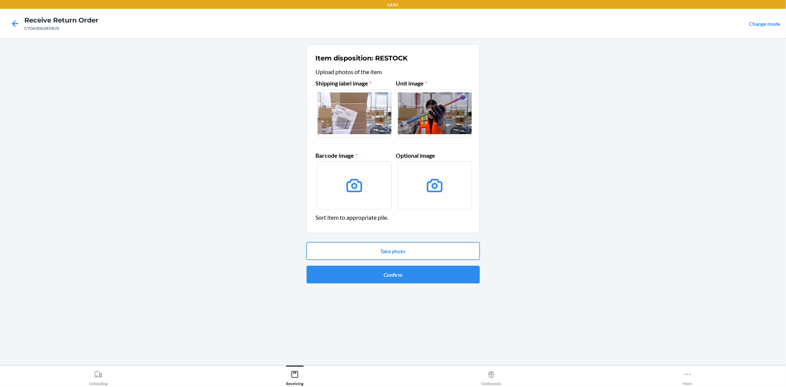
click at [389, 249] on button "Take photo" at bounding box center [393, 251] width 173 height 18
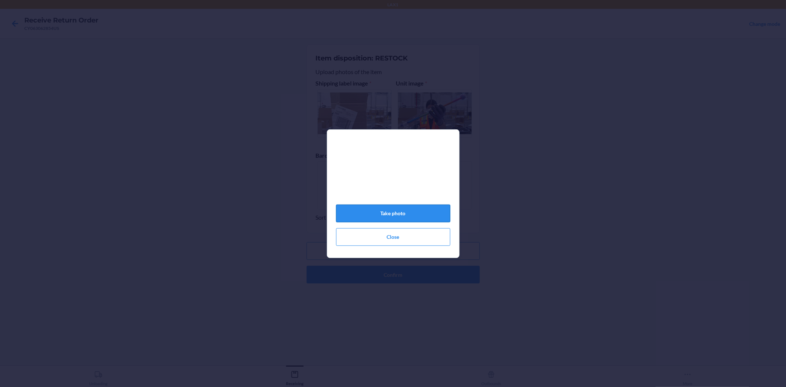
click at [397, 217] on button "Take photo" at bounding box center [393, 214] width 114 height 18
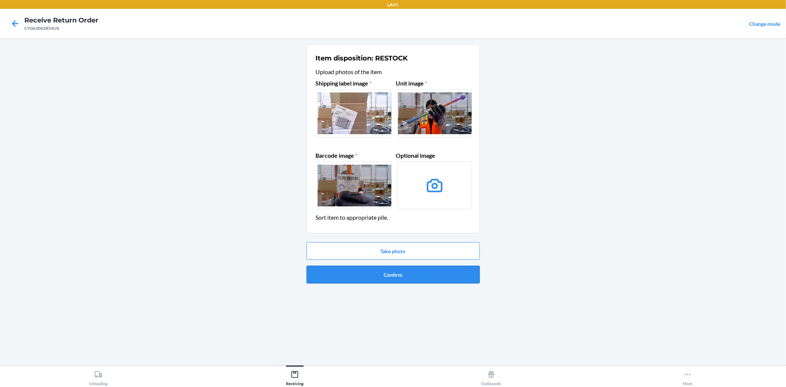
click at [397, 275] on button "Confirm" at bounding box center [393, 275] width 173 height 18
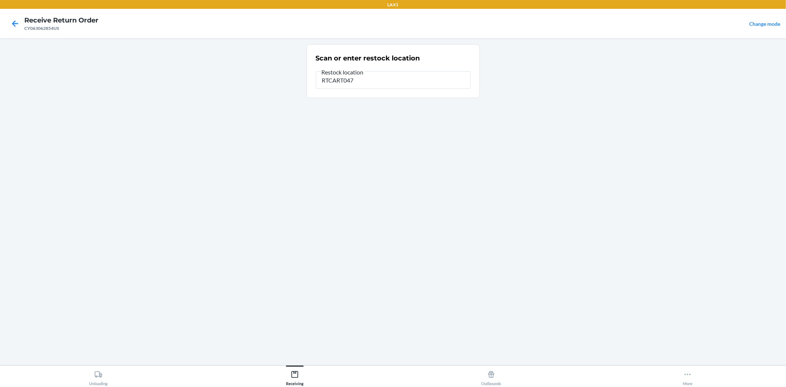
type input "RTCART047"
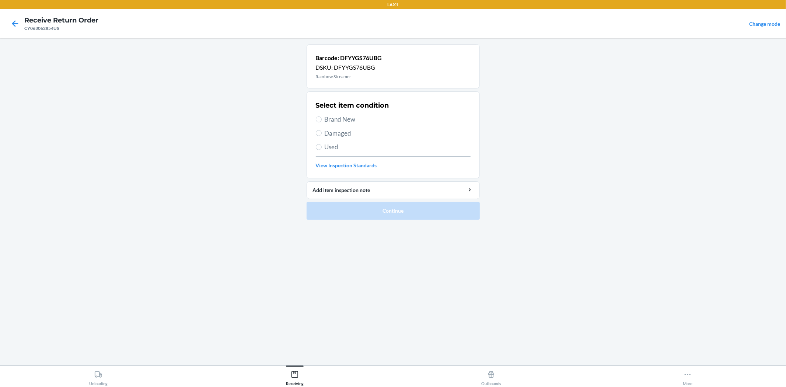
click at [351, 122] on span "Brand New" at bounding box center [398, 120] width 146 height 10
click at [322, 122] on input "Brand New" at bounding box center [319, 119] width 6 height 6
radio input "true"
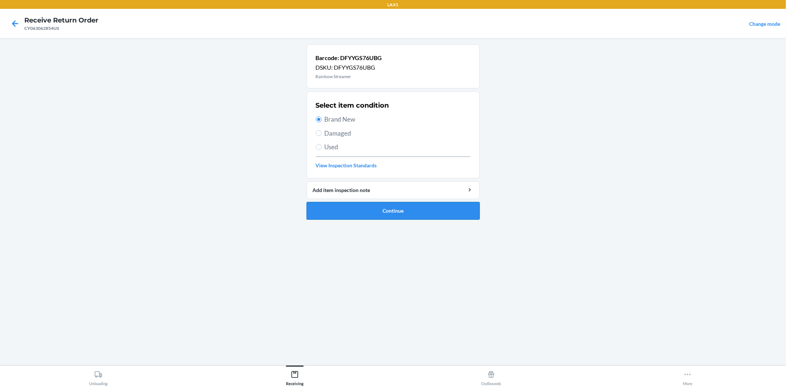
click at [385, 215] on button "Continue" at bounding box center [393, 211] width 173 height 18
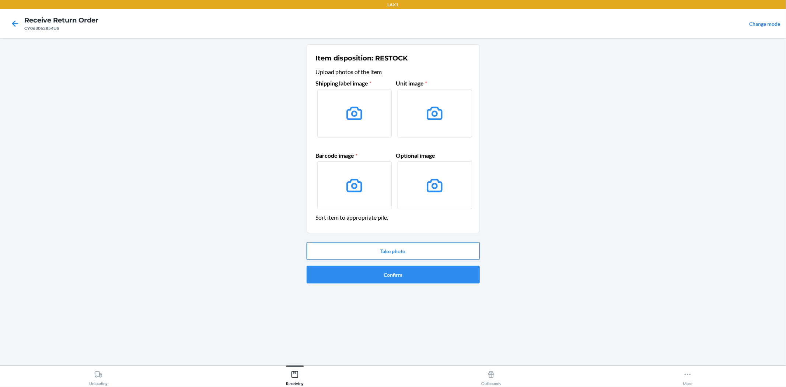
click at [394, 251] on button "Take photo" at bounding box center [393, 251] width 173 height 18
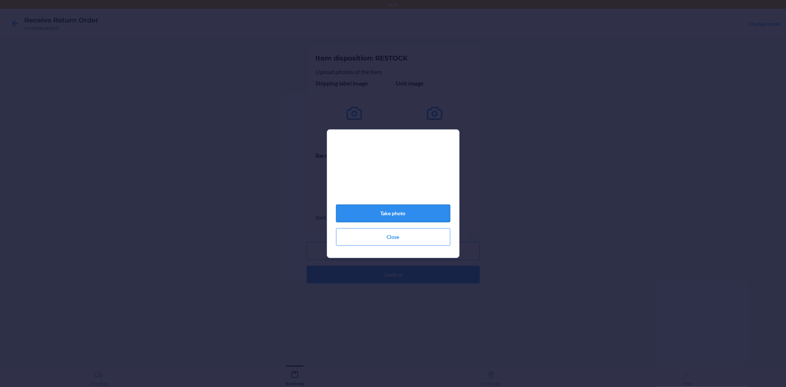
click at [389, 218] on button "Take photo" at bounding box center [393, 214] width 114 height 18
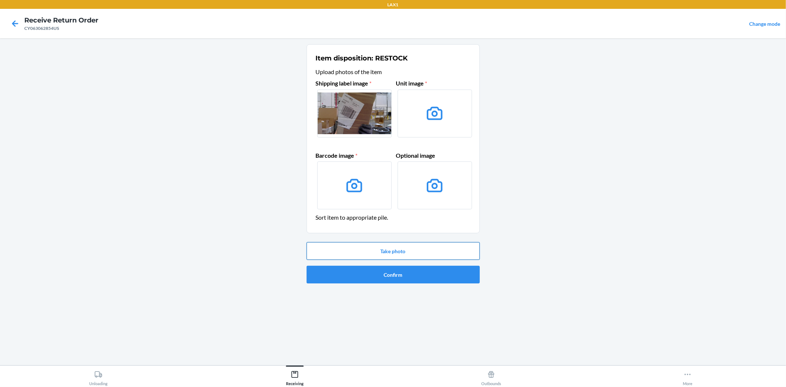
click at [393, 246] on button "Take photo" at bounding box center [393, 251] width 173 height 18
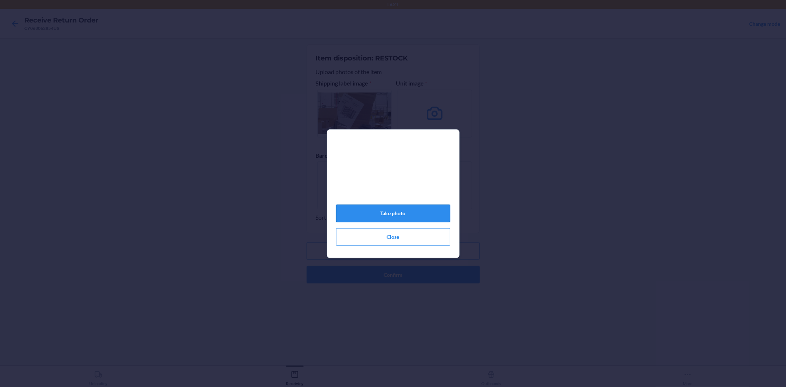
click at [384, 219] on button "Take photo" at bounding box center [393, 214] width 114 height 18
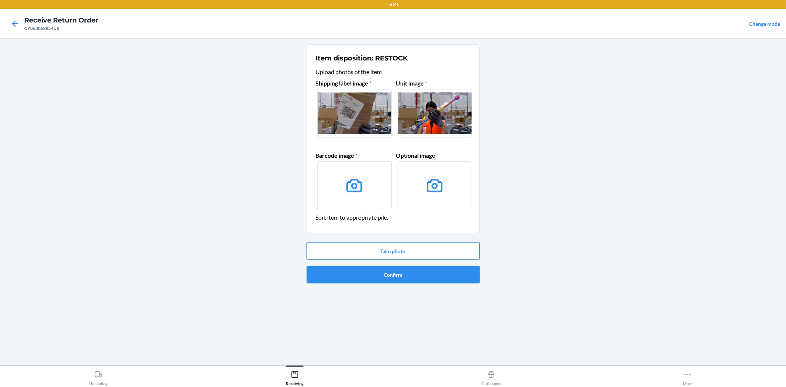
click at [400, 255] on button "Take photo" at bounding box center [393, 251] width 173 height 18
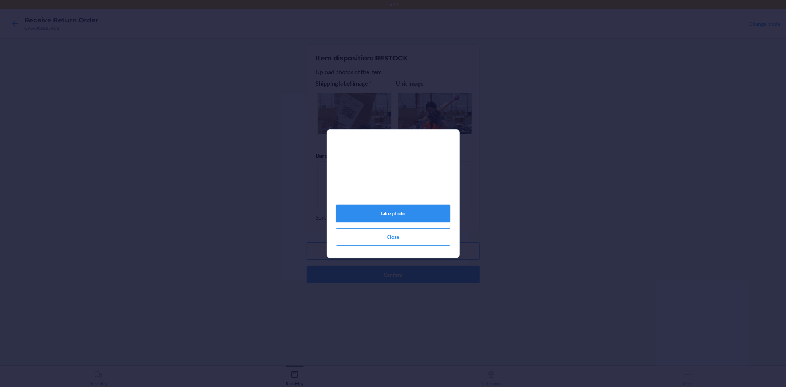
click at [397, 220] on button "Take photo" at bounding box center [393, 214] width 114 height 18
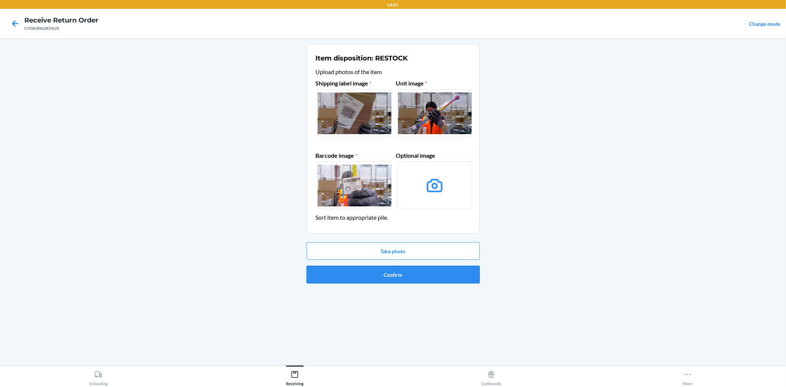
click at [404, 276] on button "Confirm" at bounding box center [393, 275] width 173 height 18
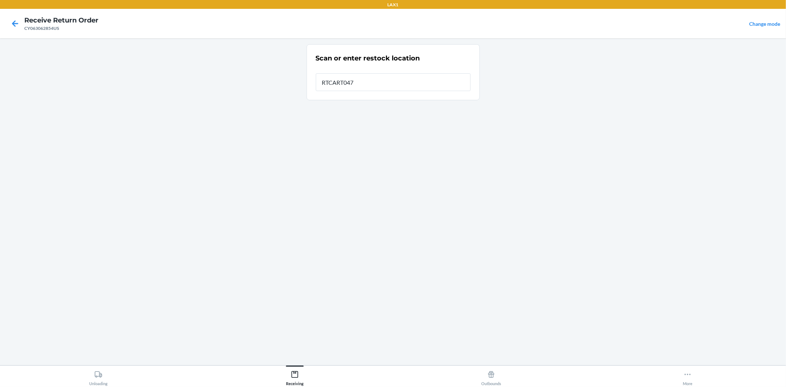
type input "RTCART047"
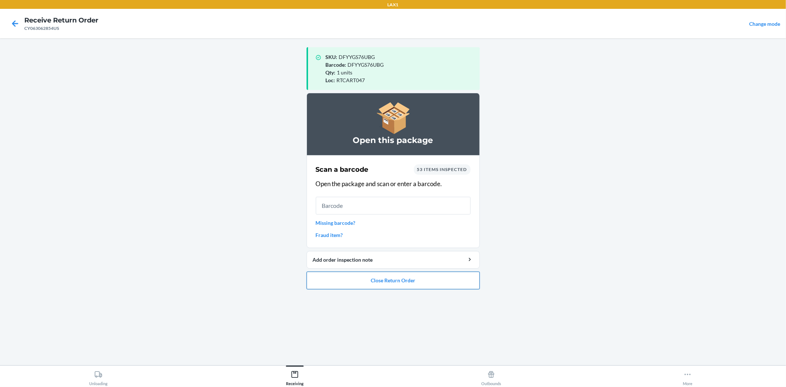
click at [386, 288] on button "Close Return Order" at bounding box center [393, 281] width 173 height 18
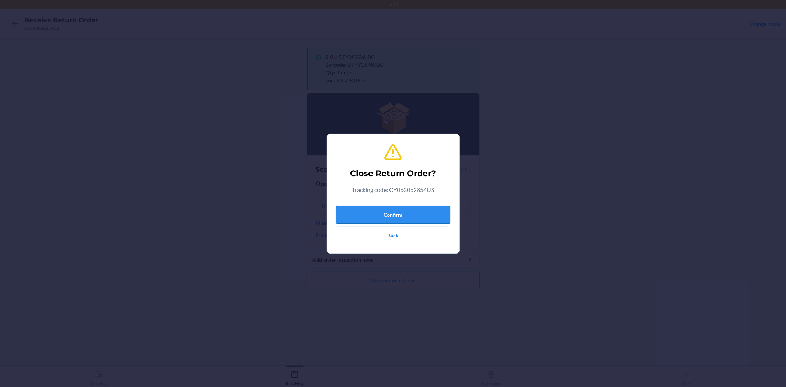
click at [393, 215] on button "Confirm" at bounding box center [393, 215] width 114 height 18
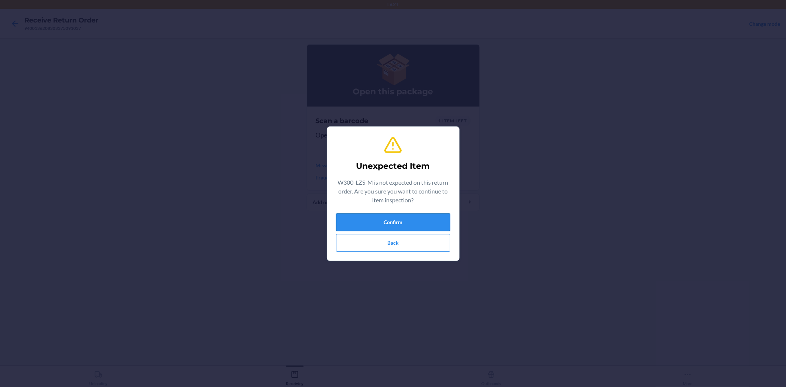
click at [419, 224] on button "Confirm" at bounding box center [393, 222] width 114 height 18
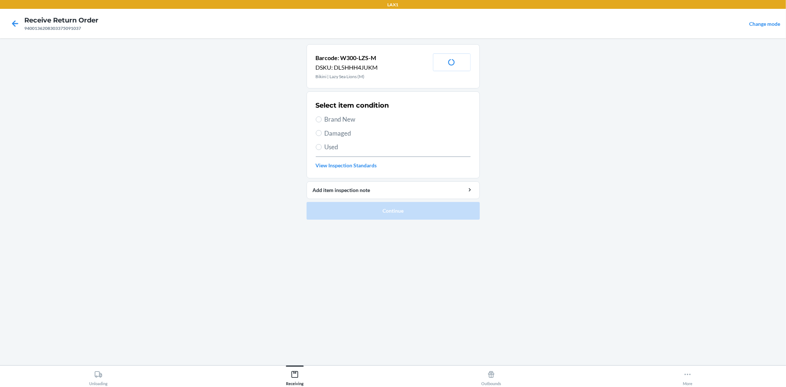
click at [339, 120] on span "Brand New" at bounding box center [398, 120] width 146 height 10
click at [322, 120] on input "Brand New" at bounding box center [319, 119] width 6 height 6
radio input "true"
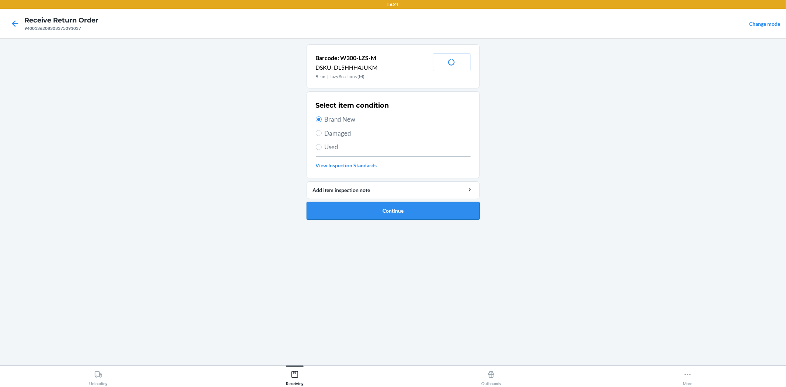
click at [384, 212] on button "Continue" at bounding box center [393, 211] width 173 height 18
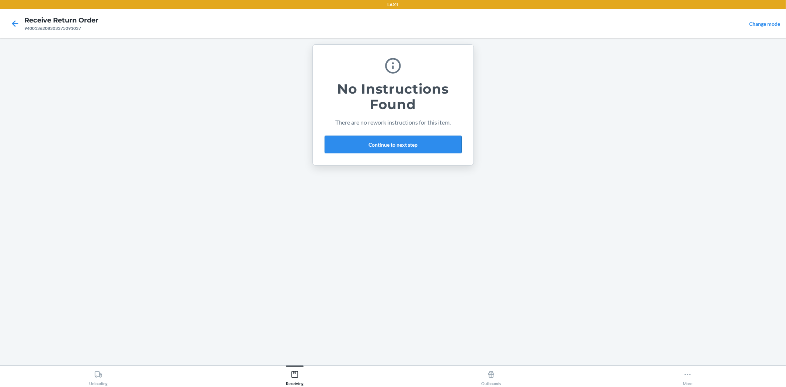
click at [389, 146] on button "Continue to next step" at bounding box center [393, 145] width 137 height 18
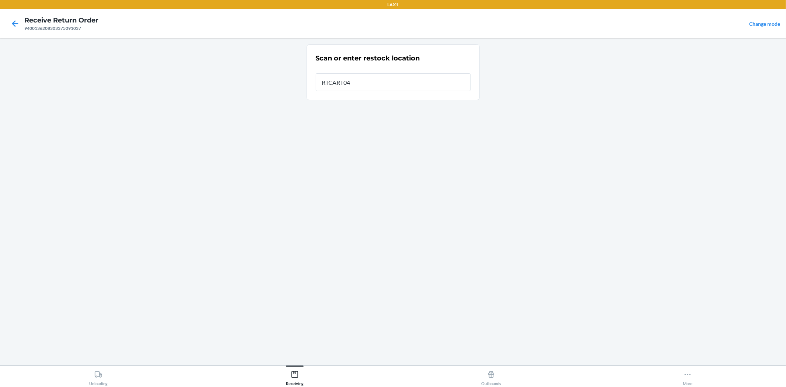
type input "RTCART047"
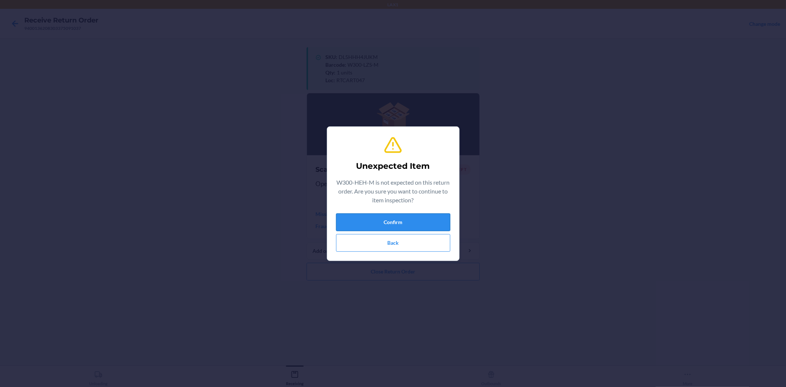
click at [403, 218] on button "Confirm" at bounding box center [393, 222] width 114 height 18
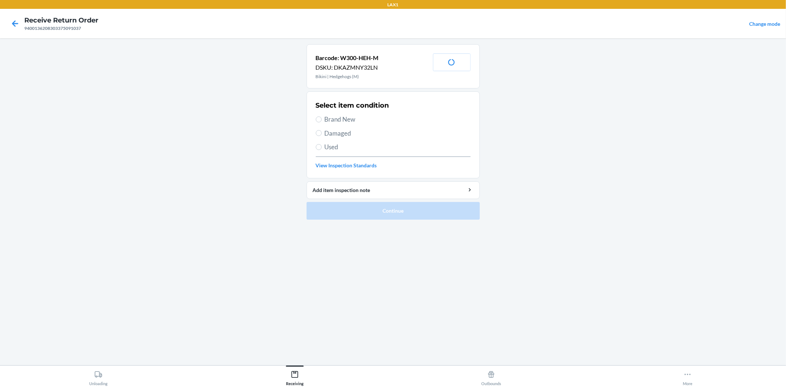
click at [342, 116] on span "Brand New" at bounding box center [398, 120] width 146 height 10
click at [322, 116] on input "Brand New" at bounding box center [319, 119] width 6 height 6
radio input "true"
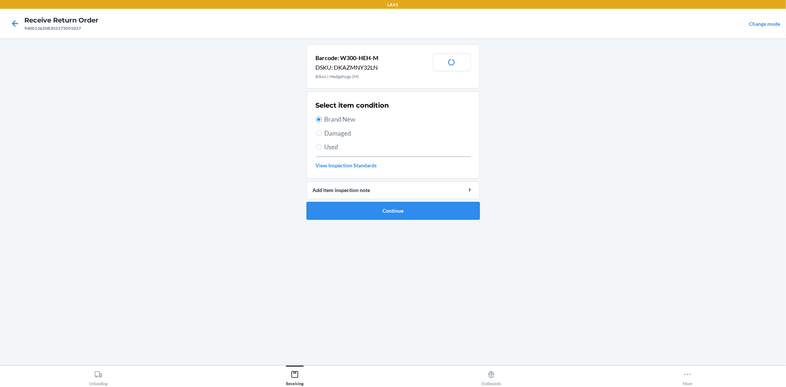
click at [383, 213] on button "Continue" at bounding box center [393, 211] width 173 height 18
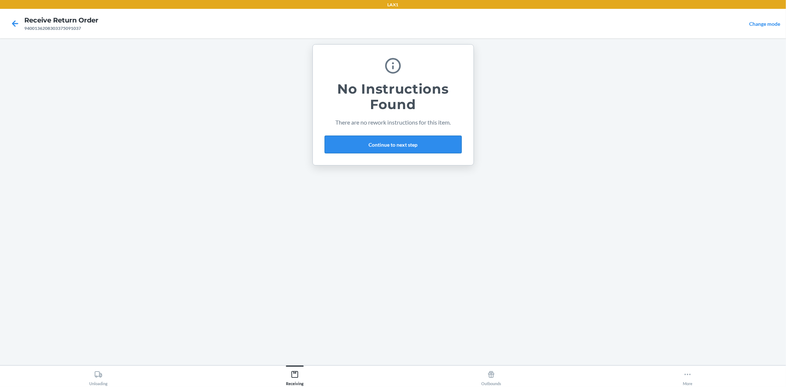
click at [428, 150] on button "Continue to next step" at bounding box center [393, 145] width 137 height 18
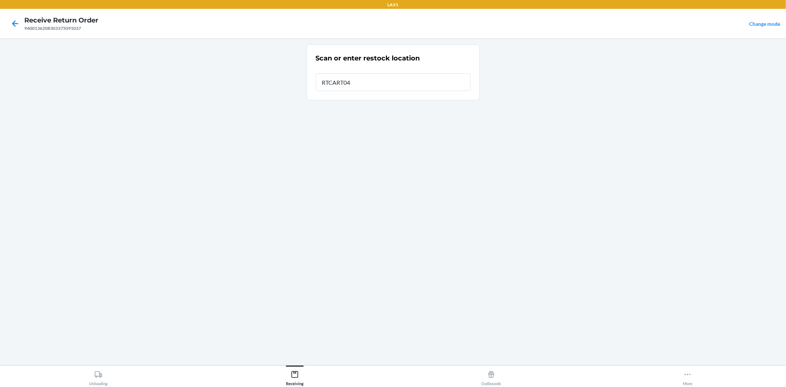
type input "RTCART047"
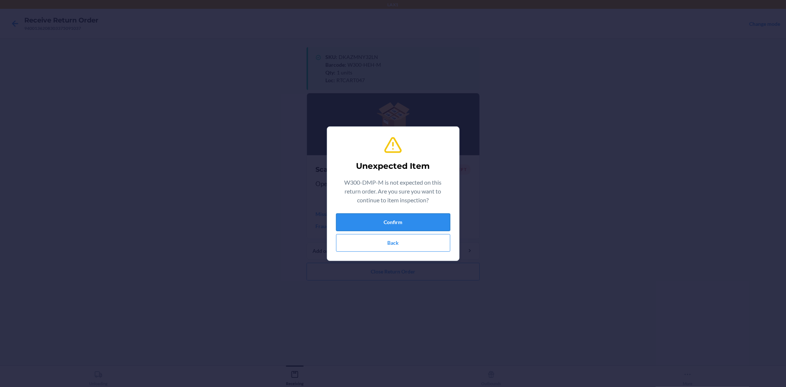
click at [397, 222] on button "Confirm" at bounding box center [393, 222] width 114 height 18
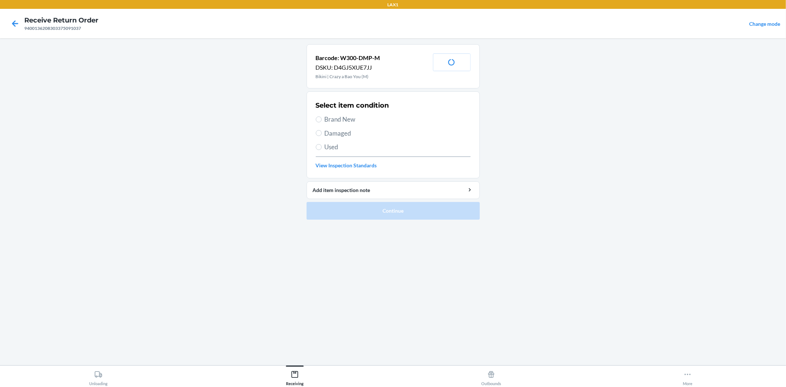
click at [360, 119] on span "Brand New" at bounding box center [398, 120] width 146 height 10
click at [322, 119] on input "Brand New" at bounding box center [319, 119] width 6 height 6
radio input "true"
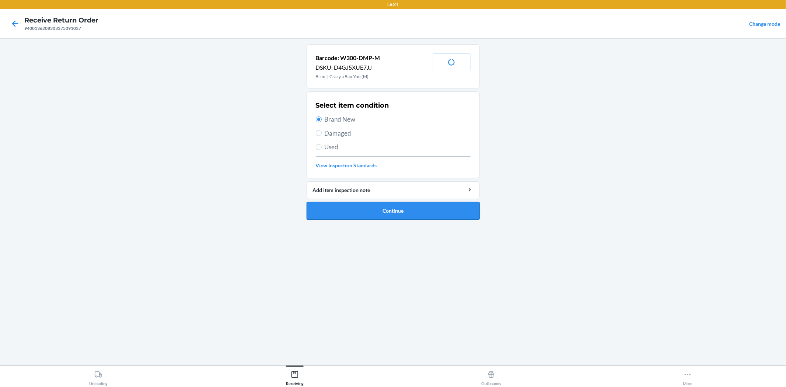
click at [400, 207] on button "Continue" at bounding box center [393, 211] width 173 height 18
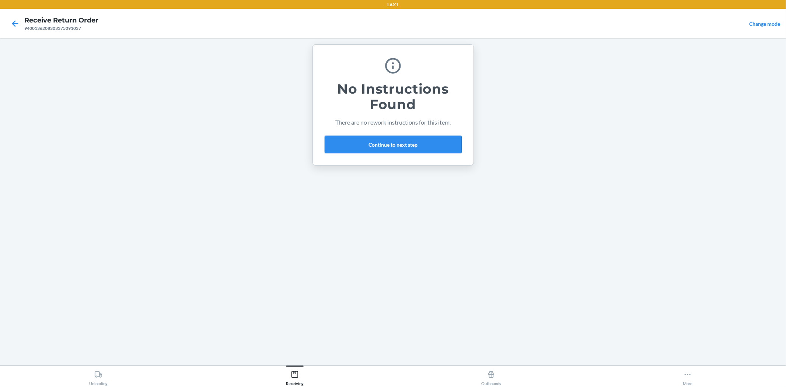
click at [416, 140] on button "Continue to next step" at bounding box center [393, 145] width 137 height 18
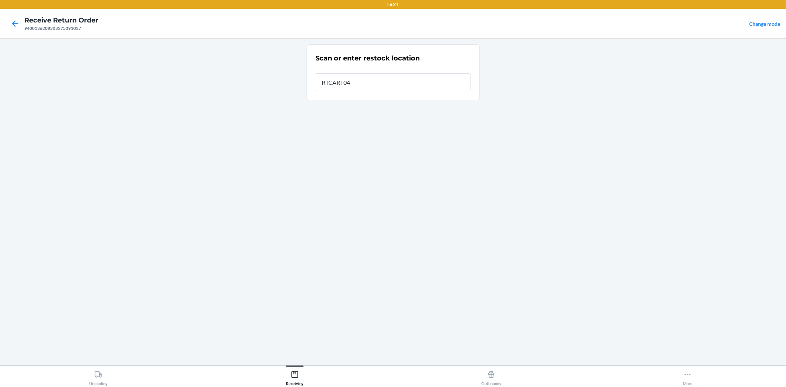
type input "RTCART047"
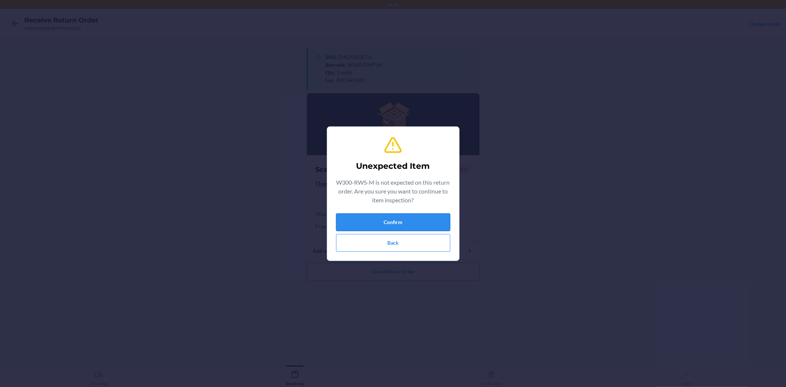
click at [382, 221] on button "Confirm" at bounding box center [393, 222] width 114 height 18
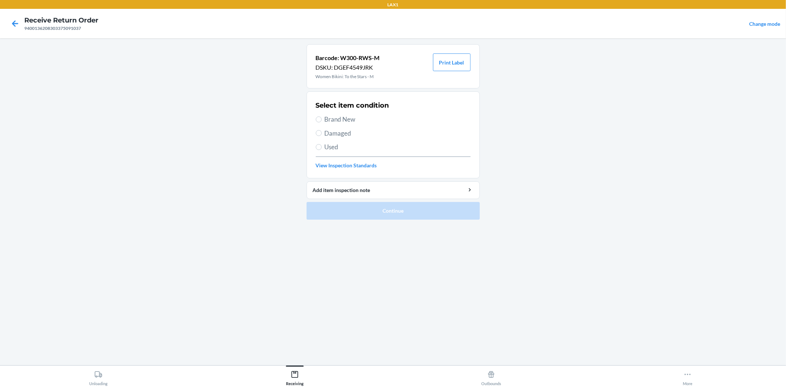
click at [348, 115] on span "Brand New" at bounding box center [398, 120] width 146 height 10
click at [322, 116] on input "Brand New" at bounding box center [319, 119] width 6 height 6
radio input "true"
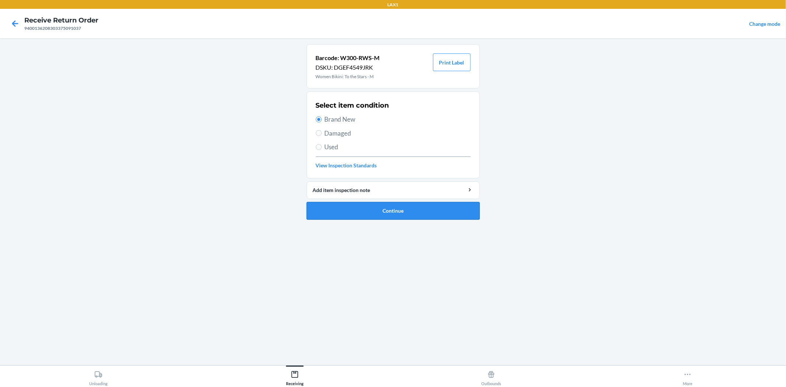
click at [392, 215] on button "Continue" at bounding box center [393, 211] width 173 height 18
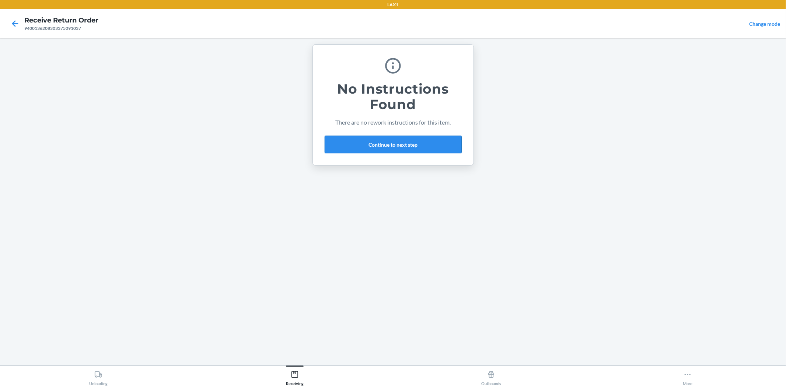
click at [394, 139] on button "Continue to next step" at bounding box center [393, 145] width 137 height 18
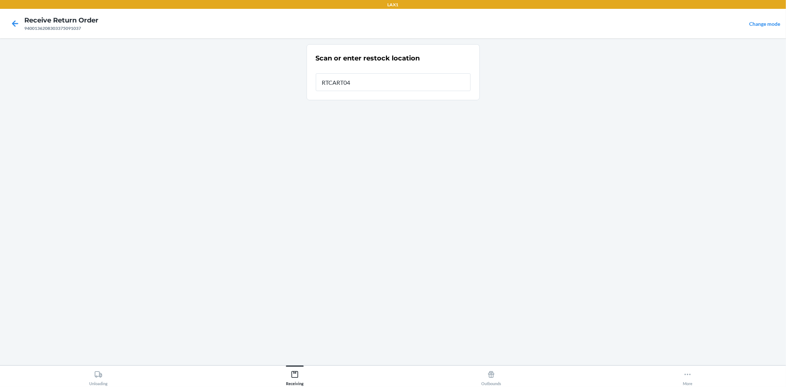
type input "RTCART047"
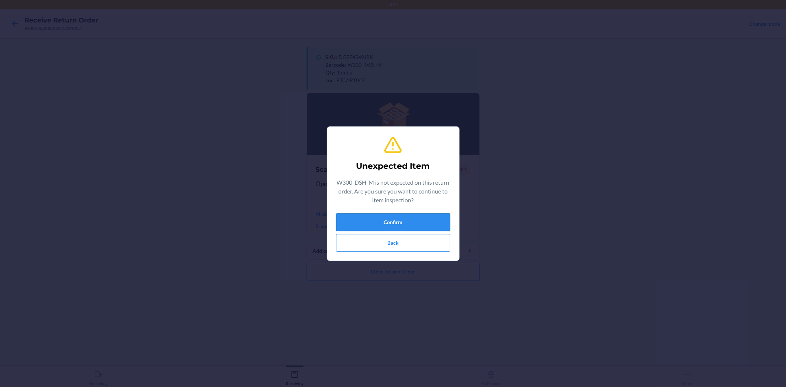
click at [408, 218] on button "Confirm" at bounding box center [393, 222] width 114 height 18
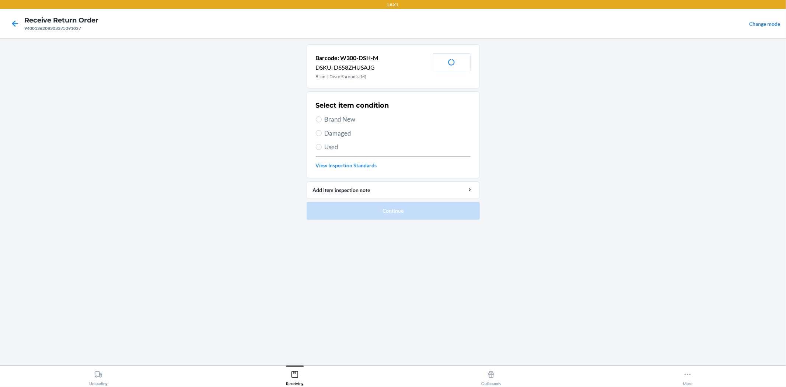
click at [329, 116] on span "Brand New" at bounding box center [398, 120] width 146 height 10
click at [322, 116] on input "Brand New" at bounding box center [319, 119] width 6 height 6
radio input "true"
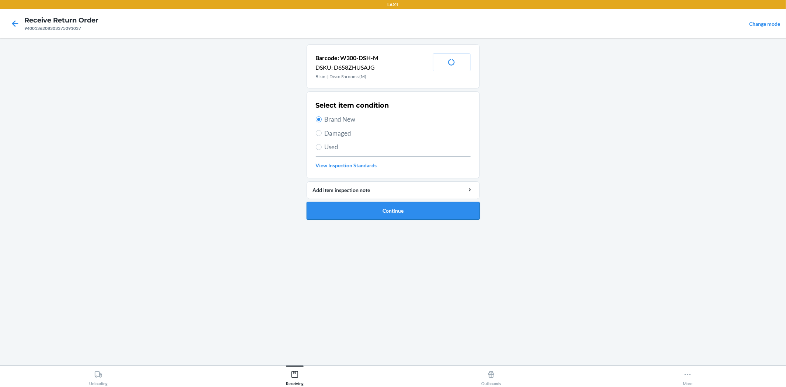
click at [384, 210] on button "Continue" at bounding box center [393, 211] width 173 height 18
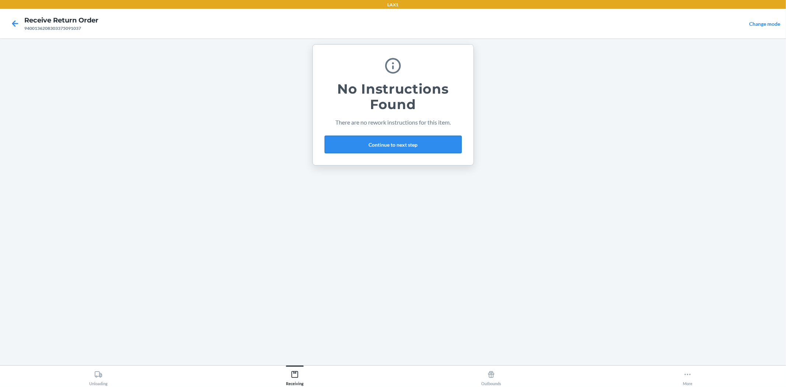
click at [404, 146] on button "Continue to next step" at bounding box center [393, 145] width 137 height 18
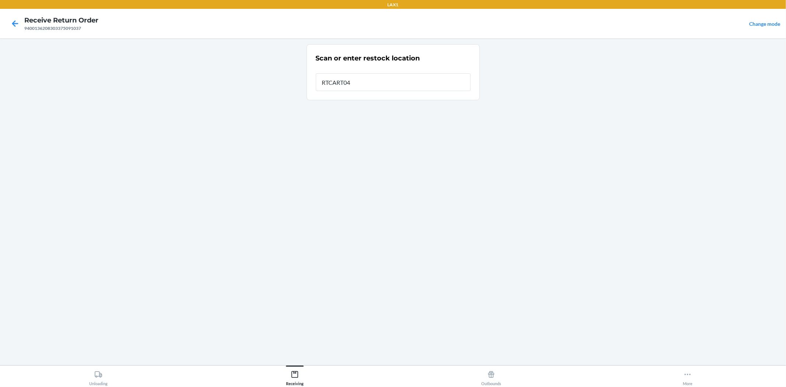
type input "RTCART047"
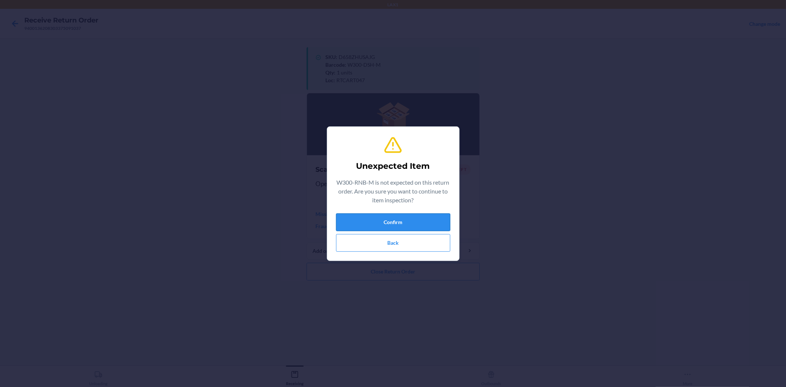
click at [395, 223] on button "Confirm" at bounding box center [393, 222] width 114 height 18
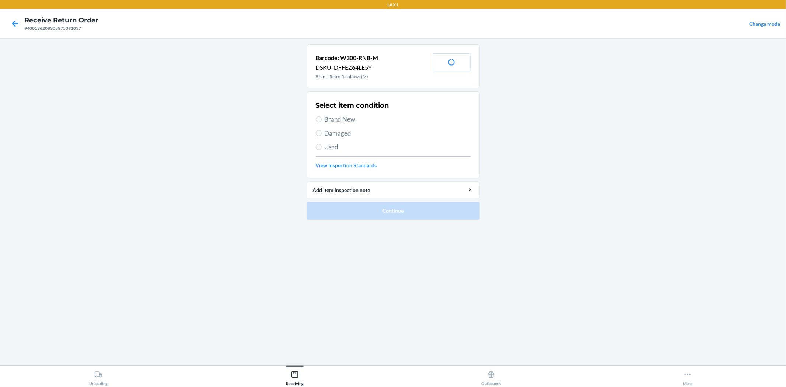
click at [344, 132] on span "Damaged" at bounding box center [398, 134] width 146 height 10
click at [322, 132] on input "Damaged" at bounding box center [319, 133] width 6 height 6
radio input "true"
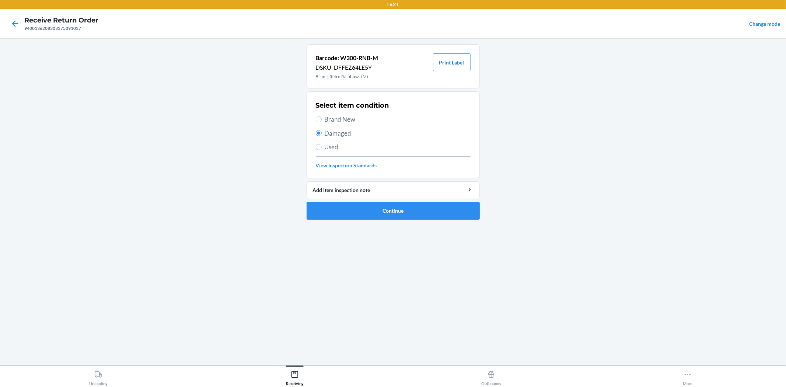
click at [328, 130] on span "Damaged" at bounding box center [398, 134] width 146 height 10
click at [322, 130] on input "Damaged" at bounding box center [319, 133] width 6 height 6
click at [387, 215] on button "Continue" at bounding box center [393, 211] width 173 height 18
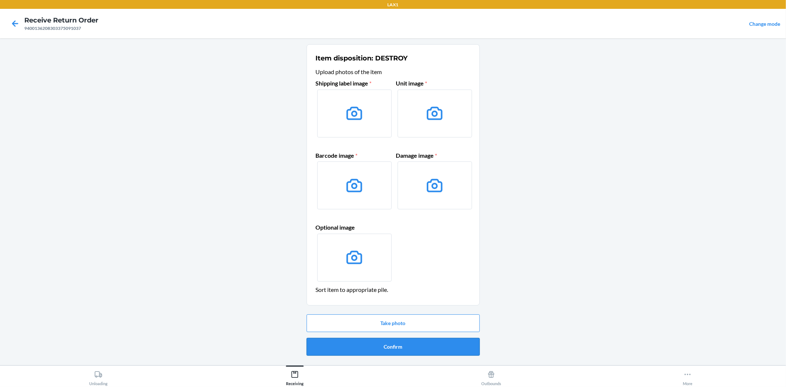
click at [389, 347] on button "Confirm" at bounding box center [393, 347] width 173 height 18
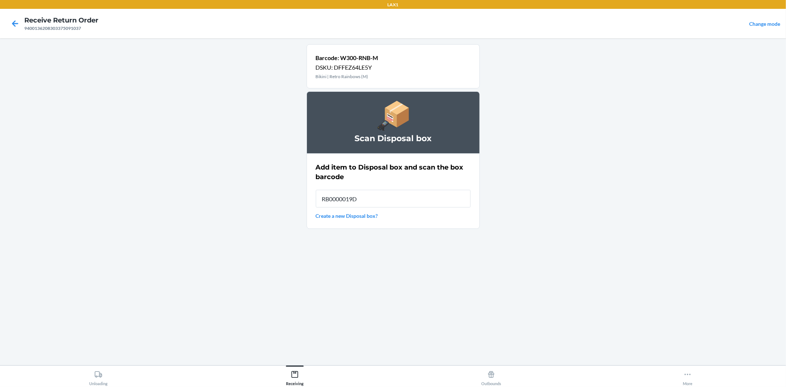
type input "RB0000019D0"
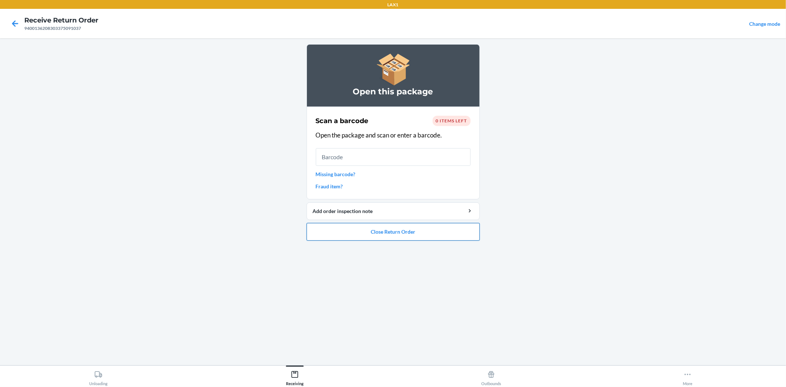
click at [335, 226] on button "Close Return Order" at bounding box center [393, 232] width 173 height 18
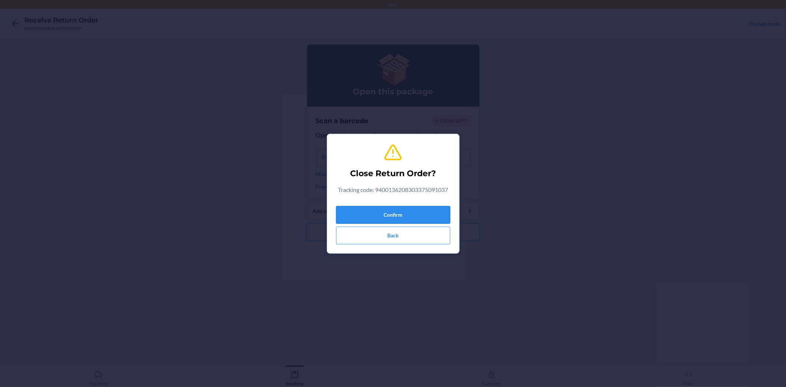
click at [391, 216] on button "Confirm" at bounding box center [393, 215] width 114 height 18
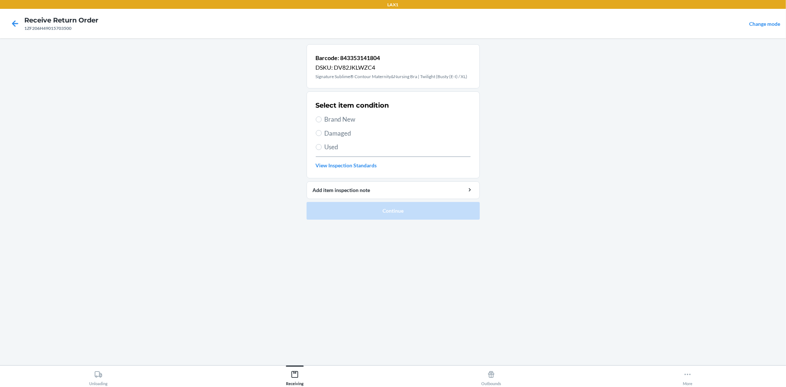
click at [352, 120] on span "Brand New" at bounding box center [398, 120] width 146 height 10
click at [322, 120] on input "Brand New" at bounding box center [319, 119] width 6 height 6
radio input "true"
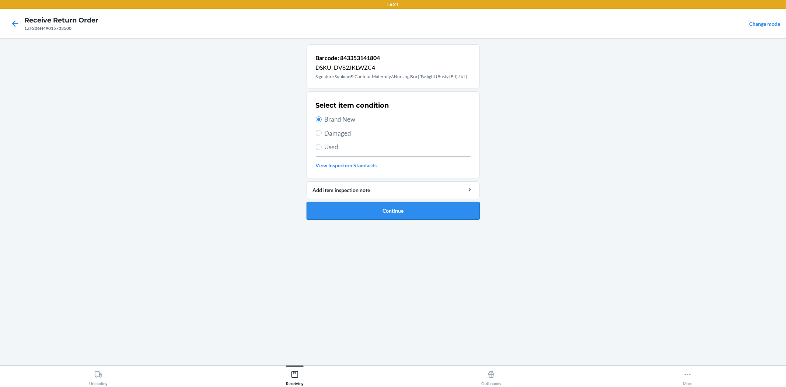
click at [385, 214] on button "Continue" at bounding box center [393, 211] width 173 height 18
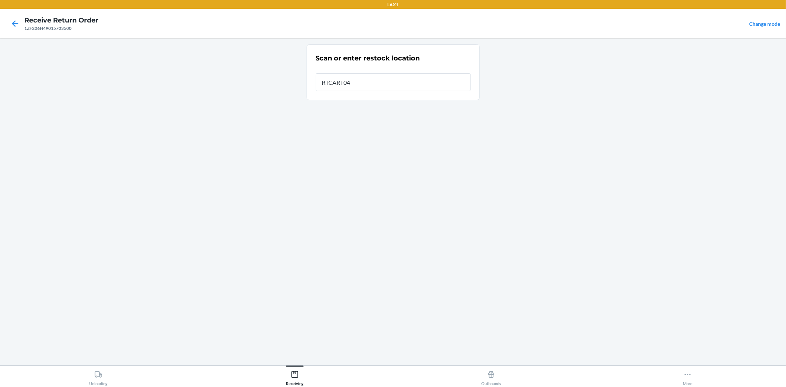
type input "RTCART047"
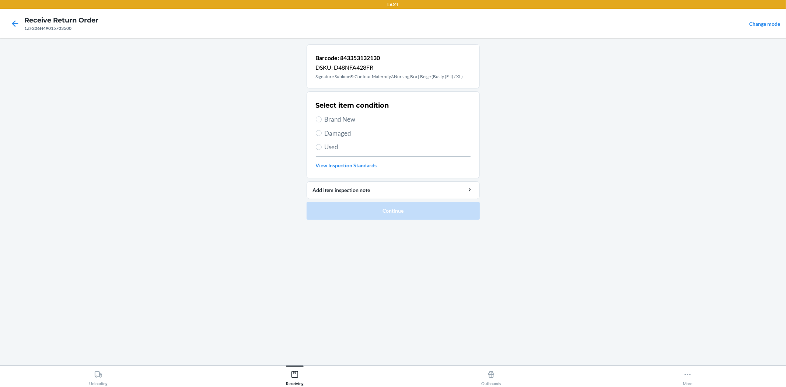
click at [345, 121] on span "Brand New" at bounding box center [398, 120] width 146 height 10
click at [322, 121] on input "Brand New" at bounding box center [319, 119] width 6 height 6
radio input "true"
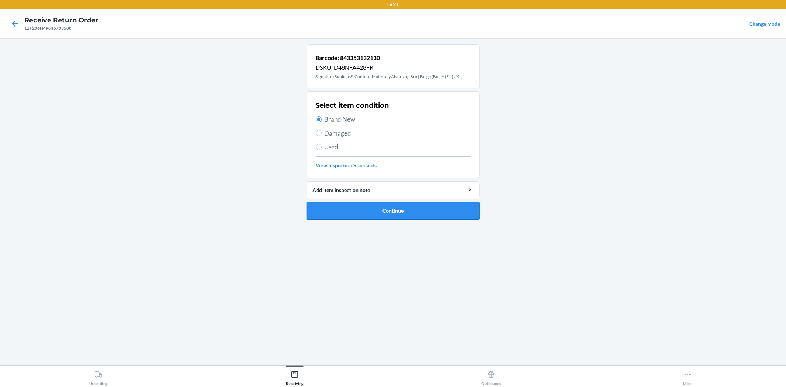
click at [394, 215] on button "Continue" at bounding box center [393, 211] width 173 height 18
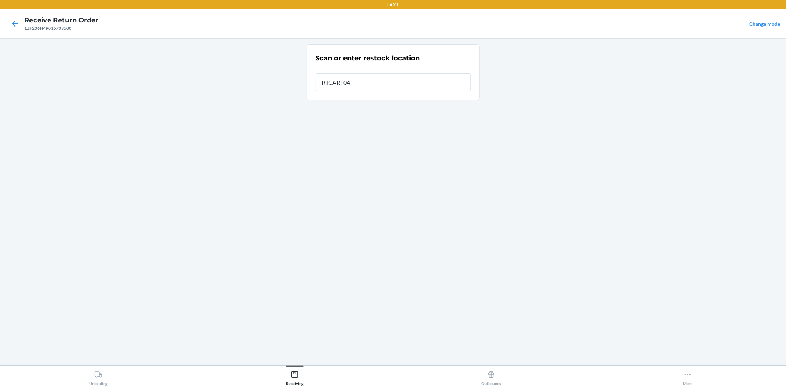
type input "RTCART047"
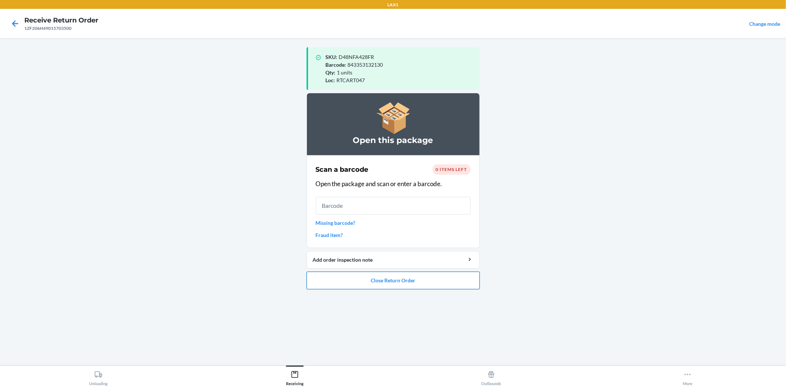
click at [397, 282] on button "Close Return Order" at bounding box center [393, 281] width 173 height 18
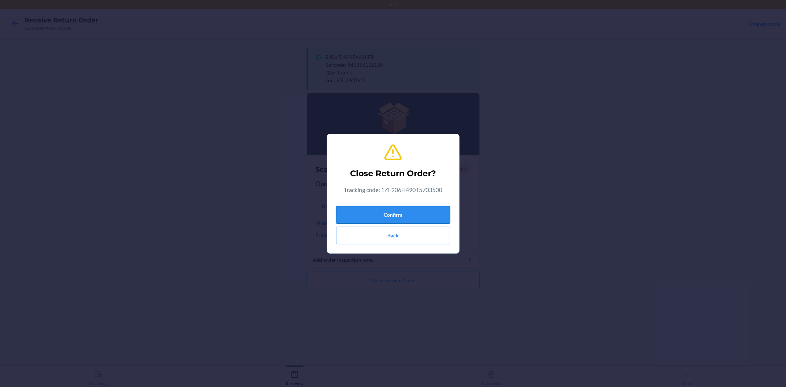
click at [409, 222] on button "Confirm" at bounding box center [393, 215] width 114 height 18
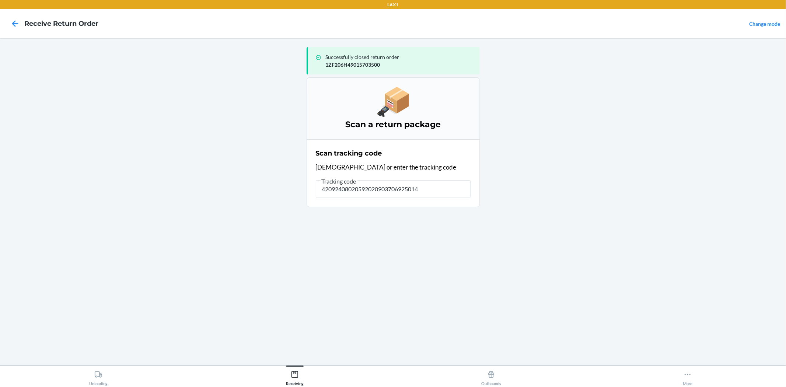
type input "420924080205920209037069250146"
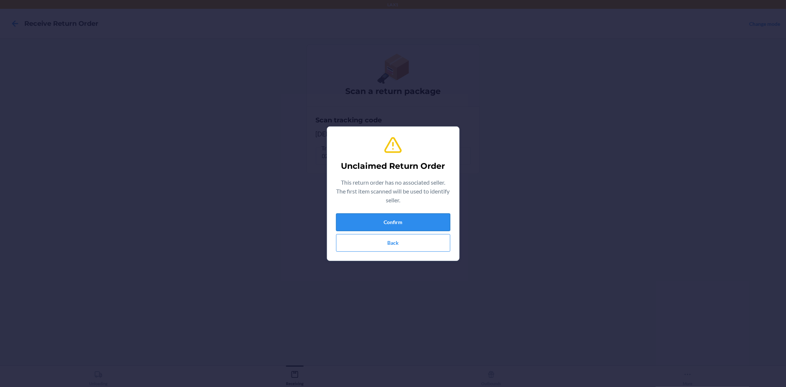
click at [440, 227] on button "Confirm" at bounding box center [393, 222] width 114 height 18
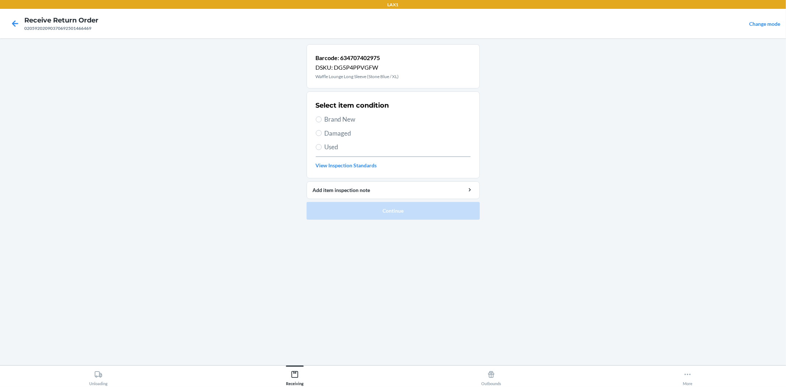
click at [341, 122] on span "Brand New" at bounding box center [398, 120] width 146 height 10
click at [322, 122] on input "Brand New" at bounding box center [319, 119] width 6 height 6
radio input "true"
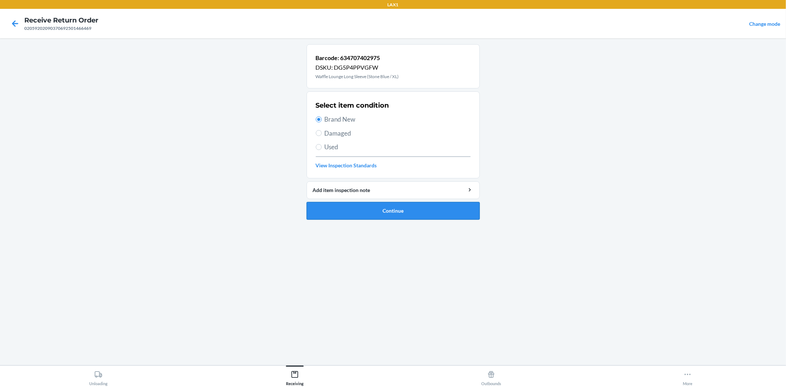
click at [363, 208] on button "Continue" at bounding box center [393, 211] width 173 height 18
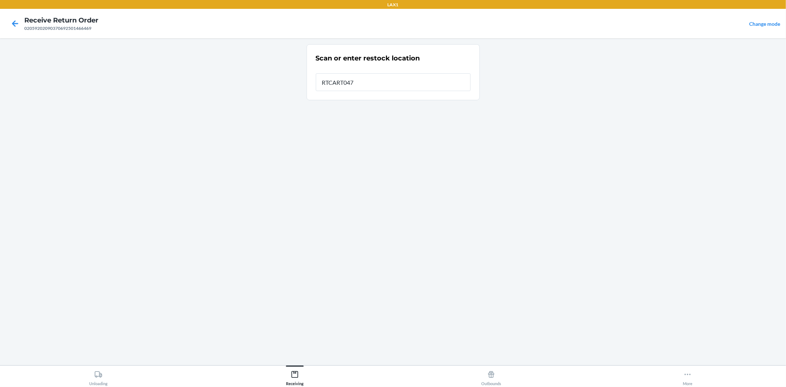
type input "RTCART047"
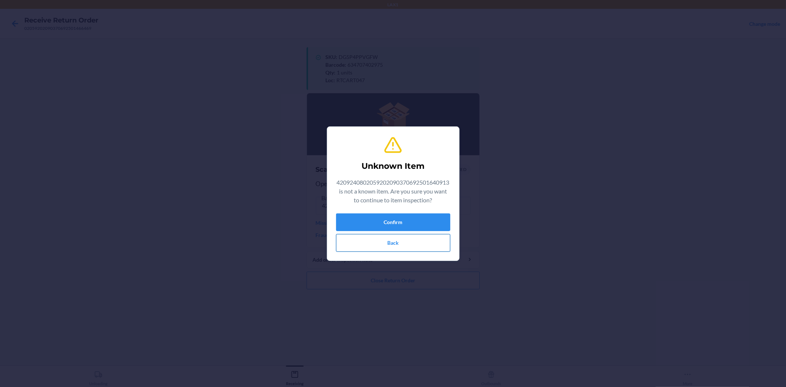
click at [368, 235] on button "Back" at bounding box center [393, 243] width 114 height 18
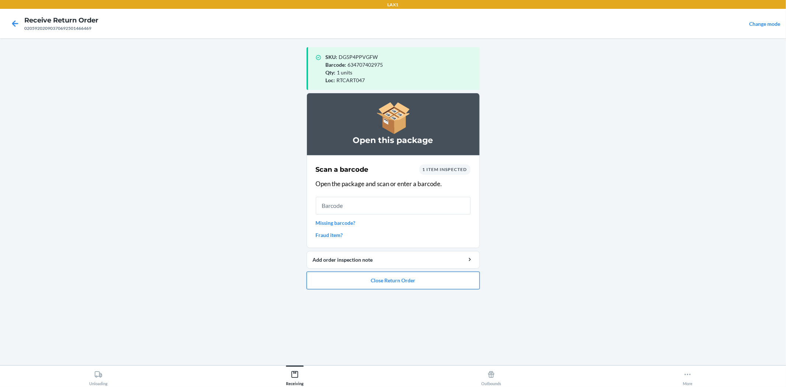
click at [390, 284] on button "Close Return Order" at bounding box center [393, 281] width 173 height 18
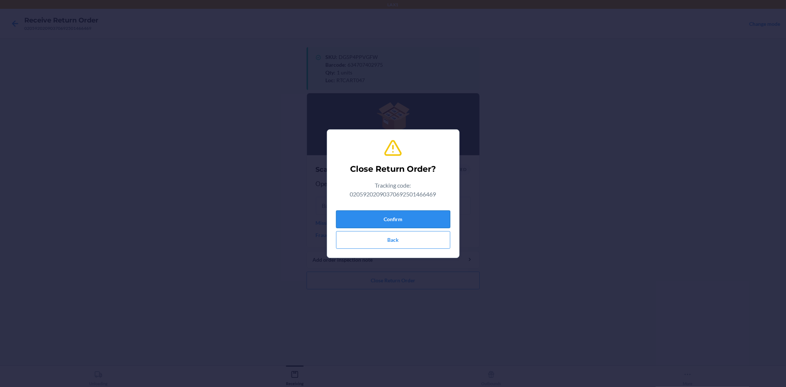
click at [407, 224] on button "Confirm" at bounding box center [393, 219] width 114 height 18
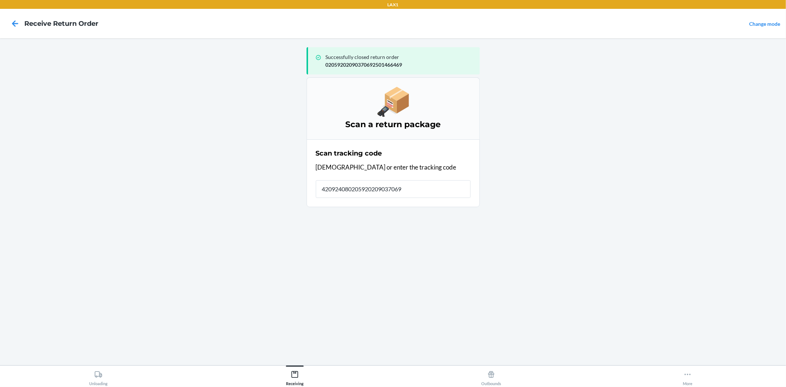
type input "4209240802059202090370692"
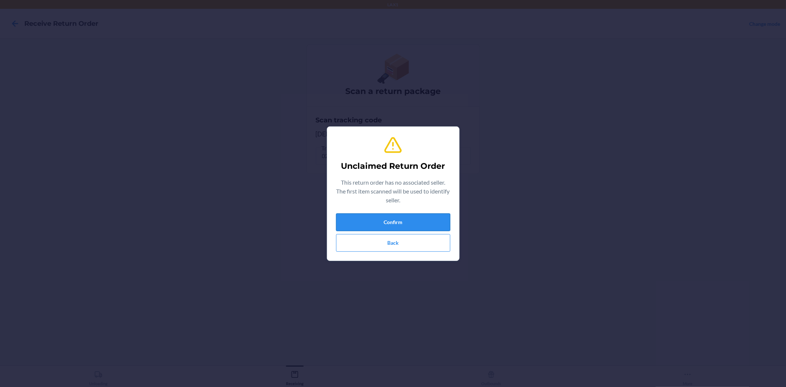
click at [418, 222] on button "Confirm" at bounding box center [393, 222] width 114 height 18
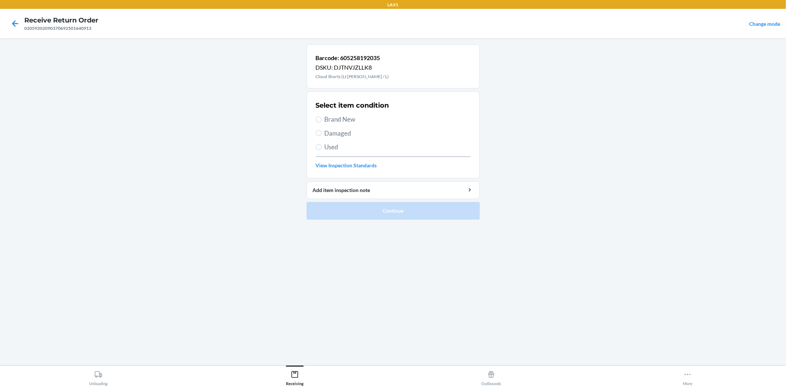
click at [330, 120] on span "Brand New" at bounding box center [398, 120] width 146 height 10
click at [322, 120] on input "Brand New" at bounding box center [319, 119] width 6 height 6
radio input "true"
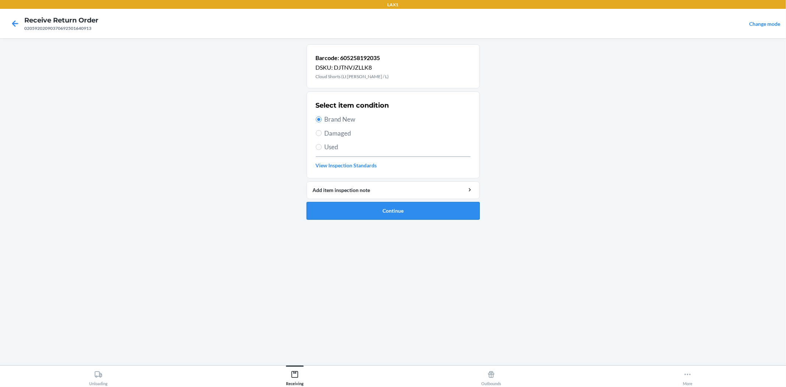
click at [381, 208] on button "Continue" at bounding box center [393, 211] width 173 height 18
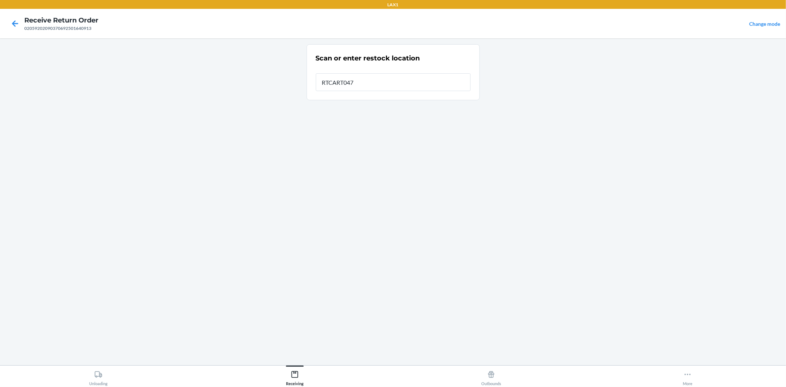
type input "RTCART047"
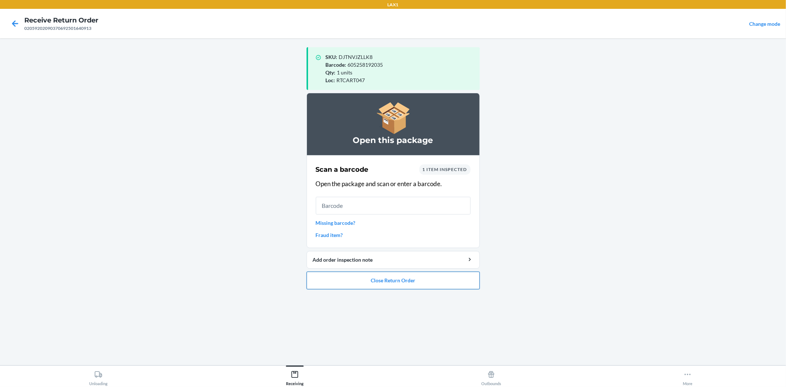
click at [393, 278] on button "Close Return Order" at bounding box center [393, 281] width 173 height 18
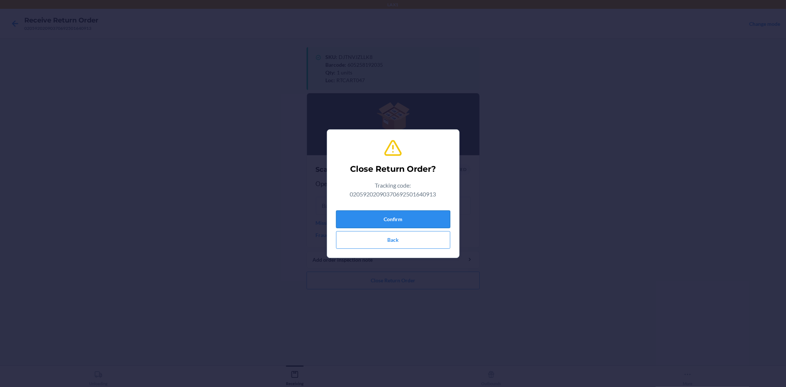
click at [400, 220] on button "Confirm" at bounding box center [393, 219] width 114 height 18
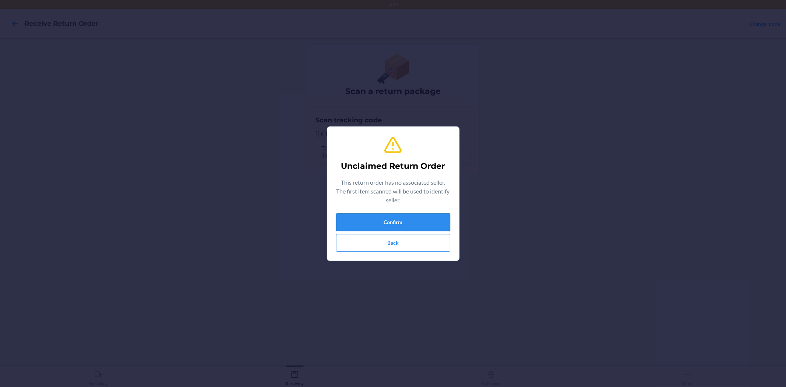
click at [447, 220] on button "Confirm" at bounding box center [393, 222] width 114 height 18
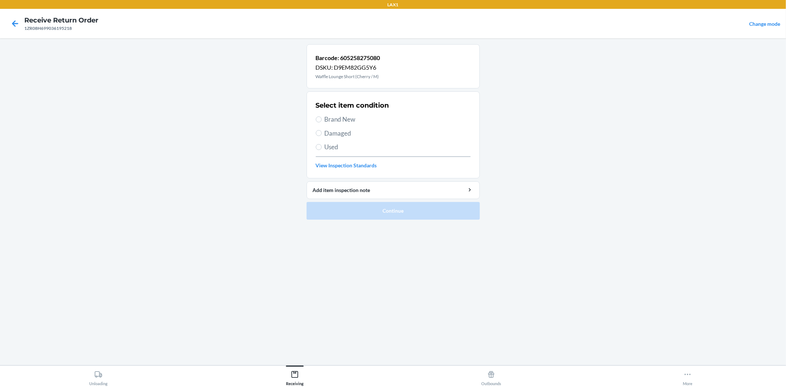
click at [338, 133] on span "Damaged" at bounding box center [398, 134] width 146 height 10
click at [322, 133] on input "Damaged" at bounding box center [319, 133] width 6 height 6
radio input "true"
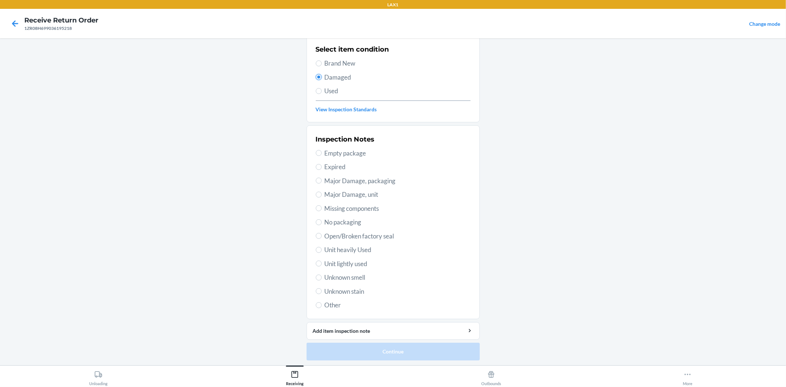
scroll to position [57, 0]
click at [352, 262] on span "Unit lightly used" at bounding box center [398, 263] width 146 height 10
click at [322, 262] on input "Unit lightly used" at bounding box center [319, 263] width 6 height 6
radio input "true"
click at [392, 348] on button "Continue" at bounding box center [393, 351] width 173 height 18
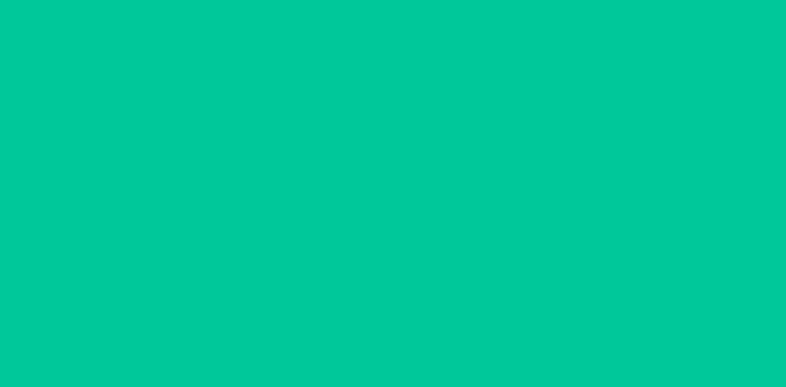
scroll to position [0, 0]
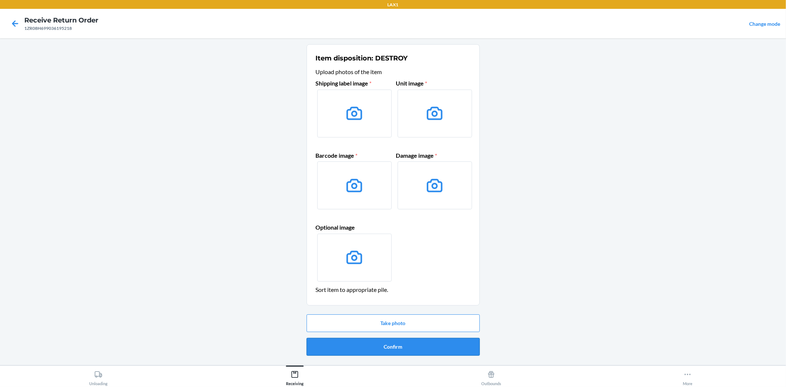
click at [411, 350] on button "Confirm" at bounding box center [393, 347] width 173 height 18
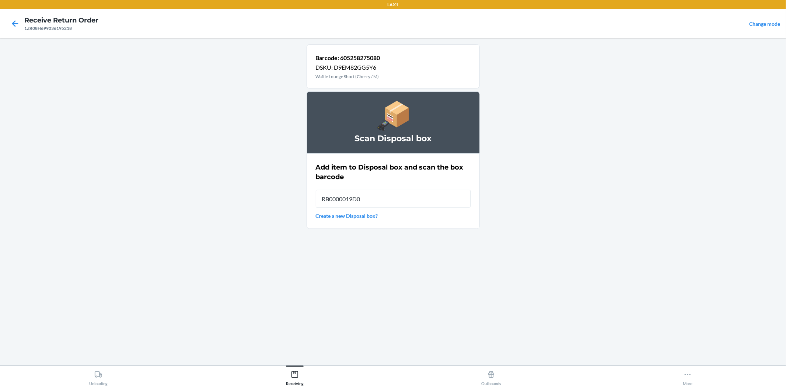
type input "RB0000019D0"
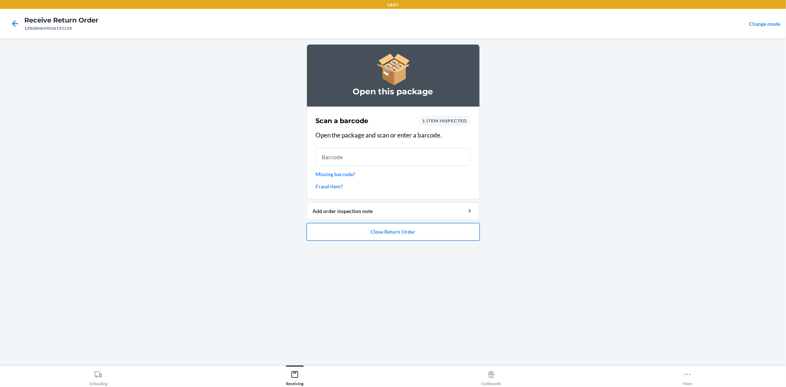
click at [399, 237] on button "Close Return Order" at bounding box center [393, 232] width 173 height 18
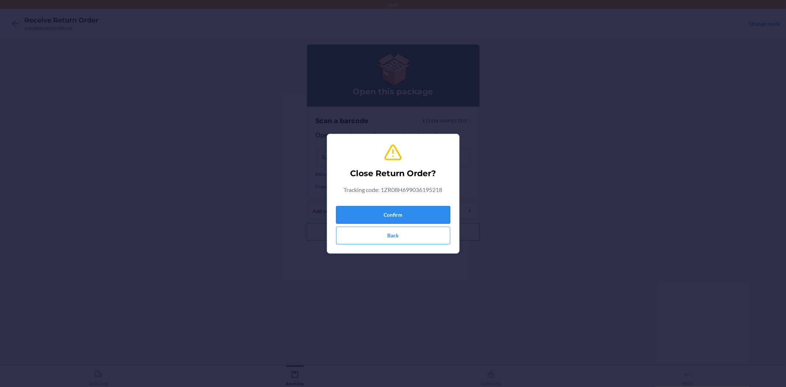
click at [404, 220] on button "Confirm" at bounding box center [393, 215] width 114 height 18
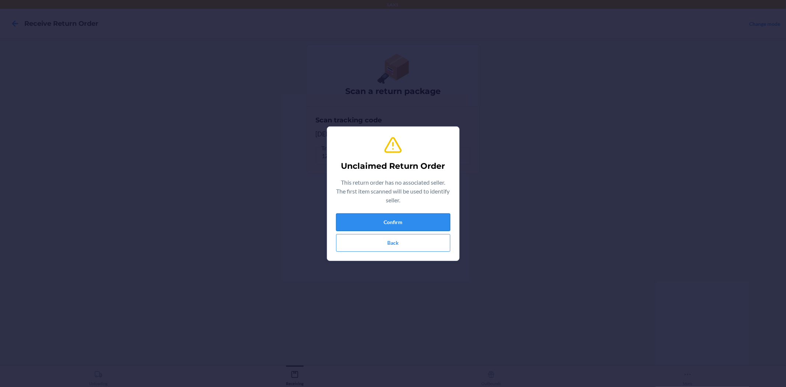
click at [443, 226] on button "Confirm" at bounding box center [393, 222] width 114 height 18
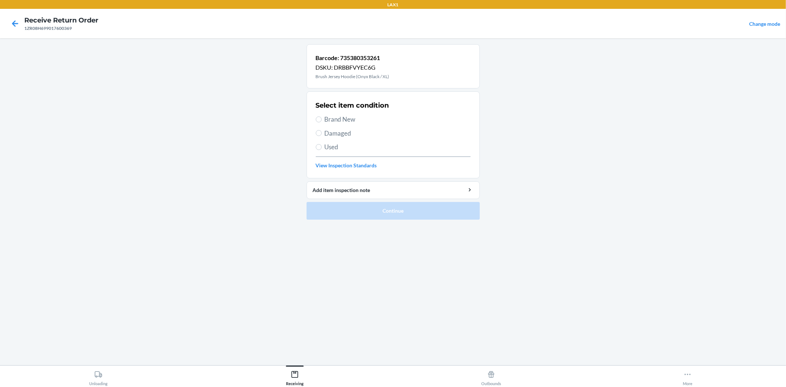
click at [352, 131] on span "Damaged" at bounding box center [398, 134] width 146 height 10
click at [322, 131] on input "Damaged" at bounding box center [319, 133] width 6 height 6
radio input "true"
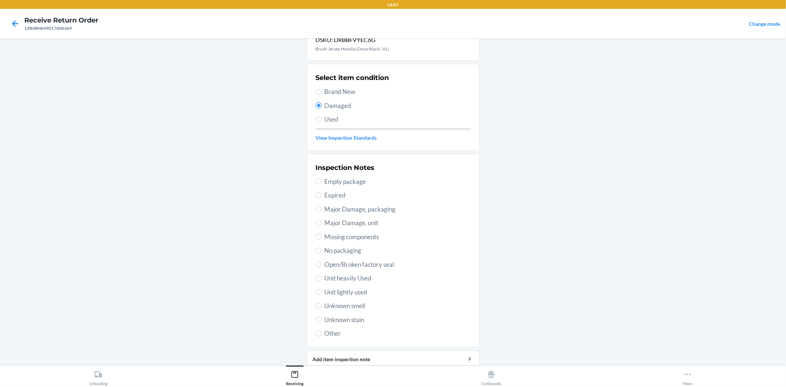
scroll to position [57, 0]
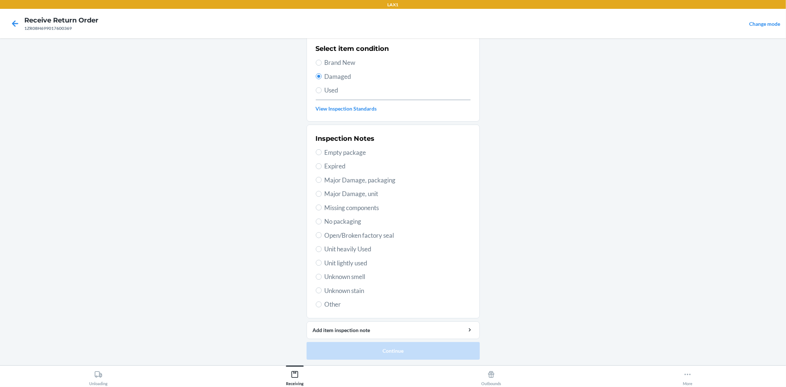
click at [352, 261] on span "Unit lightly used" at bounding box center [398, 263] width 146 height 10
click at [322, 261] on input "Unit lightly used" at bounding box center [319, 263] width 6 height 6
click at [372, 353] on button "Continue" at bounding box center [393, 351] width 173 height 18
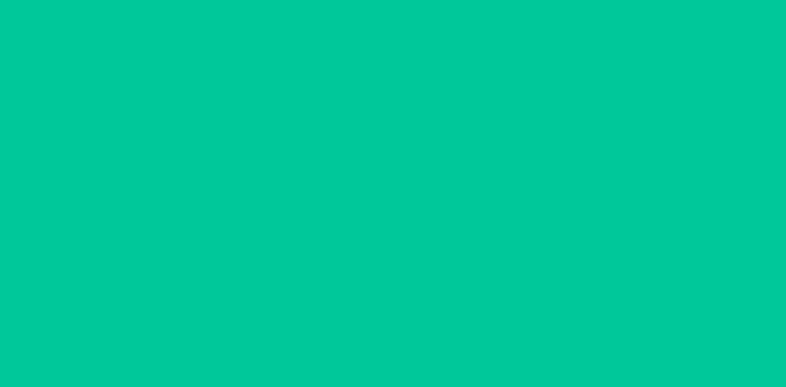
scroll to position [0, 0]
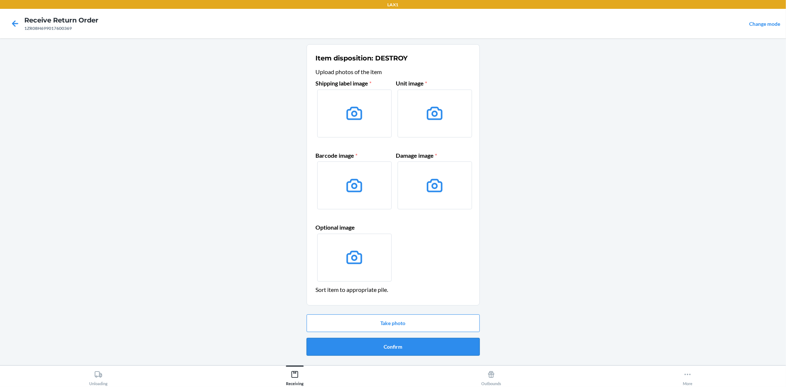
click at [366, 344] on button "Confirm" at bounding box center [393, 347] width 173 height 18
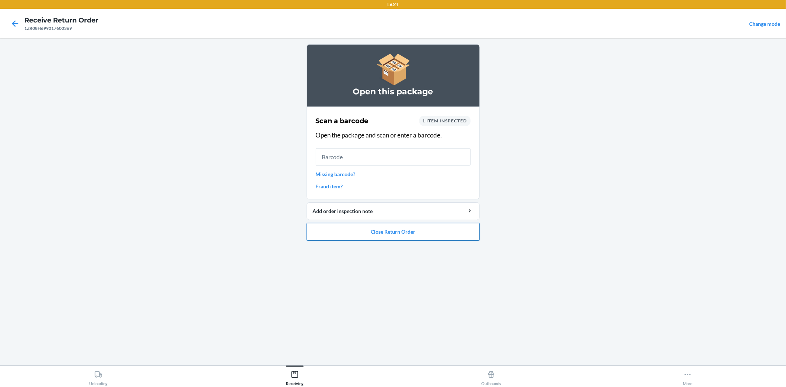
click at [377, 236] on button "Close Return Order" at bounding box center [393, 232] width 173 height 18
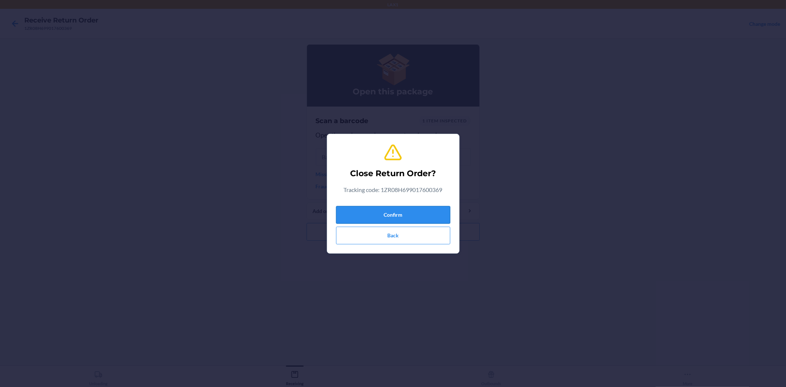
click at [390, 212] on button "Confirm" at bounding box center [393, 215] width 114 height 18
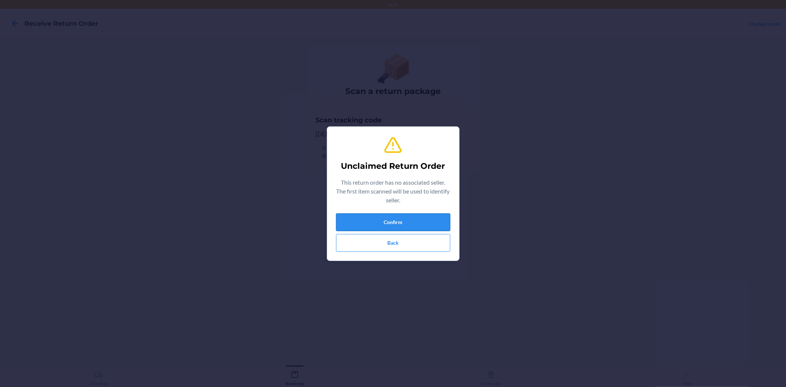
click at [434, 218] on button "Confirm" at bounding box center [393, 222] width 114 height 18
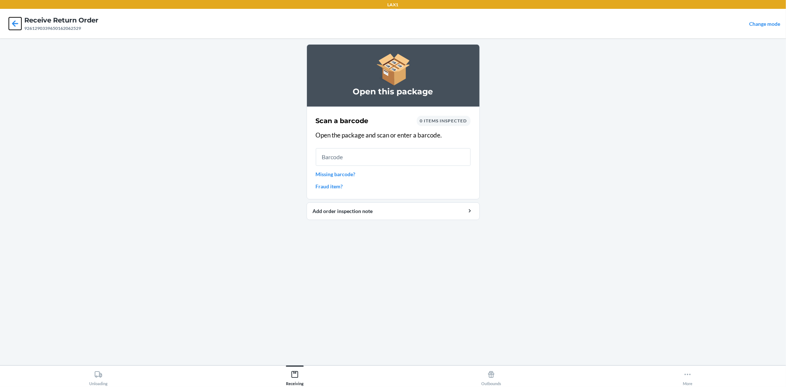
click at [11, 18] on icon at bounding box center [15, 23] width 13 height 13
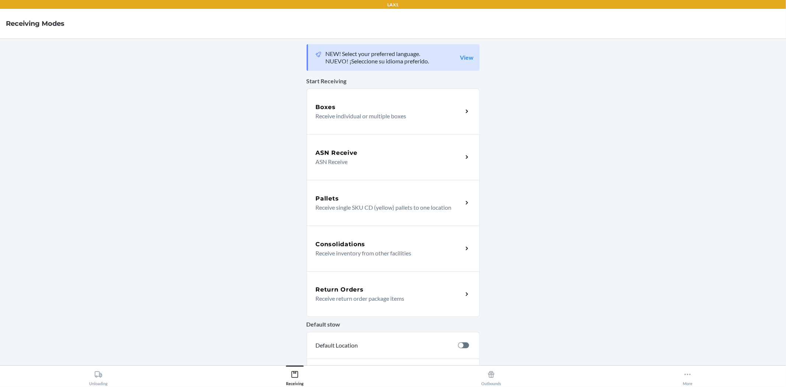
click at [388, 292] on div "Return Orders" at bounding box center [389, 289] width 147 height 9
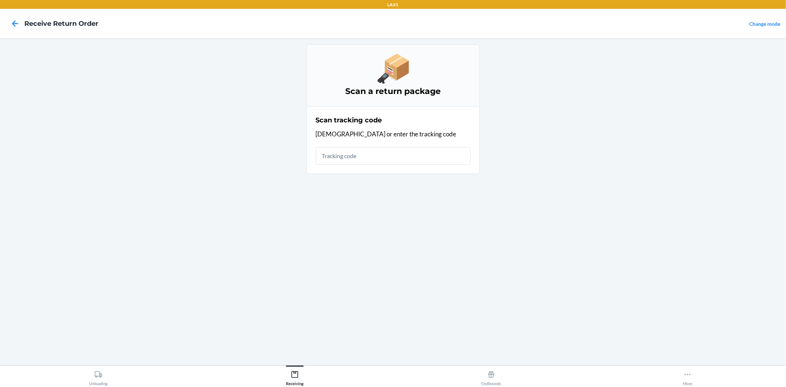
click at [353, 156] on input "text" at bounding box center [393, 156] width 155 height 18
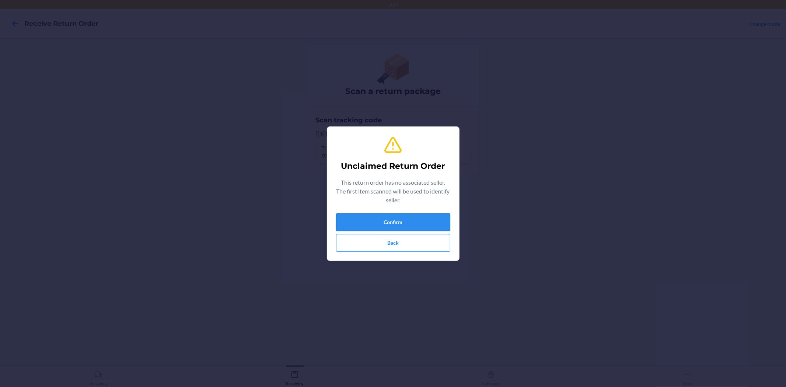
click at [439, 220] on button "Confirm" at bounding box center [393, 222] width 114 height 18
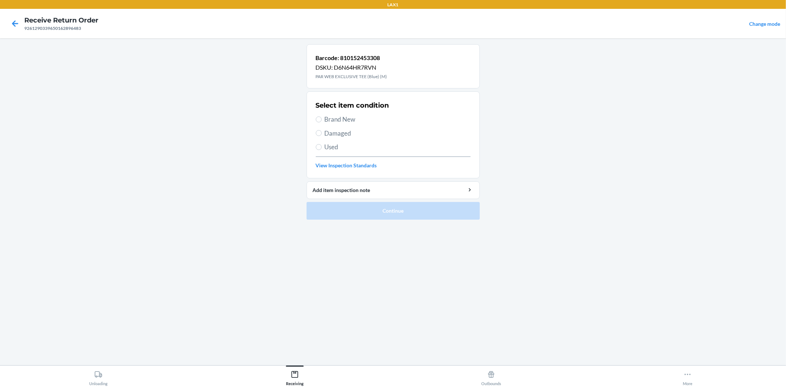
click at [354, 122] on span "Brand New" at bounding box center [398, 120] width 146 height 10
click at [322, 122] on input "Brand New" at bounding box center [319, 119] width 6 height 6
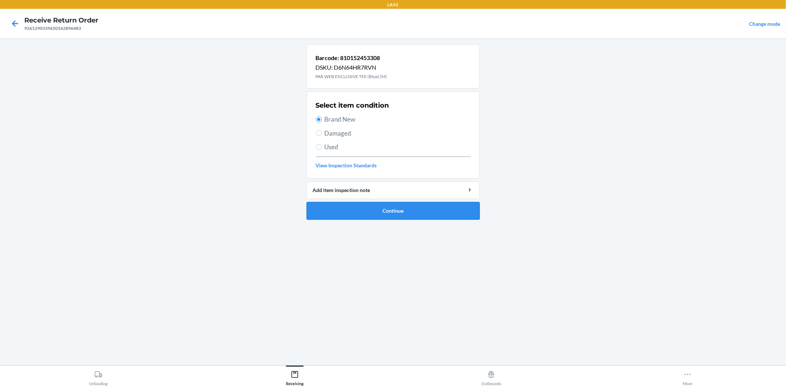
click at [390, 216] on button "Continue" at bounding box center [393, 211] width 173 height 18
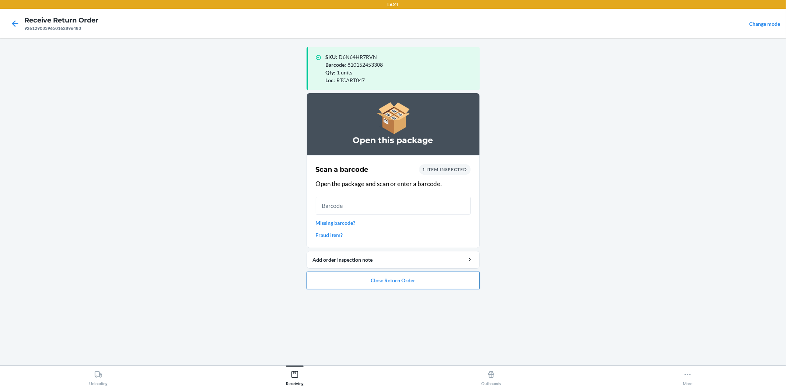
click at [366, 288] on button "Close Return Order" at bounding box center [393, 281] width 173 height 18
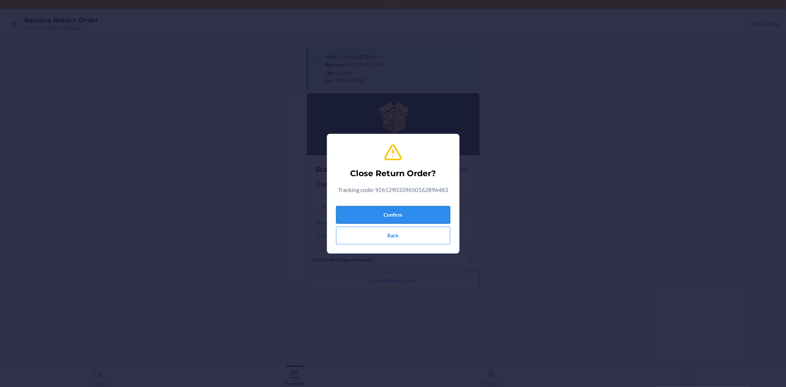
click at [407, 219] on button "Confirm" at bounding box center [393, 215] width 114 height 18
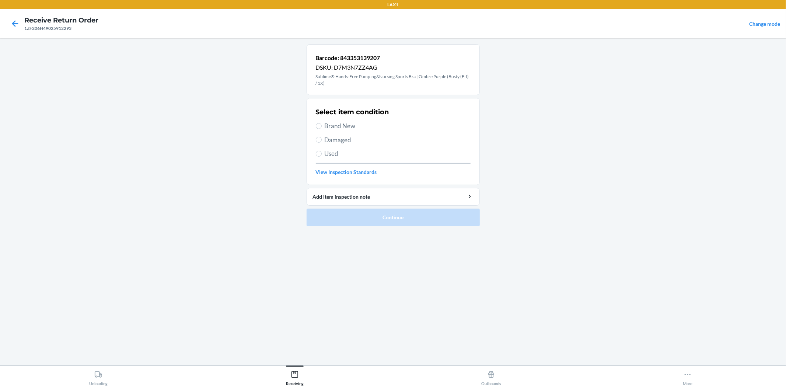
click at [331, 128] on span "Brand New" at bounding box center [398, 126] width 146 height 10
click at [322, 128] on input "Brand New" at bounding box center [319, 126] width 6 height 6
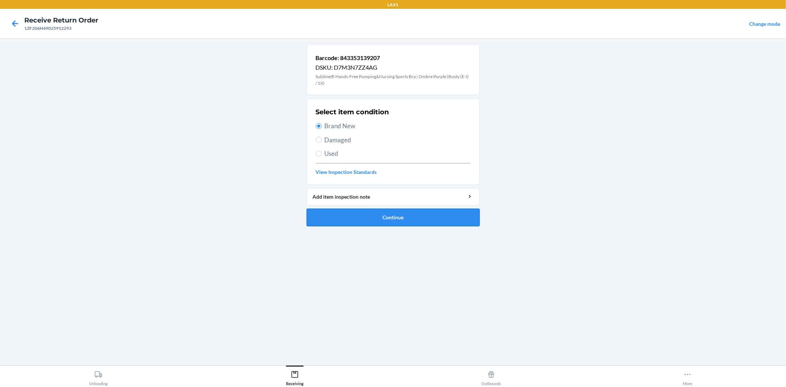
click at [384, 222] on button "Continue" at bounding box center [393, 218] width 173 height 18
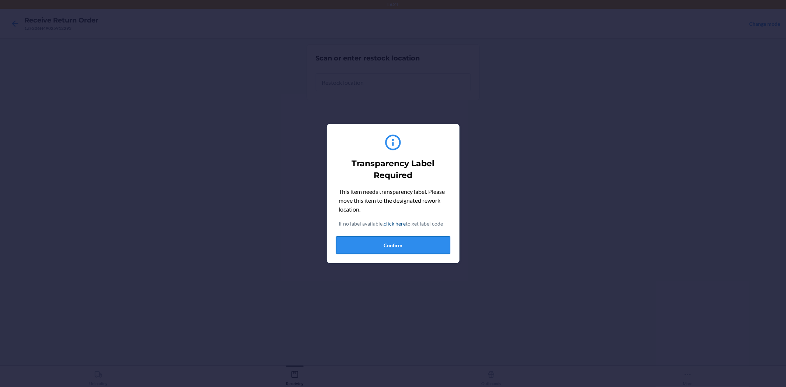
click at [385, 241] on button "Confirm" at bounding box center [393, 245] width 114 height 18
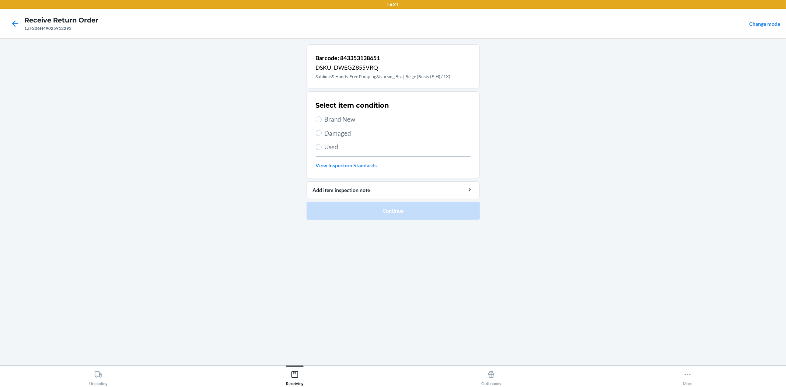
click at [342, 114] on div "Select item condition Brand New Damaged Used View Inspection Standards" at bounding box center [393, 134] width 155 height 73
click at [339, 117] on span "Brand New" at bounding box center [398, 120] width 146 height 10
click at [322, 117] on input "Brand New" at bounding box center [319, 119] width 6 height 6
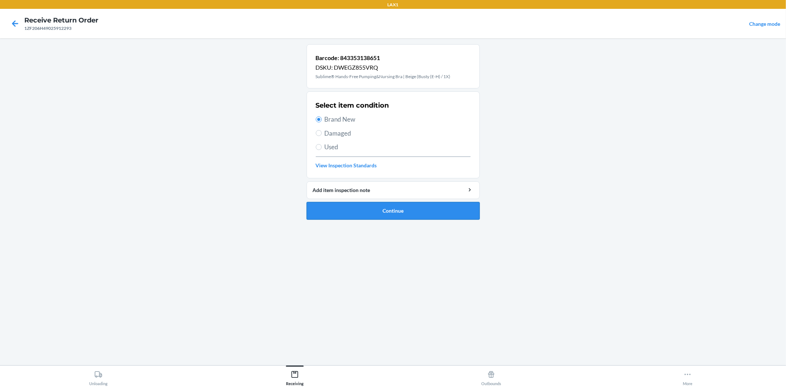
click at [369, 211] on button "Continue" at bounding box center [393, 211] width 173 height 18
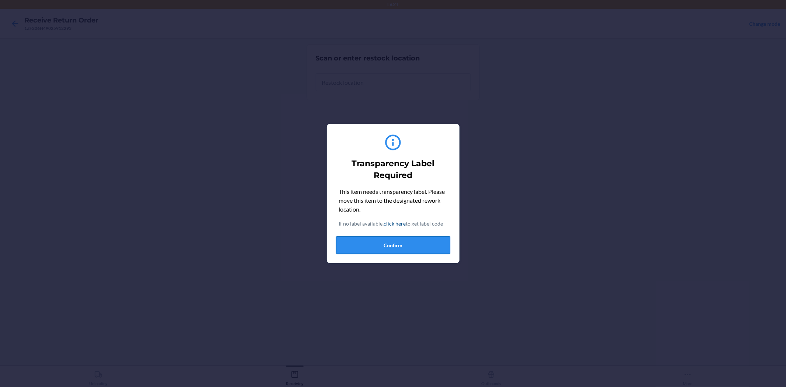
click at [391, 248] on button "Confirm" at bounding box center [393, 245] width 114 height 18
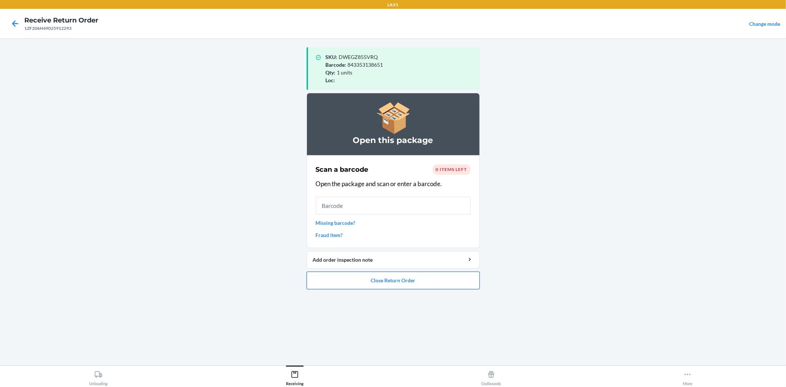
click at [379, 281] on button "Close Return Order" at bounding box center [393, 281] width 173 height 18
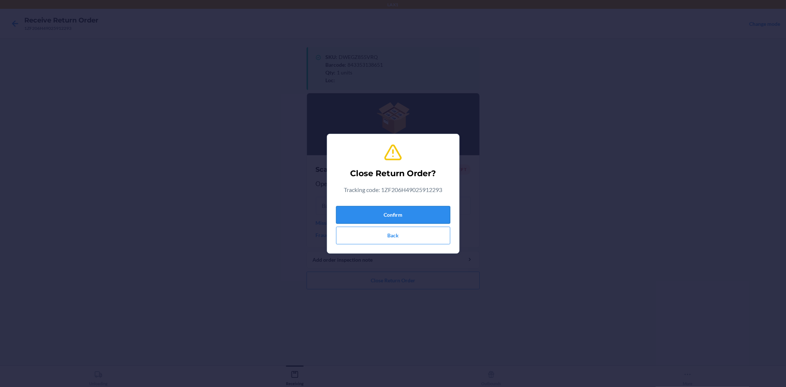
click at [433, 212] on button "Confirm" at bounding box center [393, 215] width 114 height 18
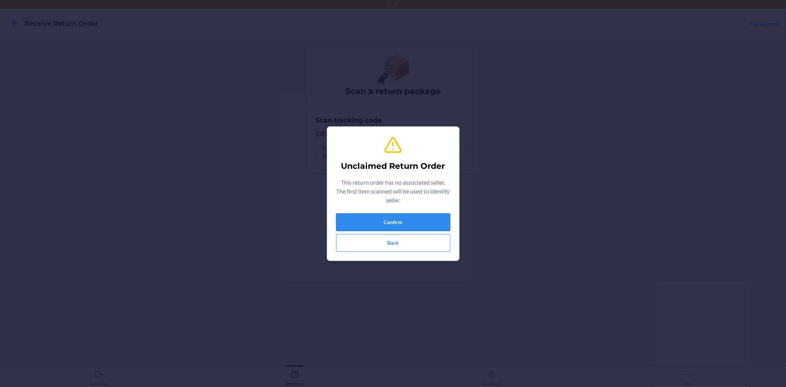
click at [441, 225] on button "Confirm" at bounding box center [393, 222] width 114 height 18
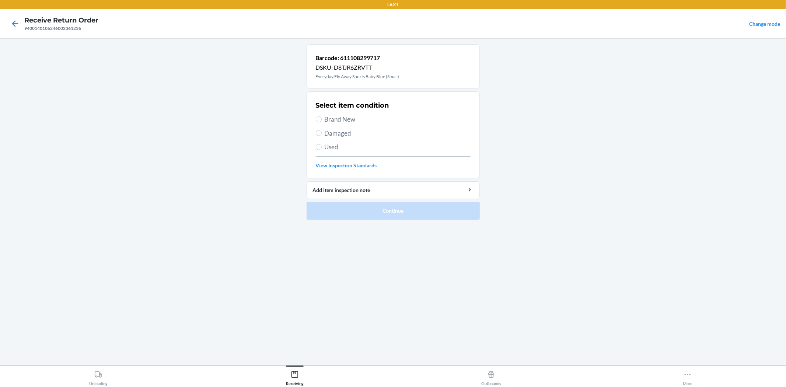
click at [341, 136] on span "Damaged" at bounding box center [398, 134] width 146 height 10
click at [322, 136] on input "Damaged" at bounding box center [319, 133] width 6 height 6
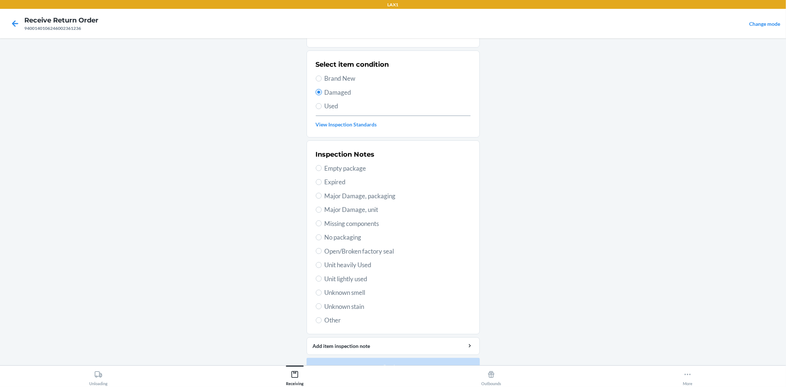
scroll to position [57, 0]
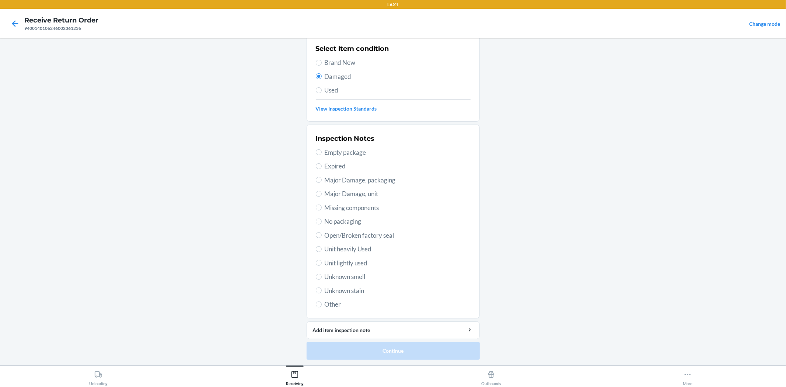
click at [344, 181] on span "Major Damage, packaging" at bounding box center [398, 180] width 146 height 10
click at [322, 181] on input "Major Damage, packaging" at bounding box center [319, 180] width 6 height 6
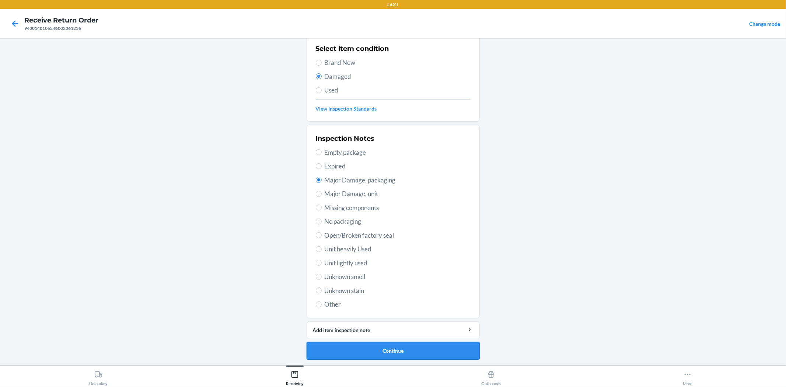
click at [397, 352] on button "Continue" at bounding box center [393, 351] width 173 height 18
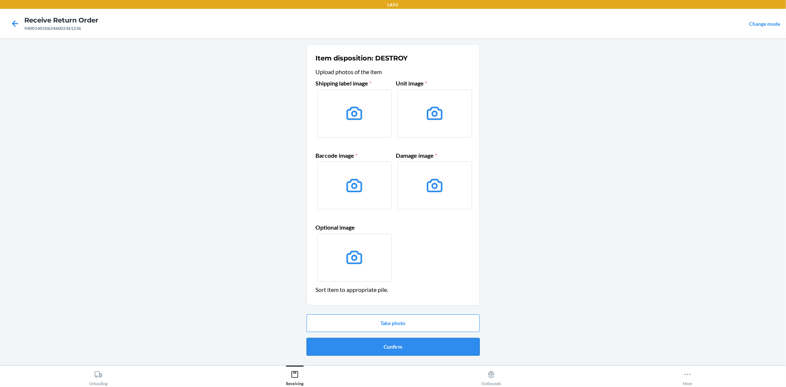
click at [403, 347] on button "Confirm" at bounding box center [393, 347] width 173 height 18
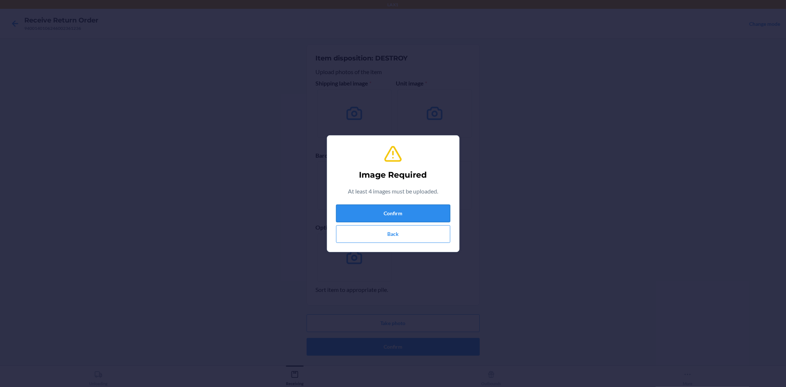
click at [422, 213] on button "Confirm" at bounding box center [393, 214] width 114 height 18
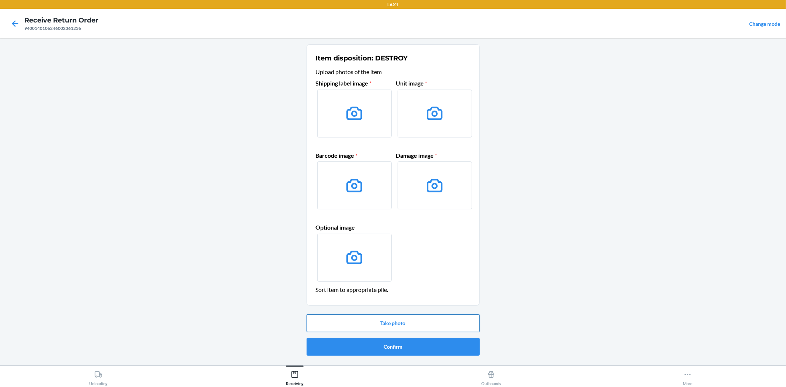
click at [404, 324] on button "Take photo" at bounding box center [393, 323] width 173 height 18
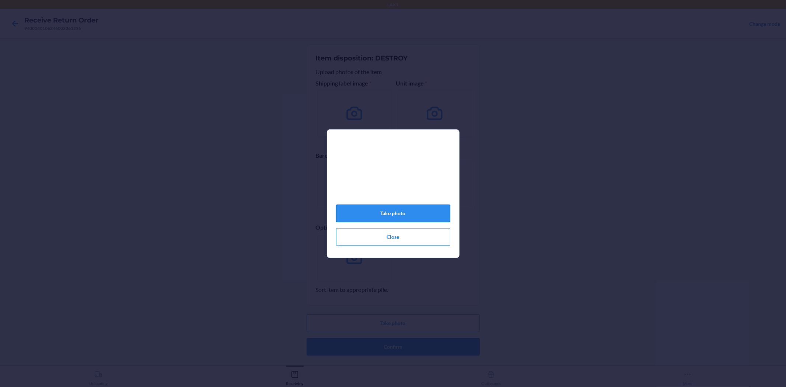
click at [395, 220] on button "Take photo" at bounding box center [393, 214] width 114 height 18
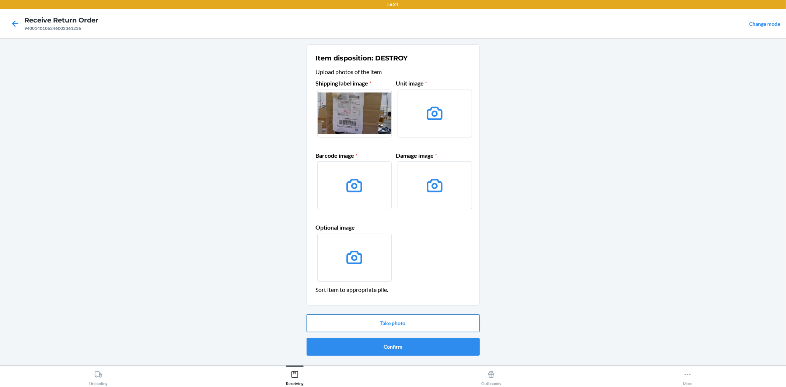
click at [408, 318] on button "Take photo" at bounding box center [393, 323] width 173 height 18
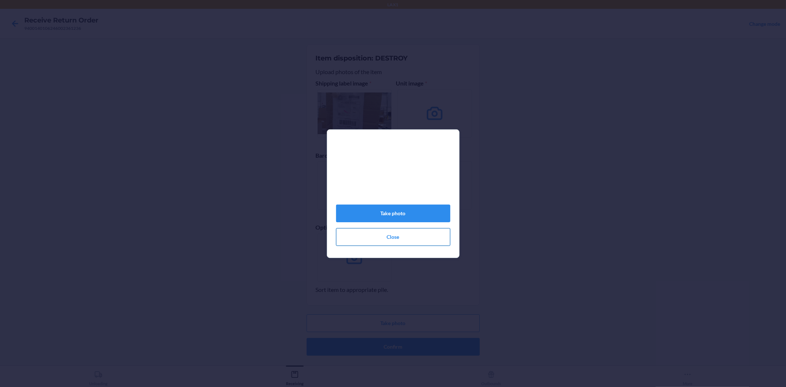
click at [429, 238] on button "Close" at bounding box center [393, 237] width 114 height 18
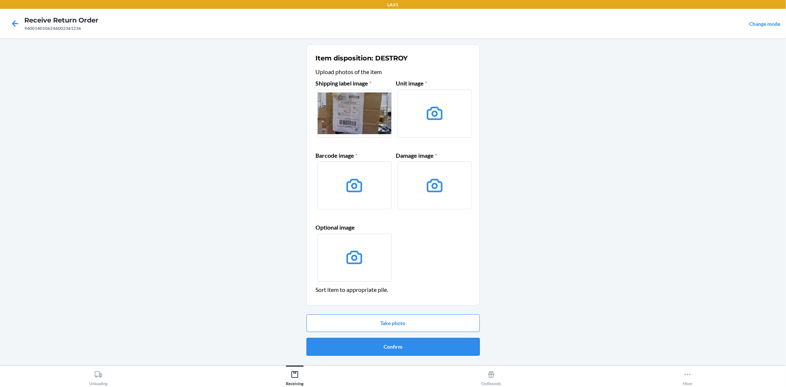
click at [405, 348] on button "Confirm" at bounding box center [393, 347] width 173 height 18
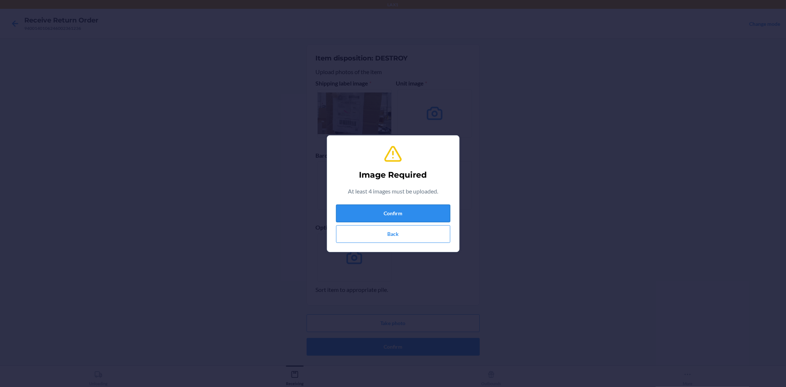
click at [407, 216] on button "Confirm" at bounding box center [393, 214] width 114 height 18
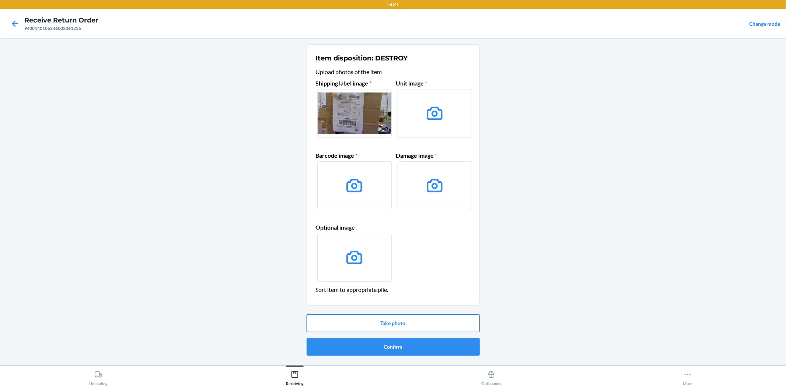
click at [399, 320] on button "Take photo" at bounding box center [393, 323] width 173 height 18
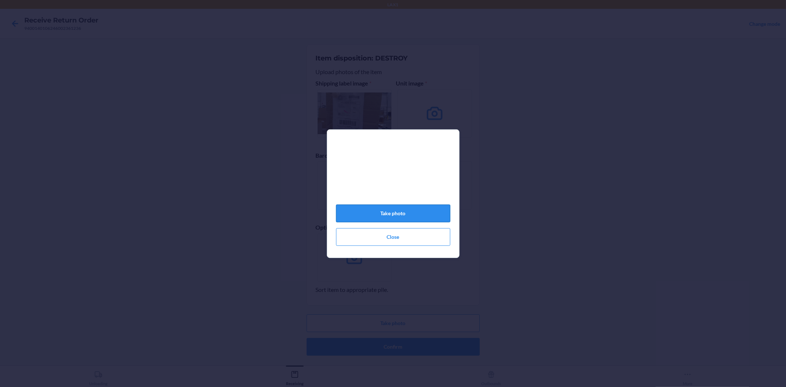
click at [386, 213] on button "Take photo" at bounding box center [393, 214] width 114 height 18
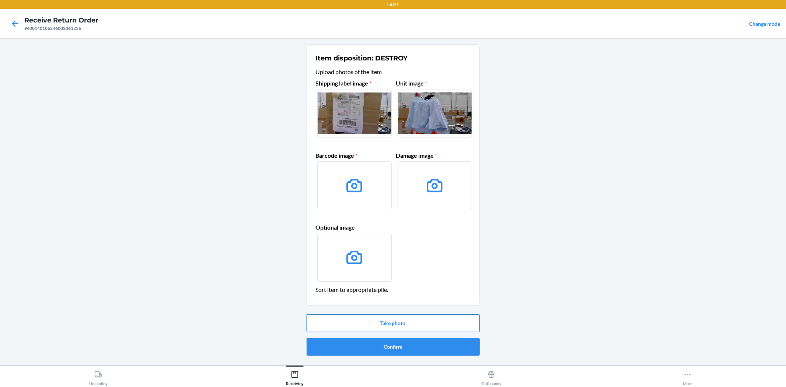
click at [393, 328] on button "Take photo" at bounding box center [393, 323] width 173 height 18
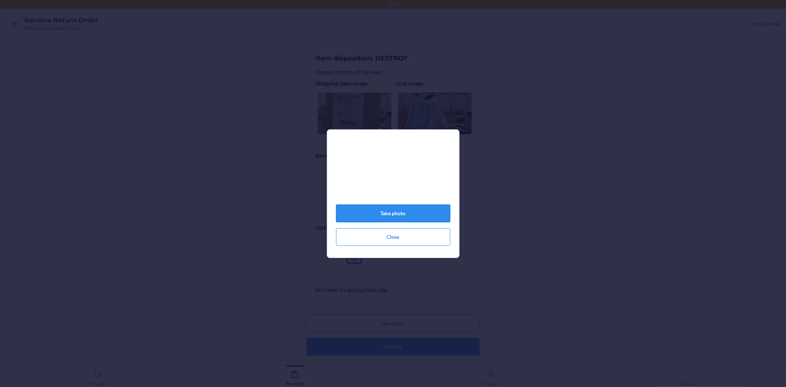
click at [397, 220] on button "Take photo" at bounding box center [393, 214] width 114 height 18
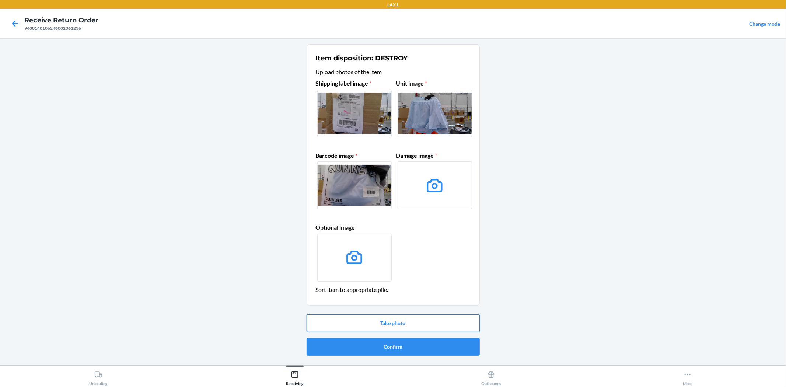
click at [404, 317] on button "Take photo" at bounding box center [393, 323] width 173 height 18
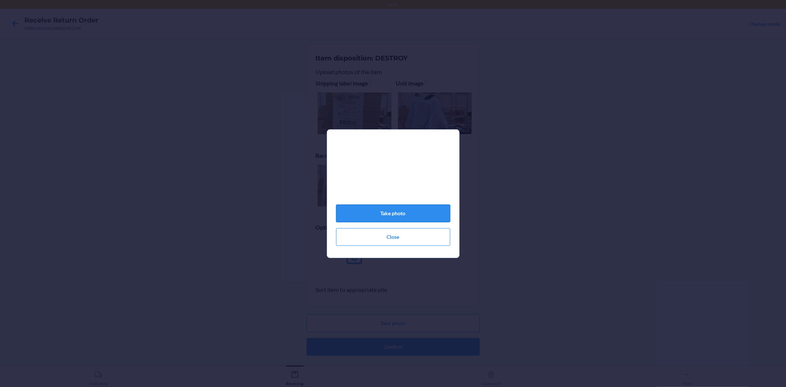
click at [373, 212] on button "Take photo" at bounding box center [393, 214] width 114 height 18
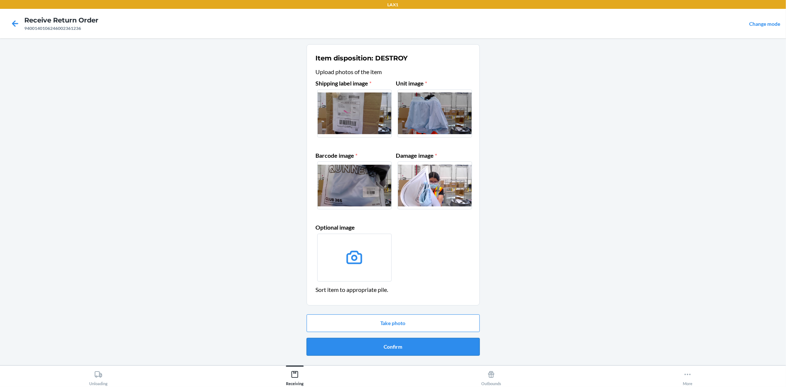
click at [390, 349] on button "Confirm" at bounding box center [393, 347] width 173 height 18
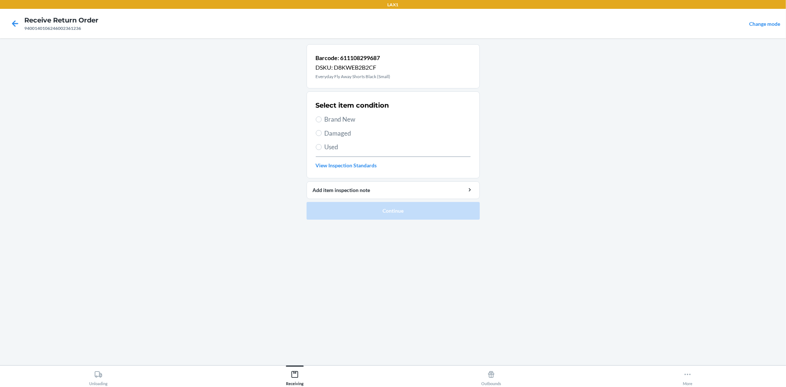
click at [352, 119] on span "Brand New" at bounding box center [398, 120] width 146 height 10
click at [322, 119] on input "Brand New" at bounding box center [319, 119] width 6 height 6
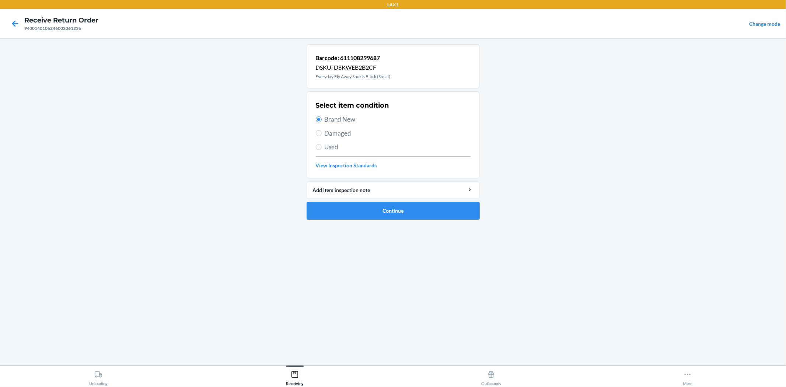
click at [349, 130] on span "Damaged" at bounding box center [398, 134] width 146 height 10
click at [322, 130] on input "Damaged" at bounding box center [319, 133] width 6 height 6
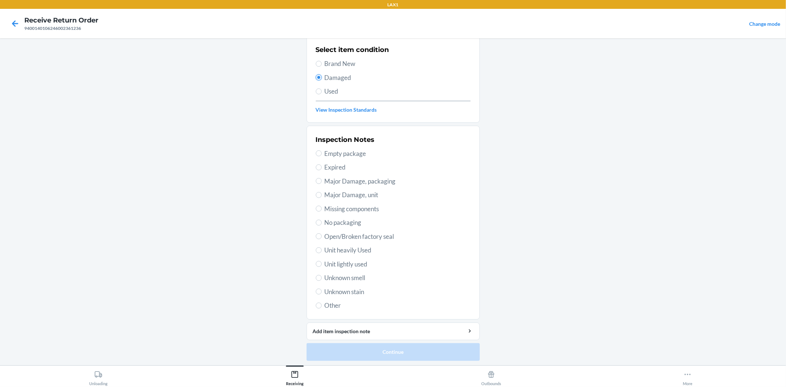
scroll to position [57, 0]
click at [357, 262] on span "Unit lightly used" at bounding box center [398, 263] width 146 height 10
click at [322, 262] on input "Unit lightly used" at bounding box center [319, 263] width 6 height 6
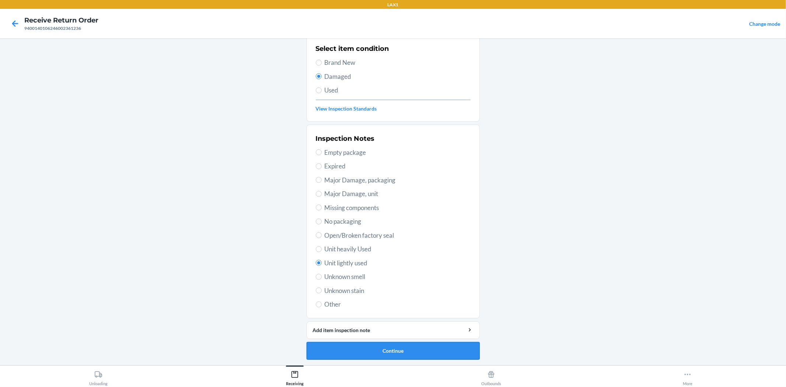
click at [382, 348] on button "Continue" at bounding box center [393, 351] width 173 height 18
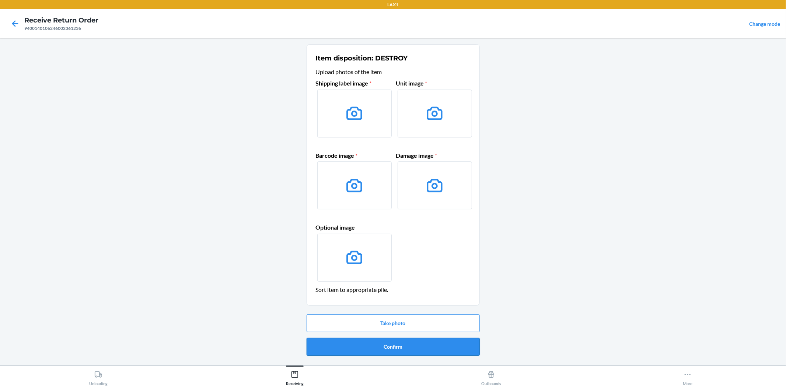
click at [396, 346] on button "Confirm" at bounding box center [393, 347] width 173 height 18
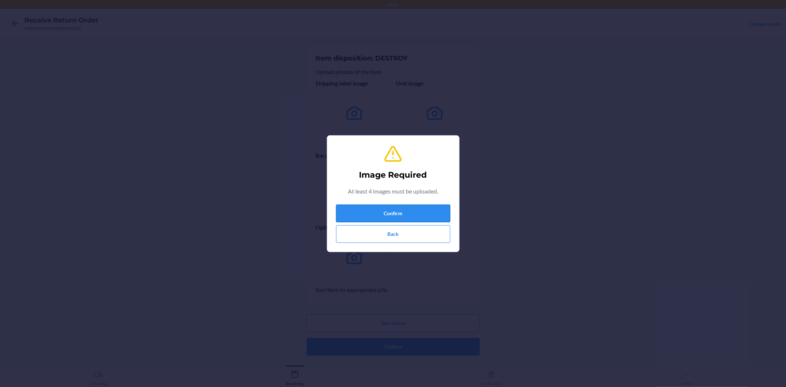
click at [413, 215] on button "Confirm" at bounding box center [393, 214] width 114 height 18
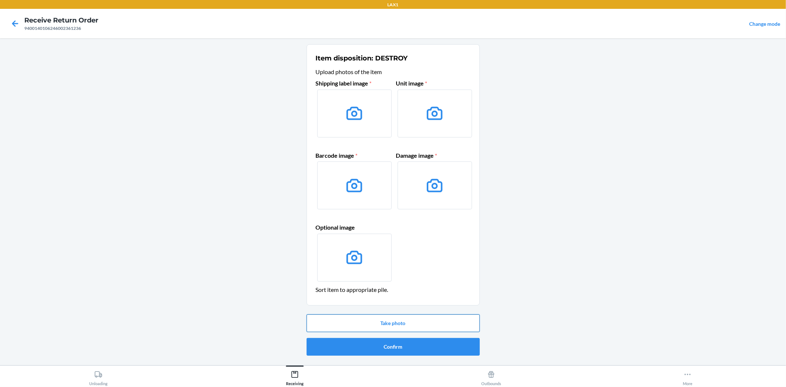
click at [436, 324] on button "Take photo" at bounding box center [393, 323] width 173 height 18
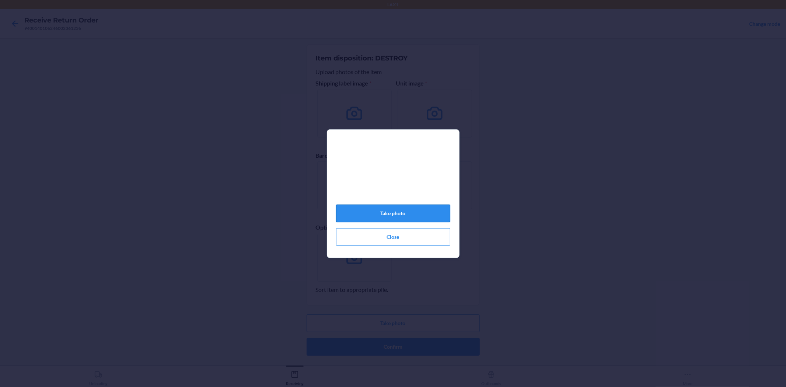
click at [392, 218] on button "Take photo" at bounding box center [393, 214] width 114 height 18
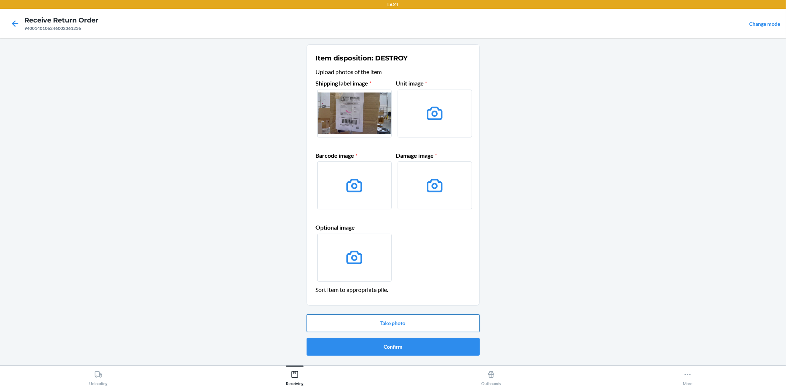
click at [391, 321] on button "Take photo" at bounding box center [393, 323] width 173 height 18
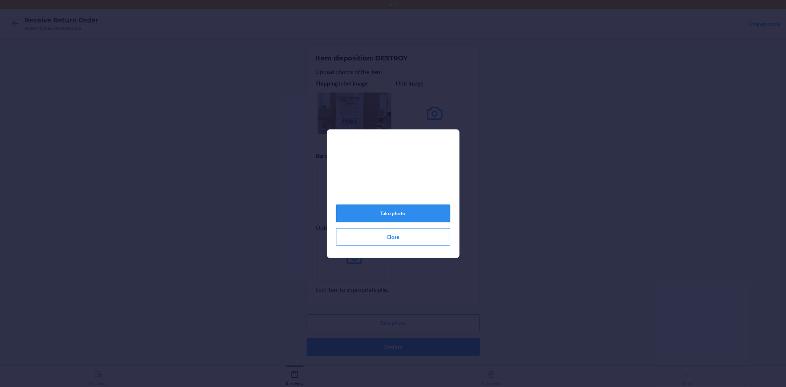
click at [382, 216] on button "Take photo" at bounding box center [393, 214] width 114 height 18
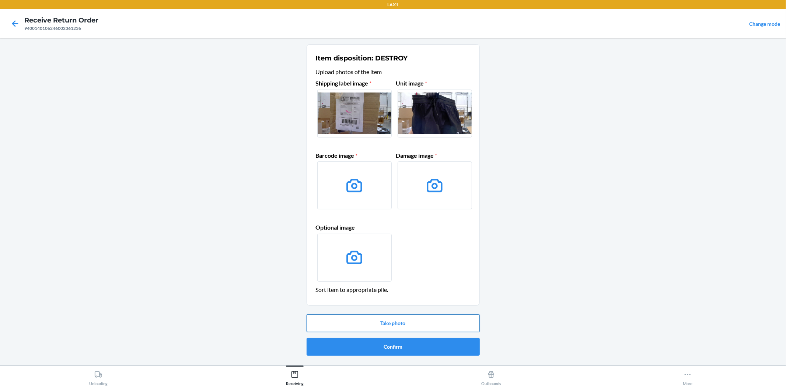
click at [411, 328] on button "Take photo" at bounding box center [393, 323] width 173 height 18
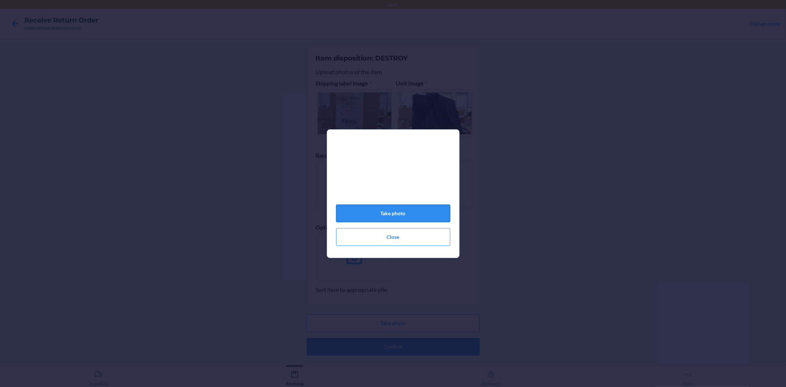
click at [382, 212] on button "Take photo" at bounding box center [393, 214] width 114 height 18
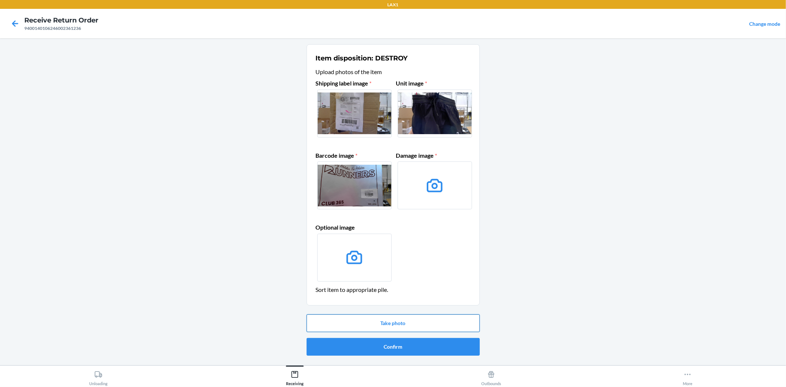
click at [410, 321] on button "Take photo" at bounding box center [393, 323] width 173 height 18
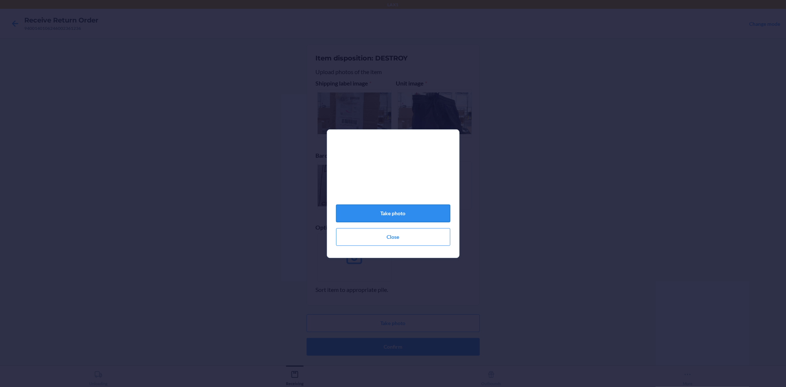
click at [400, 217] on button "Take photo" at bounding box center [393, 214] width 114 height 18
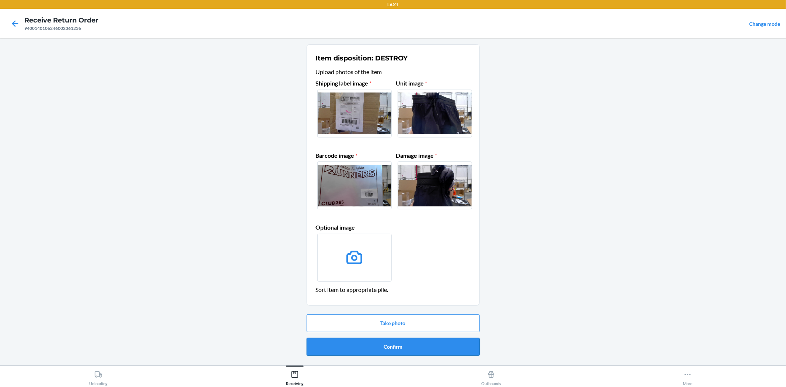
click at [395, 353] on button "Confirm" at bounding box center [393, 347] width 173 height 18
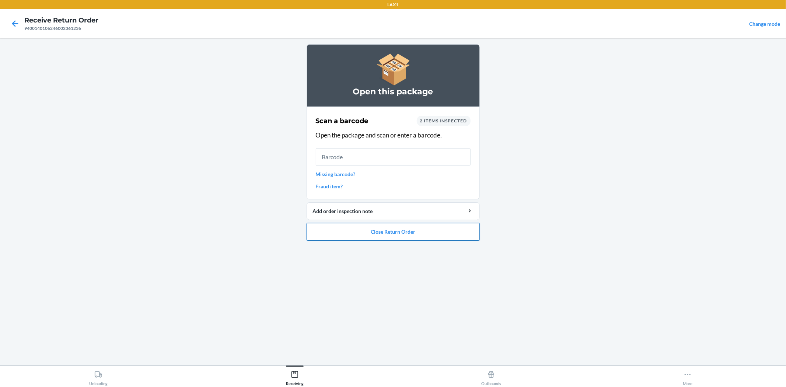
click at [400, 230] on button "Close Return Order" at bounding box center [393, 232] width 173 height 18
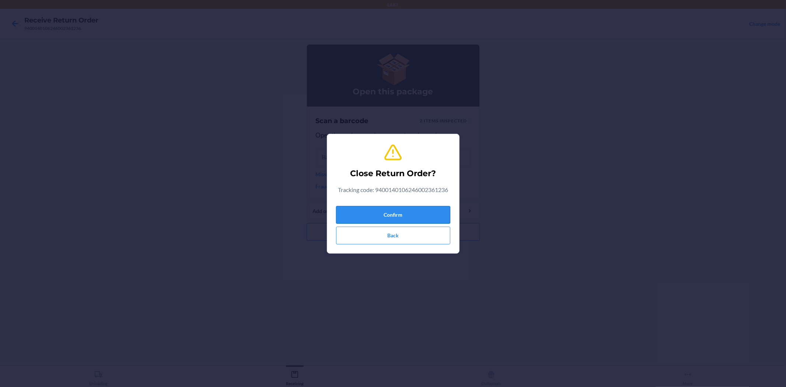
click at [404, 212] on button "Confirm" at bounding box center [393, 215] width 114 height 18
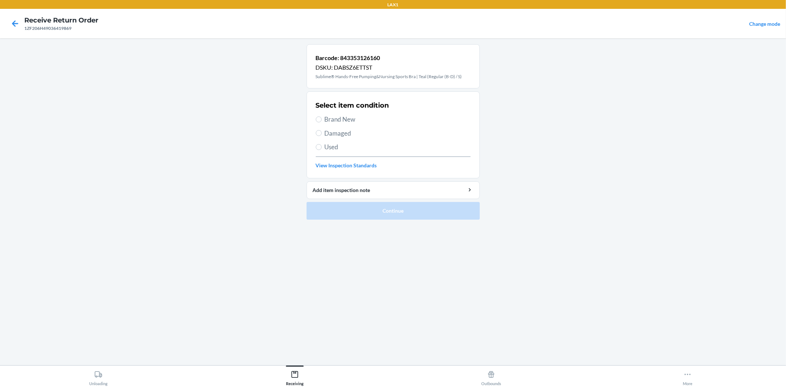
click at [359, 119] on span "Brand New" at bounding box center [398, 120] width 146 height 10
click at [322, 119] on input "Brand New" at bounding box center [319, 119] width 6 height 6
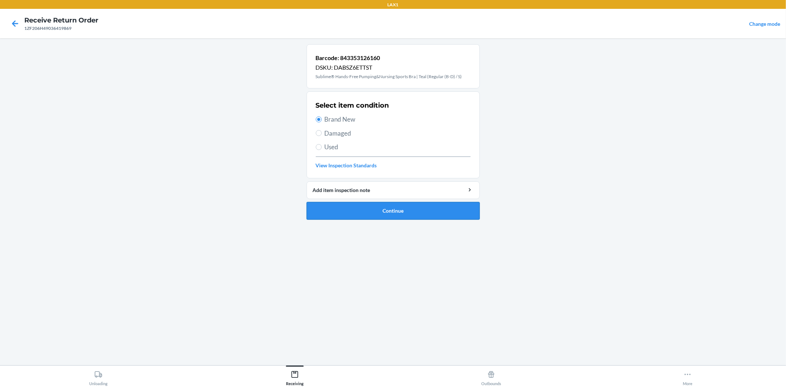
click at [408, 212] on button "Continue" at bounding box center [393, 211] width 173 height 18
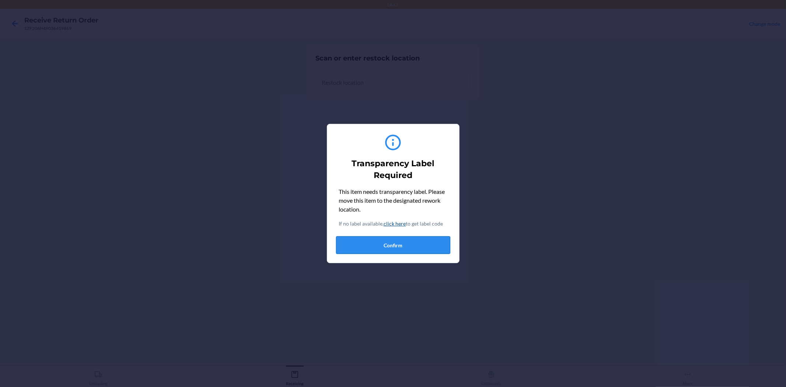
click at [426, 251] on button "Confirm" at bounding box center [393, 245] width 114 height 18
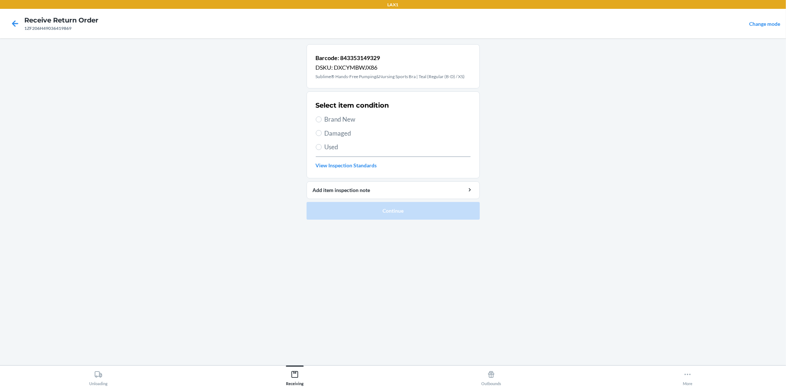
click at [350, 122] on span "Brand New" at bounding box center [398, 120] width 146 height 10
click at [322, 122] on input "Brand New" at bounding box center [319, 119] width 6 height 6
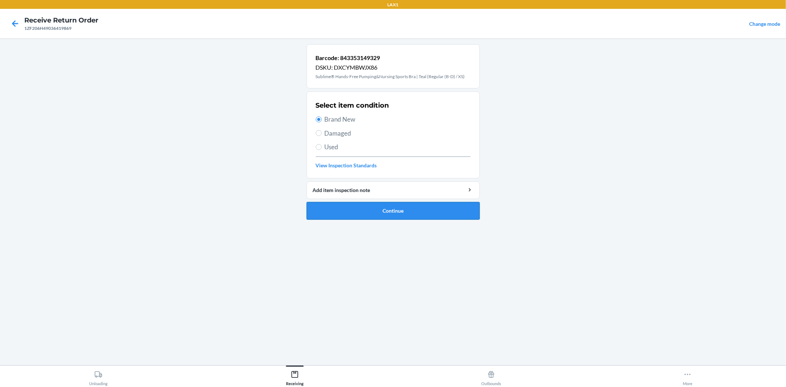
click at [388, 209] on button "Continue" at bounding box center [393, 211] width 173 height 18
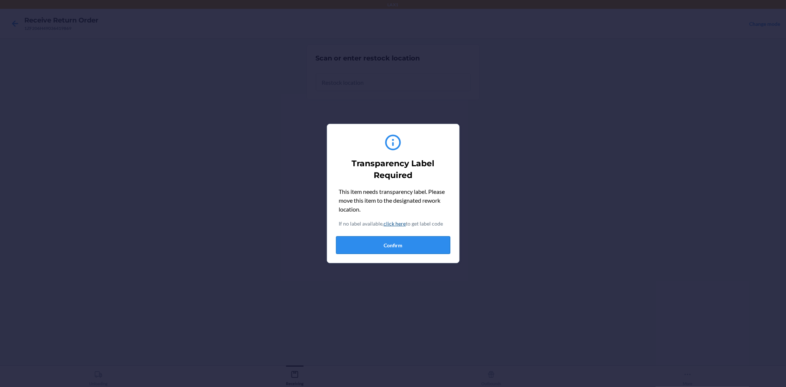
click at [395, 248] on button "Confirm" at bounding box center [393, 245] width 114 height 18
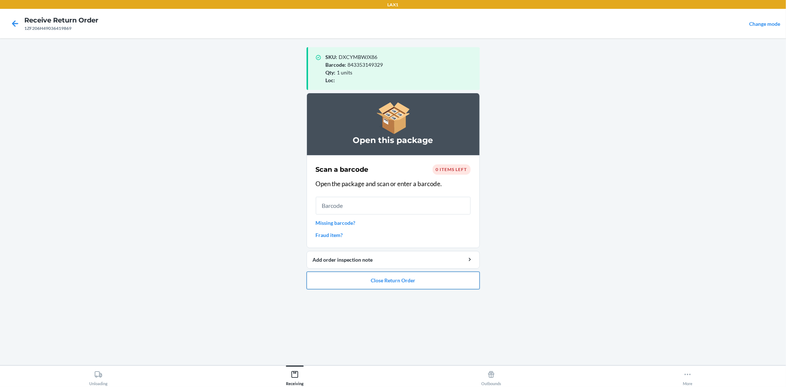
click at [395, 279] on button "Close Return Order" at bounding box center [393, 281] width 173 height 18
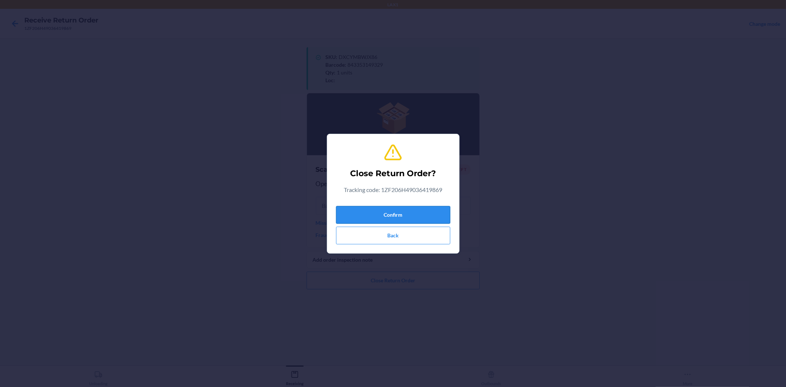
click at [429, 219] on button "Confirm" at bounding box center [393, 215] width 114 height 18
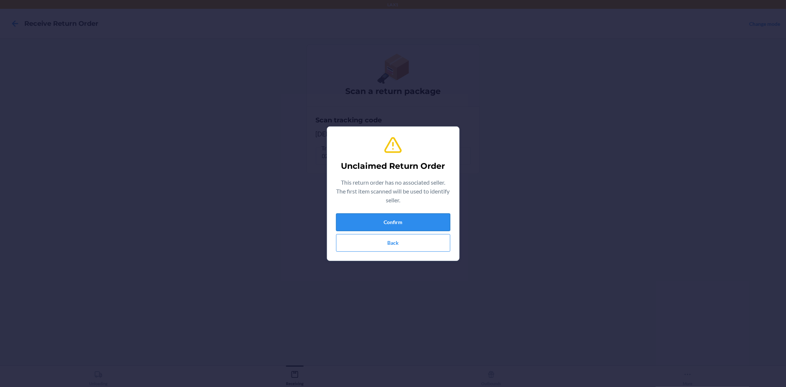
click at [425, 219] on button "Confirm" at bounding box center [393, 222] width 114 height 18
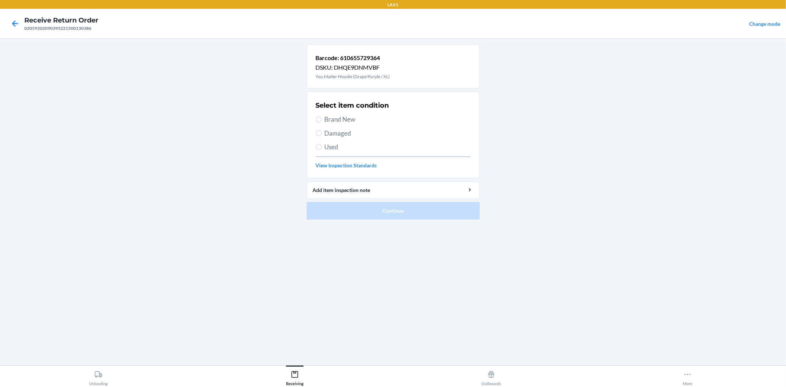
click at [355, 132] on span "Damaged" at bounding box center [398, 134] width 146 height 10
click at [322, 132] on input "Damaged" at bounding box center [319, 133] width 6 height 6
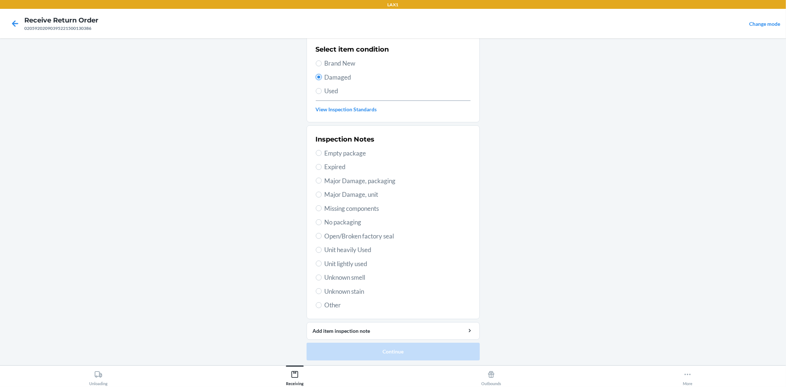
scroll to position [57, 0]
click at [349, 266] on span "Unit lightly used" at bounding box center [398, 263] width 146 height 10
click at [322, 266] on input "Unit lightly used" at bounding box center [319, 263] width 6 height 6
click at [376, 347] on button "Continue" at bounding box center [393, 351] width 173 height 18
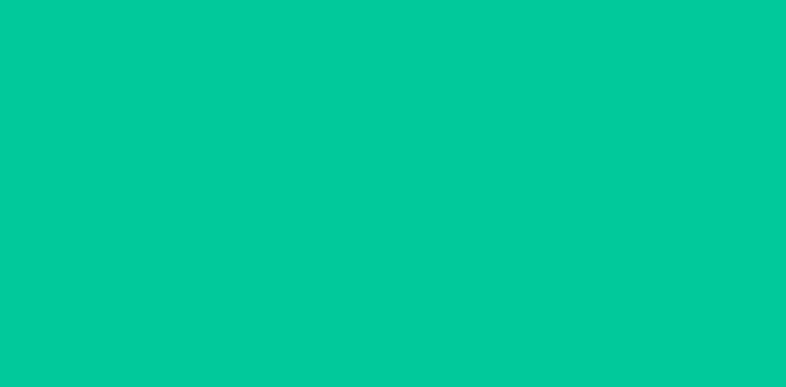
scroll to position [0, 0]
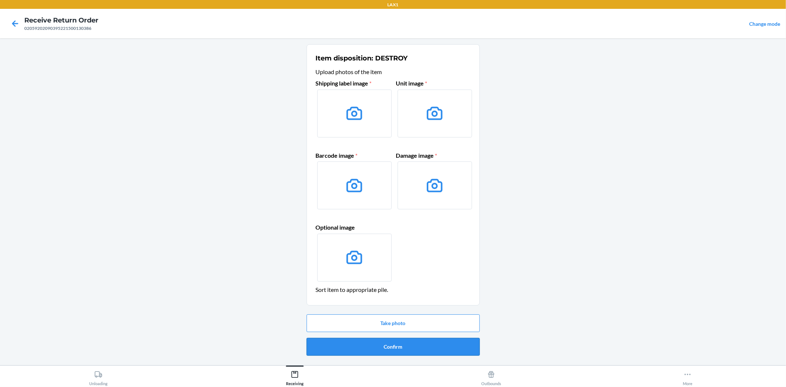
click at [400, 349] on button "Confirm" at bounding box center [393, 347] width 173 height 18
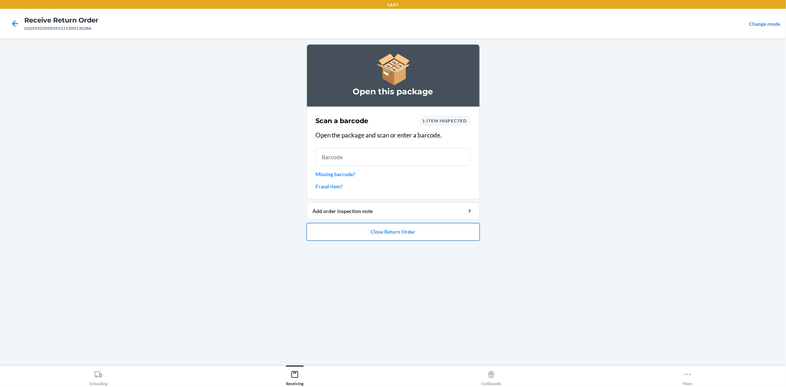
click at [455, 232] on button "Close Return Order" at bounding box center [393, 232] width 173 height 18
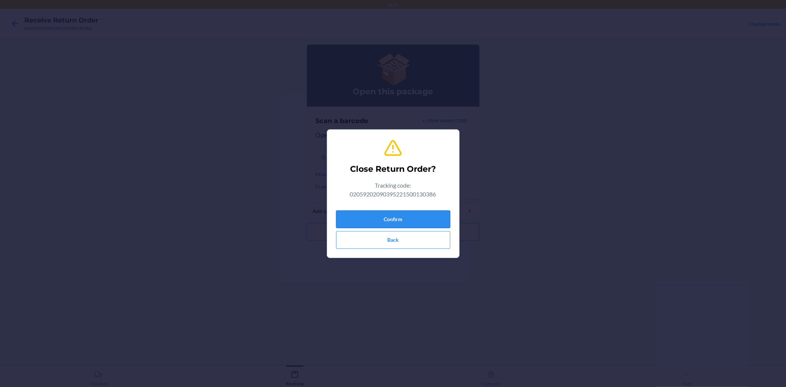
click at [421, 217] on button "Confirm" at bounding box center [393, 219] width 114 height 18
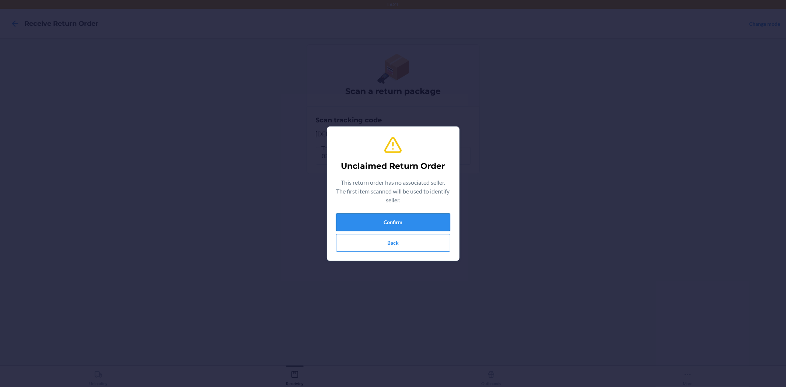
click at [438, 227] on button "Confirm" at bounding box center [393, 222] width 114 height 18
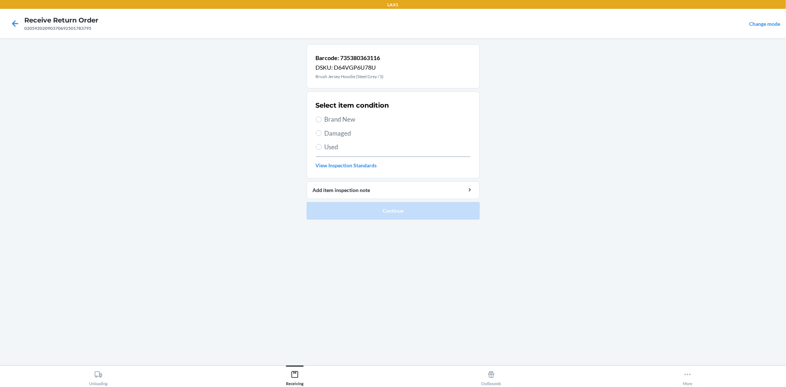
click at [332, 144] on span "Used" at bounding box center [398, 147] width 146 height 10
click at [322, 144] on input "Used" at bounding box center [319, 147] width 6 height 6
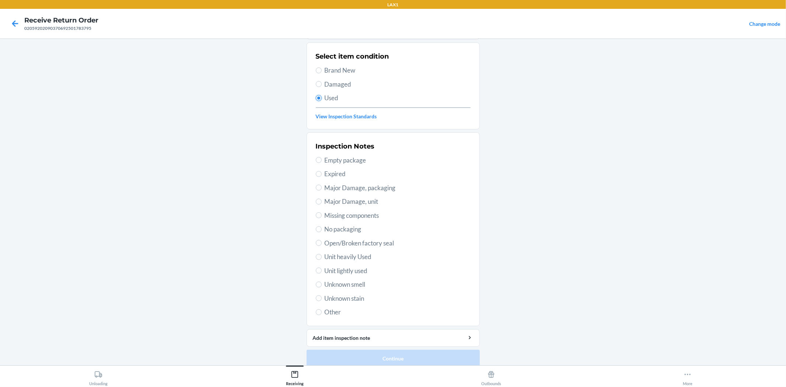
scroll to position [57, 0]
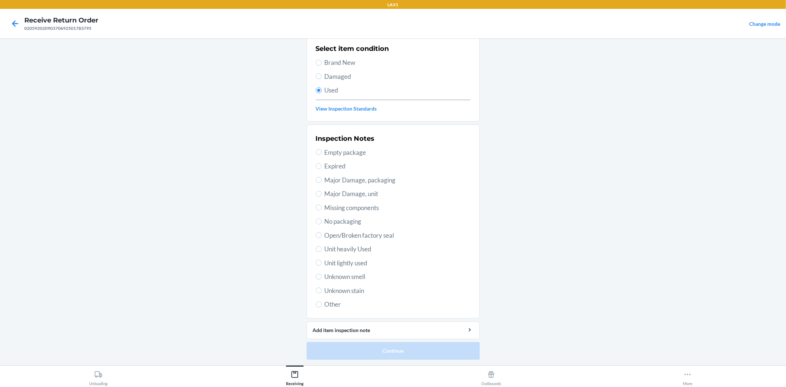
click at [360, 261] on span "Unit lightly used" at bounding box center [398, 263] width 146 height 10
click at [322, 261] on input "Unit lightly used" at bounding box center [319, 263] width 6 height 6
click at [366, 350] on button "Continue" at bounding box center [393, 351] width 173 height 18
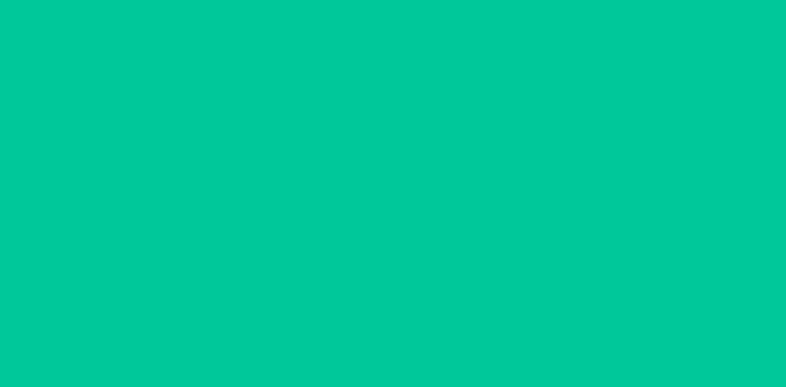
scroll to position [0, 0]
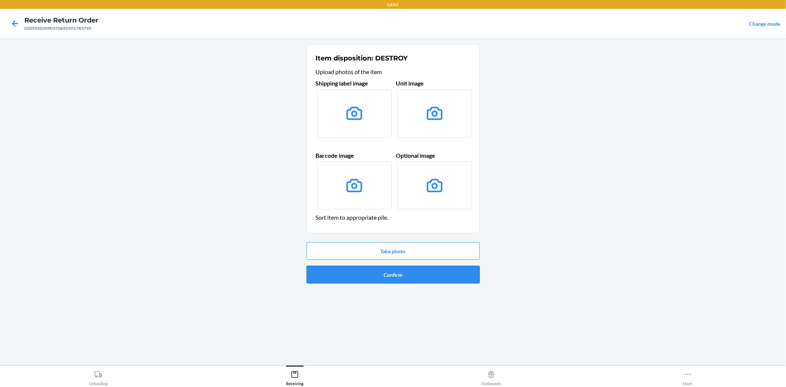
click at [392, 280] on button "Confirm" at bounding box center [393, 275] width 173 height 18
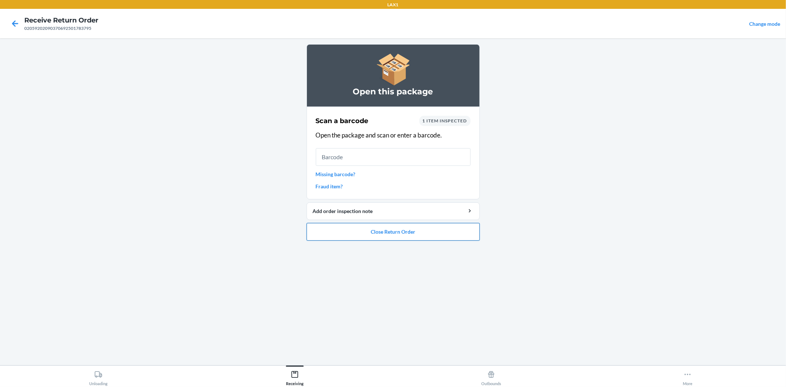
click at [396, 233] on button "Close Return Order" at bounding box center [393, 232] width 173 height 18
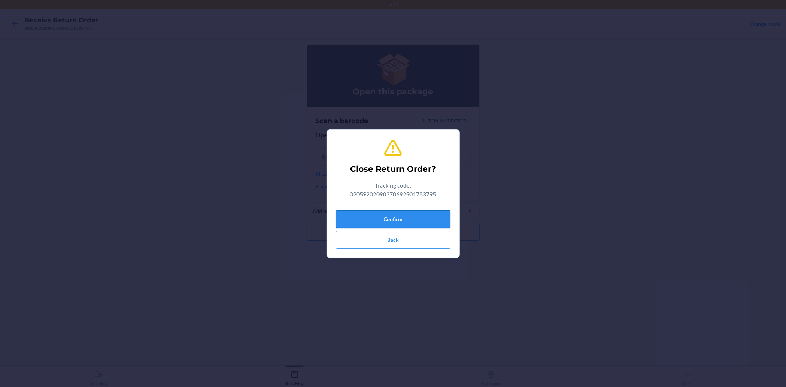
click at [388, 223] on button "Confirm" at bounding box center [393, 219] width 114 height 18
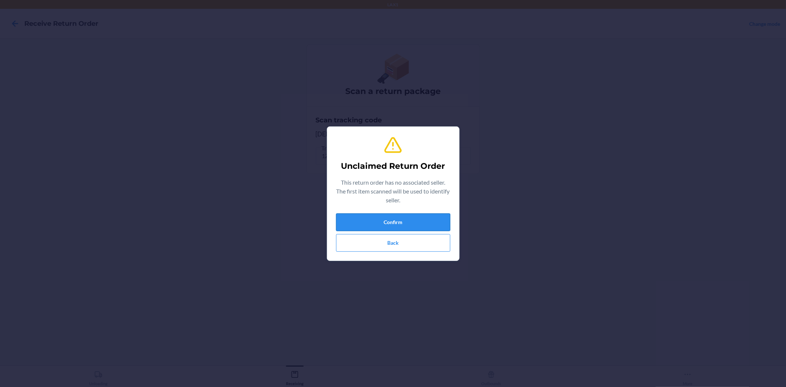
click at [448, 215] on button "Confirm" at bounding box center [393, 222] width 114 height 18
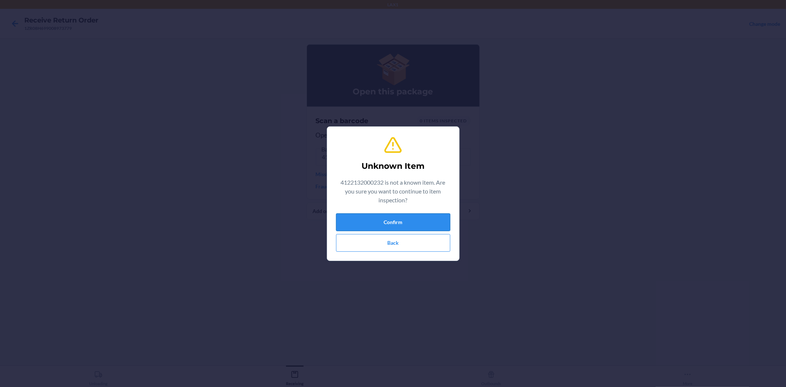
click at [443, 224] on button "Confirm" at bounding box center [393, 222] width 114 height 18
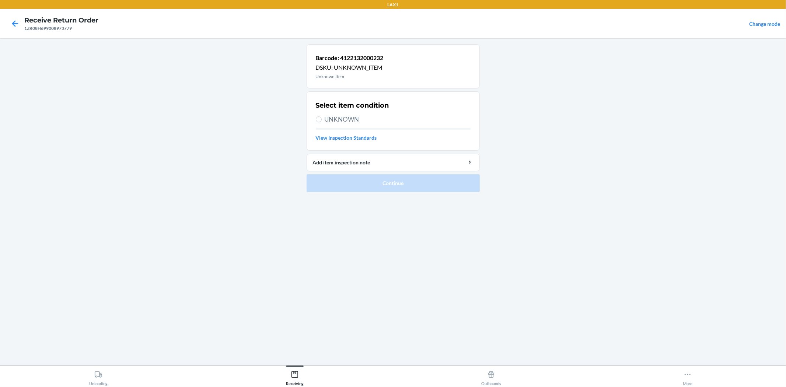
click at [348, 115] on span "UNKNOWN" at bounding box center [398, 120] width 146 height 10
click at [322, 116] on input "UNKNOWN" at bounding box center [319, 119] width 6 height 6
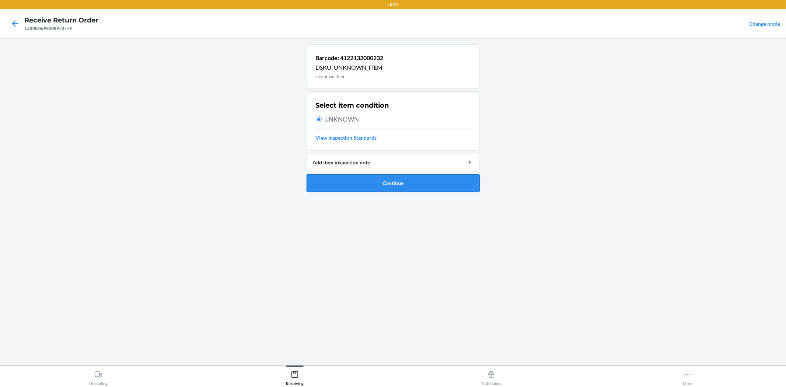
click at [386, 180] on button "Continue" at bounding box center [393, 183] width 173 height 18
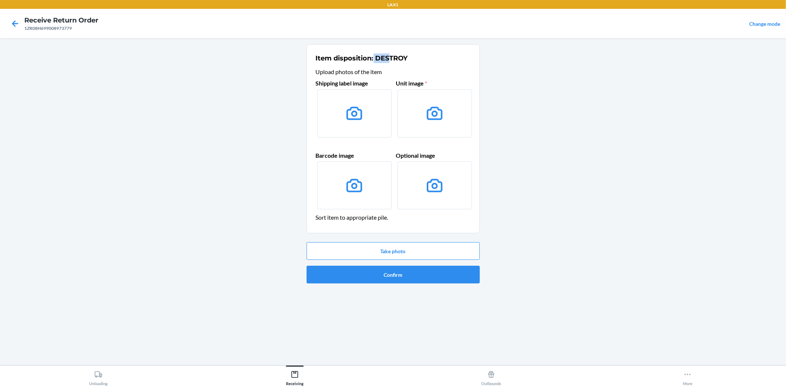
drag, startPoint x: 373, startPoint y: 55, endPoint x: 392, endPoint y: 55, distance: 18.4
click at [392, 55] on h2 "Item disposition: DESTROY" at bounding box center [362, 58] width 92 height 10
click at [402, 58] on h2 "Item disposition: DESTROY" at bounding box center [362, 58] width 92 height 10
click at [395, 256] on button "Take photo" at bounding box center [393, 251] width 173 height 18
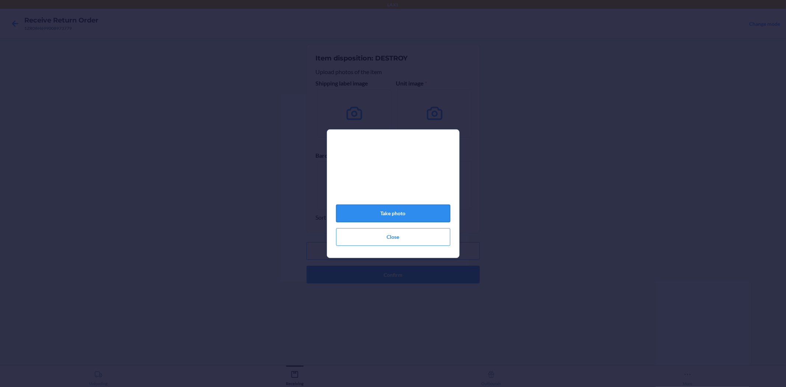
click at [400, 215] on button "Take photo" at bounding box center [393, 214] width 114 height 18
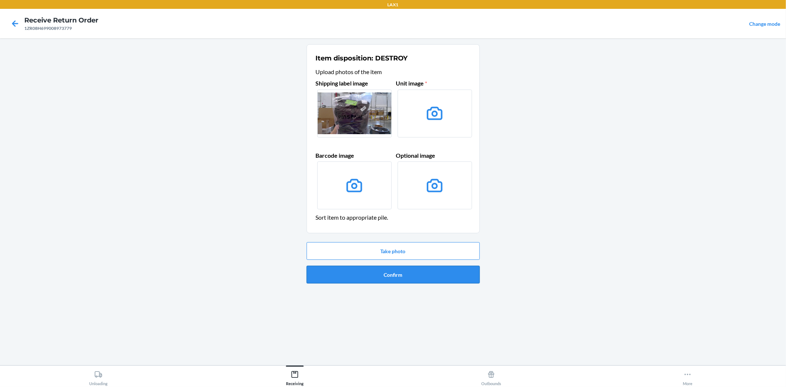
click at [393, 272] on button "Confirm" at bounding box center [393, 275] width 173 height 18
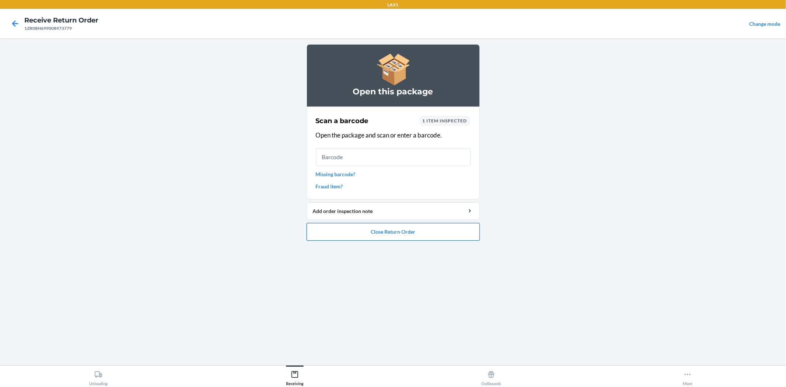
click at [390, 233] on button "Close Return Order" at bounding box center [393, 232] width 173 height 18
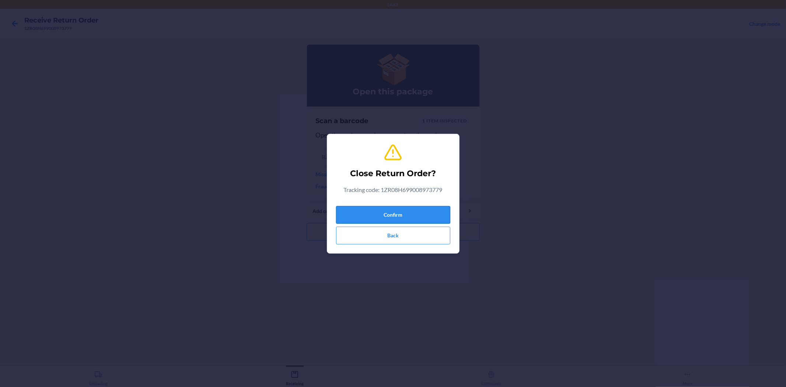
click at [393, 217] on button "Confirm" at bounding box center [393, 215] width 114 height 18
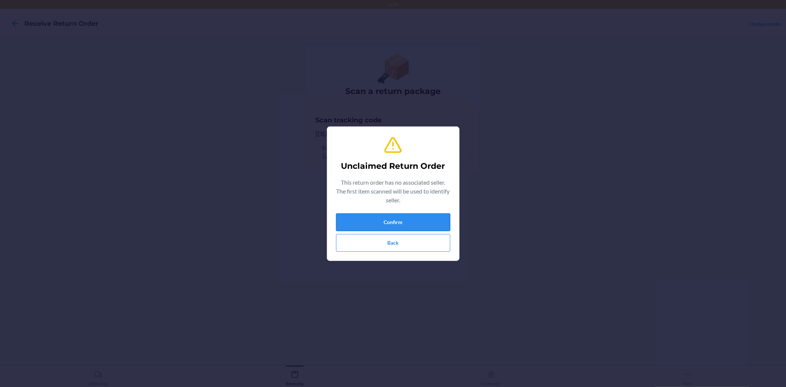
click at [428, 216] on button "Confirm" at bounding box center [393, 222] width 114 height 18
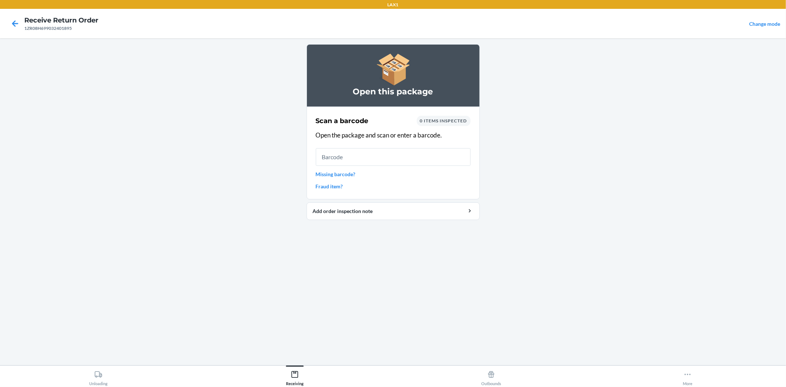
click at [394, 161] on input "text" at bounding box center [393, 157] width 155 height 18
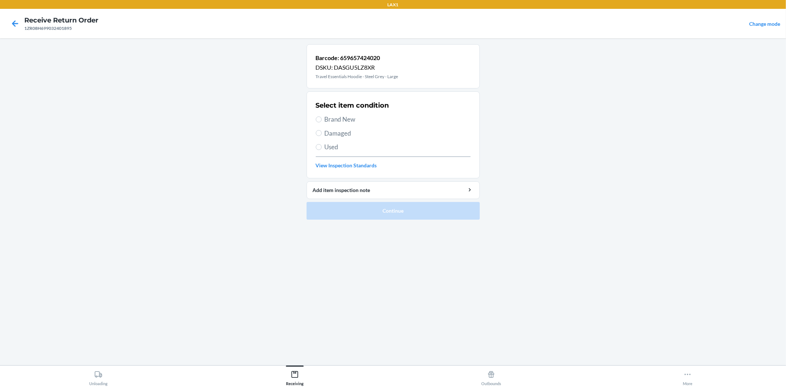
click at [332, 143] on span "Used" at bounding box center [398, 147] width 146 height 10
click at [322, 144] on input "Used" at bounding box center [319, 147] width 6 height 6
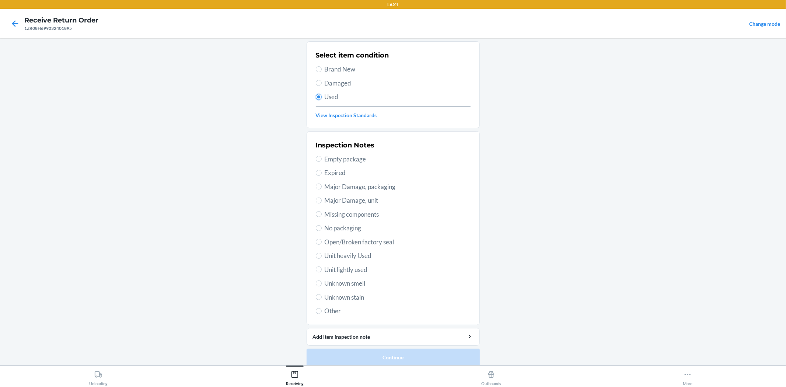
scroll to position [57, 0]
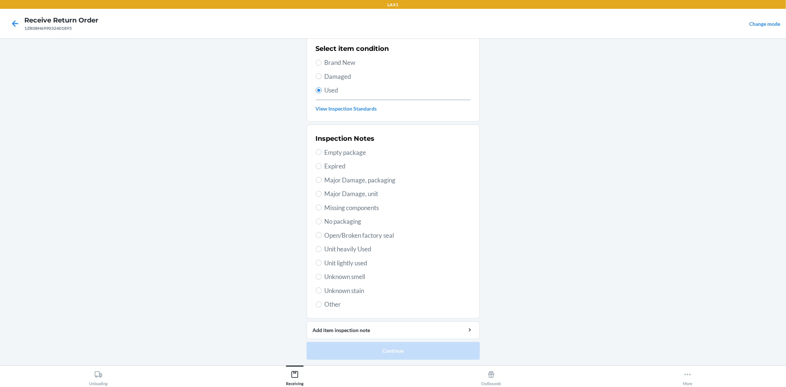
click at [351, 259] on span "Unit lightly used" at bounding box center [398, 263] width 146 height 10
click at [322, 260] on input "Unit lightly used" at bounding box center [319, 263] width 6 height 6
click at [403, 352] on button "Continue" at bounding box center [393, 351] width 173 height 18
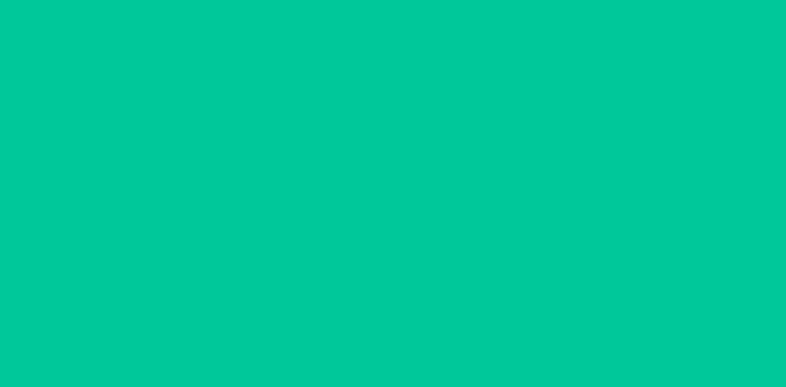
scroll to position [0, 0]
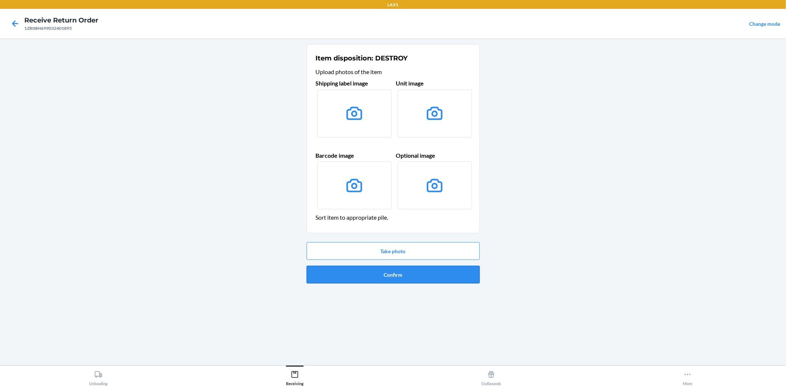
click at [397, 279] on button "Confirm" at bounding box center [393, 275] width 173 height 18
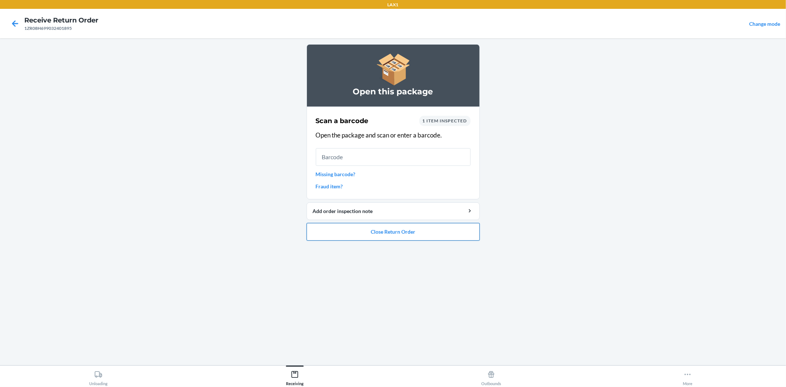
click at [394, 234] on button "Close Return Order" at bounding box center [393, 232] width 173 height 18
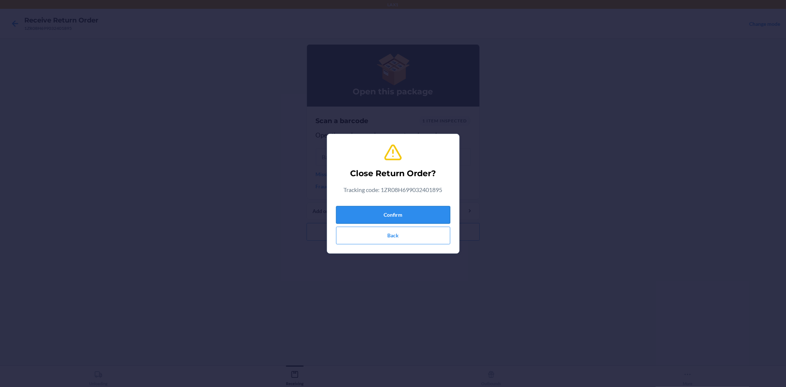
click at [395, 214] on button "Confirm" at bounding box center [393, 215] width 114 height 18
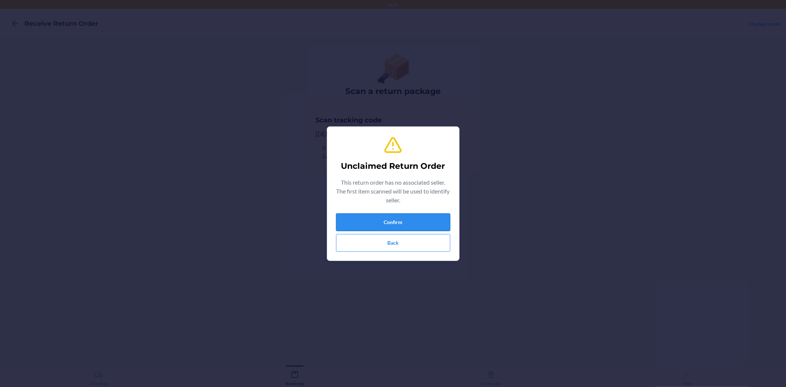
click at [439, 215] on button "Confirm" at bounding box center [393, 222] width 114 height 18
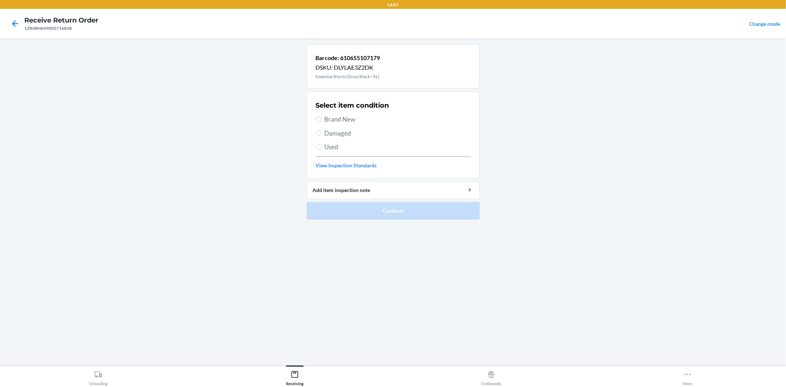
click at [337, 138] on div "Select item condition Brand New Damaged Used View Inspection Standards" at bounding box center [393, 134] width 155 height 73
click at [337, 137] on span "Damaged" at bounding box center [398, 134] width 146 height 10
click at [322, 136] on input "Damaged" at bounding box center [319, 133] width 6 height 6
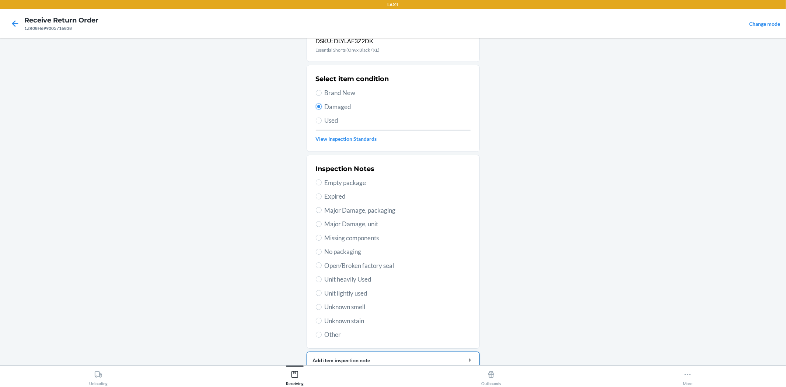
scroll to position [57, 0]
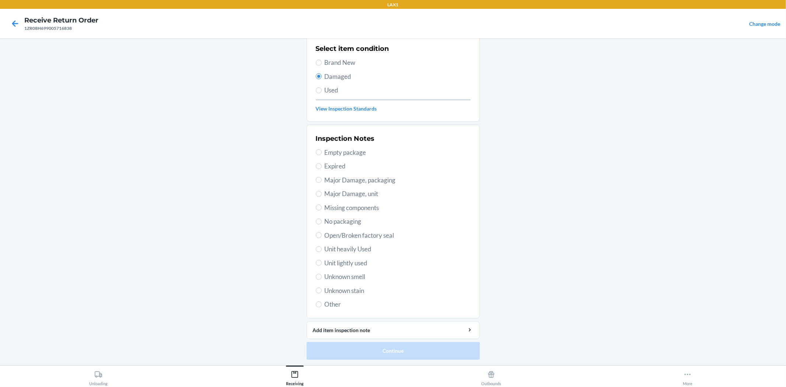
click at [356, 260] on span "Unit lightly used" at bounding box center [398, 263] width 146 height 10
click at [322, 260] on input "Unit lightly used" at bounding box center [319, 263] width 6 height 6
click at [381, 351] on button "Continue" at bounding box center [393, 351] width 173 height 18
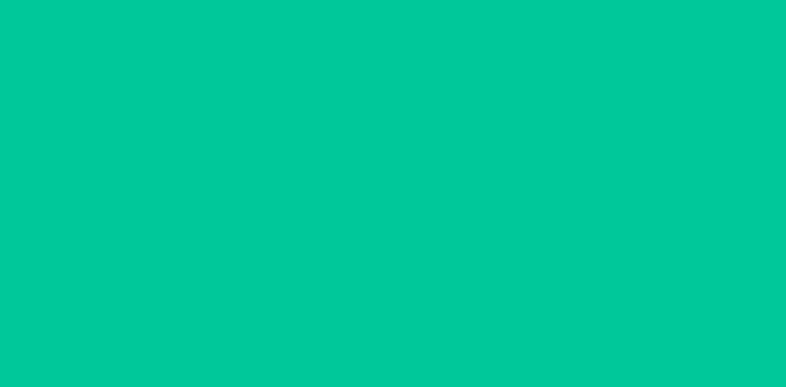
scroll to position [0, 0]
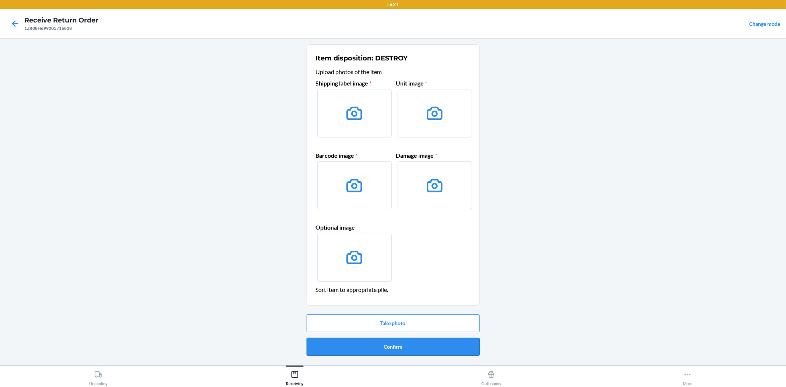
click at [377, 348] on button "Confirm" at bounding box center [393, 347] width 173 height 18
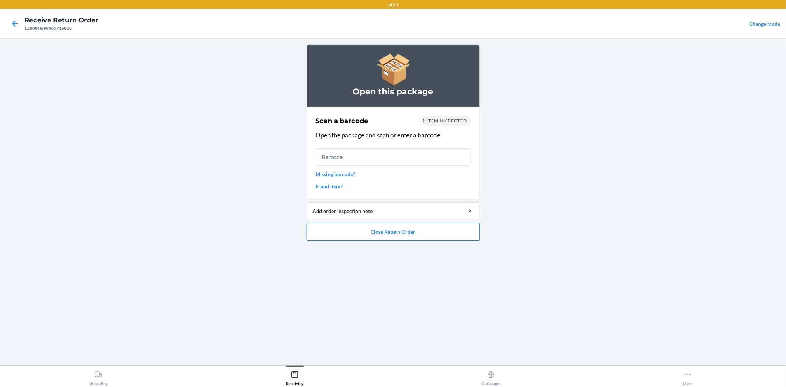
click at [364, 227] on button "Close Return Order" at bounding box center [393, 232] width 173 height 18
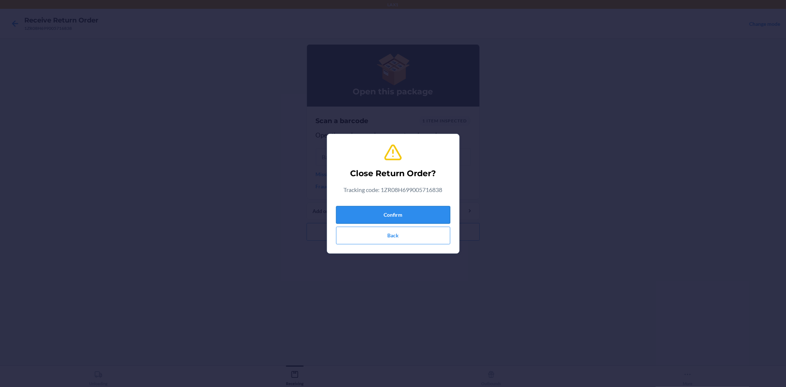
click at [398, 215] on button "Confirm" at bounding box center [393, 215] width 114 height 18
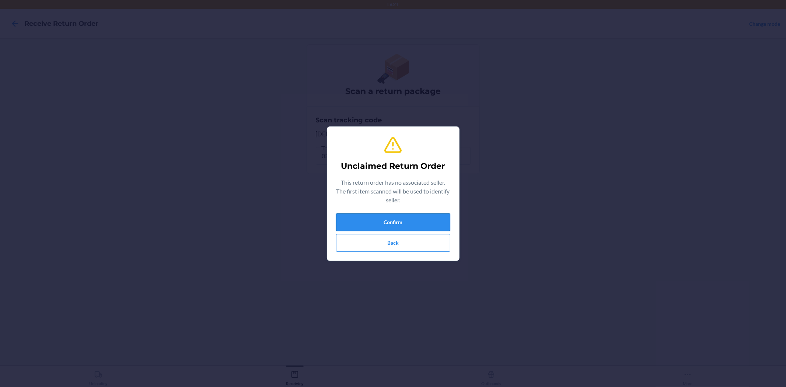
click at [442, 221] on button "Confirm" at bounding box center [393, 222] width 114 height 18
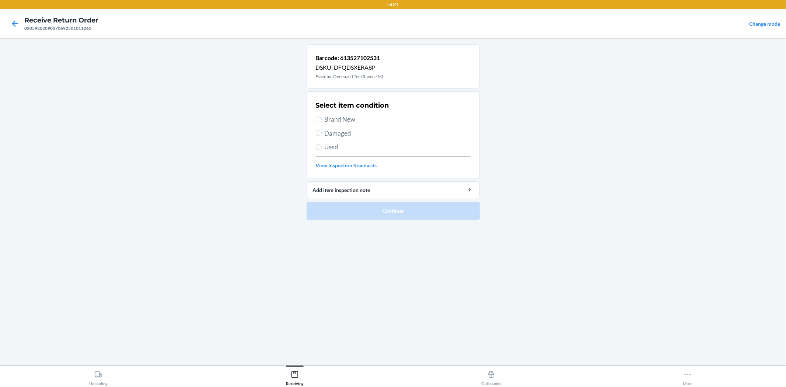
click at [336, 150] on span "Used" at bounding box center [398, 147] width 146 height 10
click at [322, 150] on input "Used" at bounding box center [319, 147] width 6 height 6
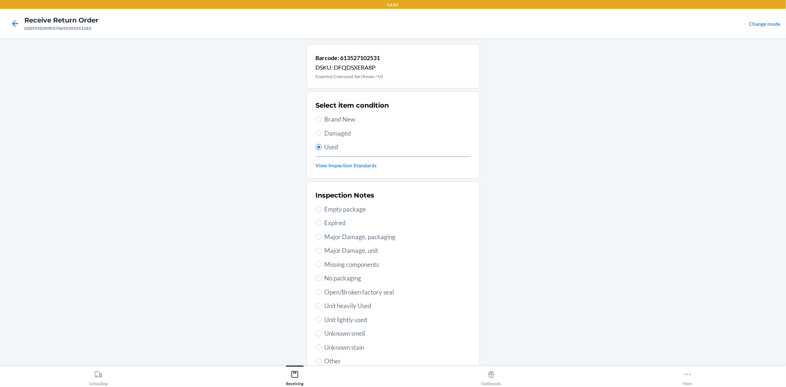
scroll to position [57, 0]
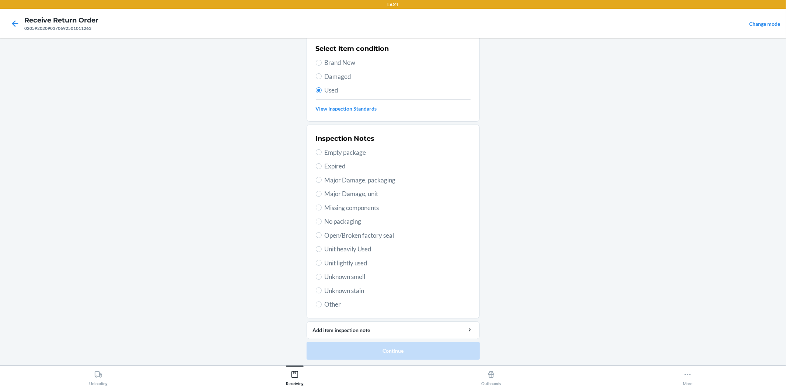
click at [355, 265] on span "Unit lightly used" at bounding box center [398, 263] width 146 height 10
click at [322, 265] on input "Unit lightly used" at bounding box center [319, 263] width 6 height 6
click at [379, 352] on button "Continue" at bounding box center [393, 351] width 173 height 18
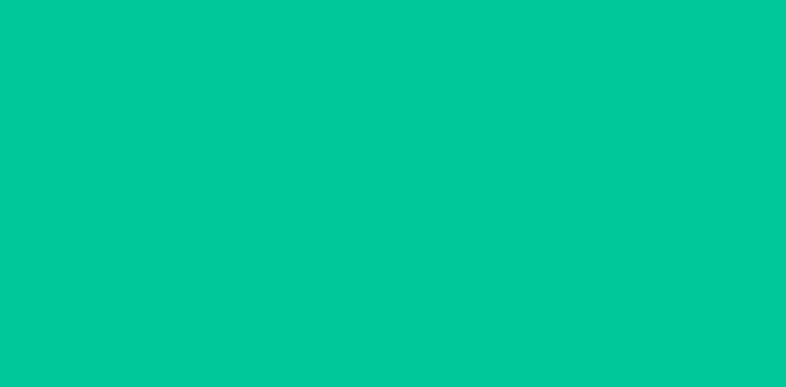
scroll to position [0, 0]
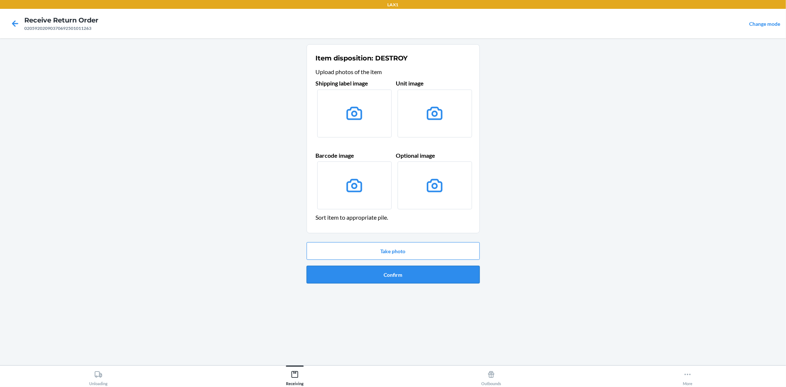
click at [406, 274] on button "Confirm" at bounding box center [393, 275] width 173 height 18
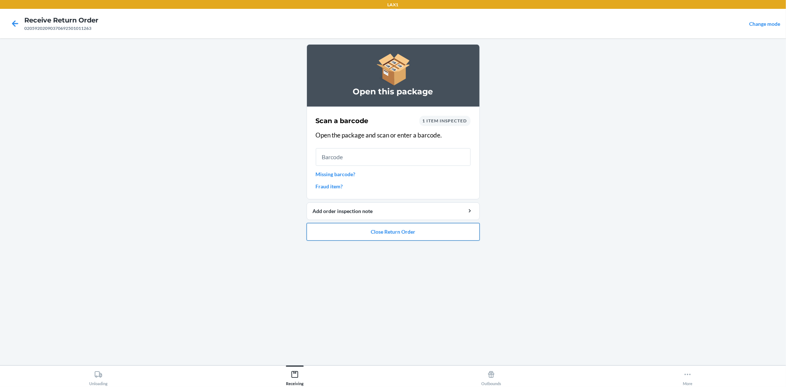
click at [396, 227] on button "Close Return Order" at bounding box center [393, 232] width 173 height 18
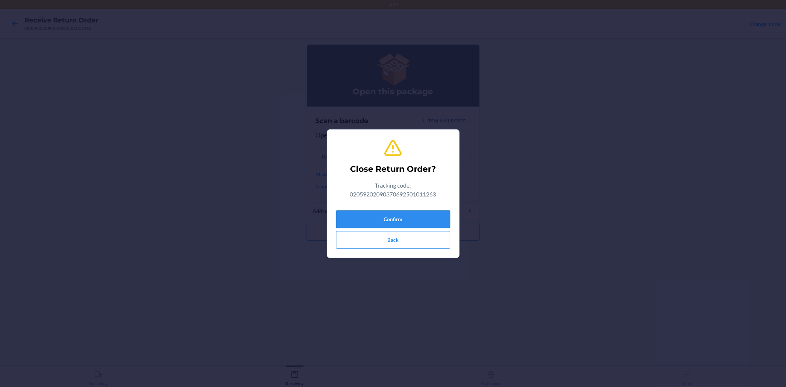
click at [398, 216] on button "Confirm" at bounding box center [393, 219] width 114 height 18
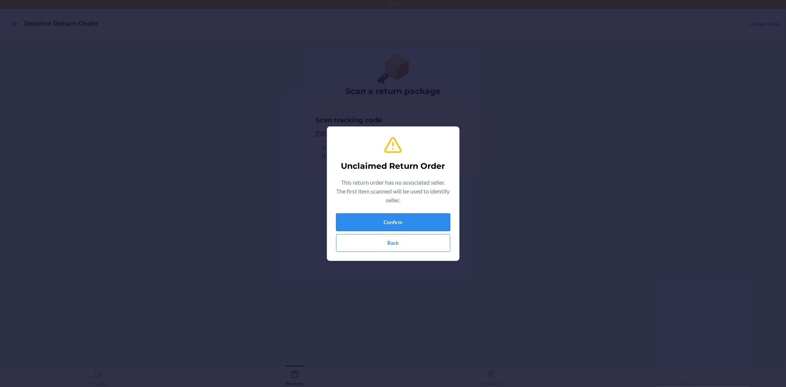
click at [422, 224] on button "Confirm" at bounding box center [393, 222] width 114 height 18
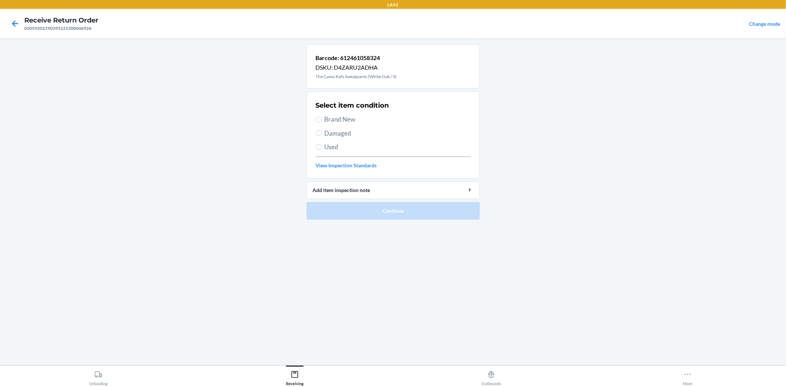
click at [351, 123] on span "Brand New" at bounding box center [398, 120] width 146 height 10
click at [322, 122] on input "Brand New" at bounding box center [319, 119] width 6 height 6
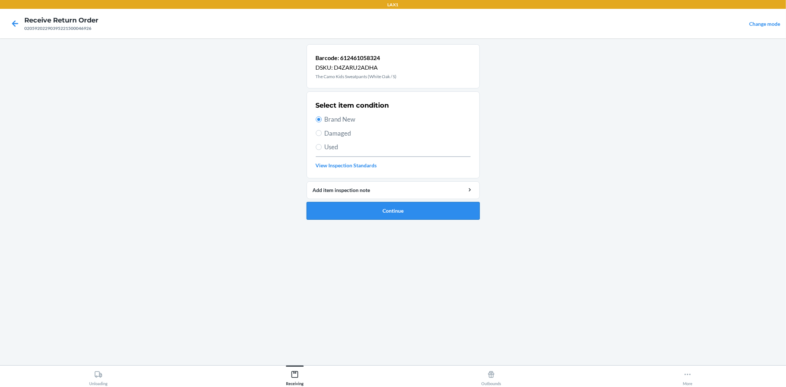
click at [404, 212] on button "Continue" at bounding box center [393, 211] width 173 height 18
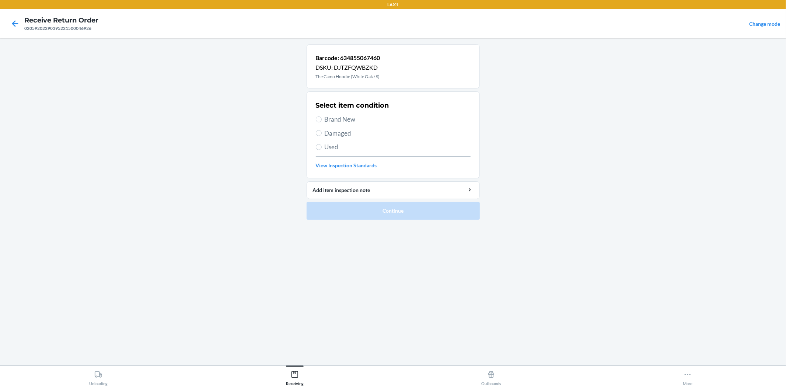
click at [334, 146] on span "Used" at bounding box center [398, 147] width 146 height 10
click at [322, 146] on input "Used" at bounding box center [319, 147] width 6 height 6
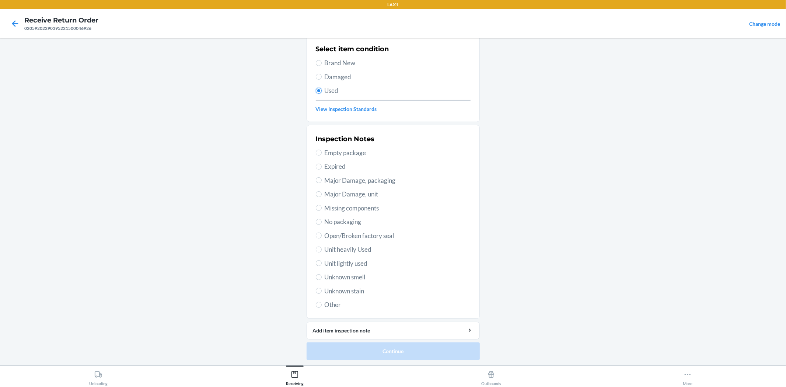
scroll to position [57, 0]
click at [373, 264] on span "Unit lightly used" at bounding box center [398, 263] width 146 height 10
click at [322, 264] on input "Unit lightly used" at bounding box center [319, 263] width 6 height 6
click at [365, 348] on button "Continue" at bounding box center [393, 351] width 173 height 18
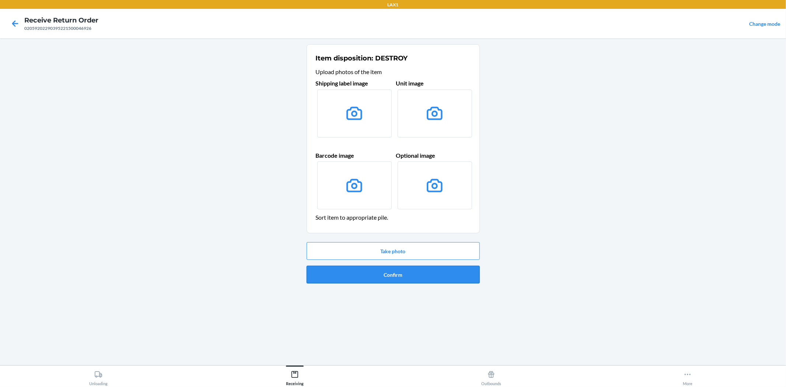
click at [393, 270] on button "Confirm" at bounding box center [393, 275] width 173 height 18
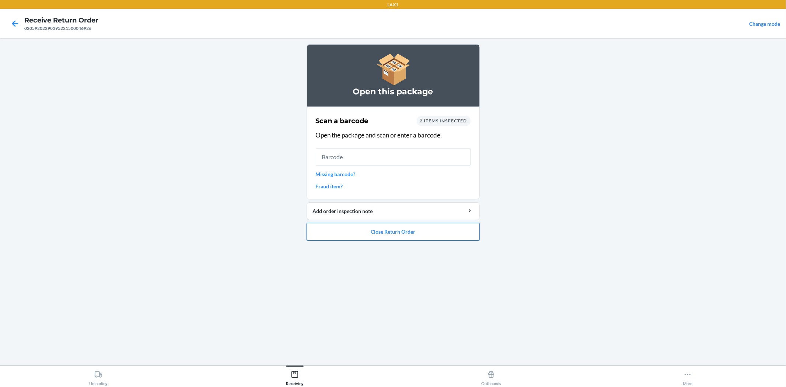
click at [396, 229] on button "Close Return Order" at bounding box center [393, 232] width 173 height 18
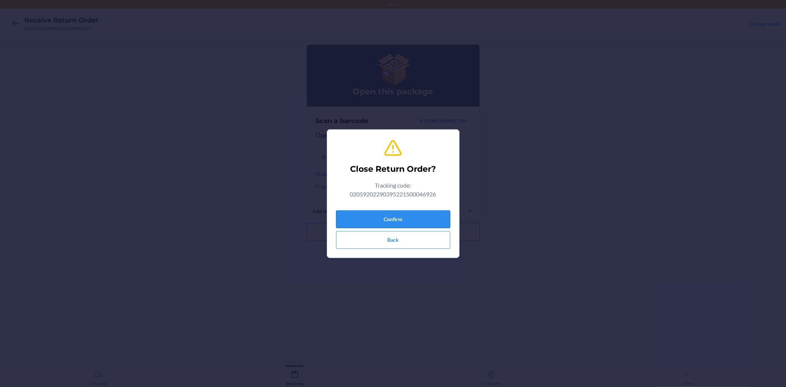
click at [403, 220] on button "Confirm" at bounding box center [393, 219] width 114 height 18
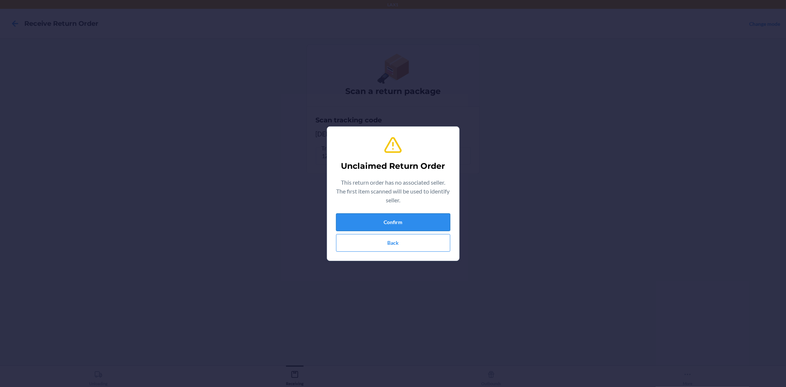
click at [446, 216] on button "Confirm" at bounding box center [393, 222] width 114 height 18
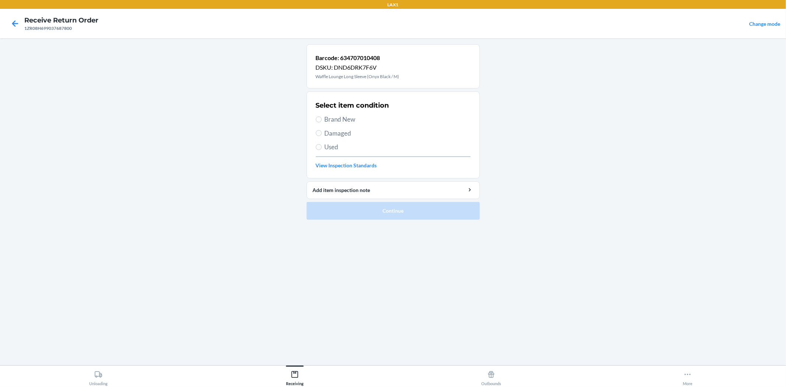
click at [328, 123] on span "Brand New" at bounding box center [398, 120] width 146 height 10
click at [322, 122] on input "Brand New" at bounding box center [319, 119] width 6 height 6
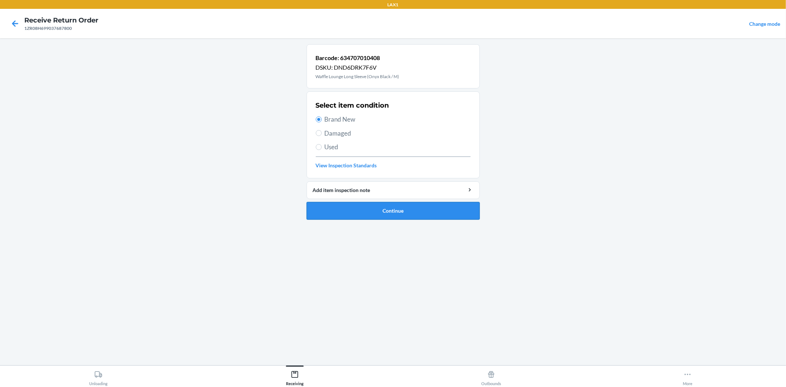
click at [393, 213] on button "Continue" at bounding box center [393, 211] width 173 height 18
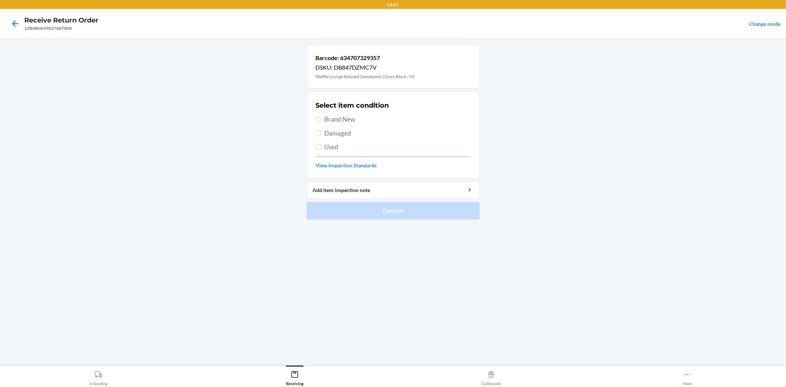
click at [352, 115] on span "Brand New" at bounding box center [398, 120] width 146 height 10
click at [322, 116] on input "Brand New" at bounding box center [319, 119] width 6 height 6
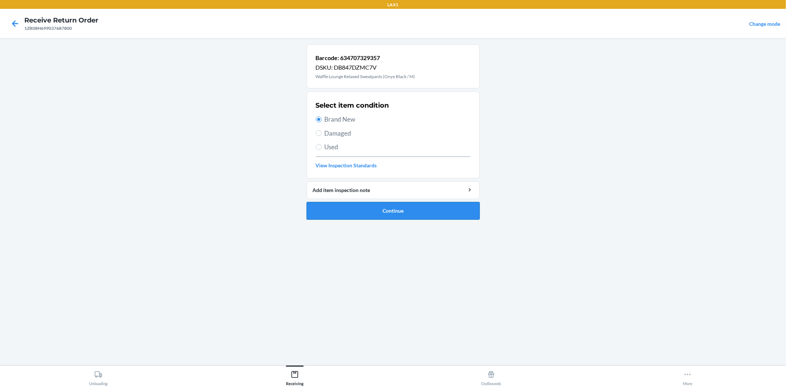
click at [385, 216] on button "Continue" at bounding box center [393, 211] width 173 height 18
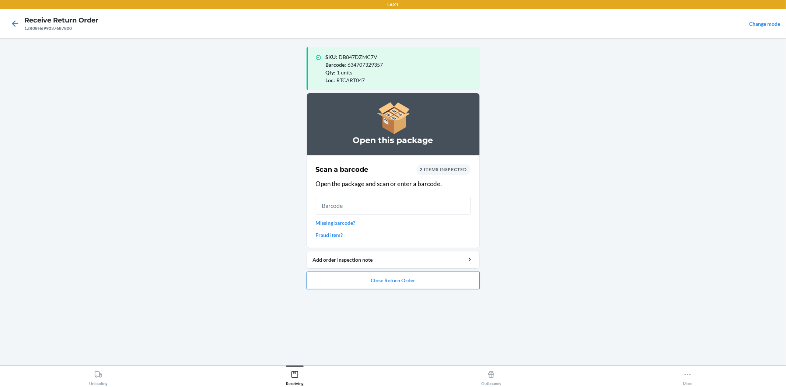
click at [389, 278] on button "Close Return Order" at bounding box center [393, 281] width 173 height 18
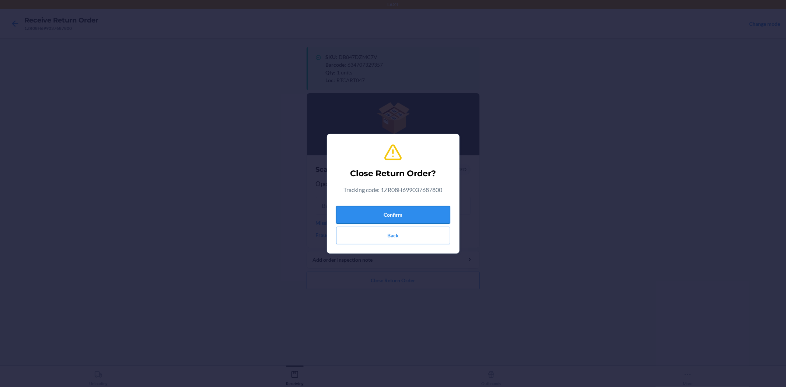
click at [412, 213] on button "Confirm" at bounding box center [393, 215] width 114 height 18
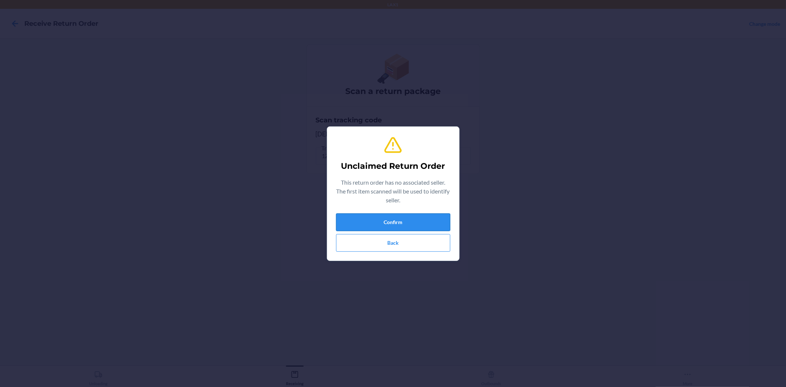
click at [425, 216] on button "Confirm" at bounding box center [393, 222] width 114 height 18
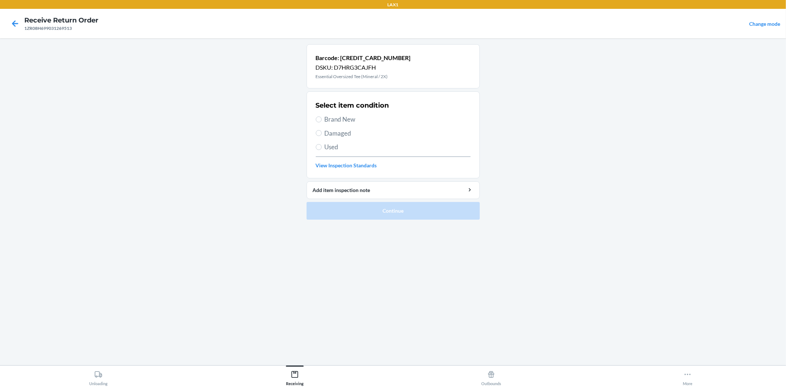
click at [332, 144] on span "Used" at bounding box center [398, 147] width 146 height 10
click at [322, 144] on input "Used" at bounding box center [319, 147] width 6 height 6
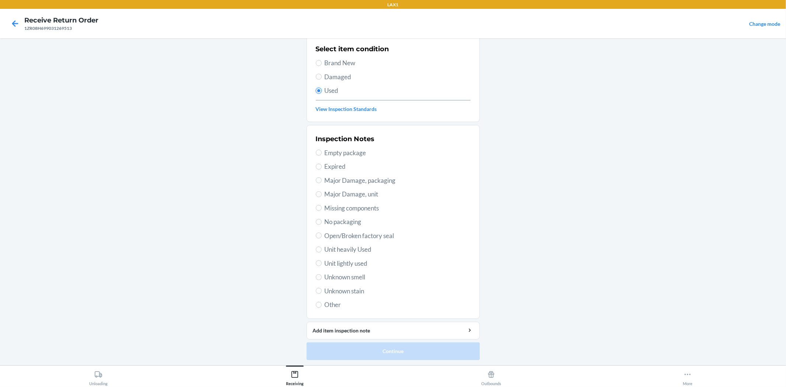
scroll to position [57, 0]
click at [355, 260] on span "Unit lightly used" at bounding box center [398, 263] width 146 height 10
click at [322, 260] on input "Unit lightly used" at bounding box center [319, 263] width 6 height 6
click at [376, 355] on button "Continue" at bounding box center [393, 351] width 173 height 18
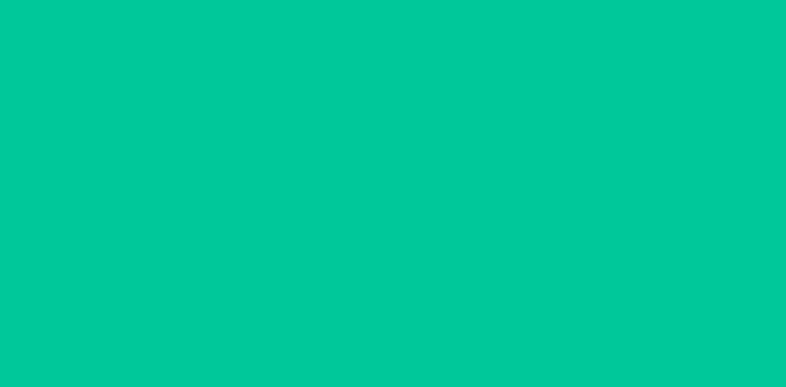
scroll to position [0, 0]
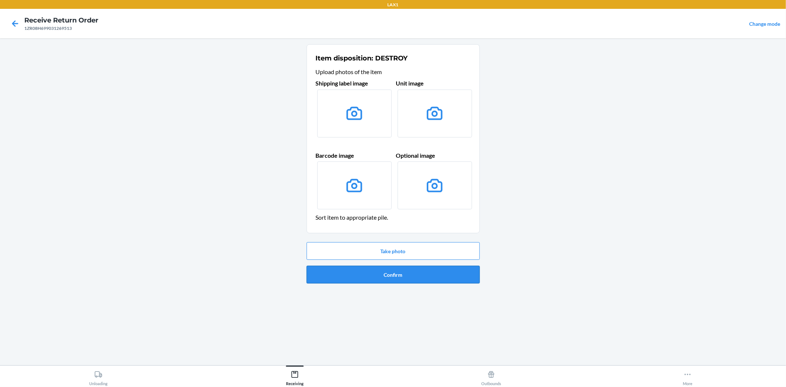
click at [440, 278] on button "Confirm" at bounding box center [393, 275] width 173 height 18
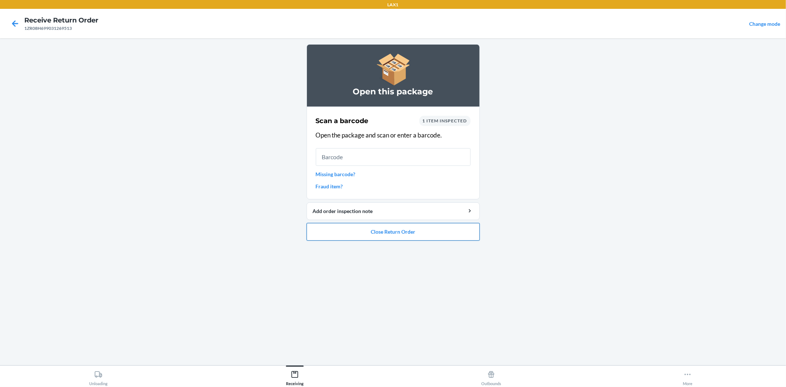
click at [382, 233] on button "Close Return Order" at bounding box center [393, 232] width 173 height 18
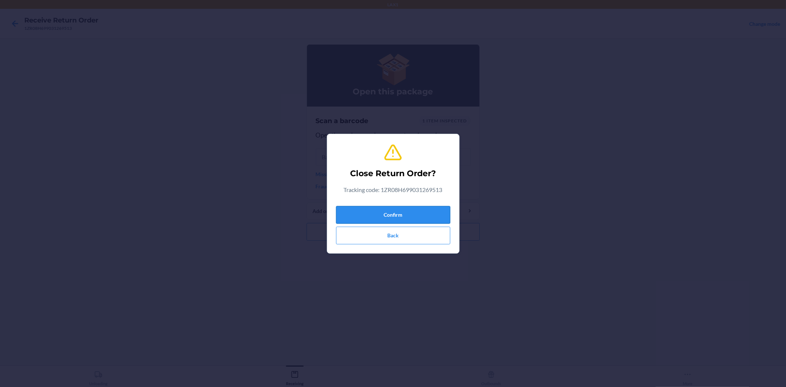
click at [396, 219] on button "Confirm" at bounding box center [393, 215] width 114 height 18
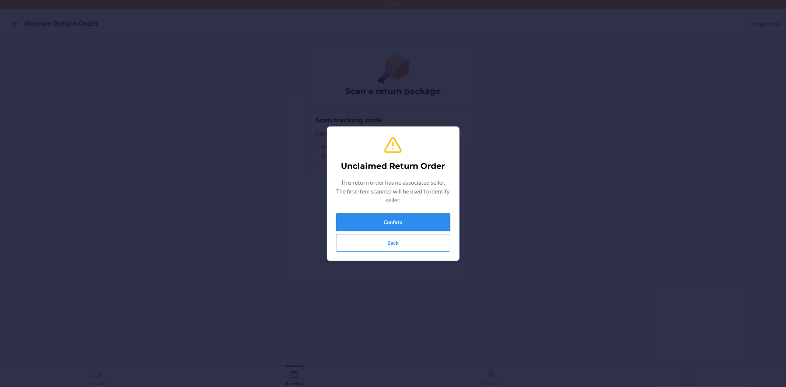
click at [446, 218] on button "Confirm" at bounding box center [393, 222] width 114 height 18
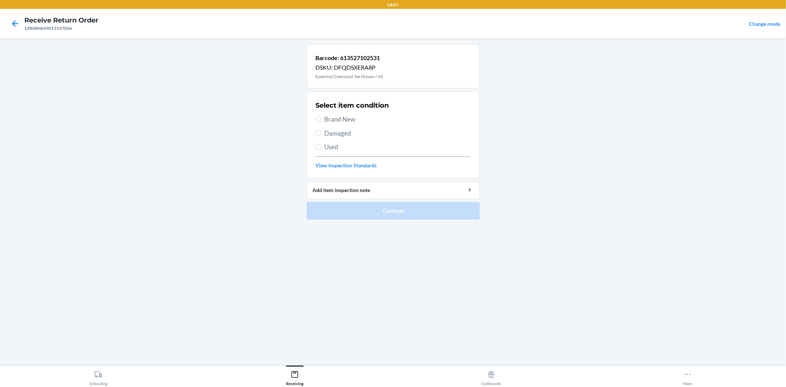
click at [327, 119] on span "Brand New" at bounding box center [398, 120] width 146 height 10
click at [322, 119] on input "Brand New" at bounding box center [319, 119] width 6 height 6
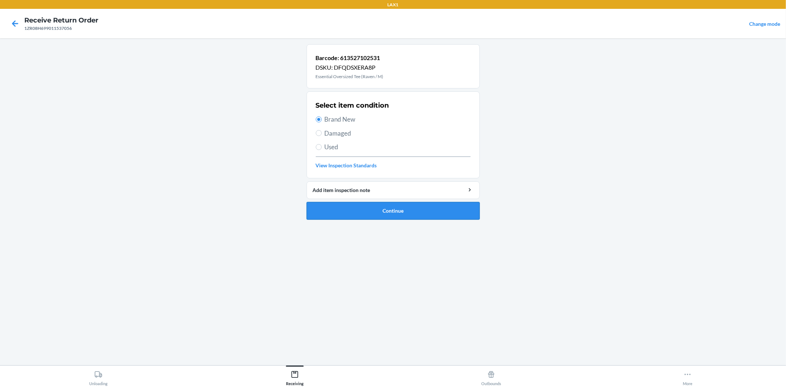
click at [382, 206] on button "Continue" at bounding box center [393, 211] width 173 height 18
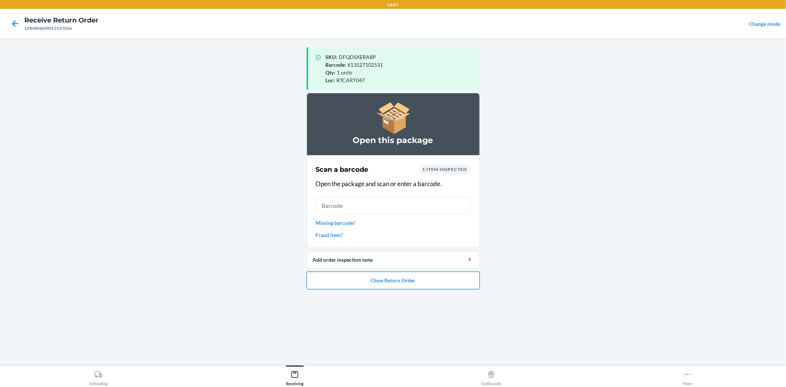
click at [407, 285] on button "Close Return Order" at bounding box center [393, 281] width 173 height 18
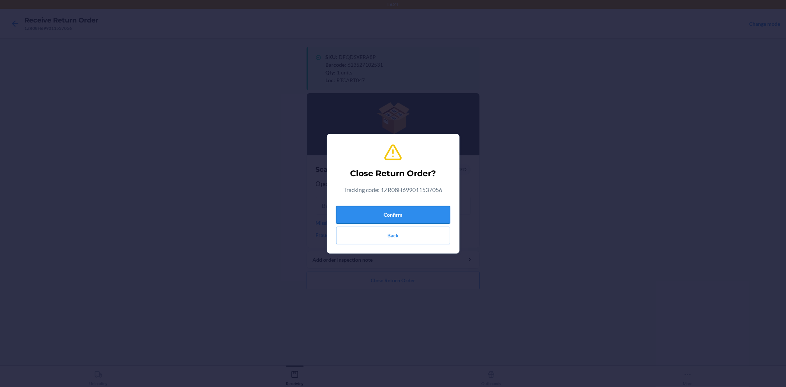
click at [418, 217] on button "Confirm" at bounding box center [393, 215] width 114 height 18
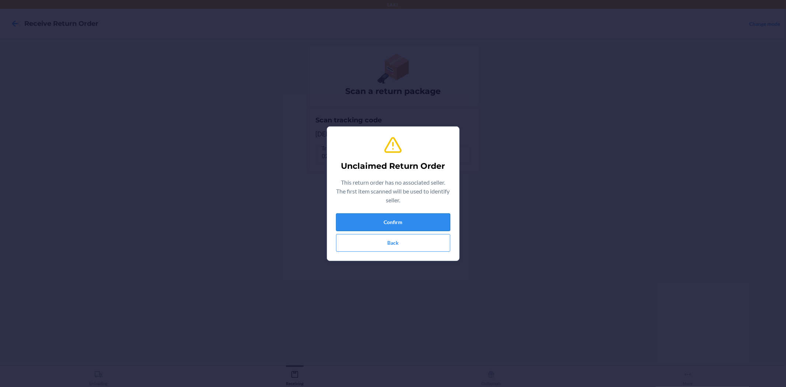
click at [383, 219] on button "Confirm" at bounding box center [393, 222] width 114 height 18
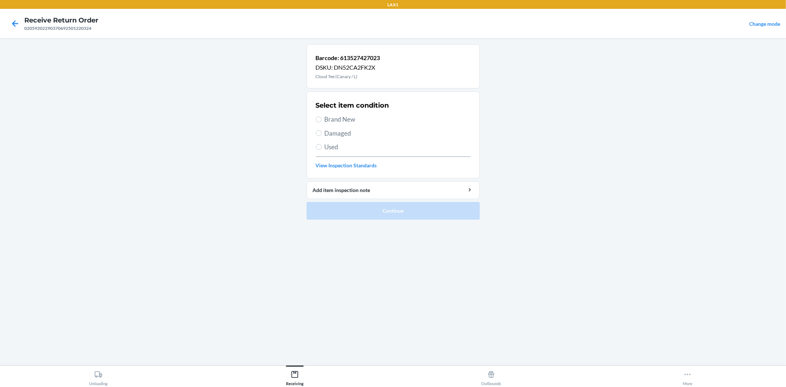
click at [358, 120] on span "Brand New" at bounding box center [398, 120] width 146 height 10
click at [322, 120] on input "Brand New" at bounding box center [319, 119] width 6 height 6
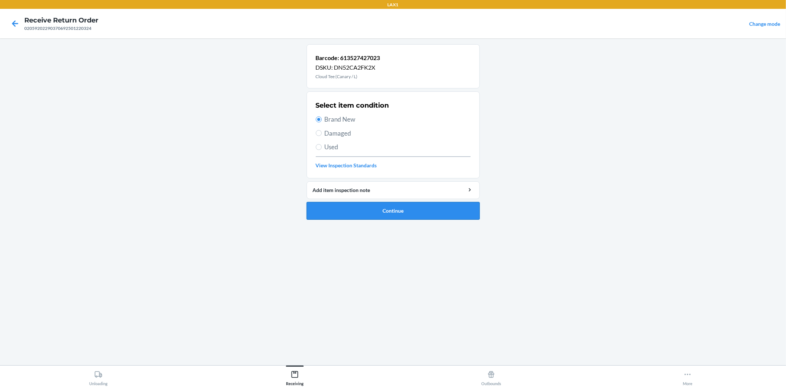
click at [377, 211] on button "Continue" at bounding box center [393, 211] width 173 height 18
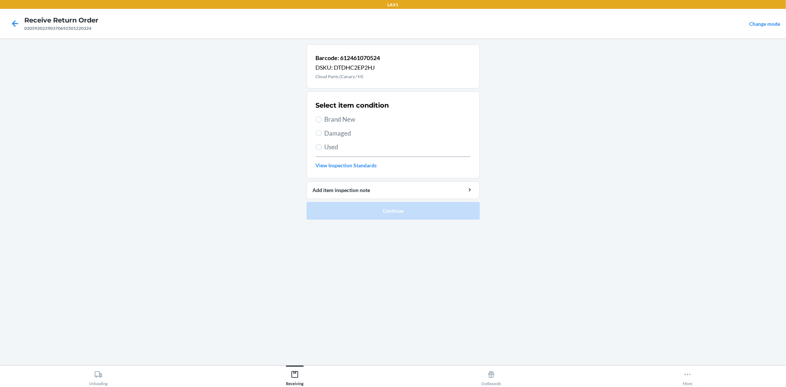
click at [352, 120] on span "Brand New" at bounding box center [398, 120] width 146 height 10
click at [322, 120] on input "Brand New" at bounding box center [319, 119] width 6 height 6
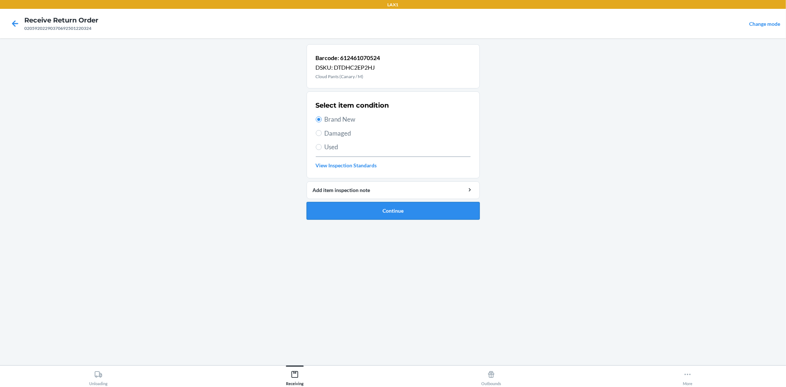
click at [382, 212] on button "Continue" at bounding box center [393, 211] width 173 height 18
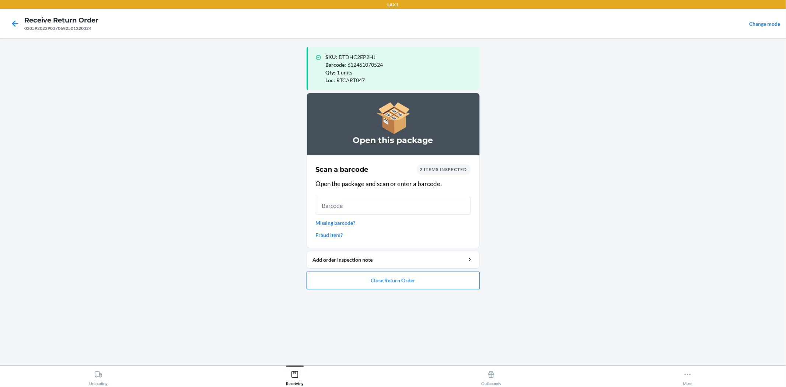
click at [387, 284] on button "Close Return Order" at bounding box center [393, 281] width 173 height 18
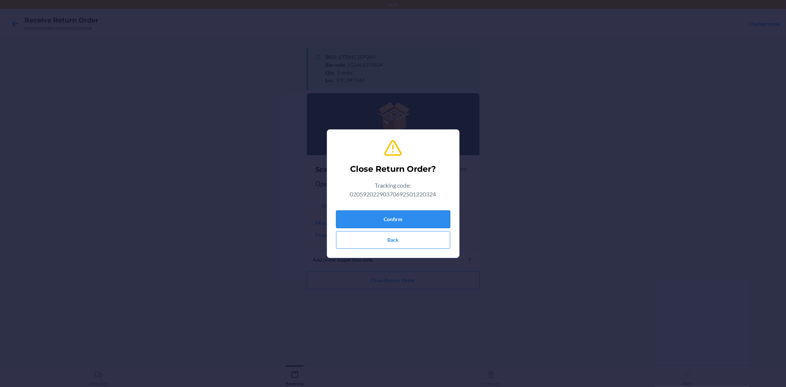
click at [428, 218] on button "Confirm" at bounding box center [393, 219] width 114 height 18
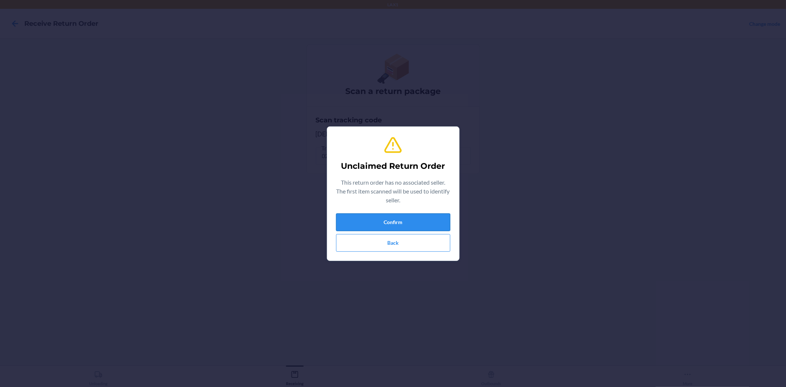
click at [440, 222] on button "Confirm" at bounding box center [393, 222] width 114 height 18
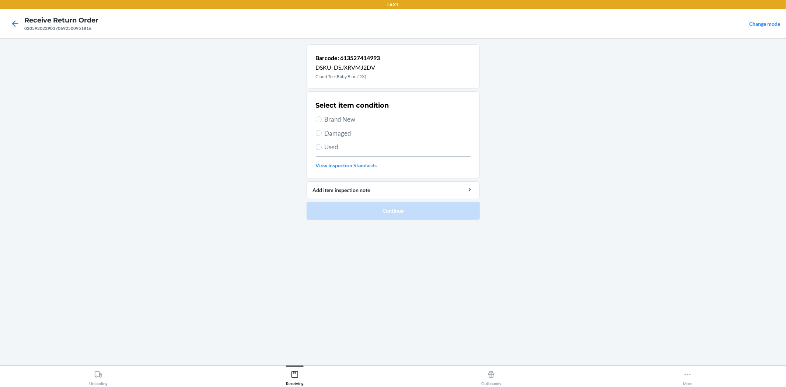
click at [330, 143] on span "Used" at bounding box center [398, 147] width 146 height 10
click at [322, 144] on input "Used" at bounding box center [319, 147] width 6 height 6
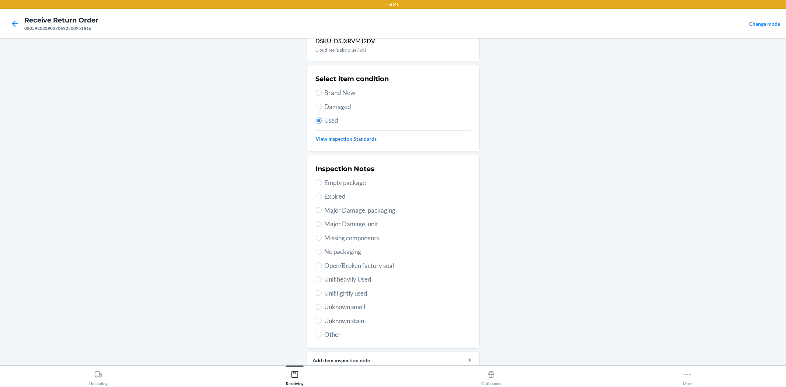
scroll to position [57, 0]
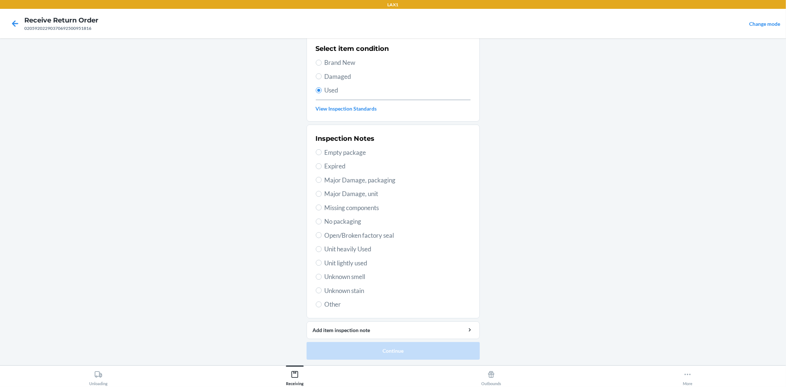
click at [359, 264] on span "Unit lightly used" at bounding box center [398, 263] width 146 height 10
click at [322, 264] on input "Unit lightly used" at bounding box center [319, 263] width 6 height 6
click at [389, 351] on button "Continue" at bounding box center [393, 351] width 173 height 18
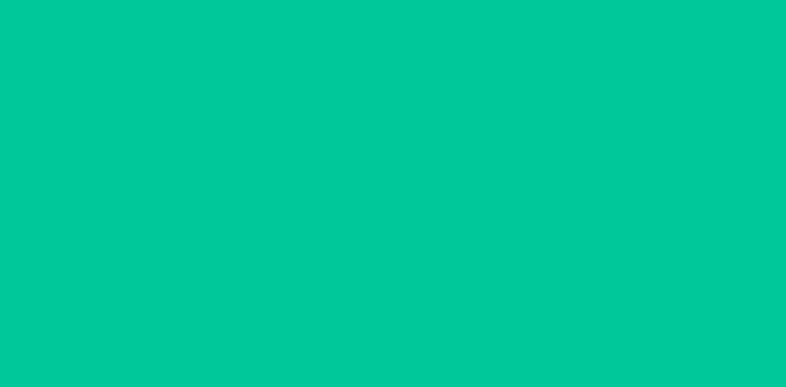
scroll to position [0, 0]
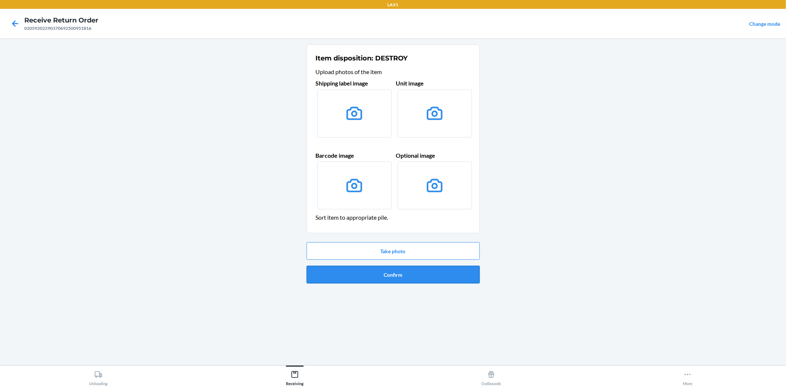
click at [403, 277] on button "Confirm" at bounding box center [393, 275] width 173 height 18
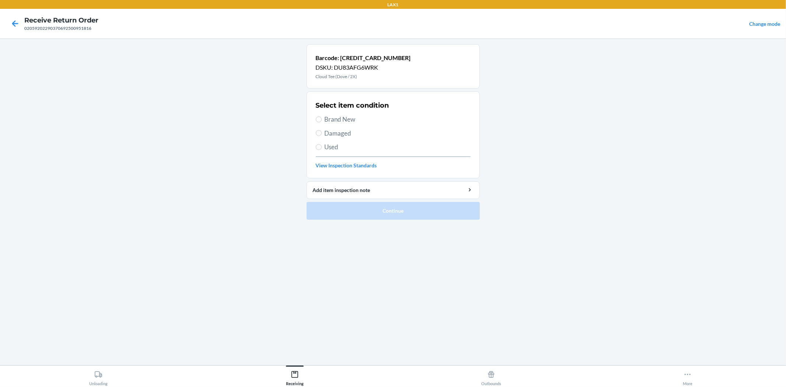
click at [338, 124] on span "Brand New" at bounding box center [398, 120] width 146 height 10
click at [322, 122] on input "Brand New" at bounding box center [319, 119] width 6 height 6
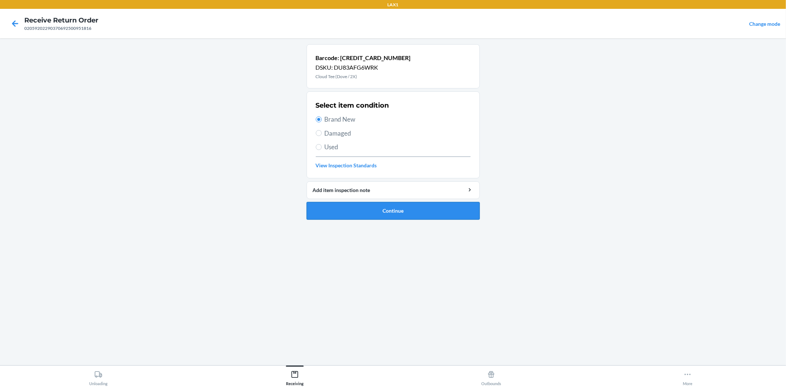
click at [372, 209] on button "Continue" at bounding box center [393, 211] width 173 height 18
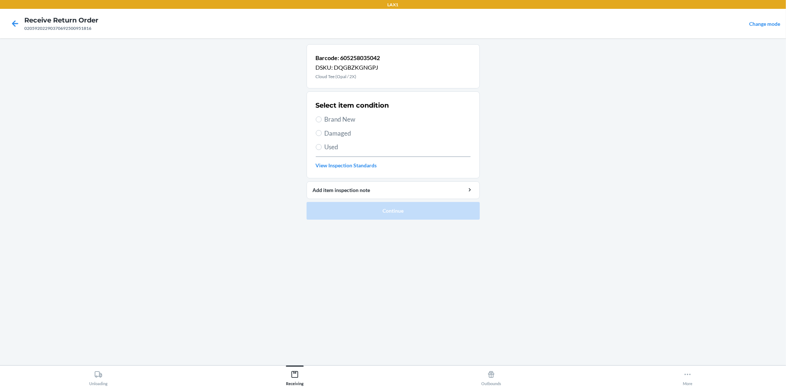
click at [346, 122] on span "Brand New" at bounding box center [398, 120] width 146 height 10
click at [322, 122] on input "Brand New" at bounding box center [319, 119] width 6 height 6
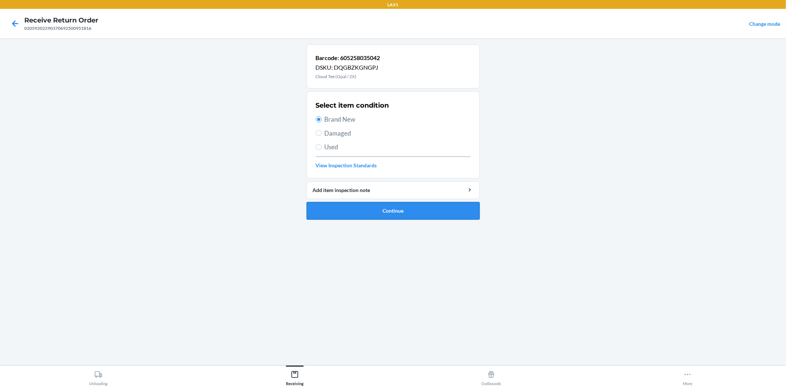
click at [400, 216] on button "Continue" at bounding box center [393, 211] width 173 height 18
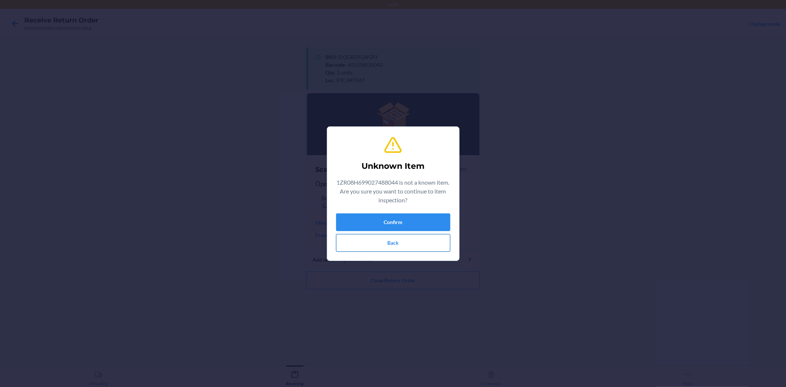
click at [396, 240] on button "Back" at bounding box center [393, 243] width 114 height 18
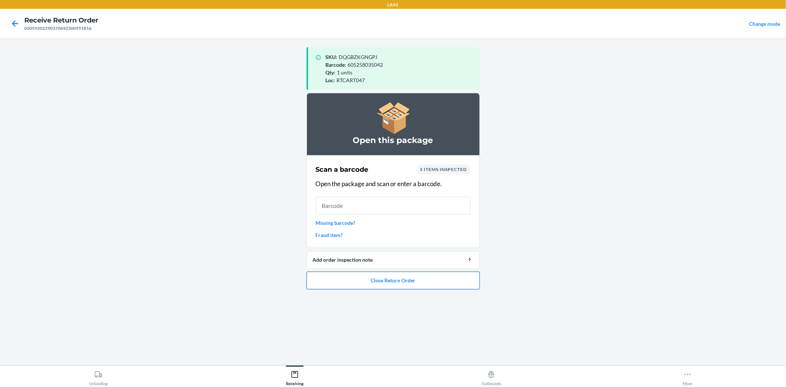
click at [374, 285] on button "Close Return Order" at bounding box center [393, 281] width 173 height 18
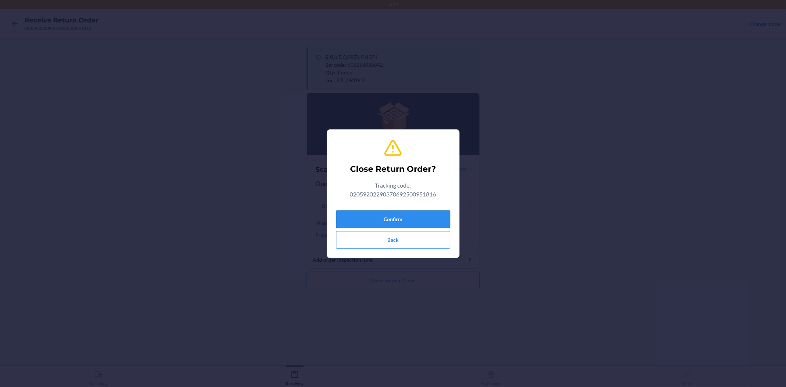
click at [426, 216] on button "Confirm" at bounding box center [393, 219] width 114 height 18
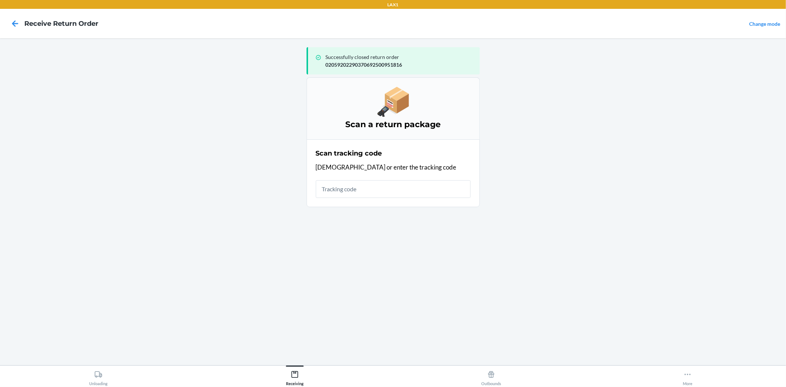
click at [414, 192] on input "text" at bounding box center [393, 189] width 155 height 18
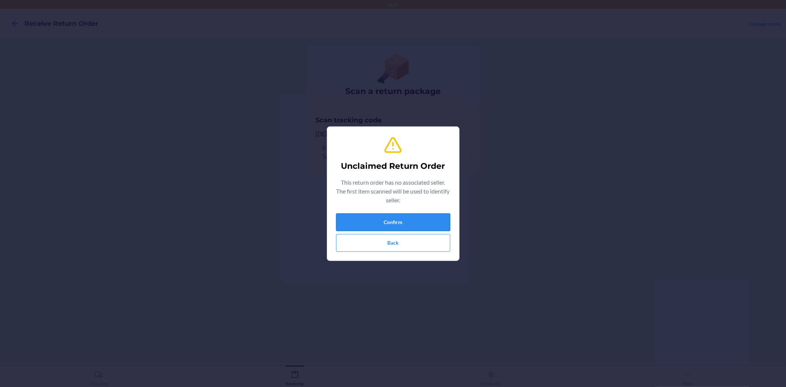
click at [429, 216] on button "Confirm" at bounding box center [393, 222] width 114 height 18
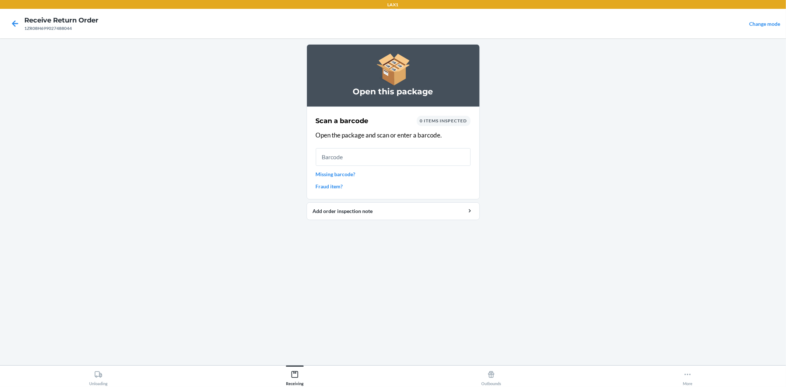
click at [345, 175] on link "Missing barcode?" at bounding box center [393, 174] width 155 height 8
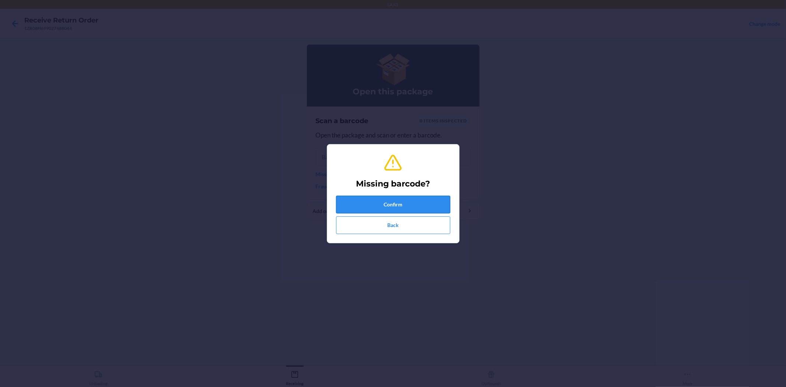
click at [371, 200] on button "Confirm" at bounding box center [393, 205] width 114 height 18
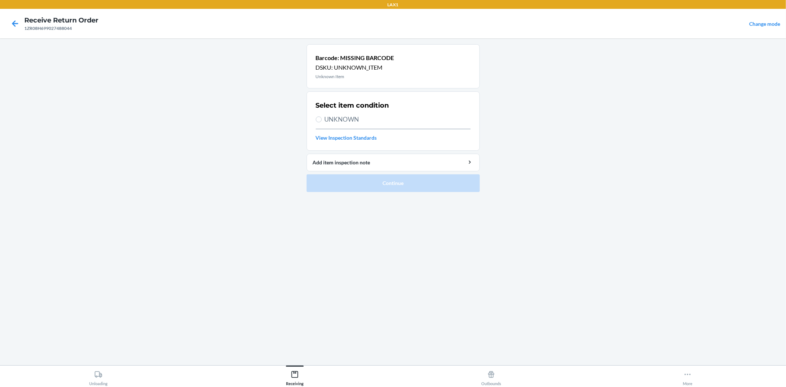
click at [341, 121] on span "UNKNOWN" at bounding box center [398, 120] width 146 height 10
click at [322, 121] on input "UNKNOWN" at bounding box center [319, 119] width 6 height 6
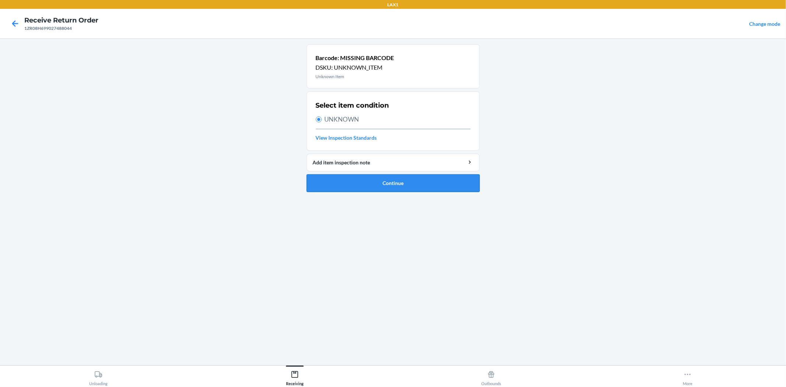
click at [376, 187] on button "Continue" at bounding box center [393, 183] width 173 height 18
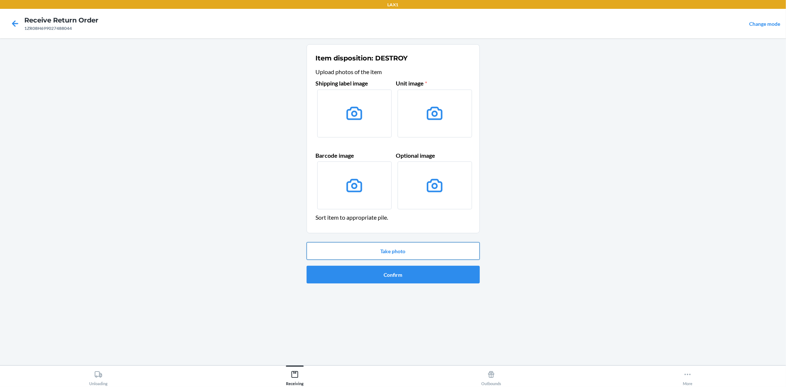
click at [404, 249] on button "Take photo" at bounding box center [393, 251] width 173 height 18
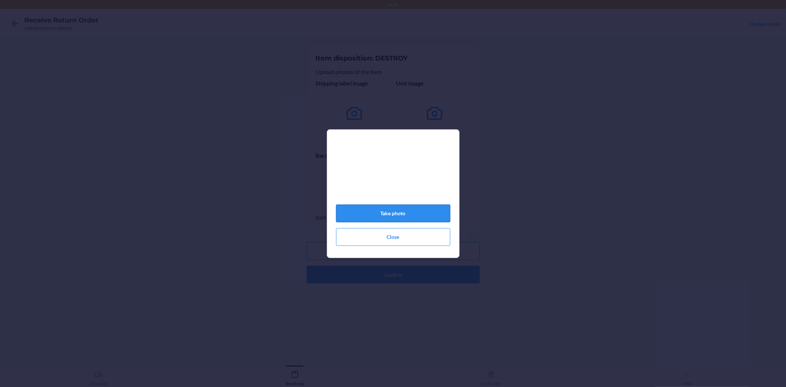
drag, startPoint x: 396, startPoint y: 222, endPoint x: 402, endPoint y: 222, distance: 6.6
click at [397, 222] on button "Take photo" at bounding box center [393, 214] width 114 height 18
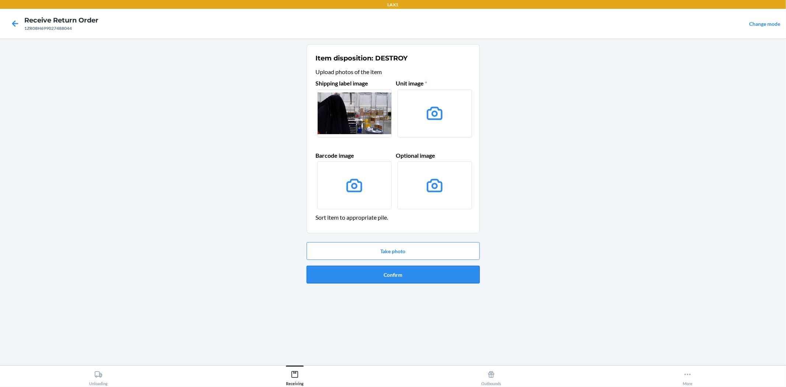
click at [415, 271] on button "Confirm" at bounding box center [393, 275] width 173 height 18
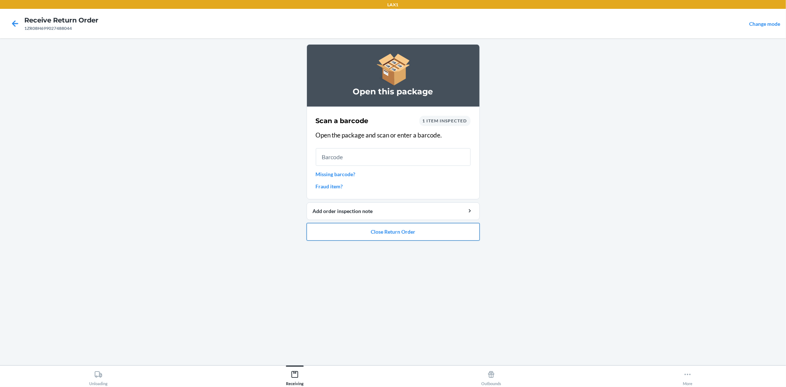
click at [396, 237] on button "Close Return Order" at bounding box center [393, 232] width 173 height 18
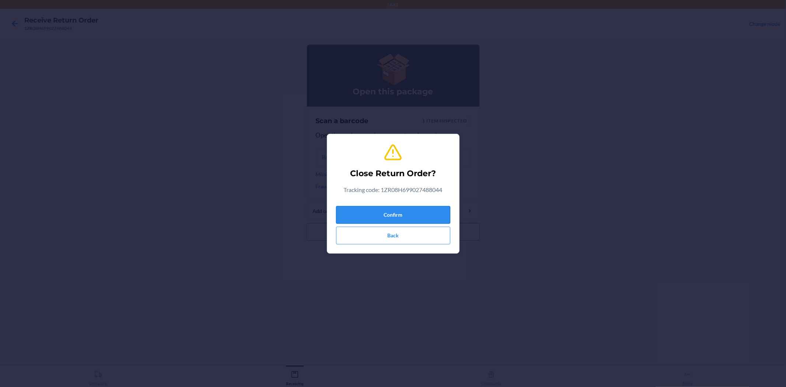
click at [401, 213] on button "Confirm" at bounding box center [393, 215] width 114 height 18
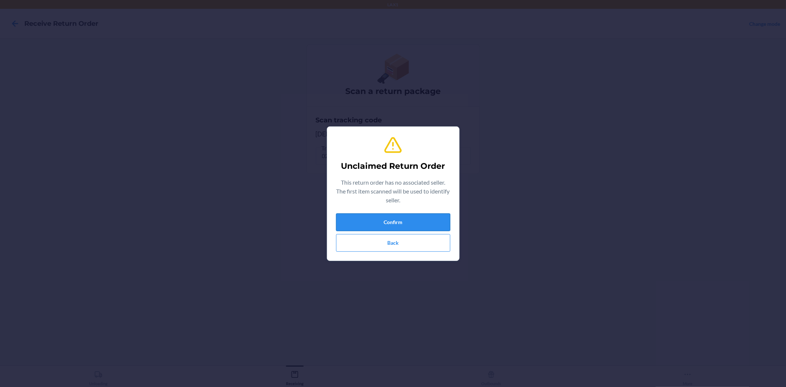
click at [447, 217] on button "Confirm" at bounding box center [393, 222] width 114 height 18
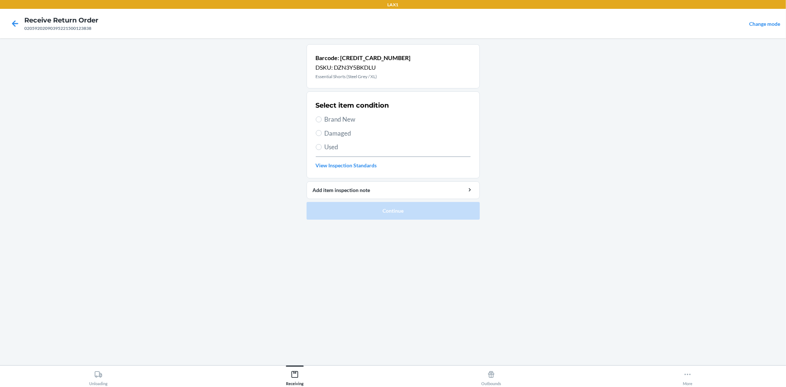
click at [363, 119] on span "Brand New" at bounding box center [398, 120] width 146 height 10
click at [322, 119] on input "Brand New" at bounding box center [319, 119] width 6 height 6
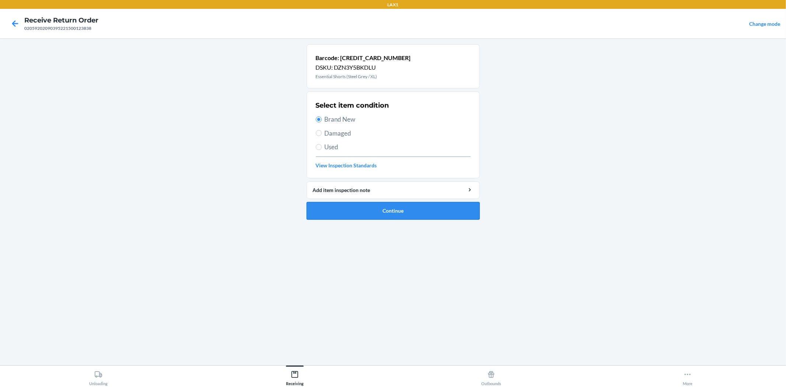
click at [383, 218] on button "Continue" at bounding box center [393, 211] width 173 height 18
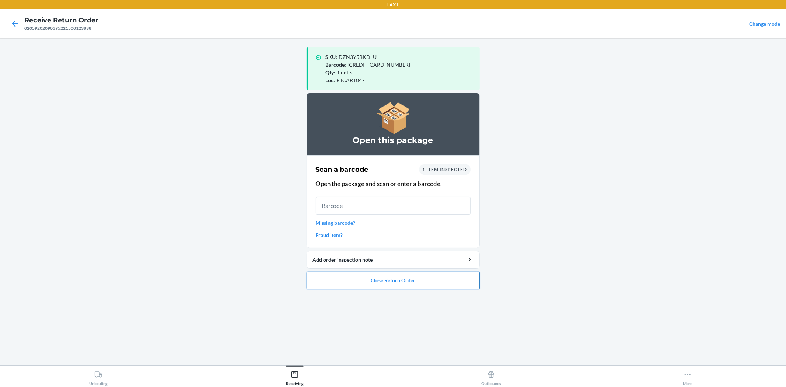
click at [402, 285] on button "Close Return Order" at bounding box center [393, 281] width 173 height 18
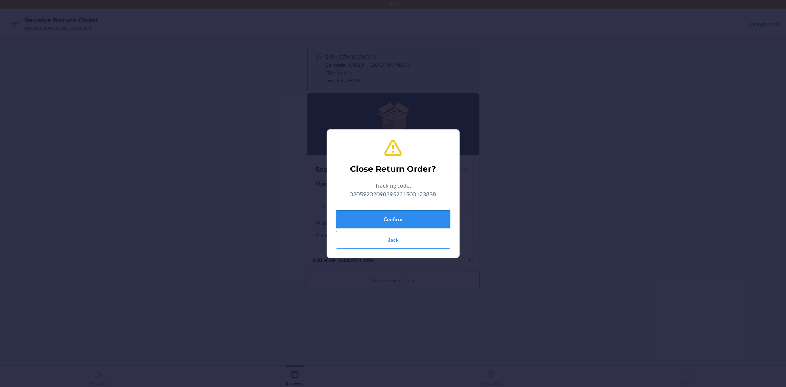
click at [412, 223] on button "Confirm" at bounding box center [393, 219] width 114 height 18
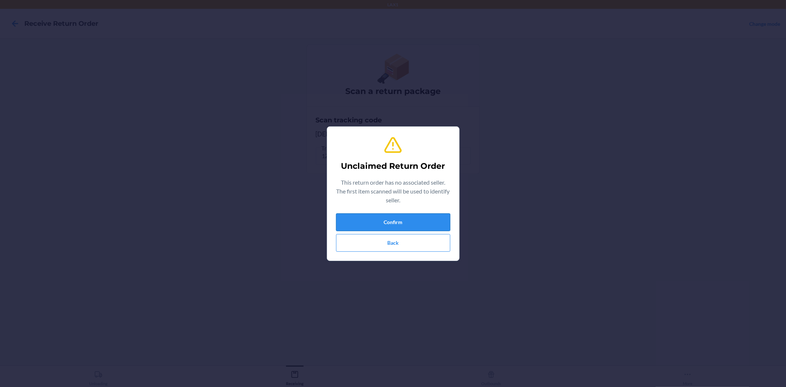
click at [444, 219] on button "Confirm" at bounding box center [393, 222] width 114 height 18
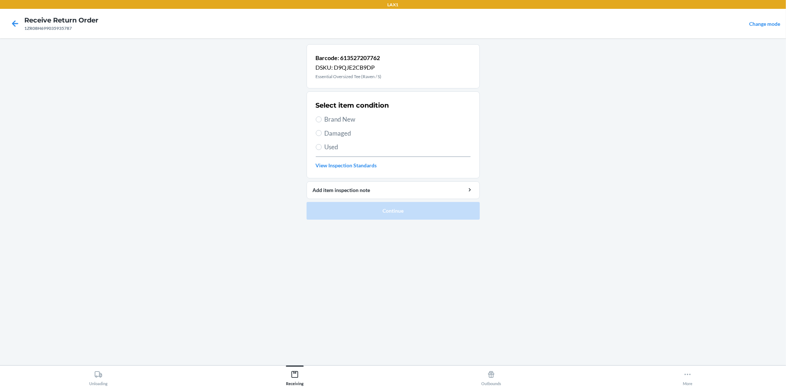
click at [334, 147] on span "Used" at bounding box center [398, 147] width 146 height 10
click at [322, 147] on input "Used" at bounding box center [319, 147] width 6 height 6
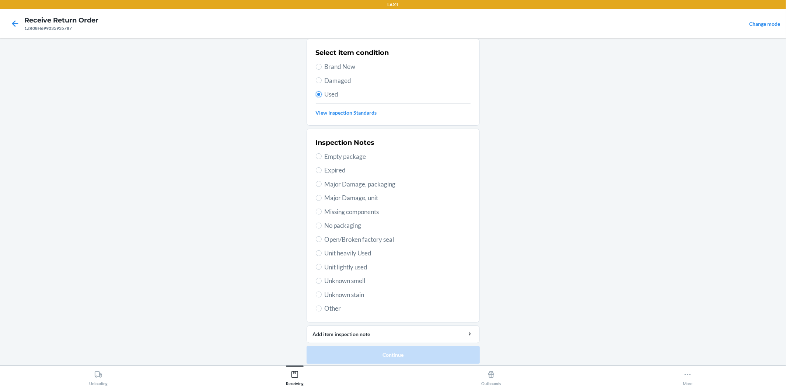
scroll to position [57, 0]
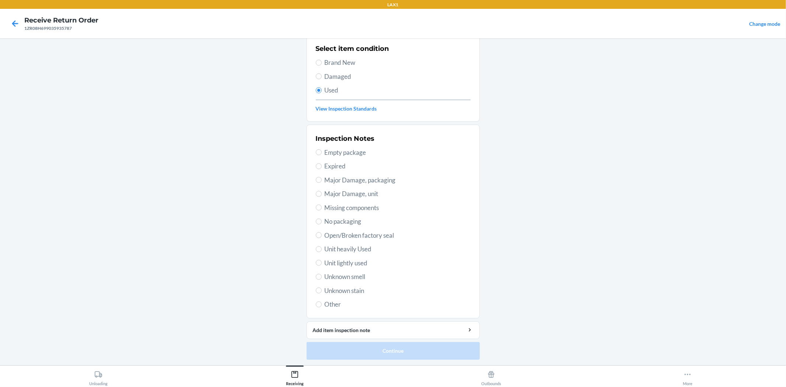
click at [345, 261] on span "Unit lightly used" at bounding box center [398, 263] width 146 height 10
click at [322, 261] on input "Unit lightly used" at bounding box center [319, 263] width 6 height 6
click at [372, 353] on button "Continue" at bounding box center [393, 351] width 173 height 18
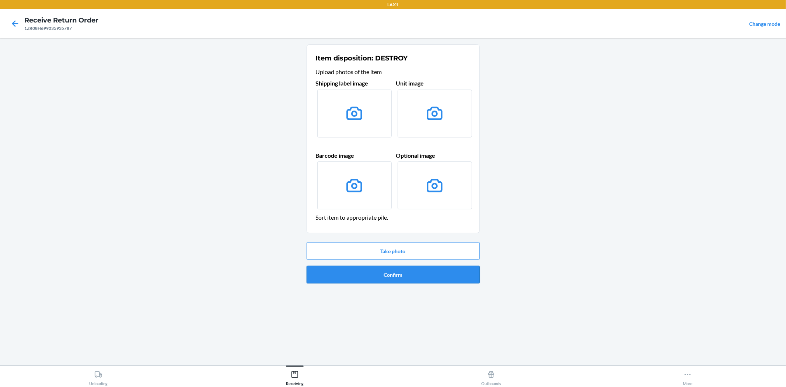
click at [421, 275] on button "Confirm" at bounding box center [393, 275] width 173 height 18
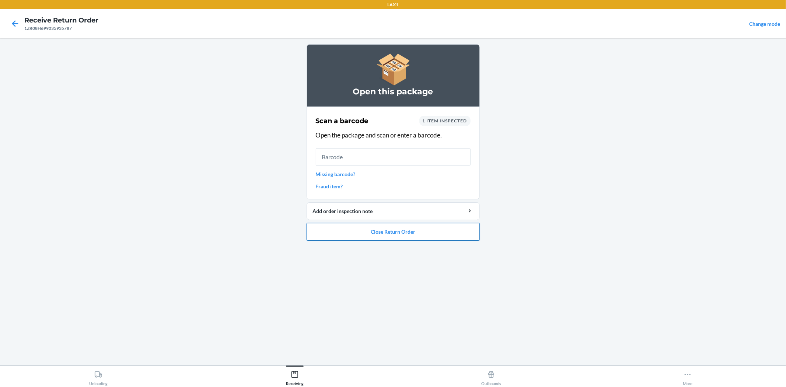
click at [403, 234] on button "Close Return Order" at bounding box center [393, 232] width 173 height 18
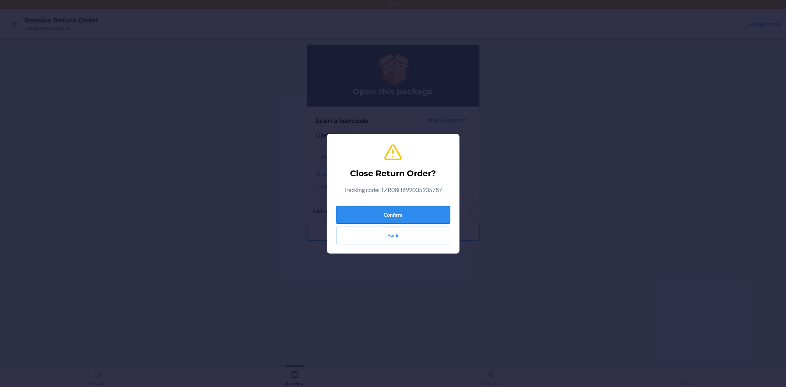
click at [415, 220] on button "Confirm" at bounding box center [393, 215] width 114 height 18
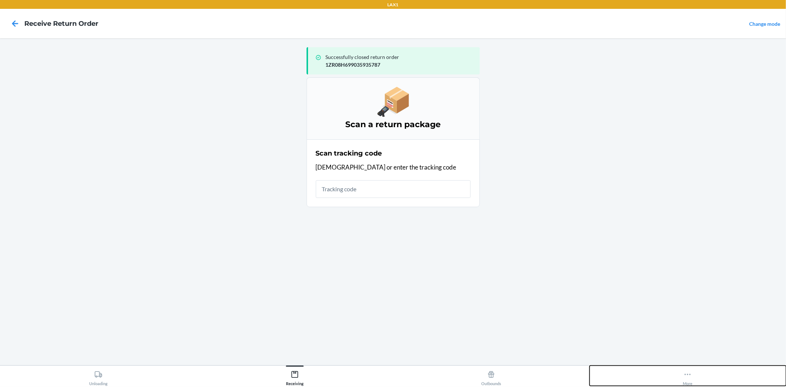
click at [691, 374] on icon at bounding box center [688, 374] width 6 height 1
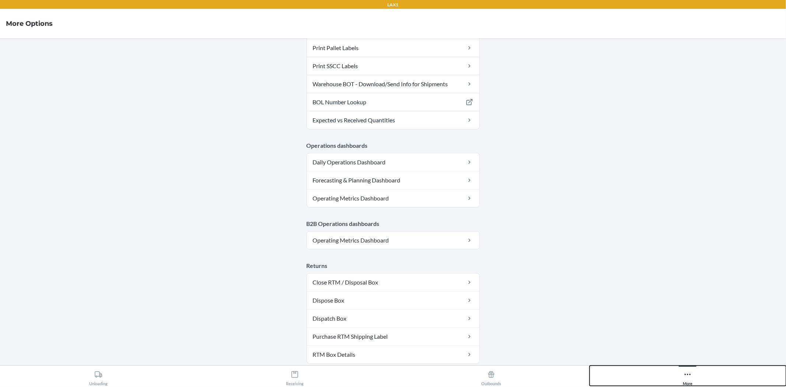
scroll to position [322, 0]
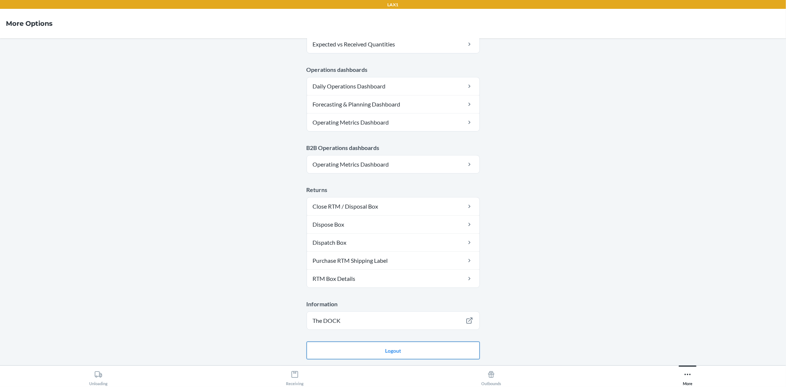
click at [332, 352] on button "Logout" at bounding box center [393, 351] width 173 height 18
